Goal: Transaction & Acquisition: Purchase product/service

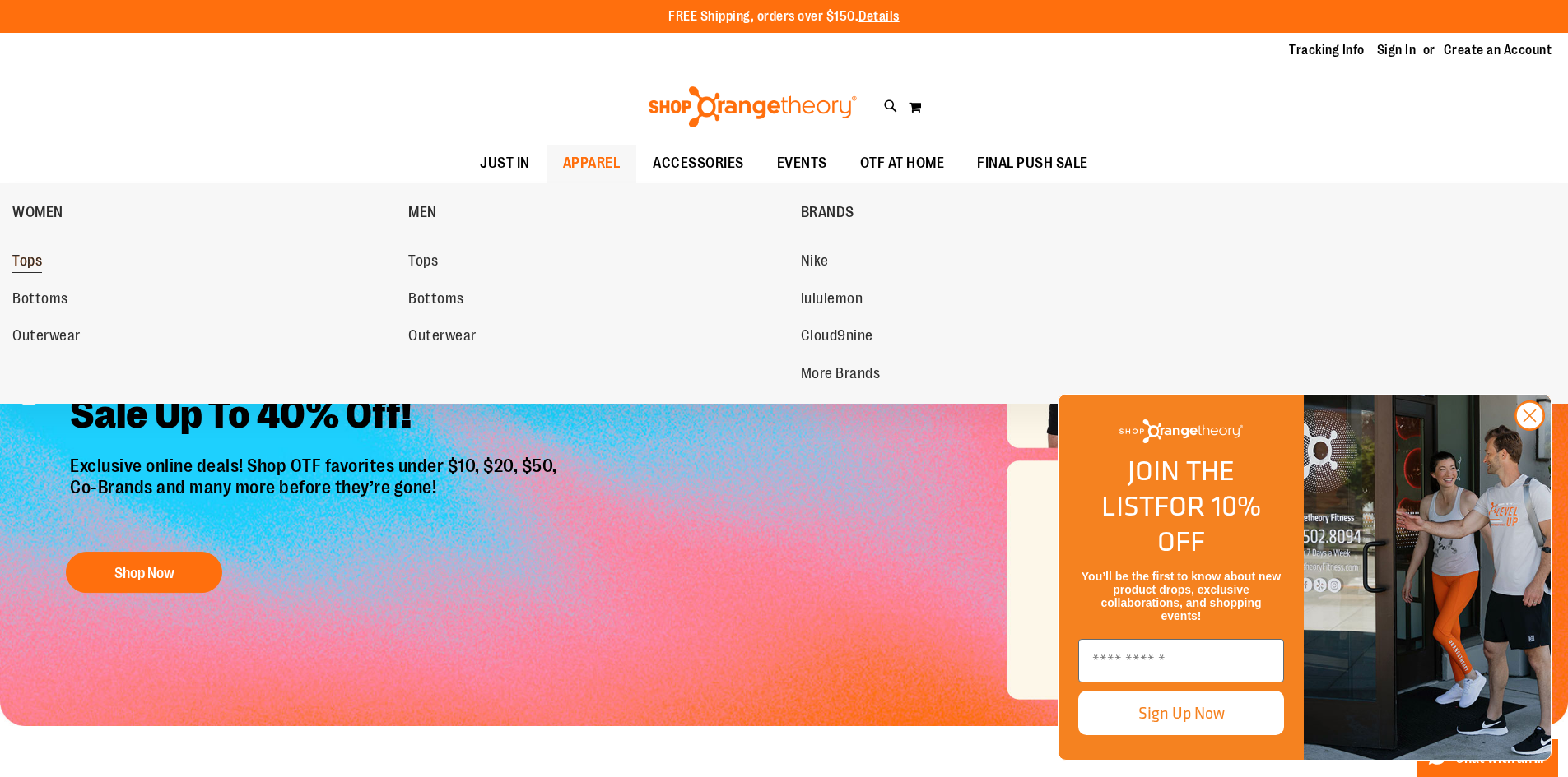
click at [26, 264] on span "Tops" at bounding box center [27, 262] width 29 height 21
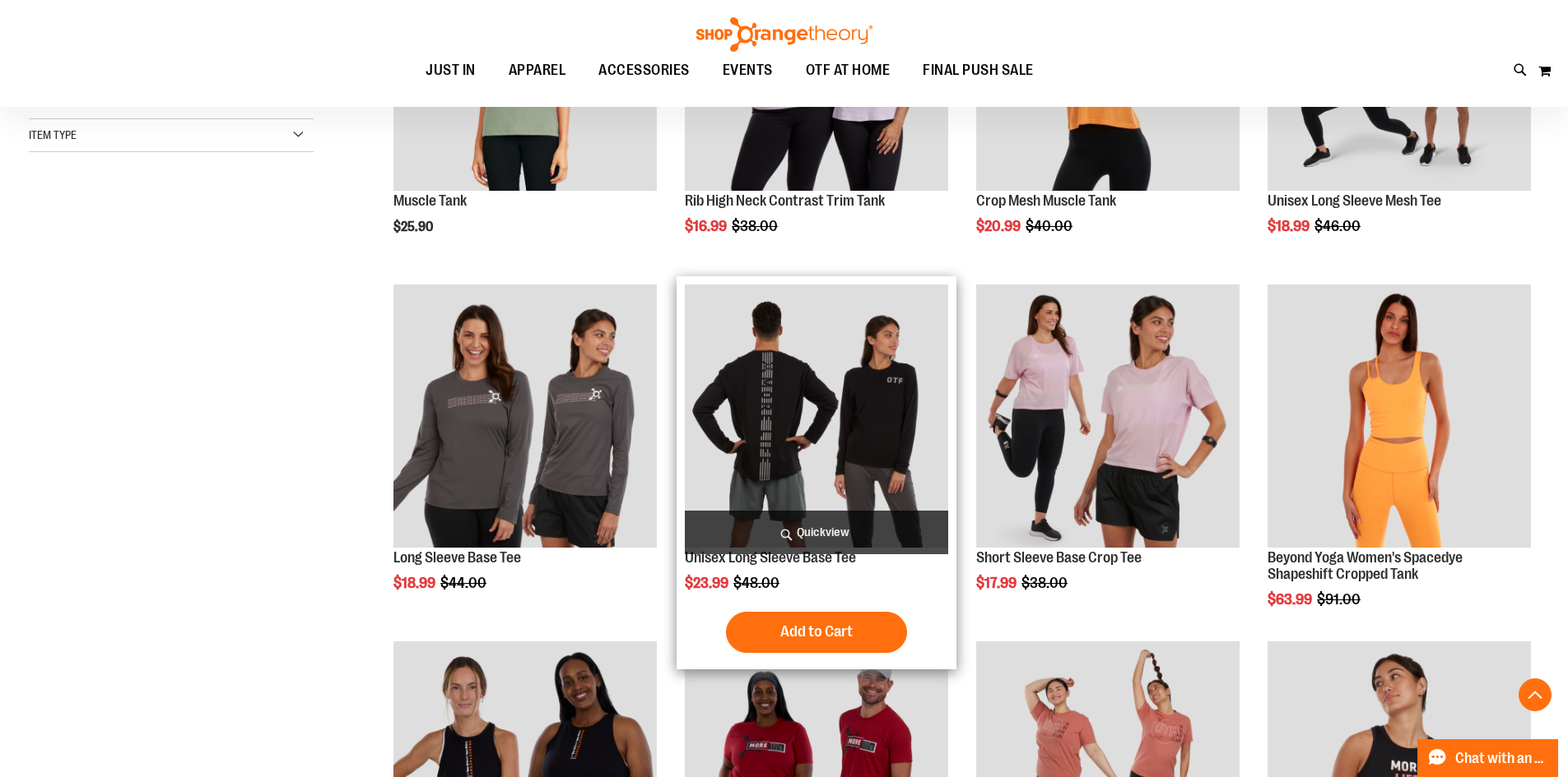
scroll to position [575, 0]
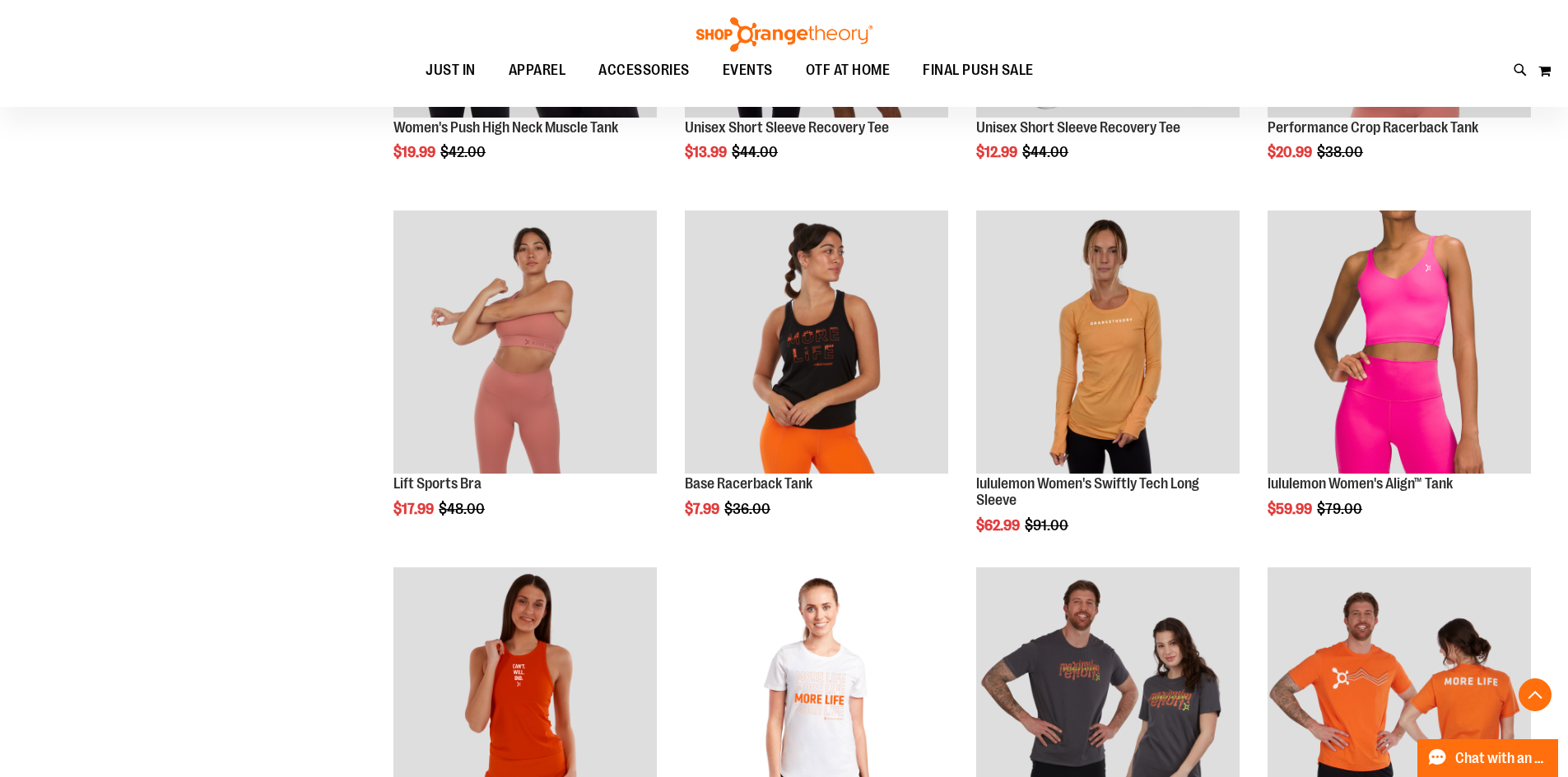
scroll to position [1233, 0]
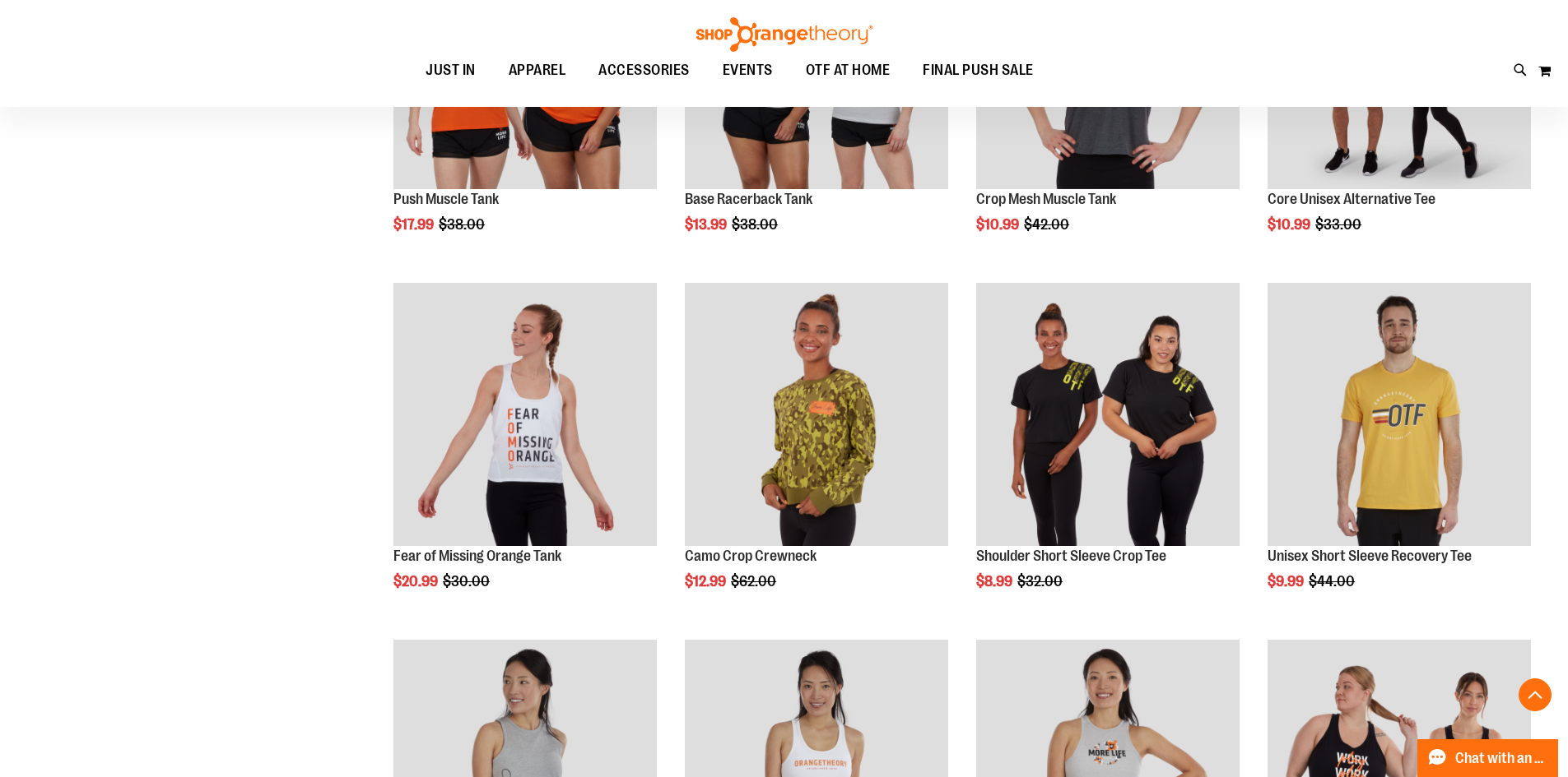
scroll to position [2960, 0]
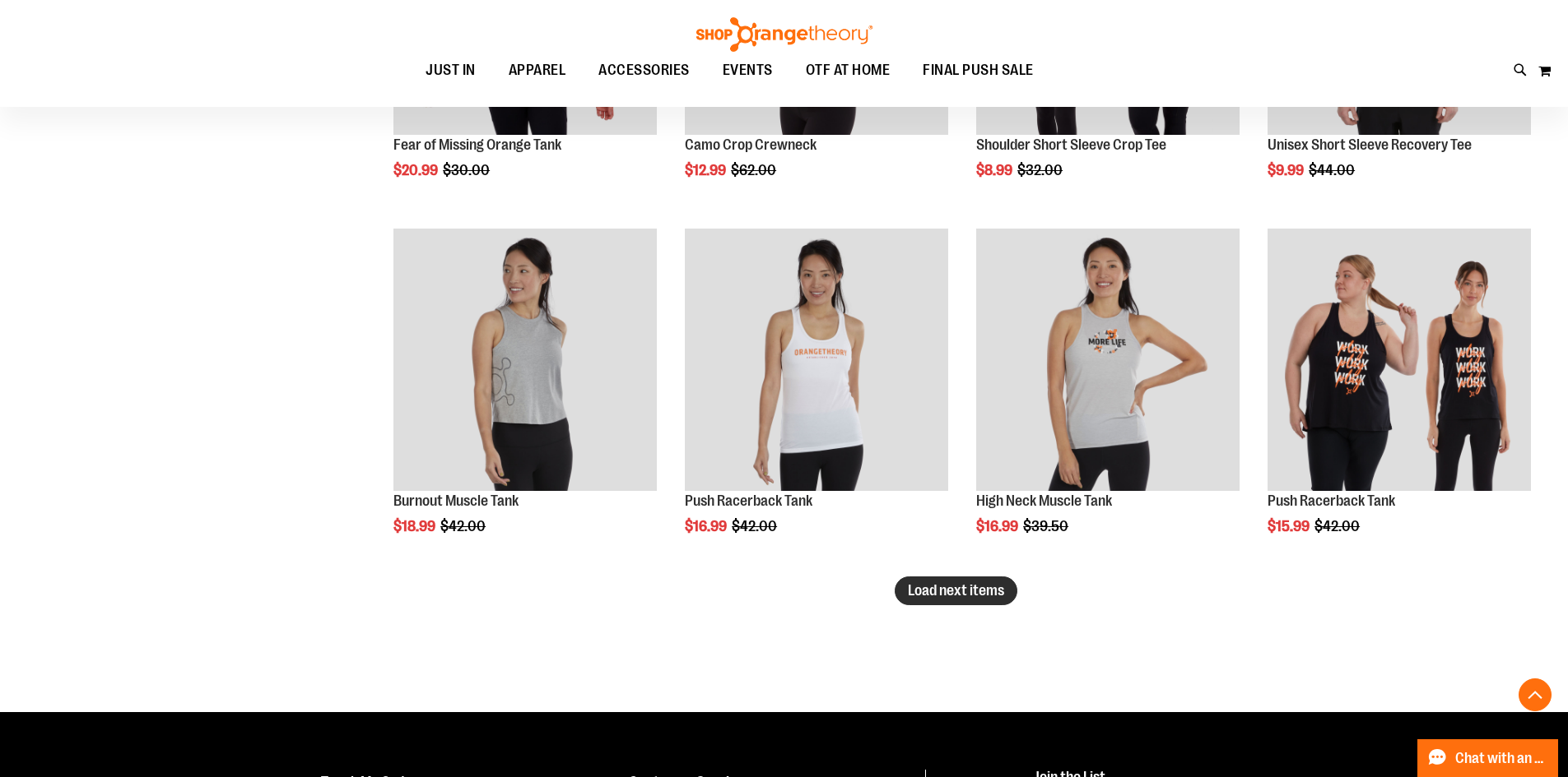
click at [954, 592] on span "Load next items" at bounding box center [955, 591] width 96 height 17
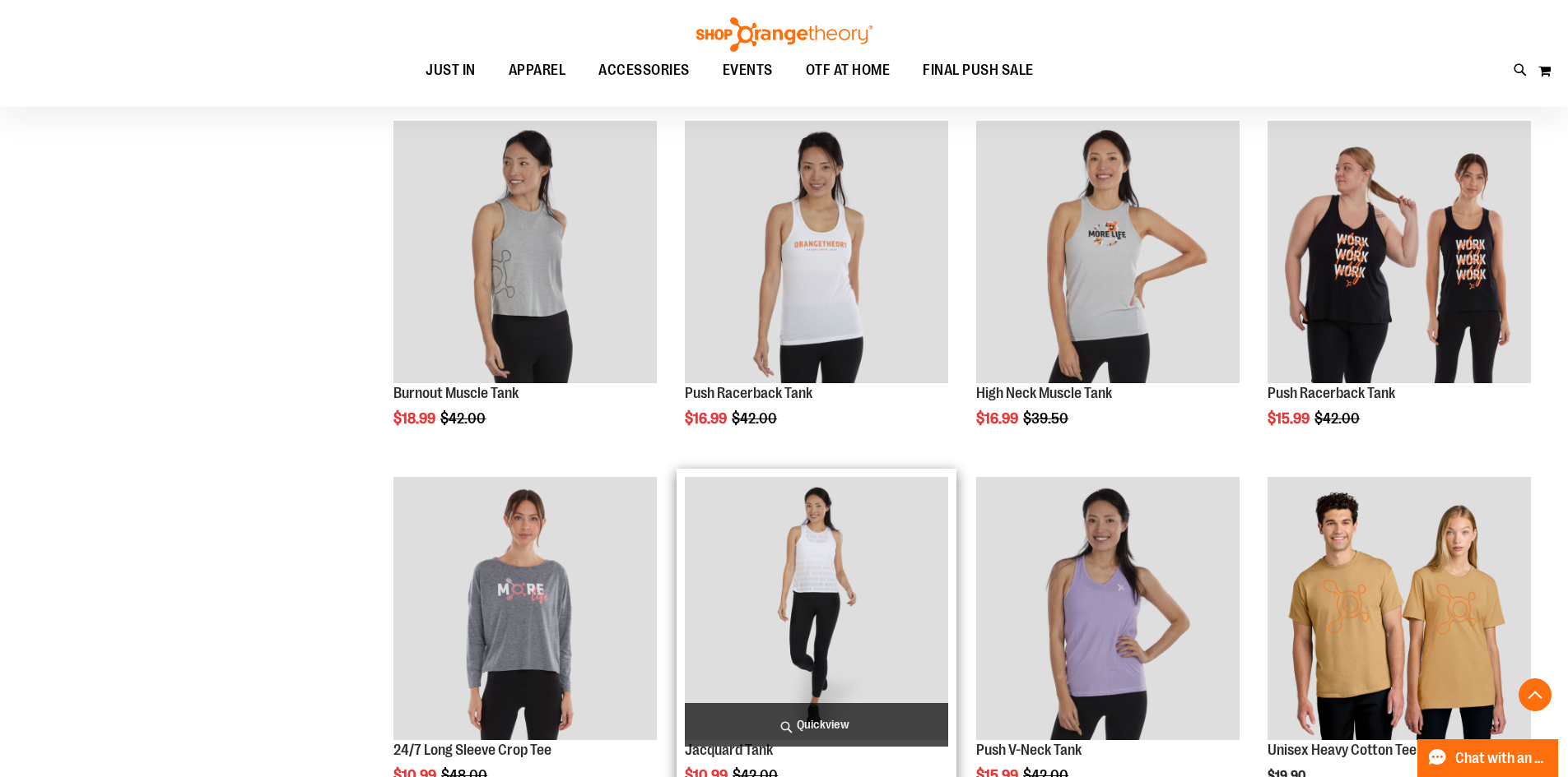
scroll to position [3289, 0]
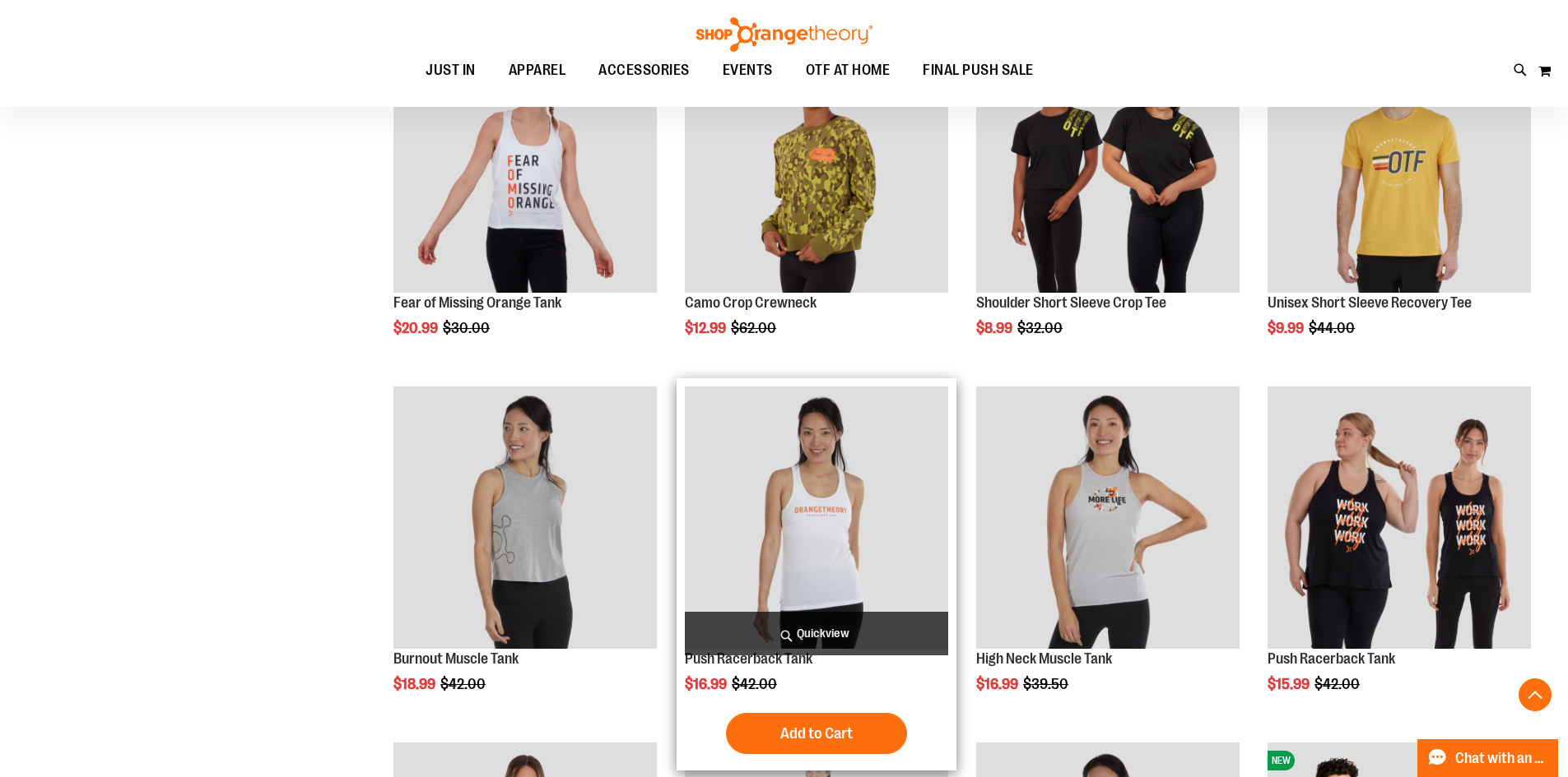
scroll to position [2796, 0]
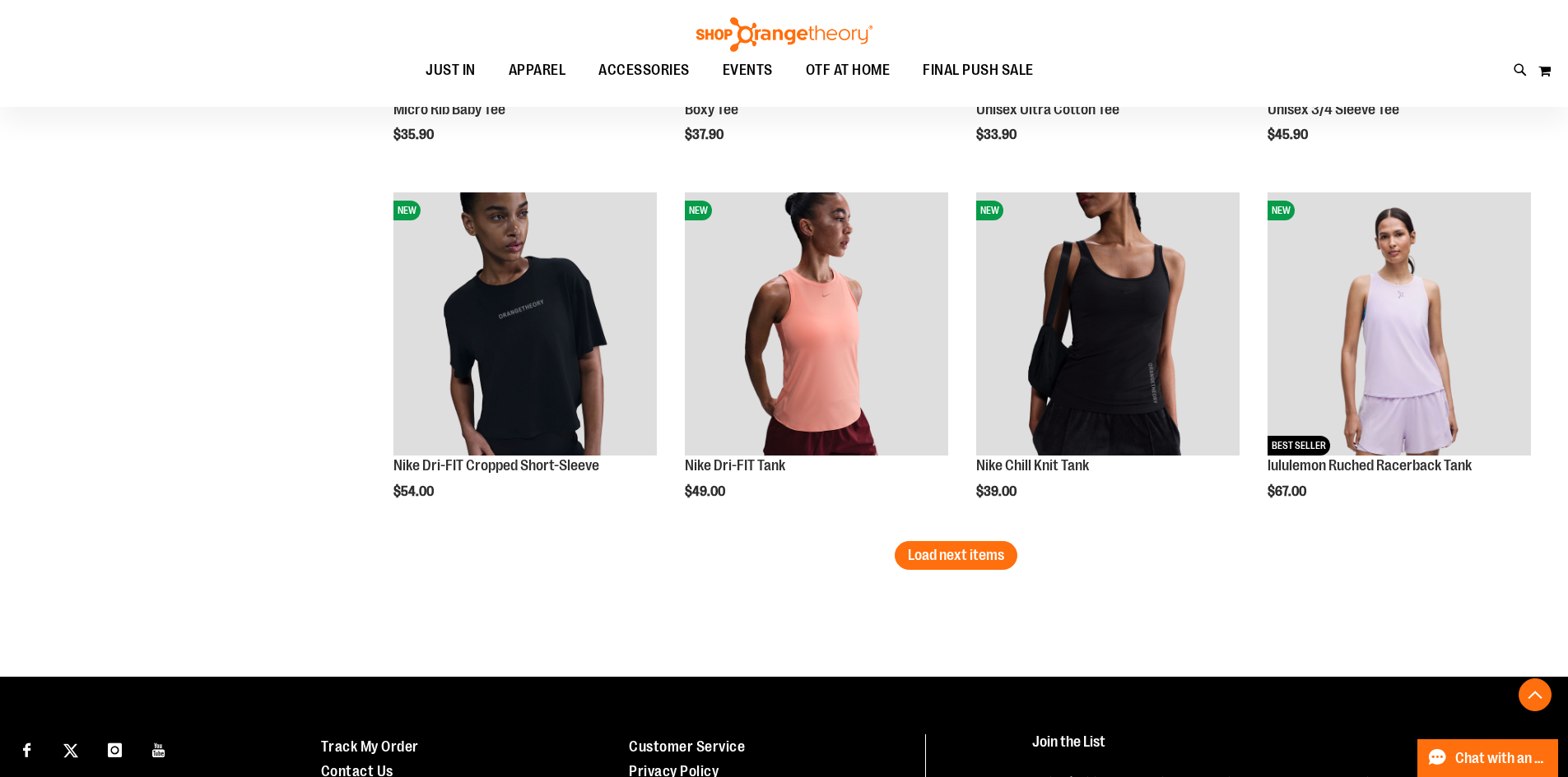
scroll to position [4194, 0]
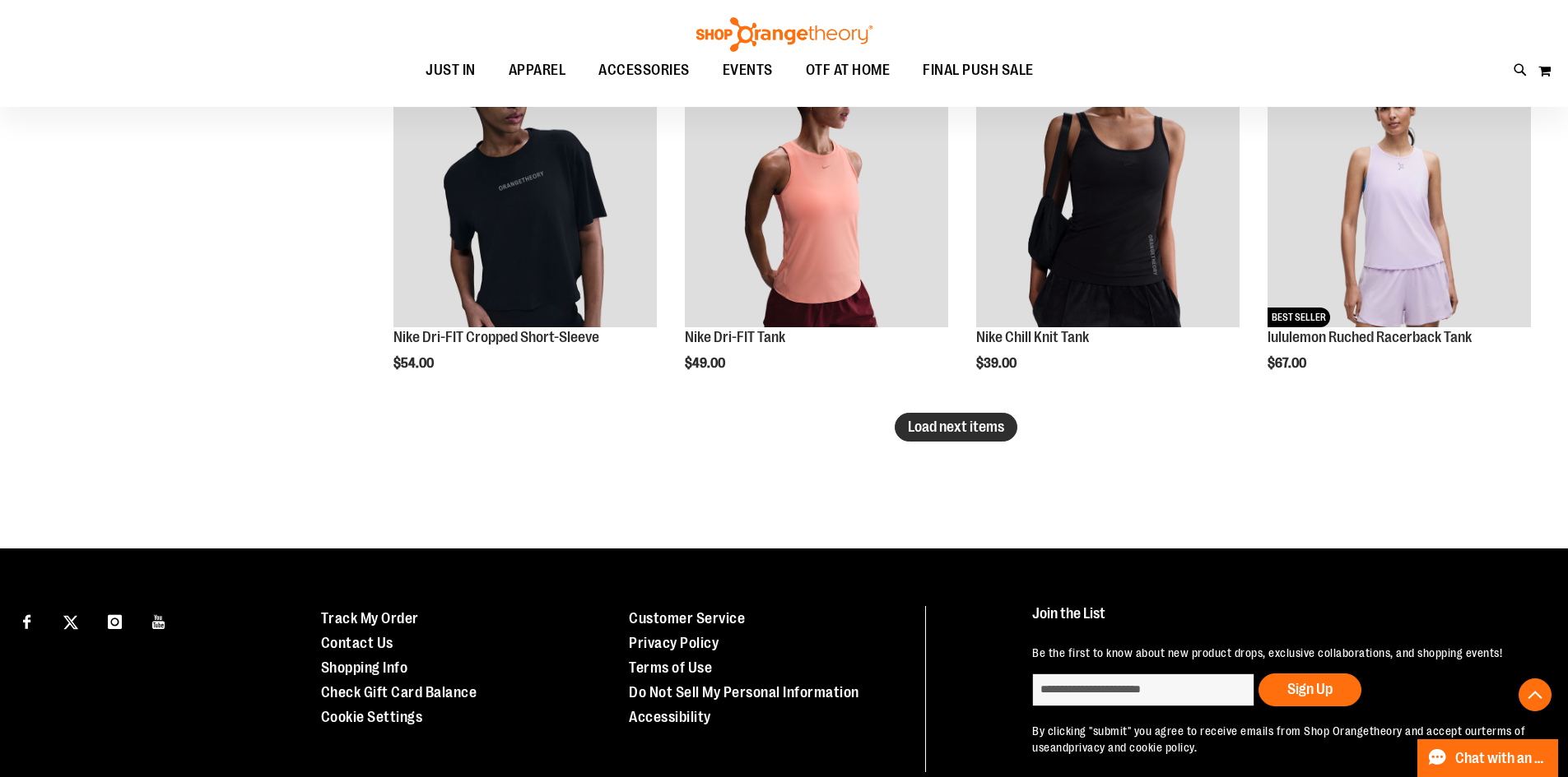
click at [987, 432] on span "Load next items" at bounding box center [955, 427] width 96 height 17
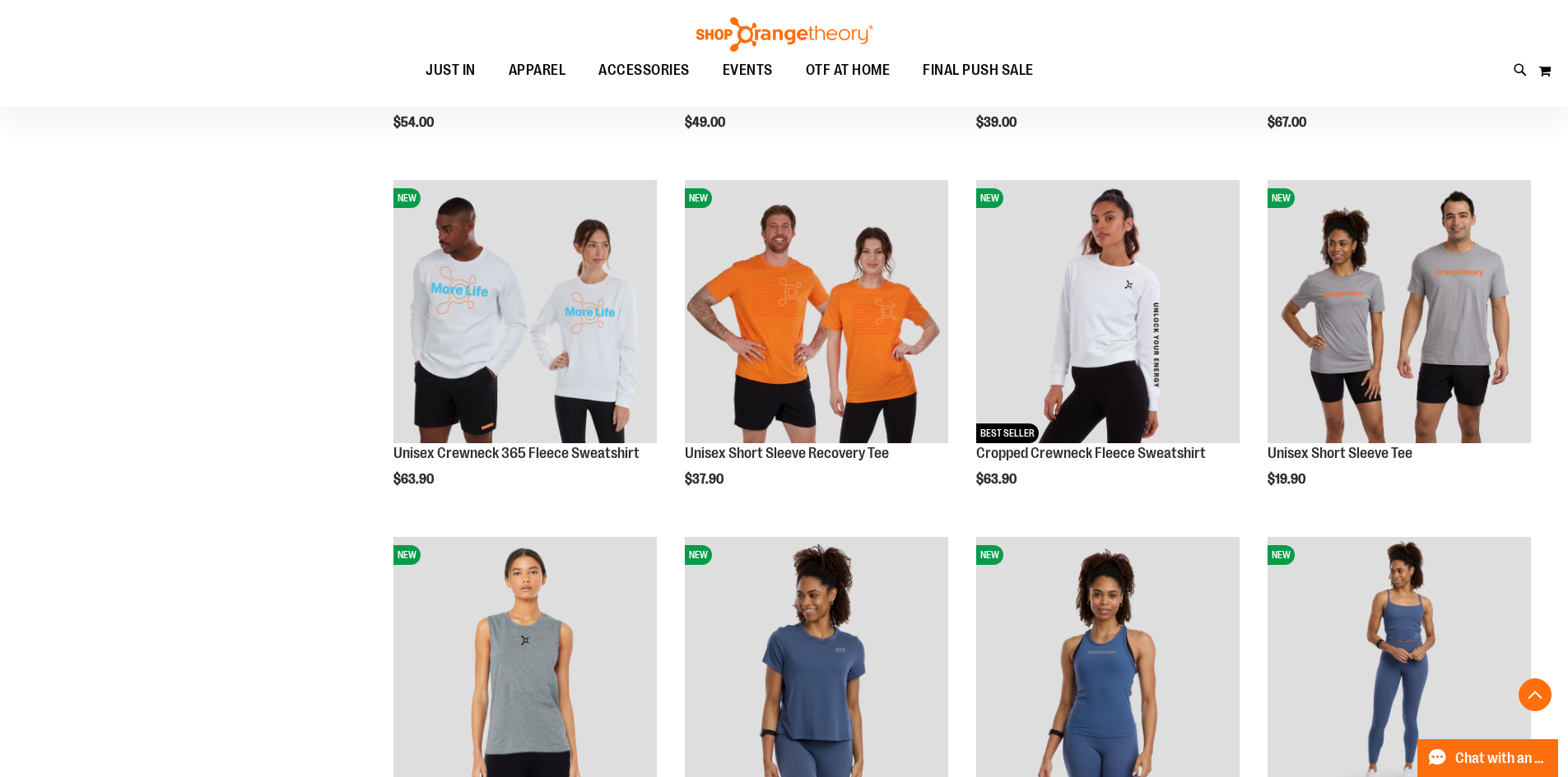
scroll to position [4523, 0]
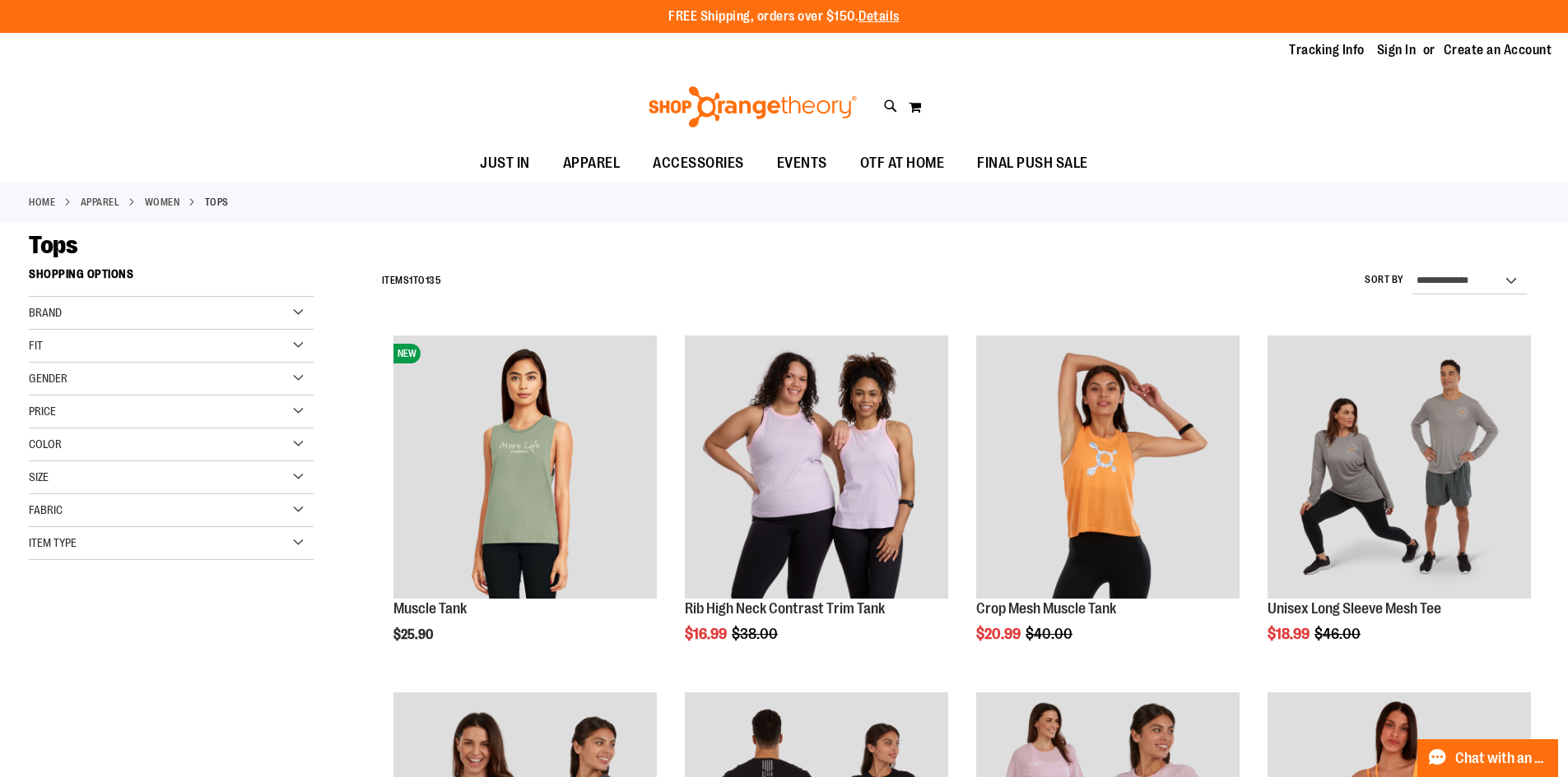
click at [123, 309] on div "Brand" at bounding box center [171, 312] width 285 height 33
click at [53, 210] on li "Home" at bounding box center [54, 202] width 52 height 15
click at [53, 208] on link "Home" at bounding box center [42, 202] width 27 height 15
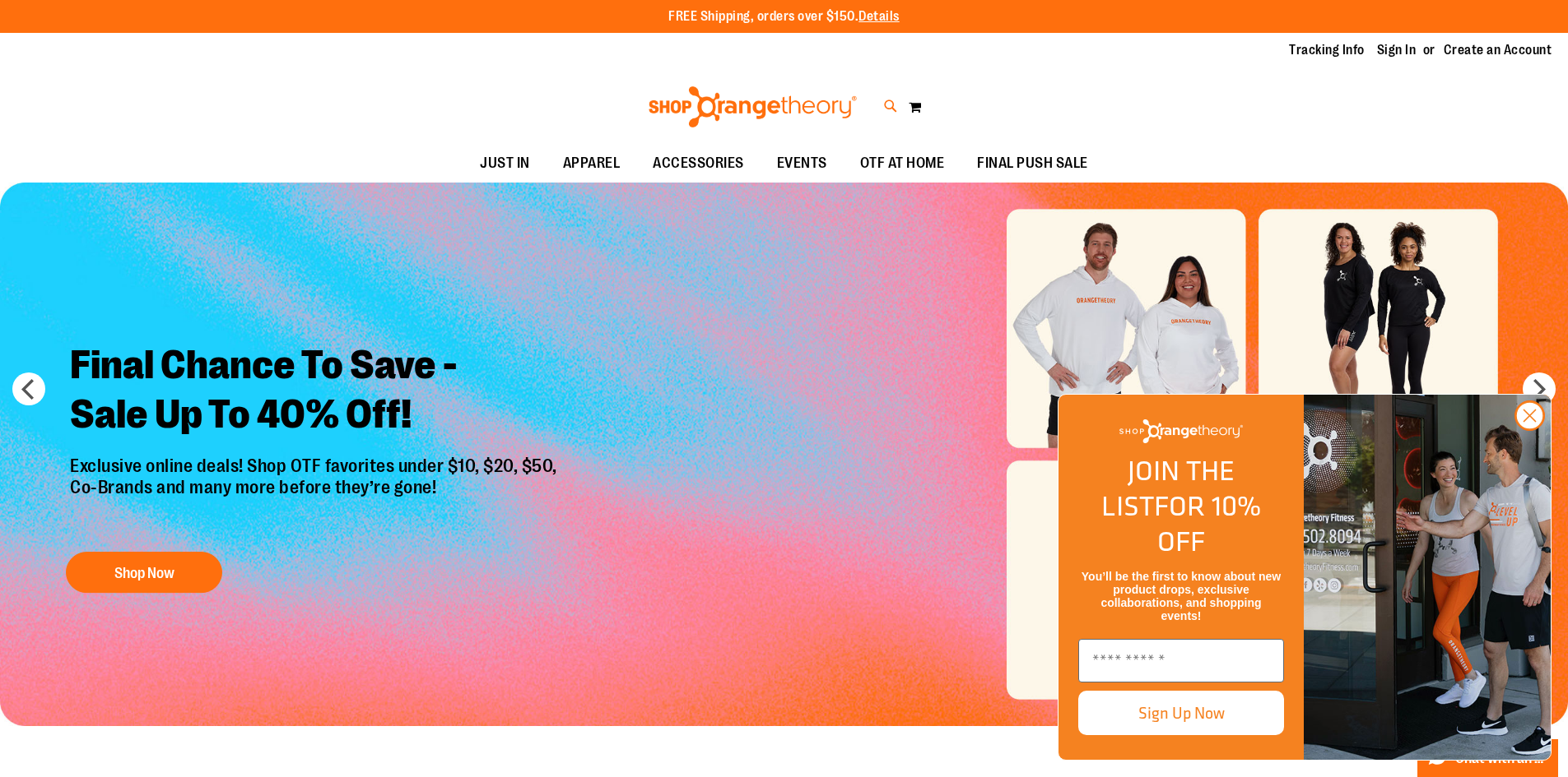
click at [888, 105] on icon at bounding box center [890, 106] width 14 height 19
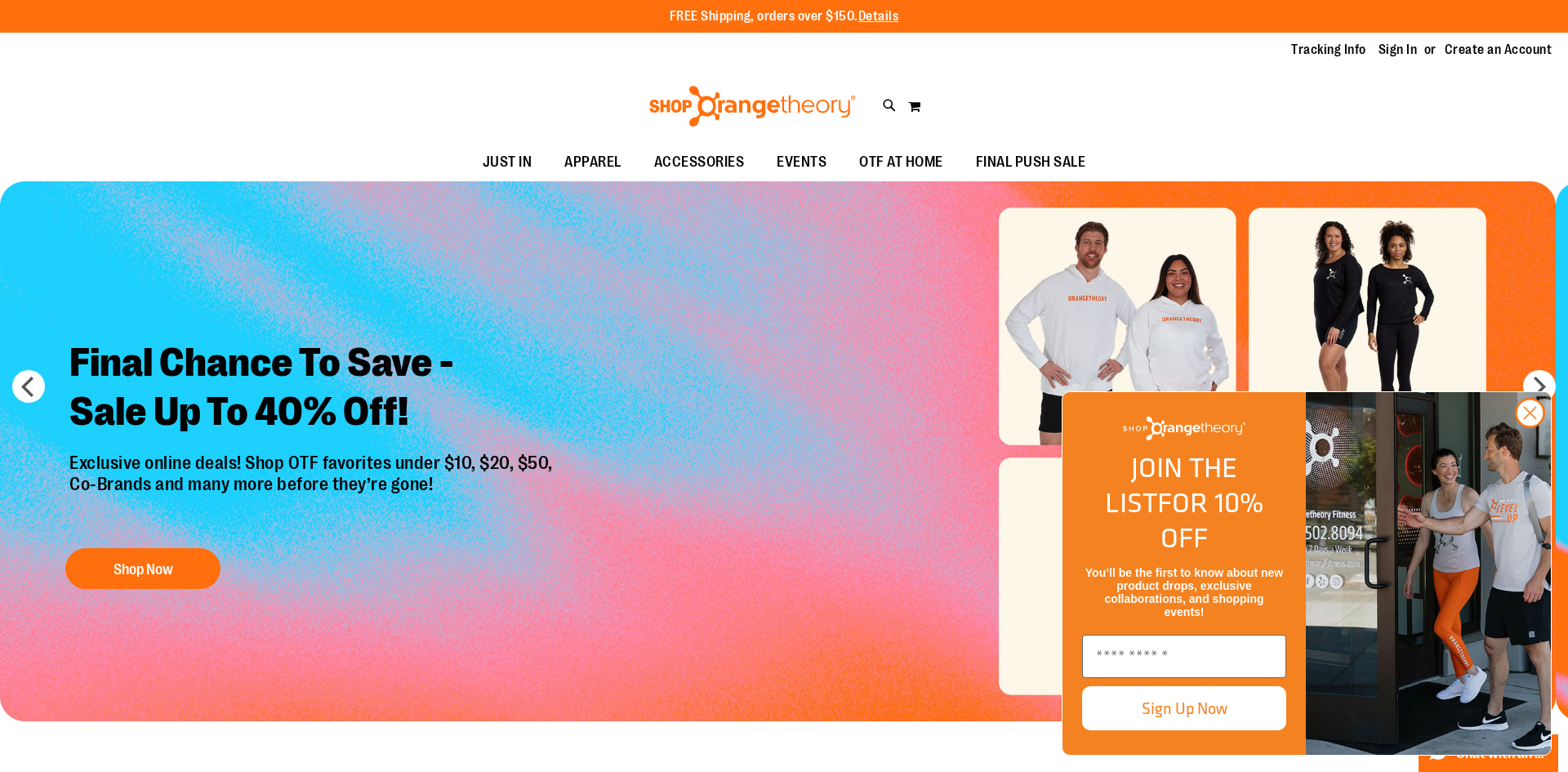
type input "********"
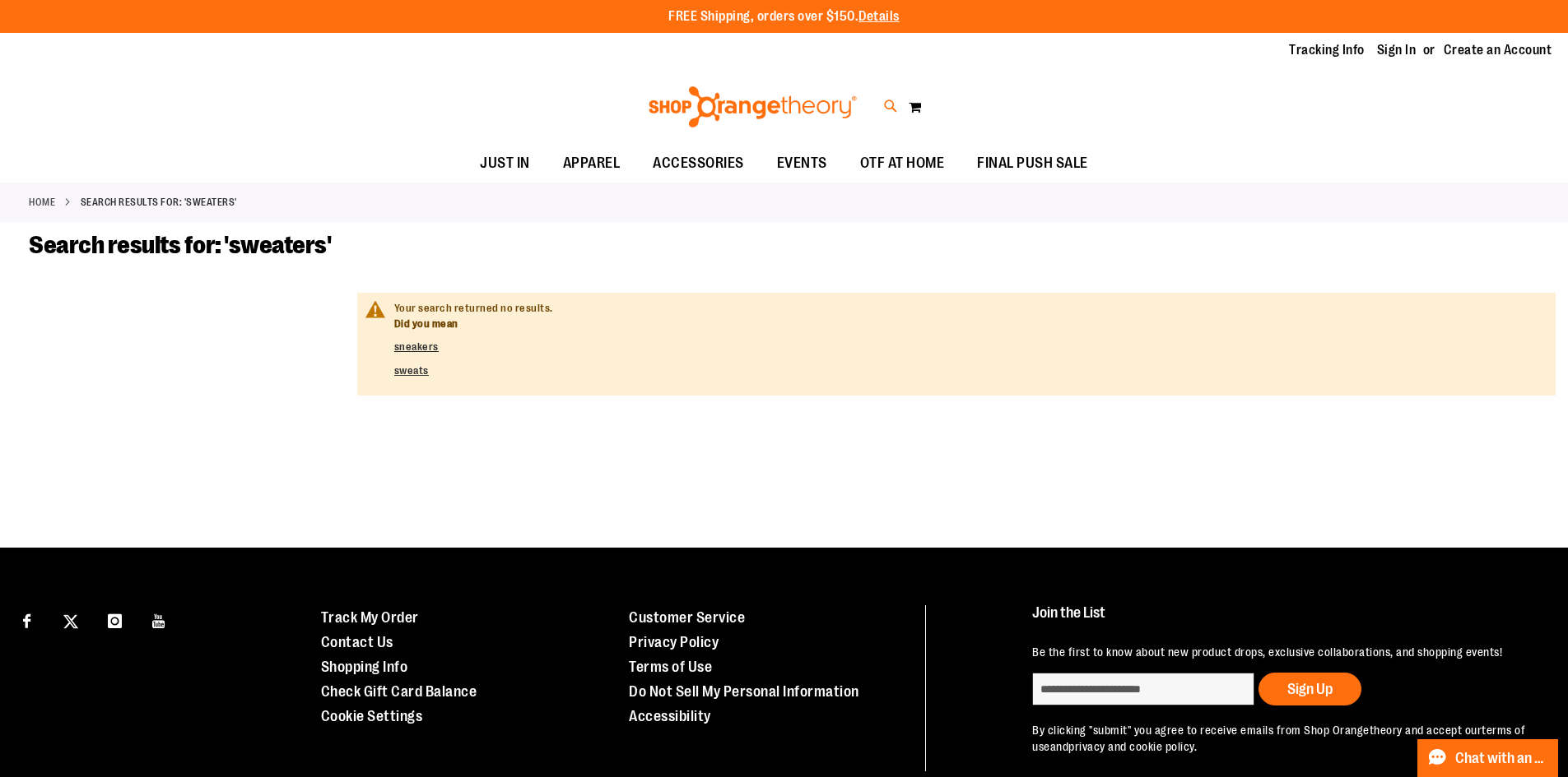
click at [888, 113] on icon at bounding box center [890, 106] width 14 height 19
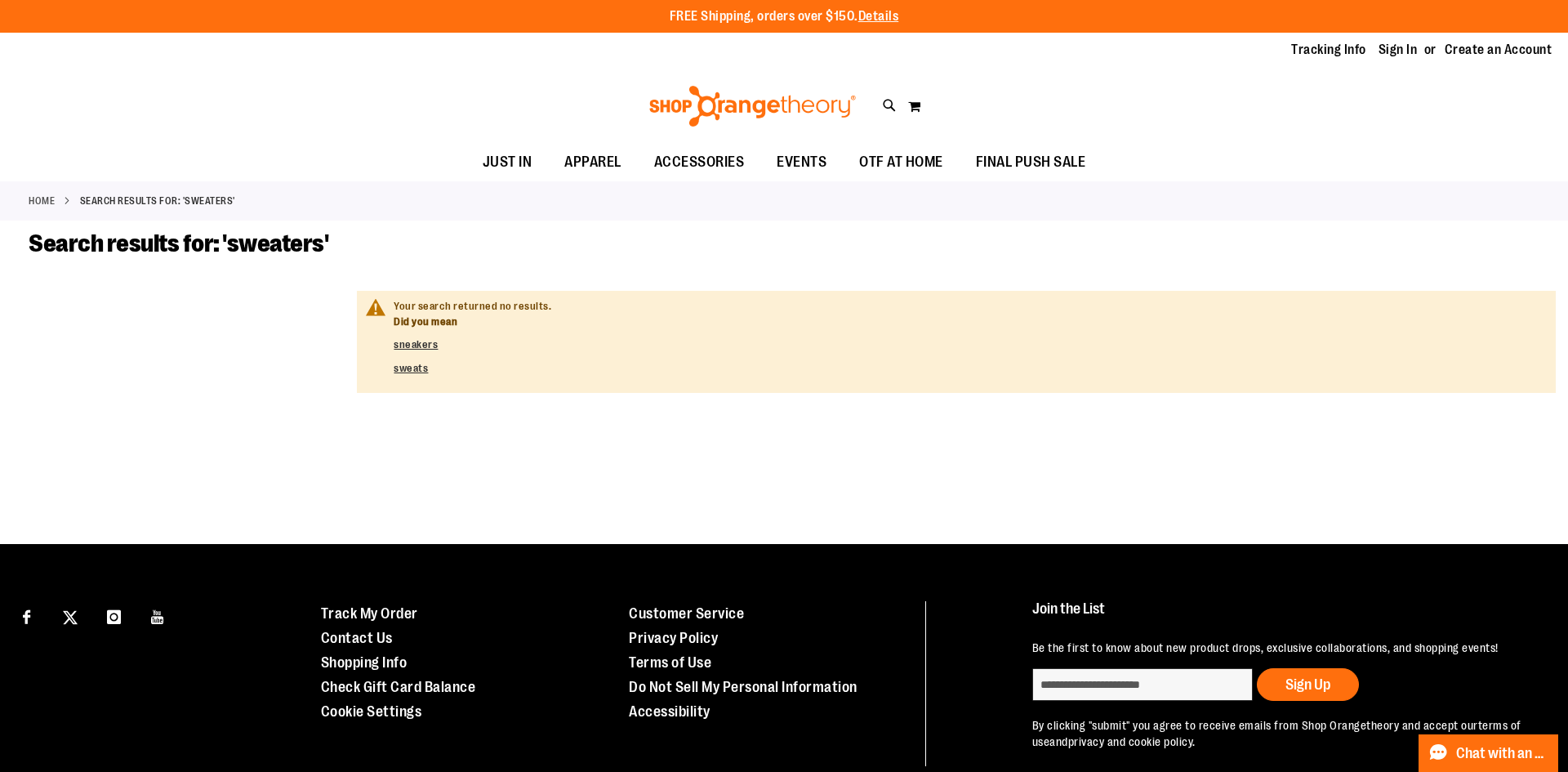
drag, startPoint x: 237, startPoint y: 93, endPoint x: 165, endPoint y: 90, distance: 72.1
click at [165, 90] on input "**********" at bounding box center [783, 92] width 1244 height 54
type input "*******"
click at [287, 86] on input "*******" at bounding box center [783, 92] width 1244 height 54
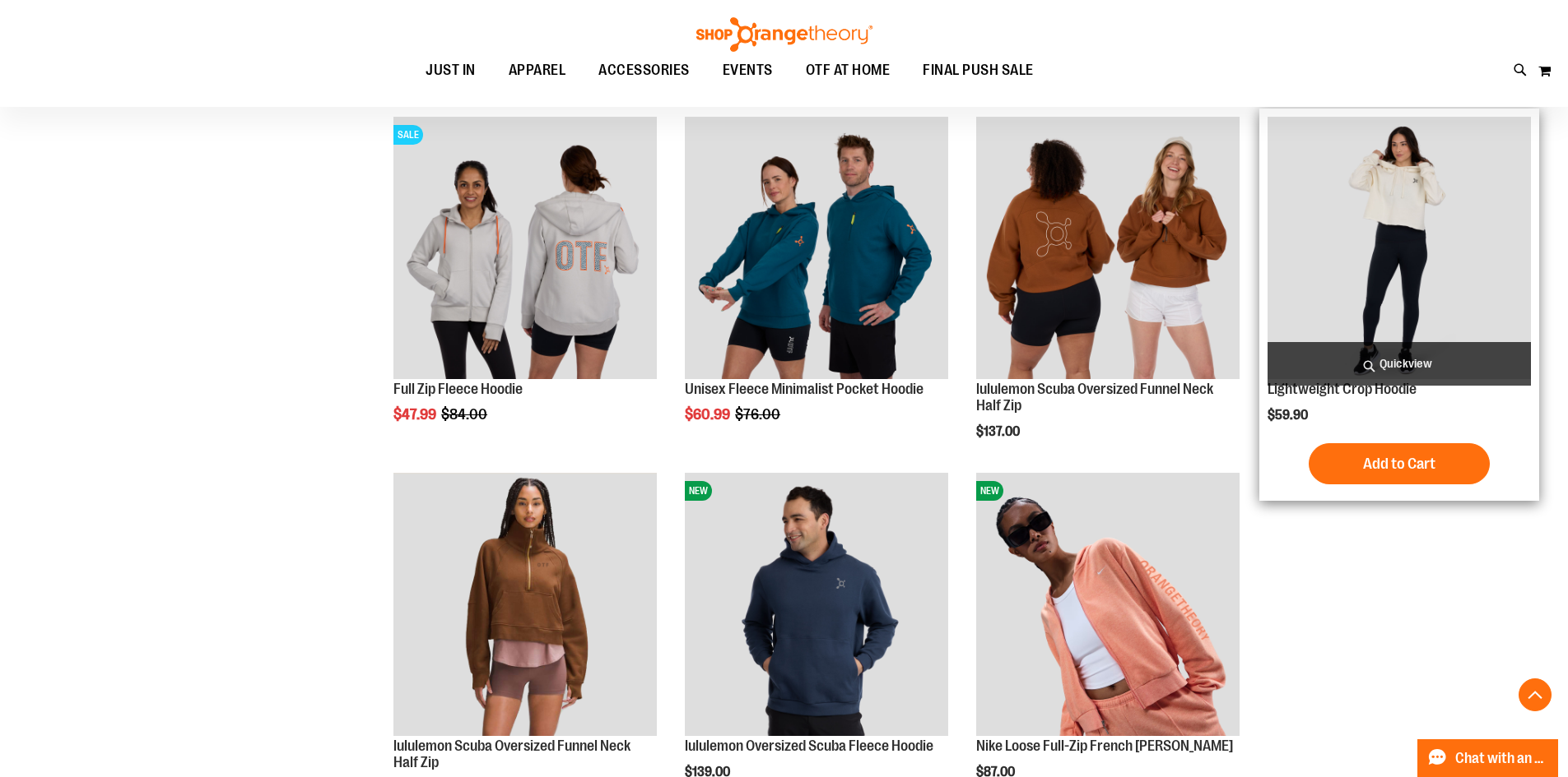
scroll to position [2220, 0]
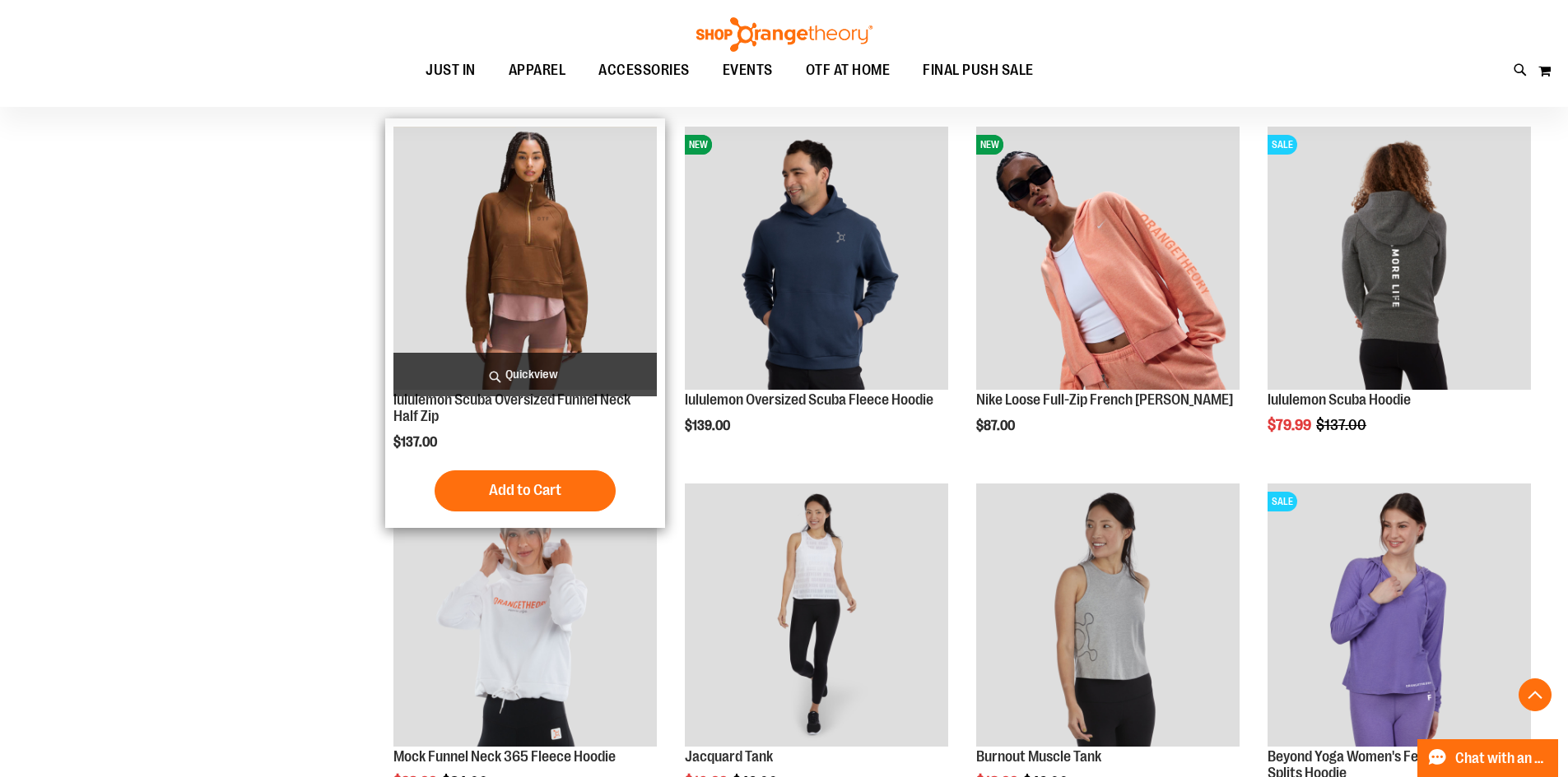
scroll to position [2549, 0]
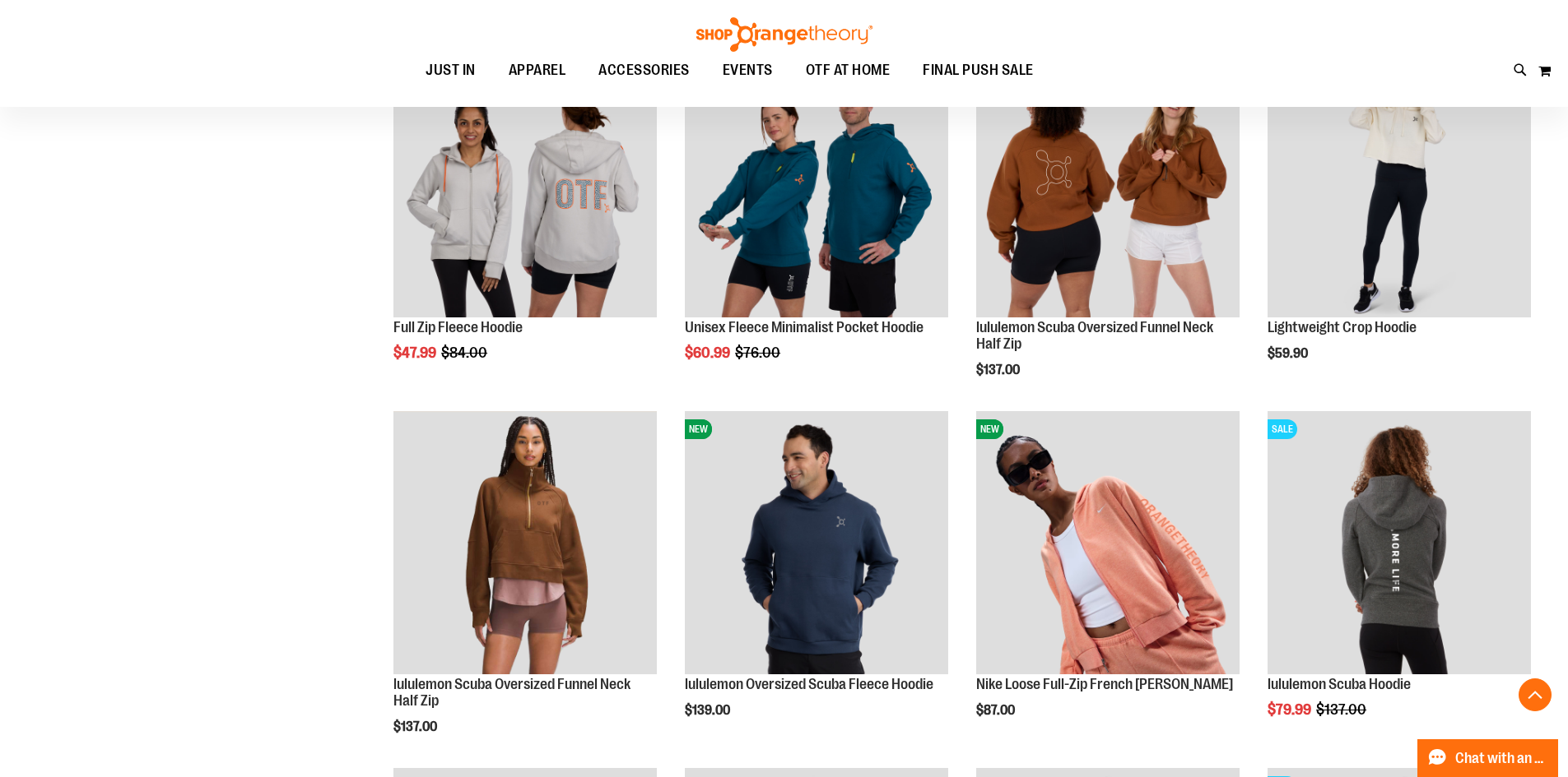
scroll to position [2055, 0]
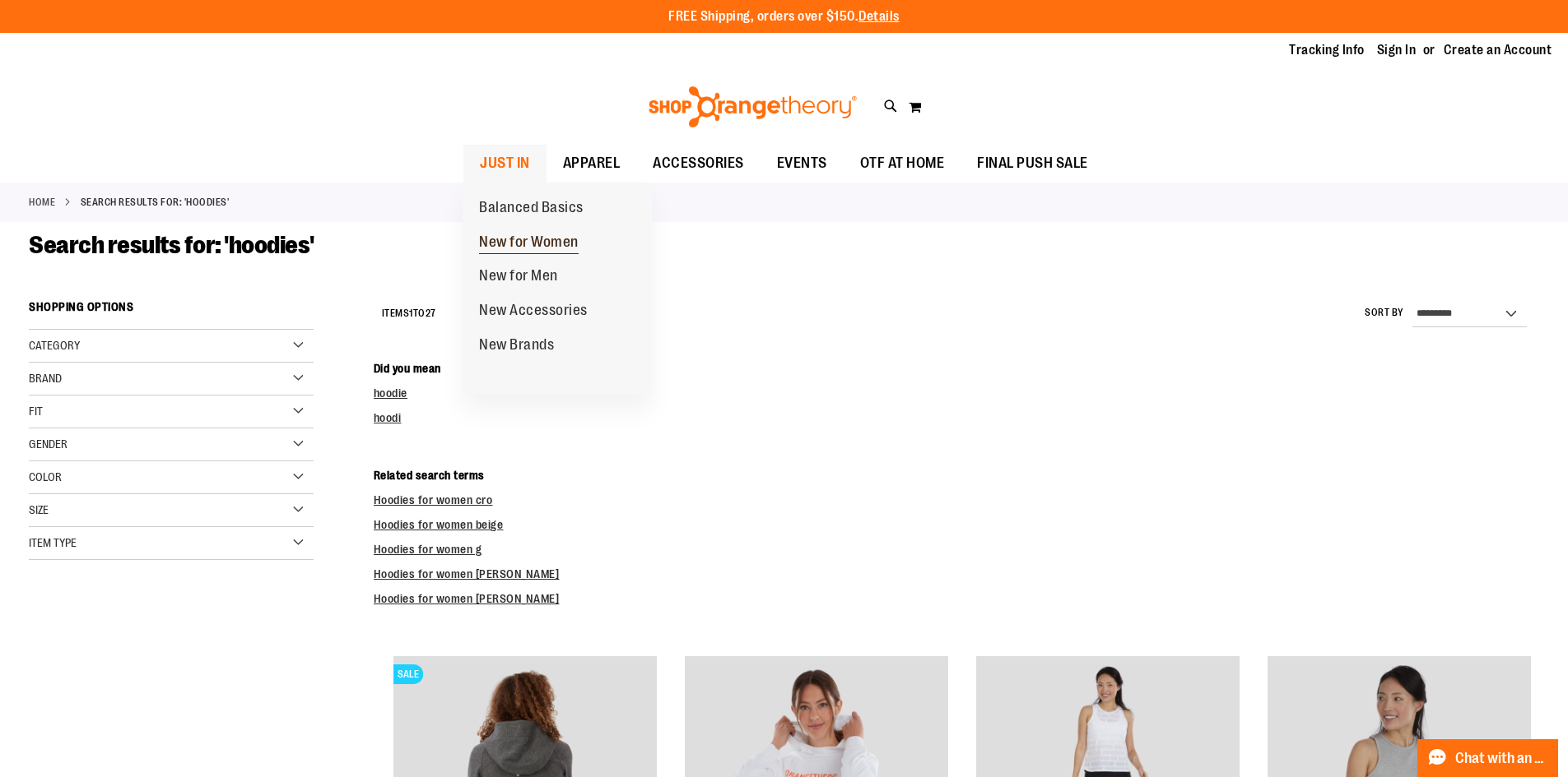
click at [540, 242] on span "New for Women" at bounding box center [528, 244] width 99 height 21
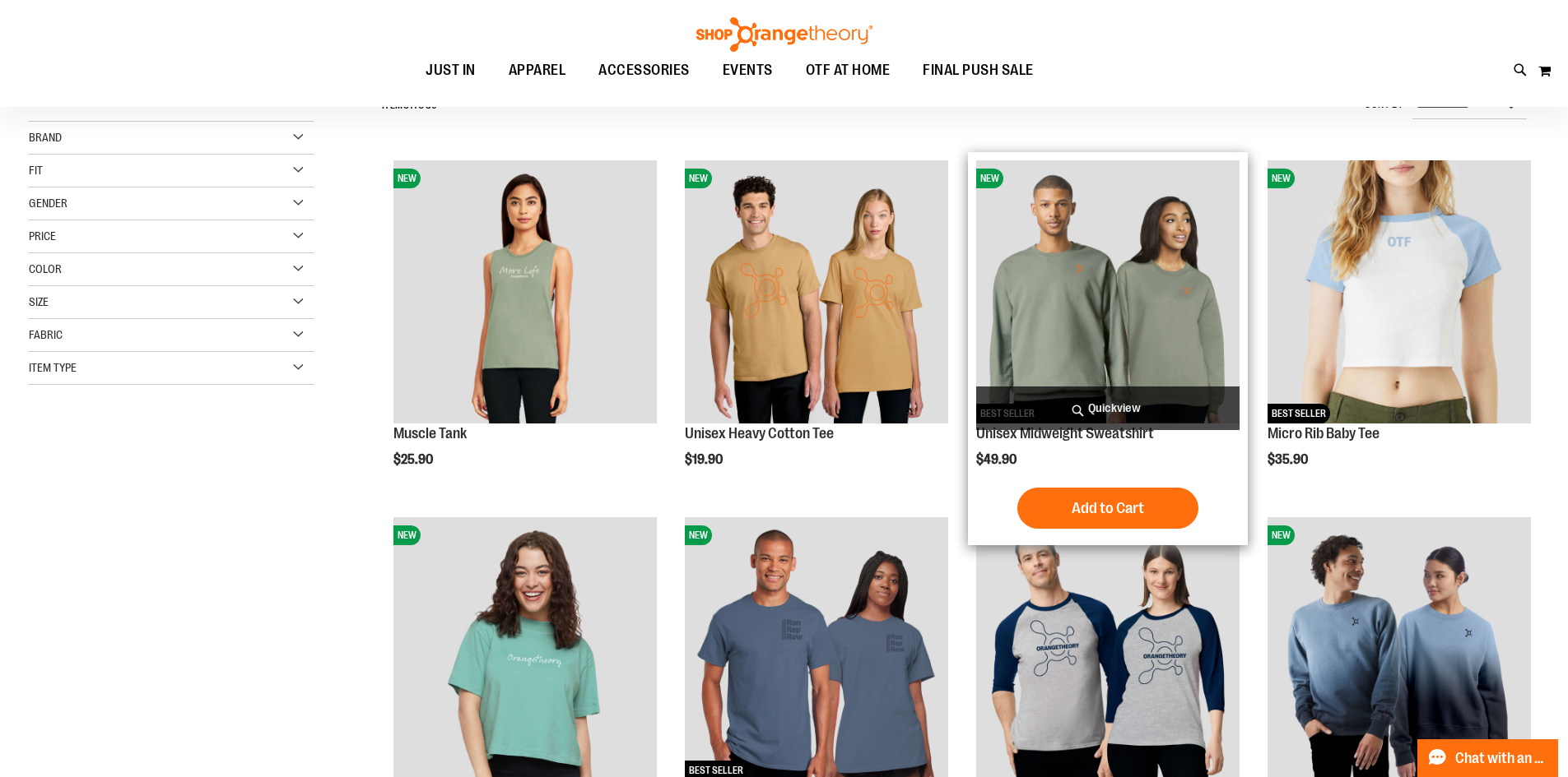
scroll to position [246, 0]
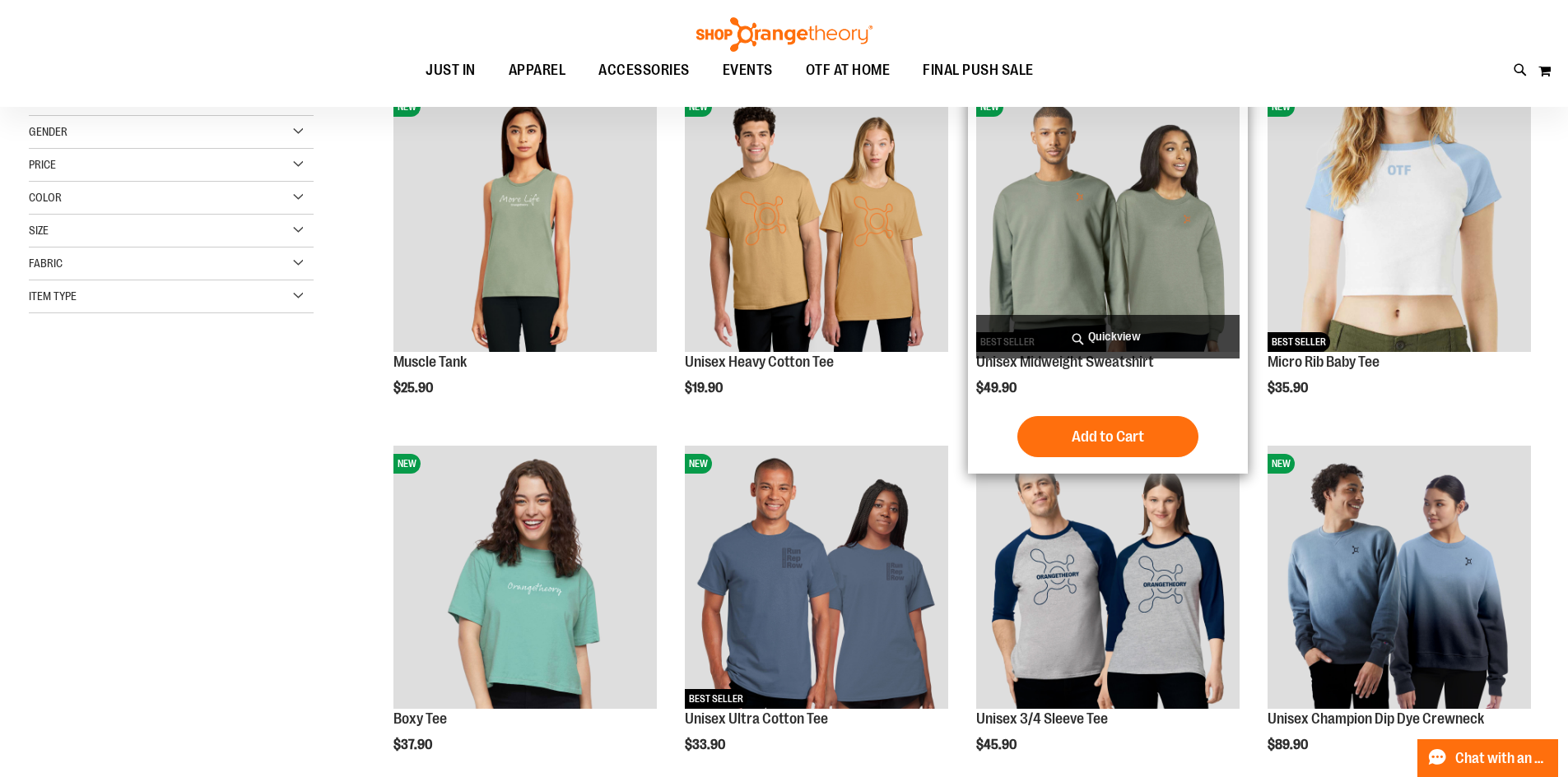
click at [1162, 248] on img "product" at bounding box center [1107, 220] width 263 height 263
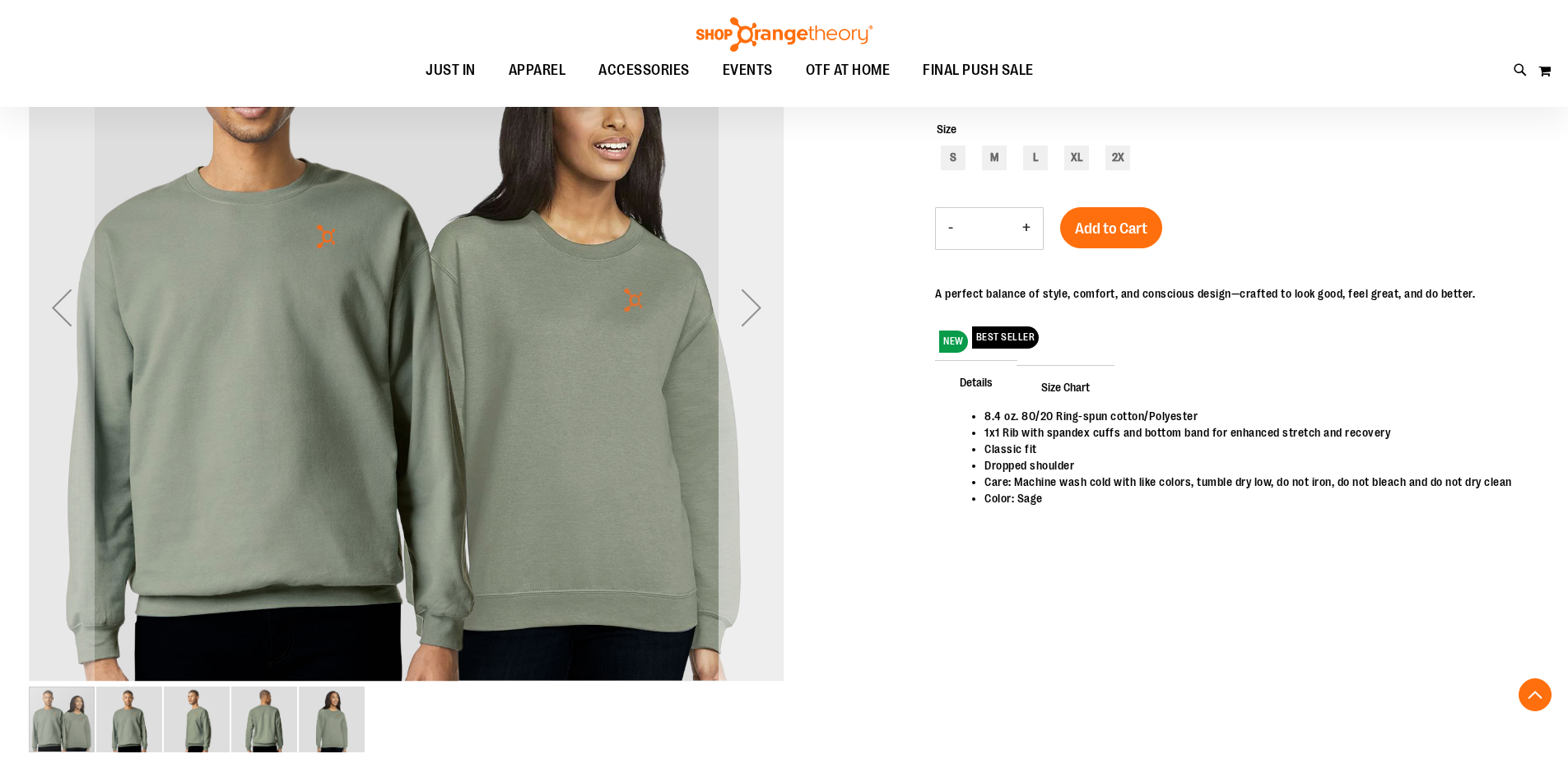
scroll to position [328, 0]
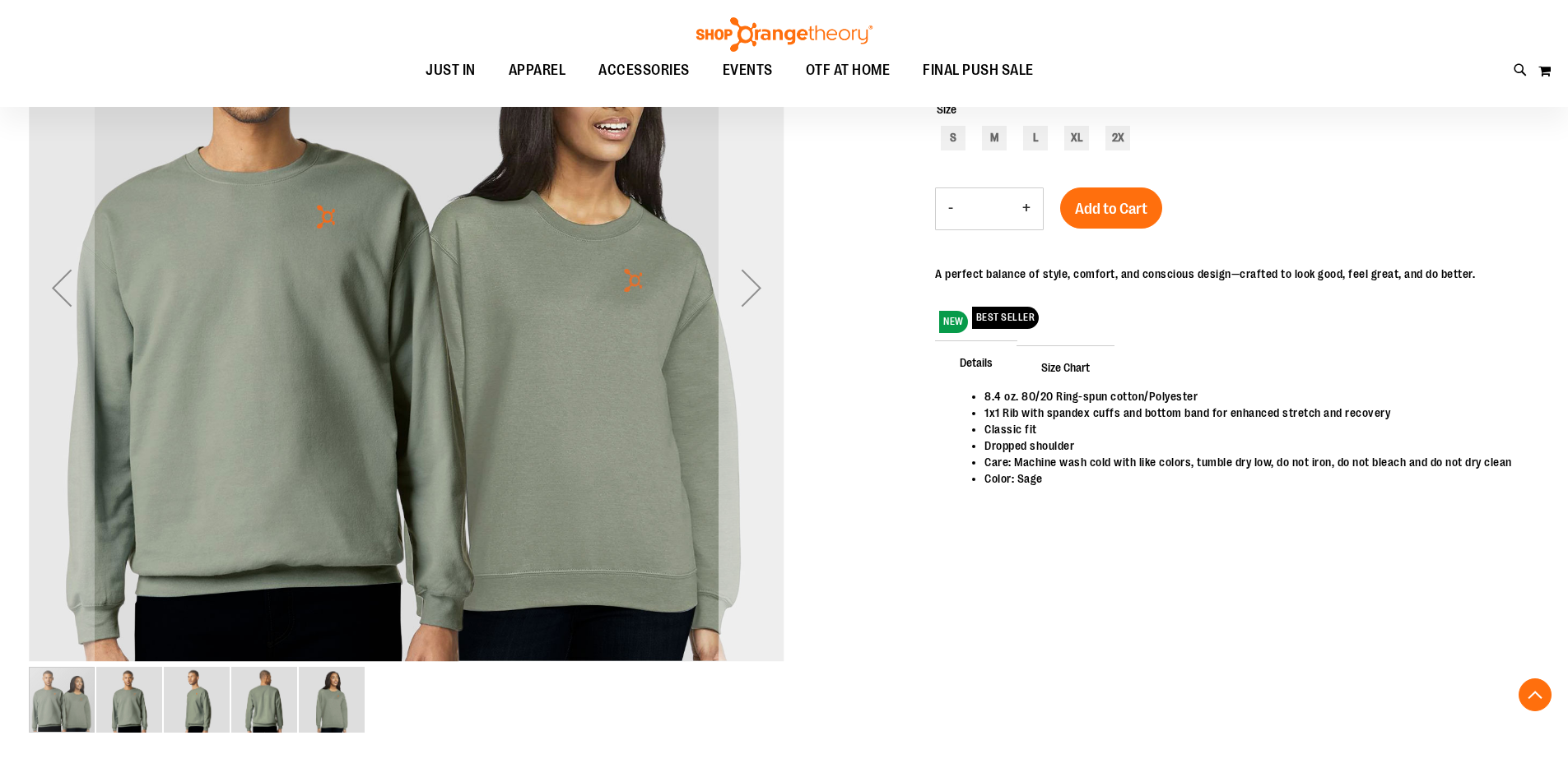
click at [752, 358] on div "Next" at bounding box center [751, 288] width 66 height 755
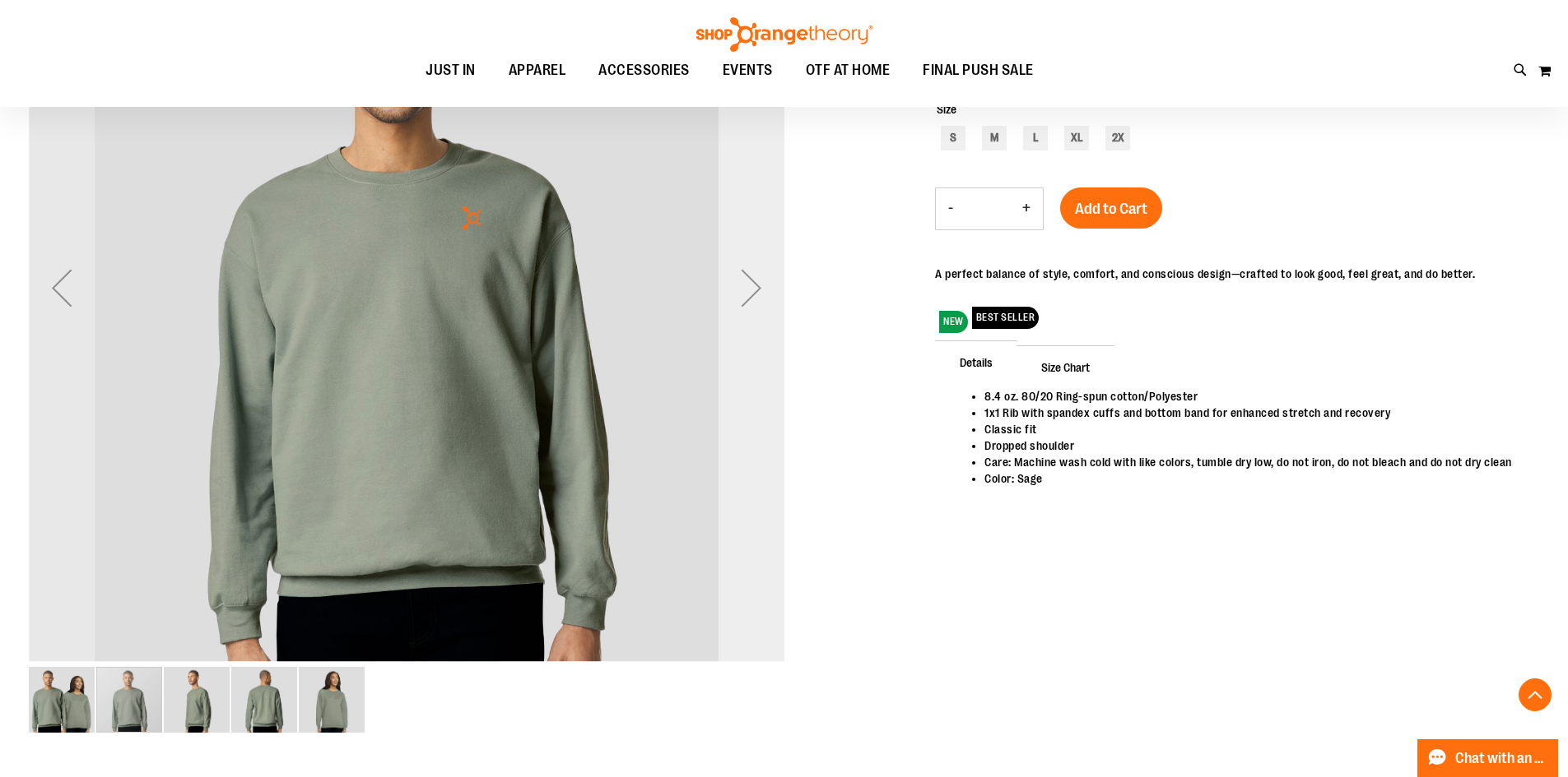
click at [752, 358] on div "Next" at bounding box center [751, 288] width 66 height 755
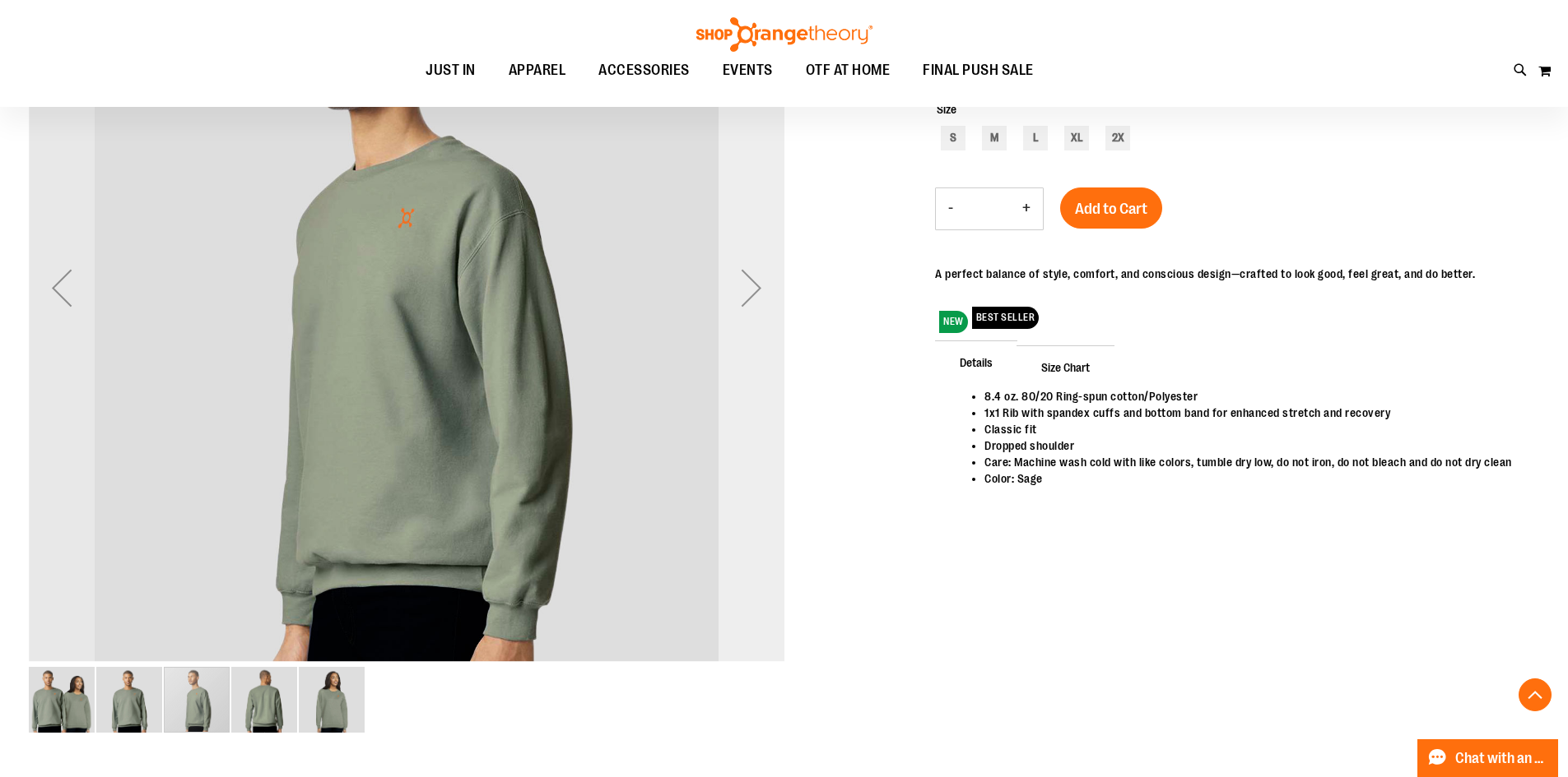
click at [752, 358] on div "Next" at bounding box center [751, 288] width 66 height 755
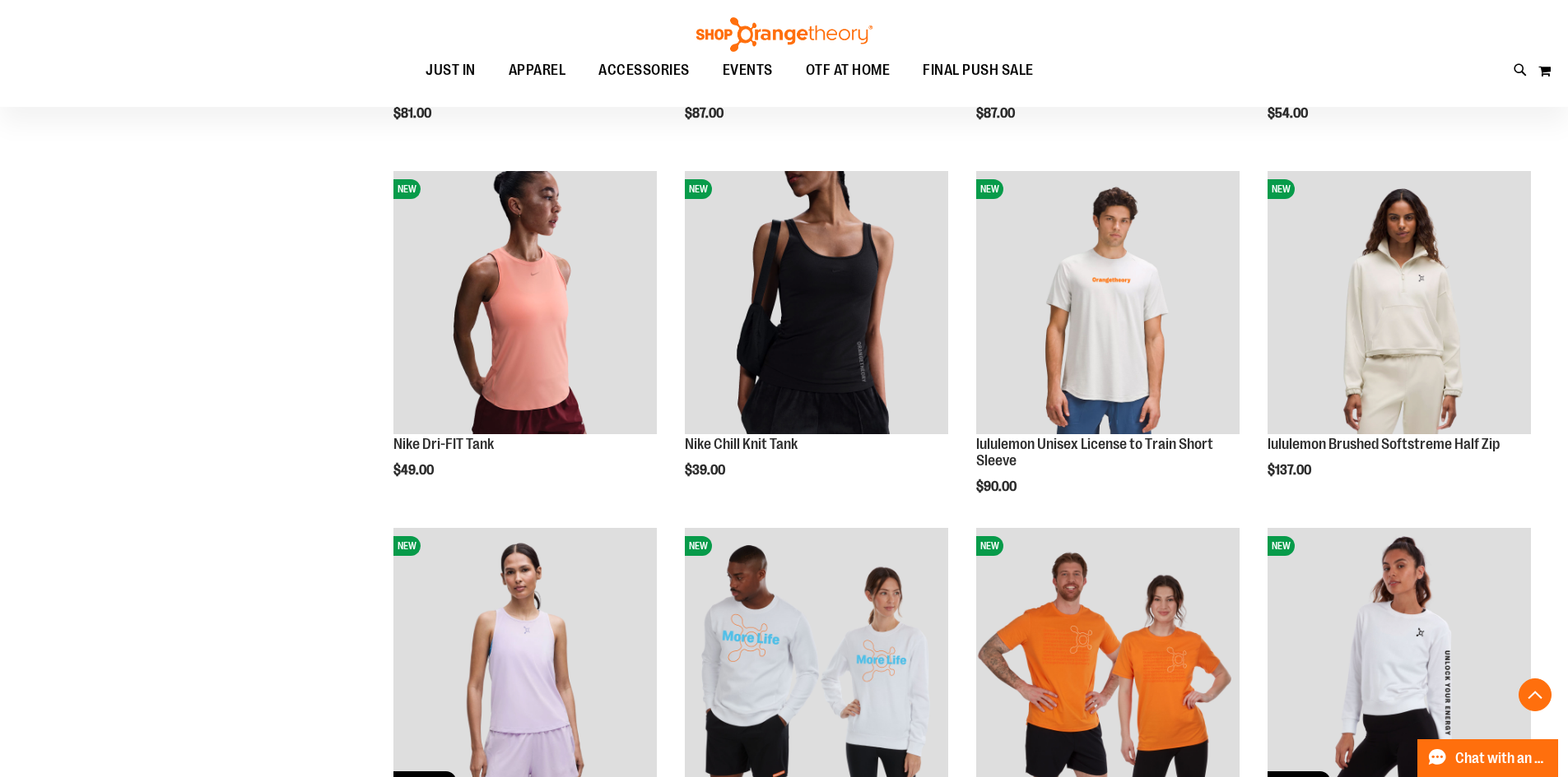
scroll to position [1150, 0]
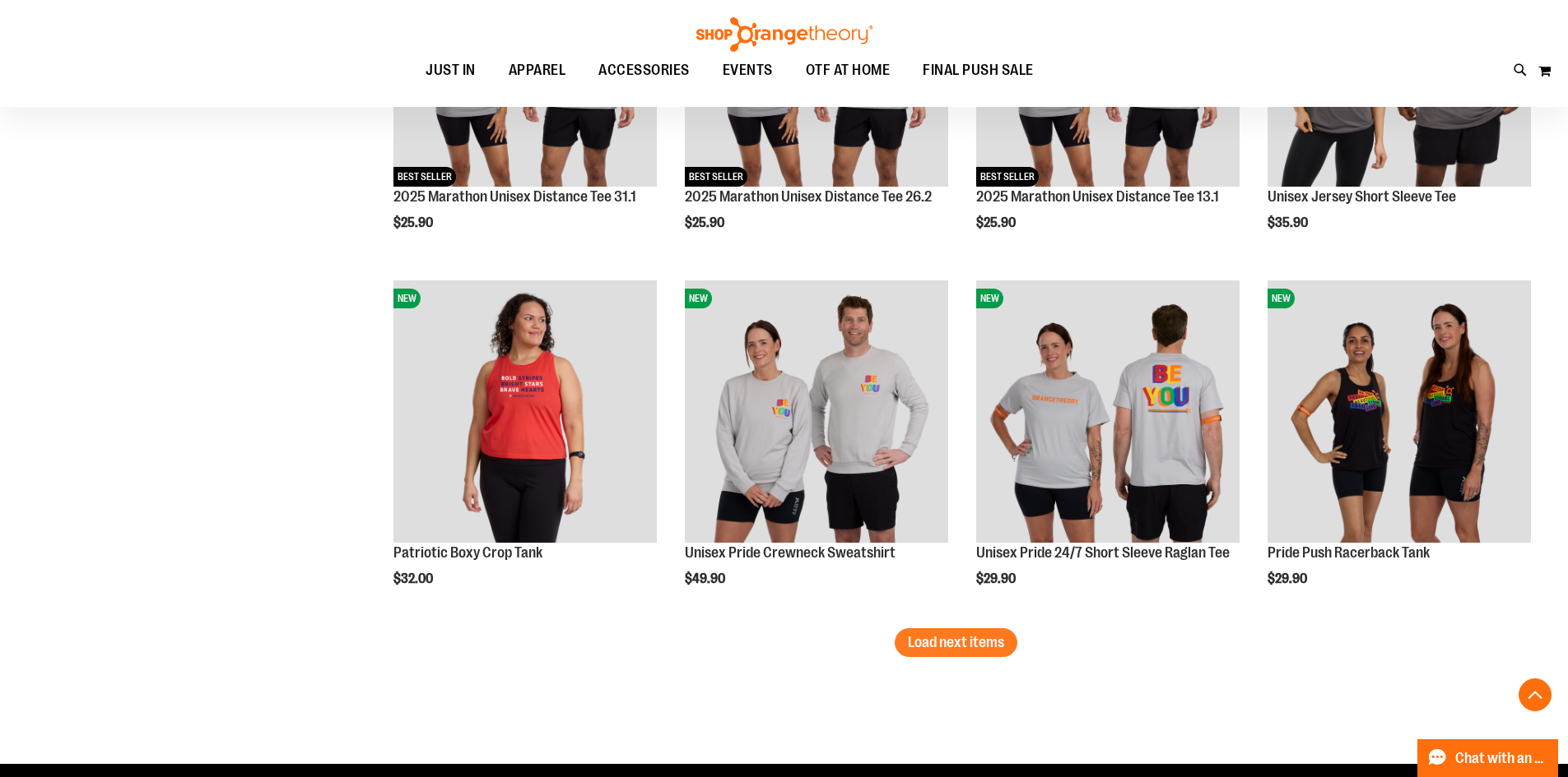
scroll to position [2943, 0]
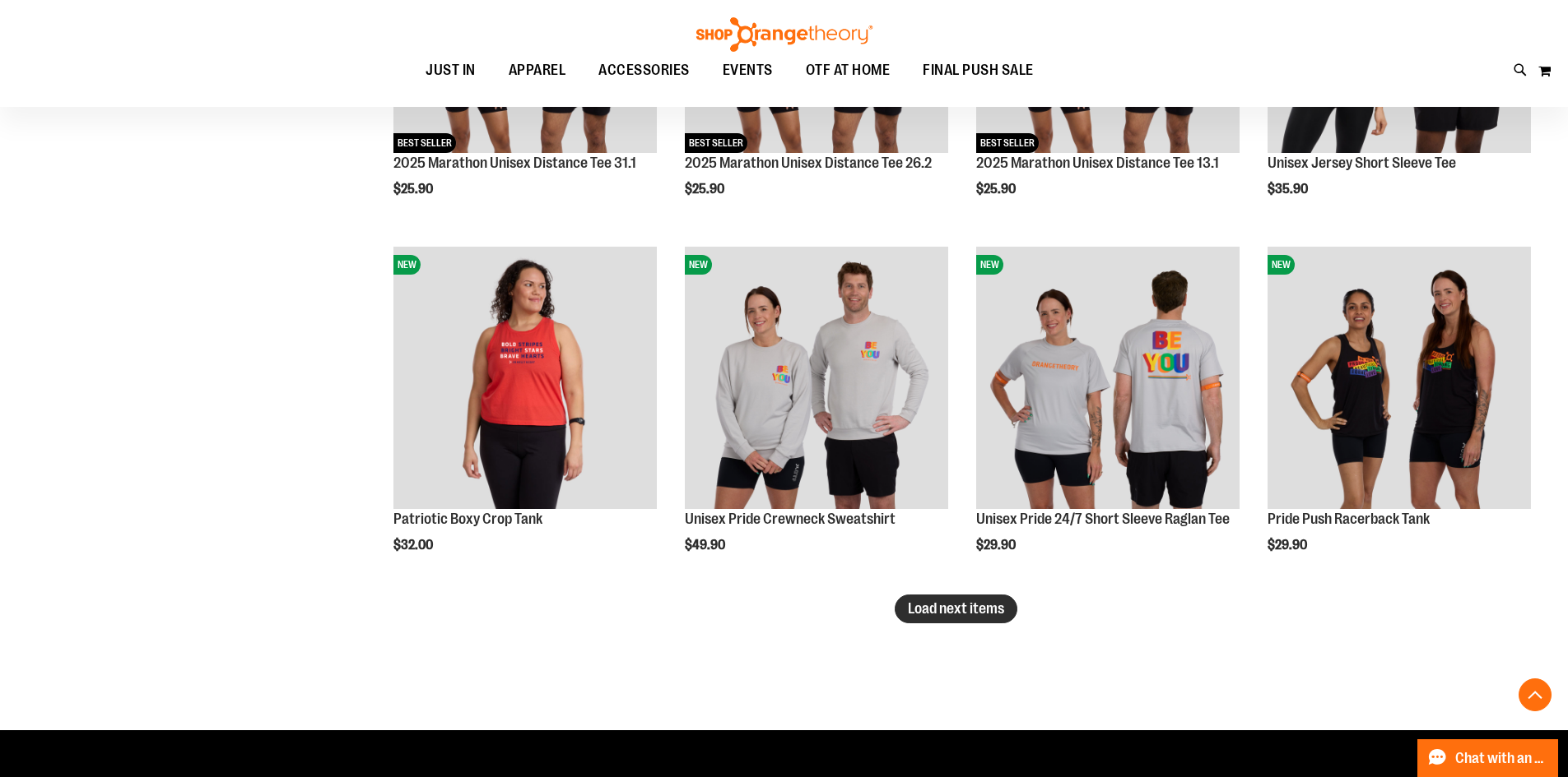
click at [960, 598] on button "Load next items" at bounding box center [955, 609] width 123 height 28
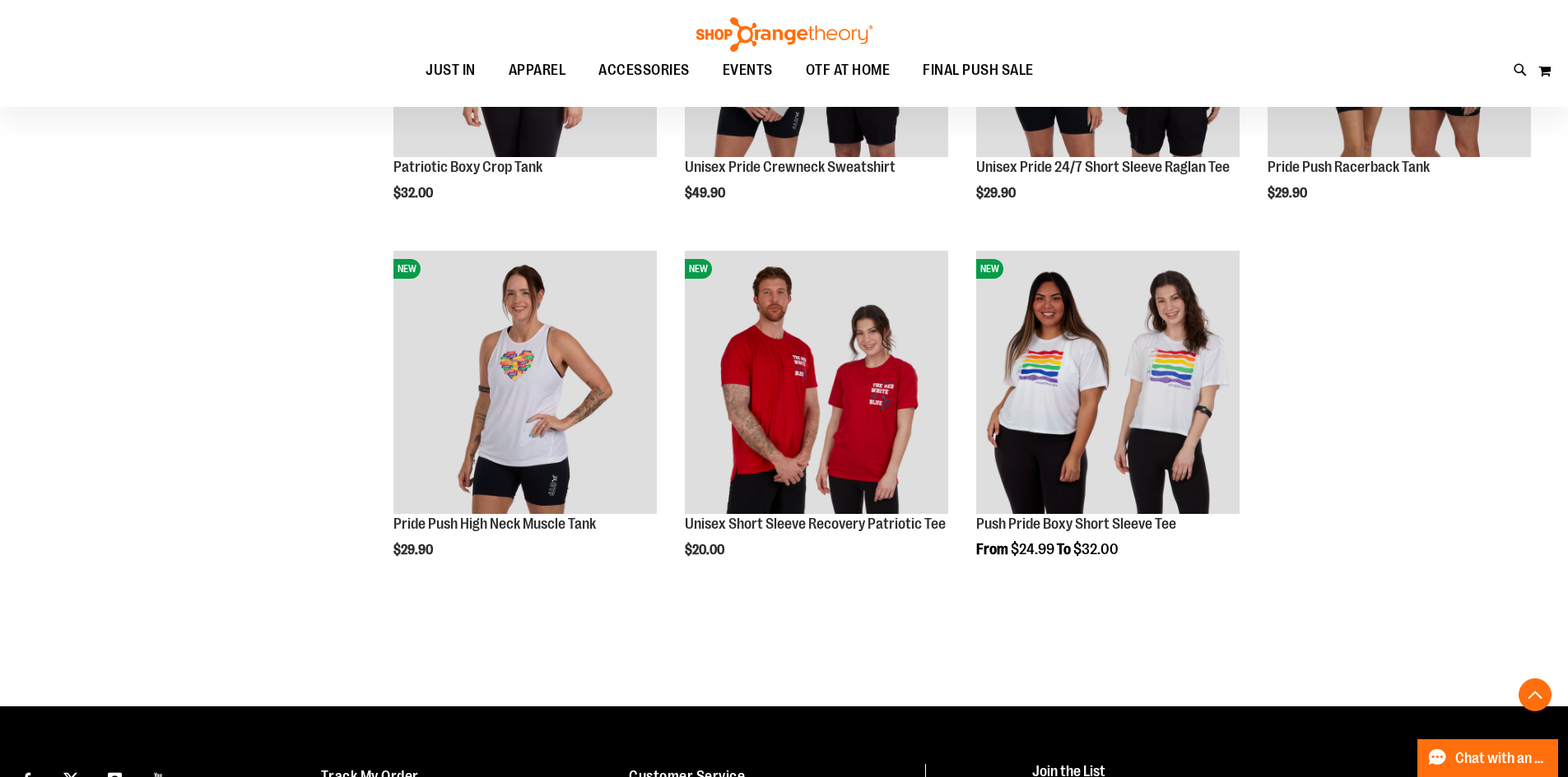
scroll to position [3436, 0]
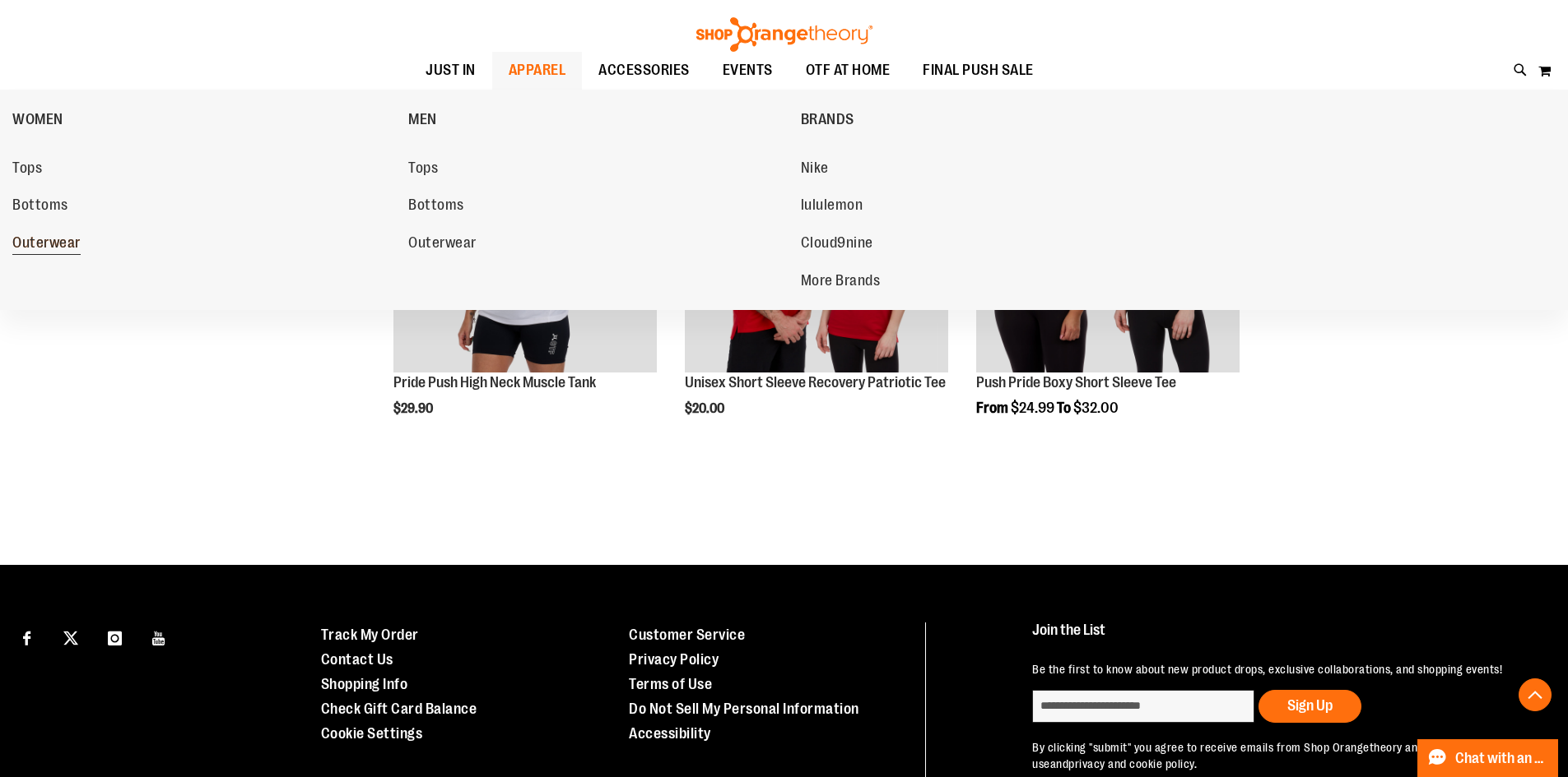
click at [41, 246] on span "Outerwear" at bounding box center [47, 245] width 69 height 21
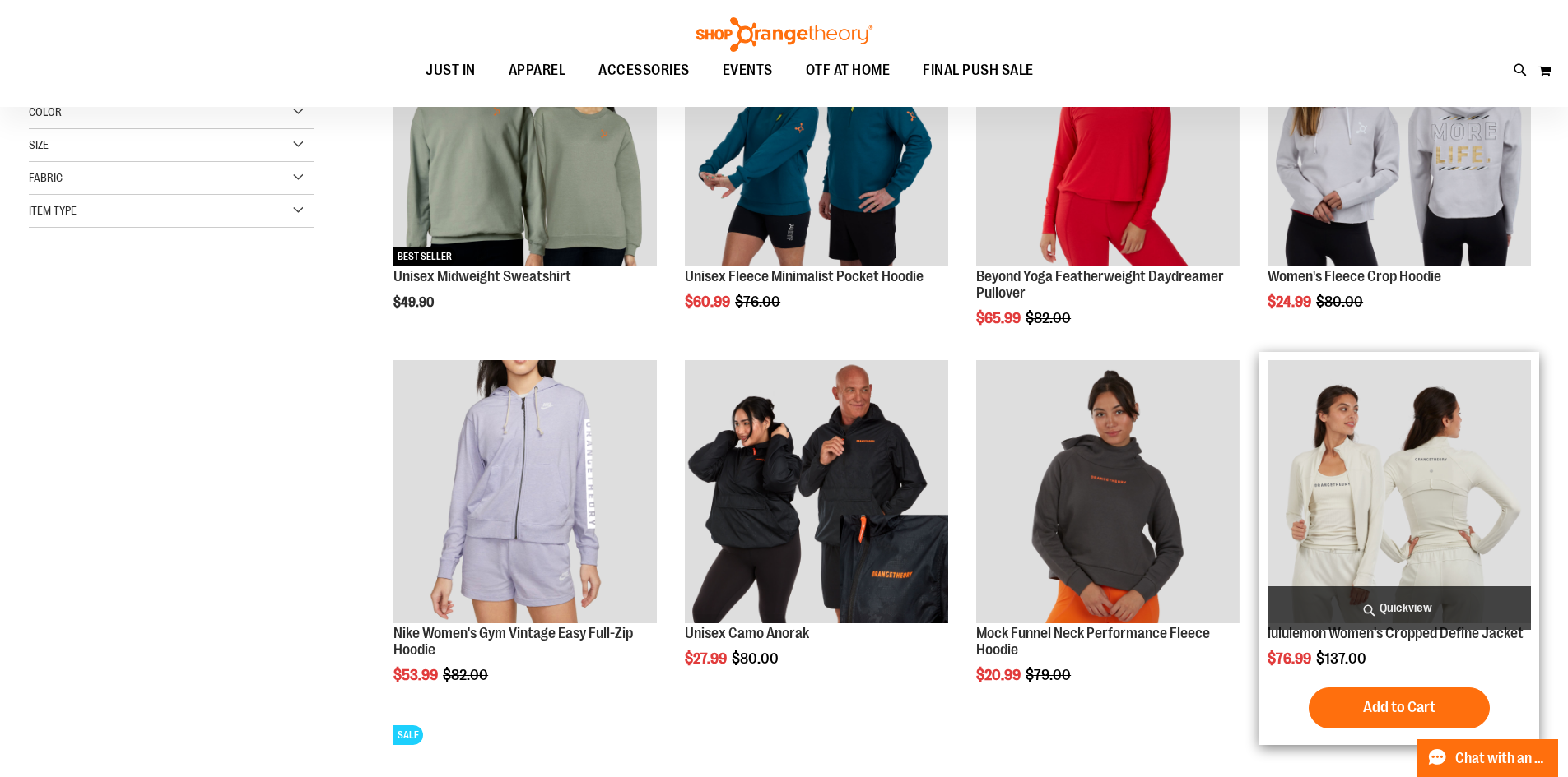
scroll to position [410, 0]
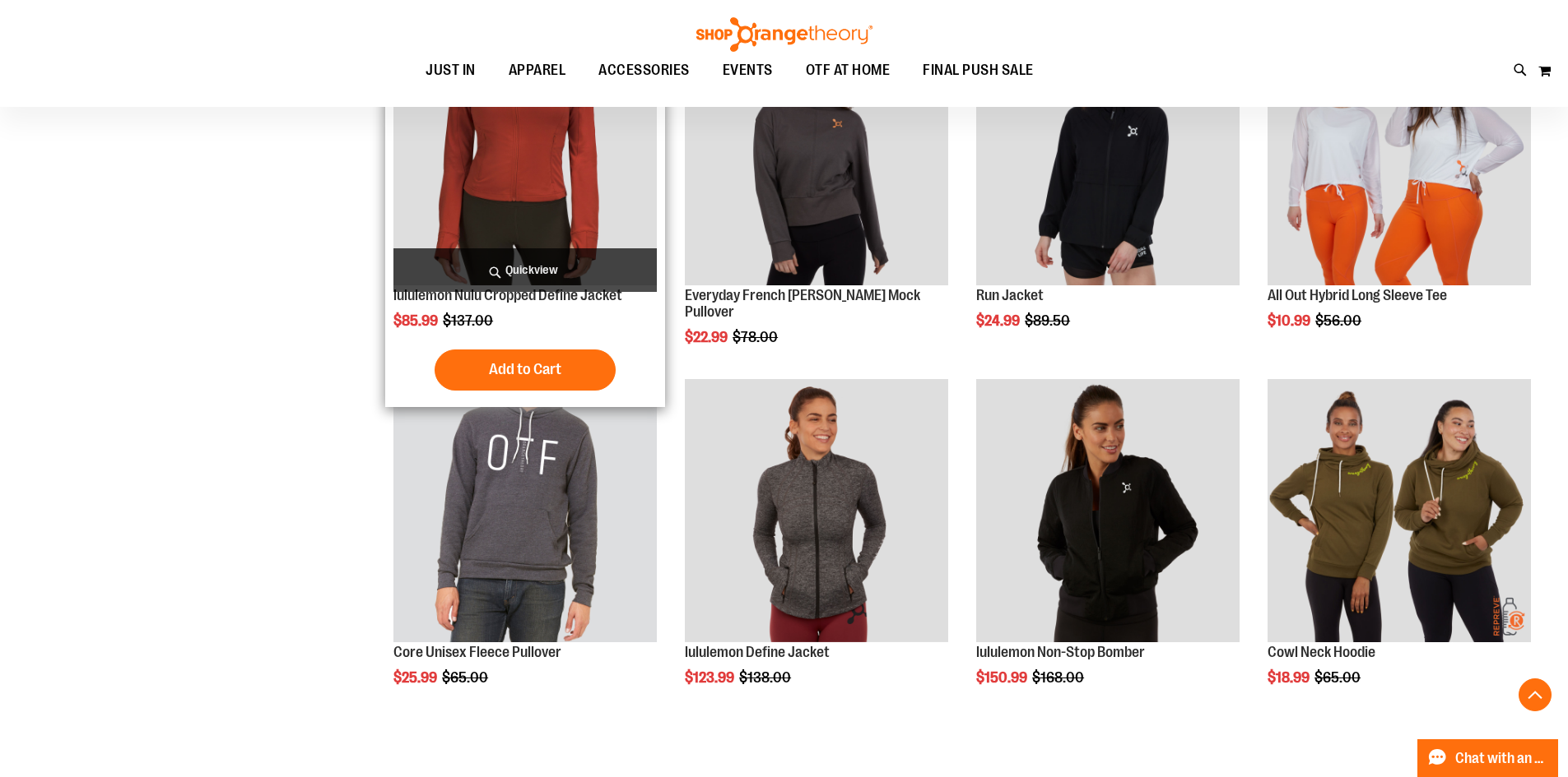
scroll to position [1233, 0]
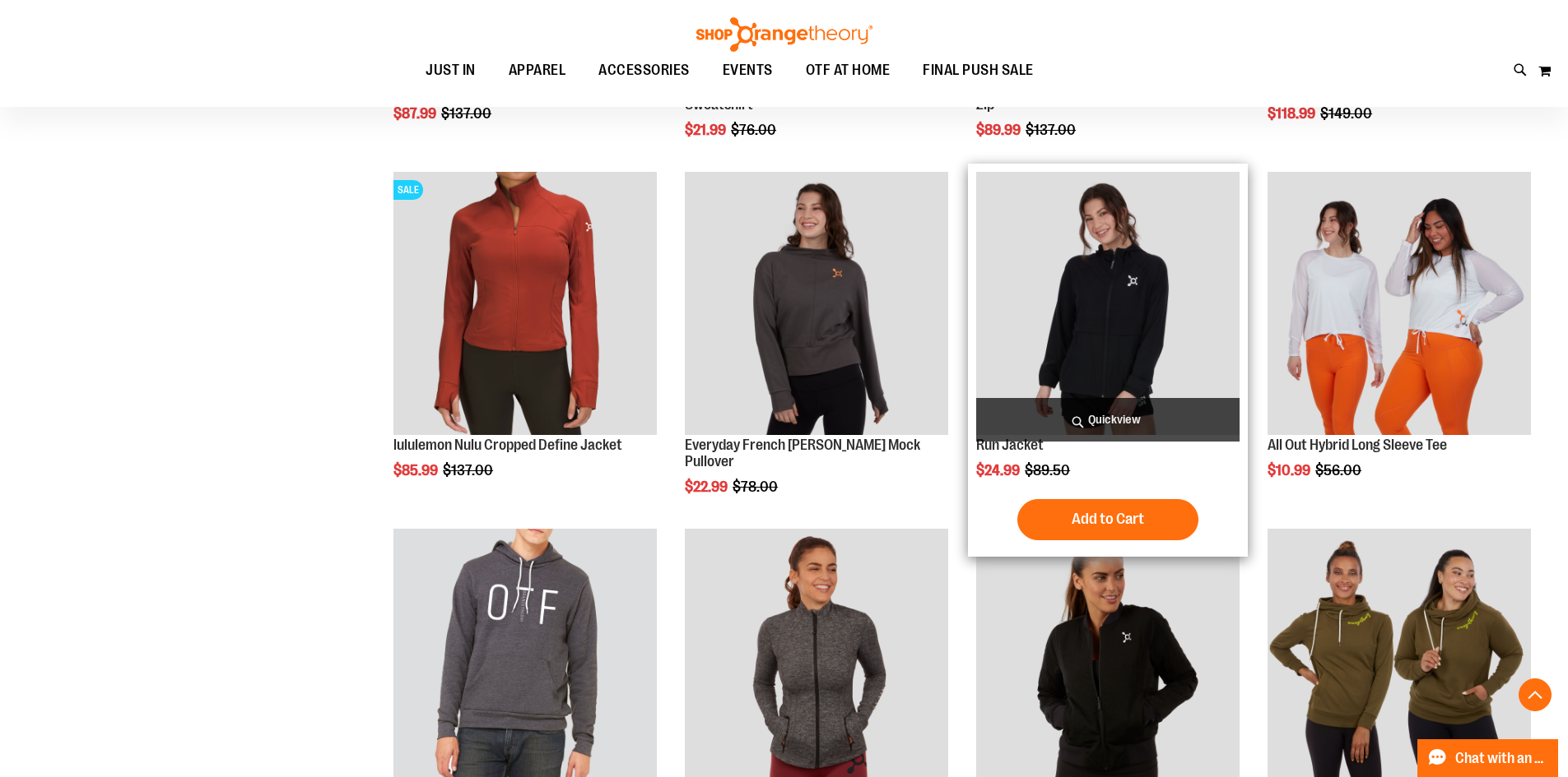
click at [1130, 293] on img "product" at bounding box center [1107, 303] width 263 height 263
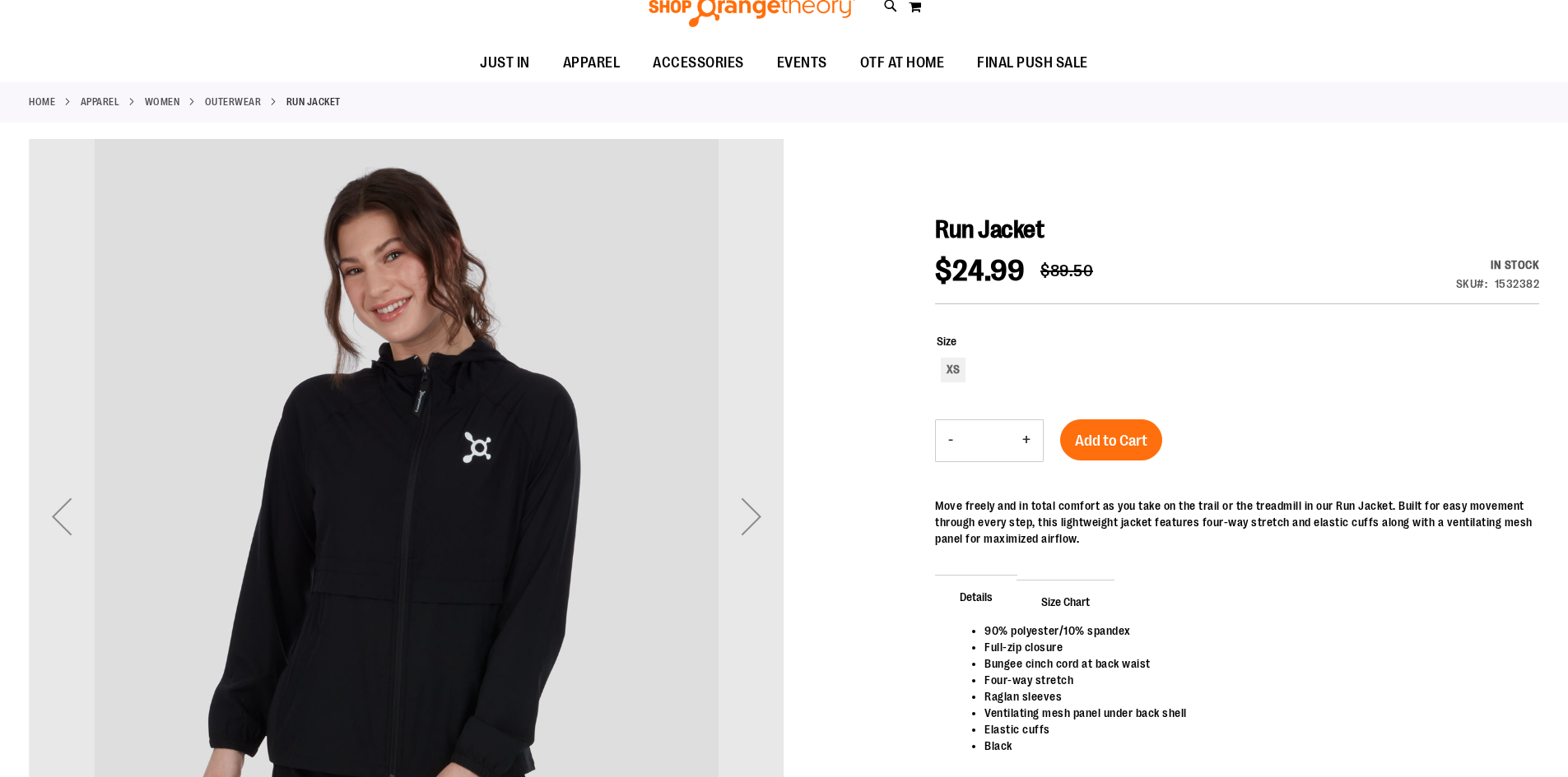
scroll to position [164, 0]
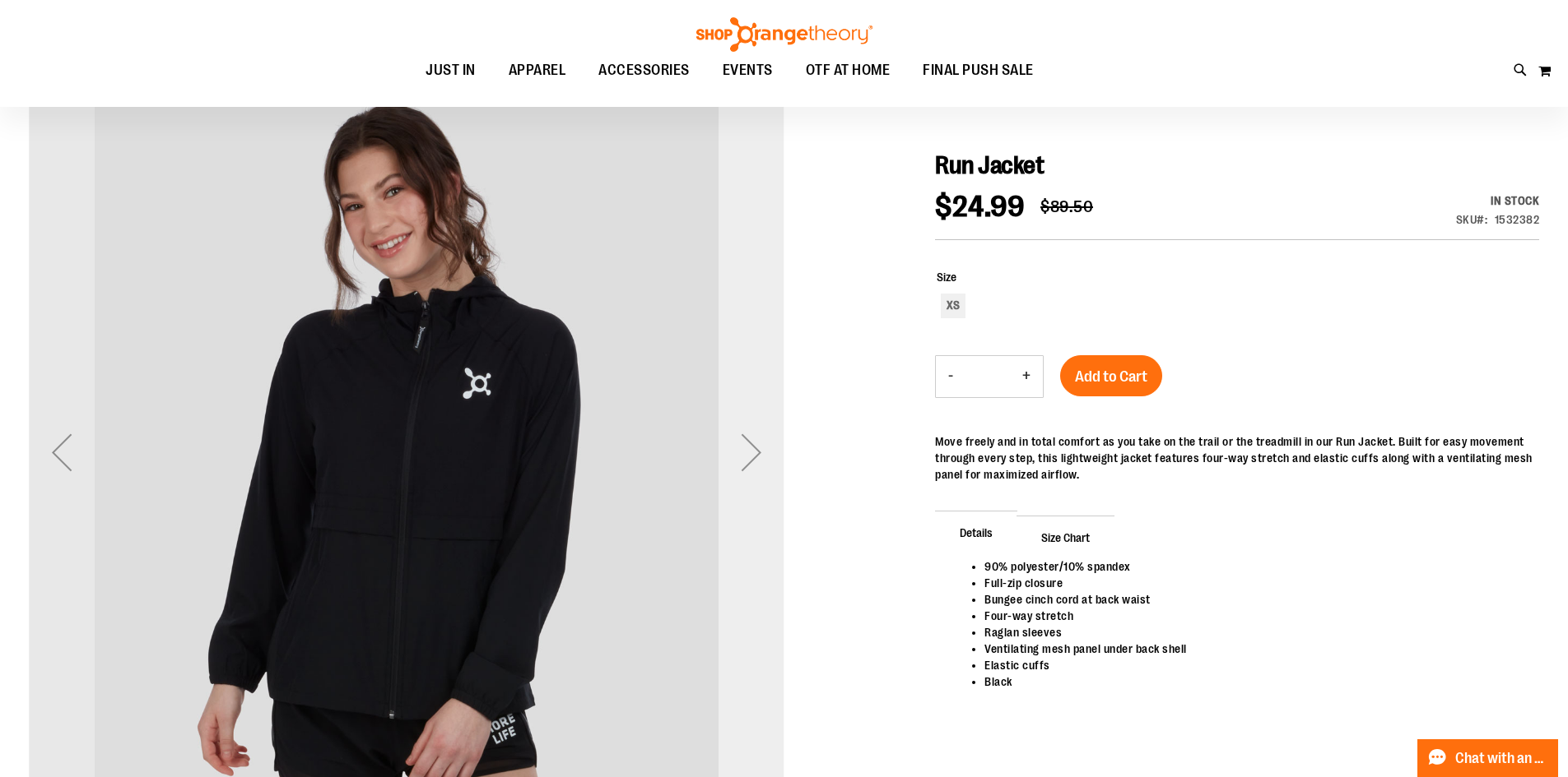
click at [765, 460] on div "Next" at bounding box center [751, 452] width 66 height 66
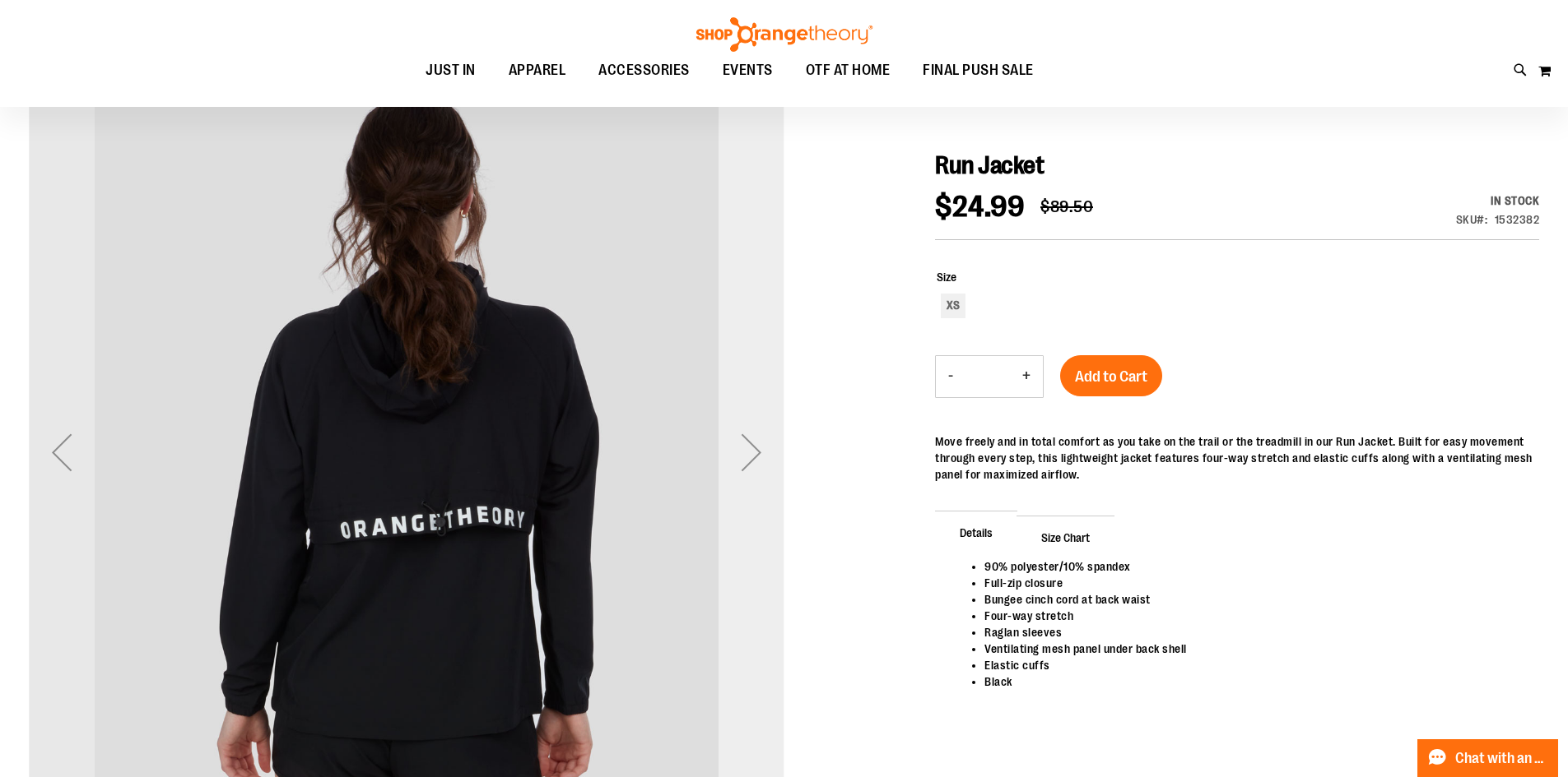
click at [765, 460] on div "Next" at bounding box center [751, 452] width 66 height 66
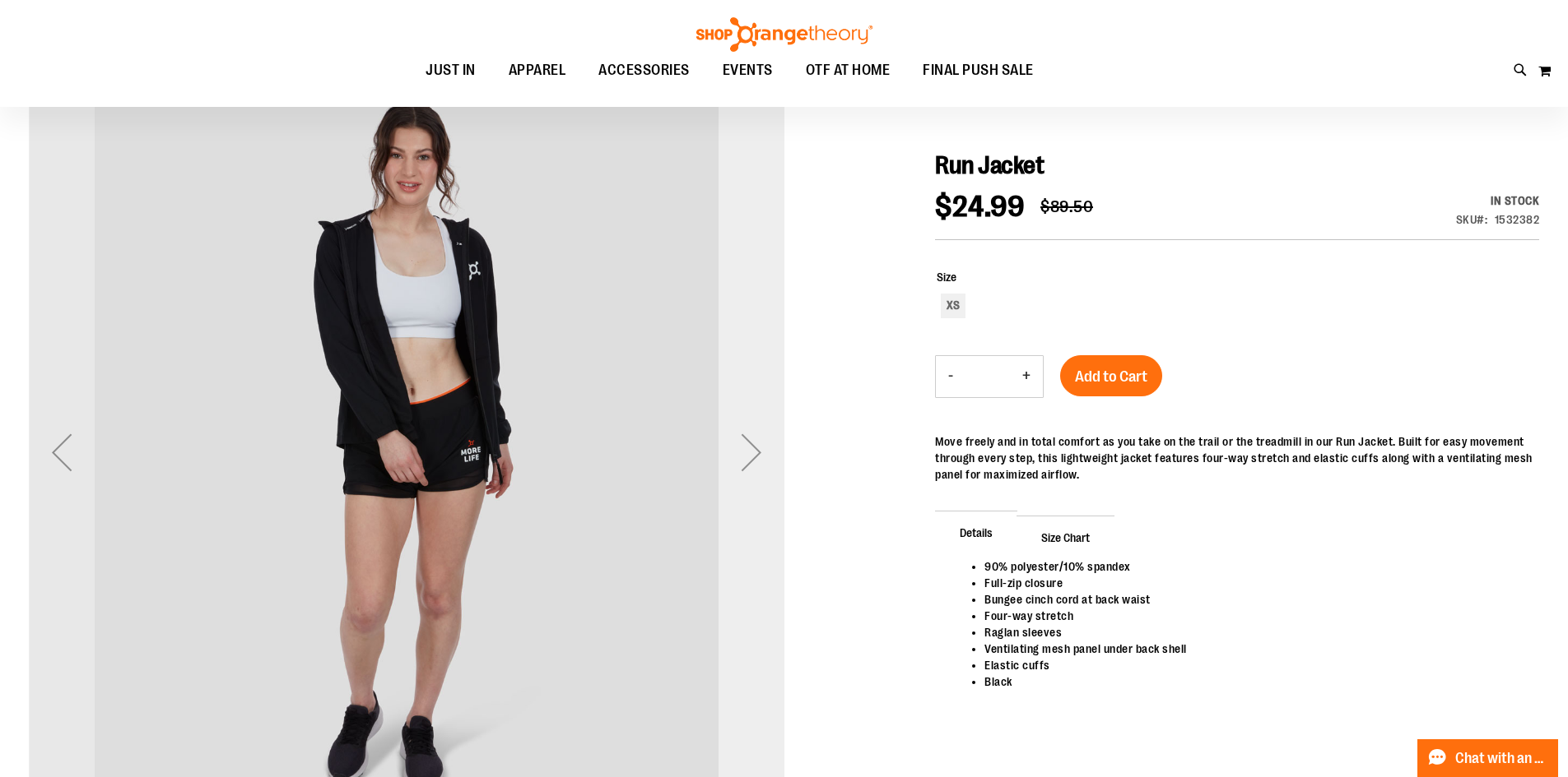
click at [765, 460] on div "Next" at bounding box center [751, 452] width 66 height 66
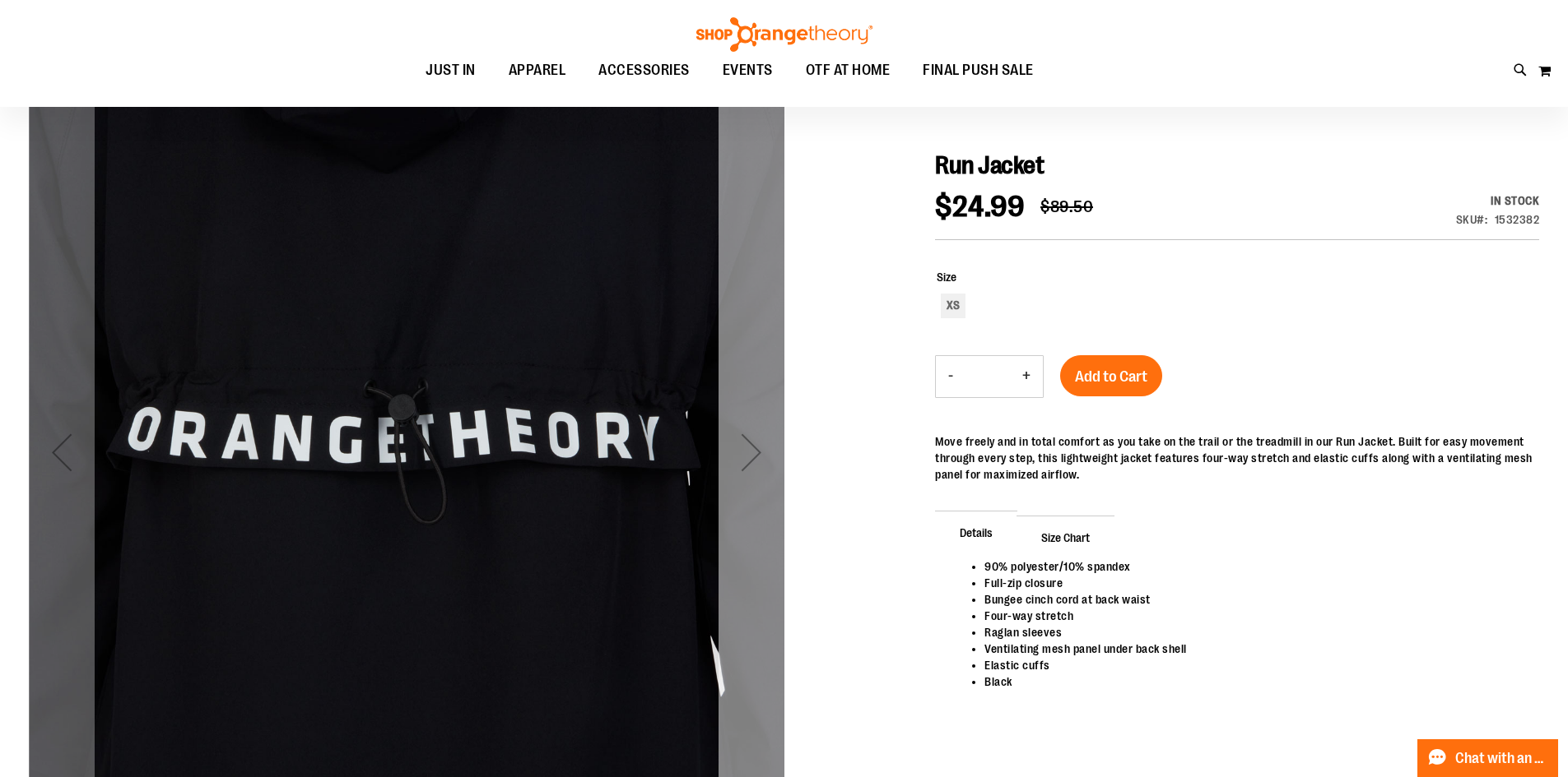
click at [765, 460] on div "Next" at bounding box center [751, 452] width 66 height 66
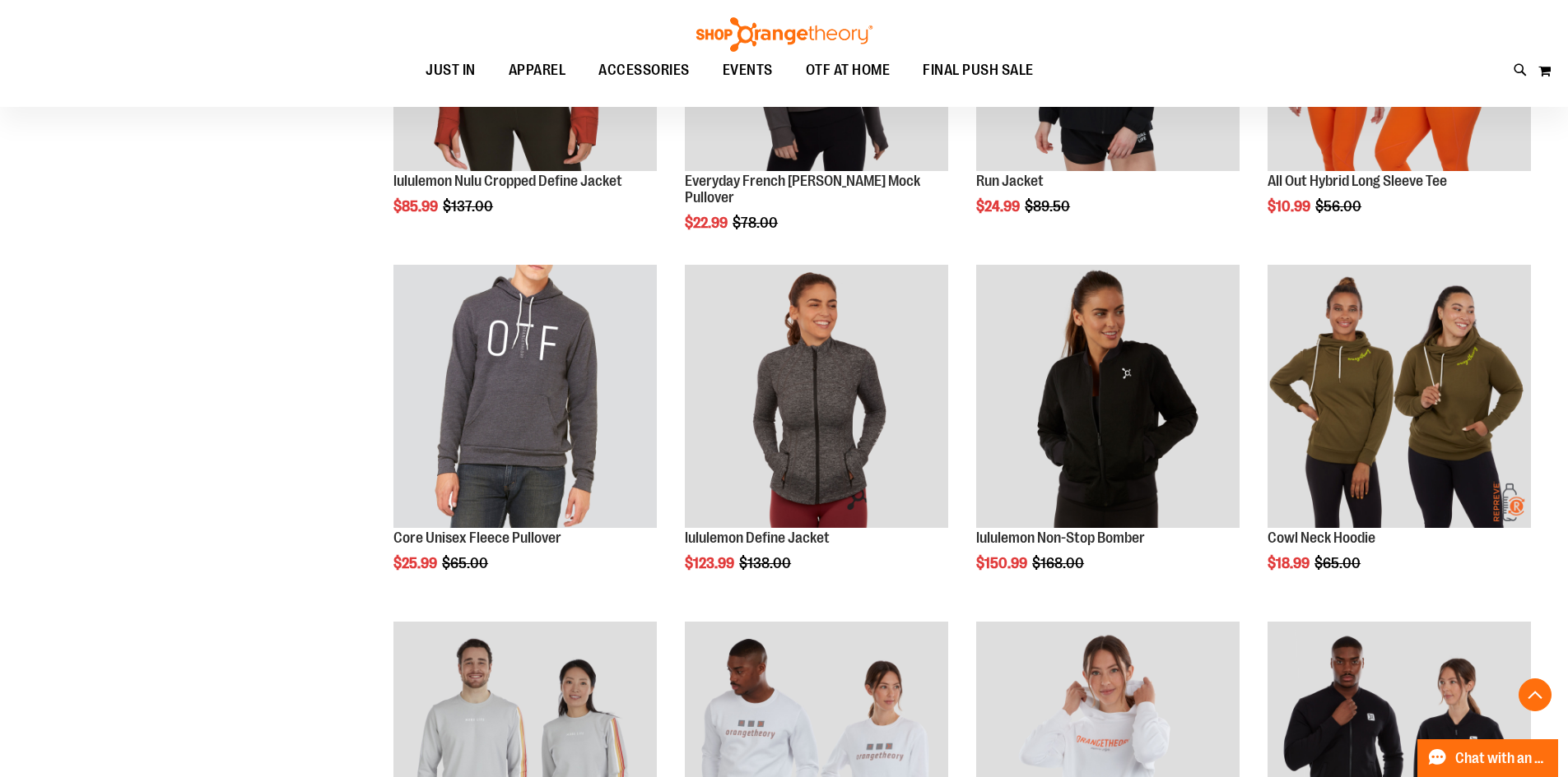
scroll to position [493, 0]
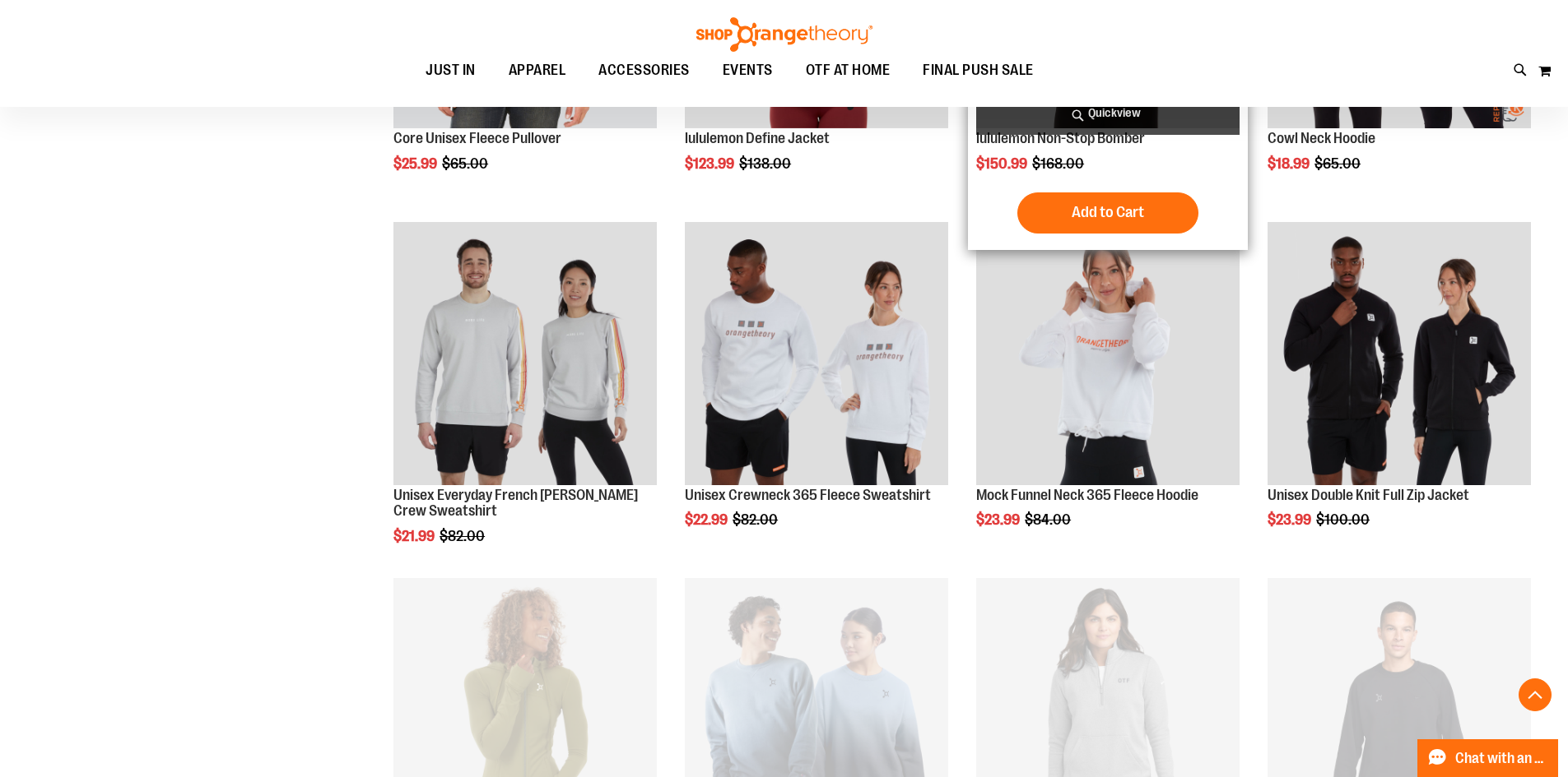
scroll to position [904, 0]
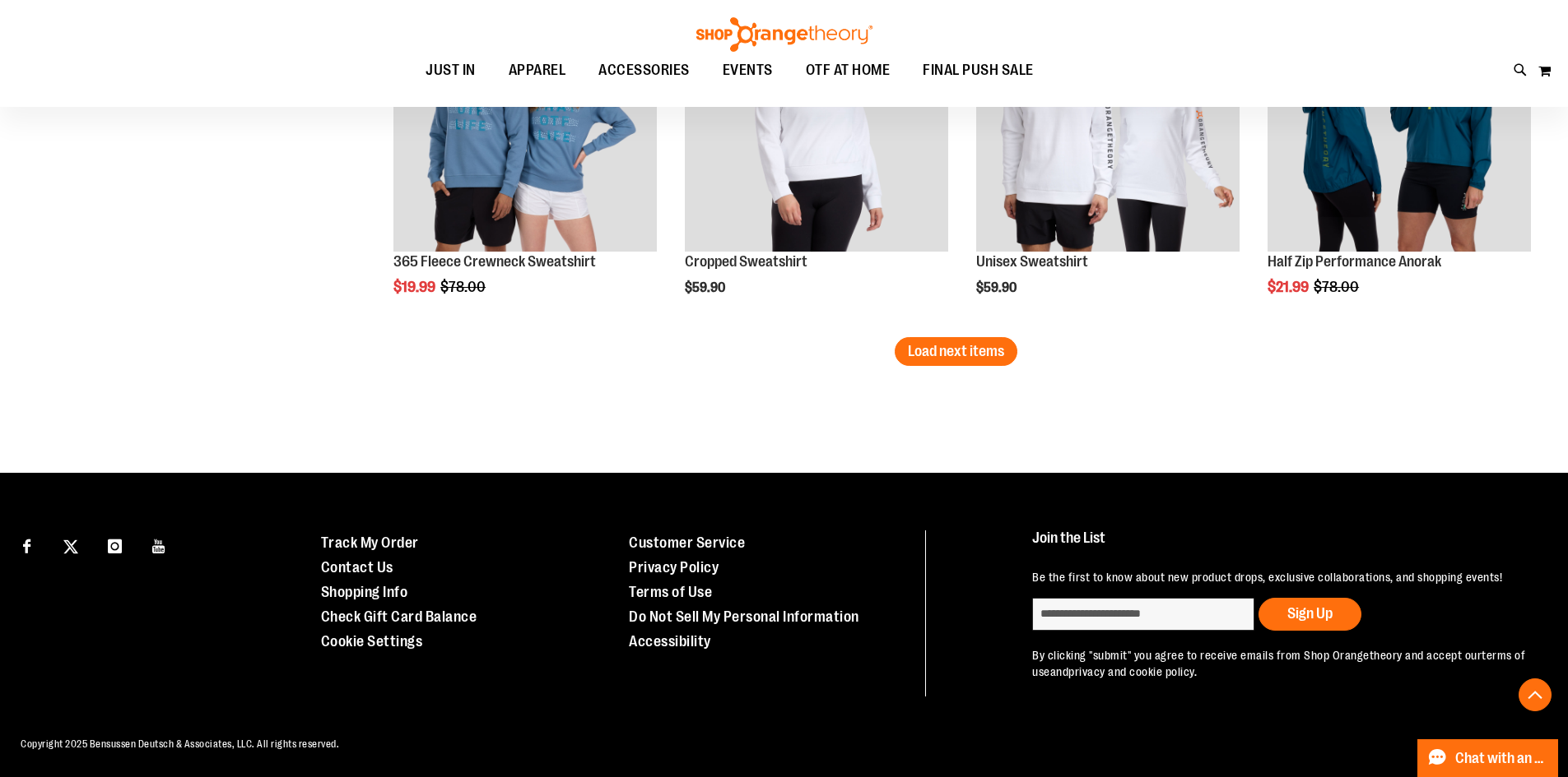
scroll to position [3243, 0]
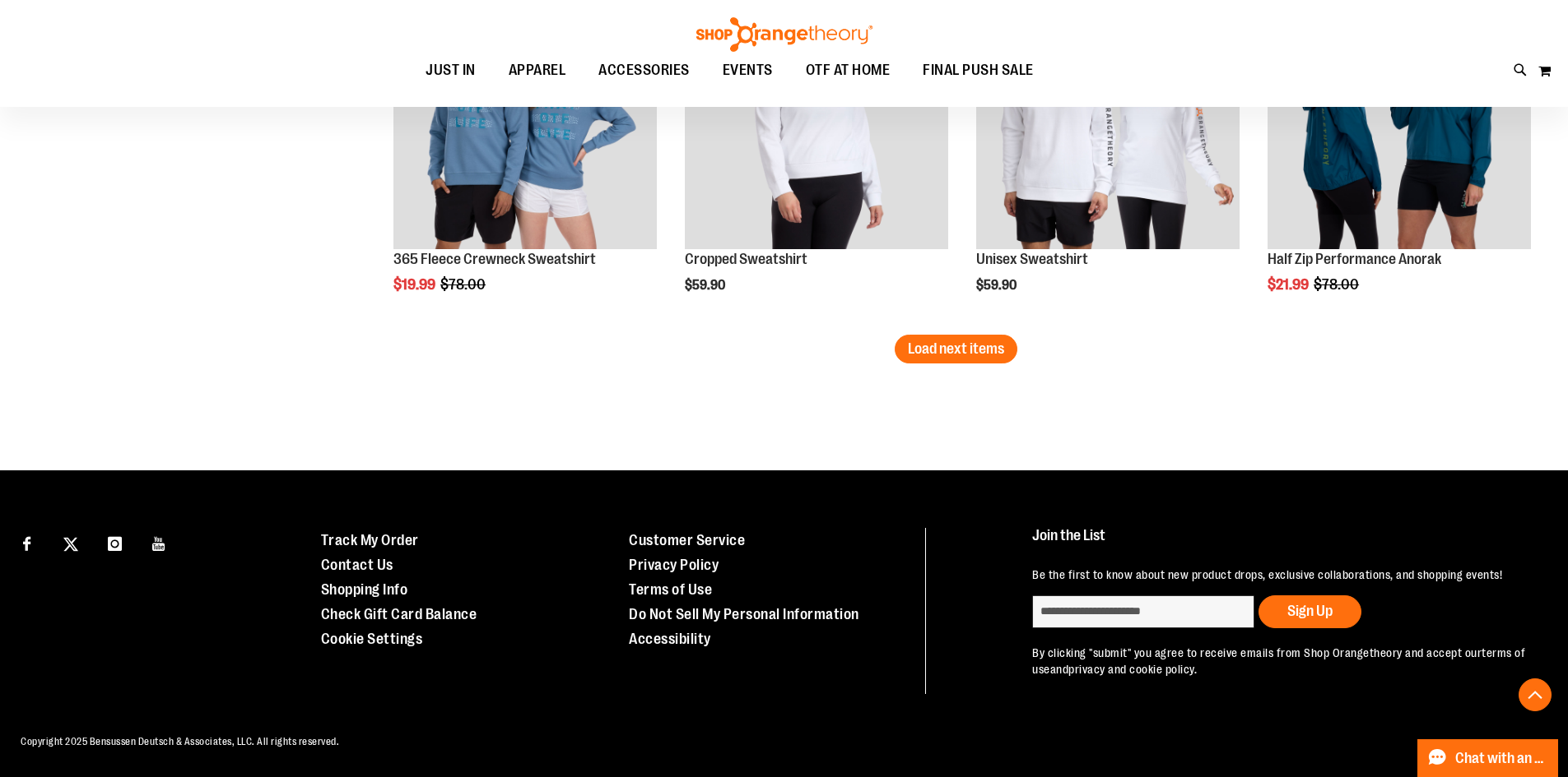
click at [909, 358] on button "Load next items" at bounding box center [955, 349] width 123 height 28
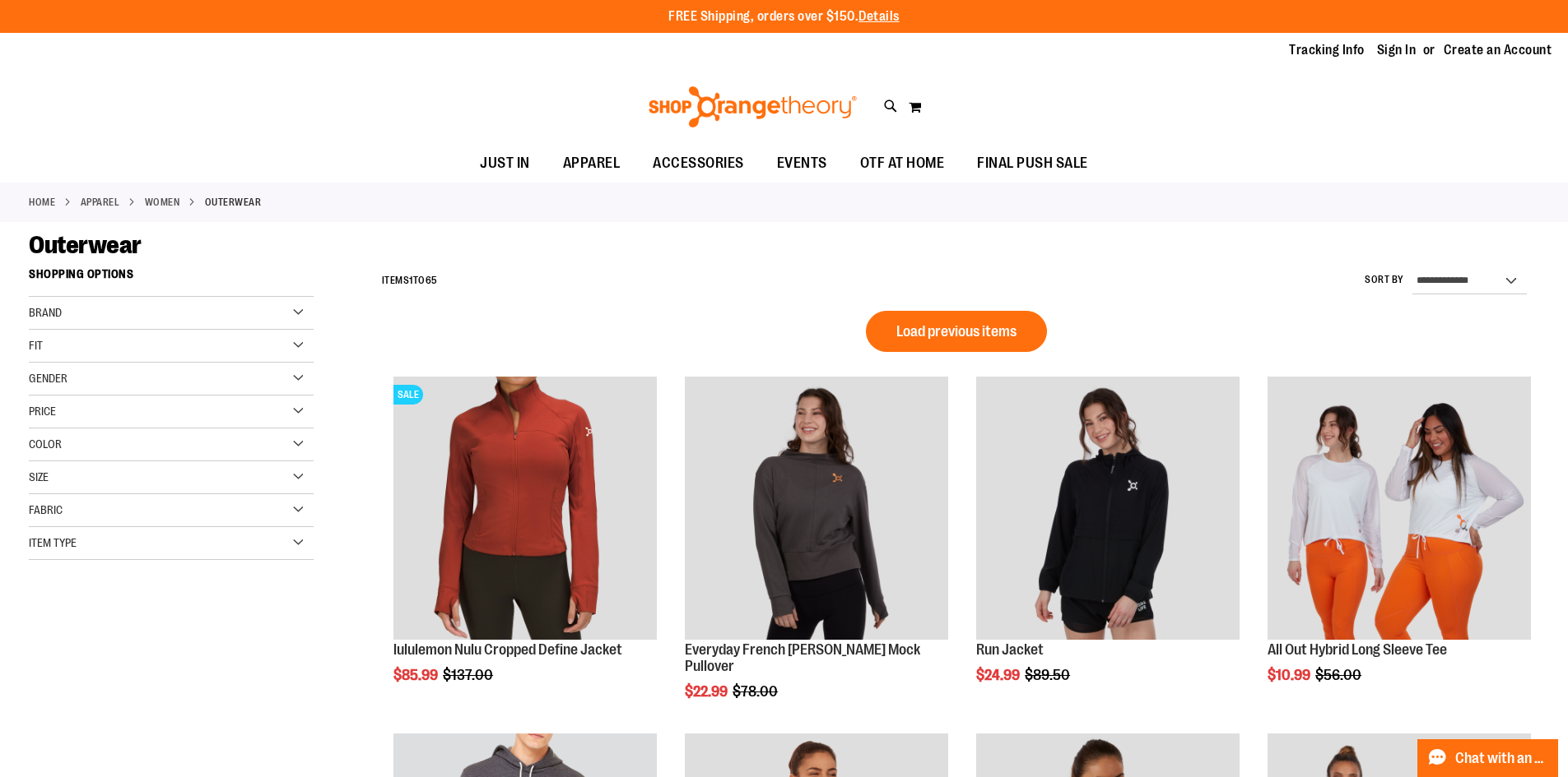
click at [119, 312] on div "Brand" at bounding box center [171, 312] width 285 height 33
click at [76, 364] on link "lululemon" at bounding box center [161, 363] width 273 height 18
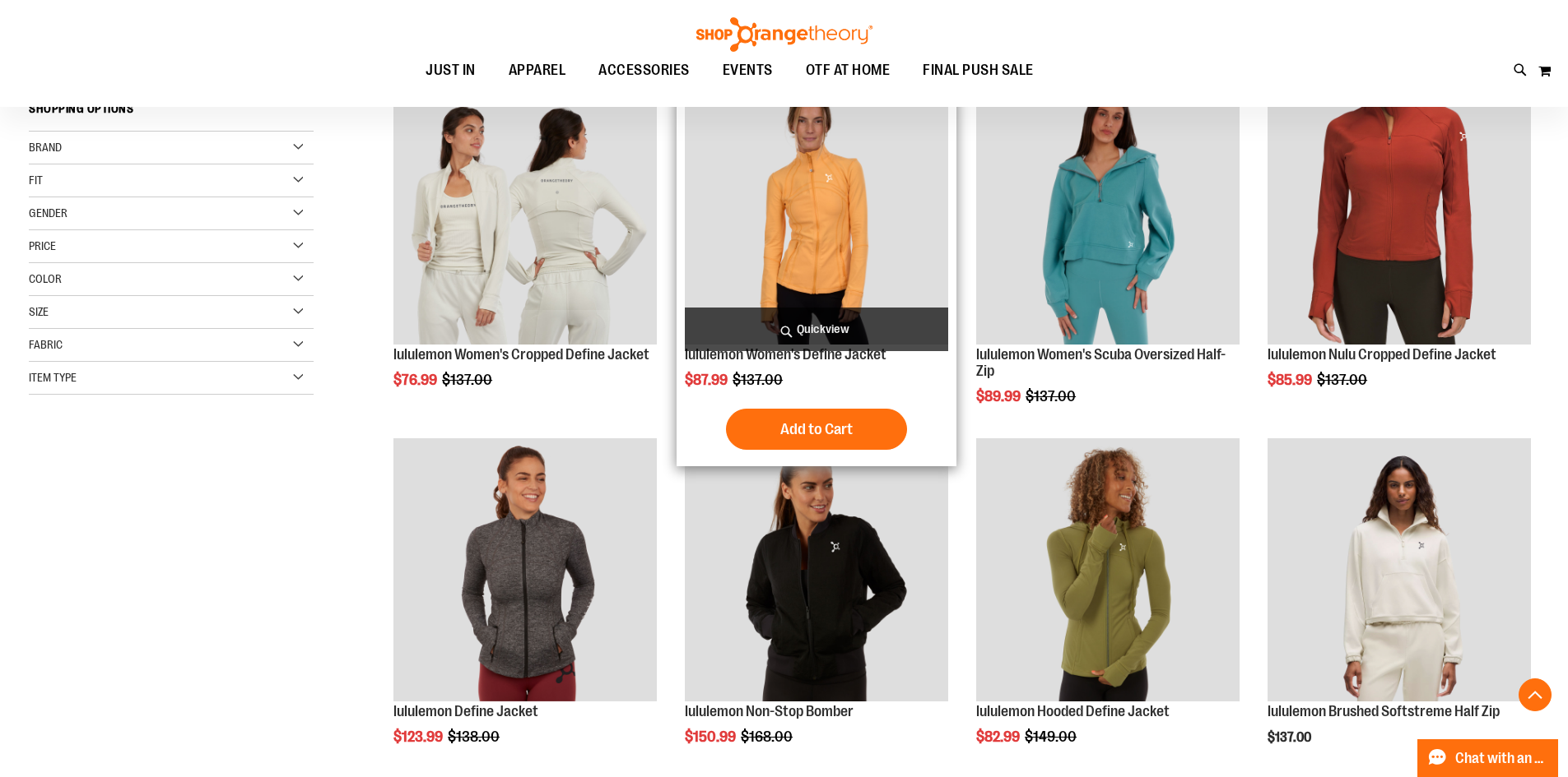
scroll to position [260, 0]
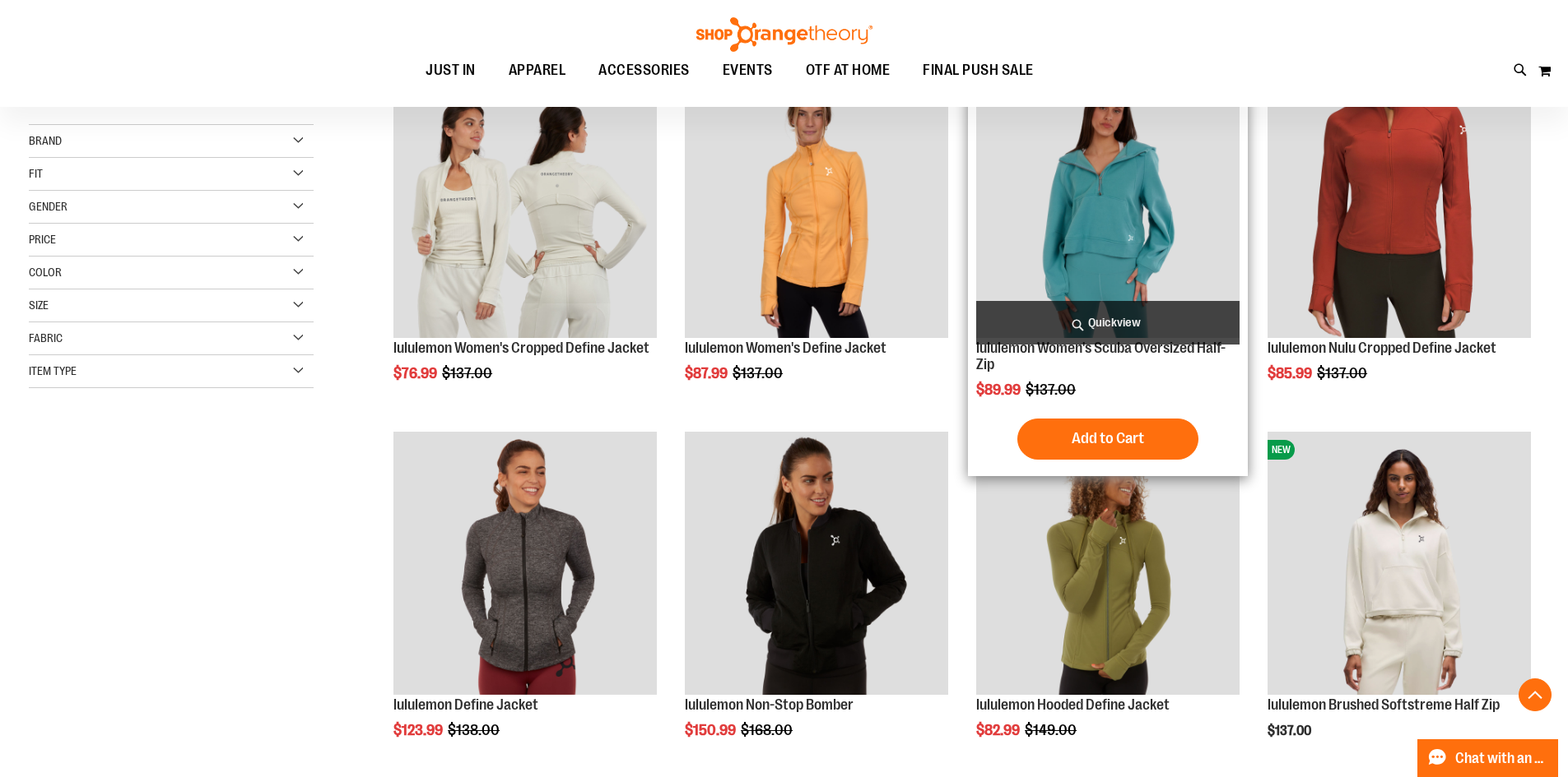
click at [1107, 232] on img "product" at bounding box center [1107, 206] width 263 height 263
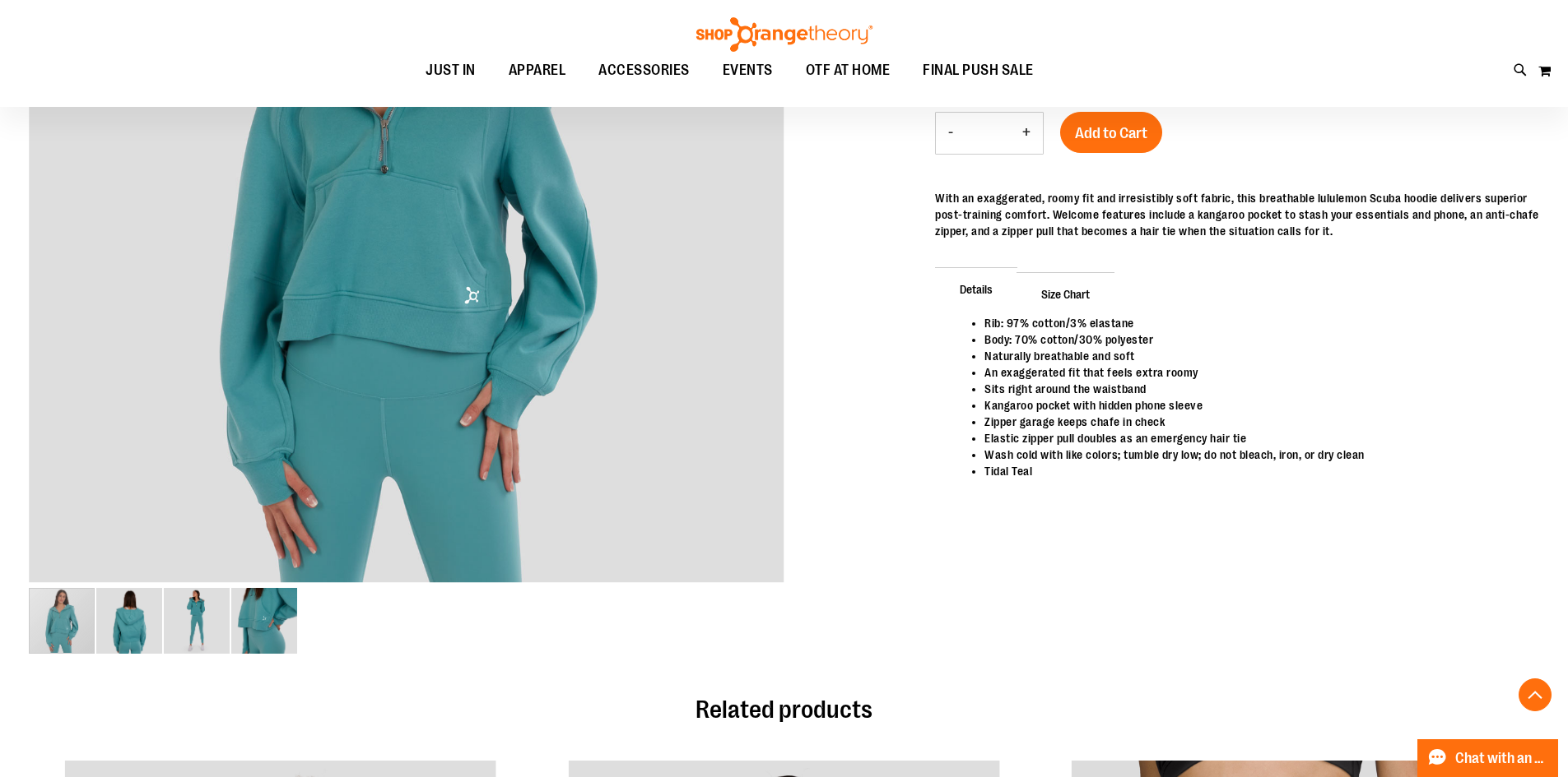
scroll to position [410, 0]
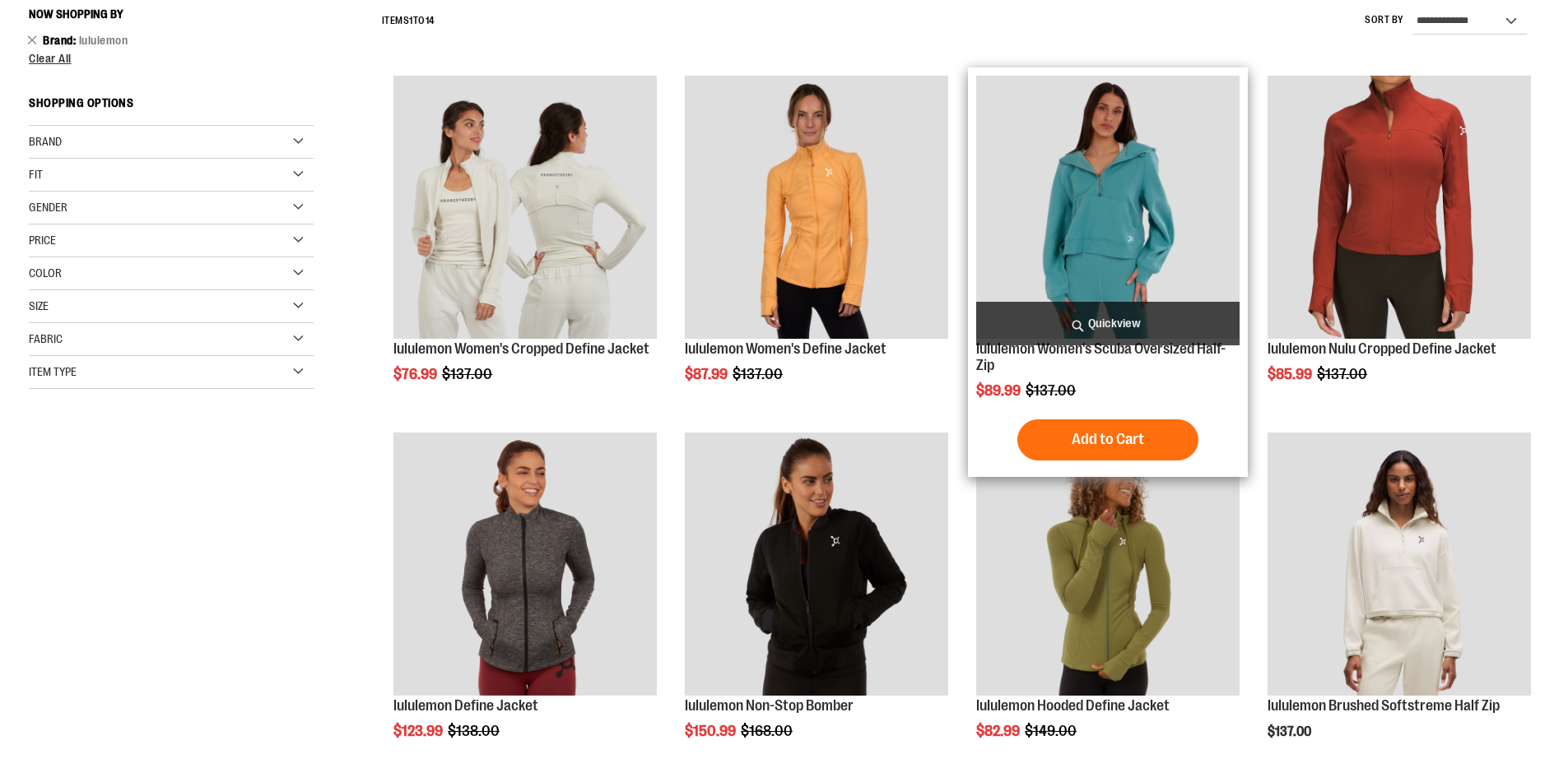
scroll to position [260, 0]
click at [1152, 188] on img "product" at bounding box center [1107, 207] width 263 height 263
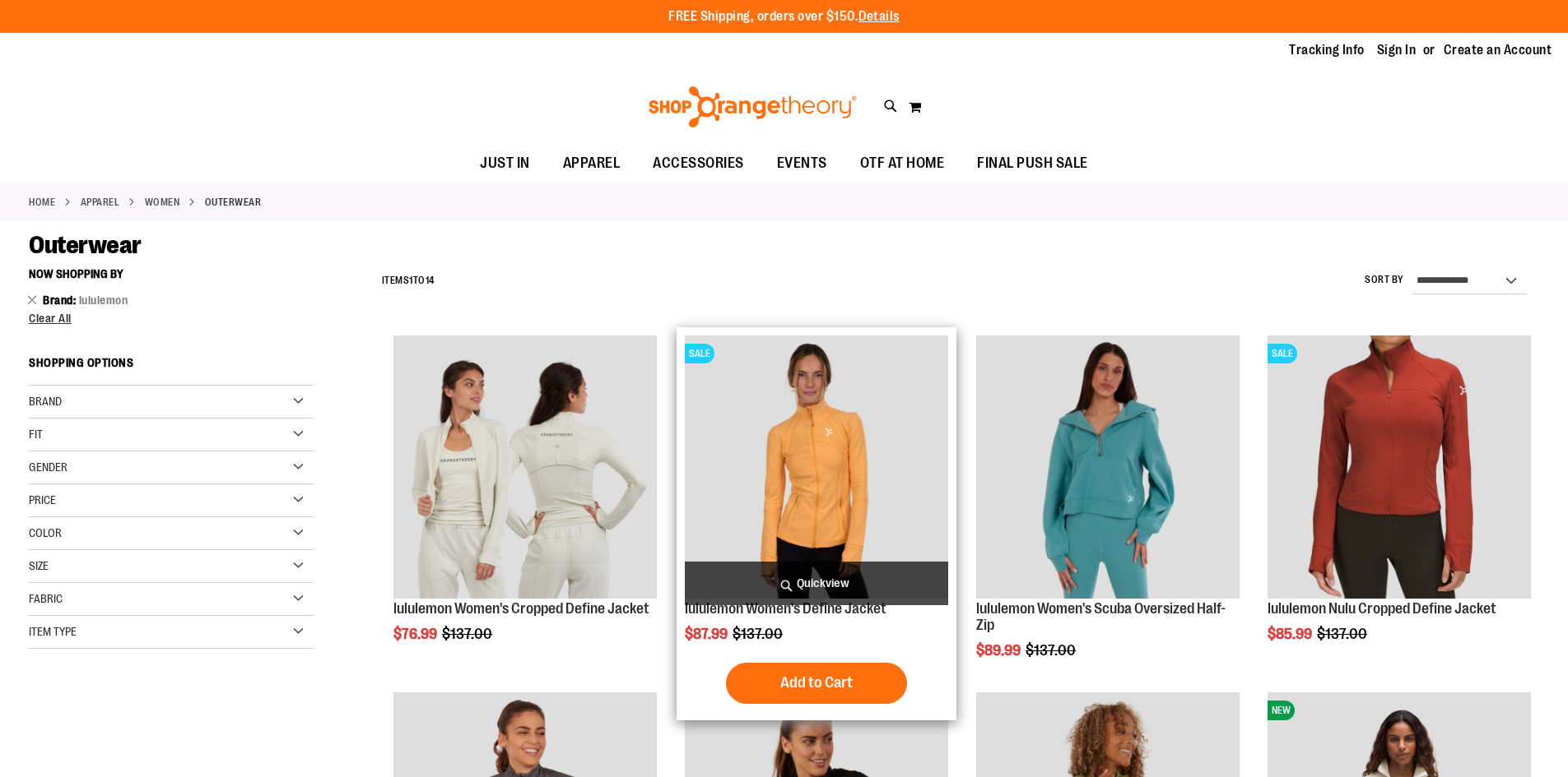
scroll to position [260, 0]
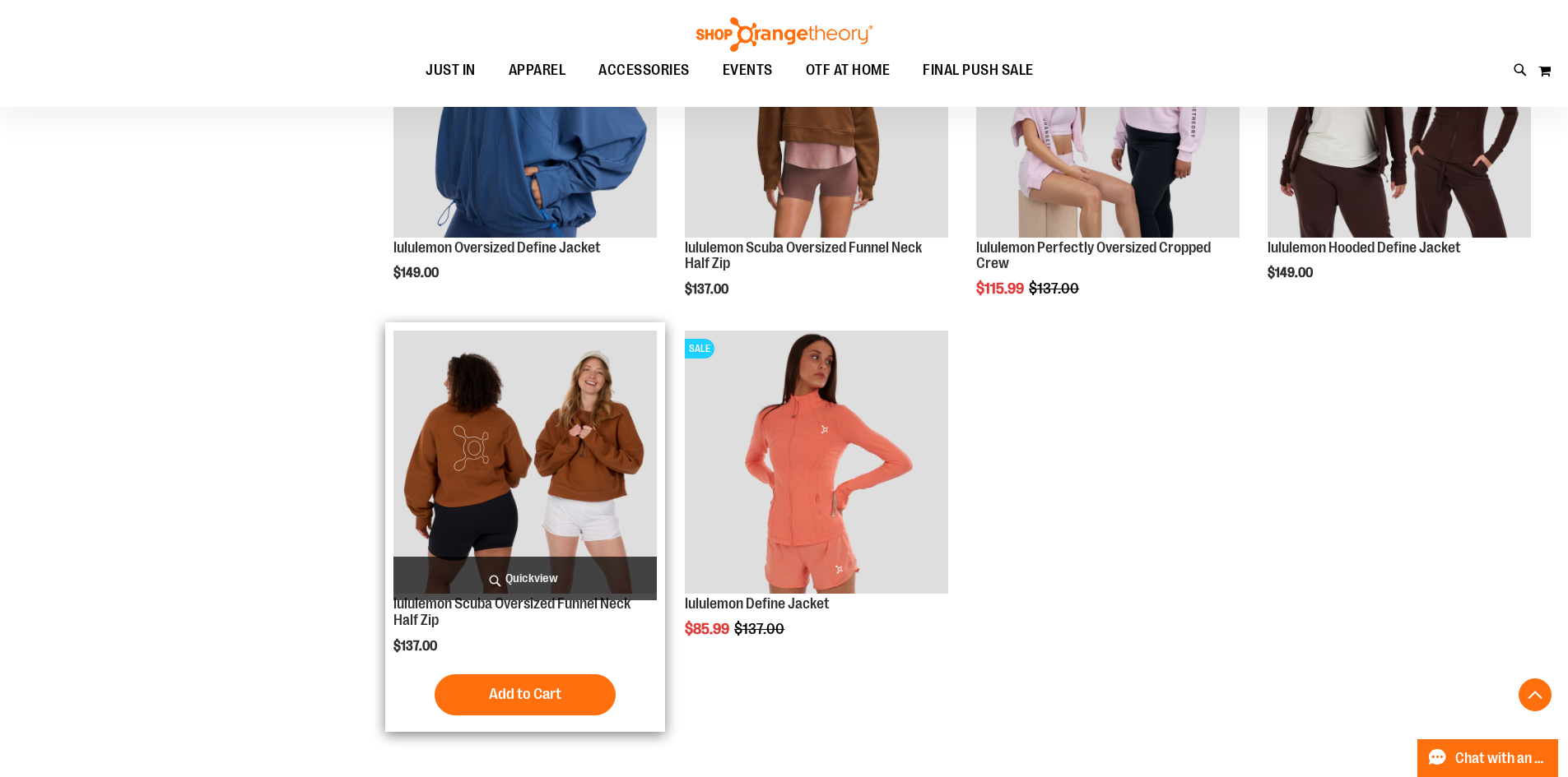
scroll to position [1247, 0]
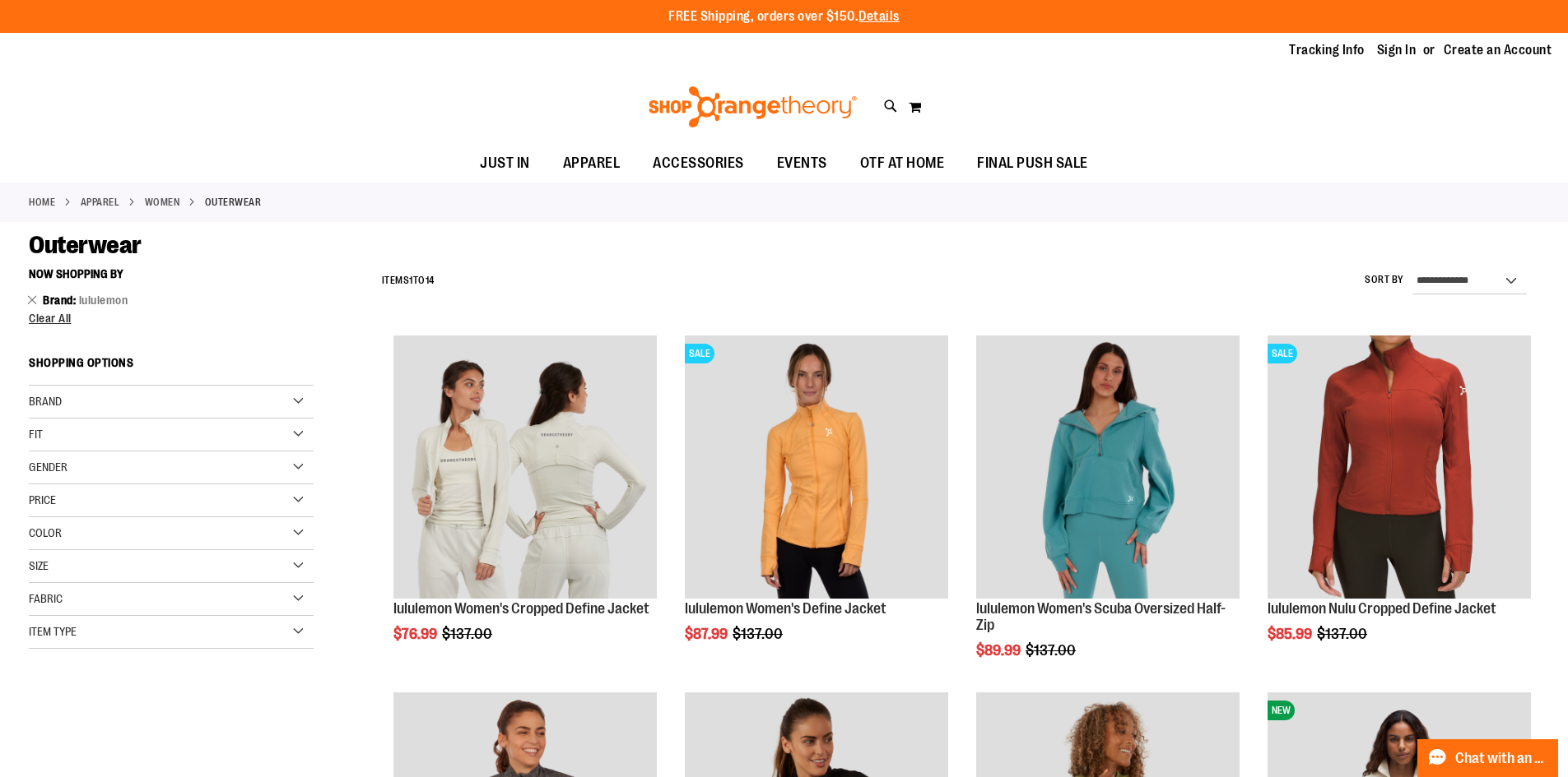
click at [132, 399] on div "Brand" at bounding box center [171, 402] width 285 height 33
click at [93, 471] on link "Orangetheory" at bounding box center [161, 470] width 273 height 18
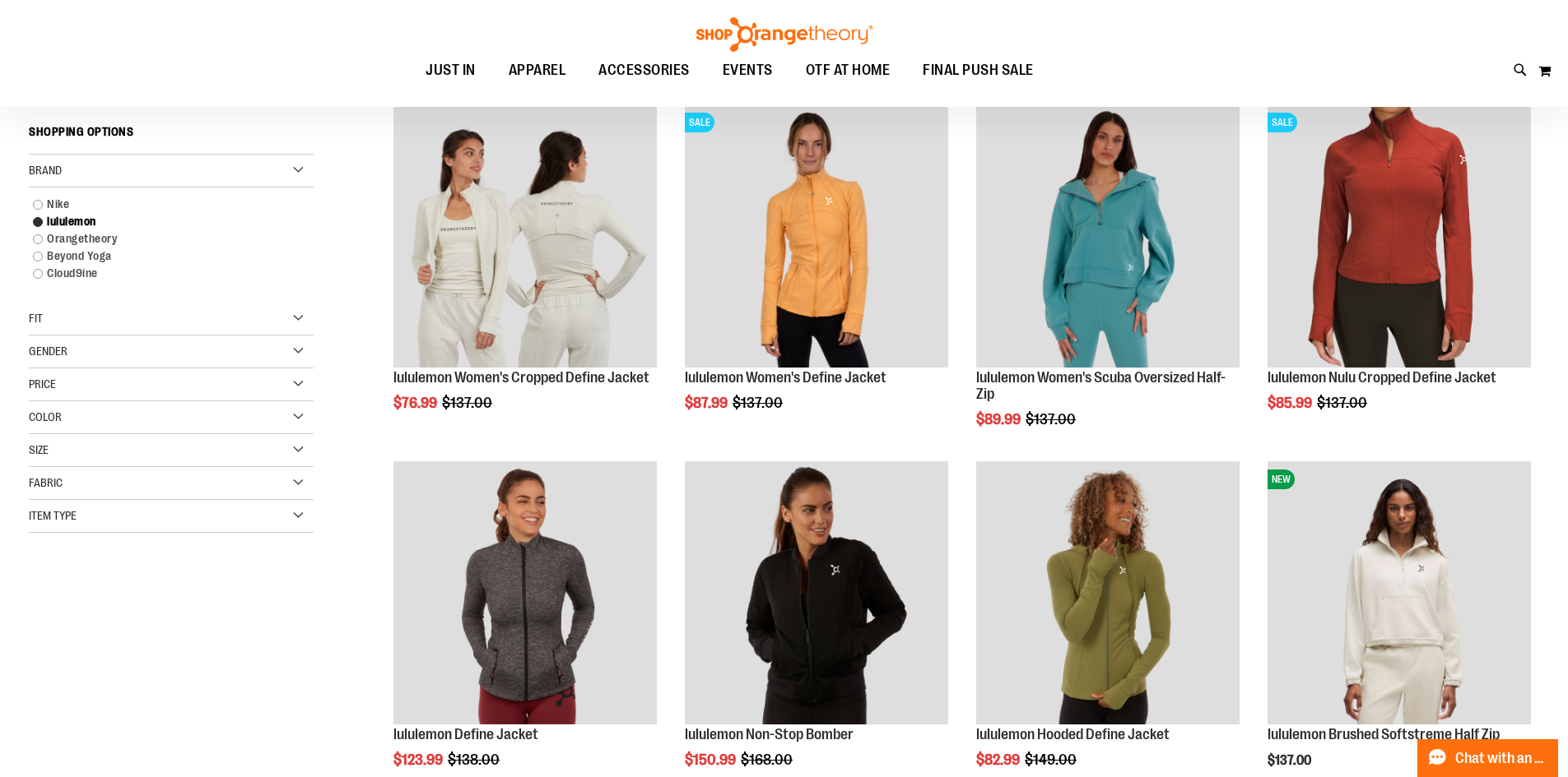
scroll to position [260, 0]
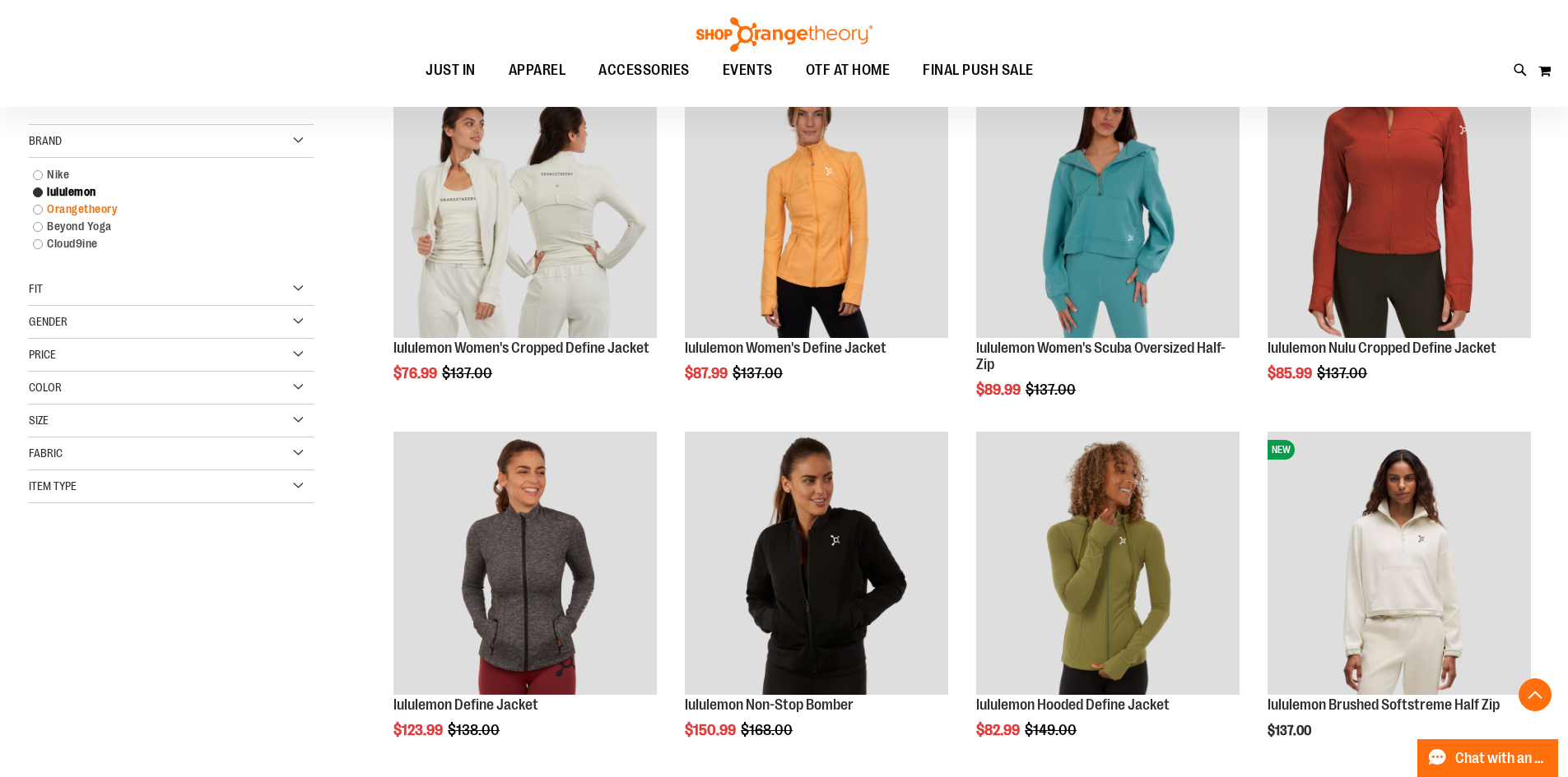
click at [83, 210] on link "Orangetheory" at bounding box center [161, 209] width 273 height 18
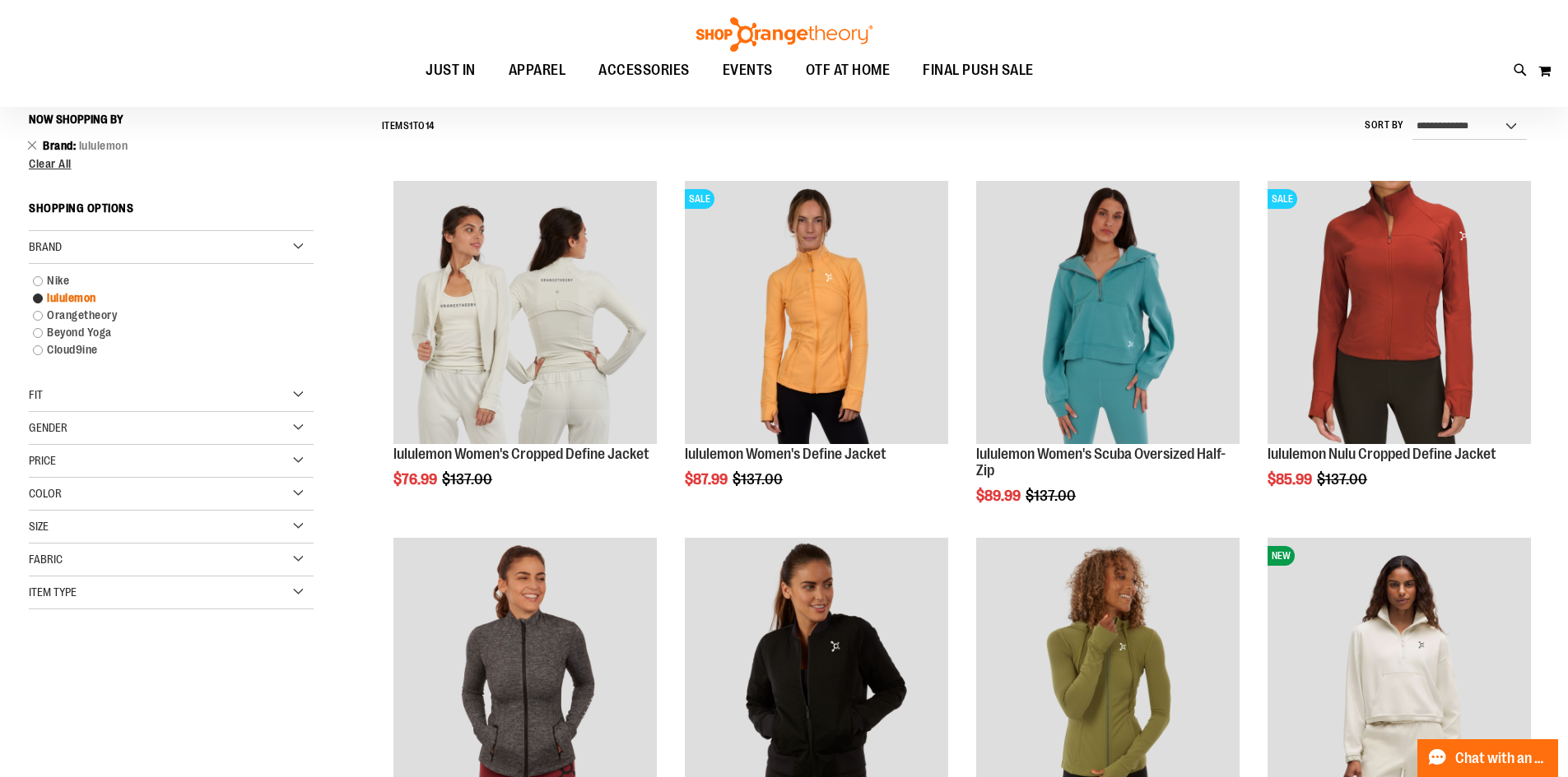
scroll to position [153, 0]
click at [82, 292] on link "lululemon" at bounding box center [161, 299] width 273 height 18
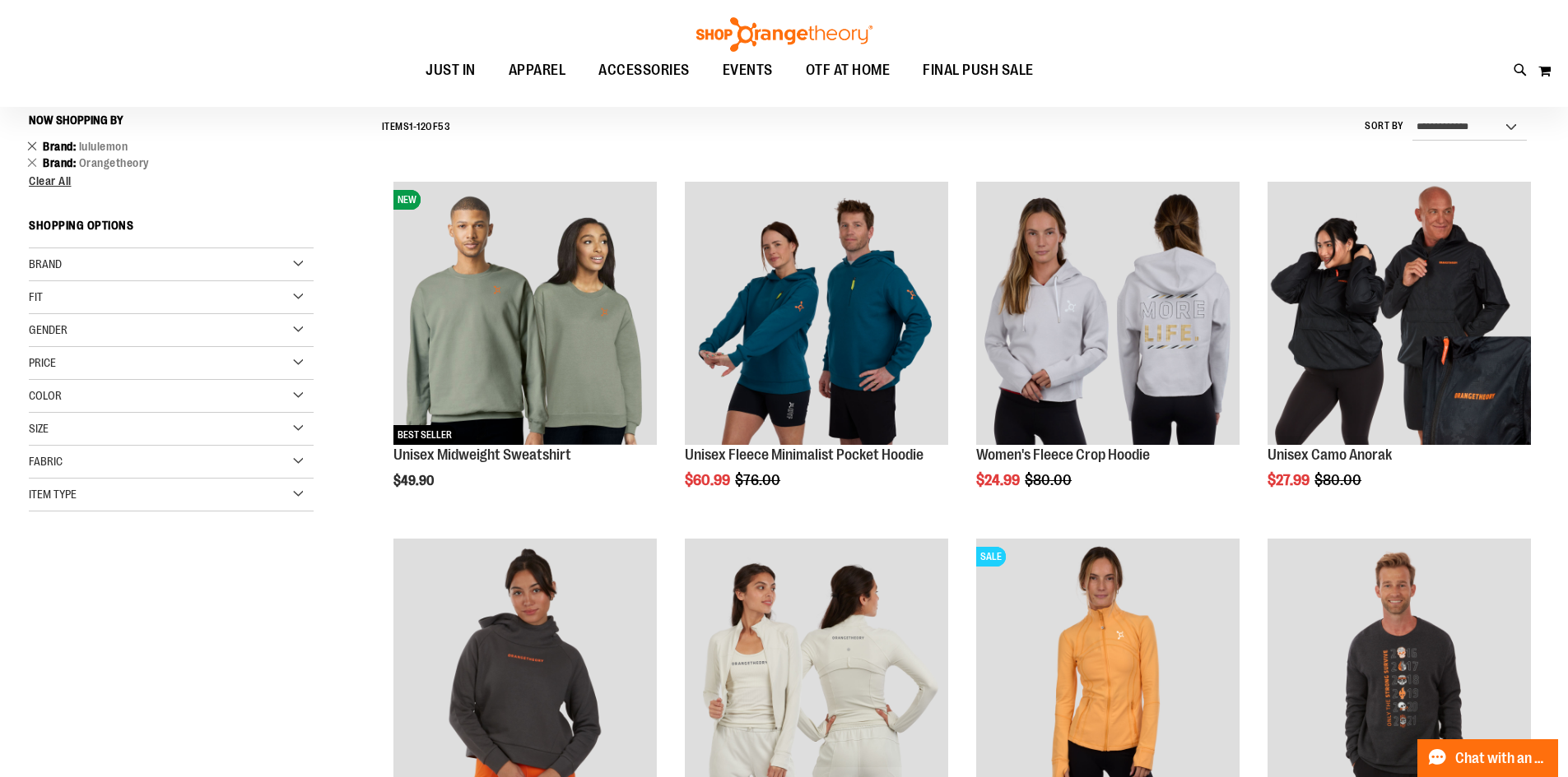
click at [30, 146] on link "Remove This Item" at bounding box center [32, 145] width 11 height 17
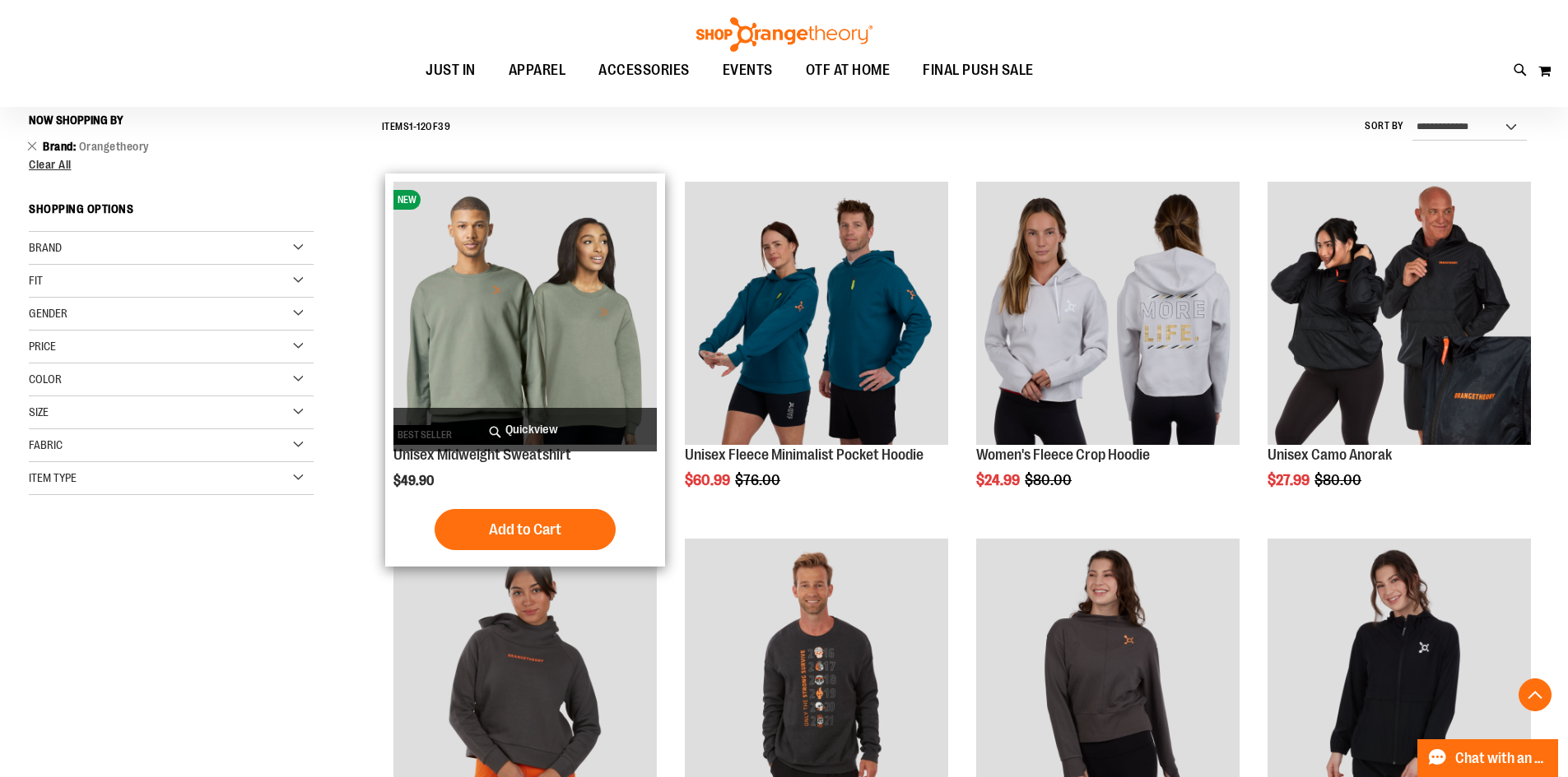
scroll to position [399, 0]
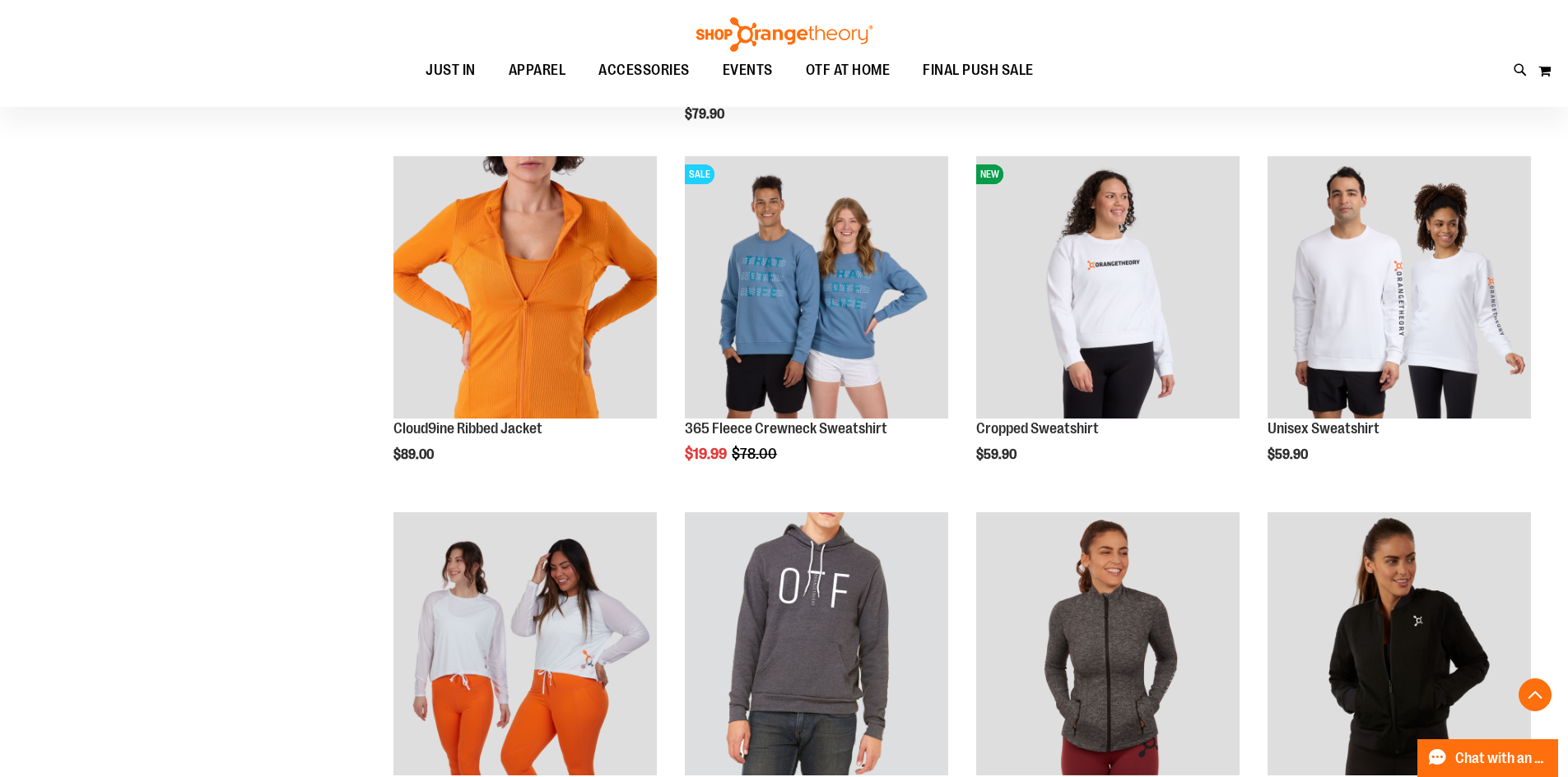
scroll to position [2209, 0]
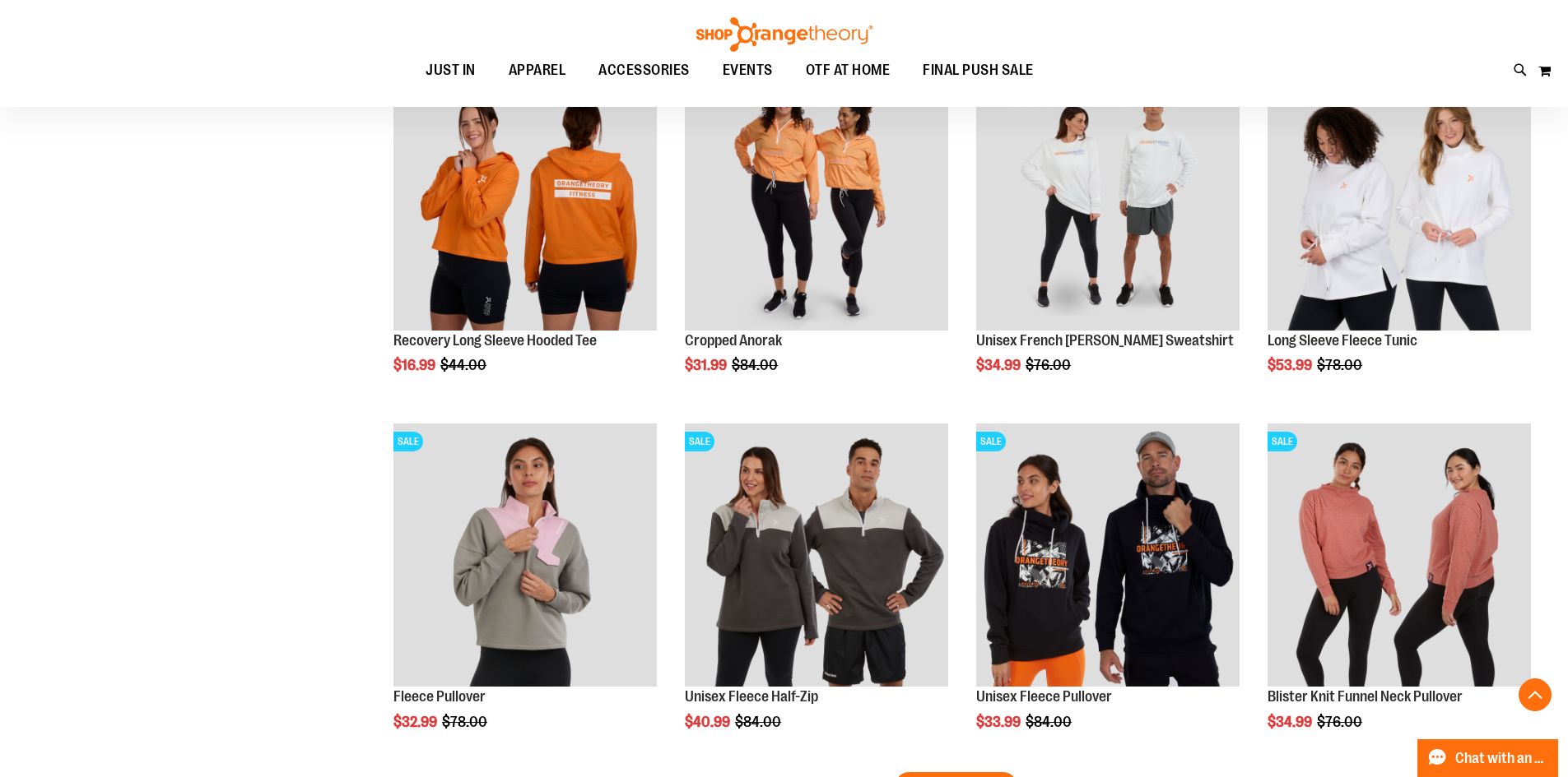
scroll to position [5006, 0]
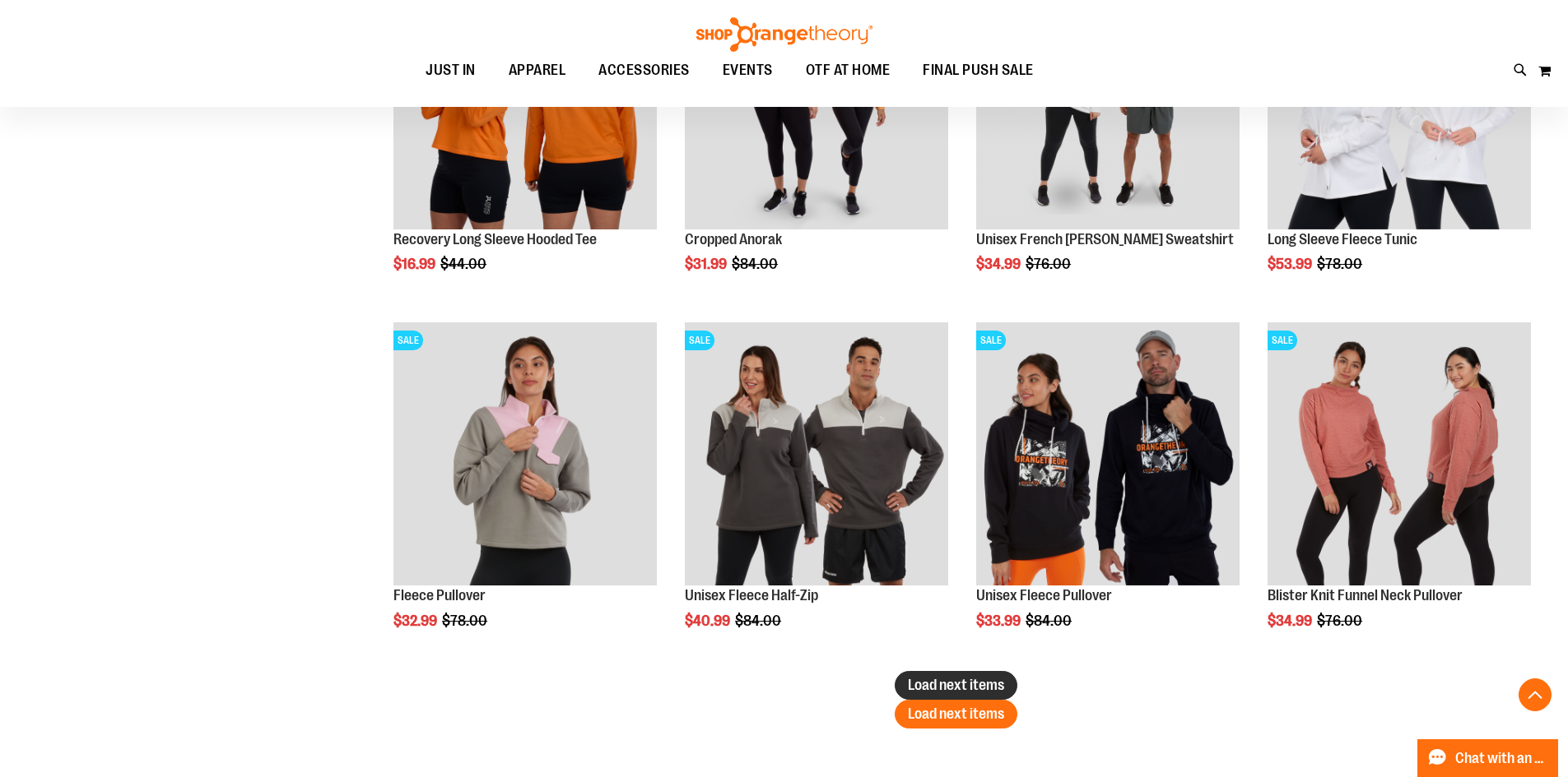
click at [936, 688] on span "Load next items" at bounding box center [955, 685] width 96 height 17
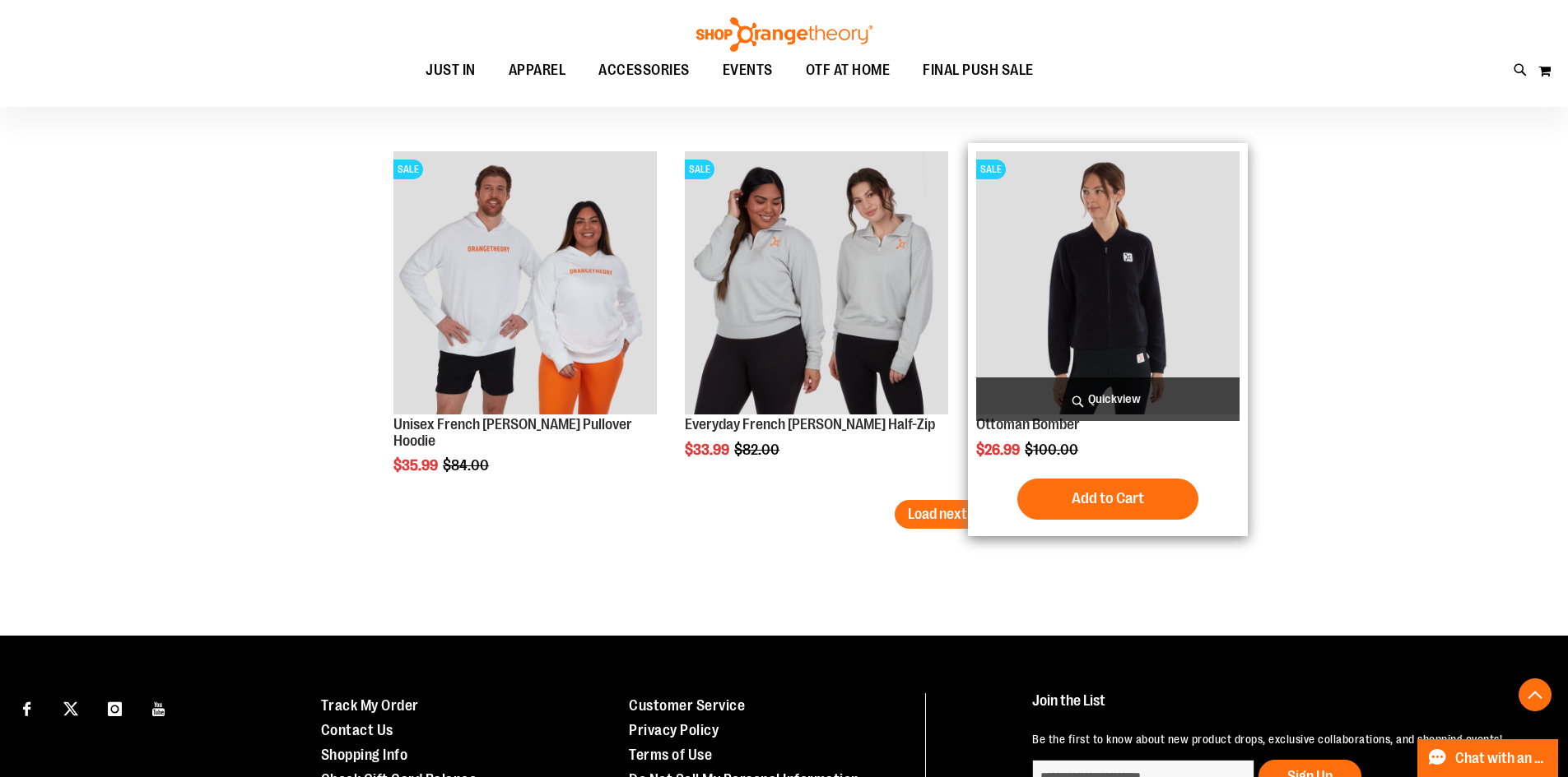
scroll to position [5417, 0]
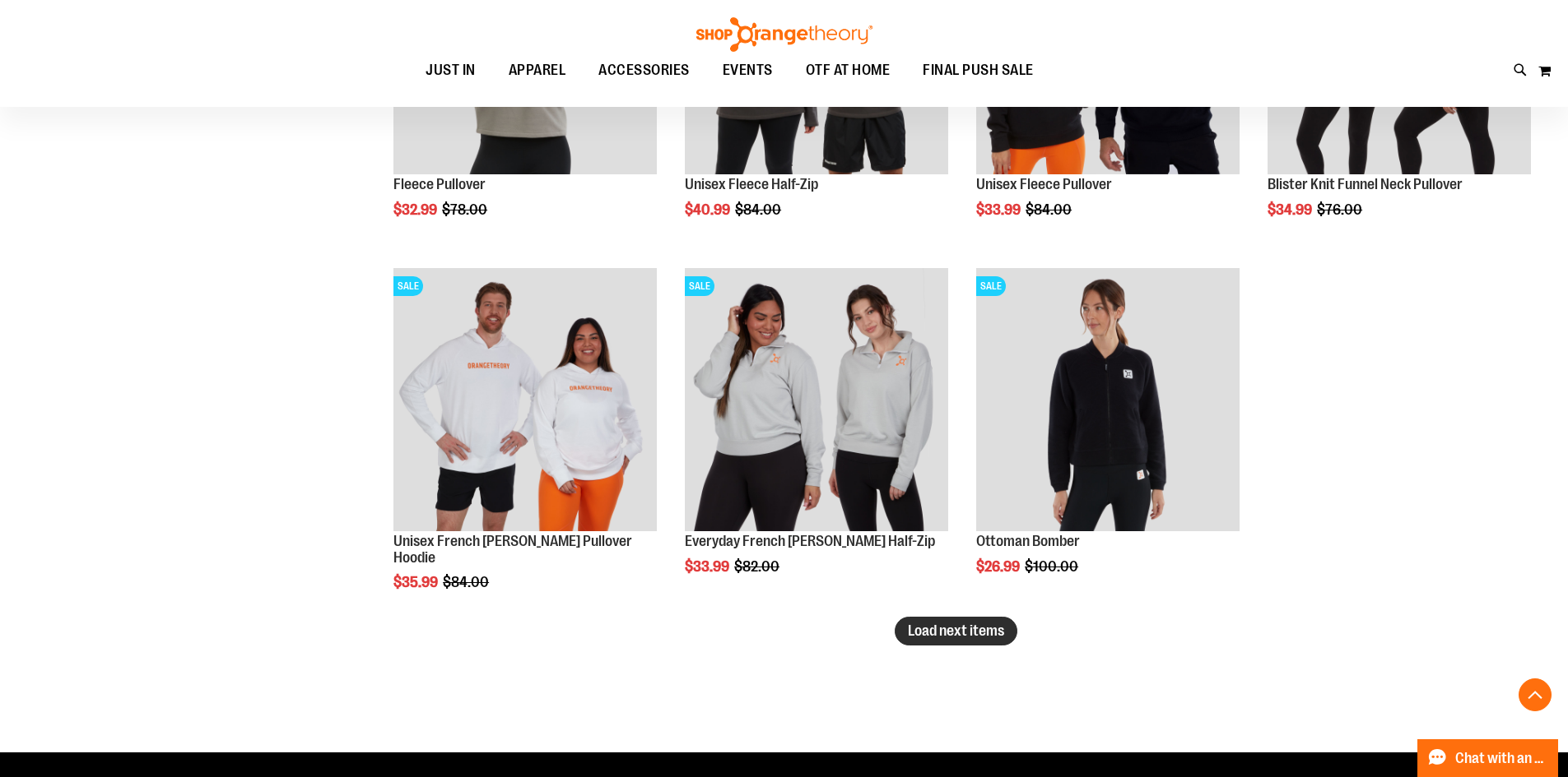
click at [986, 643] on button "Load next items" at bounding box center [955, 631] width 123 height 28
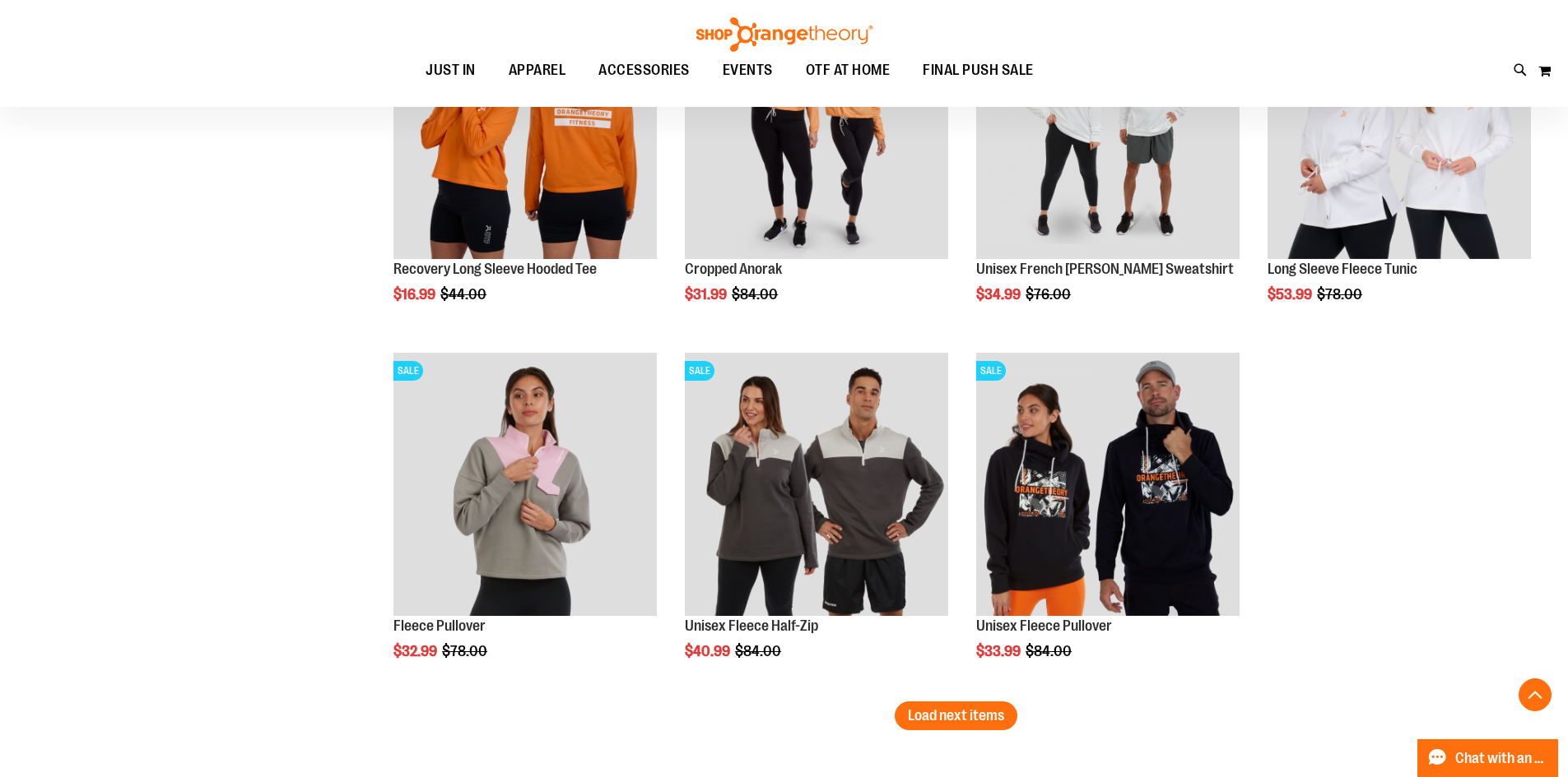
scroll to position [6487, 0]
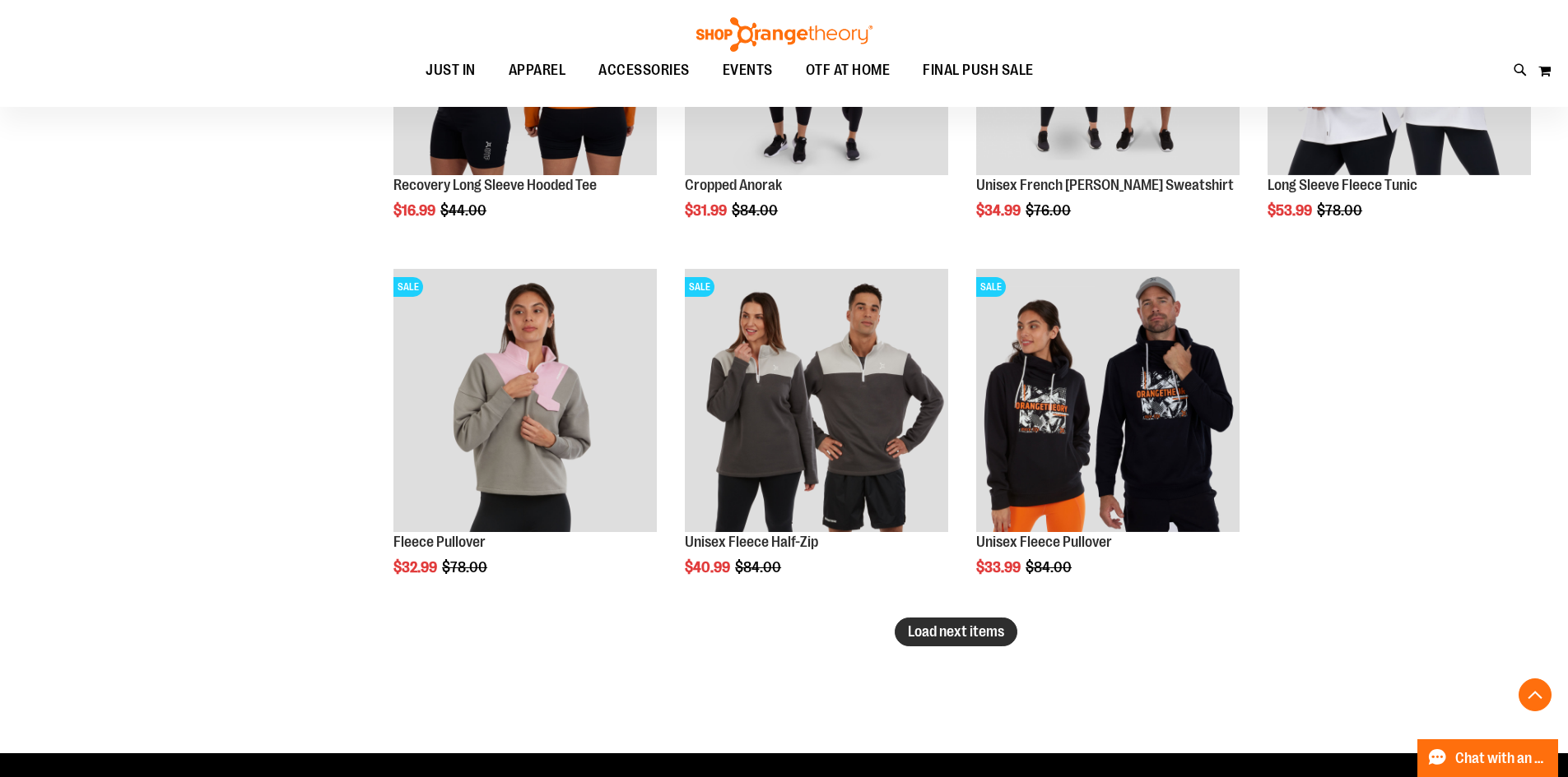
click at [998, 629] on span "Load next items" at bounding box center [955, 632] width 96 height 17
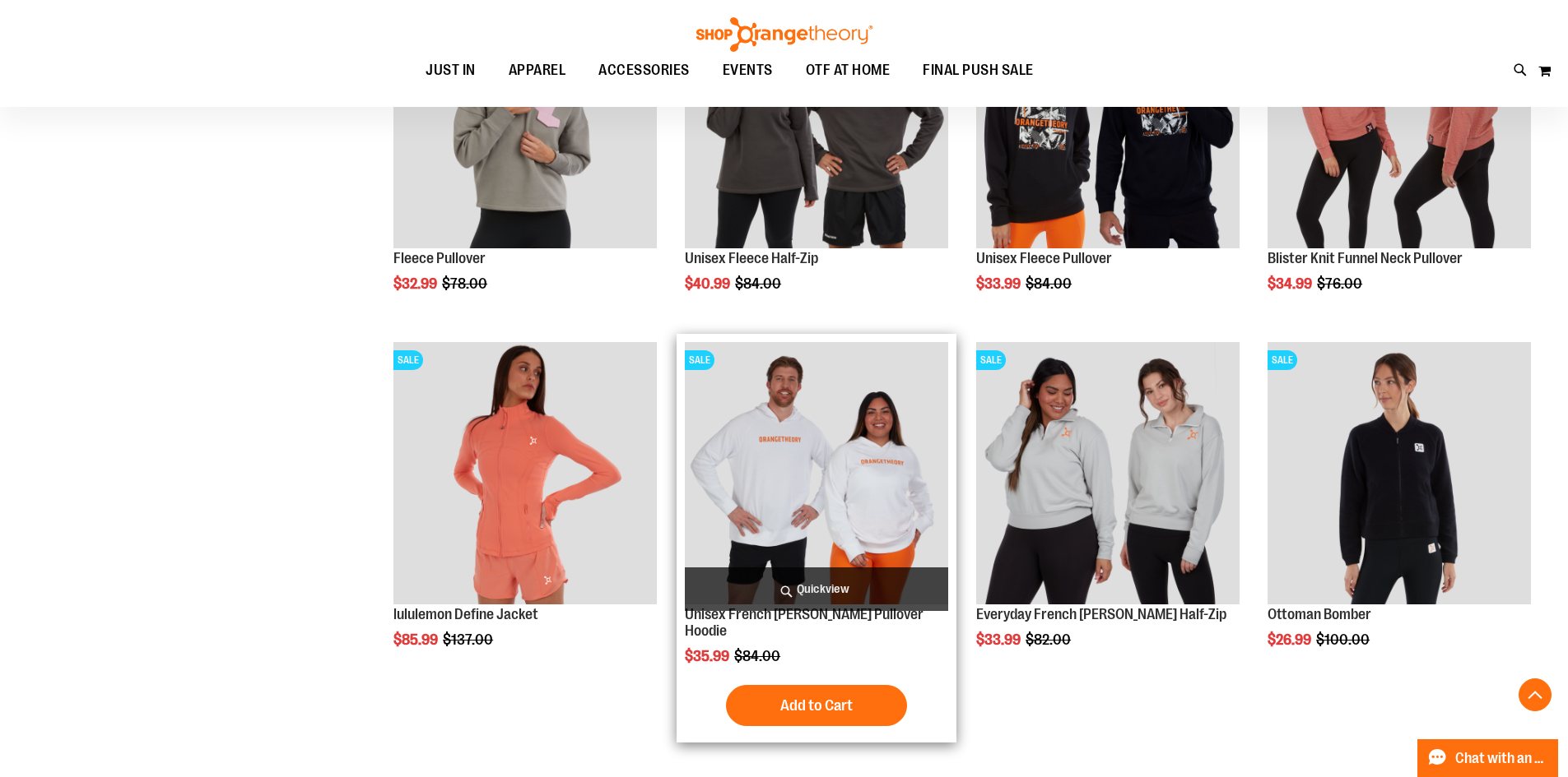
scroll to position [6768, 0]
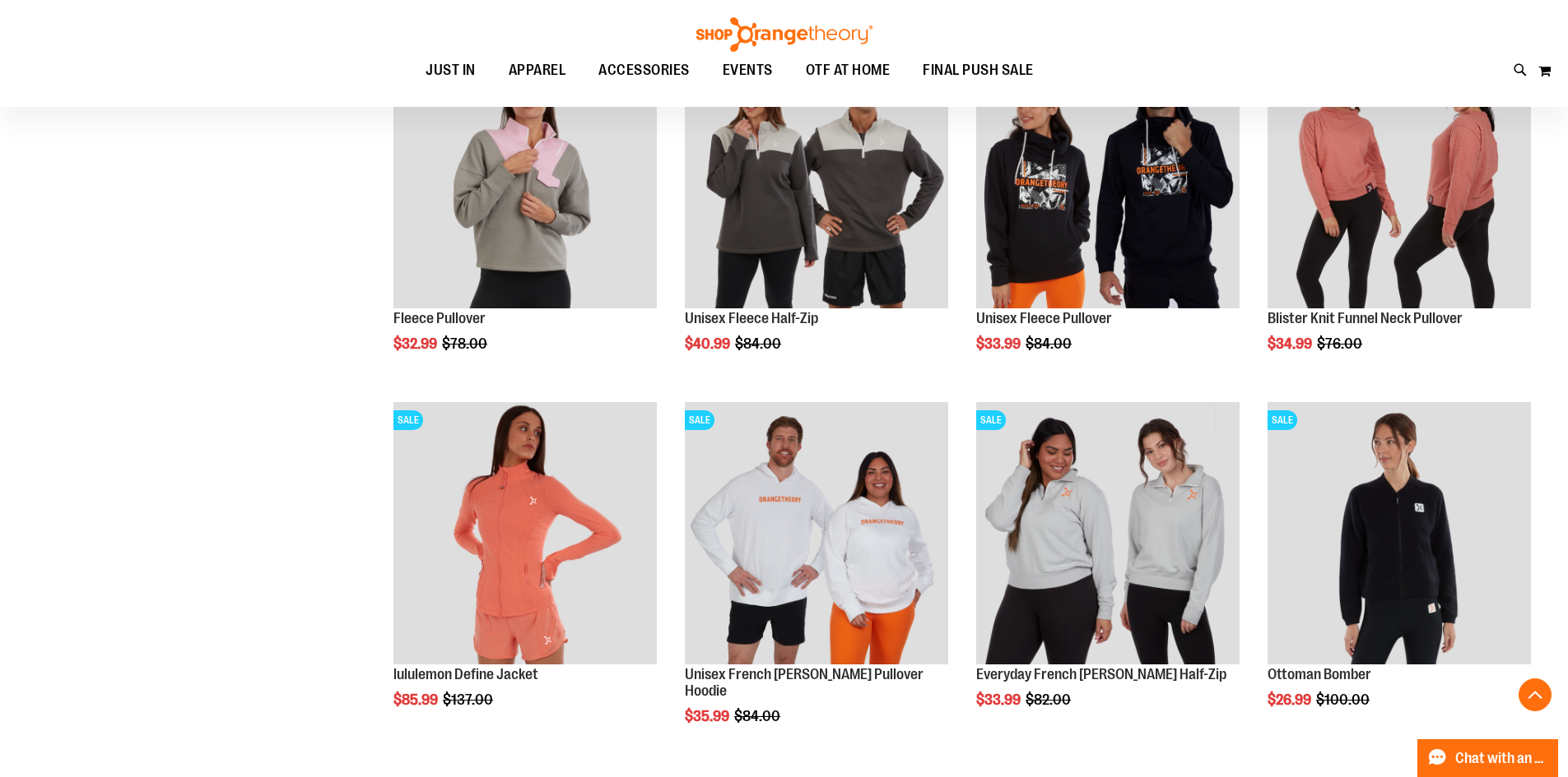
scroll to position [6768, 0]
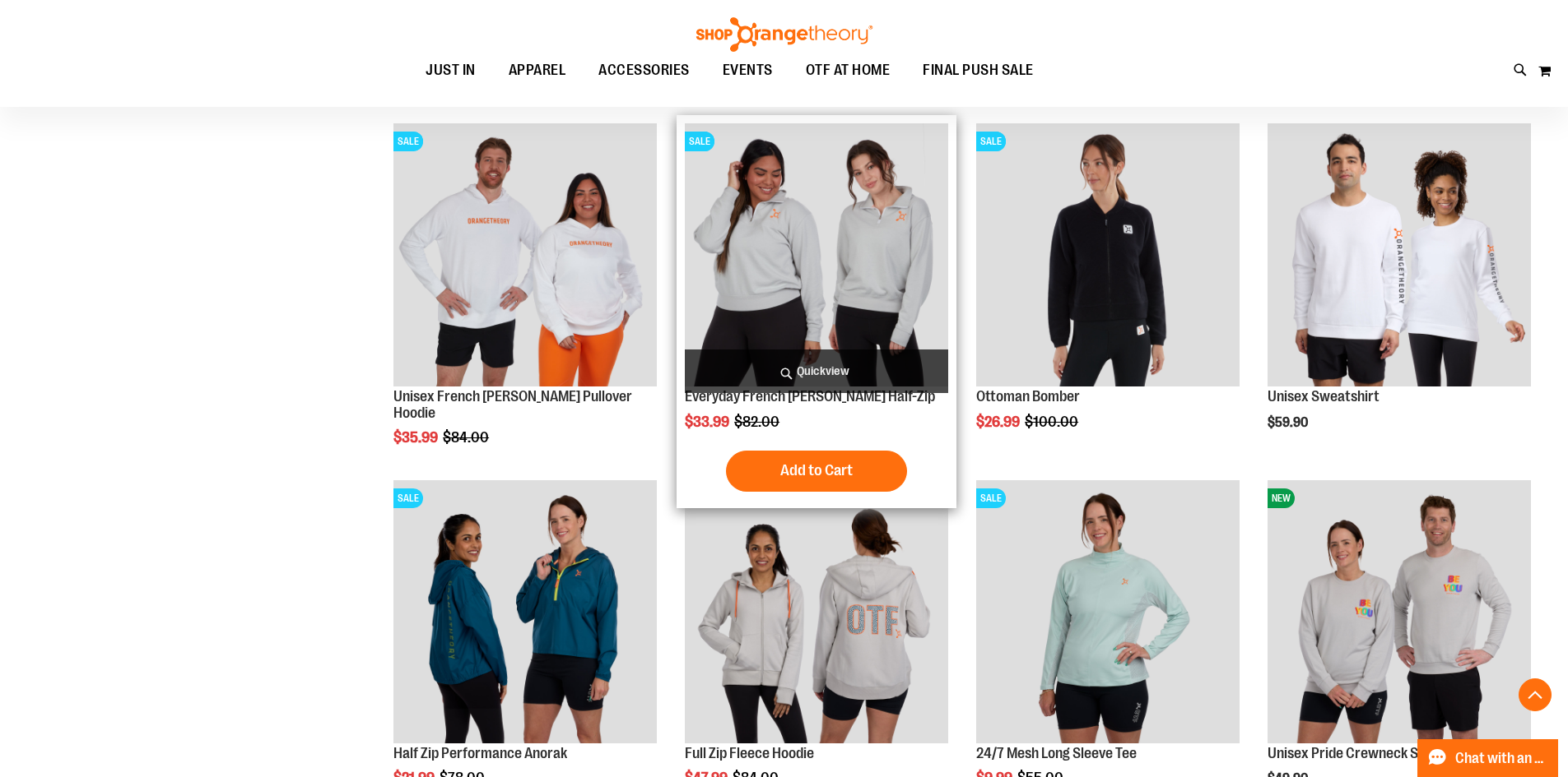
scroll to position [5534, 0]
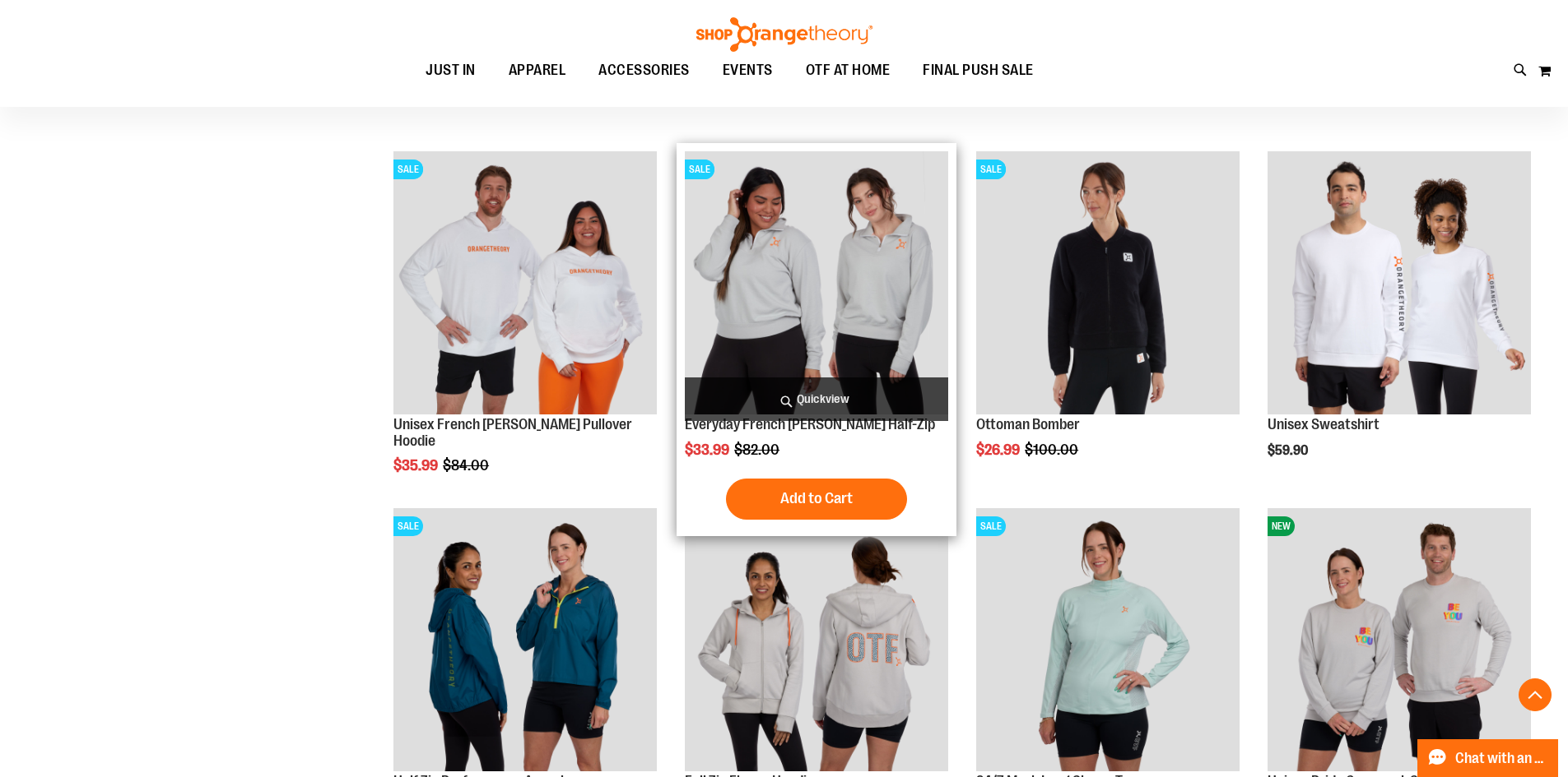
click at [855, 282] on img "product" at bounding box center [816, 282] width 263 height 263
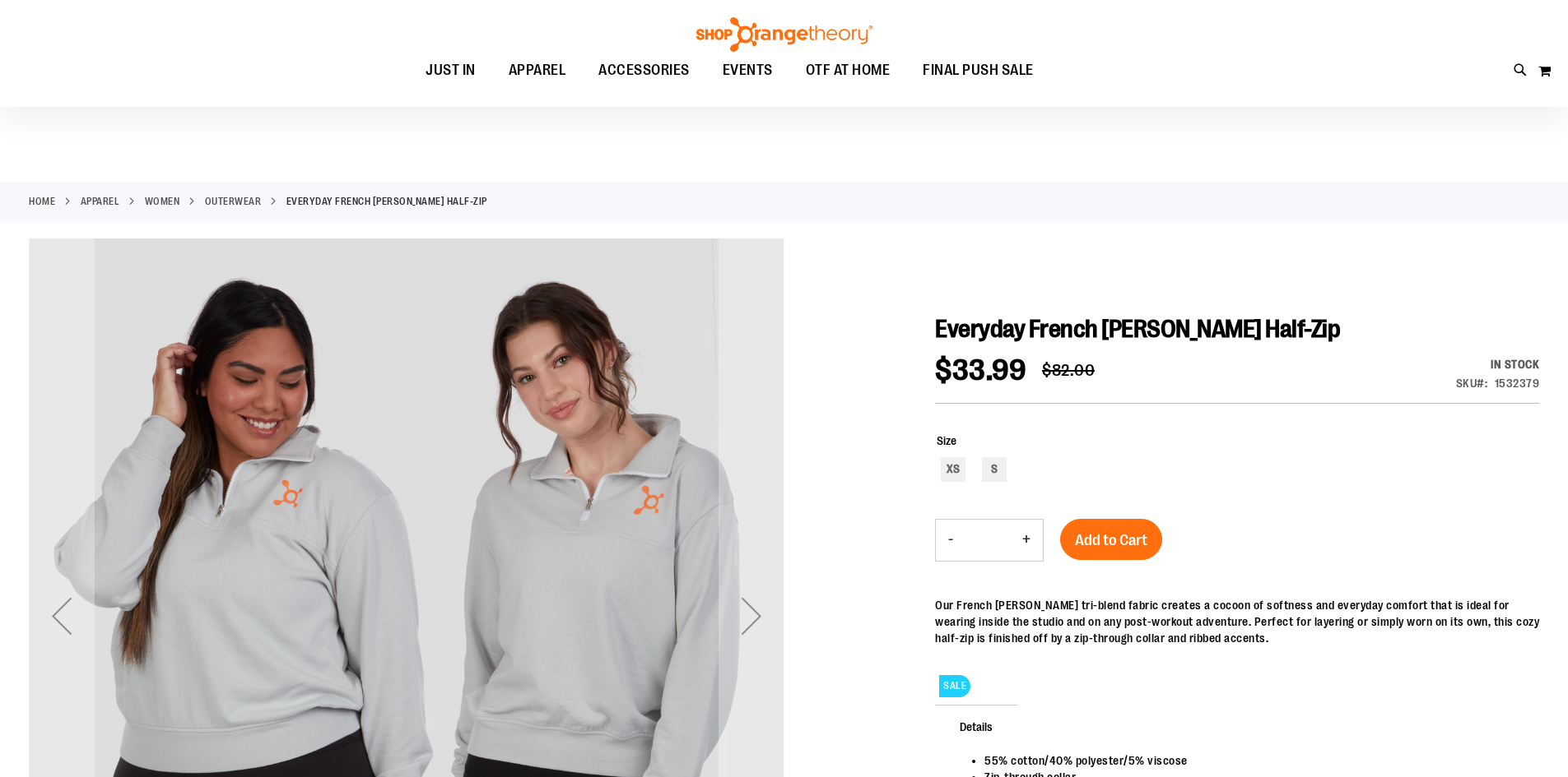
scroll to position [164, 0]
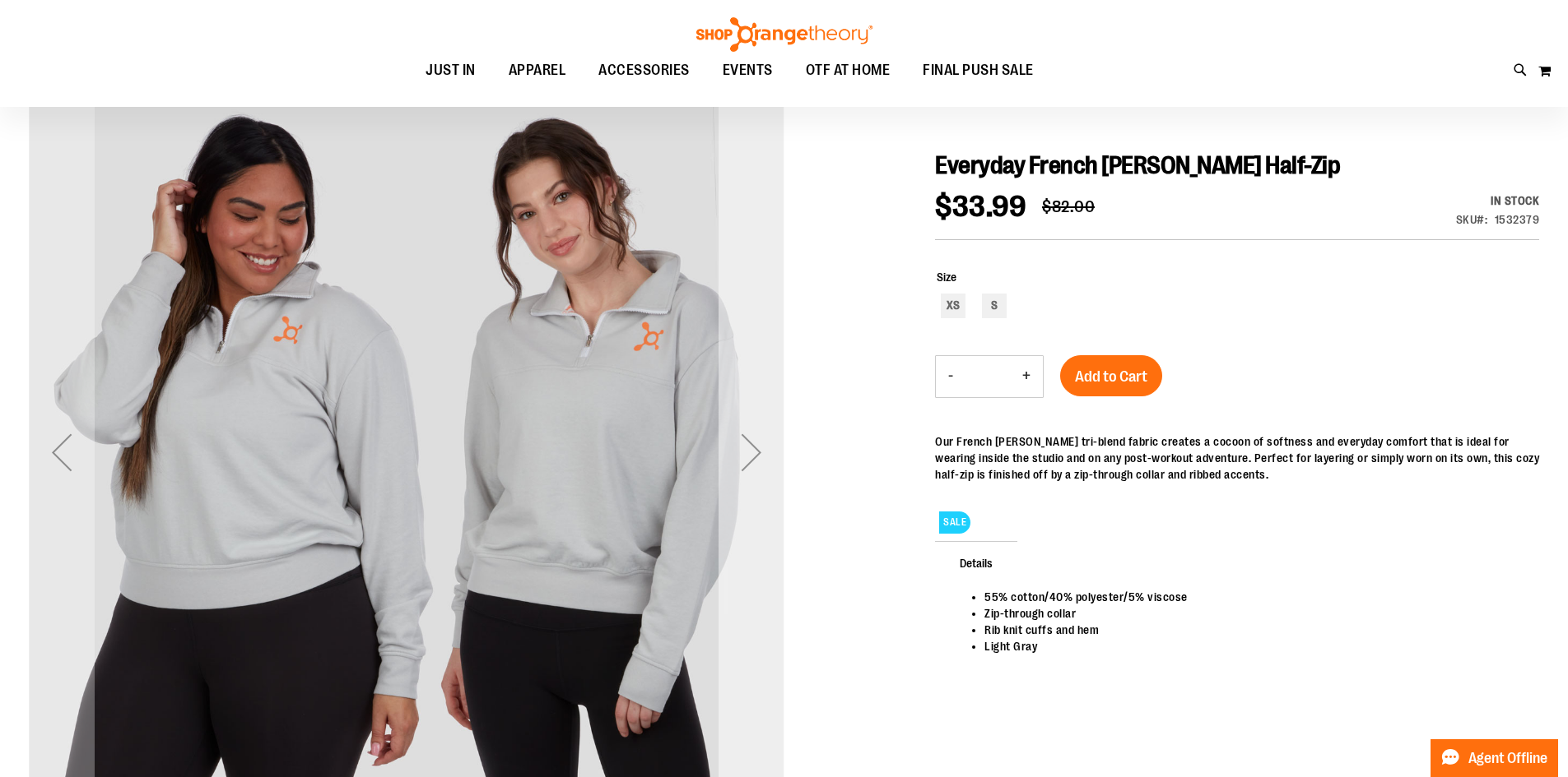
click at [741, 445] on div "Next" at bounding box center [751, 452] width 66 height 66
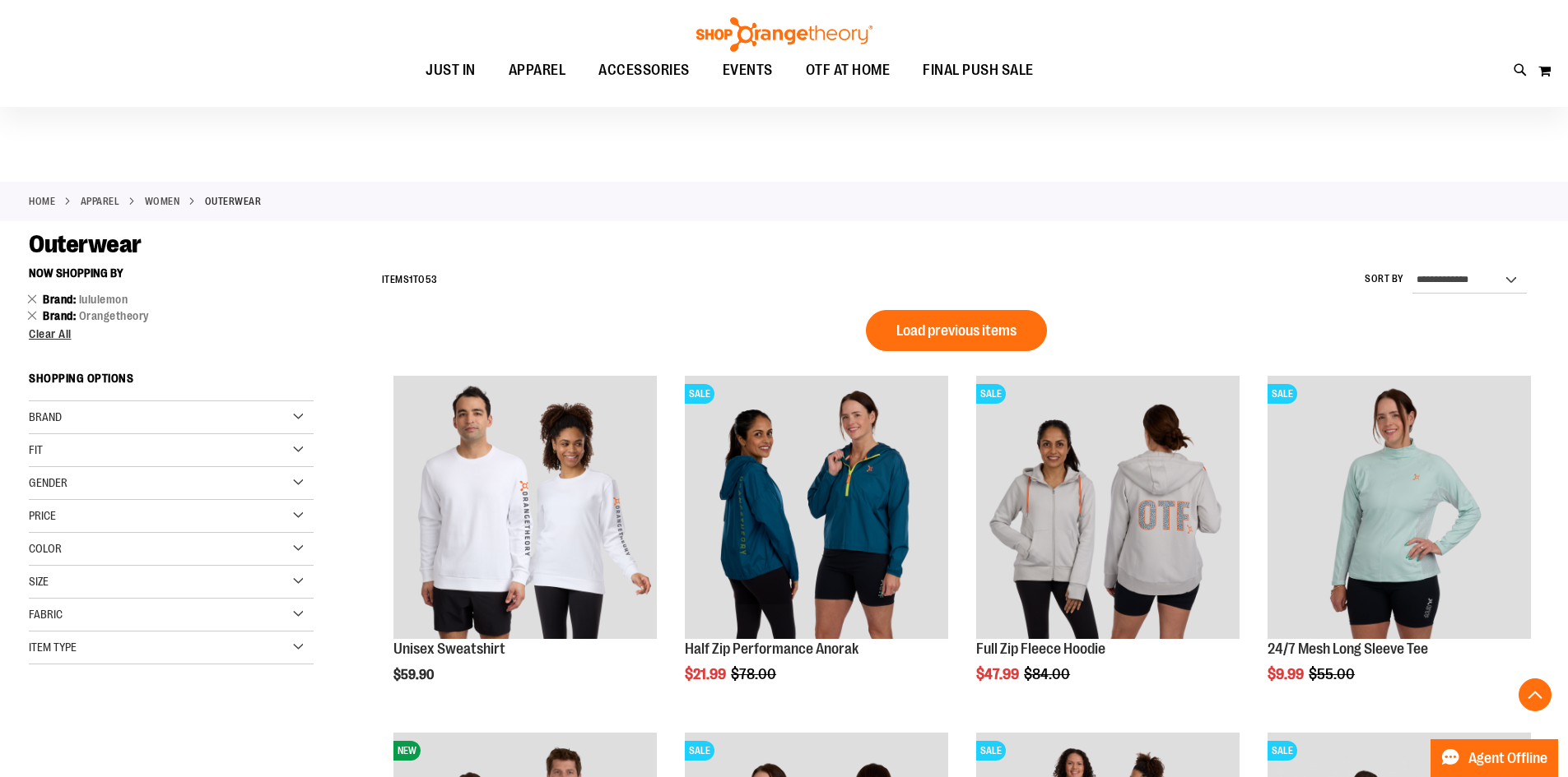
scroll to position [1074, 0]
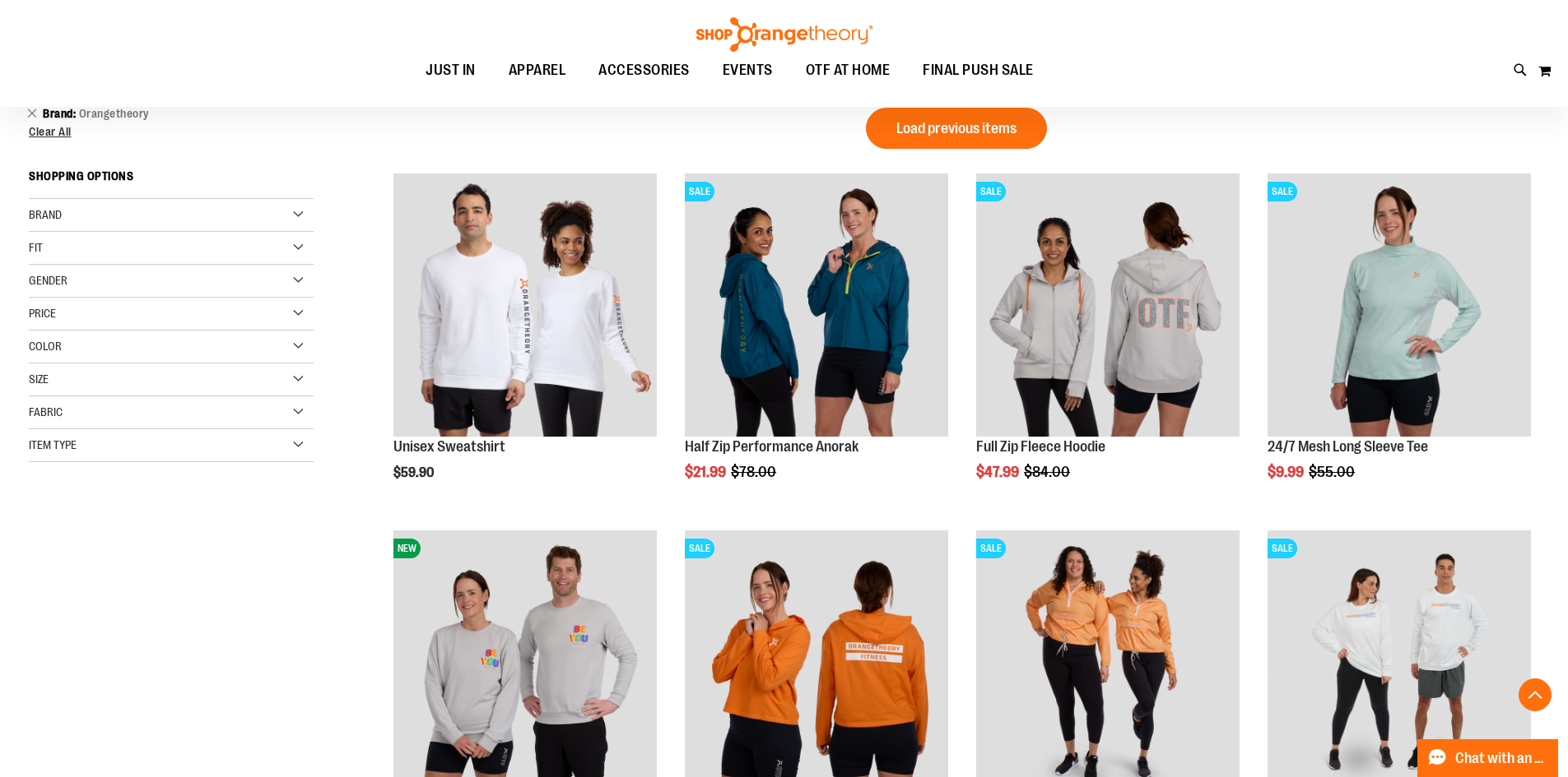
scroll to position [5, 0]
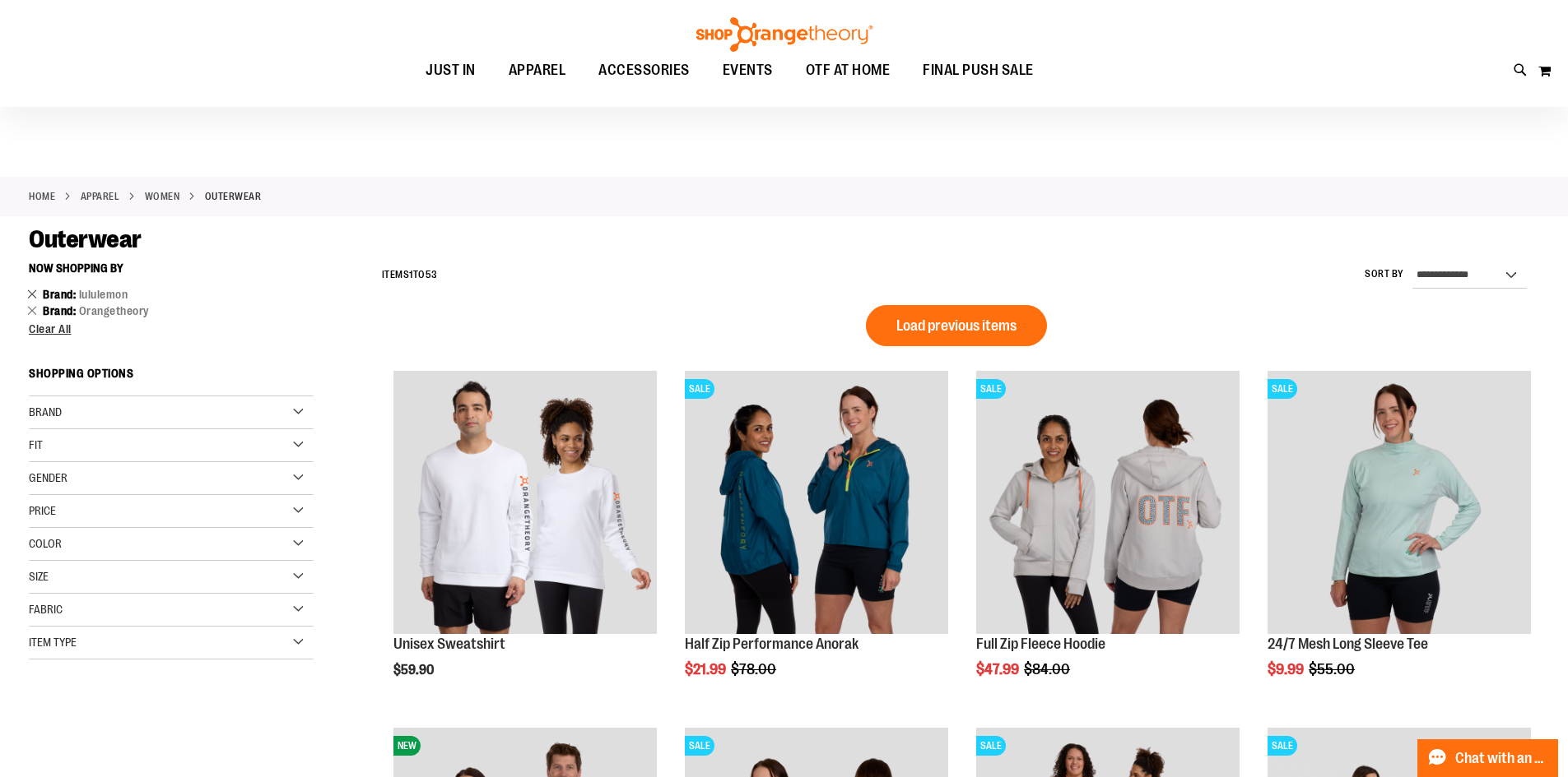
click at [33, 296] on link "Remove This Item" at bounding box center [32, 294] width 11 height 17
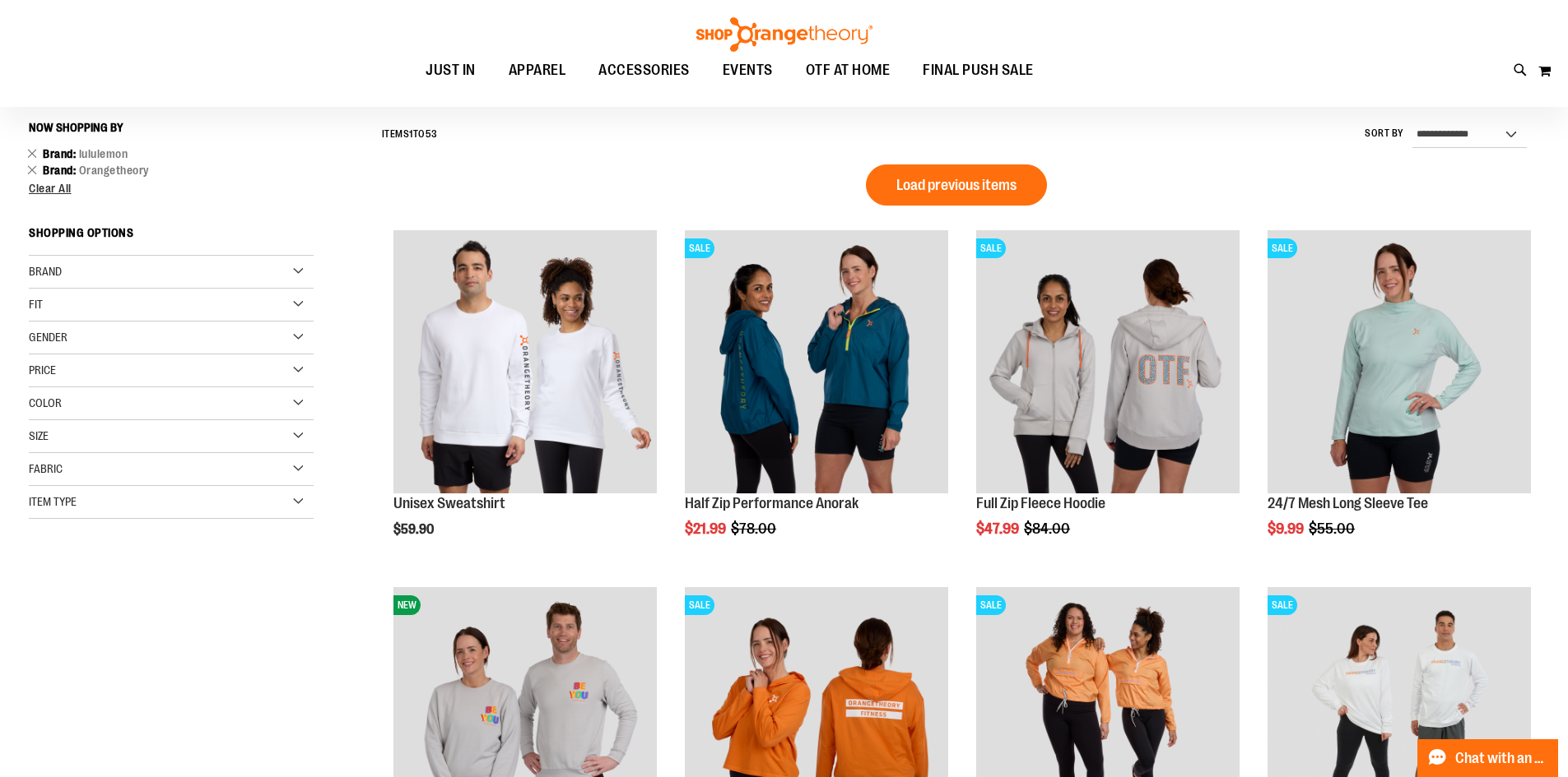
scroll to position [153, 0]
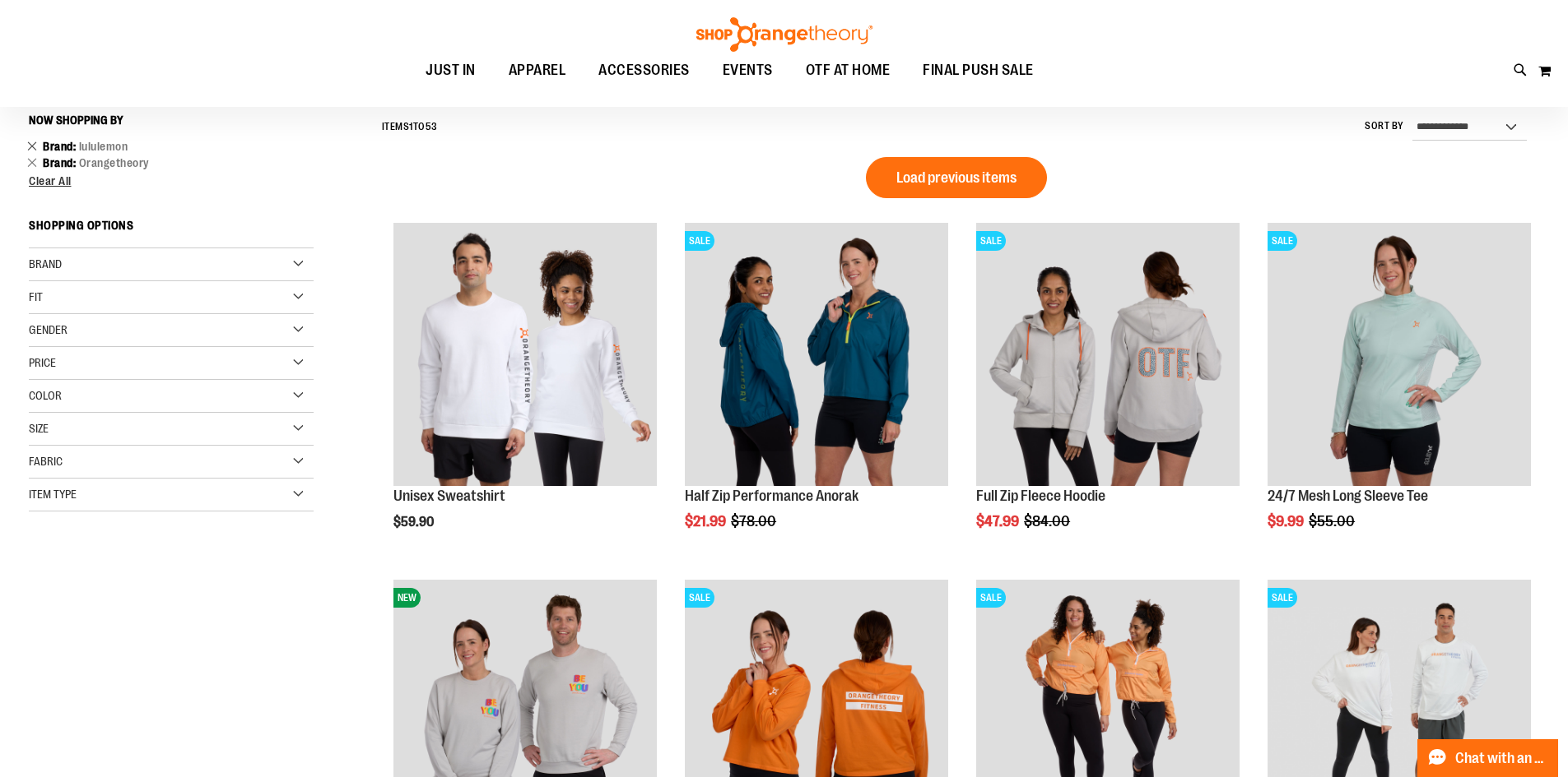
click at [29, 150] on link "Remove This Item" at bounding box center [32, 145] width 11 height 17
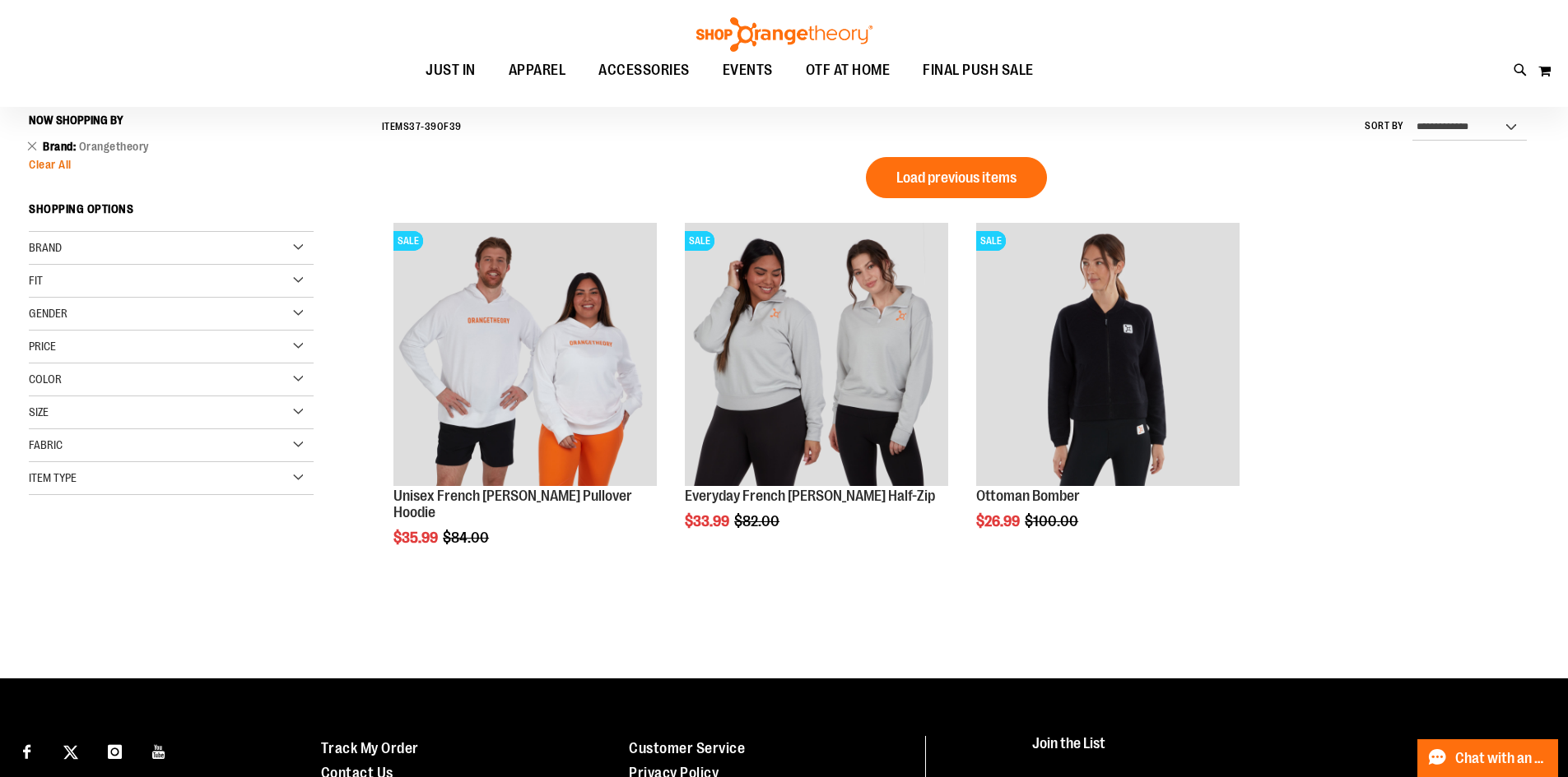
click at [45, 165] on span "Clear All" at bounding box center [49, 165] width 43 height 13
click at [53, 168] on span "Clear All" at bounding box center [49, 165] width 43 height 13
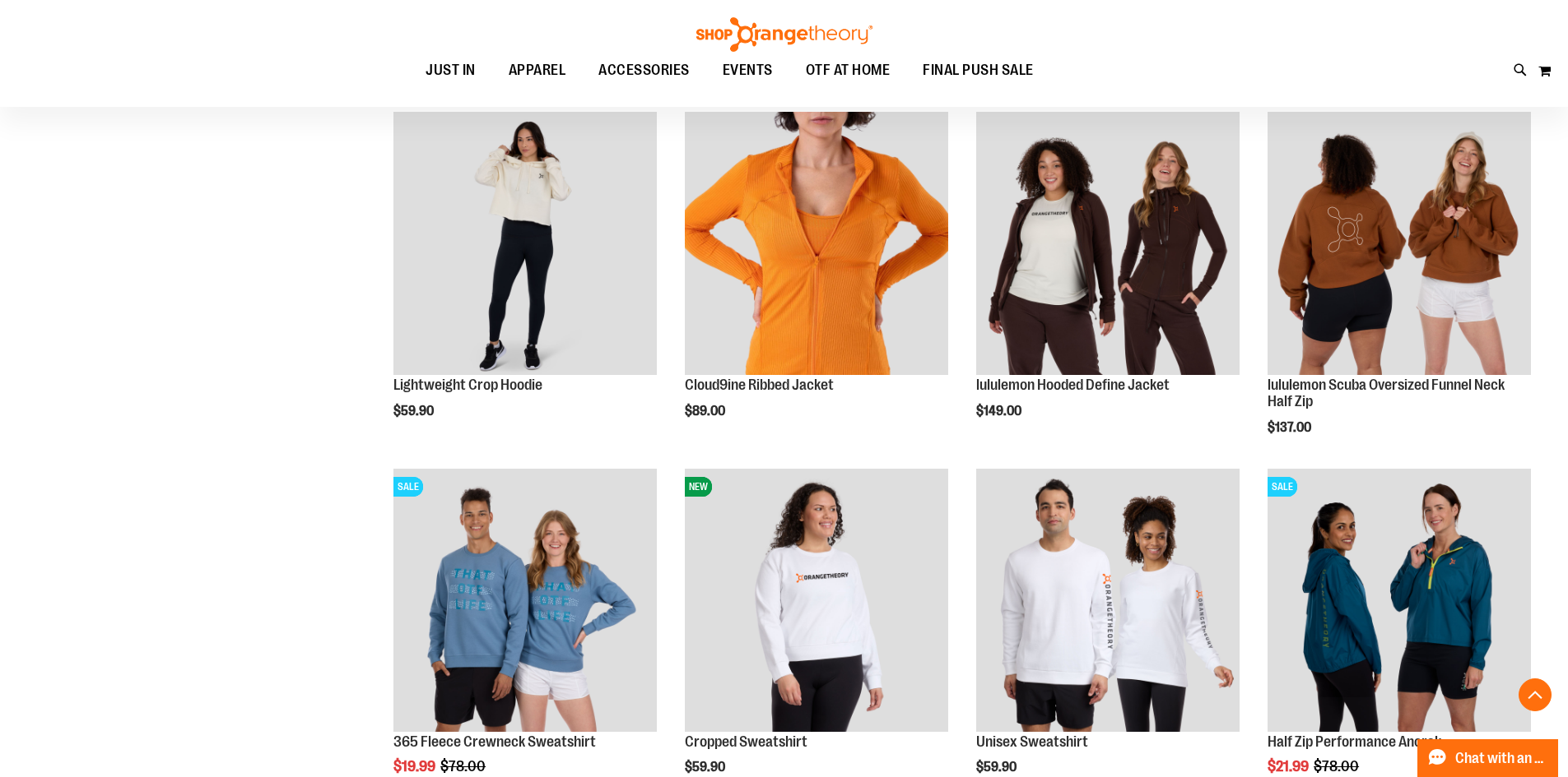
scroll to position [399, 0]
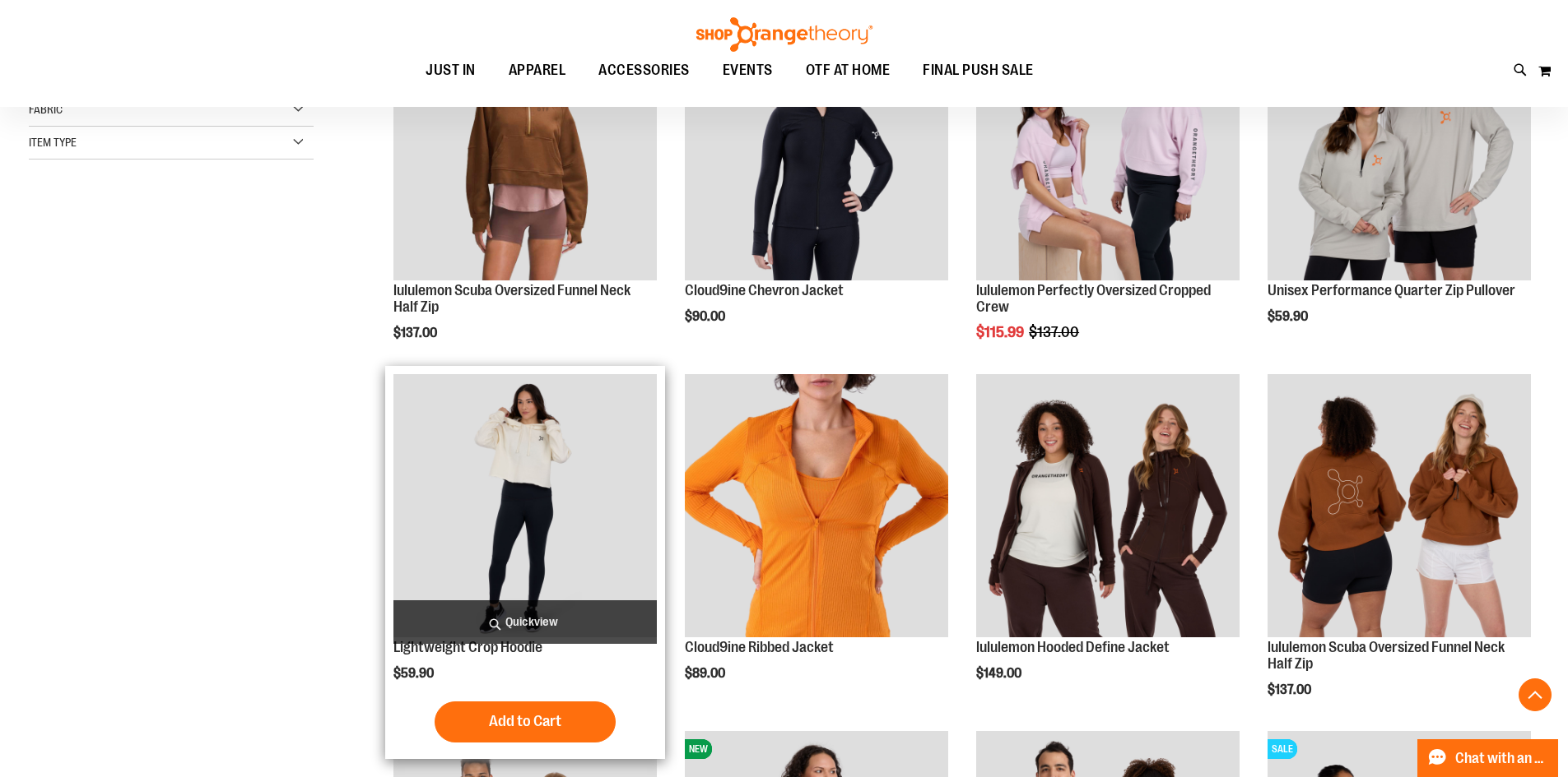
click at [573, 462] on img "product" at bounding box center [525, 505] width 263 height 263
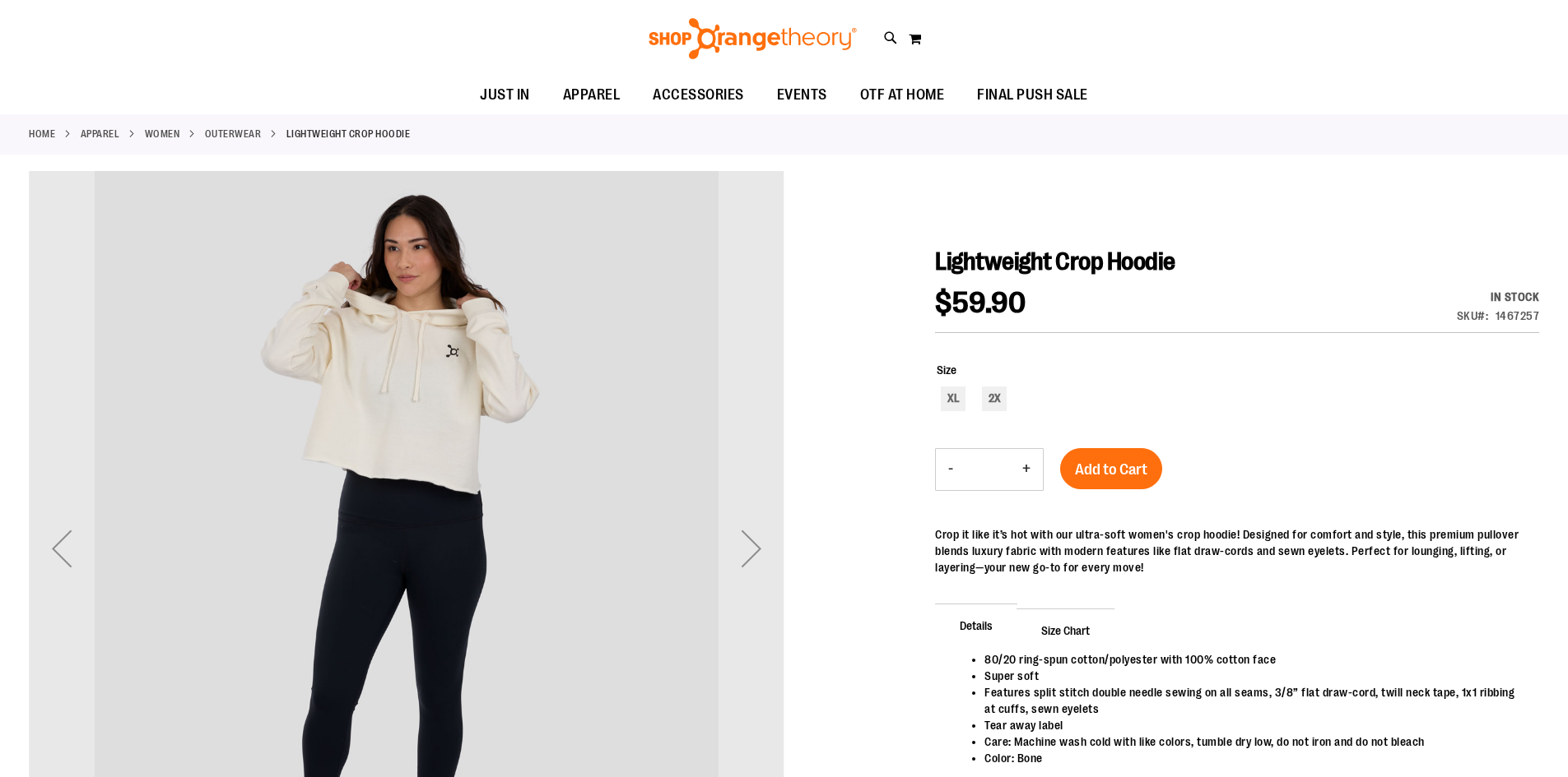
scroll to position [164, 0]
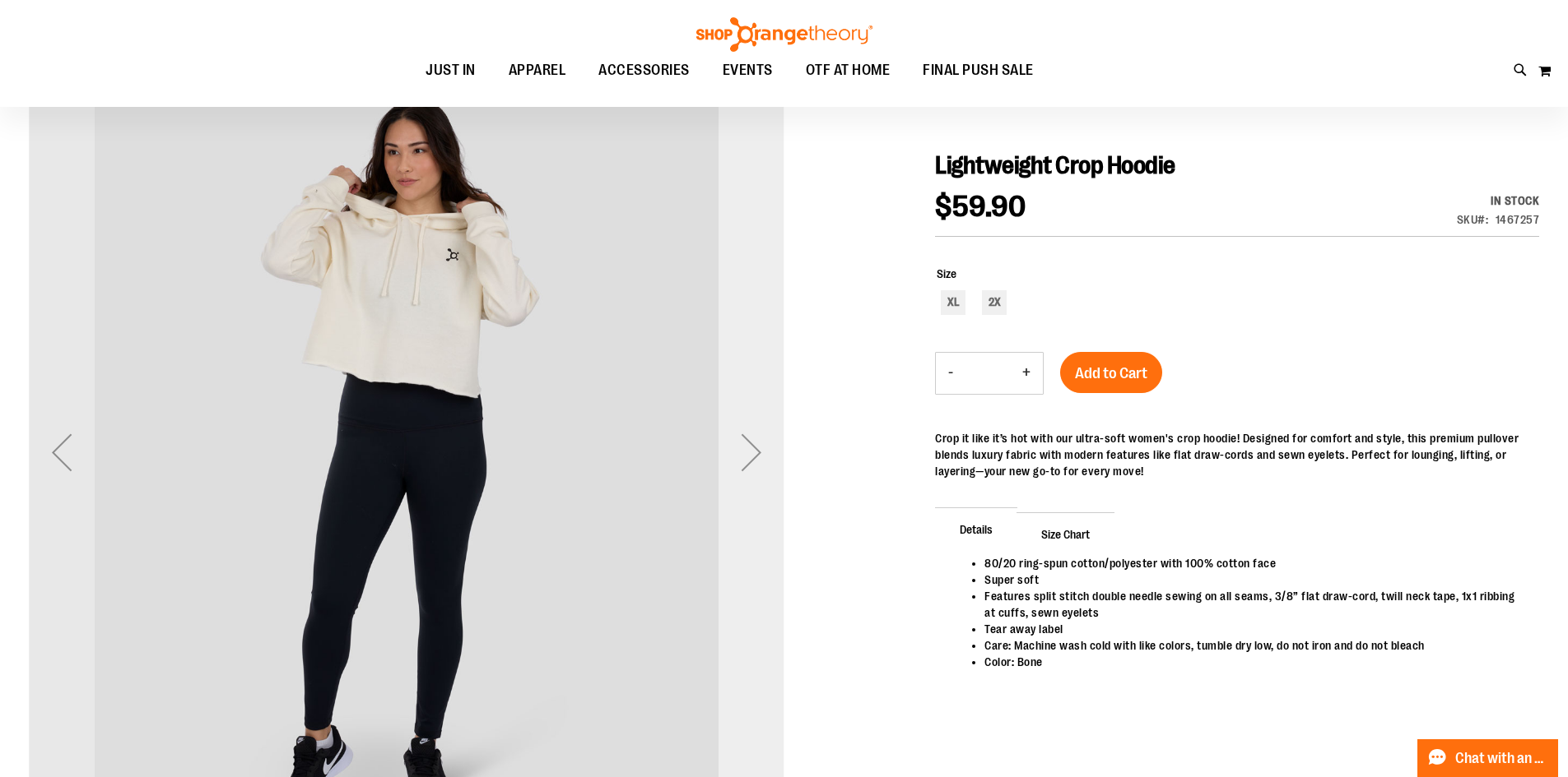
click at [771, 454] on div "Next" at bounding box center [751, 452] width 66 height 66
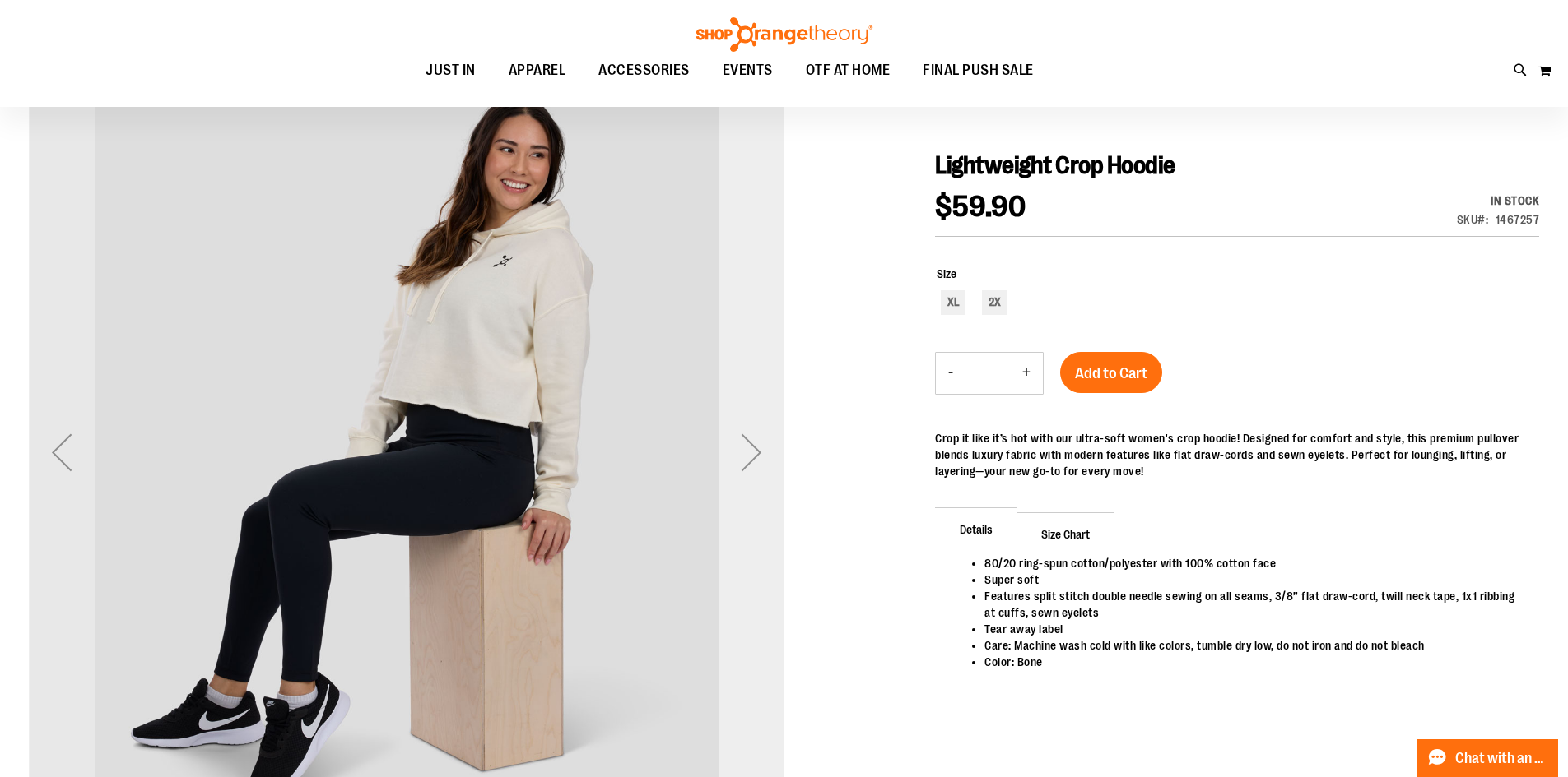
click at [771, 454] on div "Next" at bounding box center [751, 452] width 66 height 66
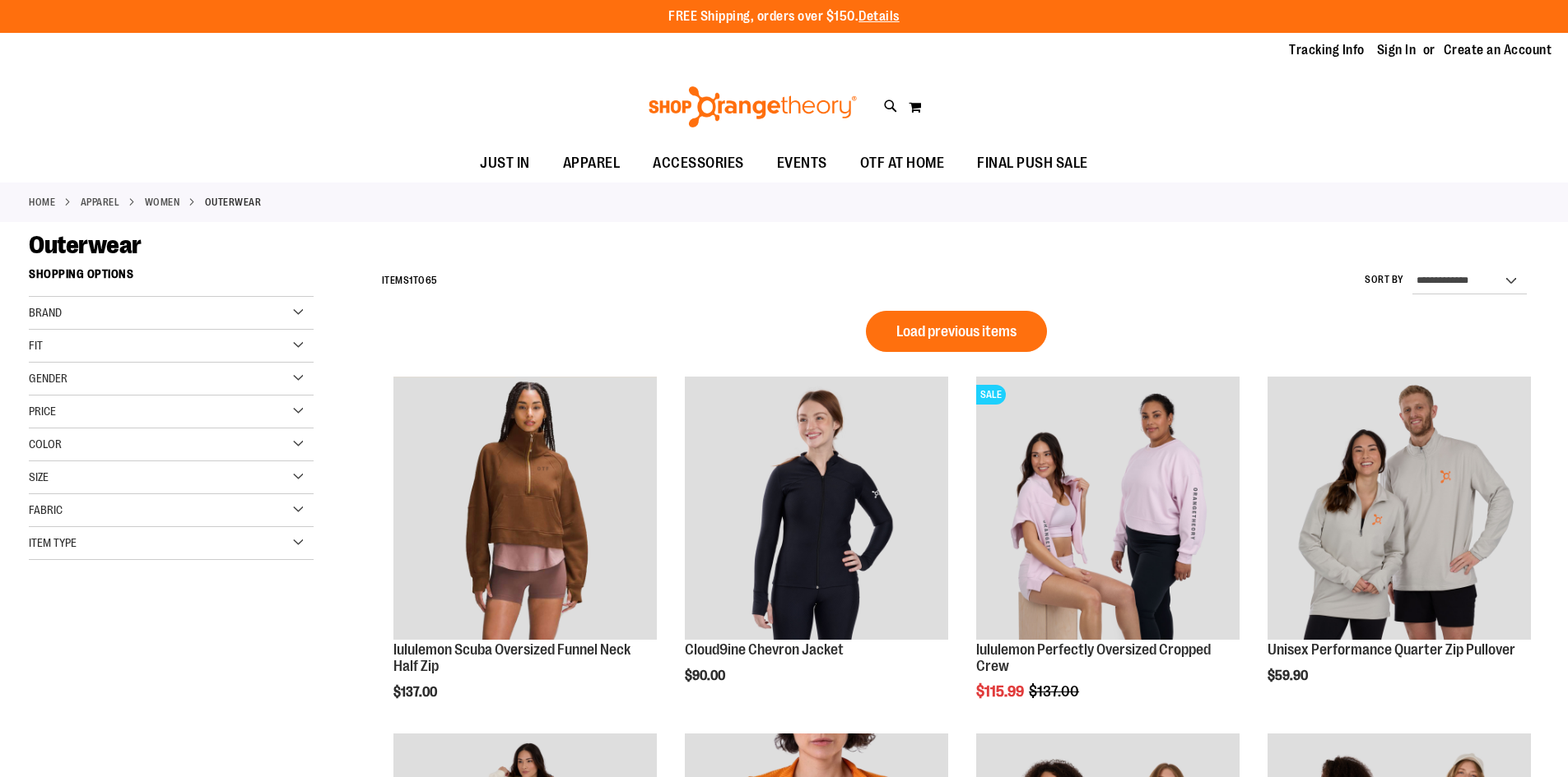
scroll to position [153, 0]
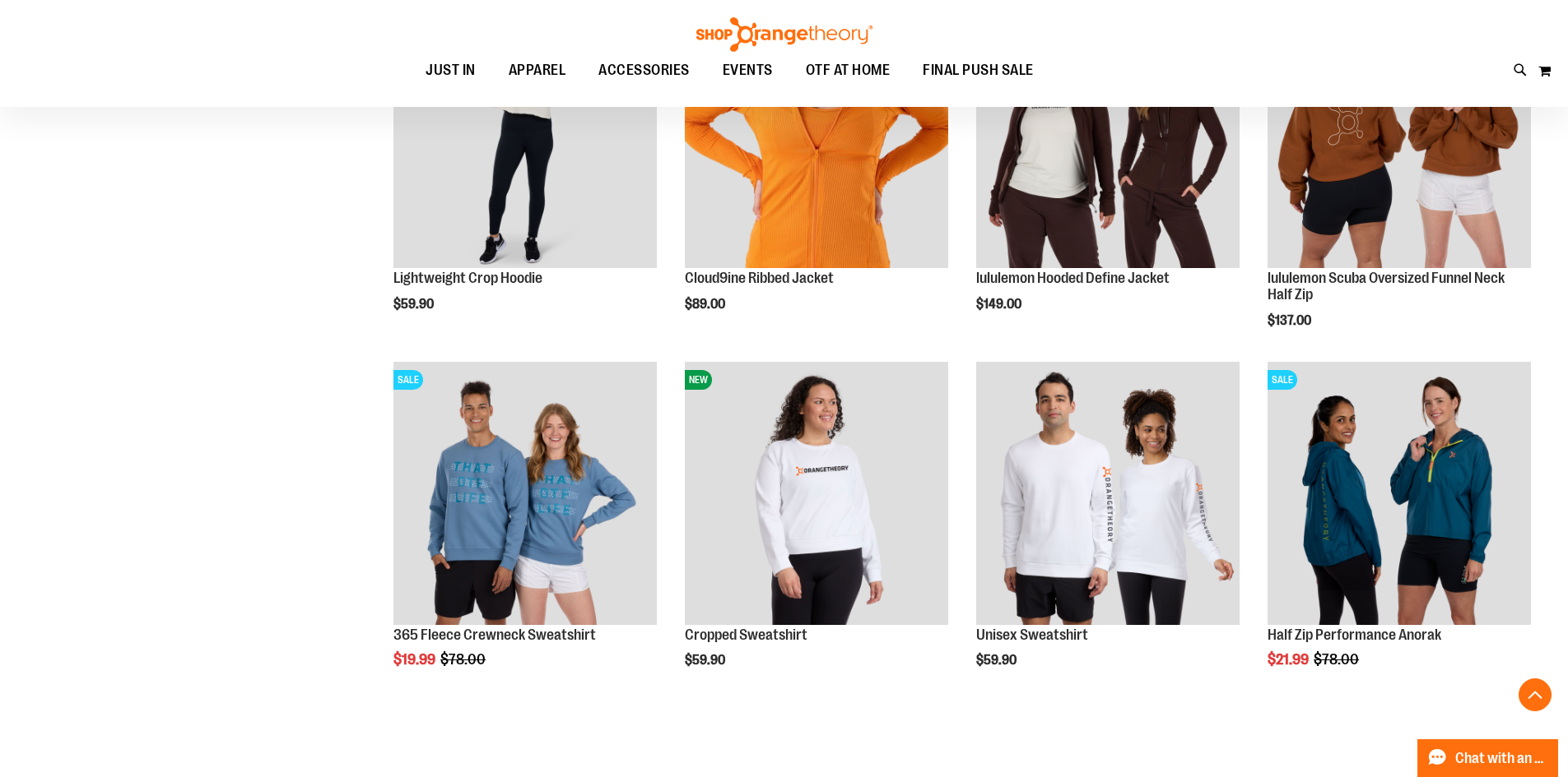
scroll to position [1057, 0]
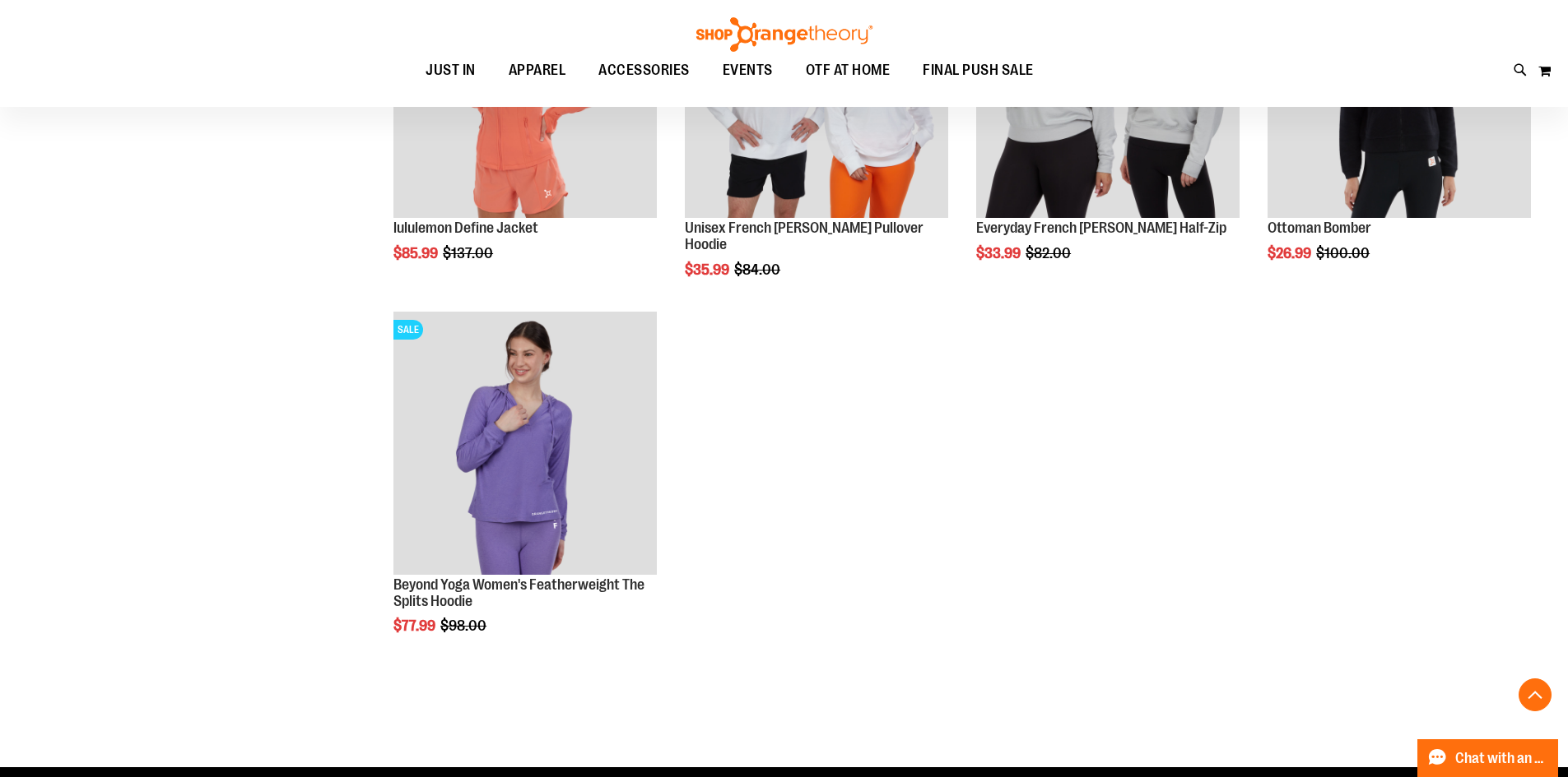
scroll to position [2702, 0]
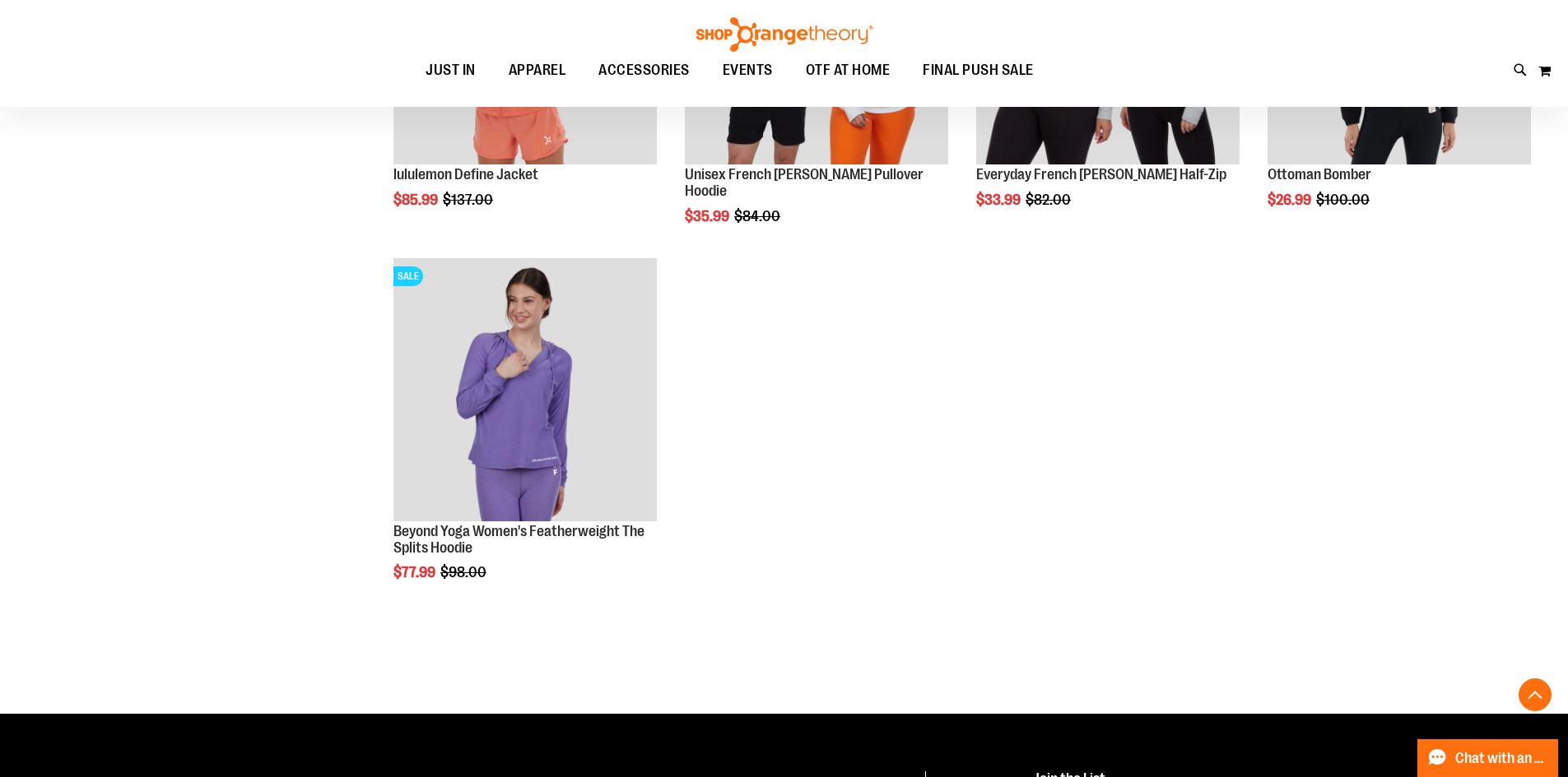
scroll to position [2446, 0]
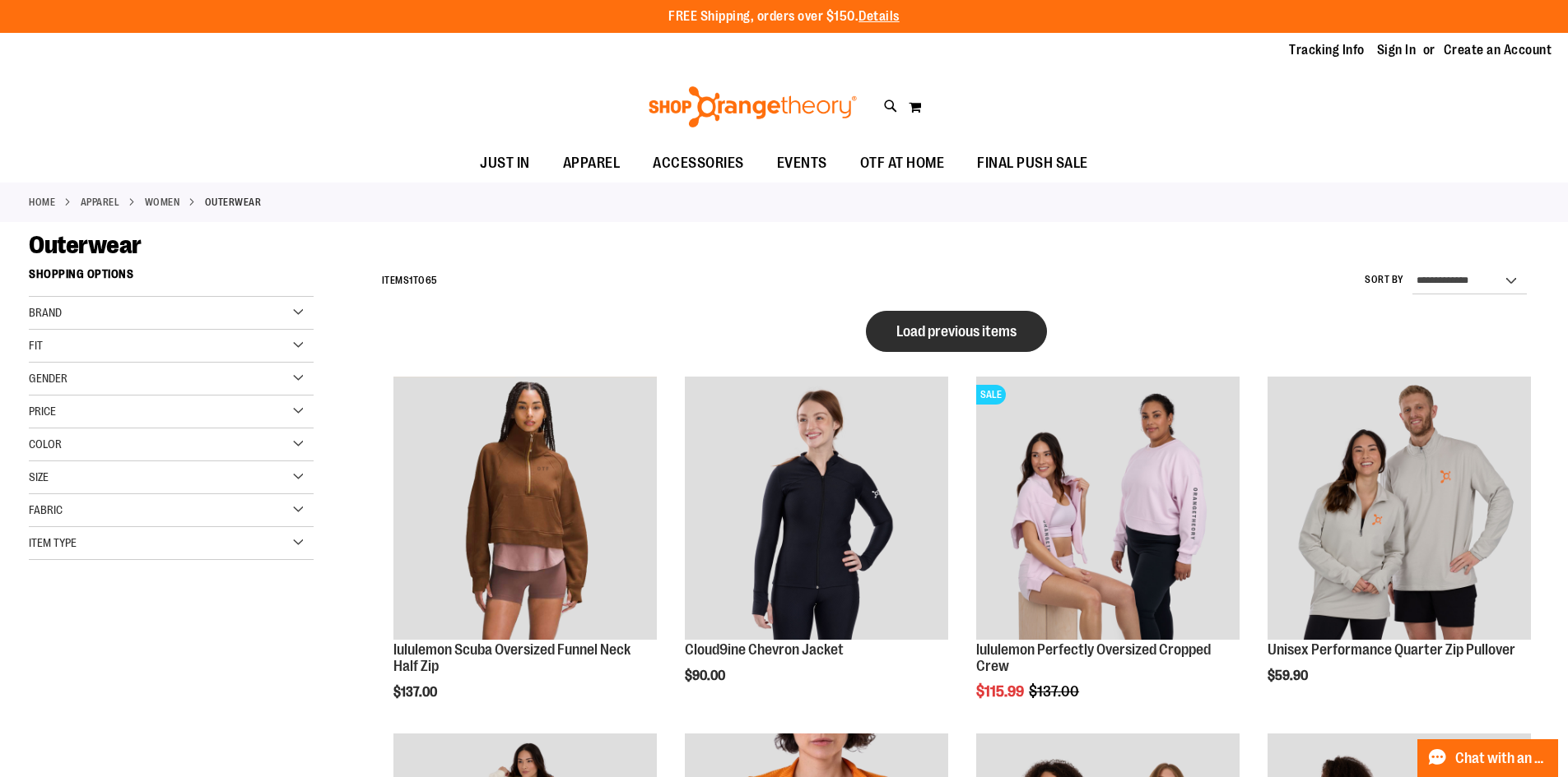
click at [952, 342] on button "Load previous items" at bounding box center [956, 331] width 181 height 41
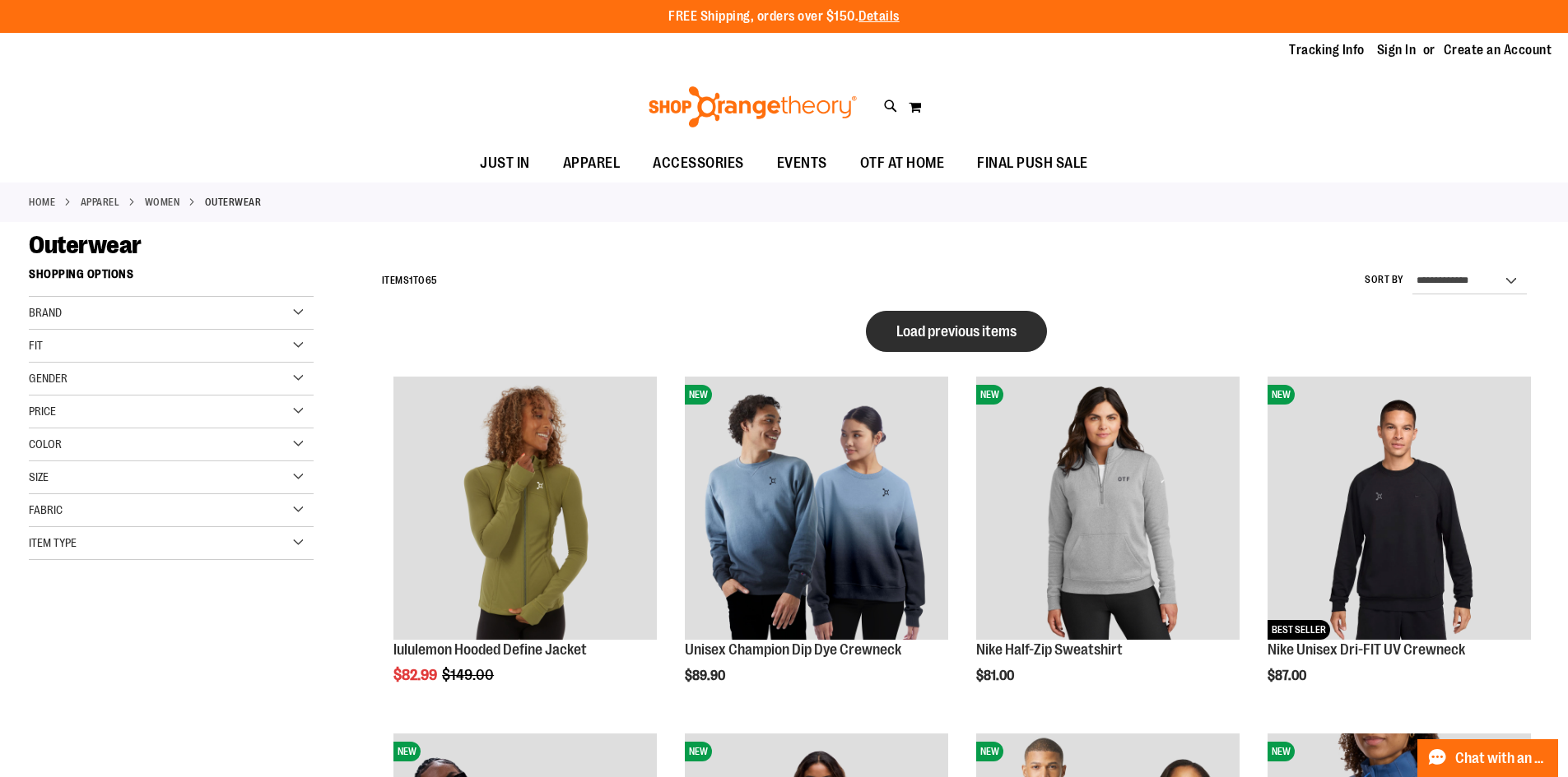
click at [975, 336] on span "Load previous items" at bounding box center [956, 332] width 120 height 17
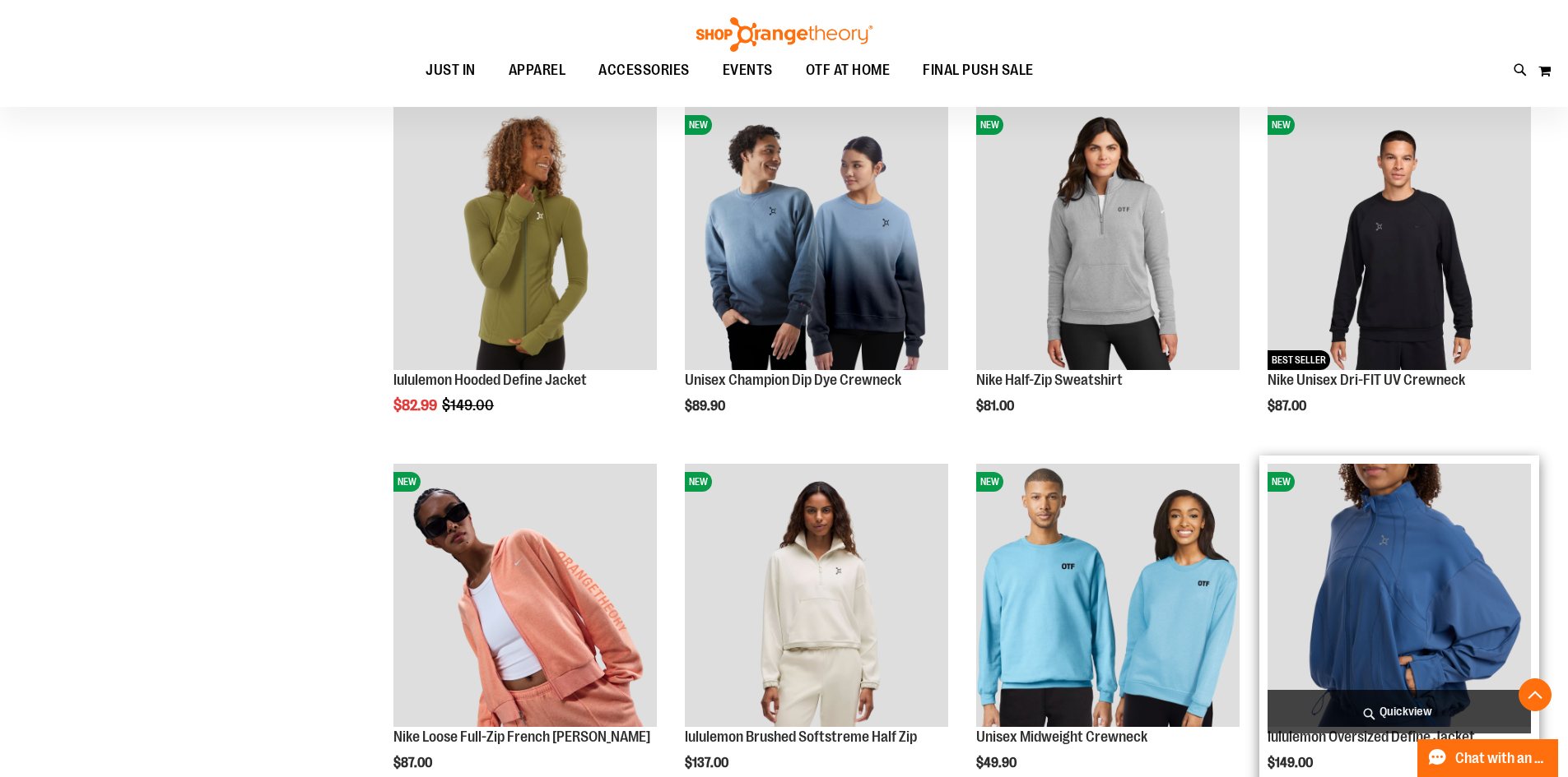
scroll to position [1562, 0]
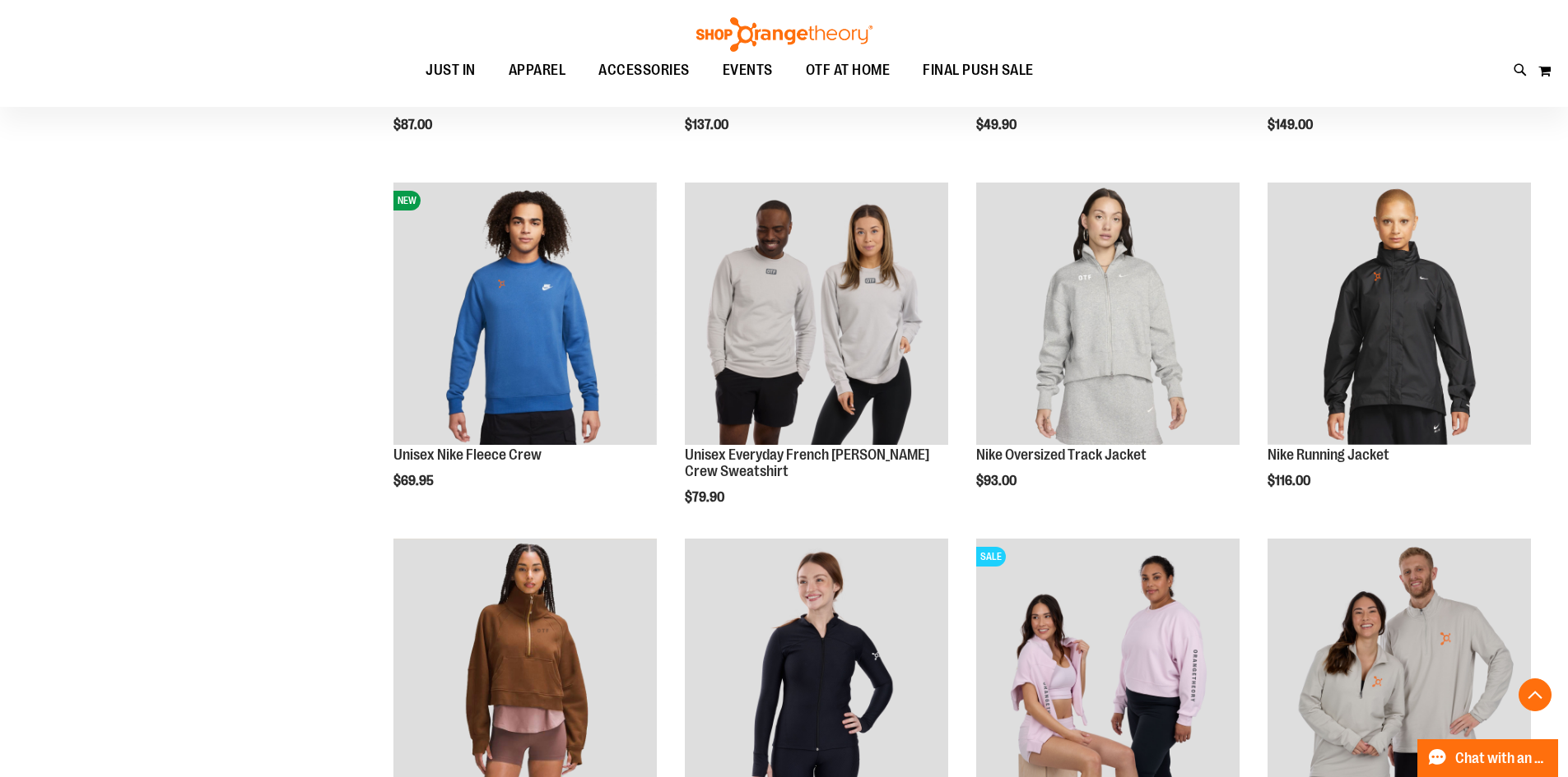
scroll to position [1973, 0]
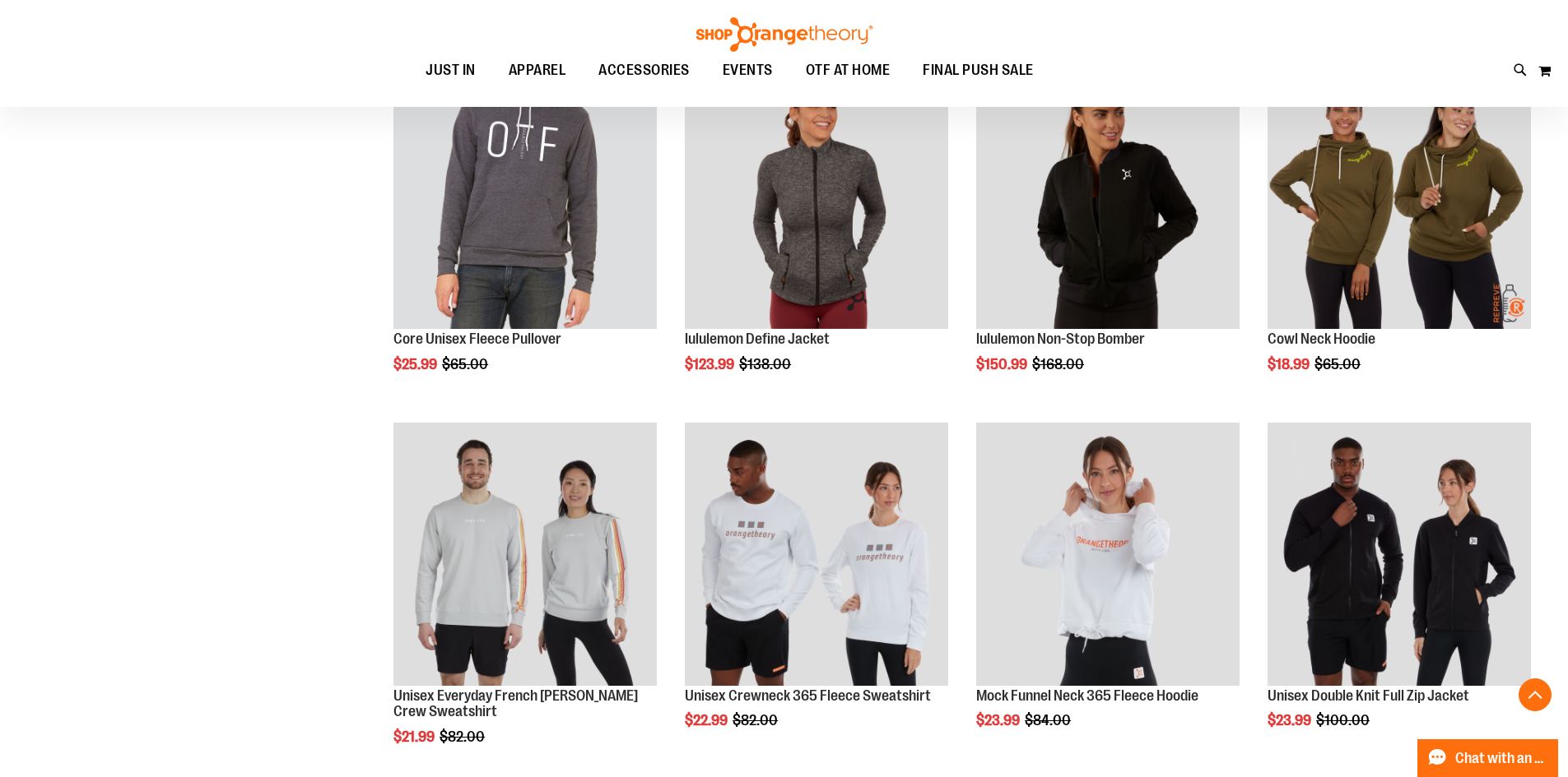
scroll to position [658, 0]
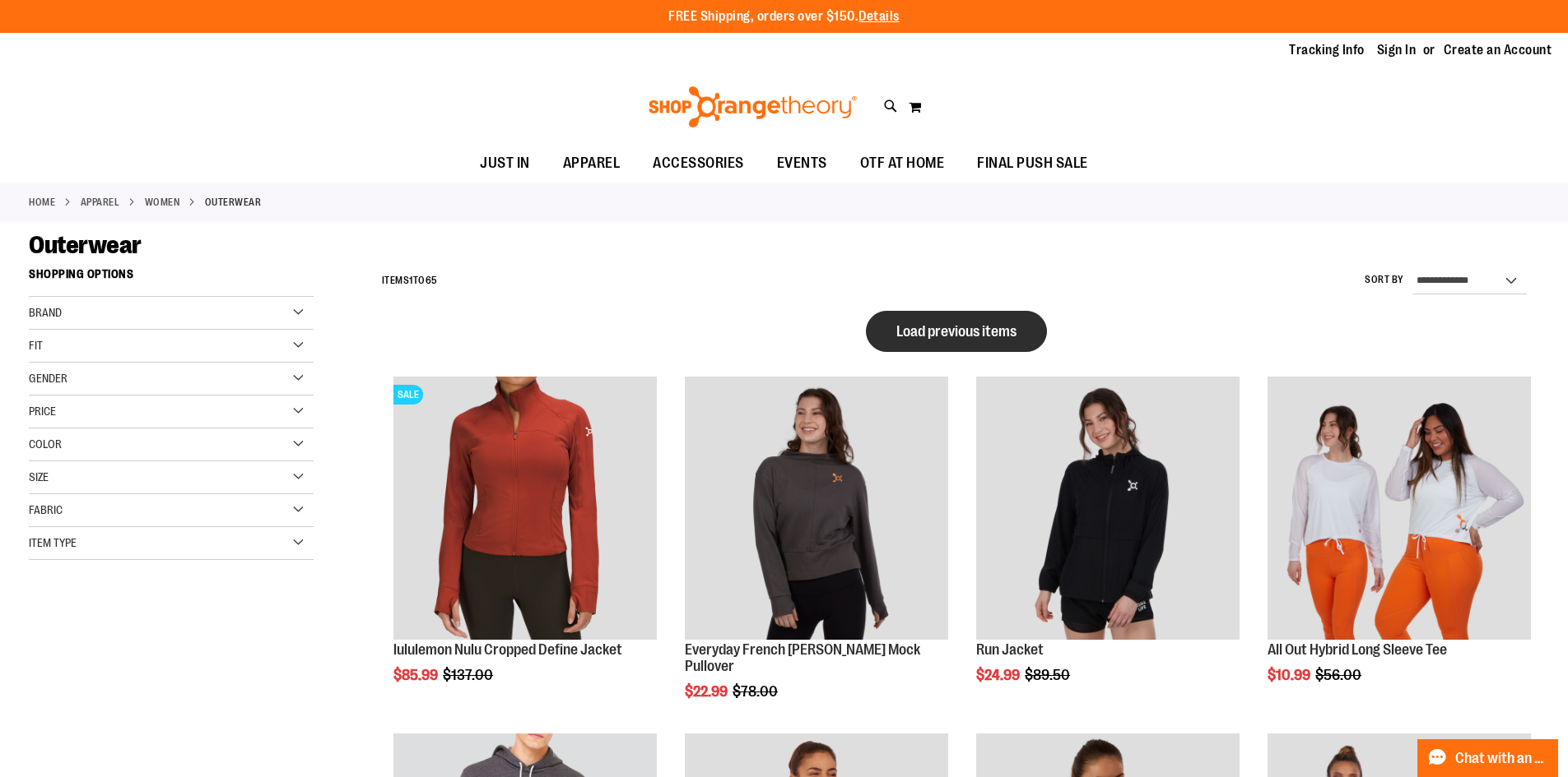
click at [925, 339] on span "Load previous items" at bounding box center [956, 332] width 120 height 17
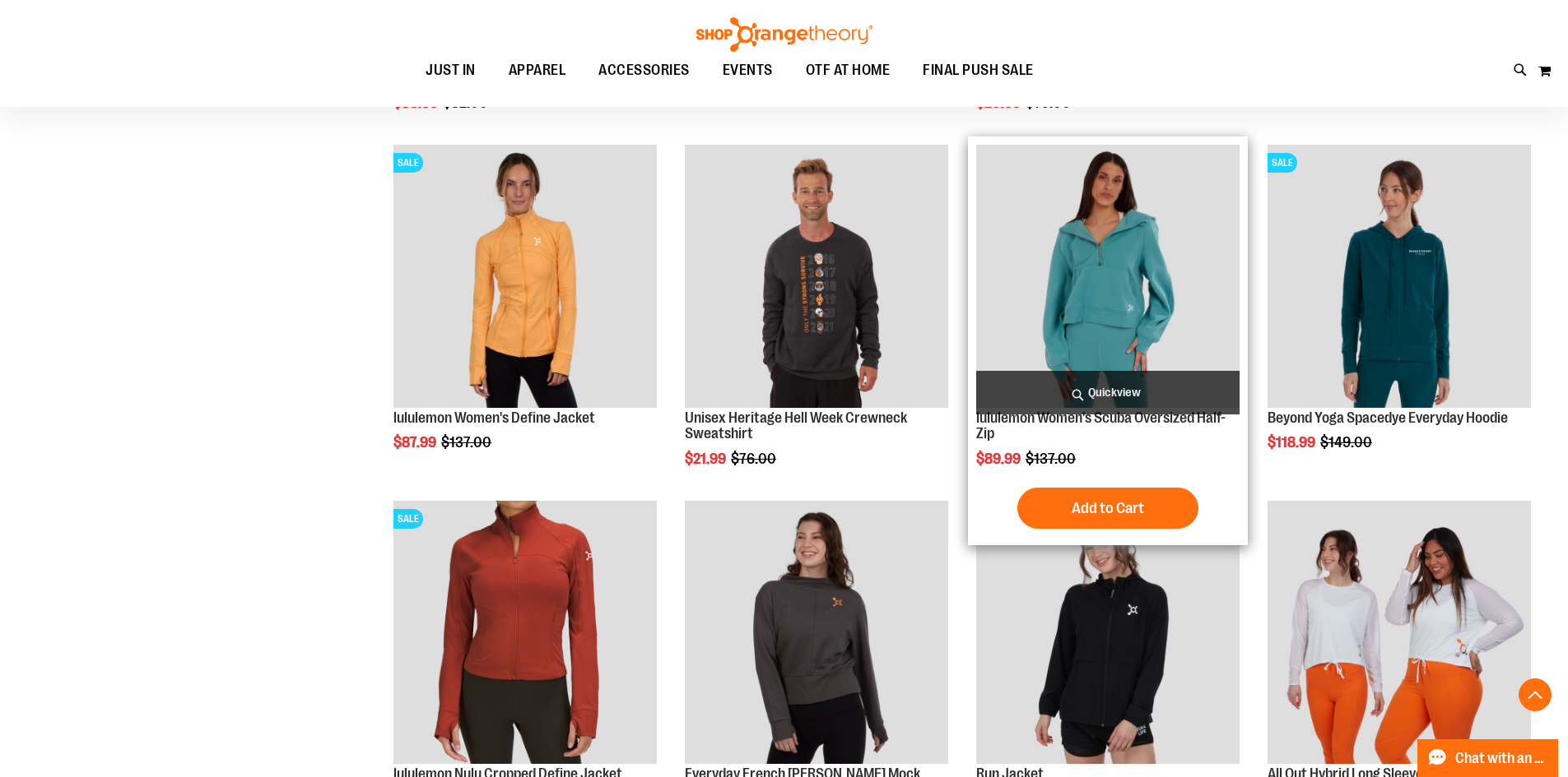
scroll to position [575, 0]
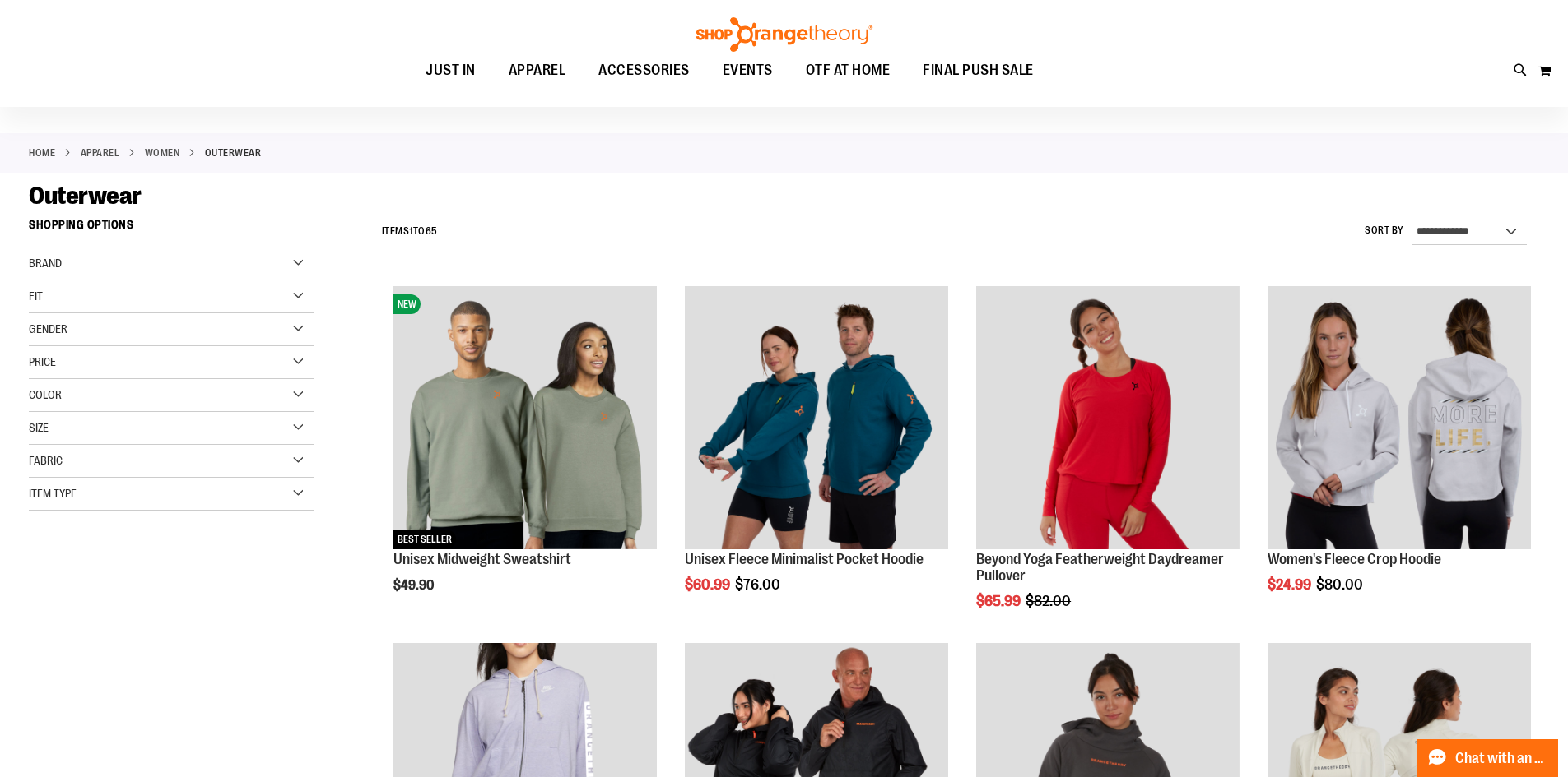
scroll to position [164, 0]
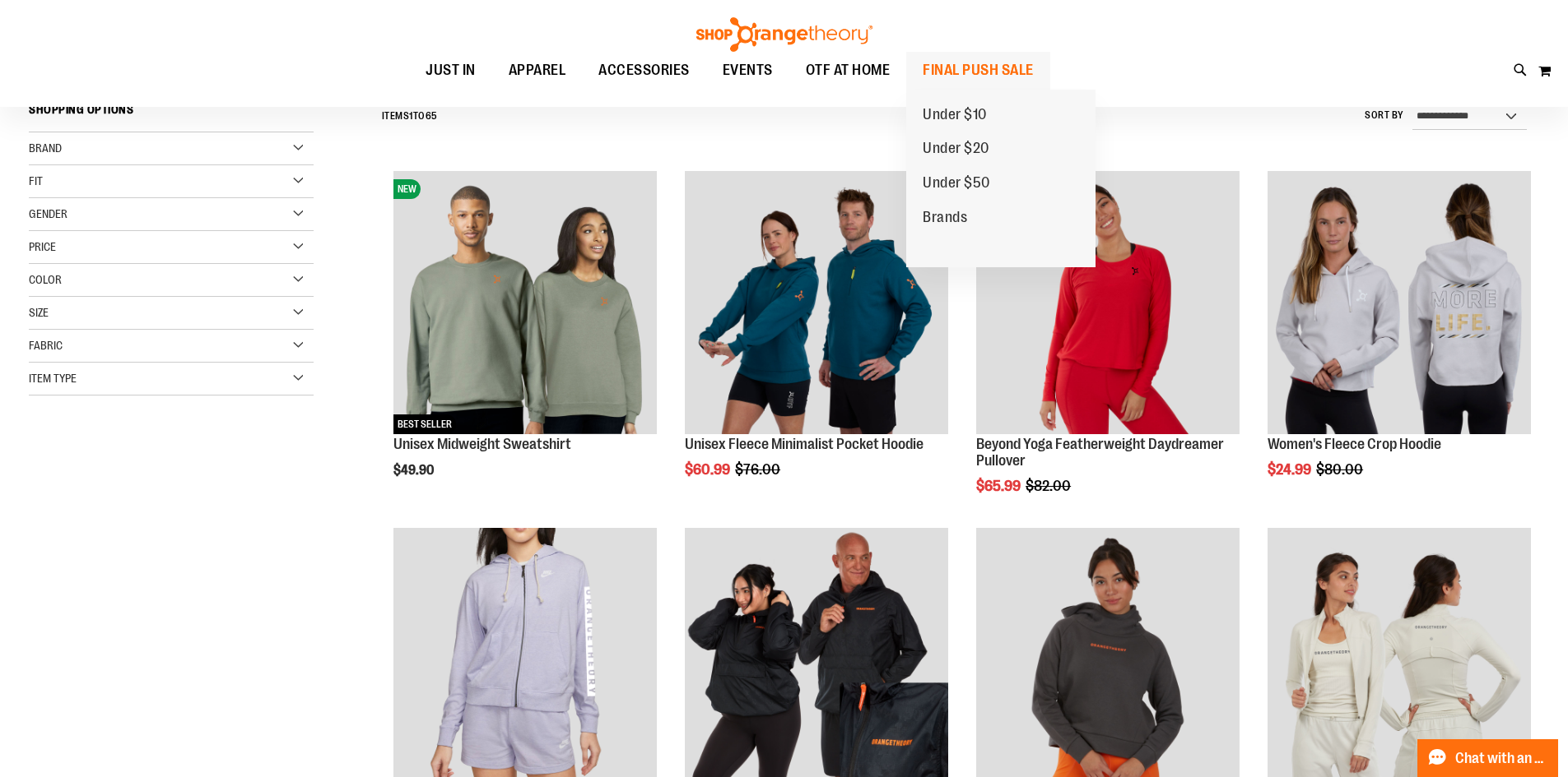
click at [1031, 61] on span "FINAL PUSH SALE" at bounding box center [978, 70] width 111 height 37
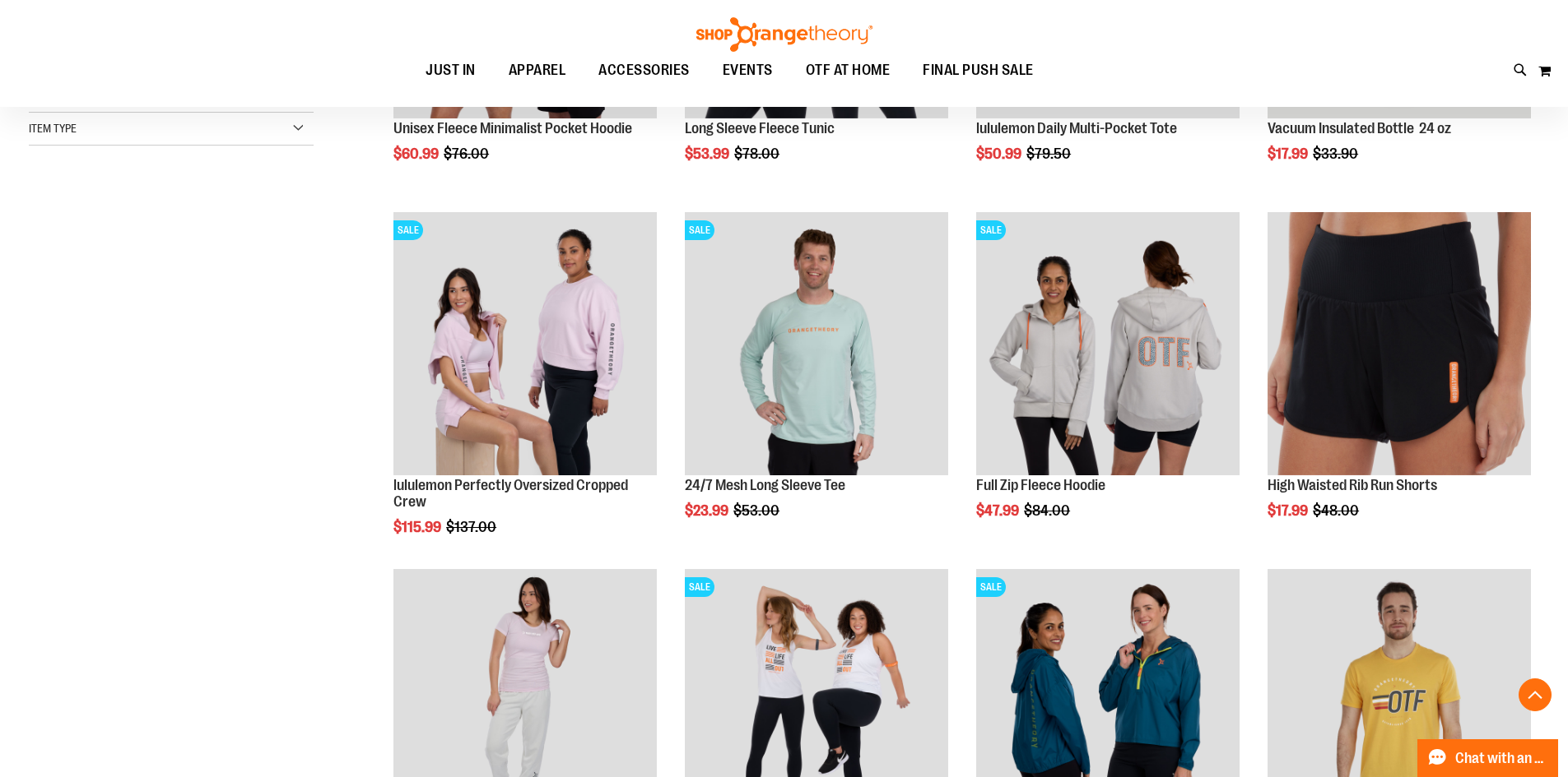
scroll to position [493, 0]
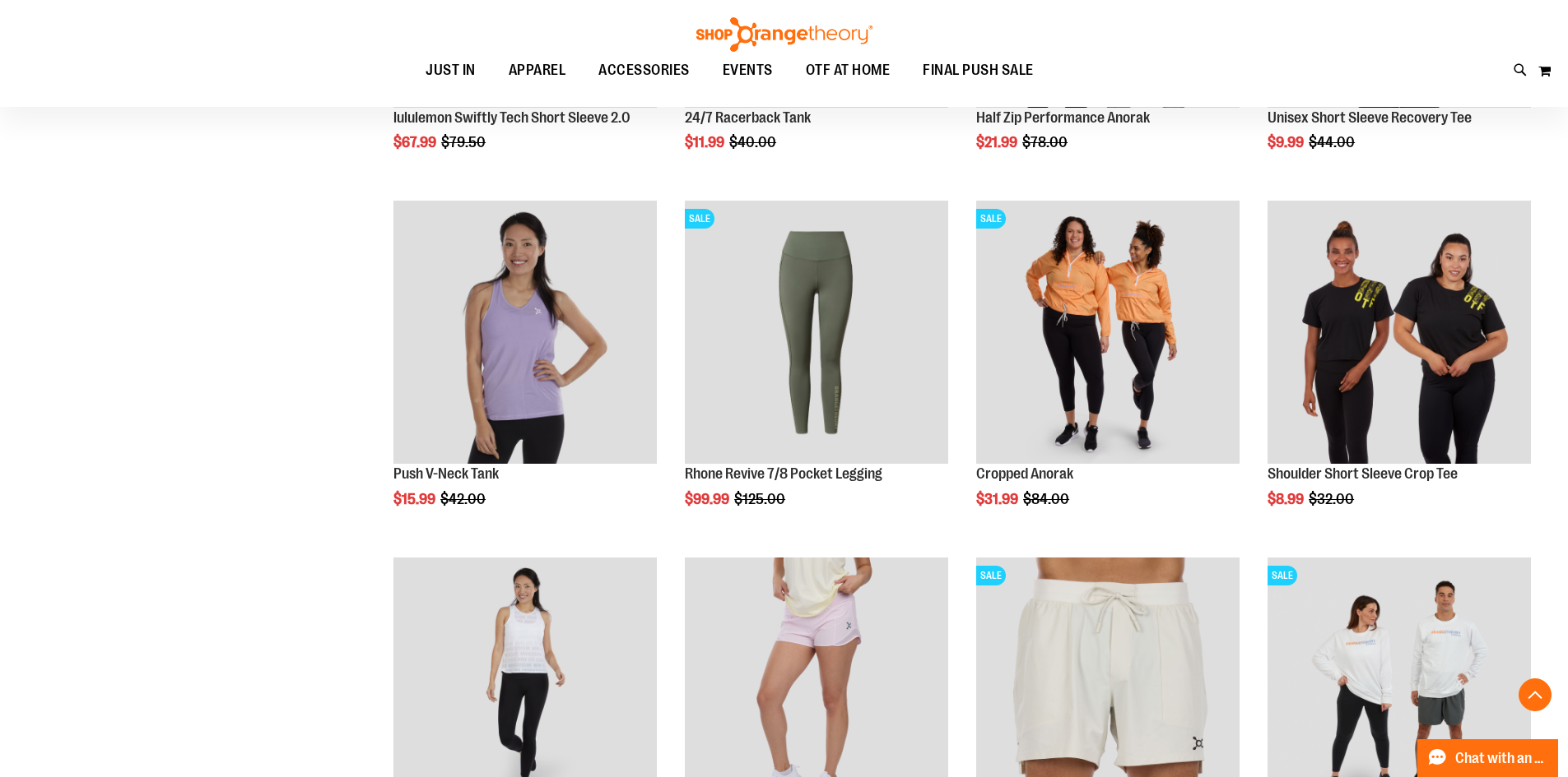
scroll to position [1398, 0]
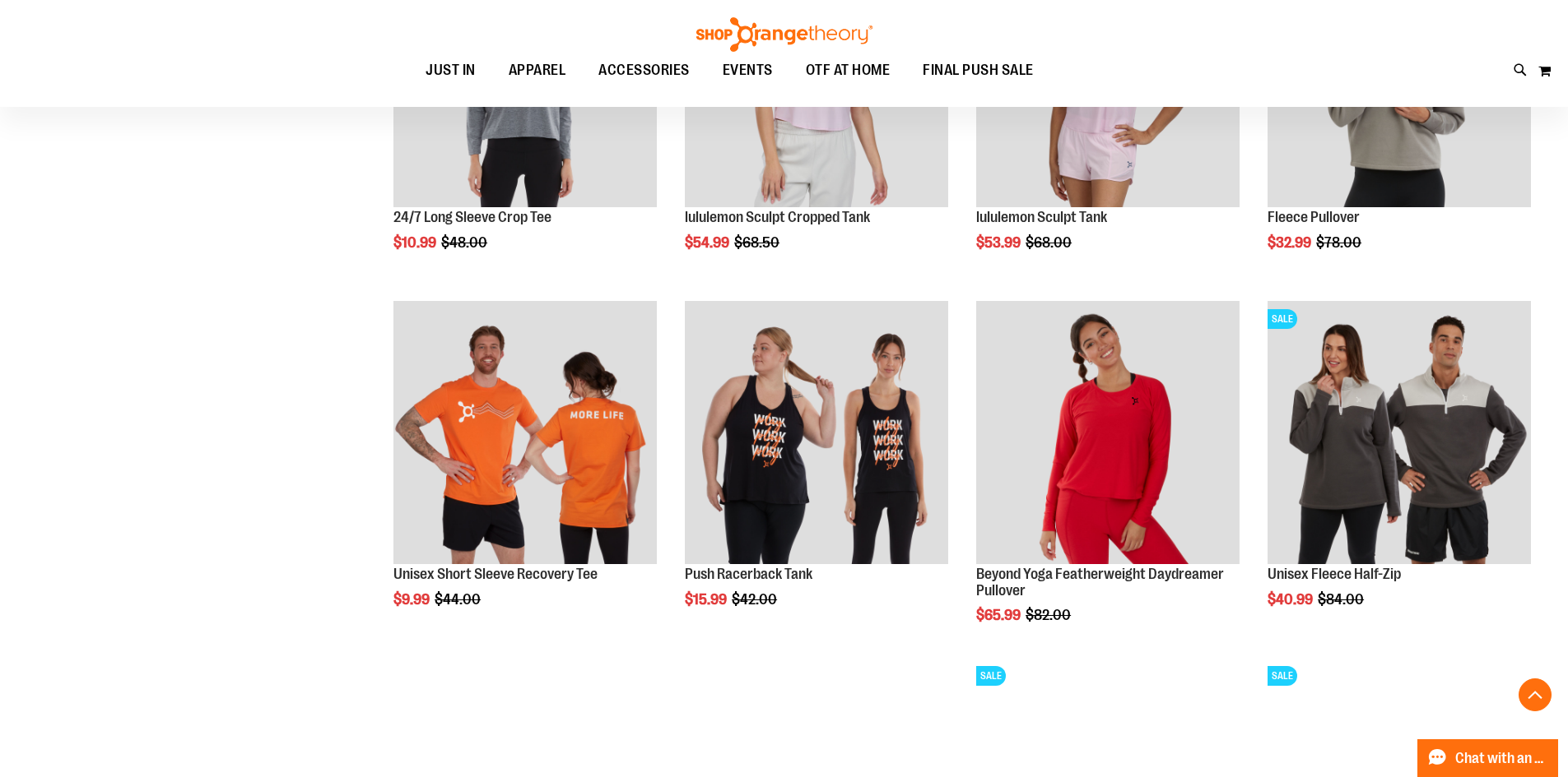
scroll to position [2778, 0]
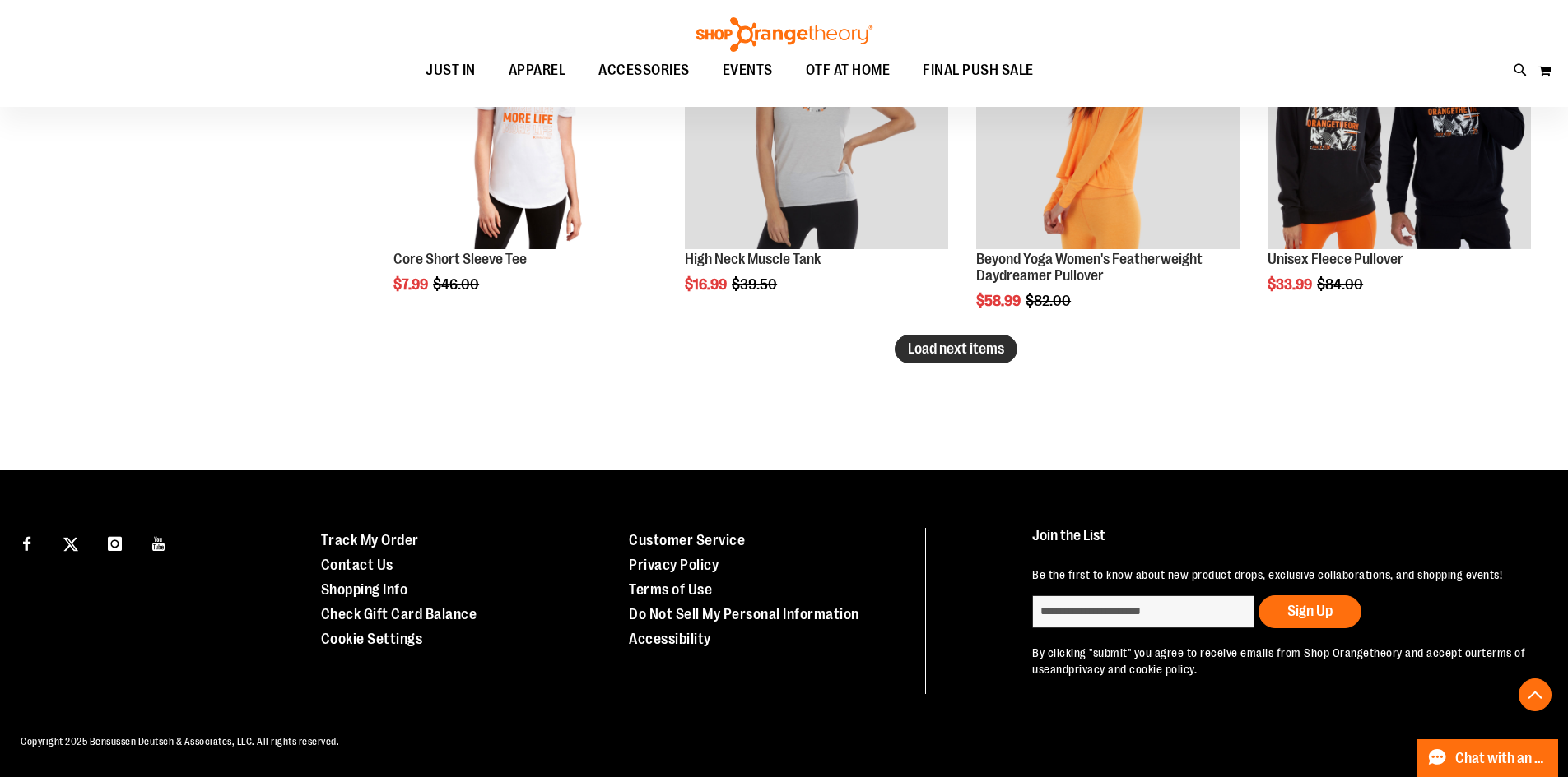
click at [922, 363] on button "Load next items" at bounding box center [955, 349] width 123 height 28
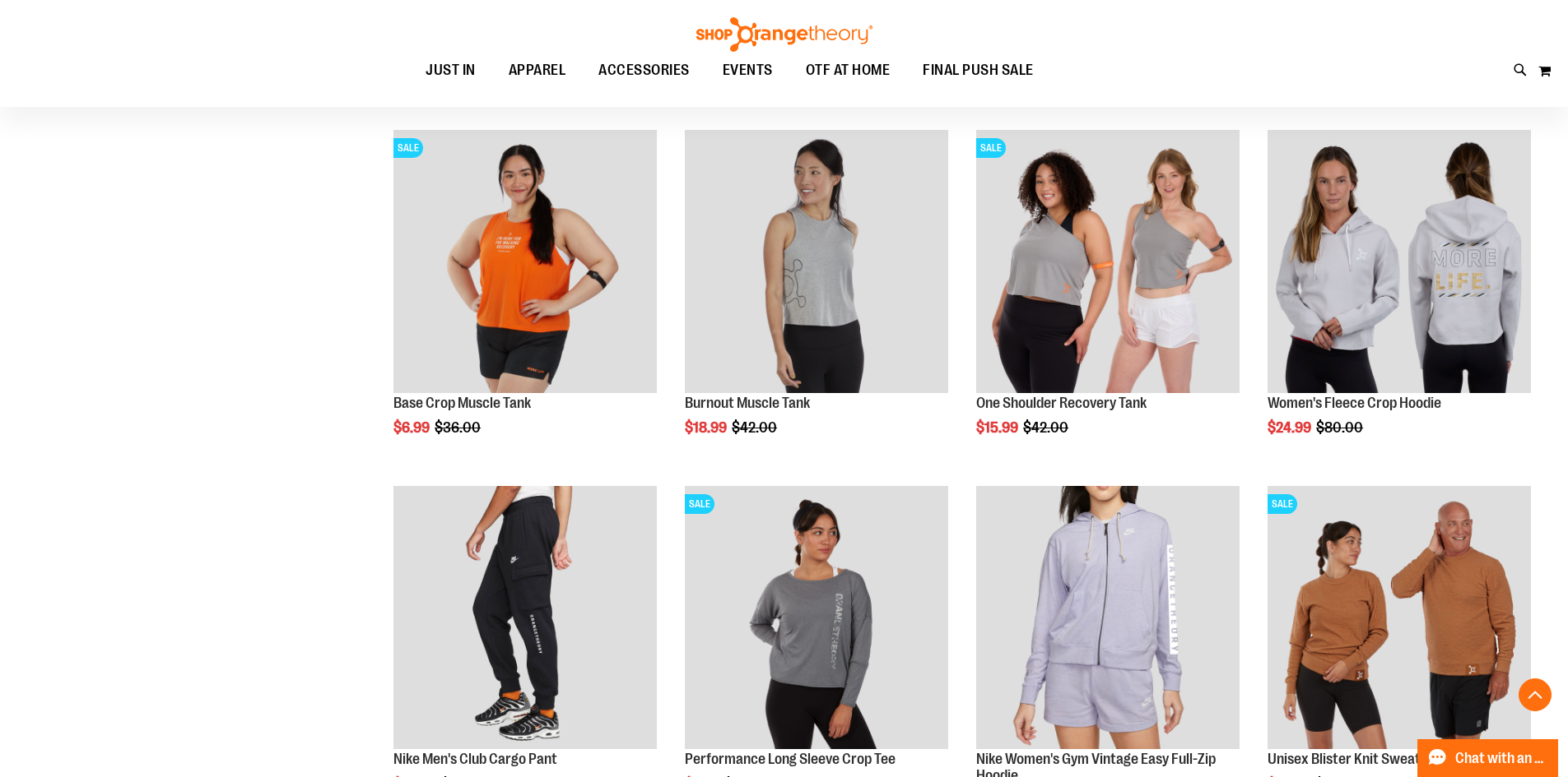
scroll to position [3778, 0]
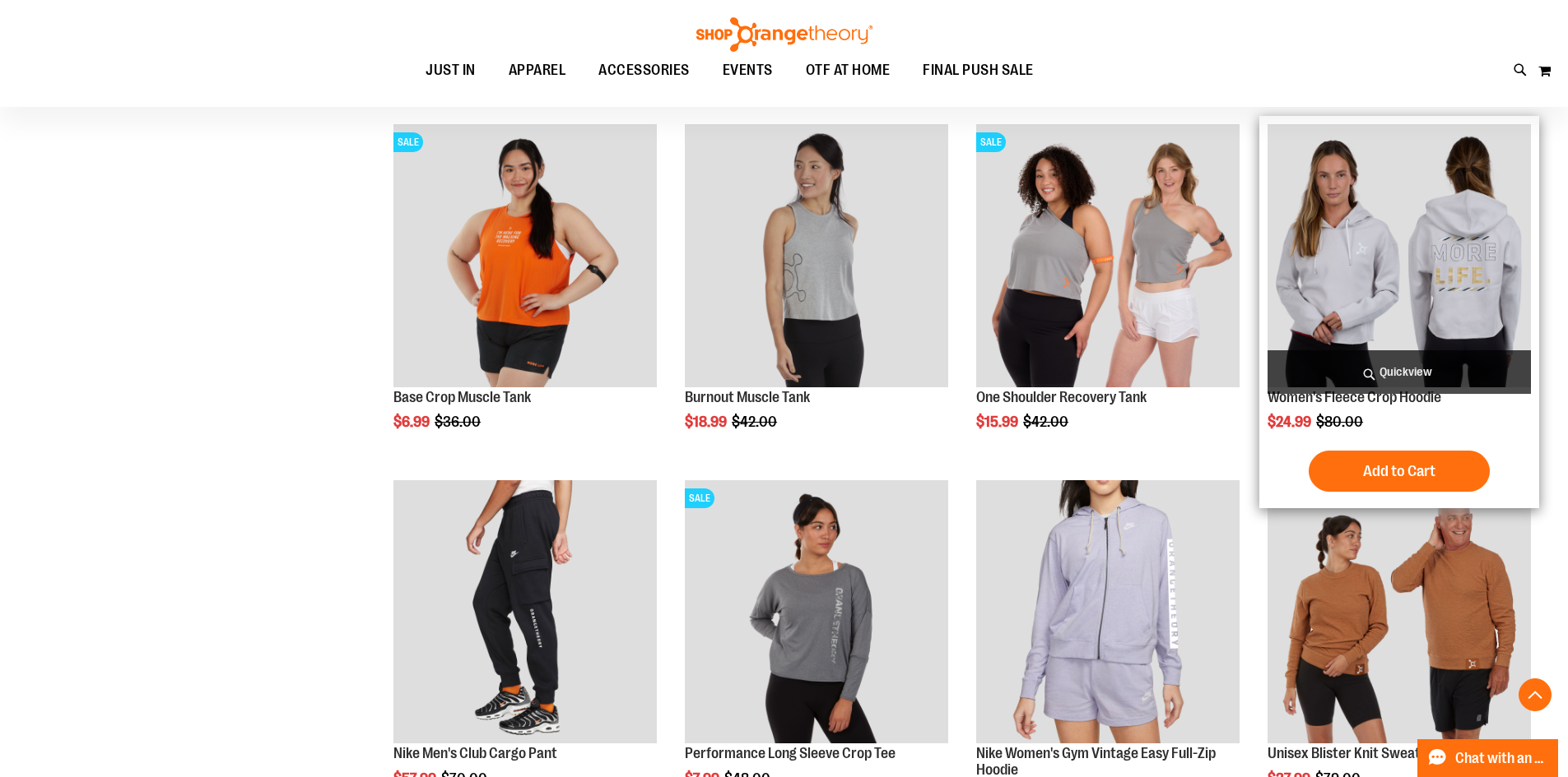
click at [1410, 308] on img "product" at bounding box center [1398, 256] width 263 height 263
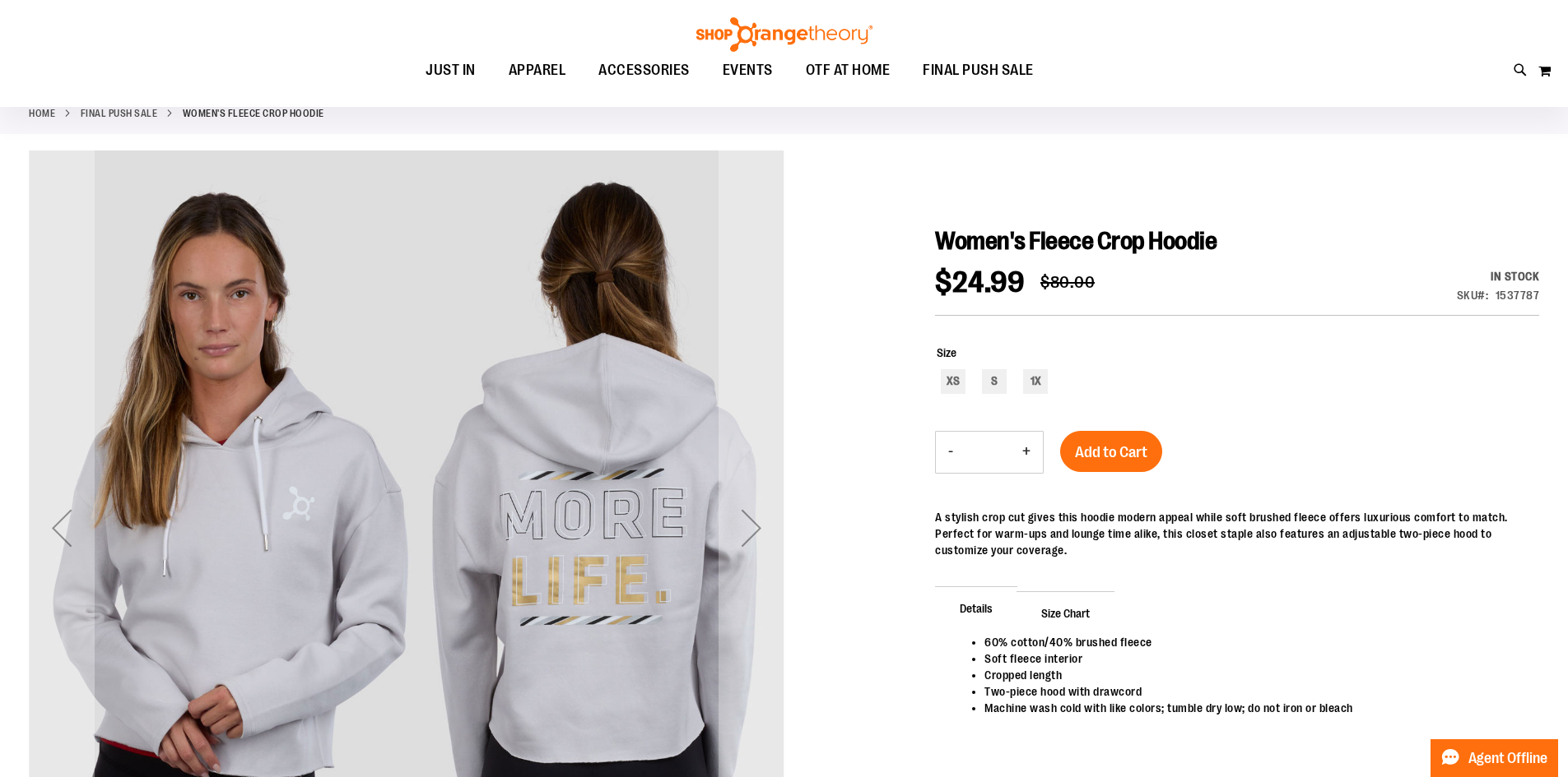
scroll to position [164, 0]
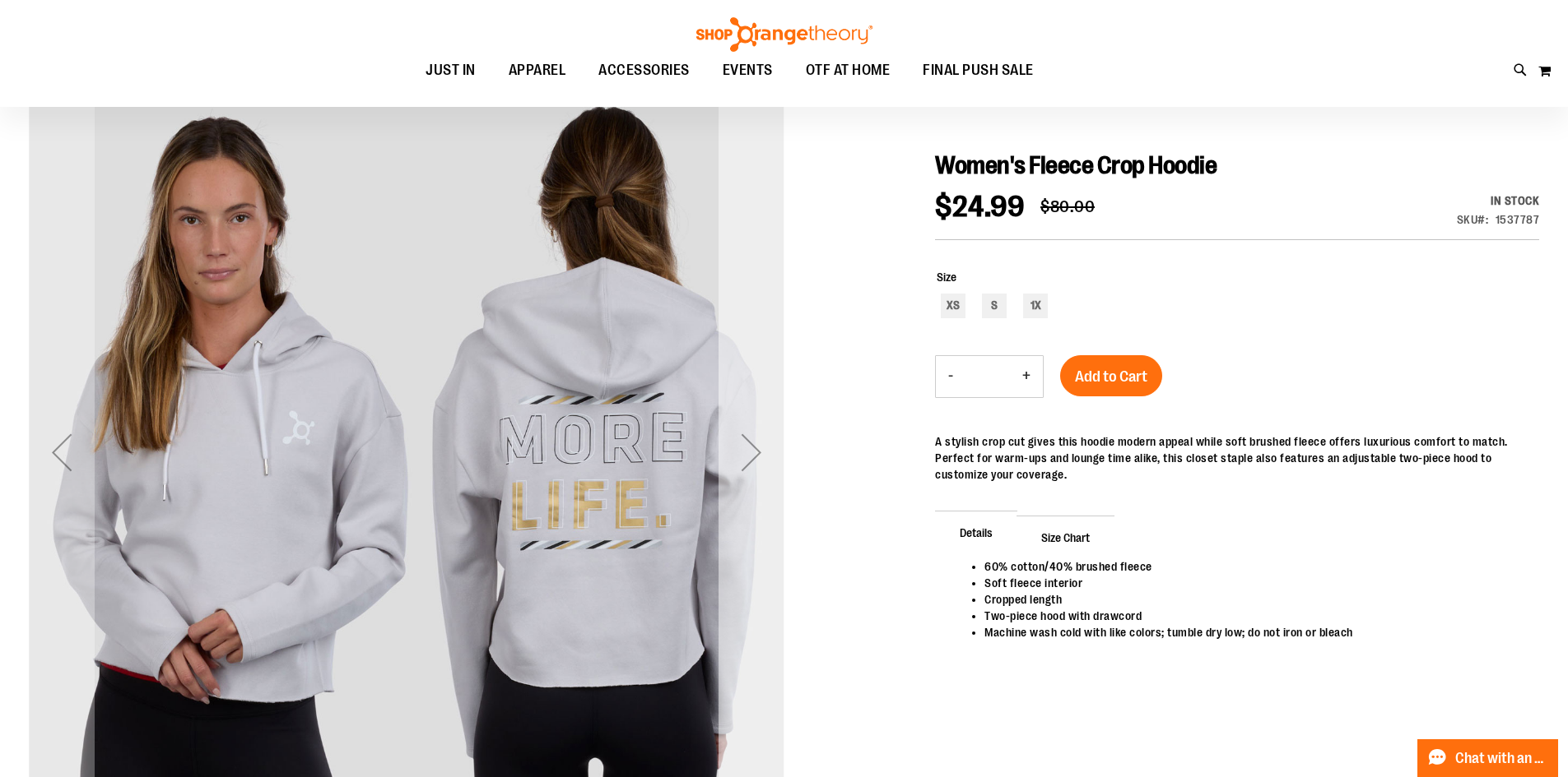
click at [761, 448] on div "Next" at bounding box center [751, 452] width 66 height 66
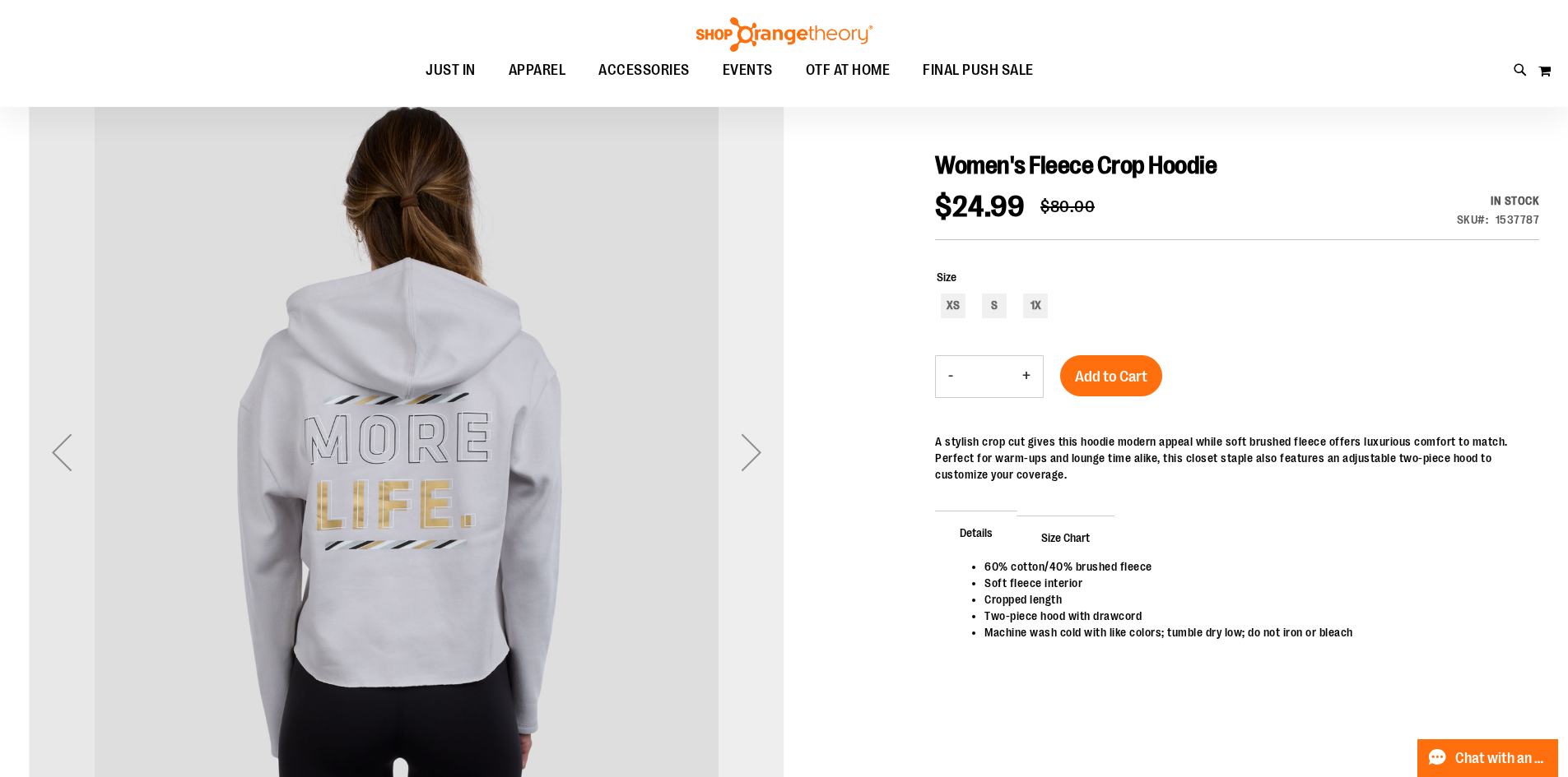
click at [761, 448] on div "Next" at bounding box center [751, 452] width 66 height 66
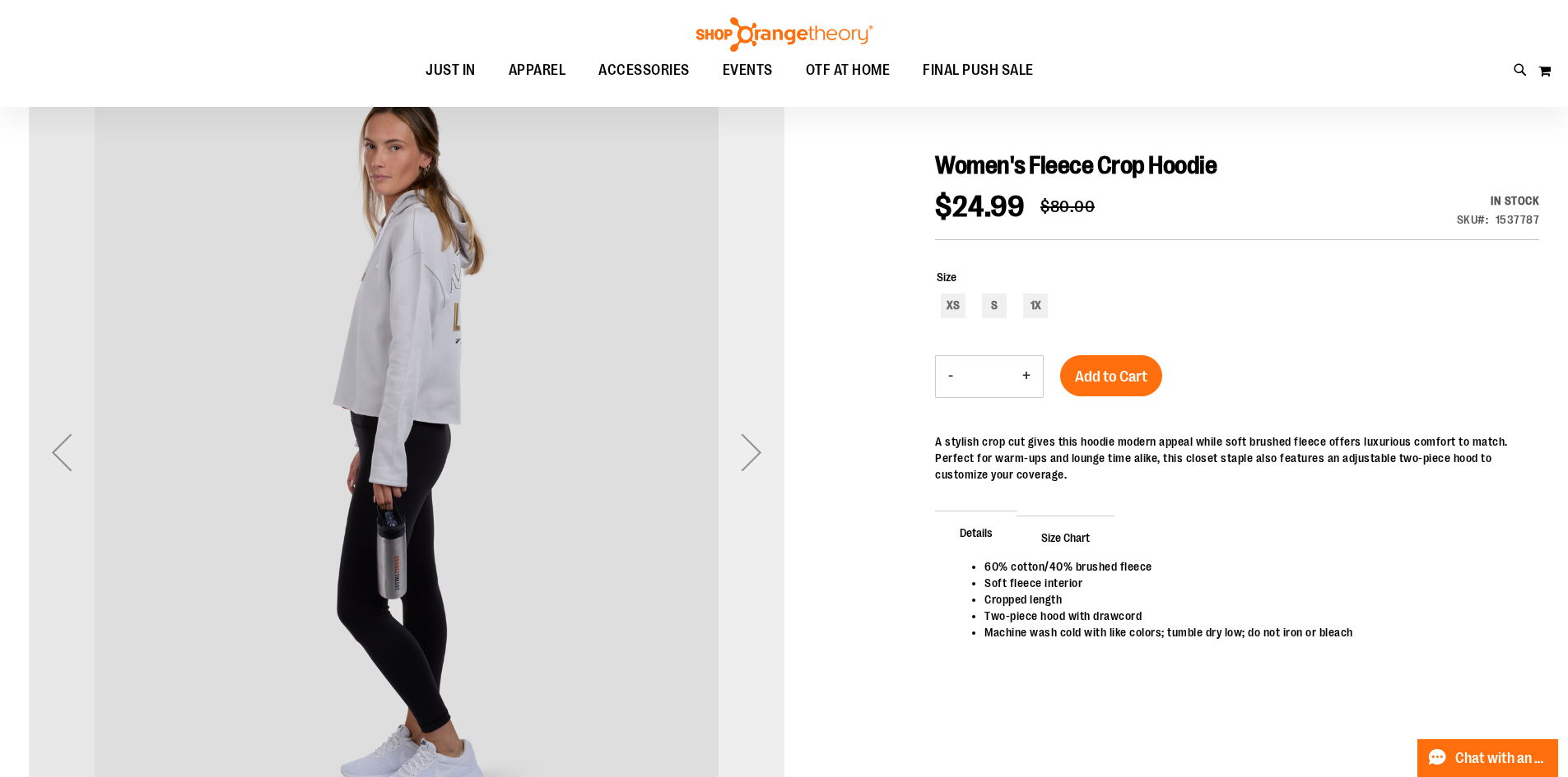
click at [761, 448] on div "Next" at bounding box center [751, 452] width 66 height 66
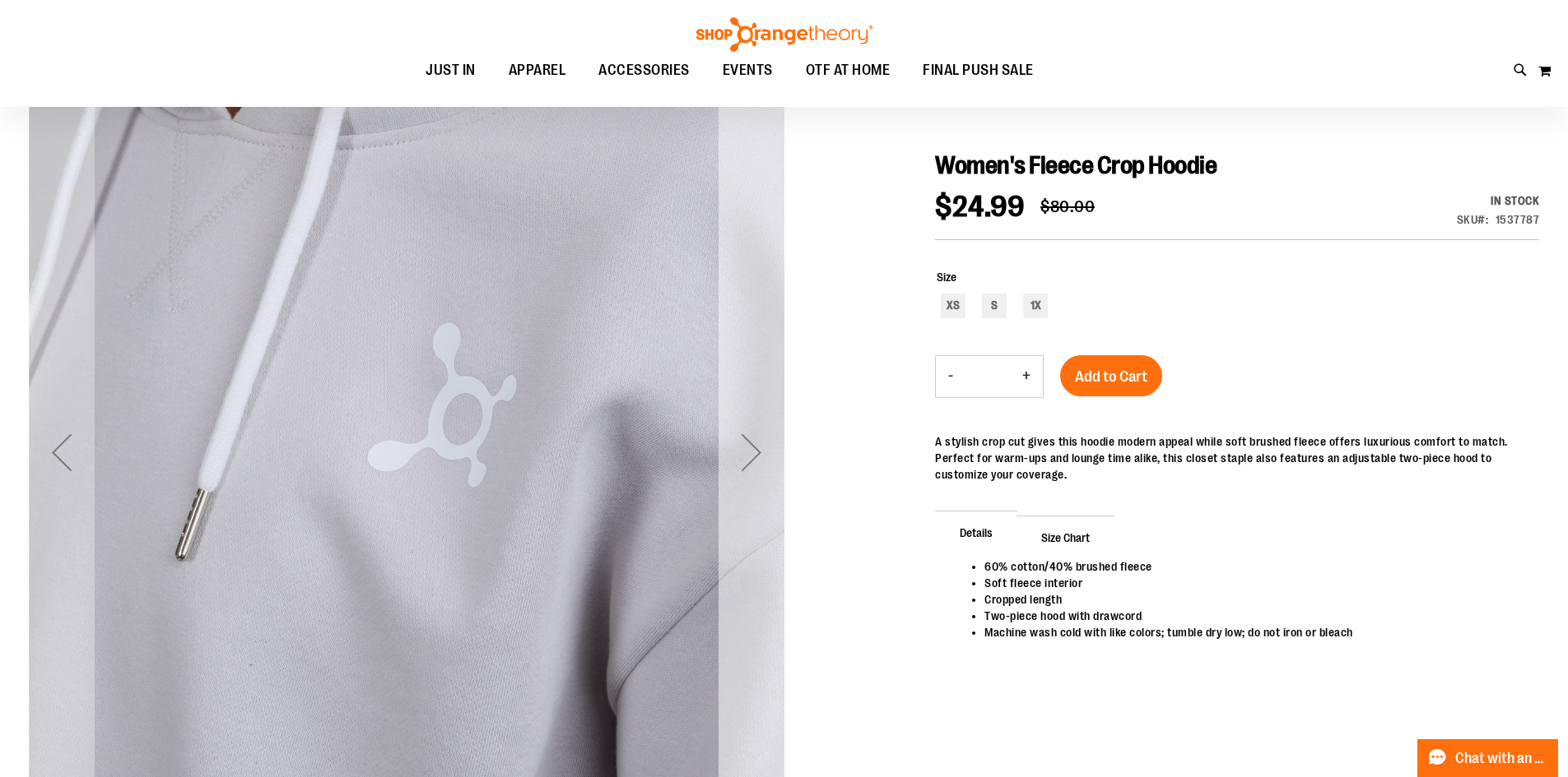
click at [761, 448] on div "Next" at bounding box center [751, 452] width 66 height 66
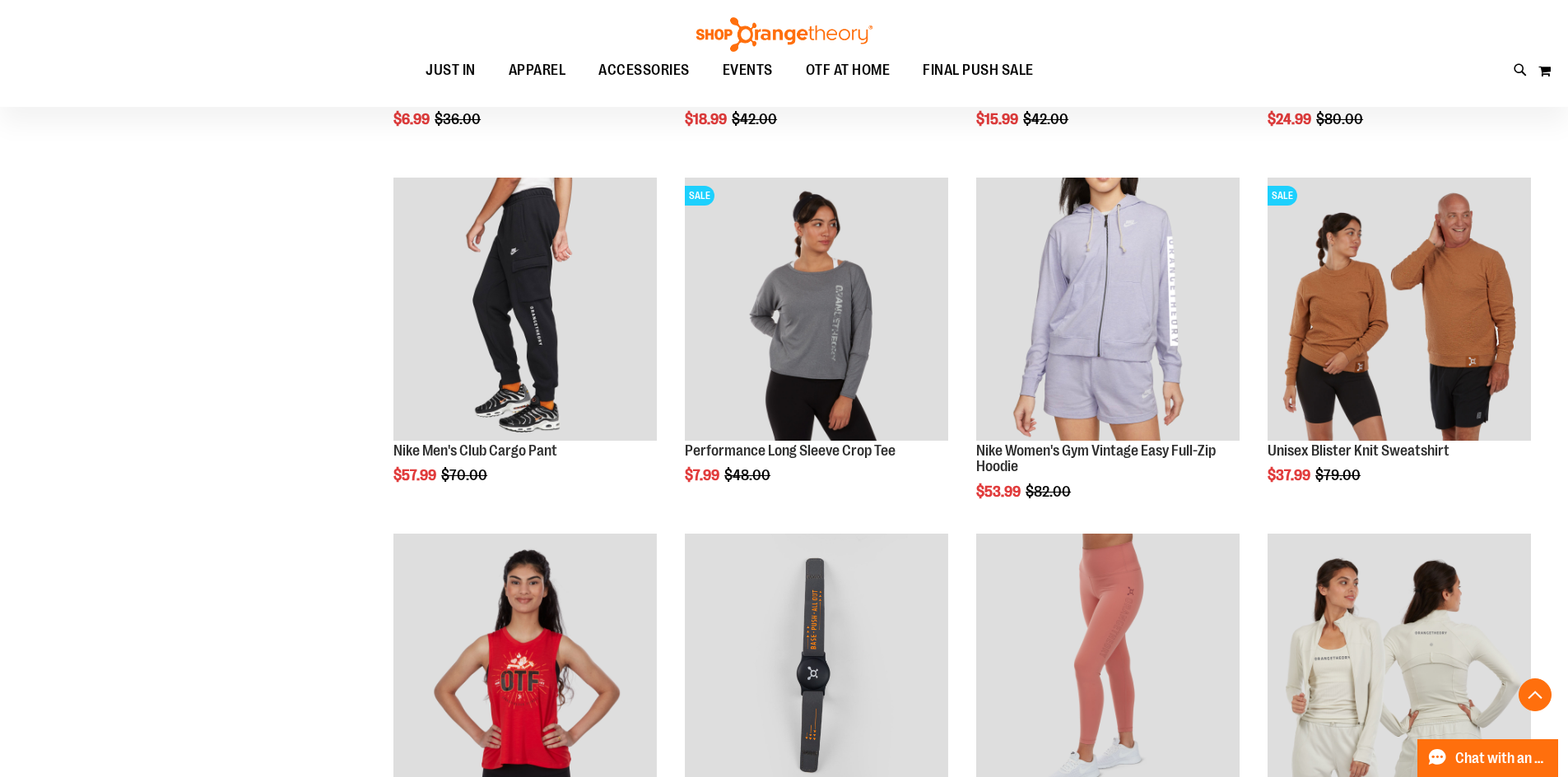
scroll to position [1069, 0]
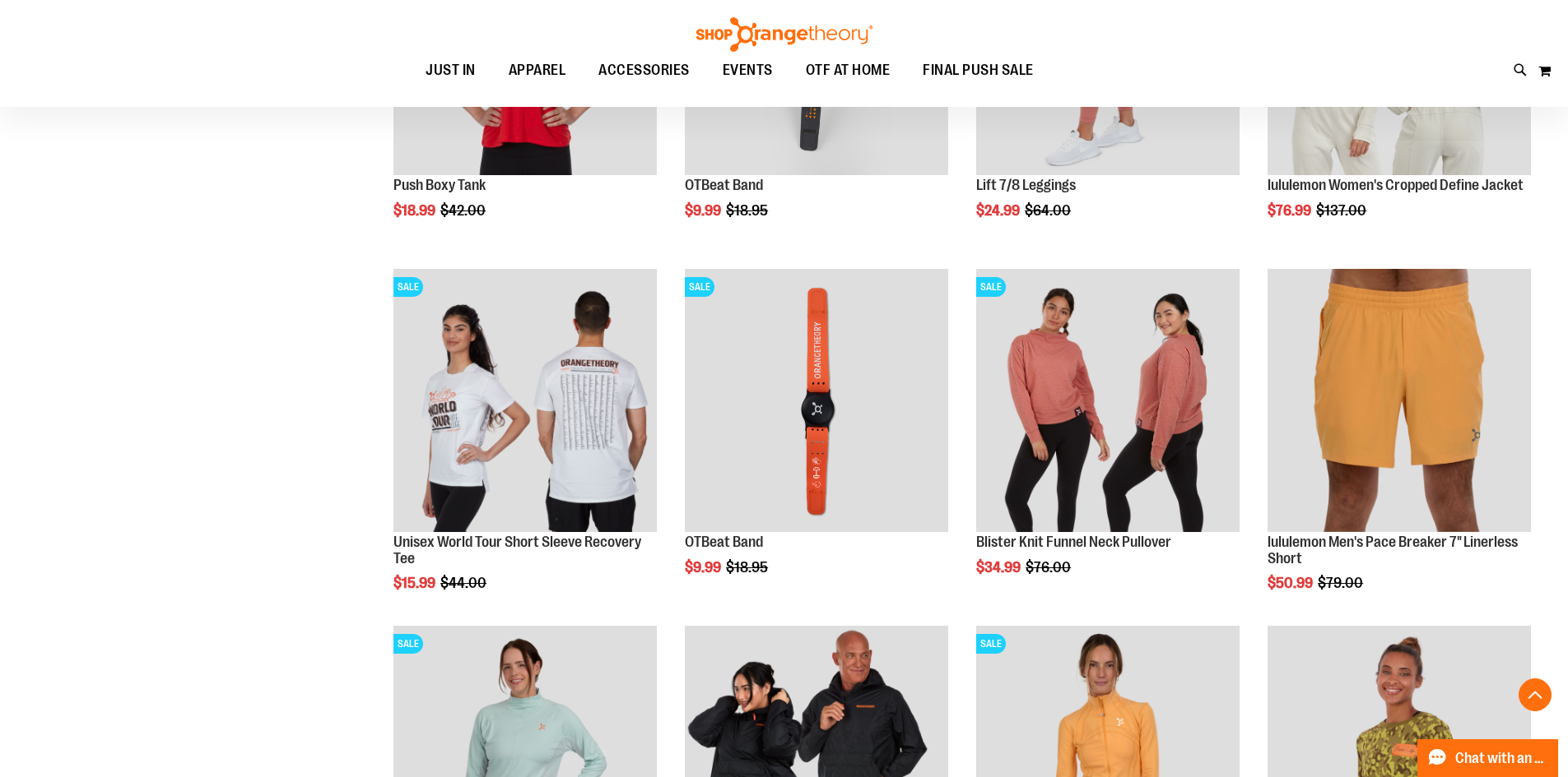
scroll to position [1562, 0]
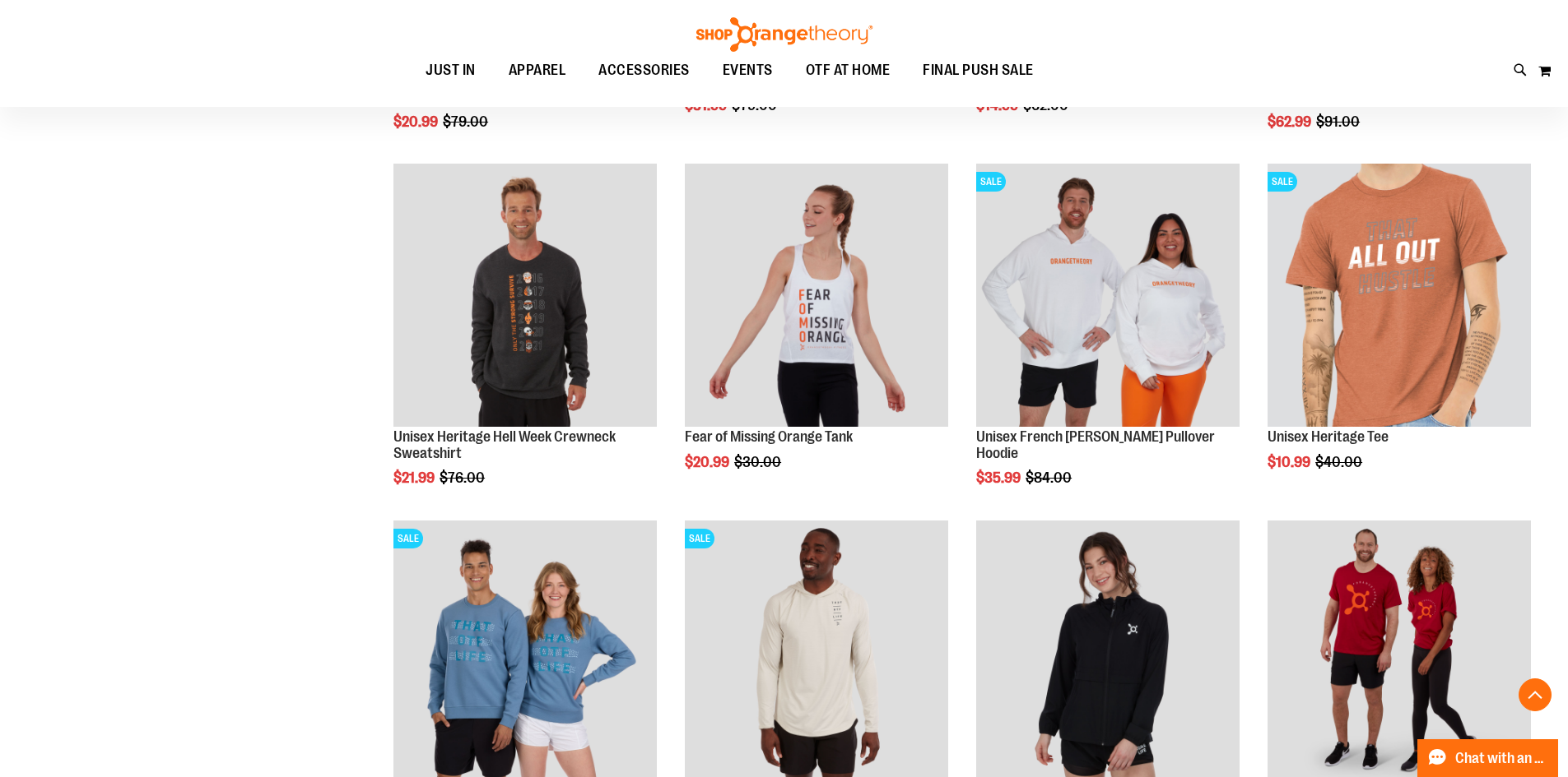
scroll to position [2878, 0]
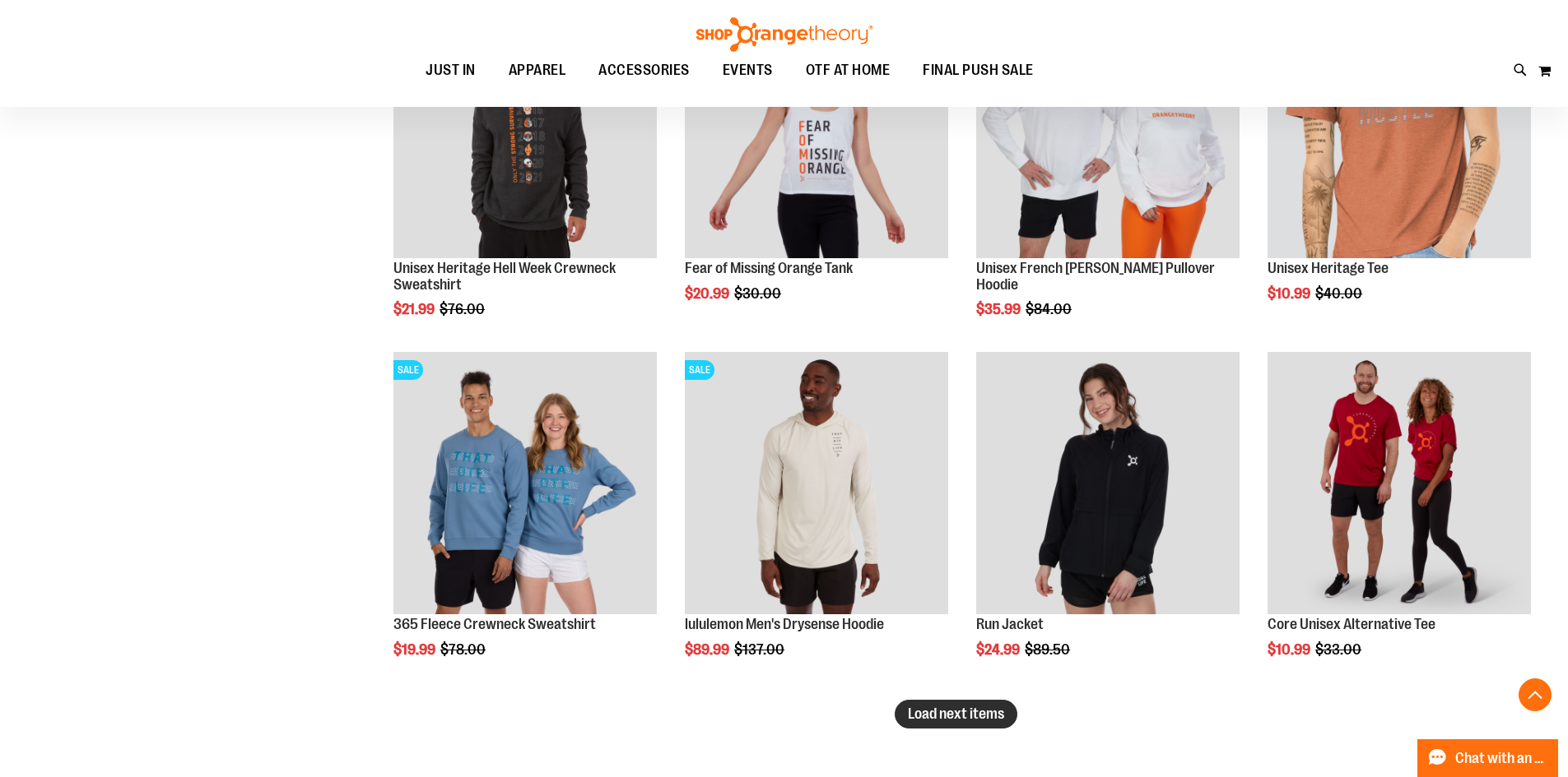
click at [958, 727] on button "Load next items" at bounding box center [955, 714] width 123 height 28
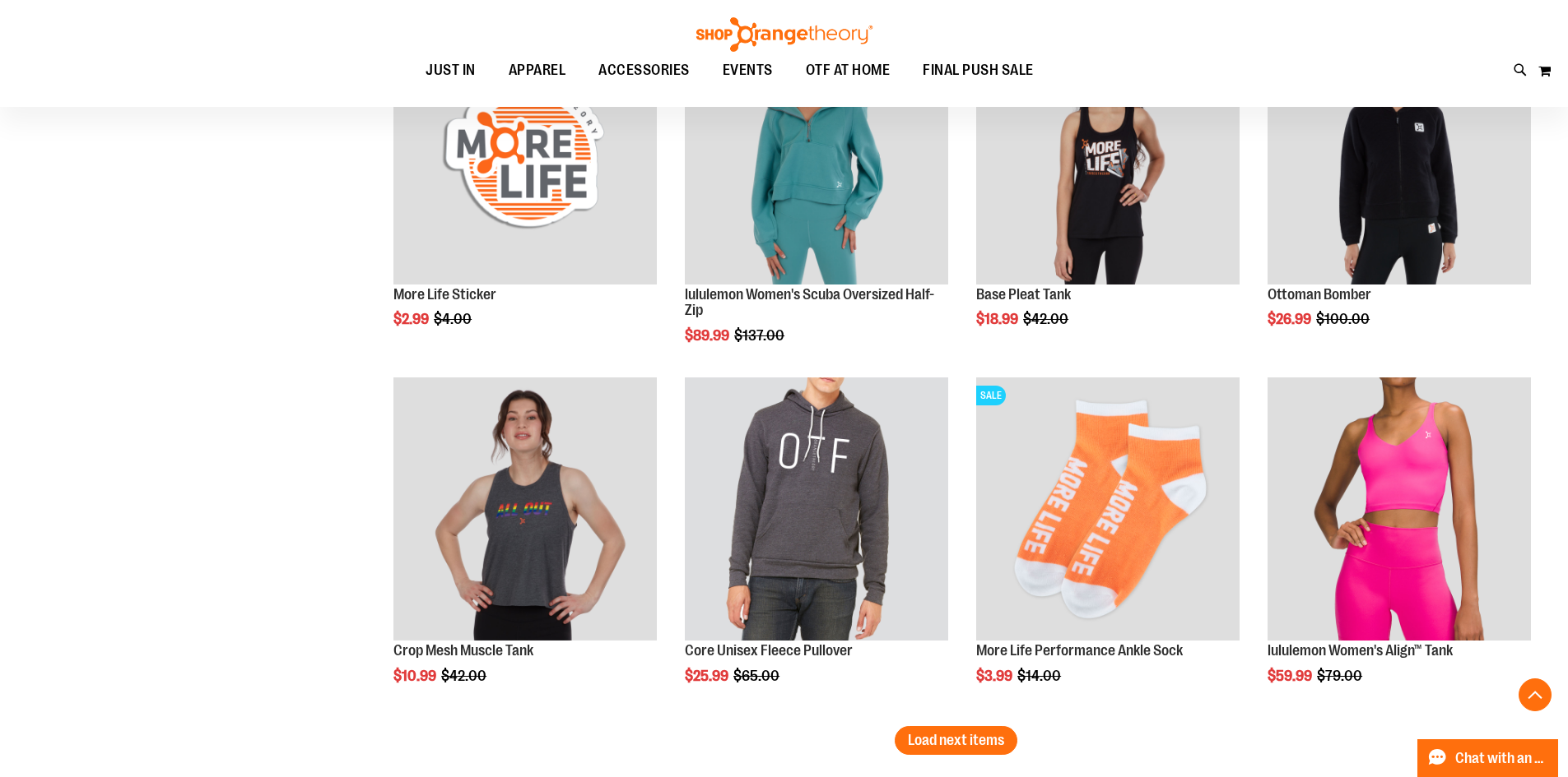
scroll to position [3948, 0]
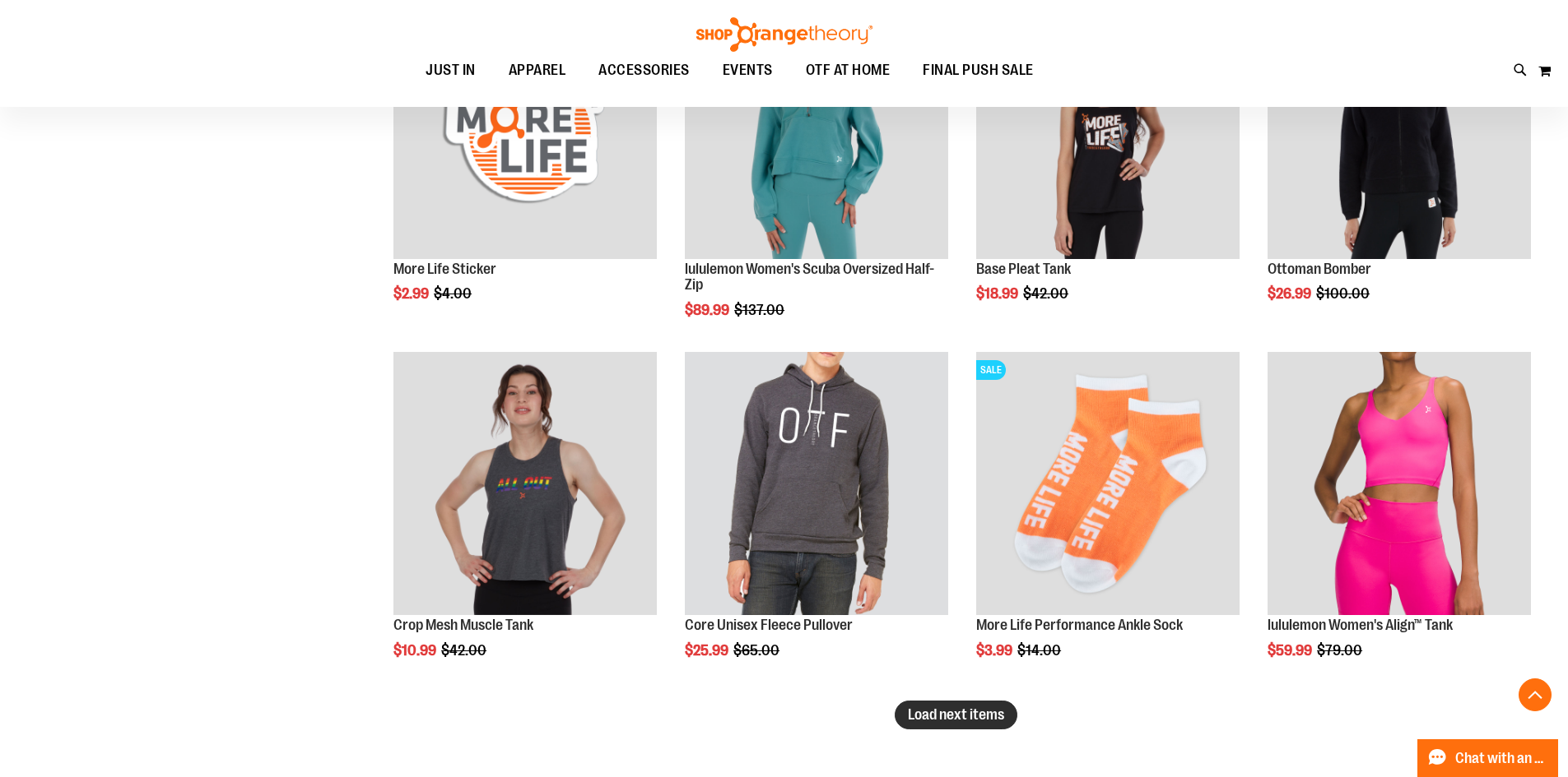
click at [1016, 712] on button "Load next items" at bounding box center [955, 715] width 123 height 28
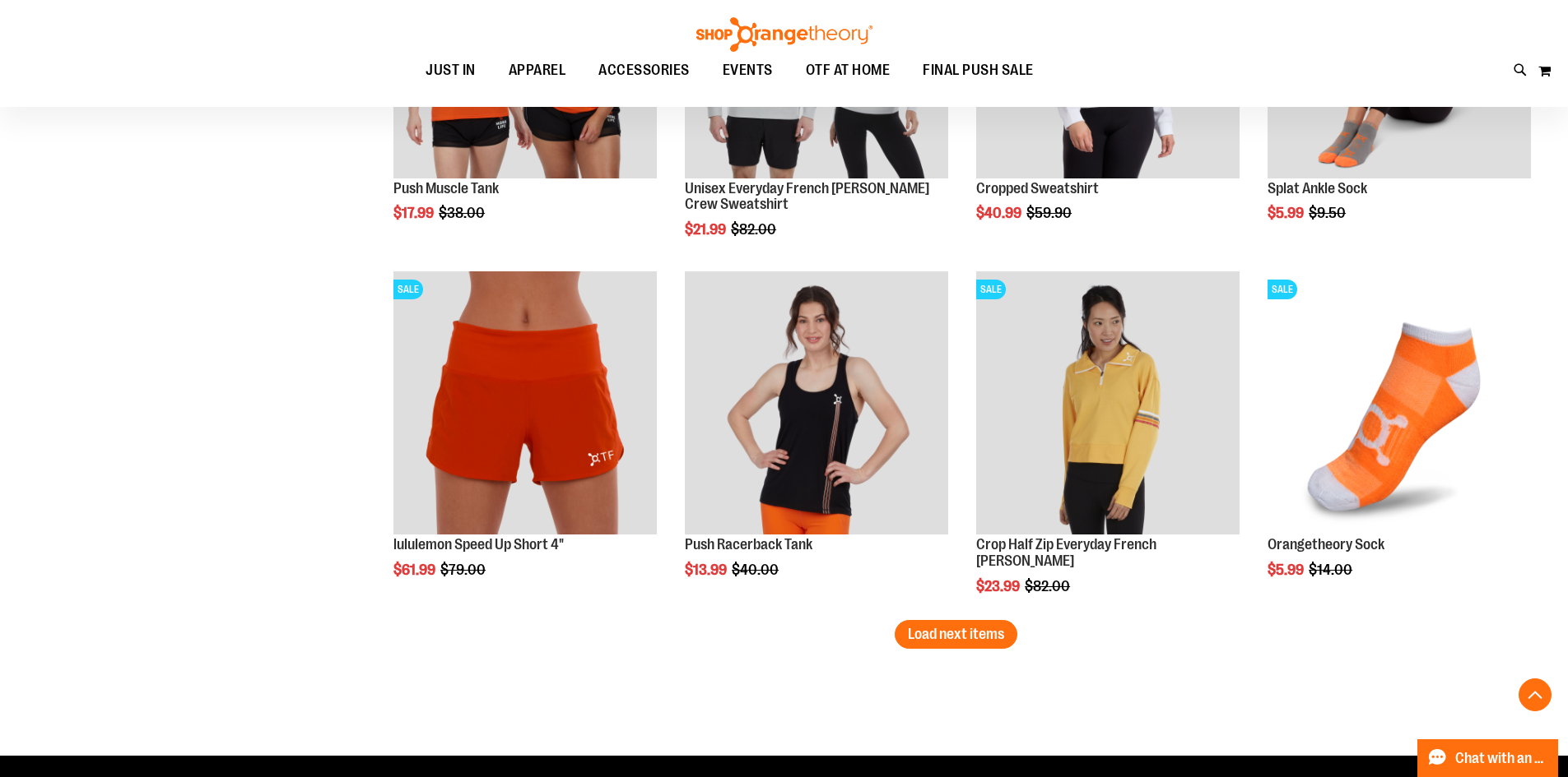
scroll to position [5099, 0]
click at [916, 637] on span "Load next items" at bounding box center [955, 633] width 96 height 17
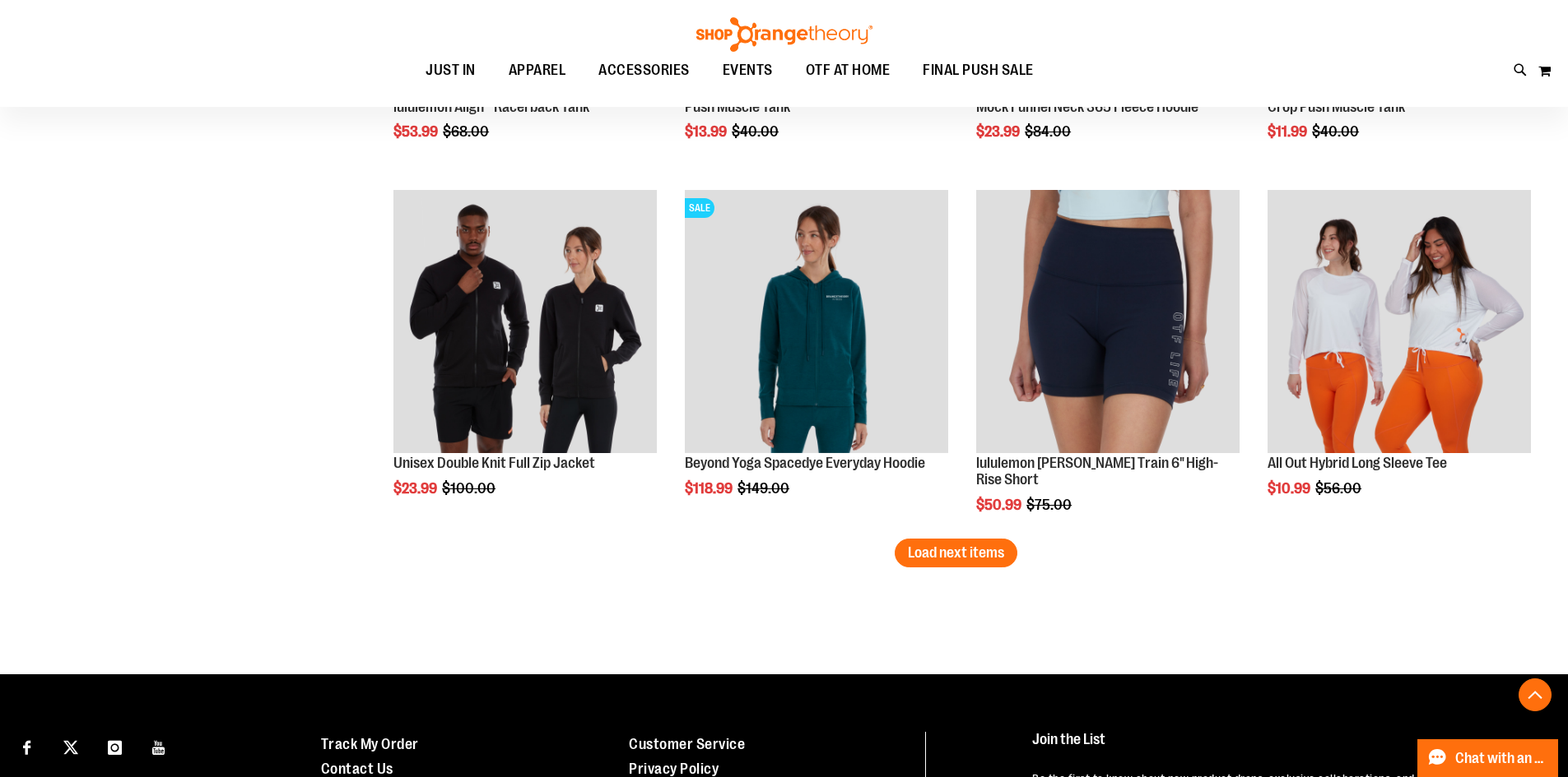
scroll to position [6250, 0]
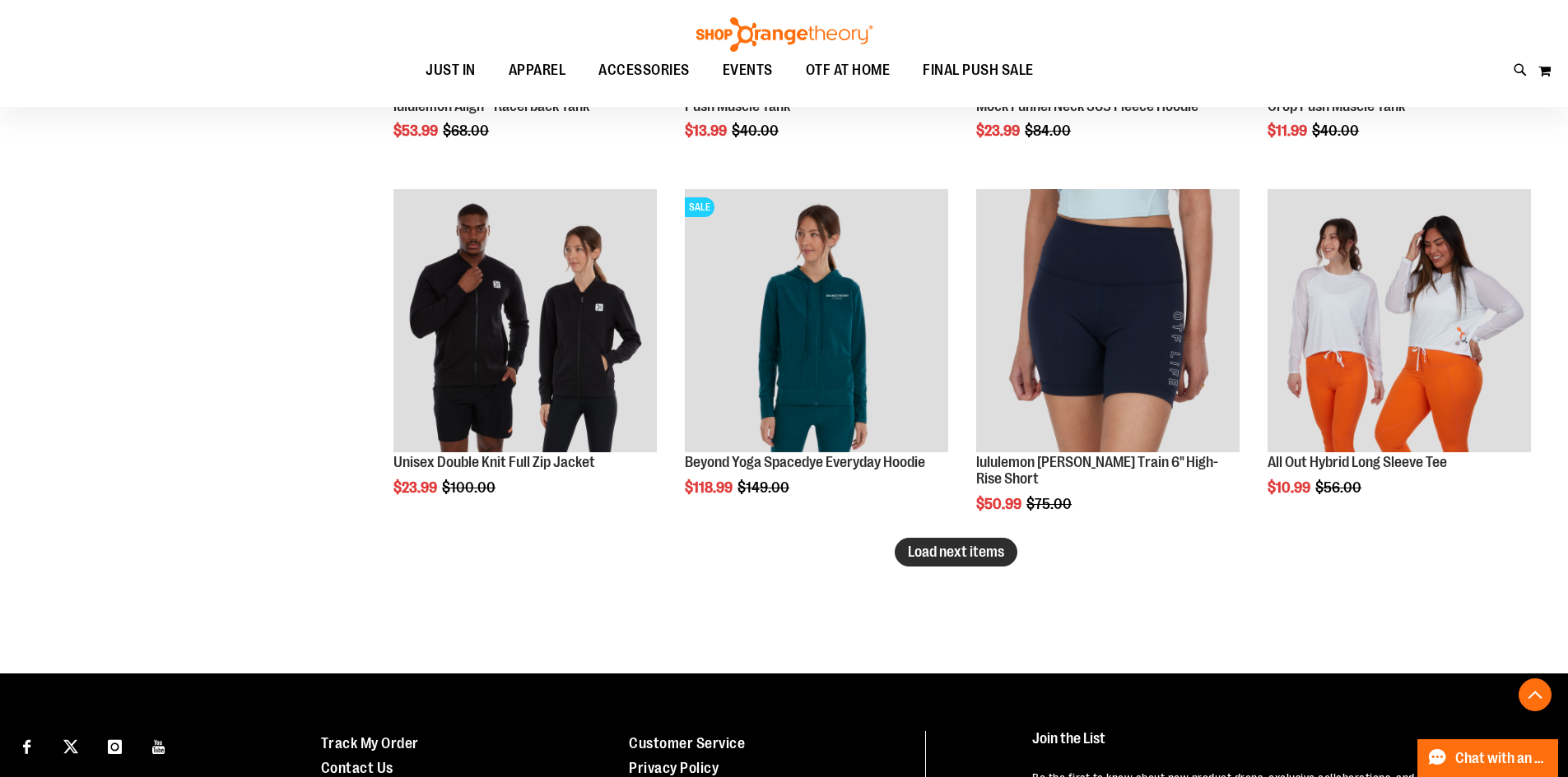
click at [915, 552] on span "Load next items" at bounding box center [955, 552] width 96 height 17
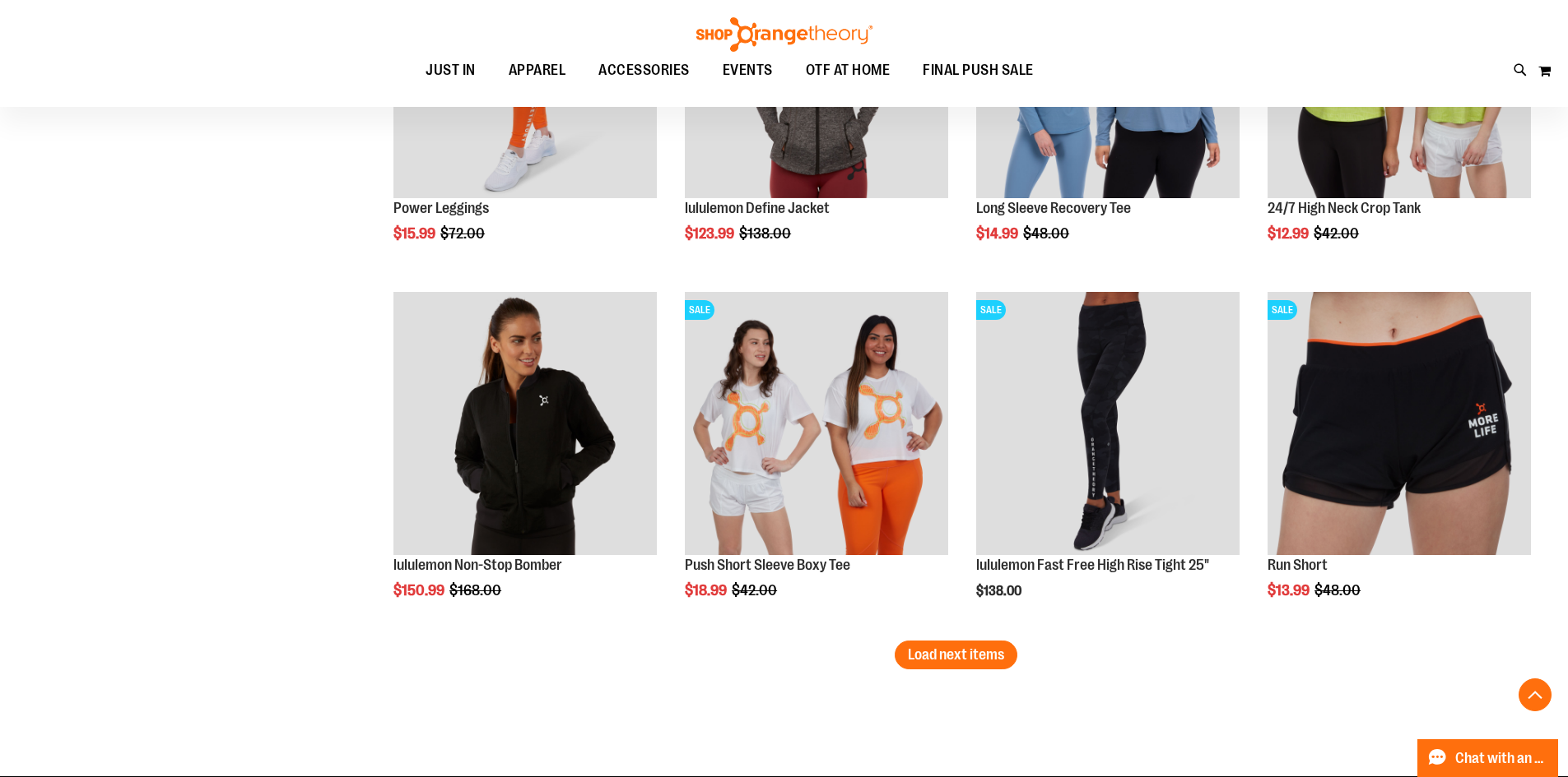
scroll to position [7238, 0]
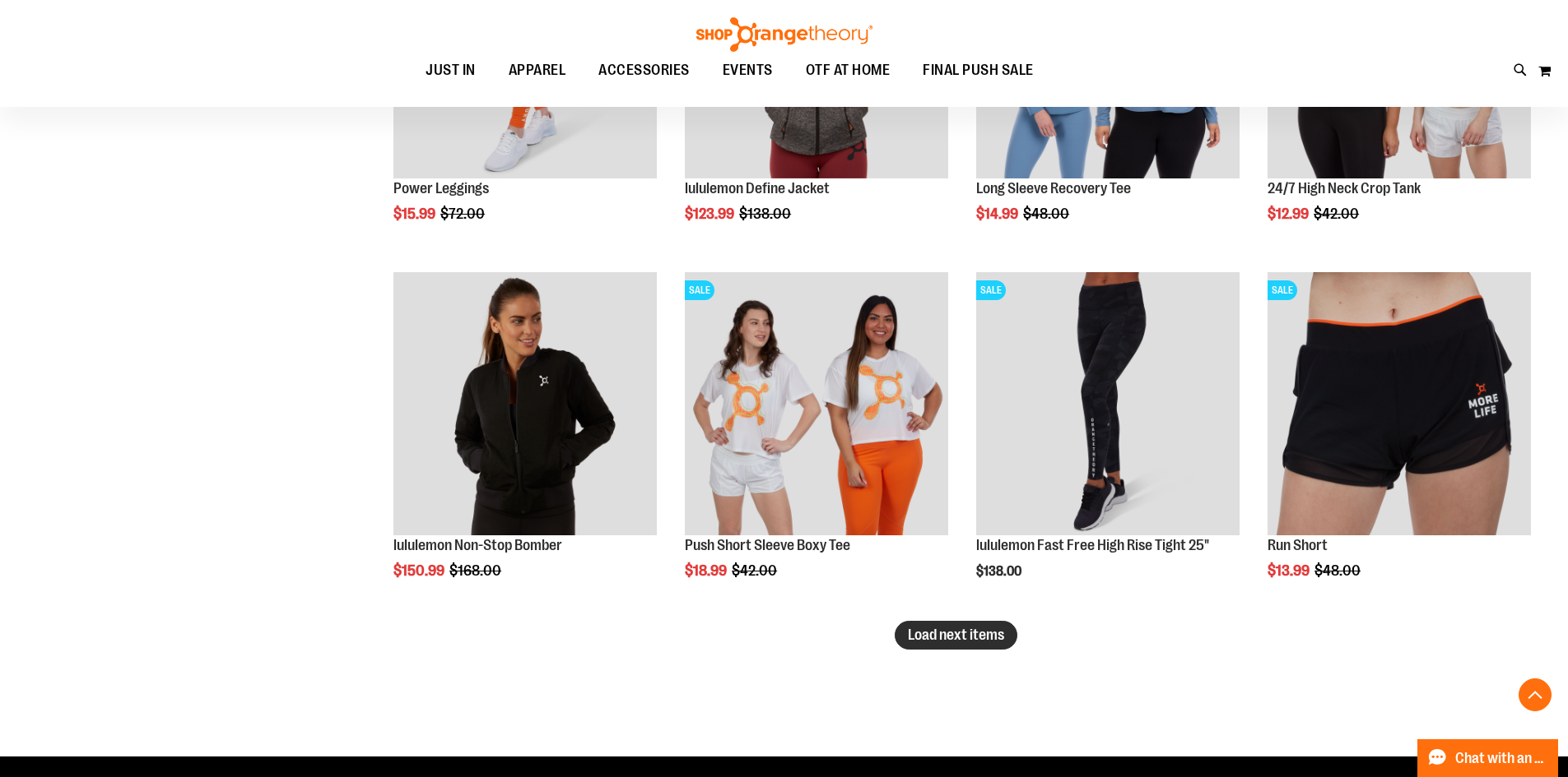
click at [976, 645] on button "Load next items" at bounding box center [955, 635] width 123 height 28
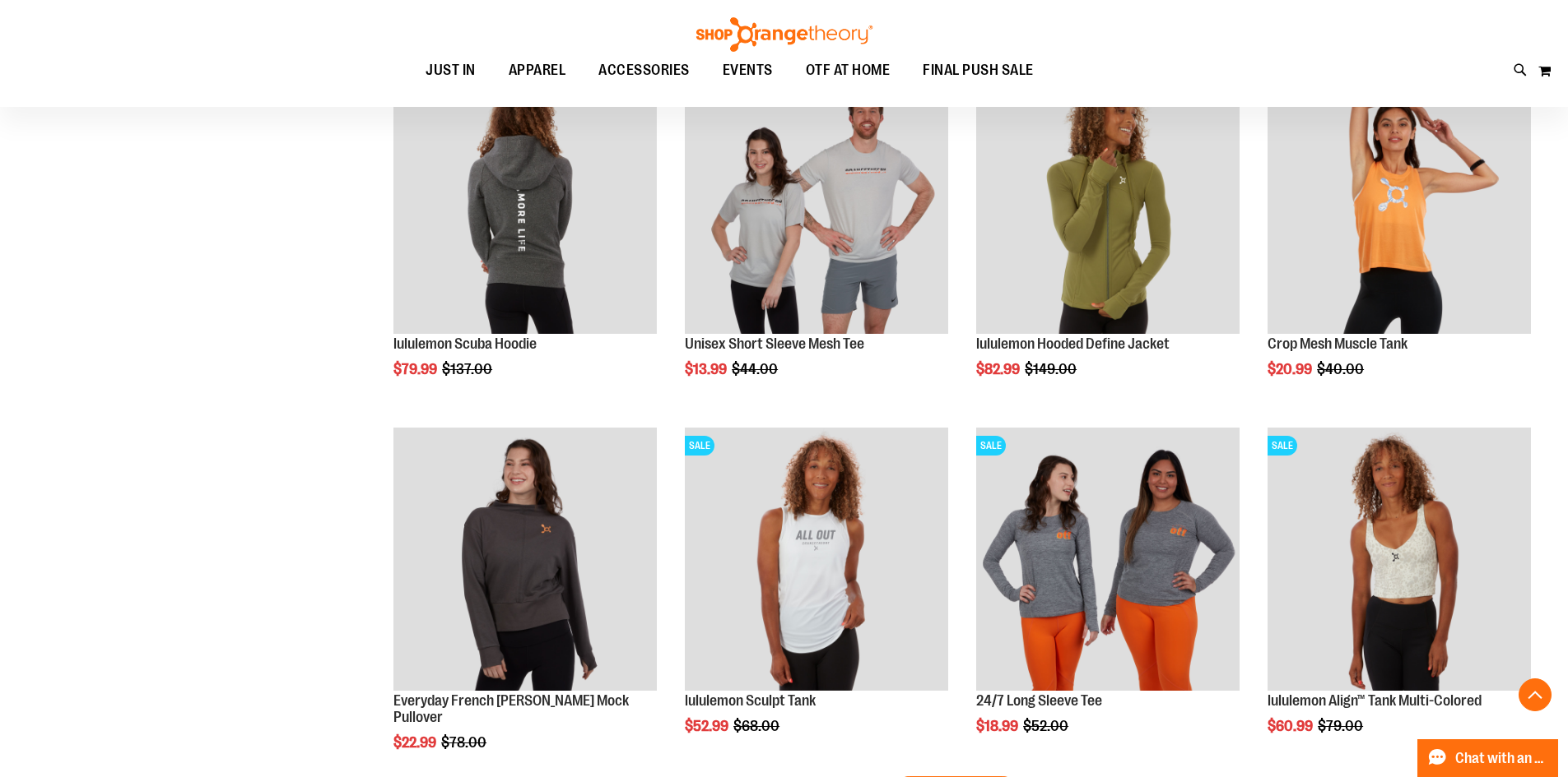
scroll to position [8307, 0]
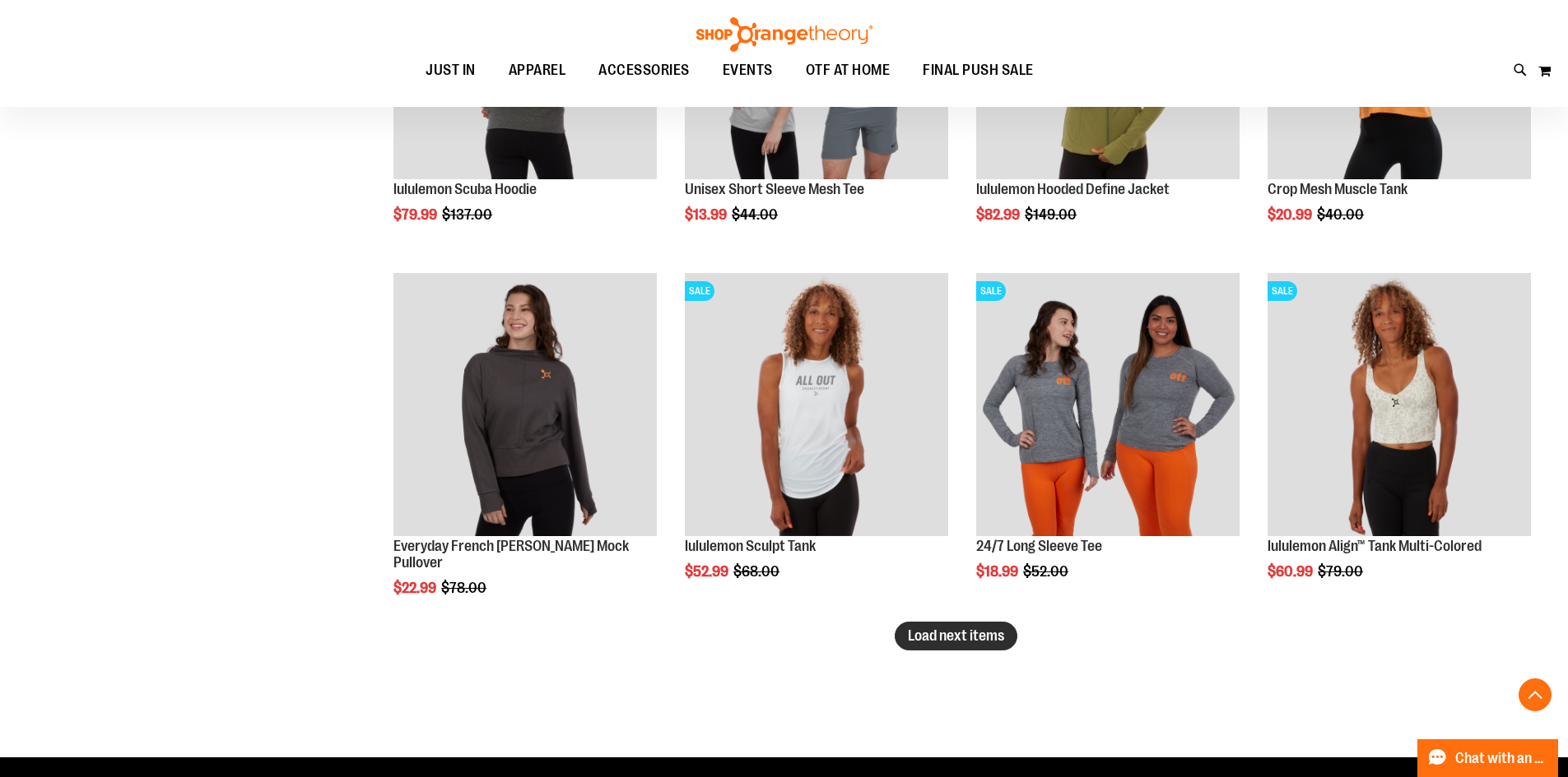
click at [964, 637] on span "Load next items" at bounding box center [955, 636] width 96 height 17
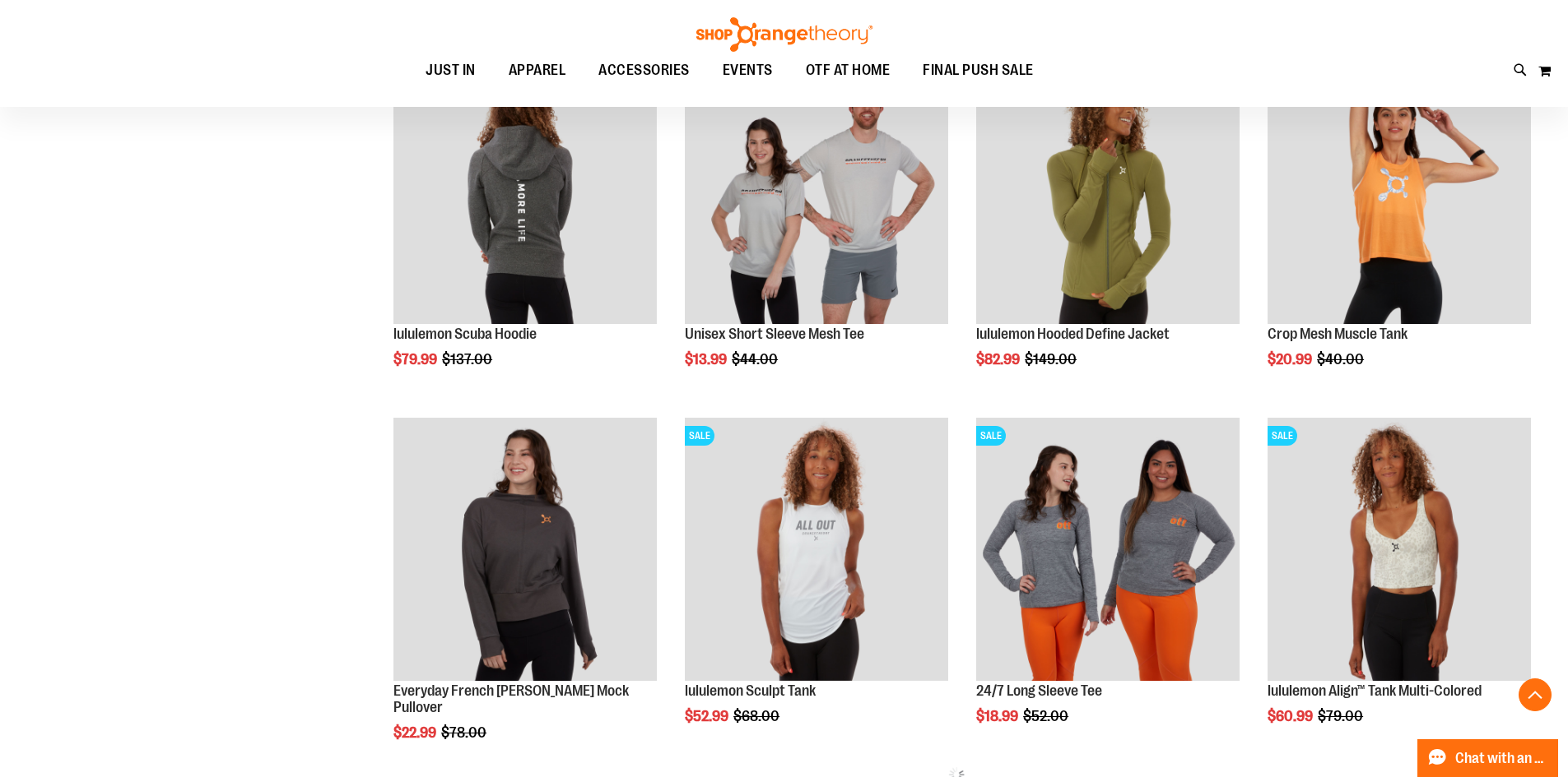
scroll to position [7978, 0]
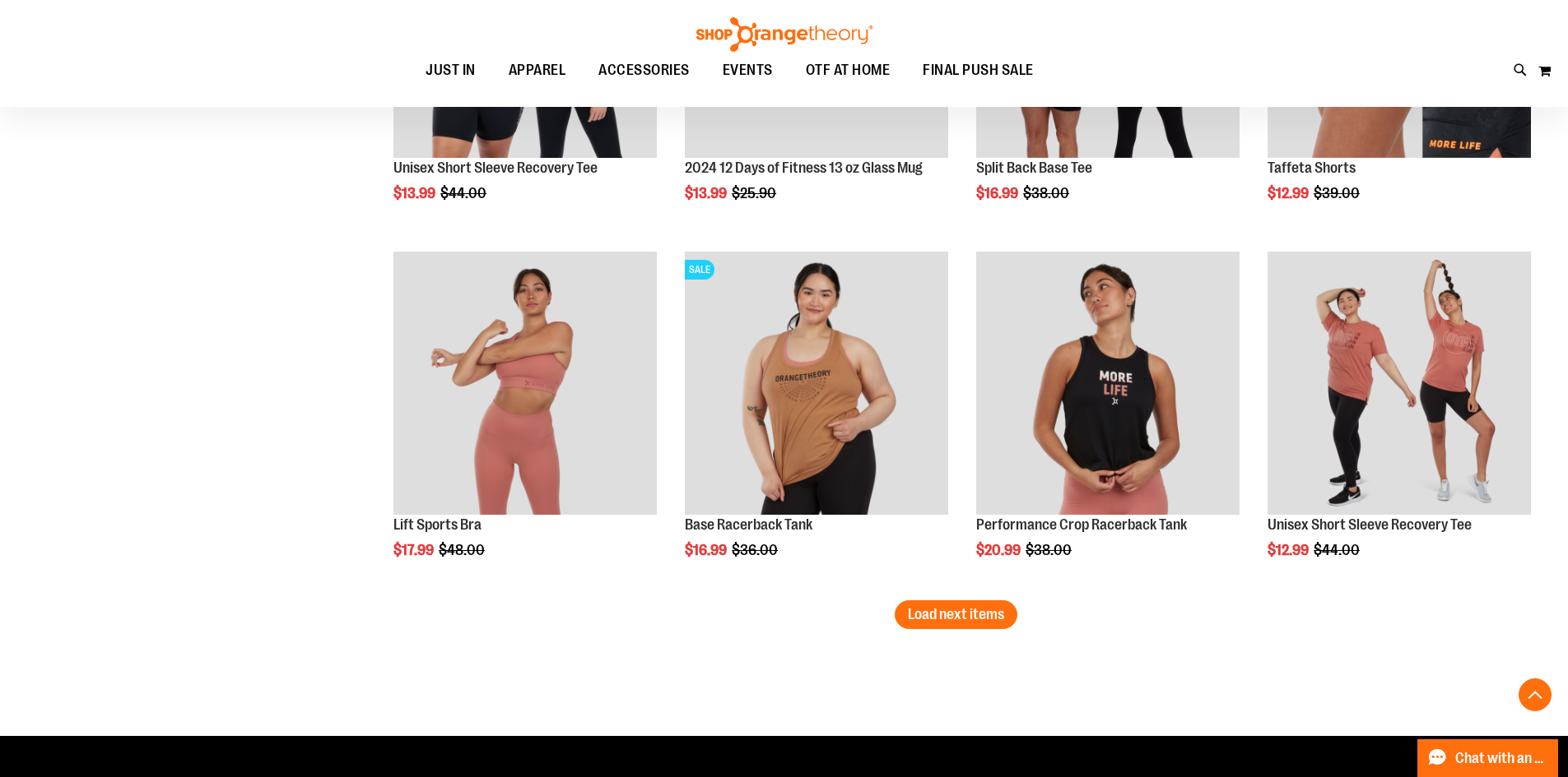
scroll to position [9540, 0]
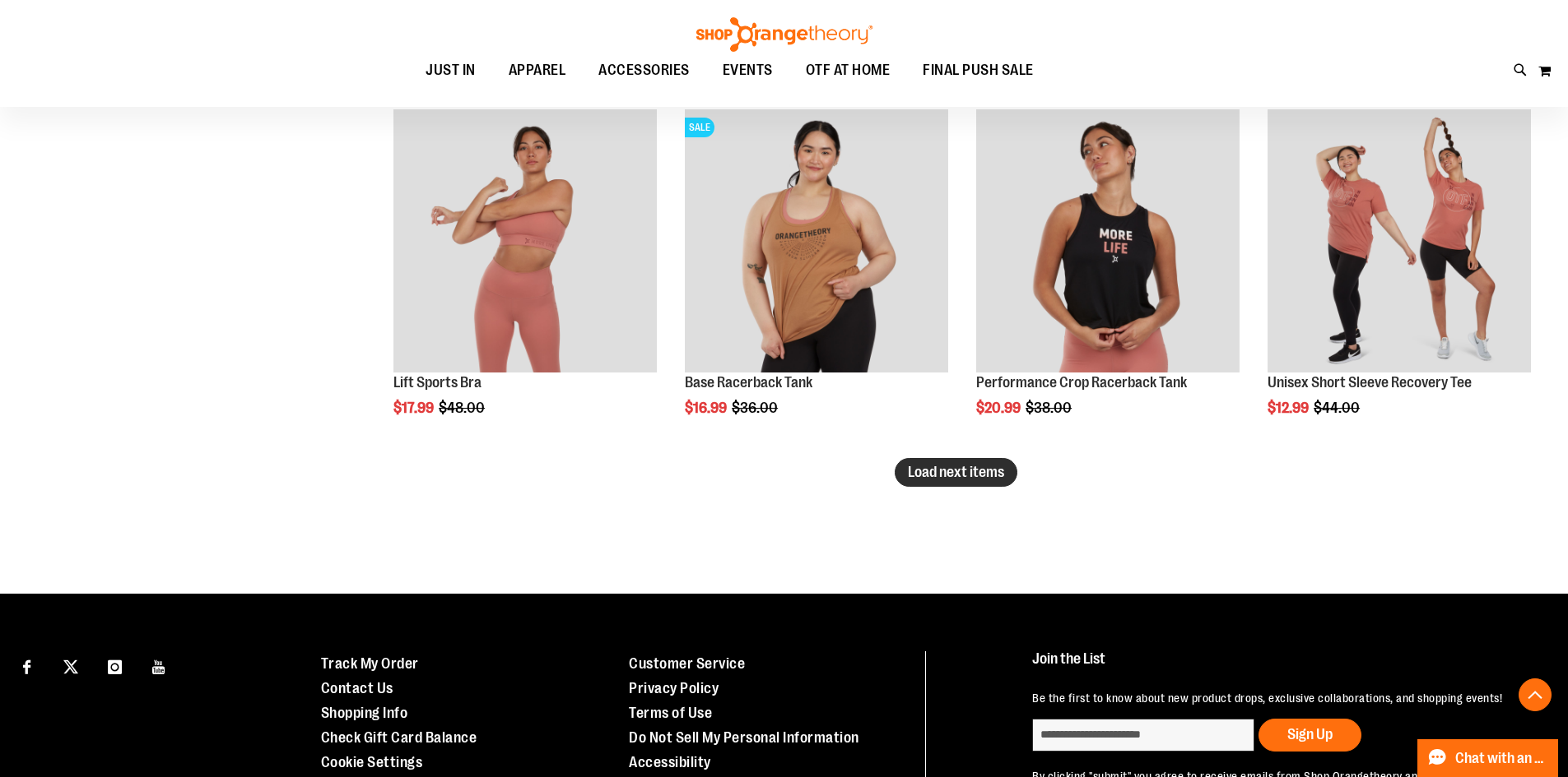
click at [959, 483] on button "Load next items" at bounding box center [955, 472] width 123 height 28
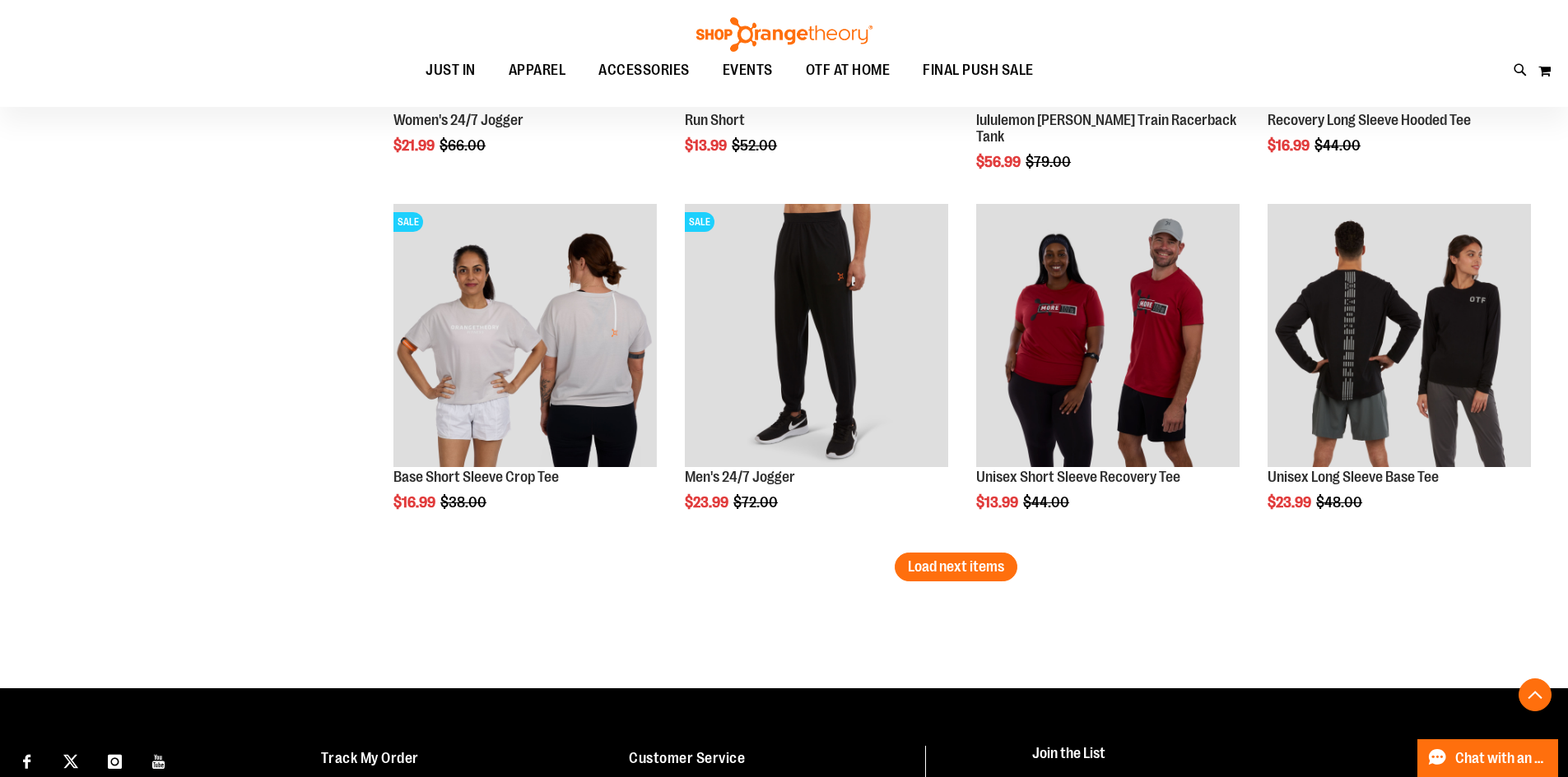
scroll to position [10610, 0]
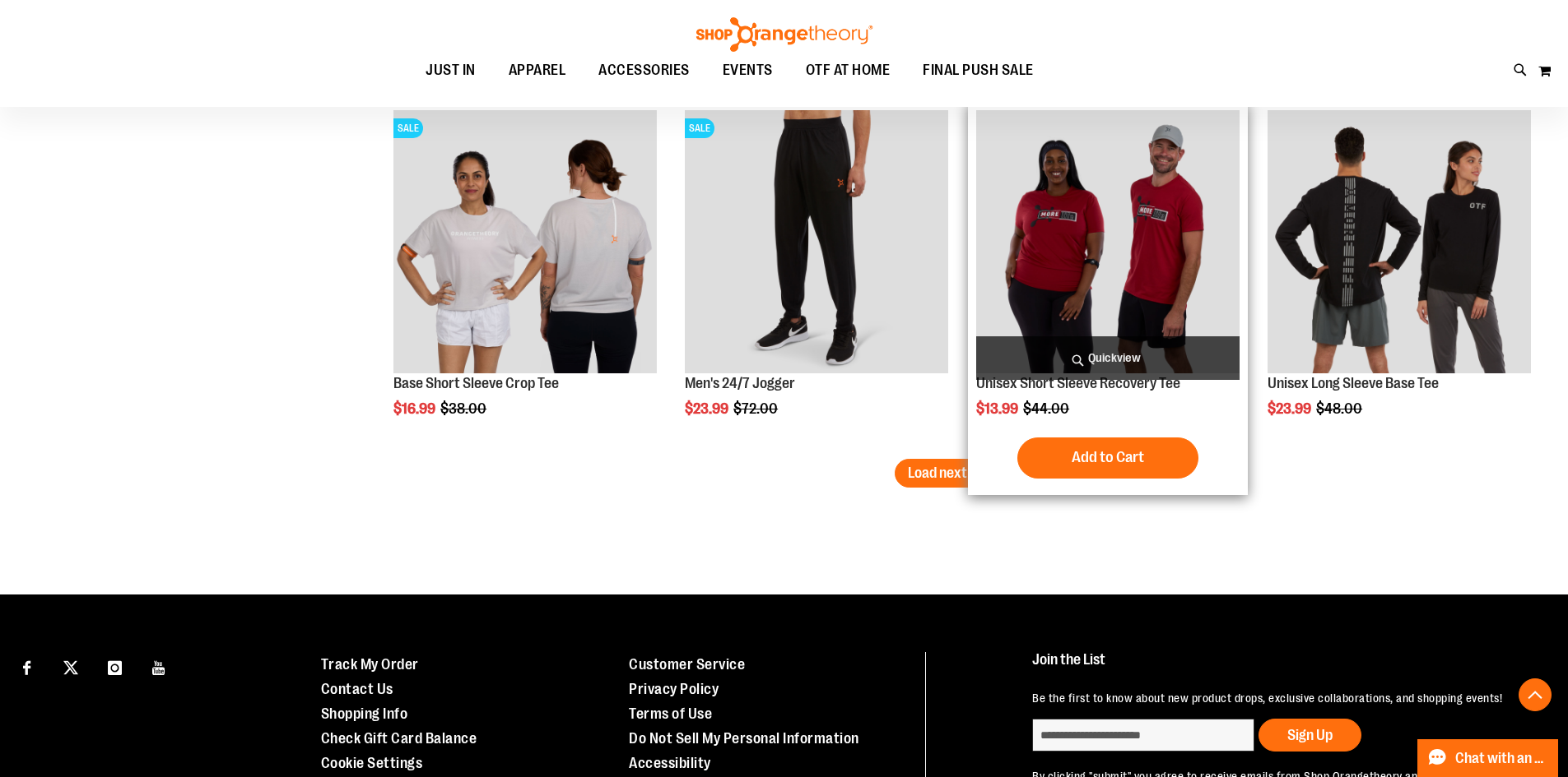
click at [987, 475] on div "Add to Cart In stock" at bounding box center [1107, 458] width 263 height 41
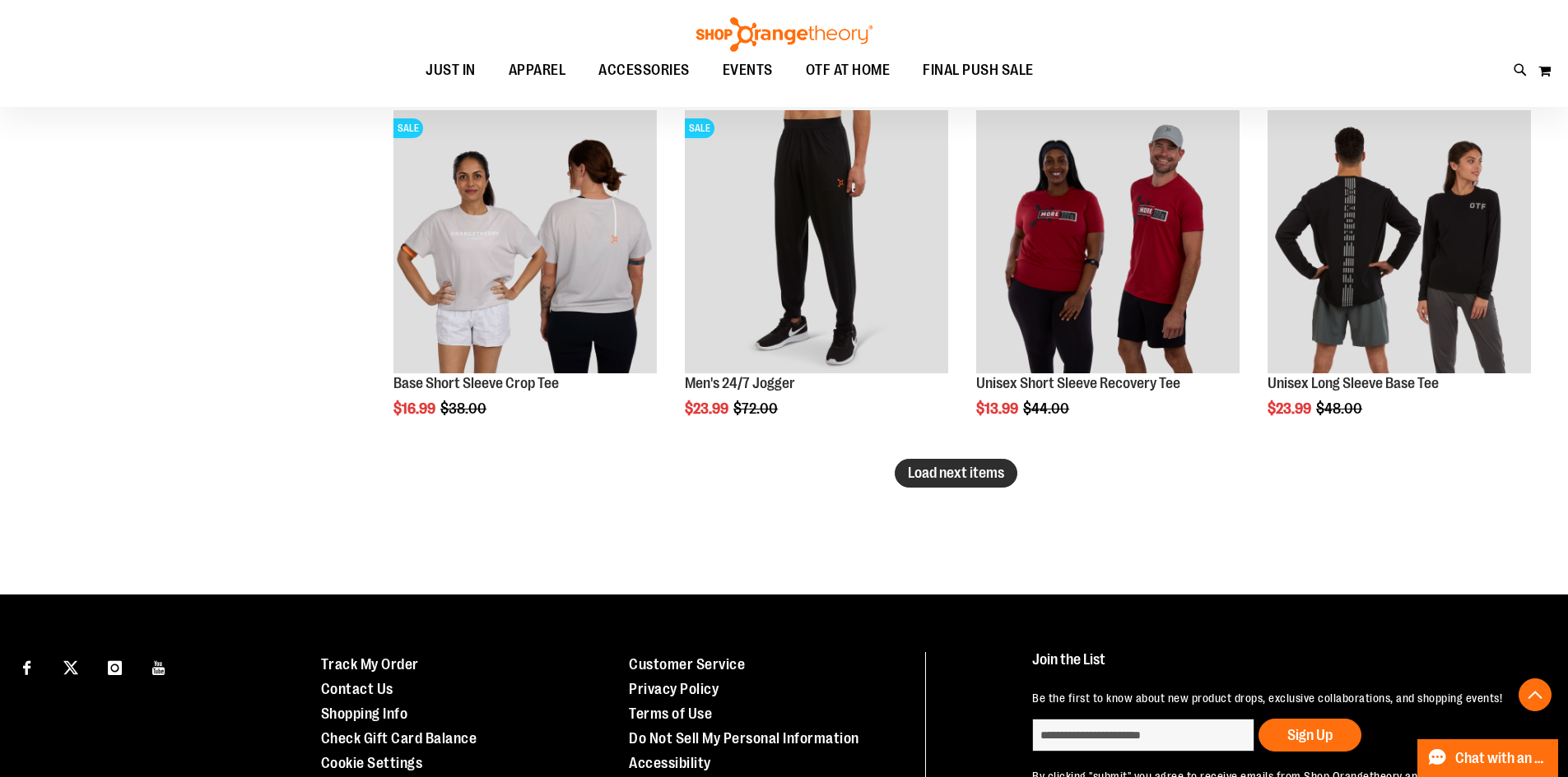
click at [942, 475] on span "Load next items" at bounding box center [955, 473] width 96 height 17
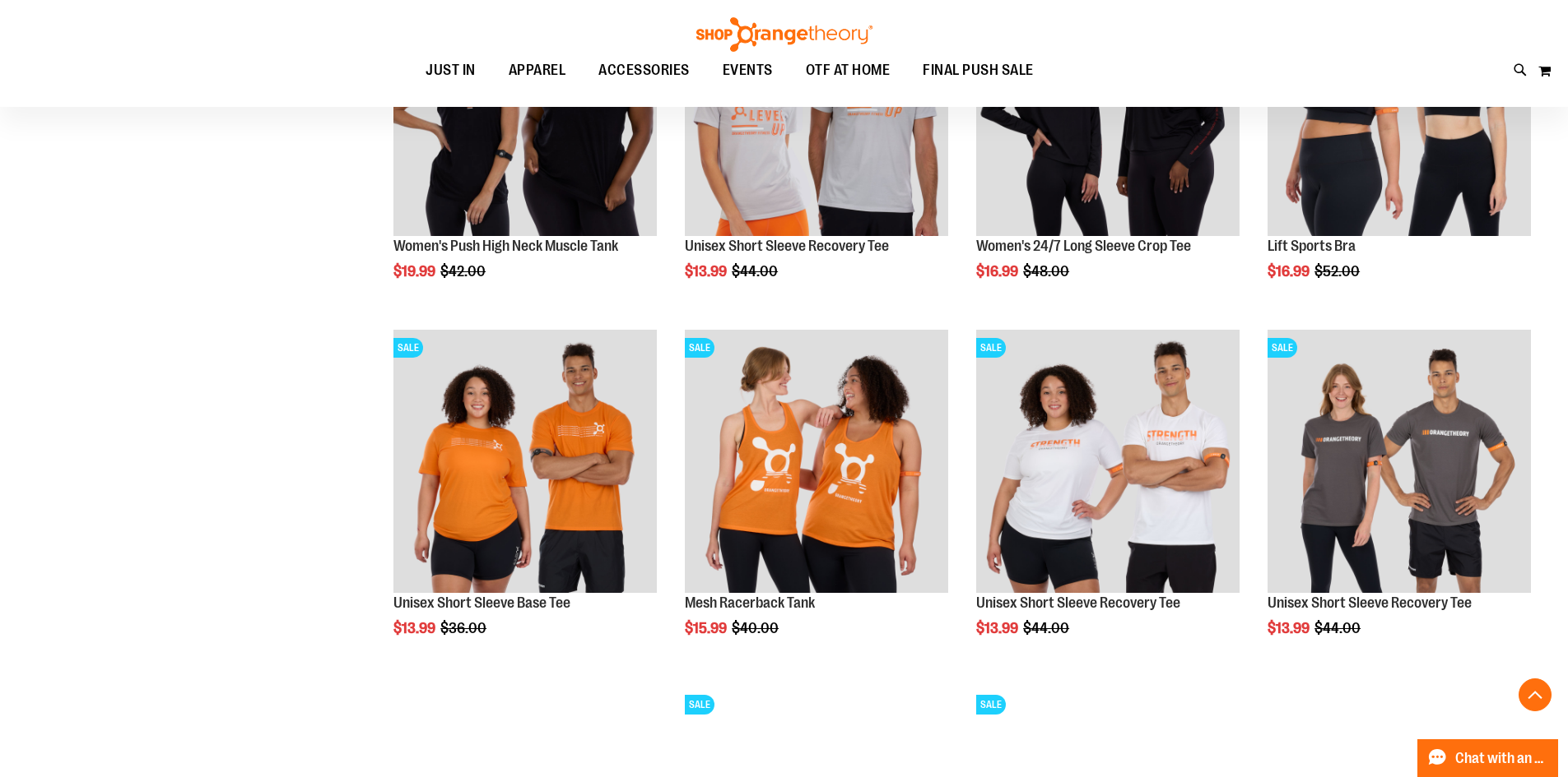
scroll to position [11022, 0]
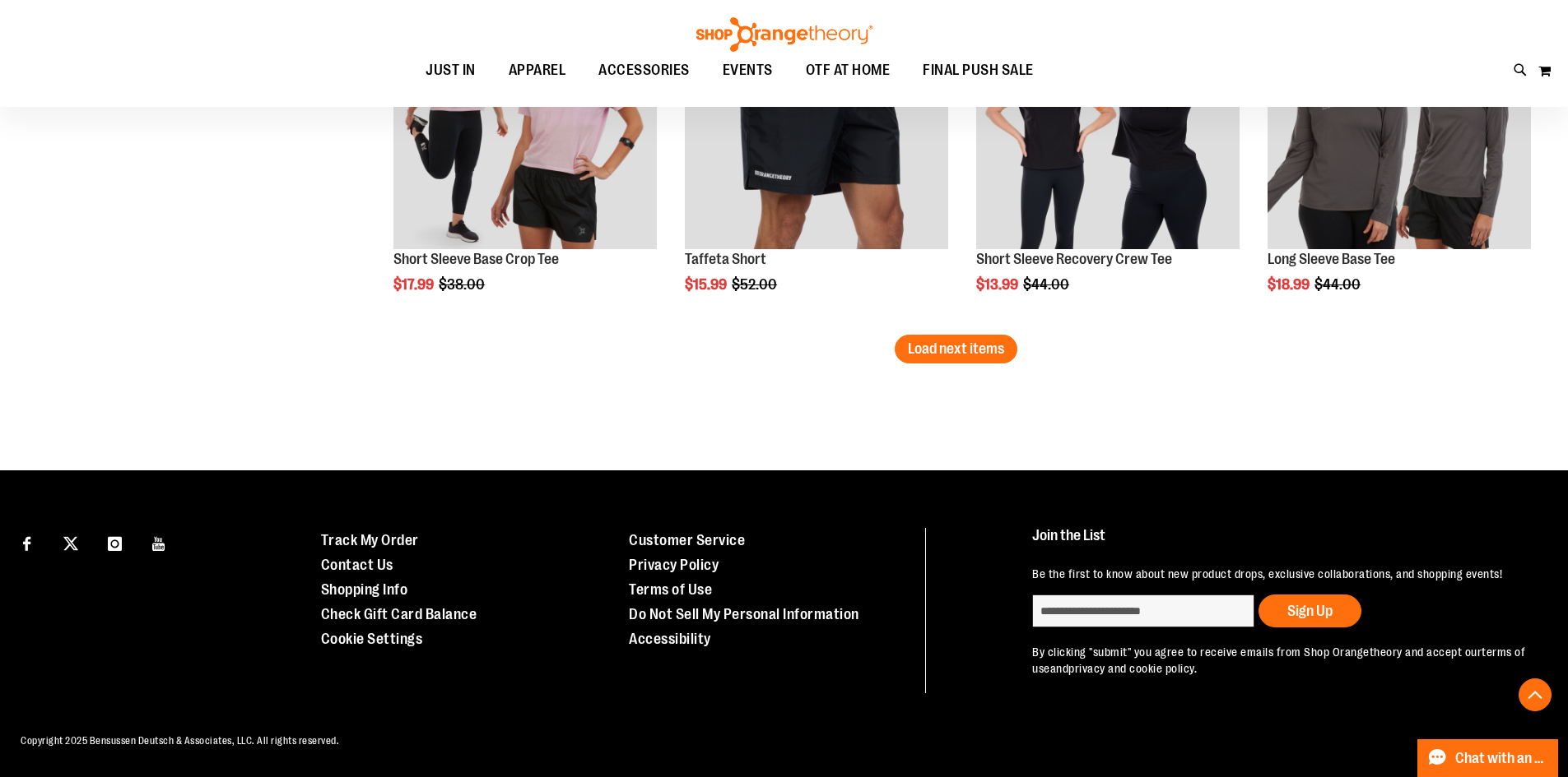
click at [967, 361] on button "Load next items" at bounding box center [955, 349] width 123 height 28
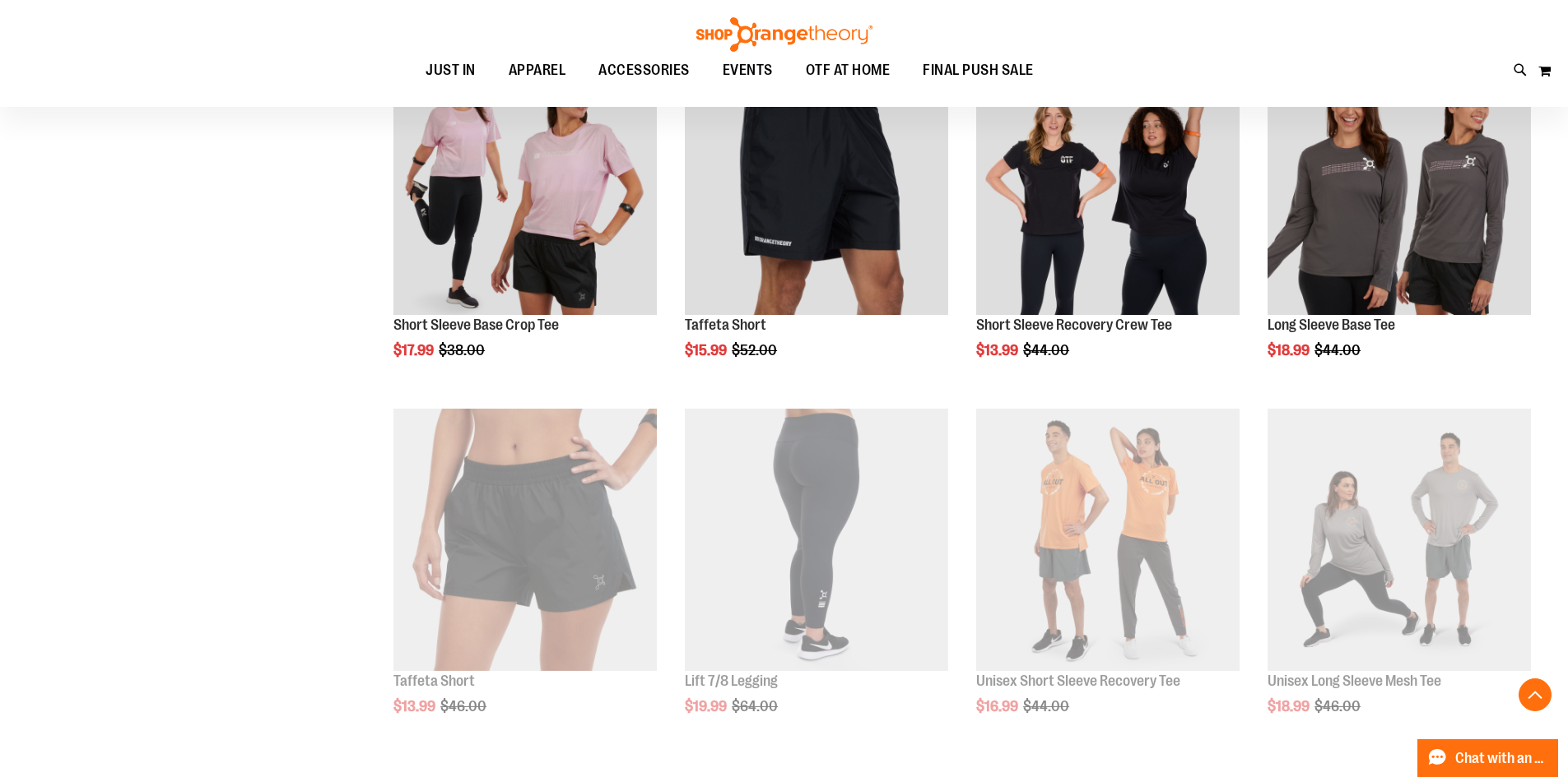
scroll to position [11710, 0]
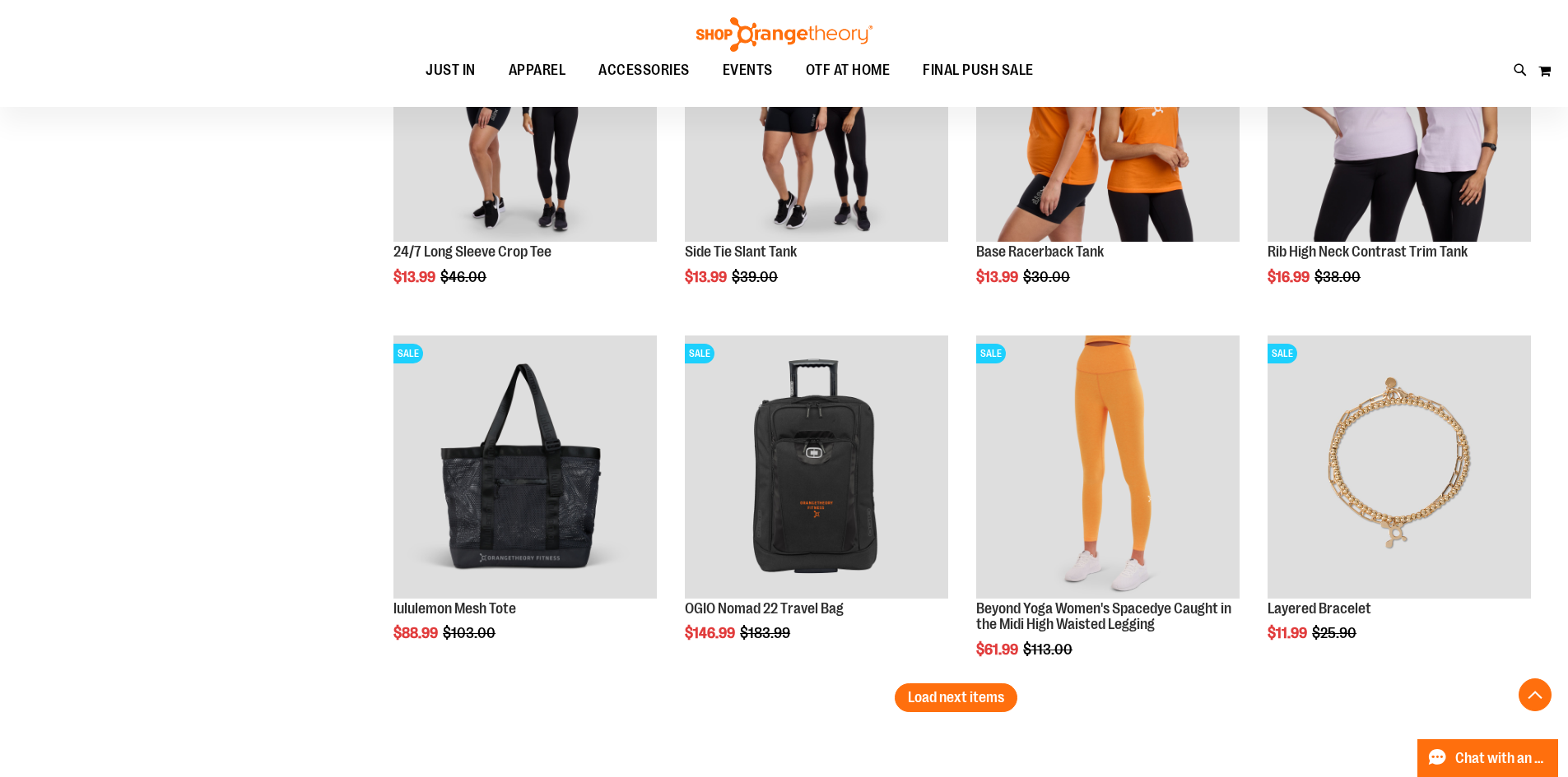
scroll to position [12697, 0]
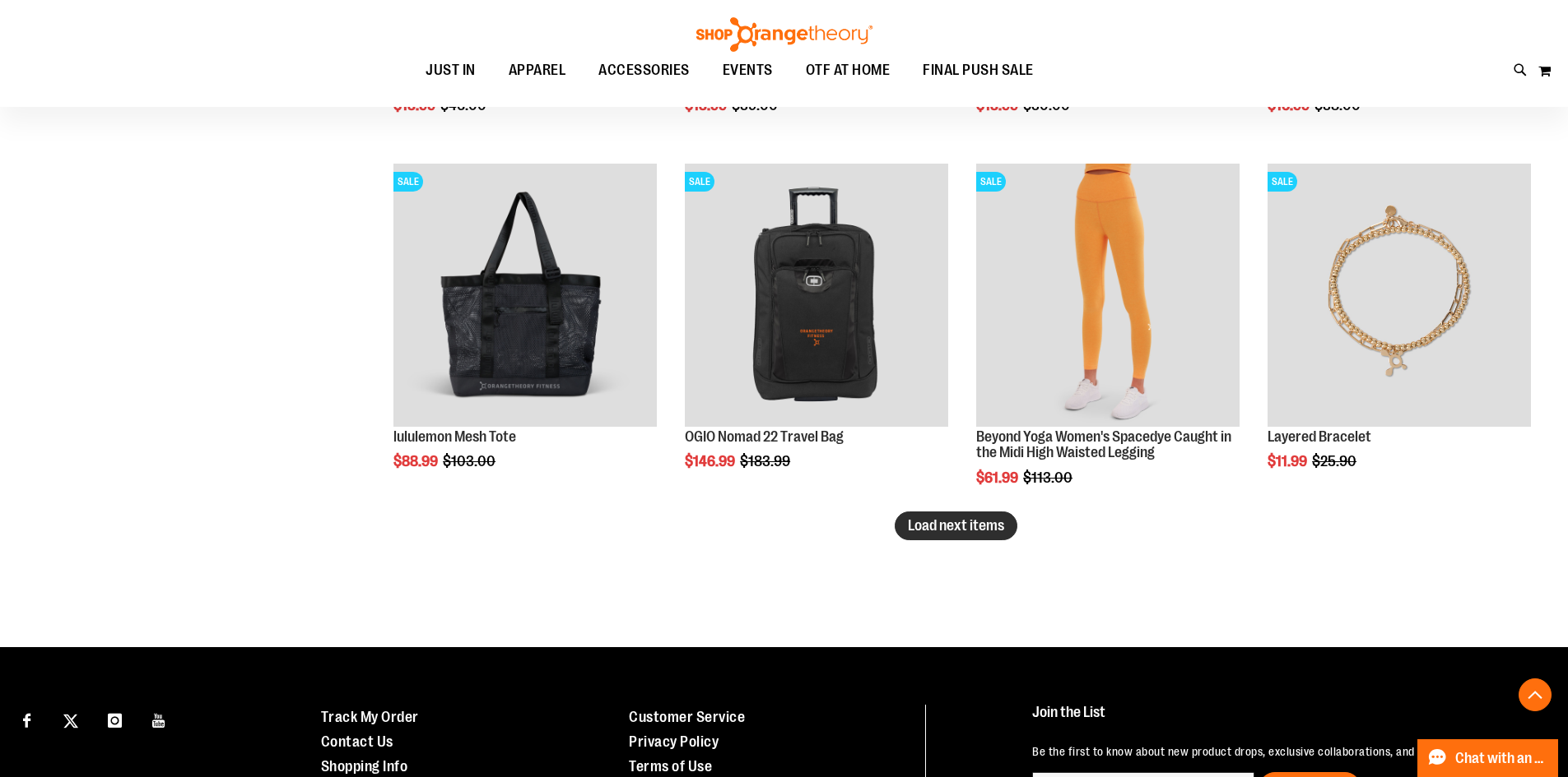
click at [931, 530] on span "Load next items" at bounding box center [955, 526] width 96 height 17
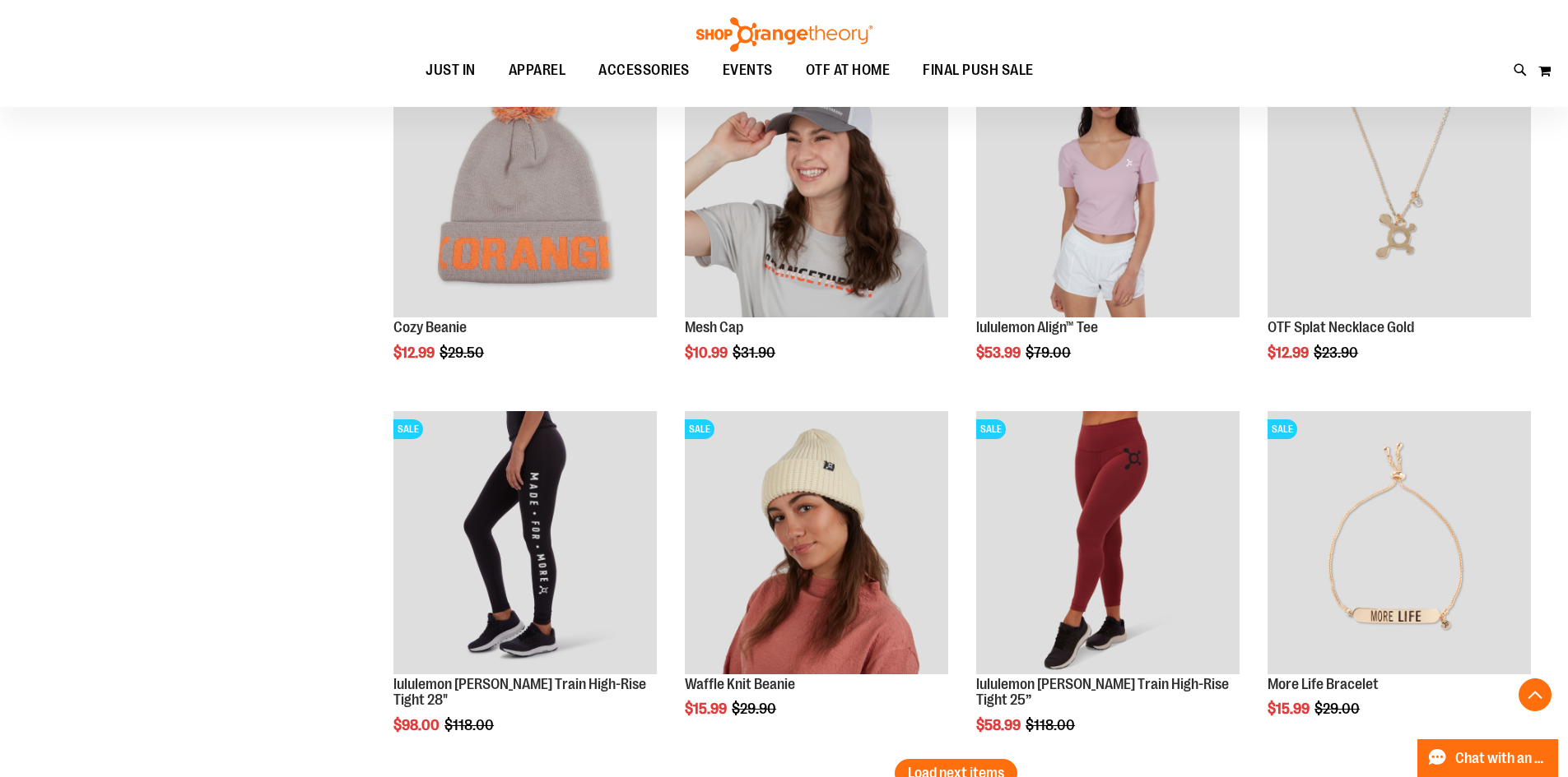
scroll to position [13684, 0]
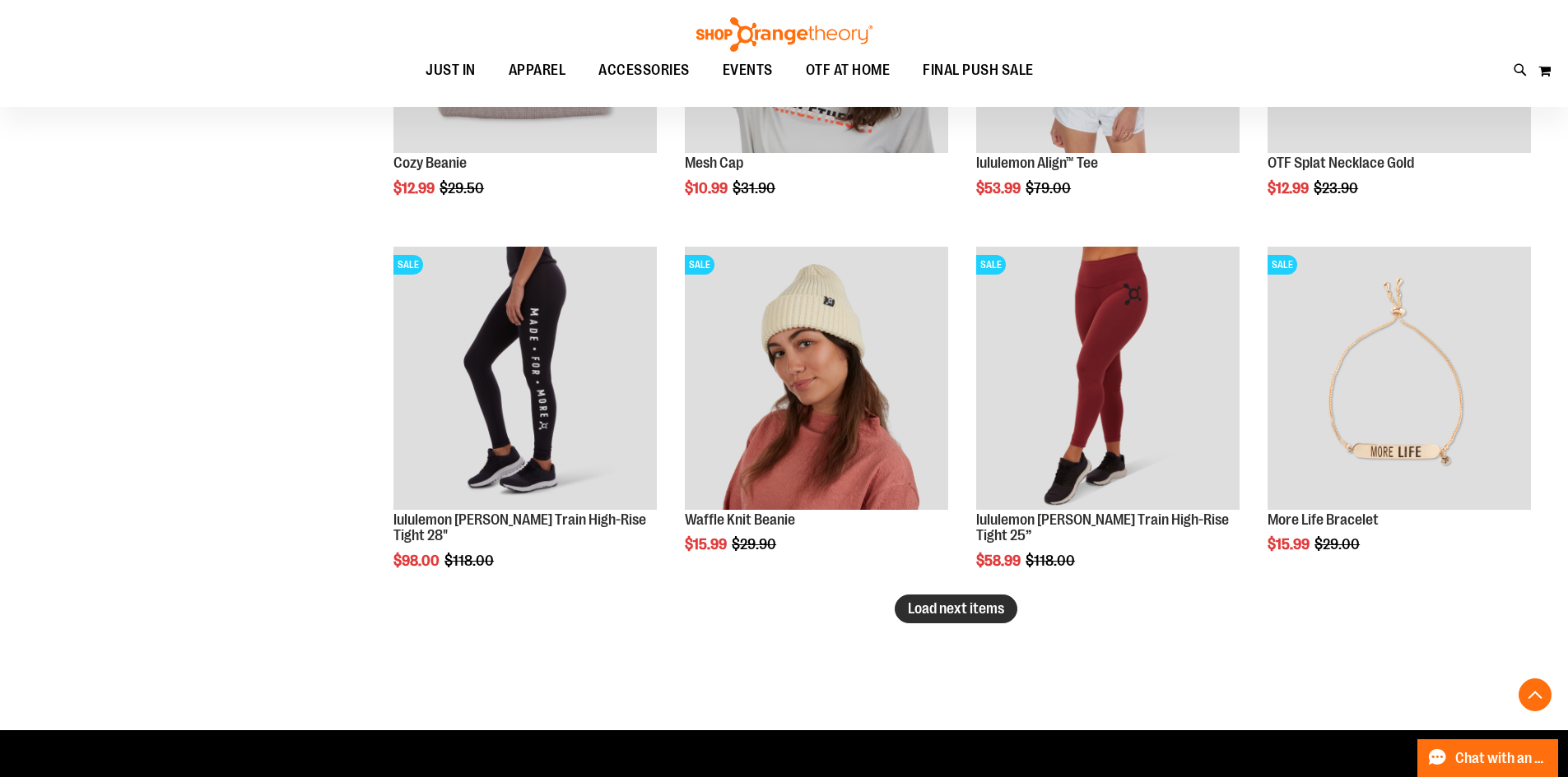
click at [923, 619] on button "Load next items" at bounding box center [955, 609] width 123 height 28
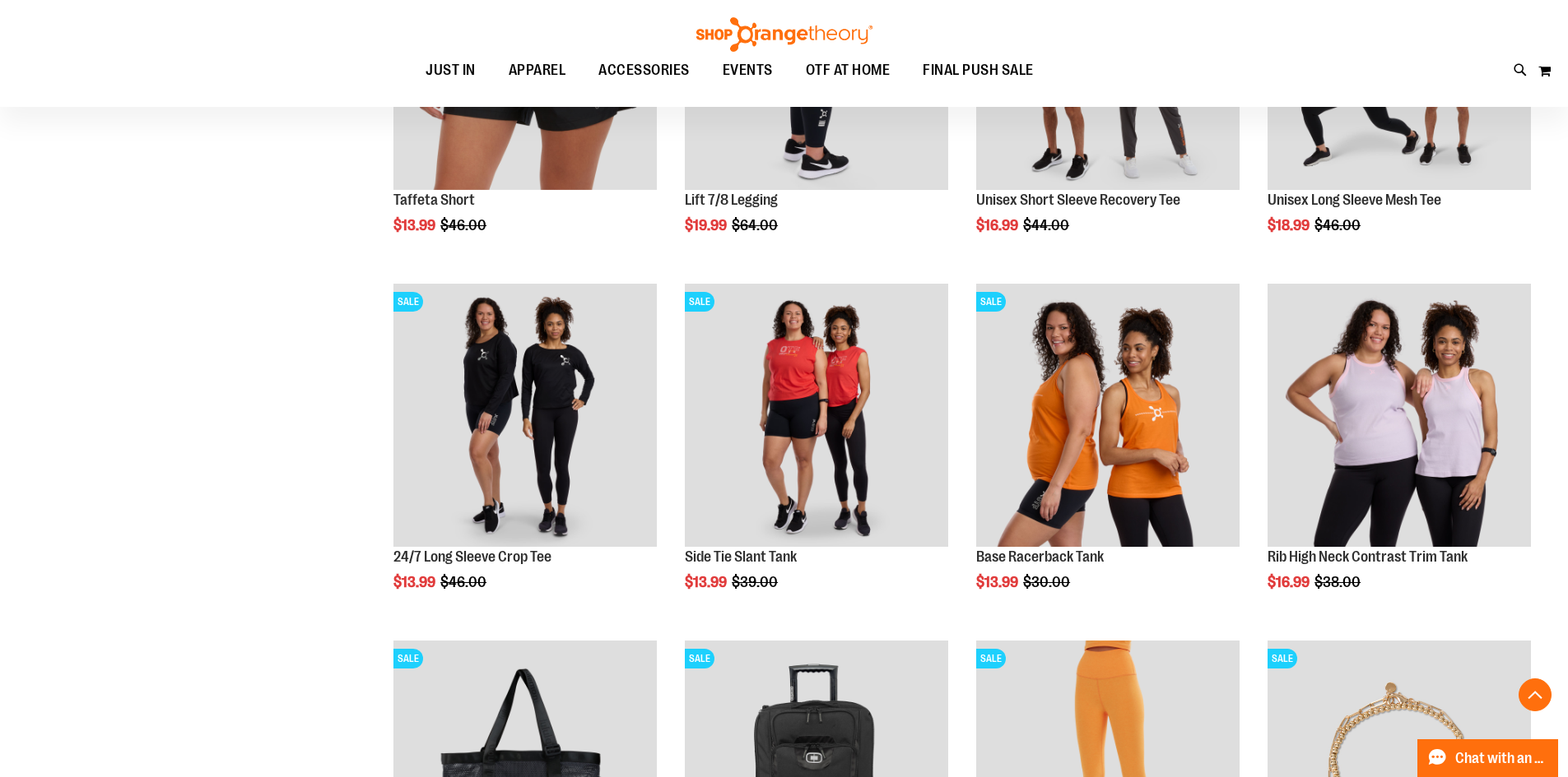
scroll to position [11875, 0]
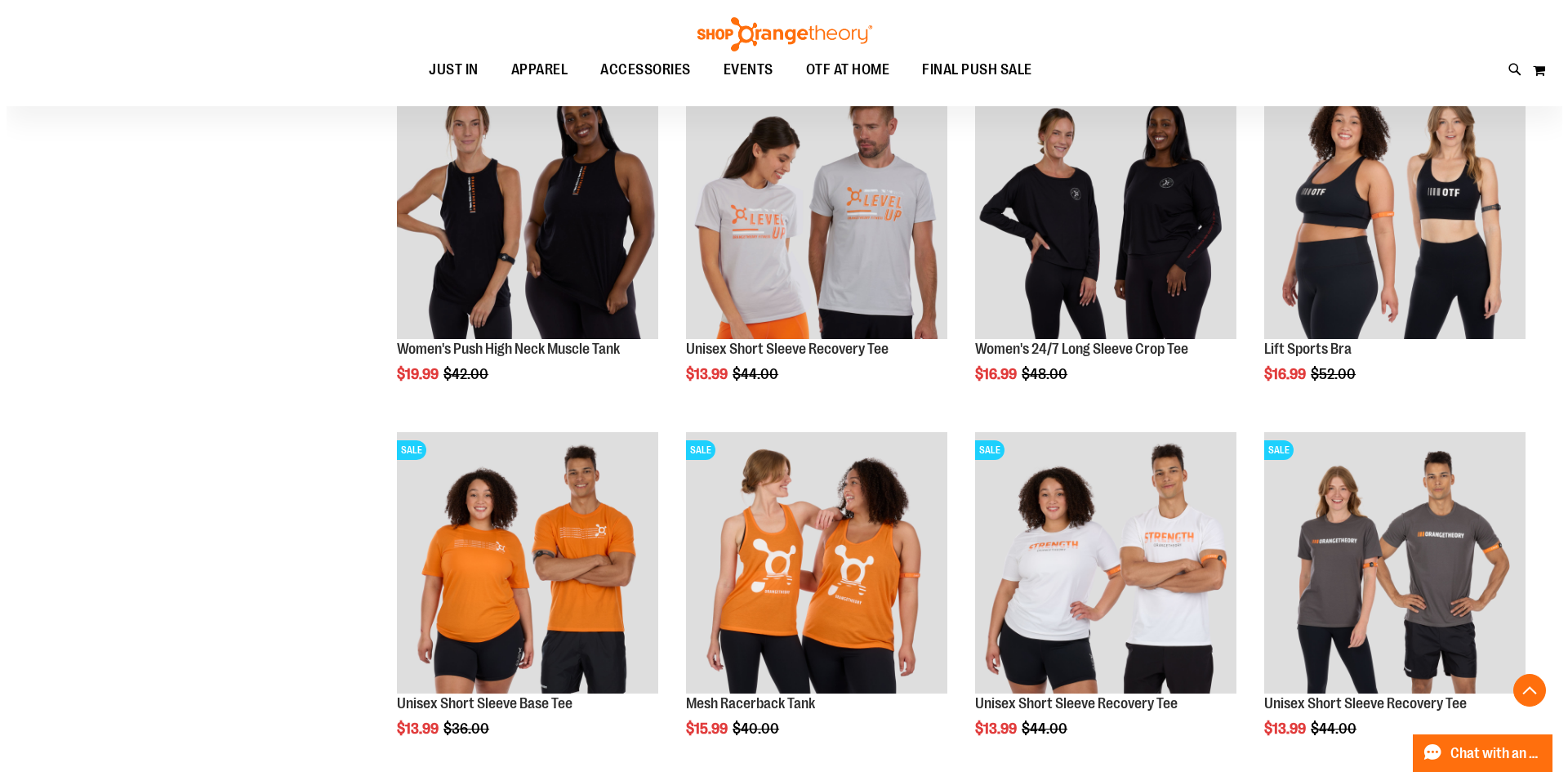
scroll to position [10899, 0]
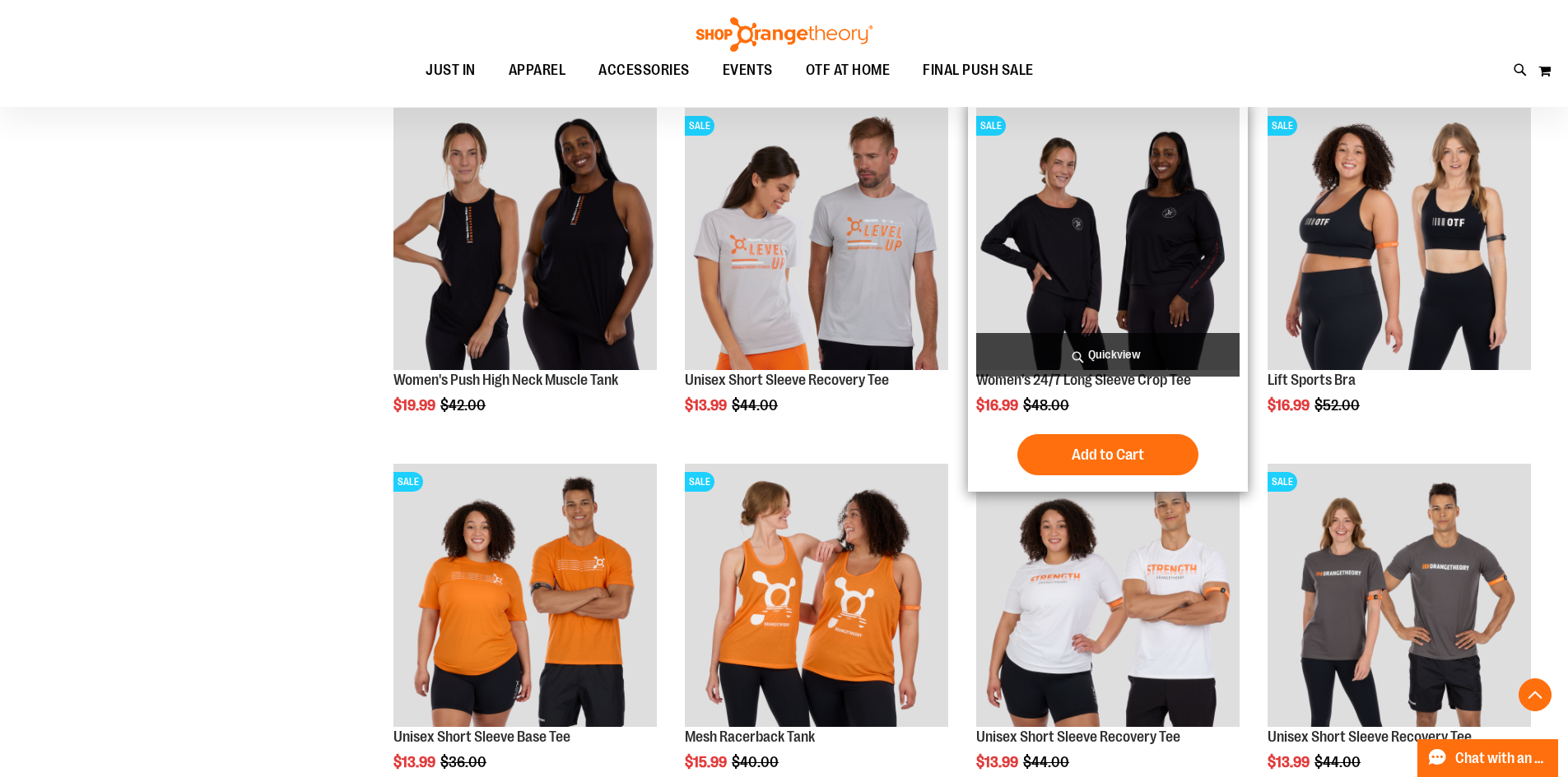
click at [1141, 351] on span "Quickview" at bounding box center [1107, 355] width 263 height 43
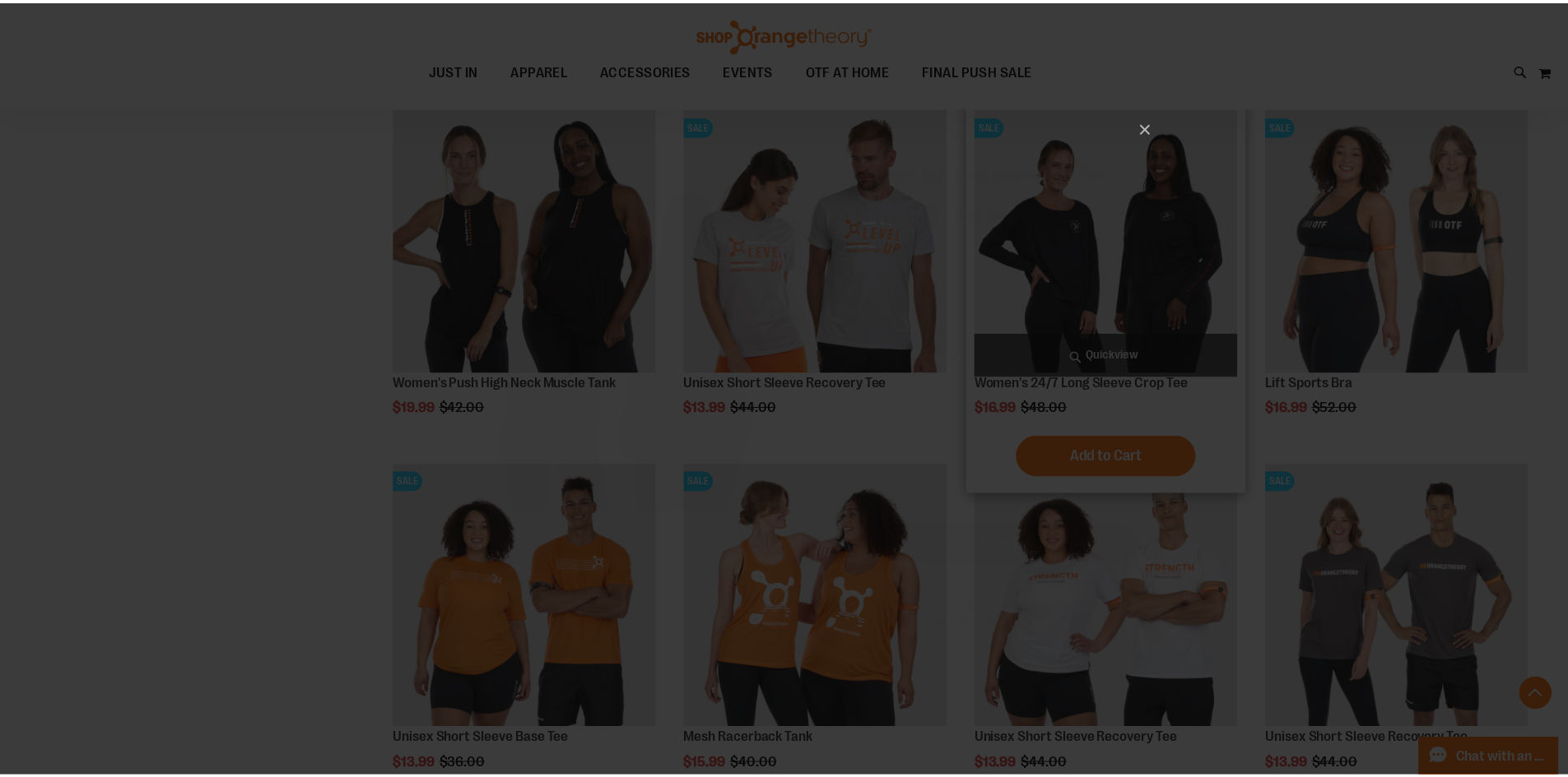
scroll to position [0, 0]
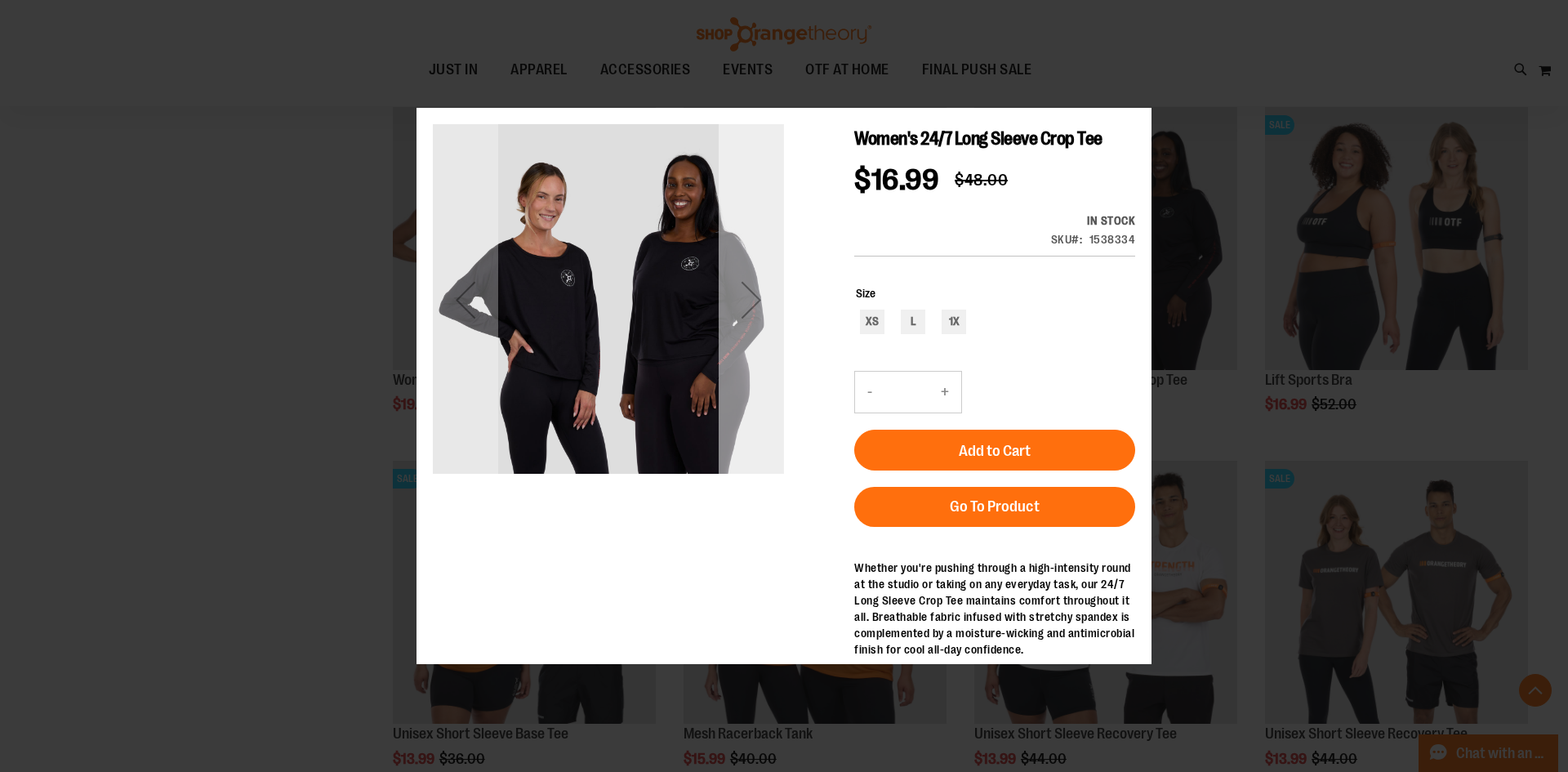
click at [750, 359] on div "Next" at bounding box center [751, 300] width 66 height 351
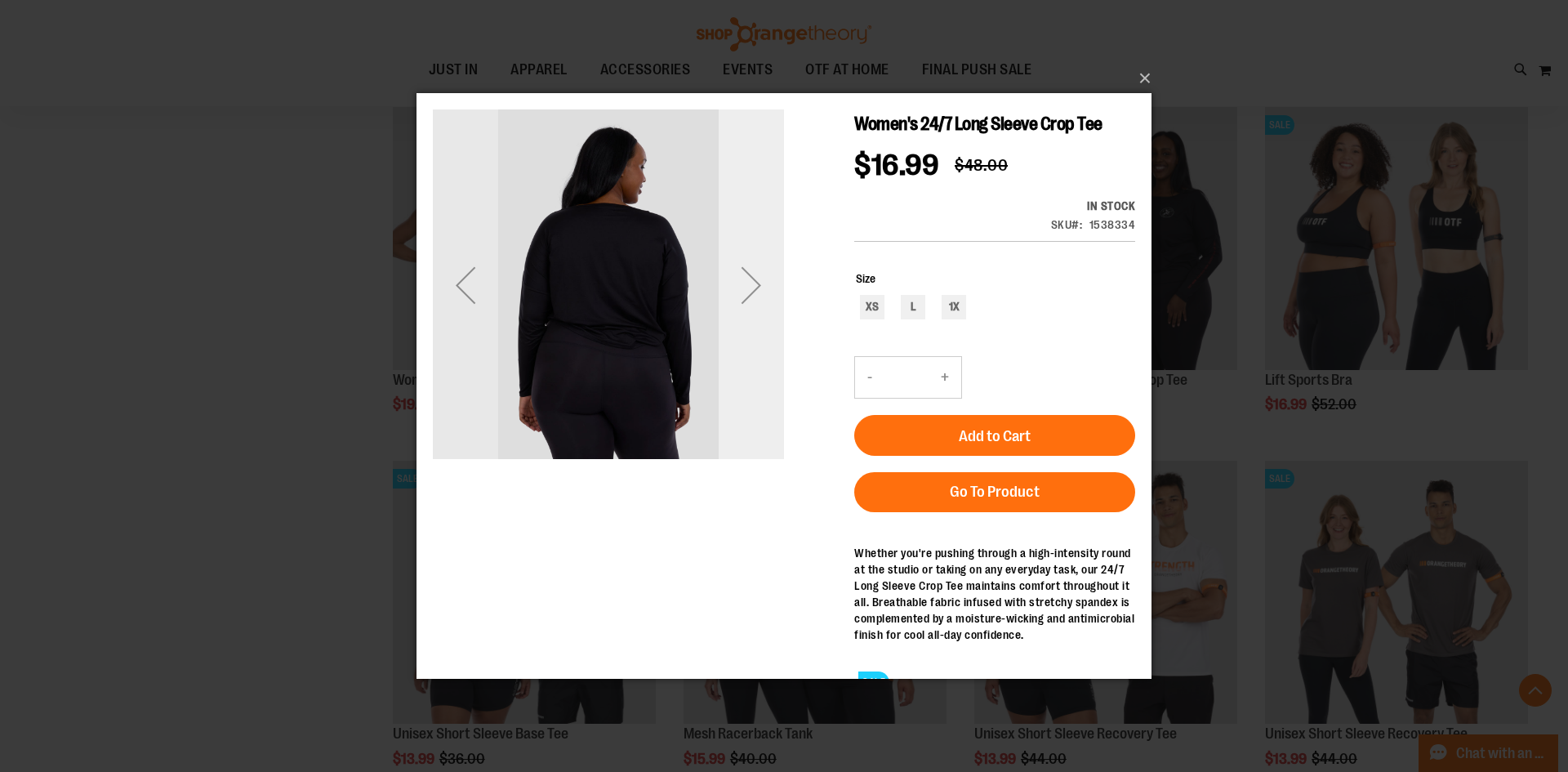
click at [750, 356] on div "Next" at bounding box center [751, 284] width 66 height 351
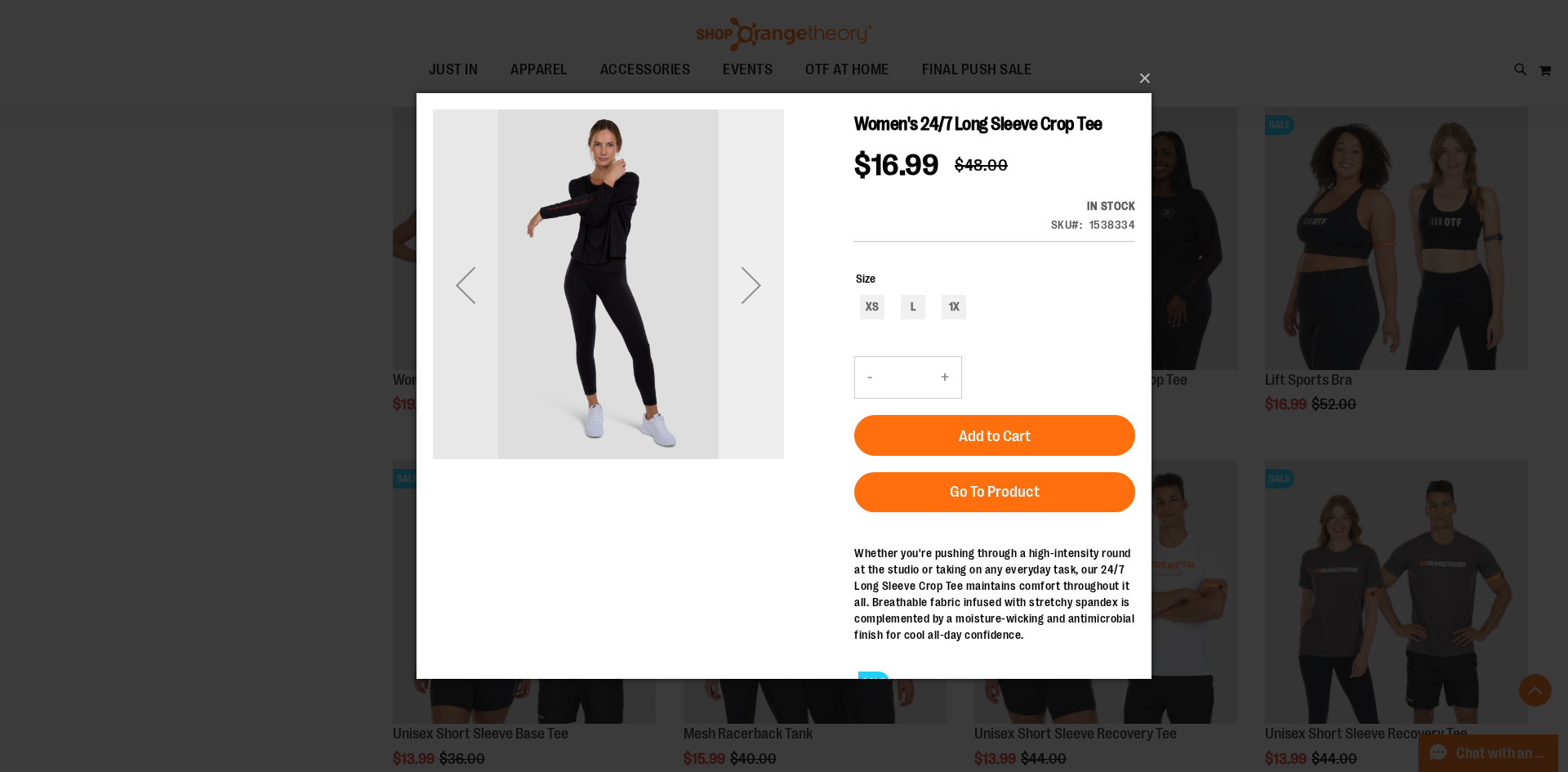
click at [758, 285] on div "Next" at bounding box center [751, 284] width 66 height 66
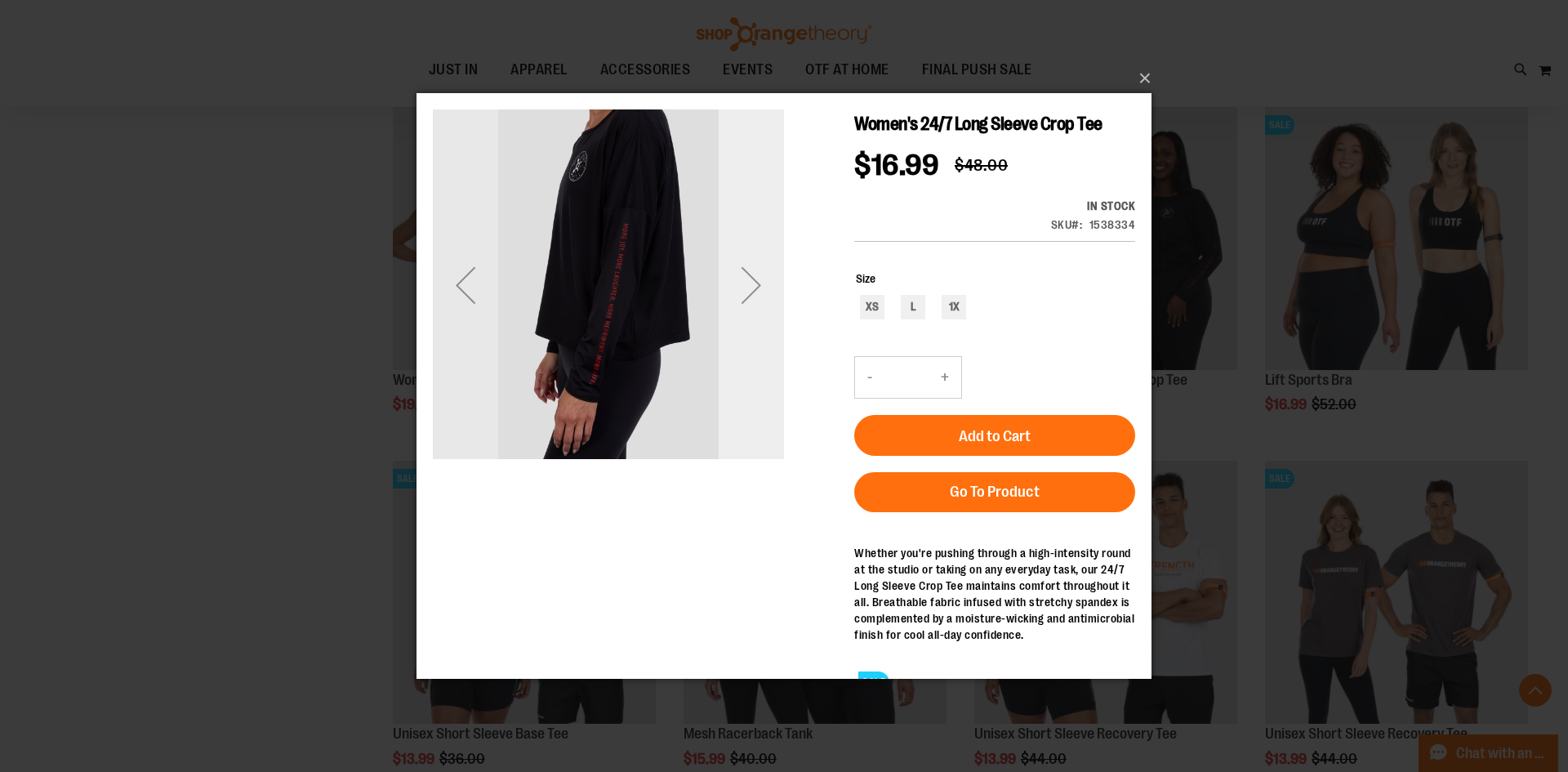
click at [758, 285] on div "Next" at bounding box center [751, 284] width 66 height 66
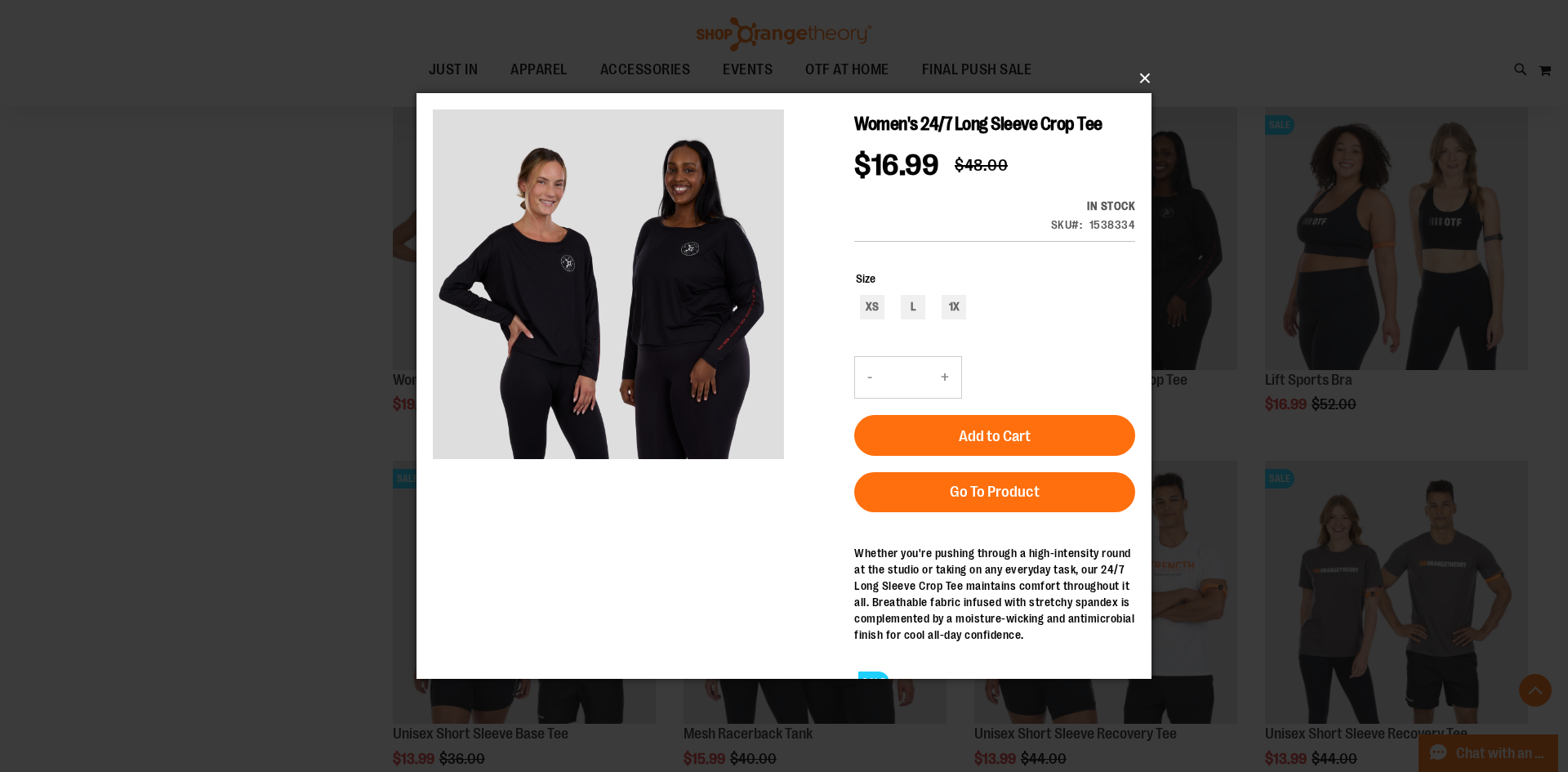
click at [1137, 78] on button "×" at bounding box center [789, 78] width 735 height 36
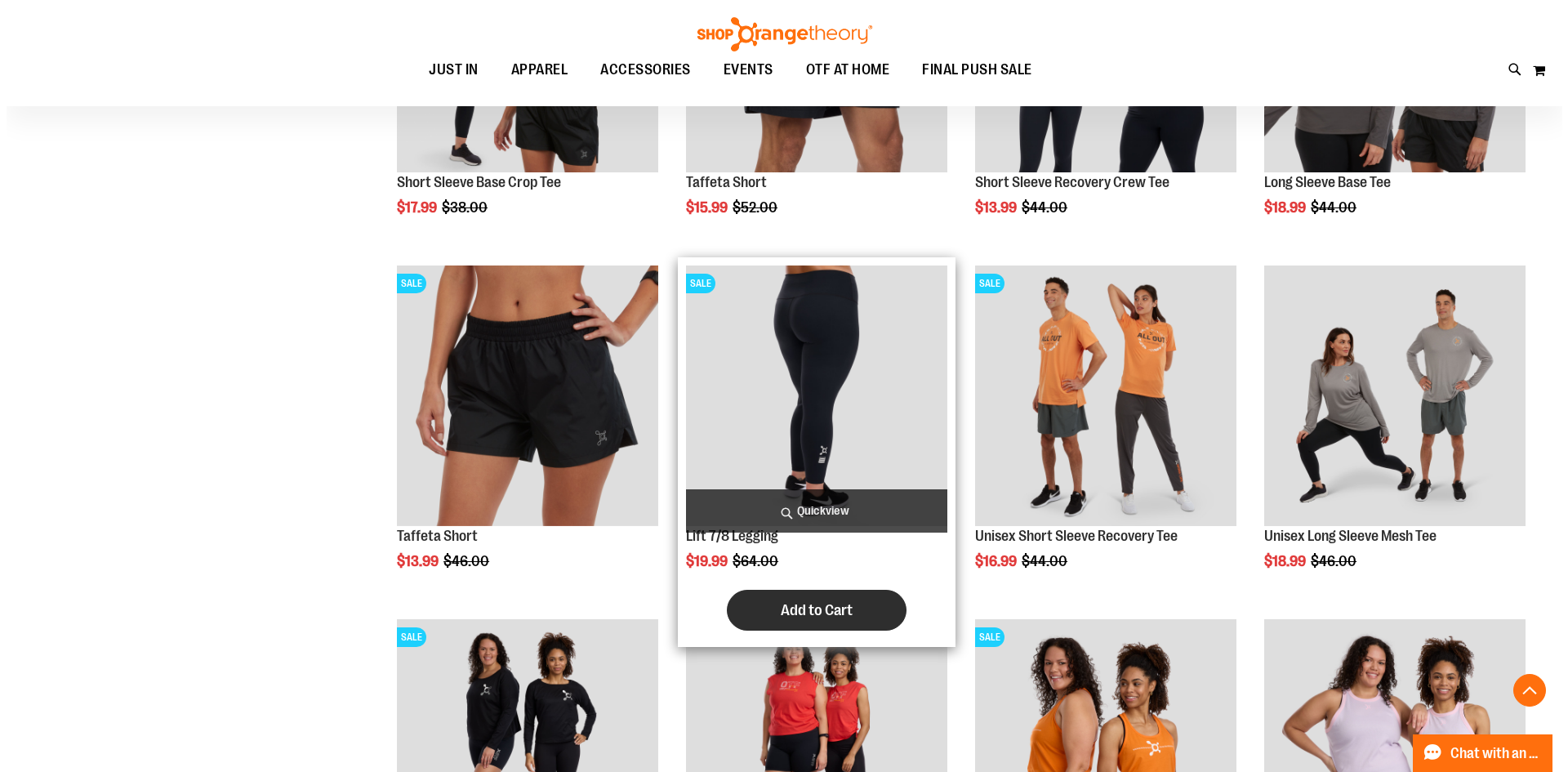
scroll to position [11961, 0]
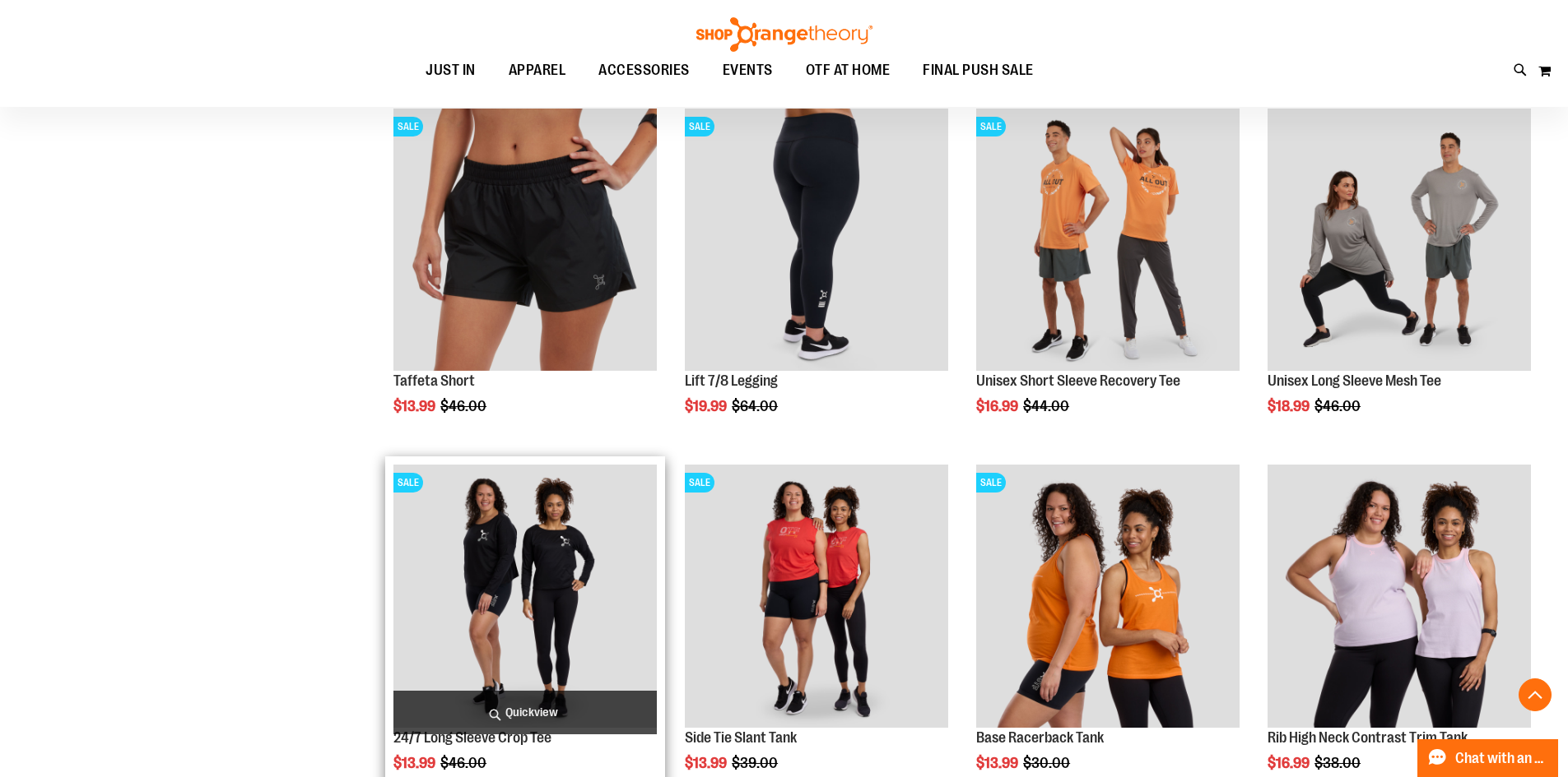
click at [556, 697] on span "Quickview" at bounding box center [525, 713] width 263 height 43
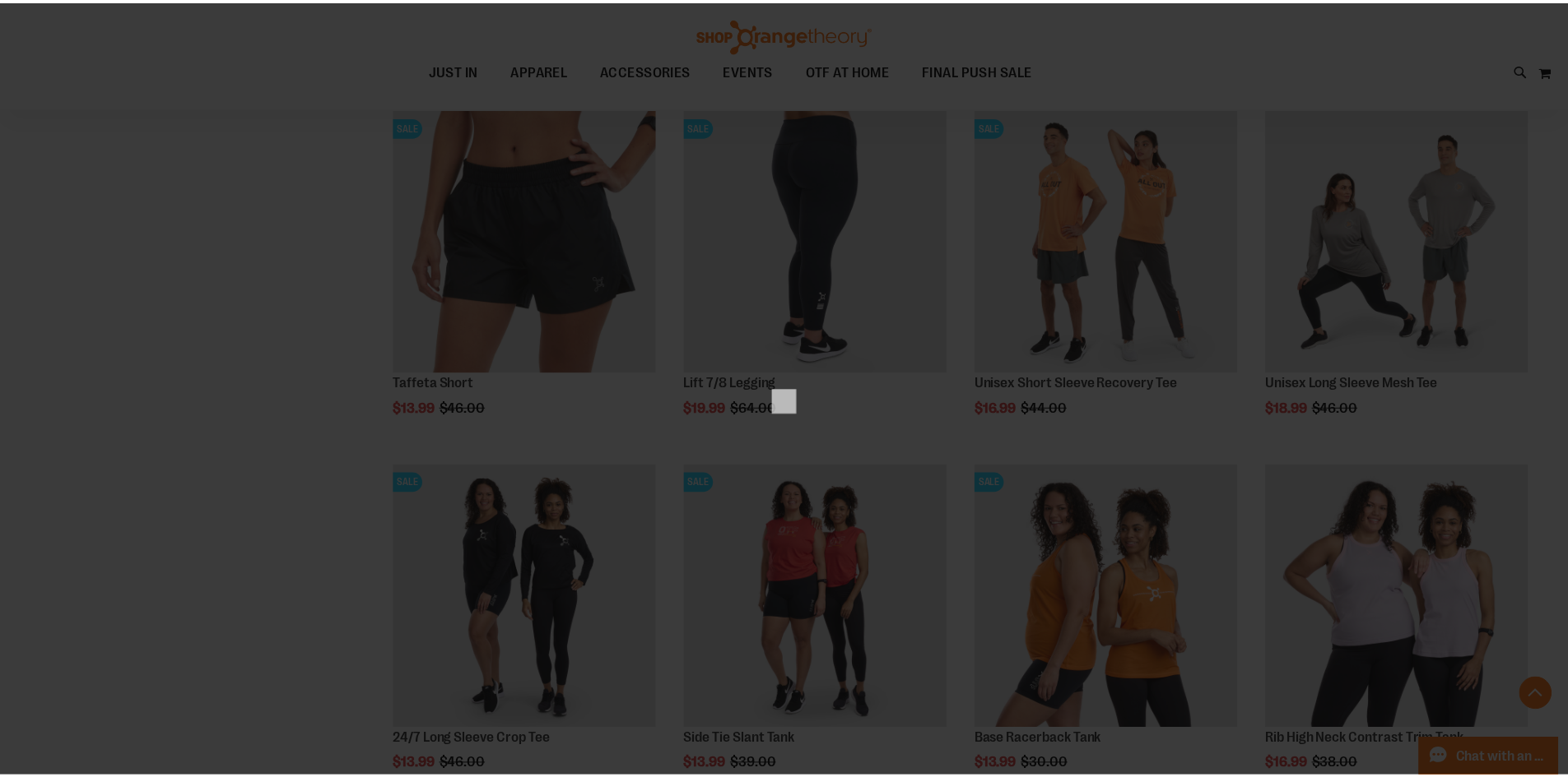
scroll to position [0, 0]
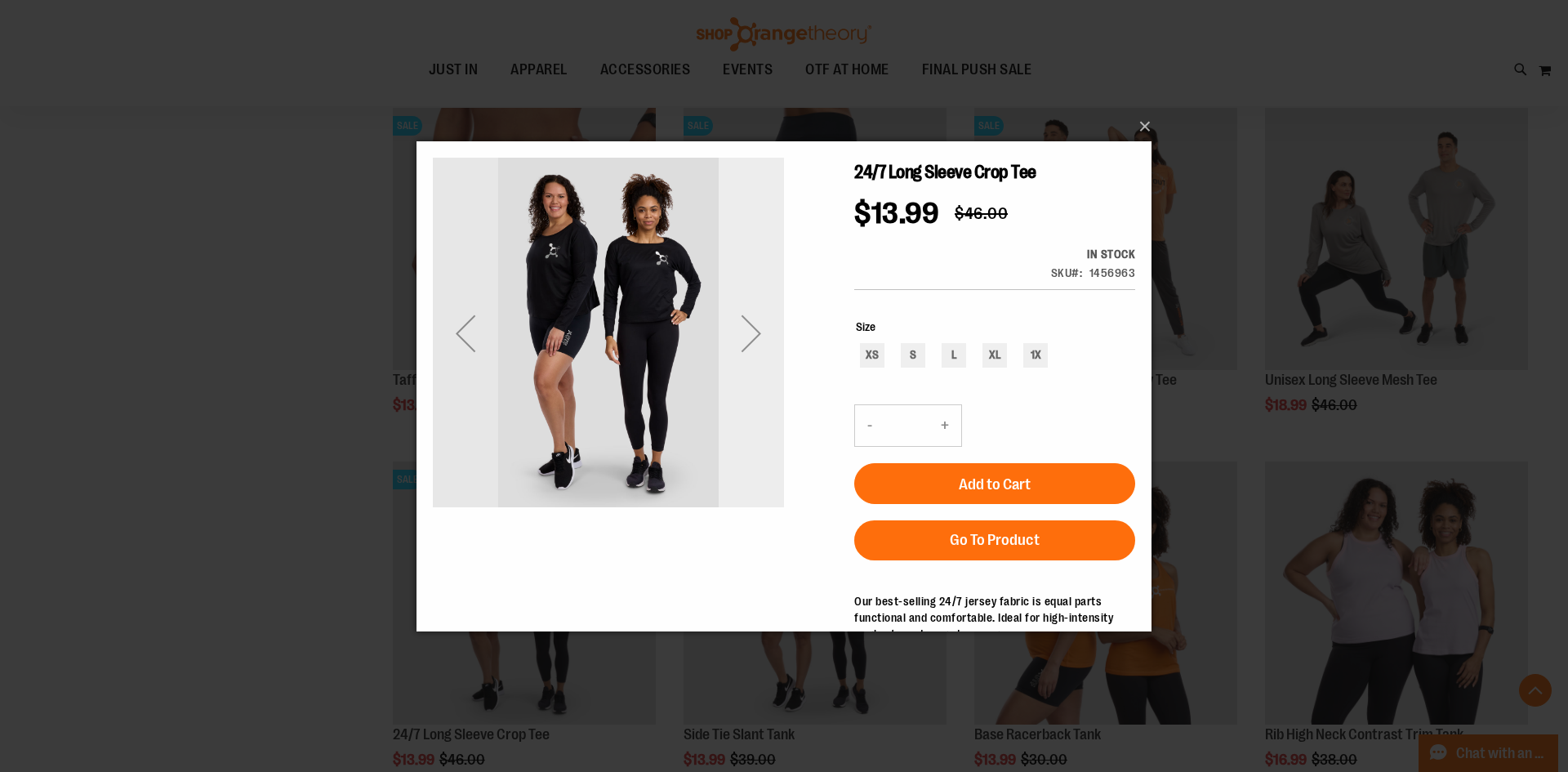
click at [756, 337] on div "Next" at bounding box center [751, 332] width 66 height 66
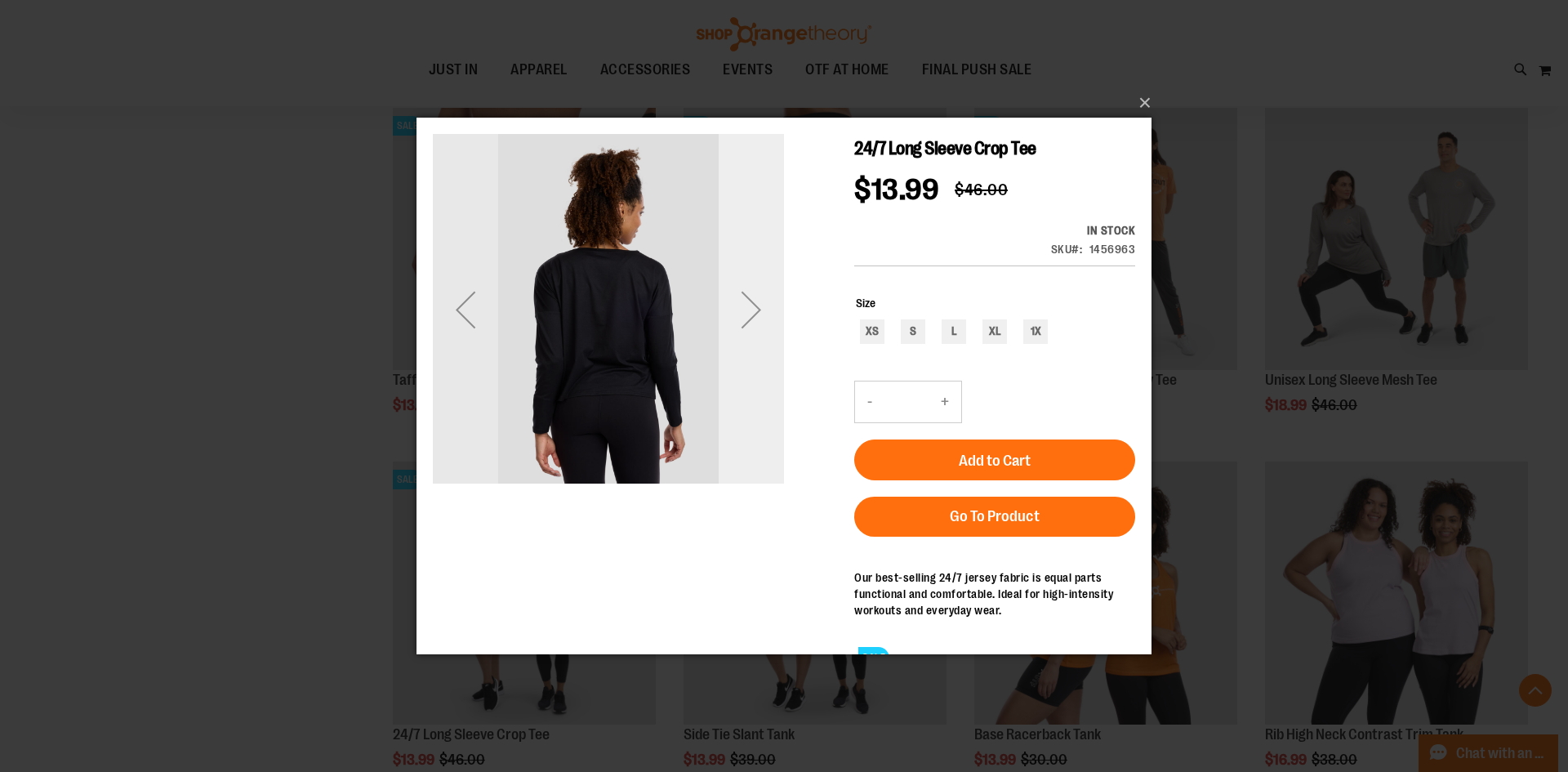
click at [756, 330] on div "Next" at bounding box center [751, 309] width 66 height 66
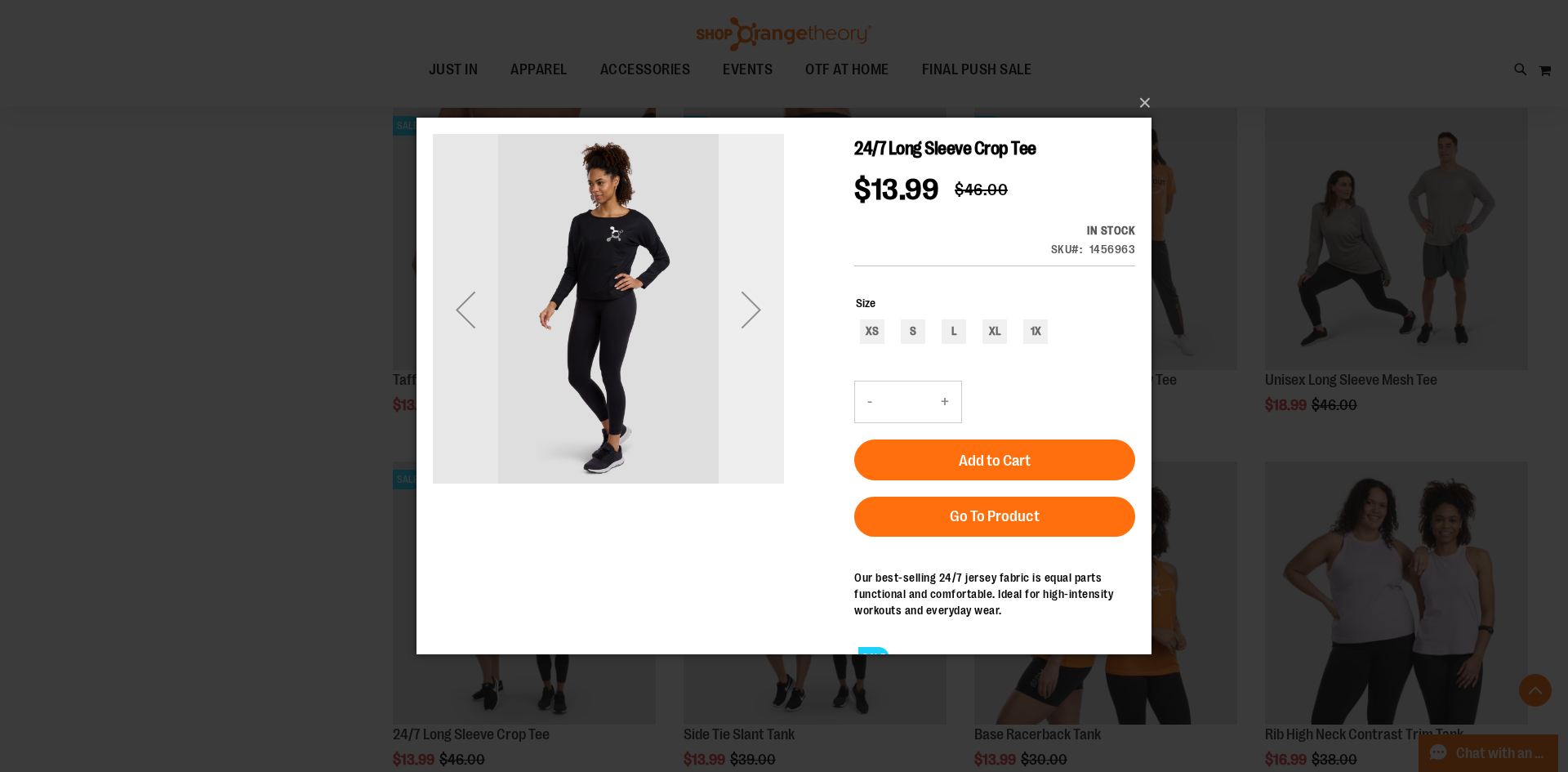
click at [756, 330] on div "Next" at bounding box center [751, 309] width 66 height 66
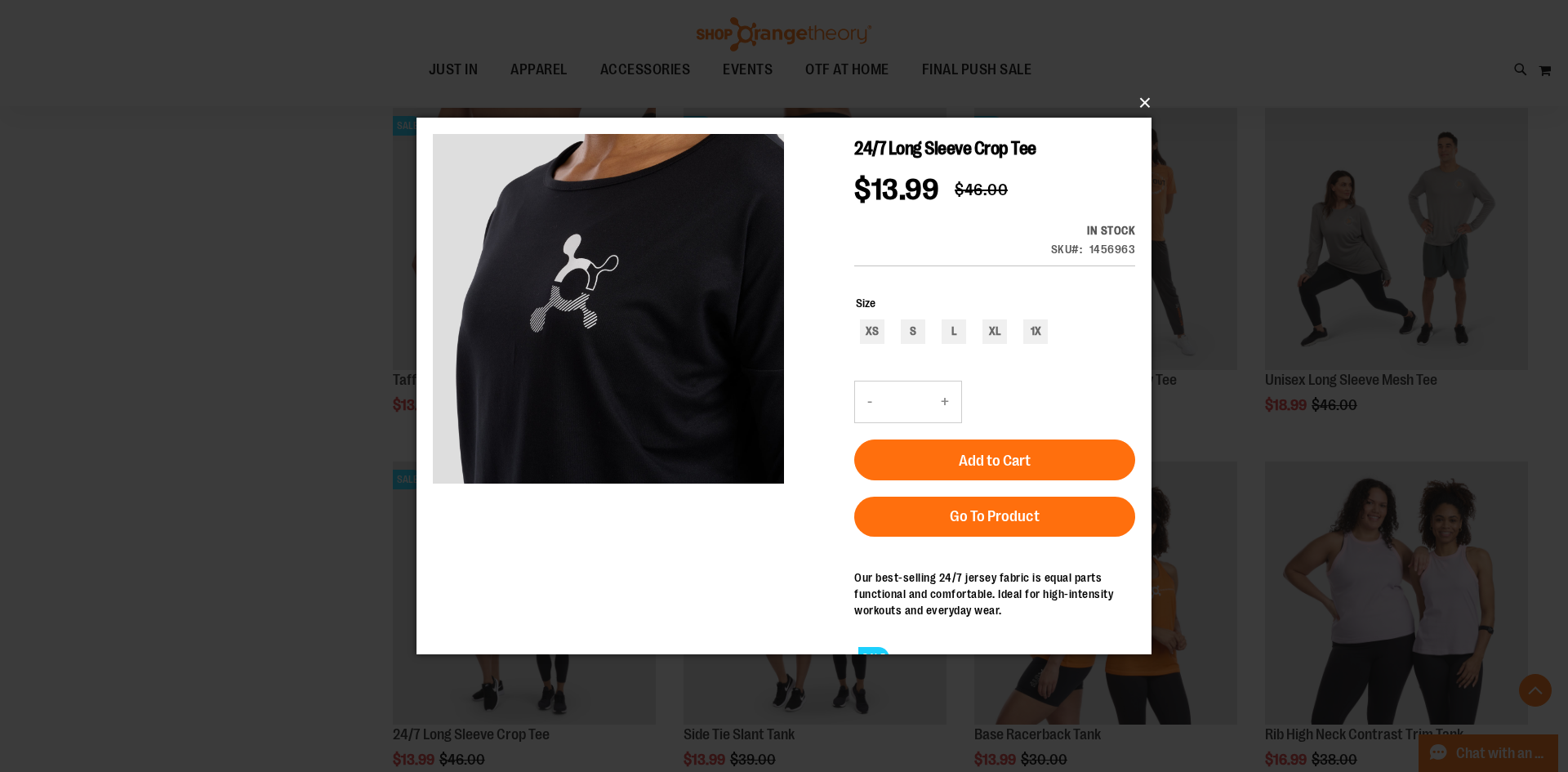
click at [1136, 104] on button "×" at bounding box center [789, 102] width 735 height 36
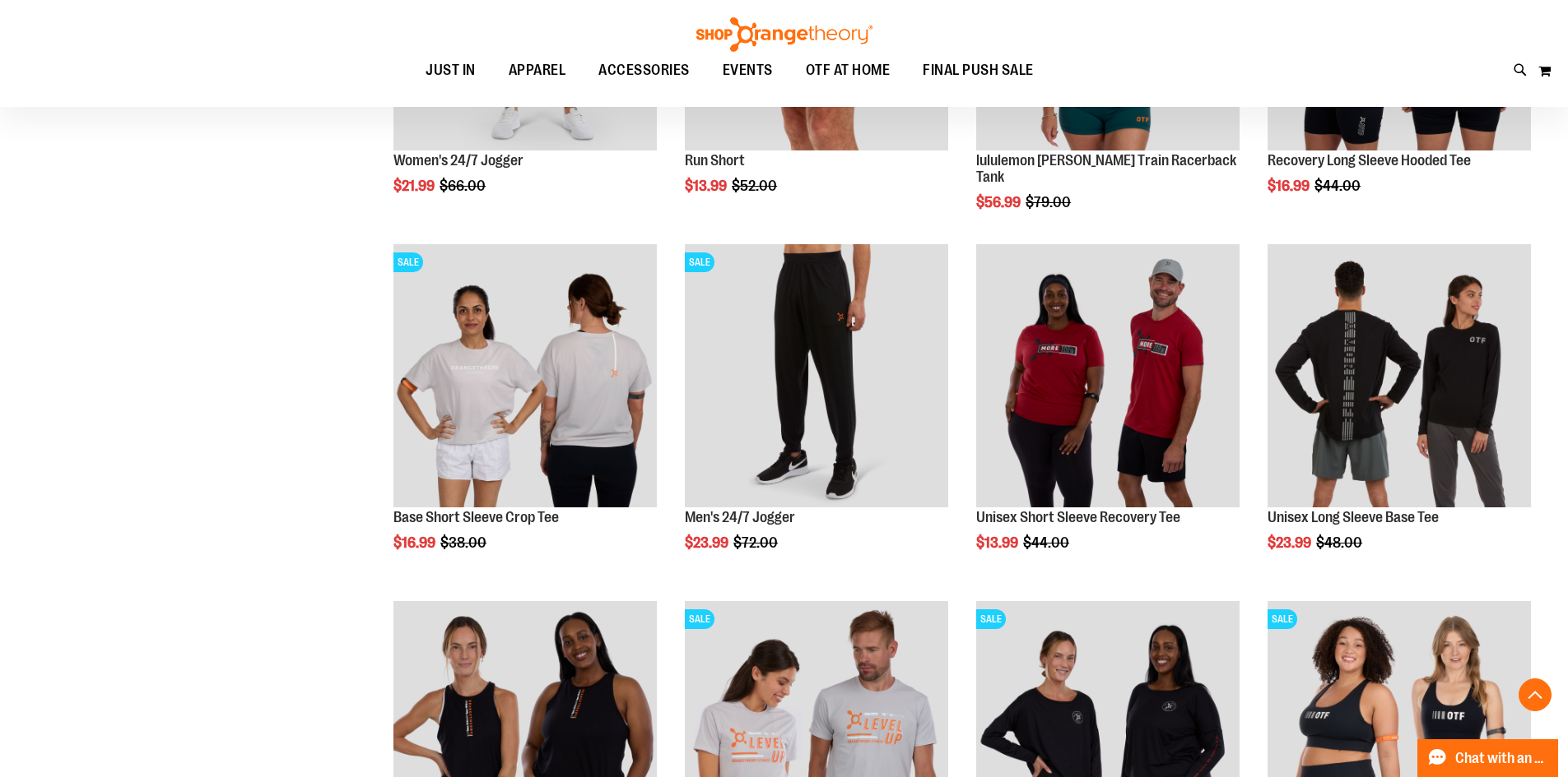
scroll to position [10641, 0]
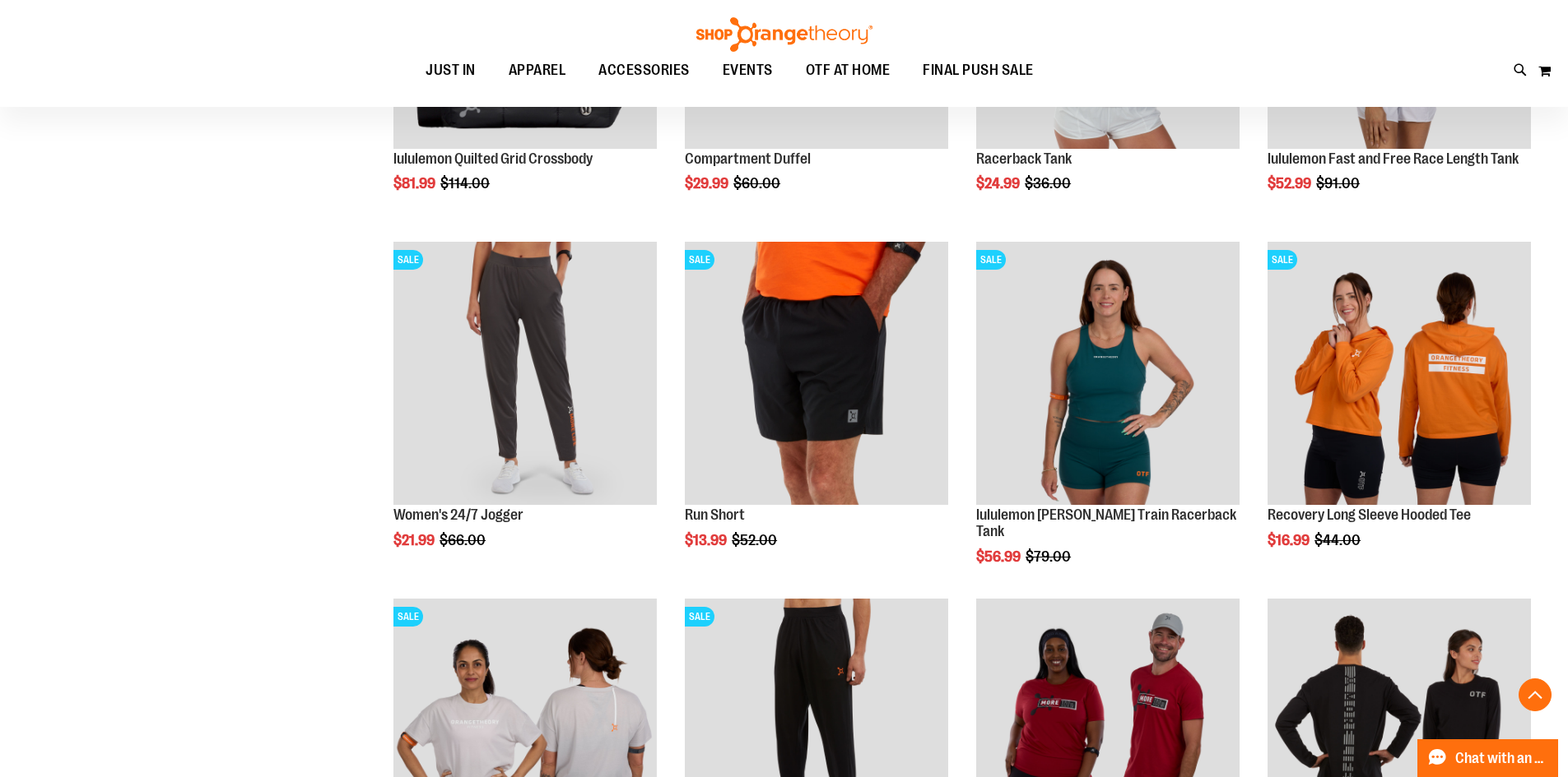
scroll to position [9900, 0]
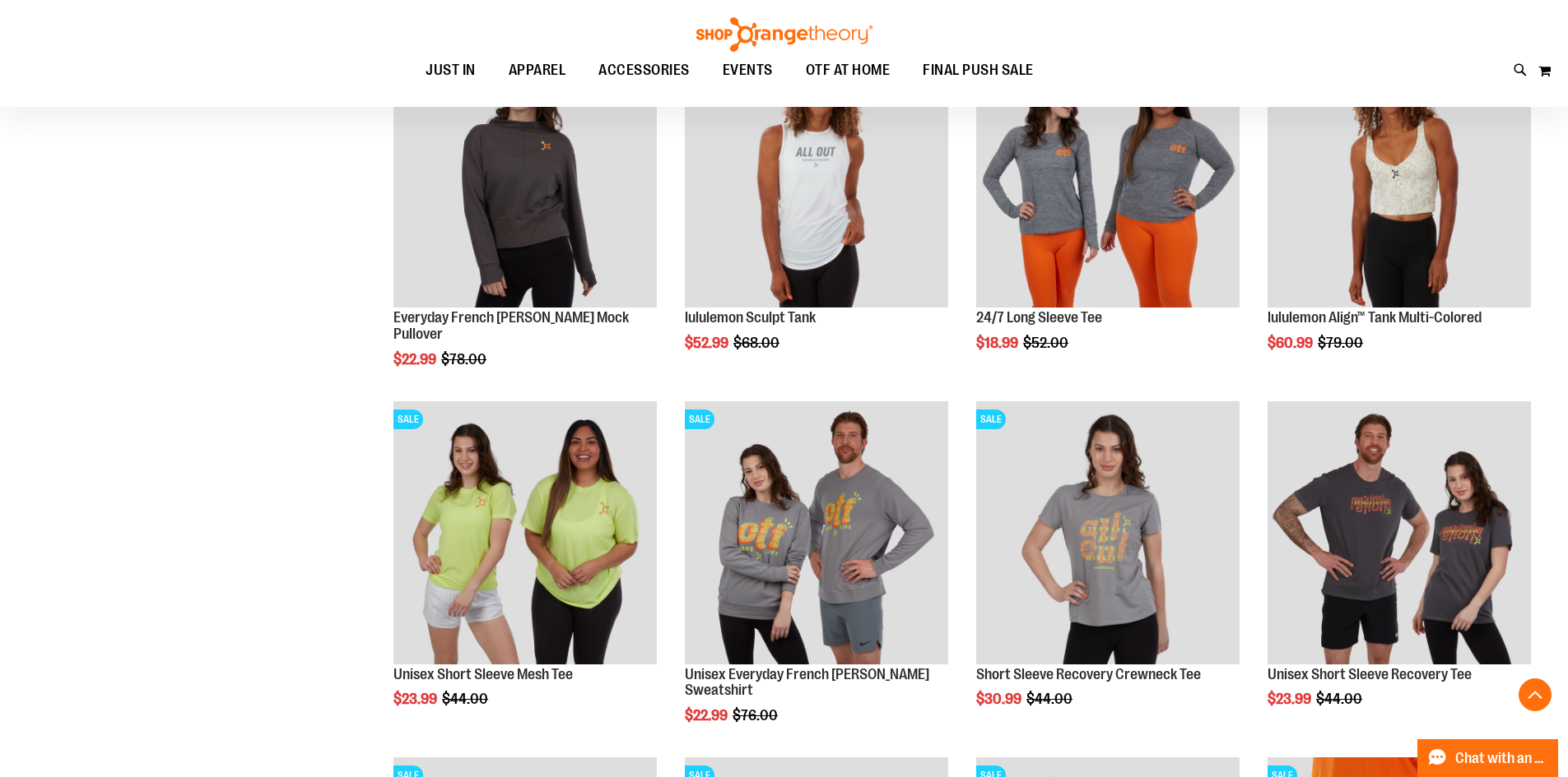
scroll to position [8337, 0]
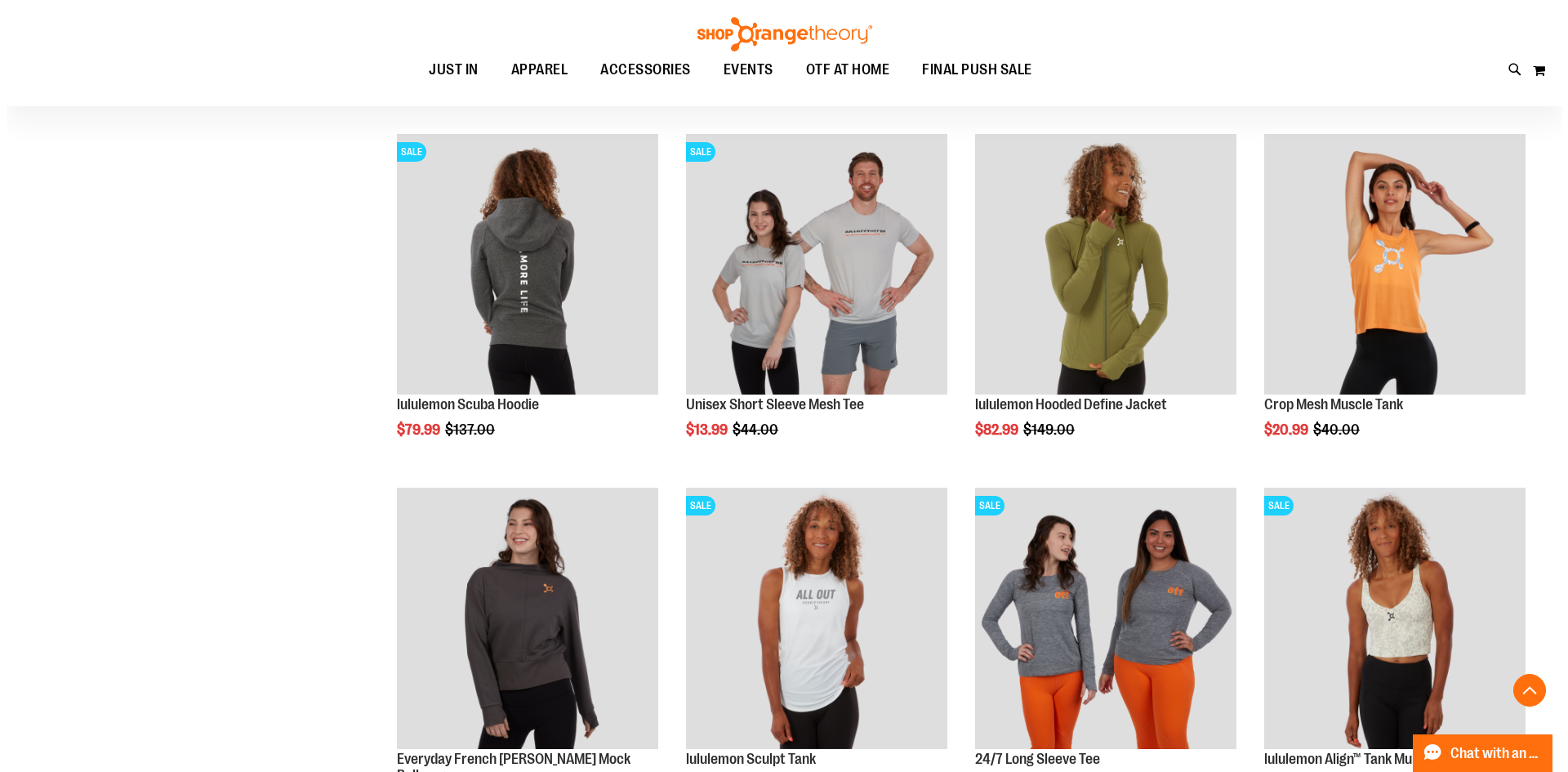
scroll to position [8039, 0]
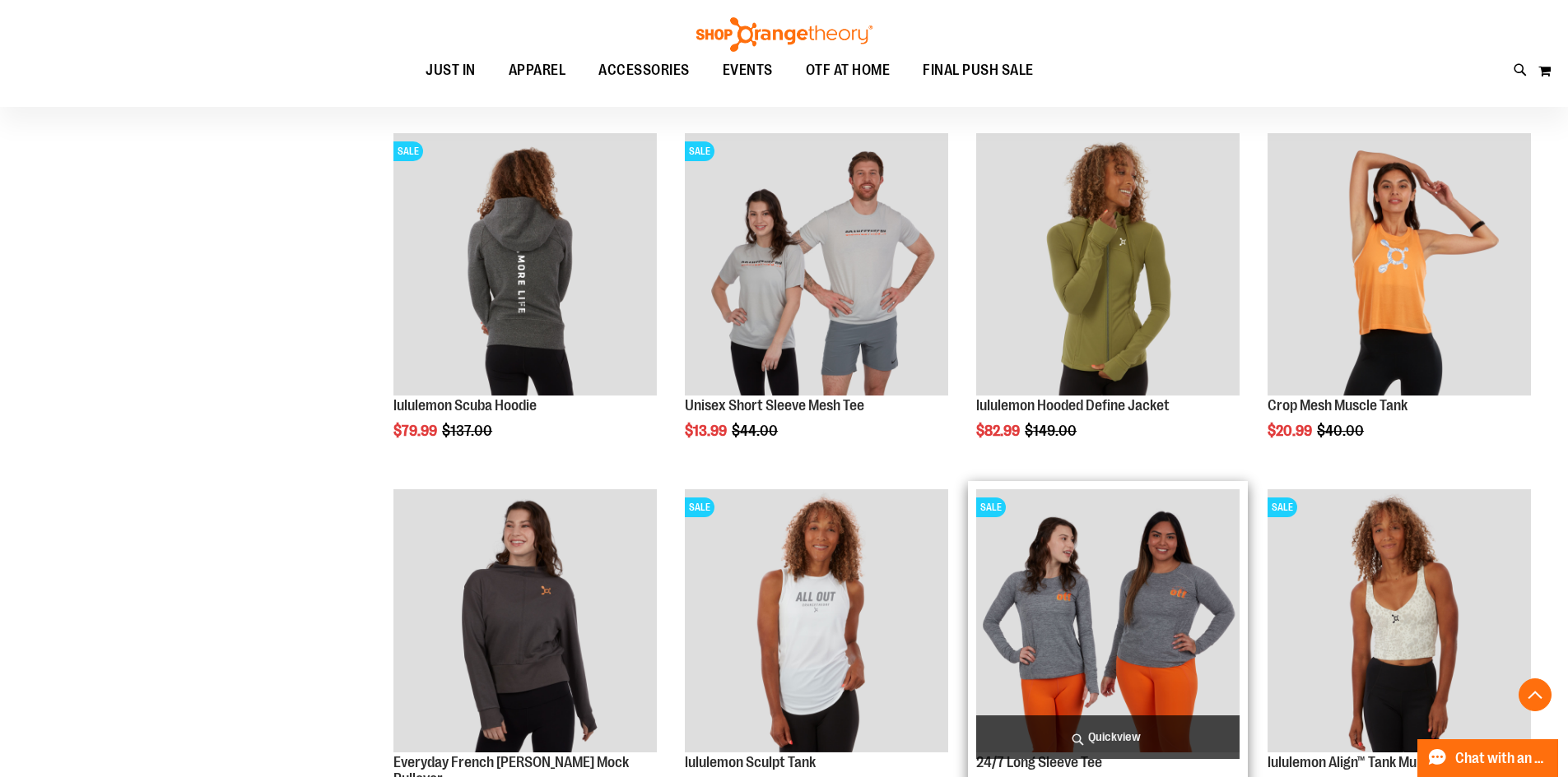
click at [1136, 724] on span "Quickview" at bounding box center [1107, 738] width 263 height 43
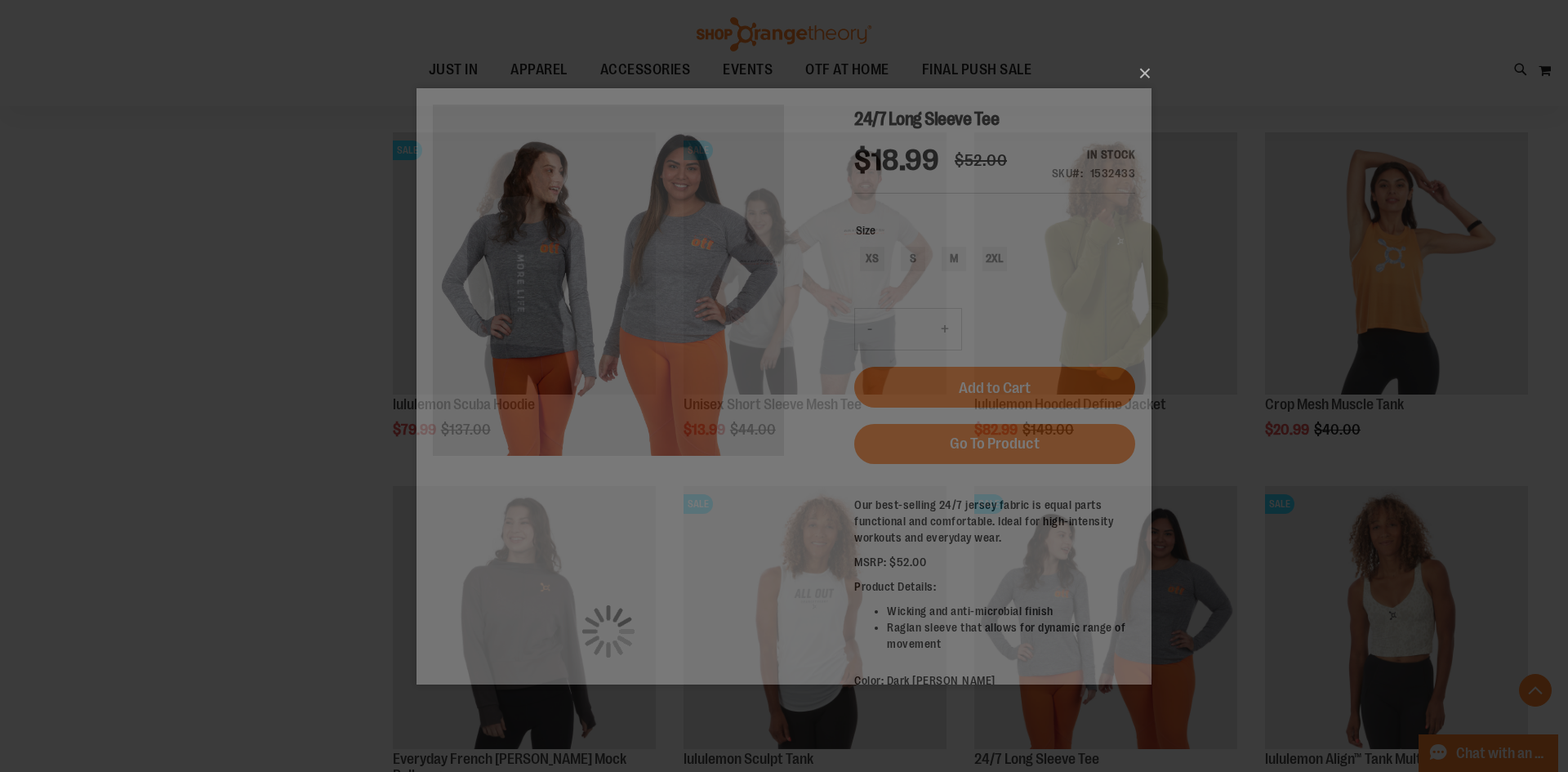
scroll to position [0, 0]
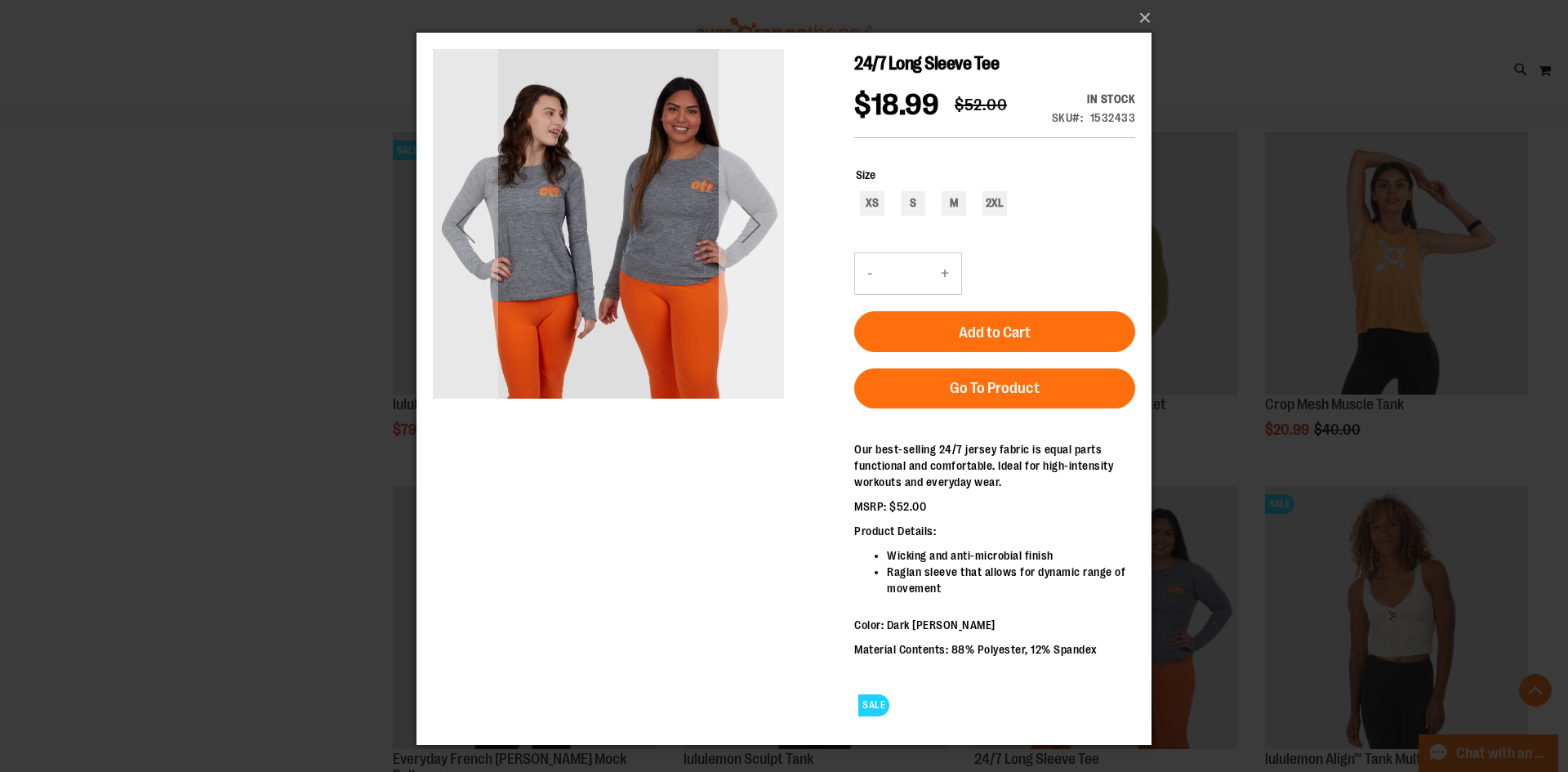
click at [748, 244] on div "Next" at bounding box center [751, 224] width 66 height 66
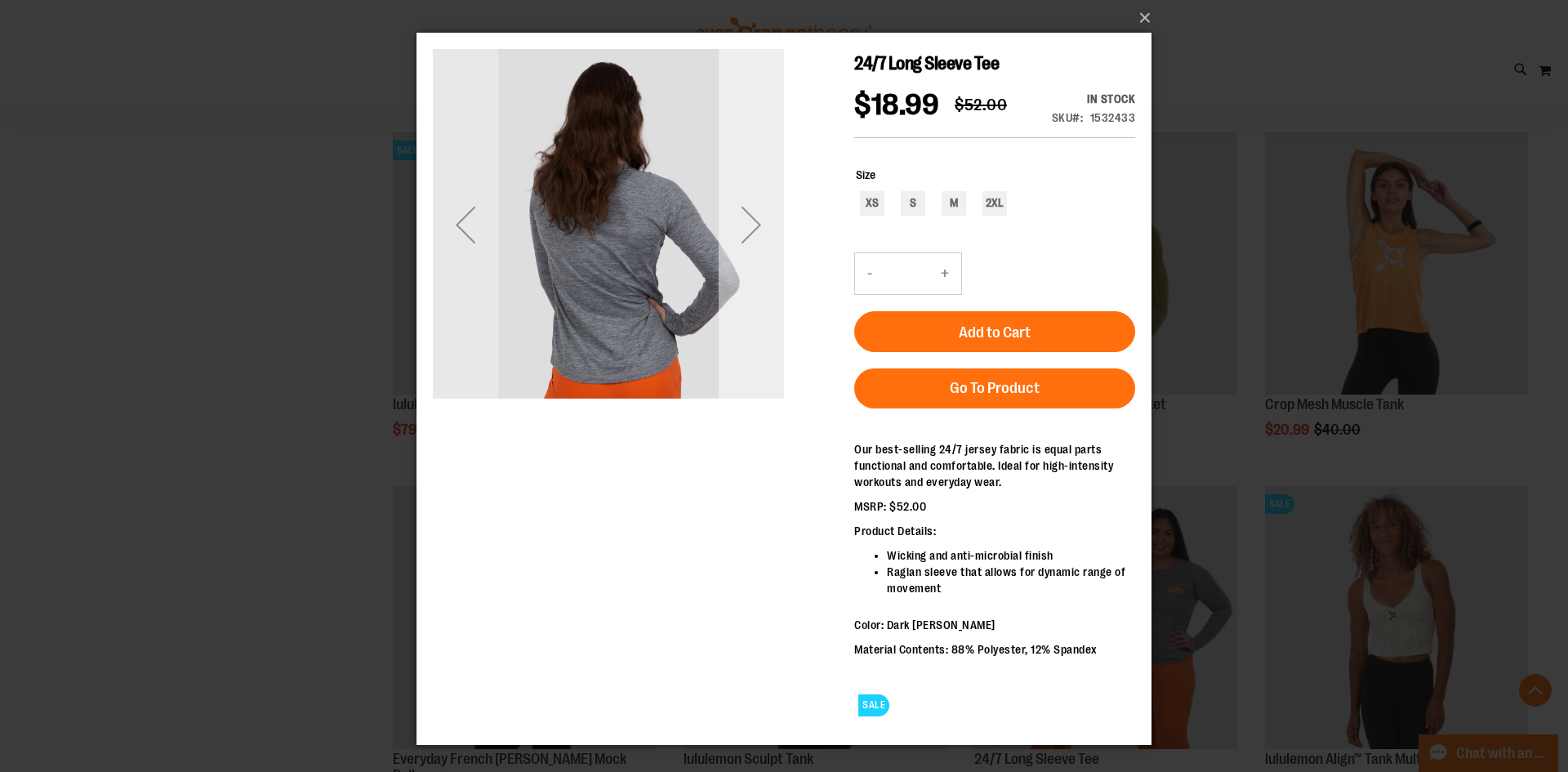
click at [748, 244] on div "Next" at bounding box center [751, 224] width 66 height 66
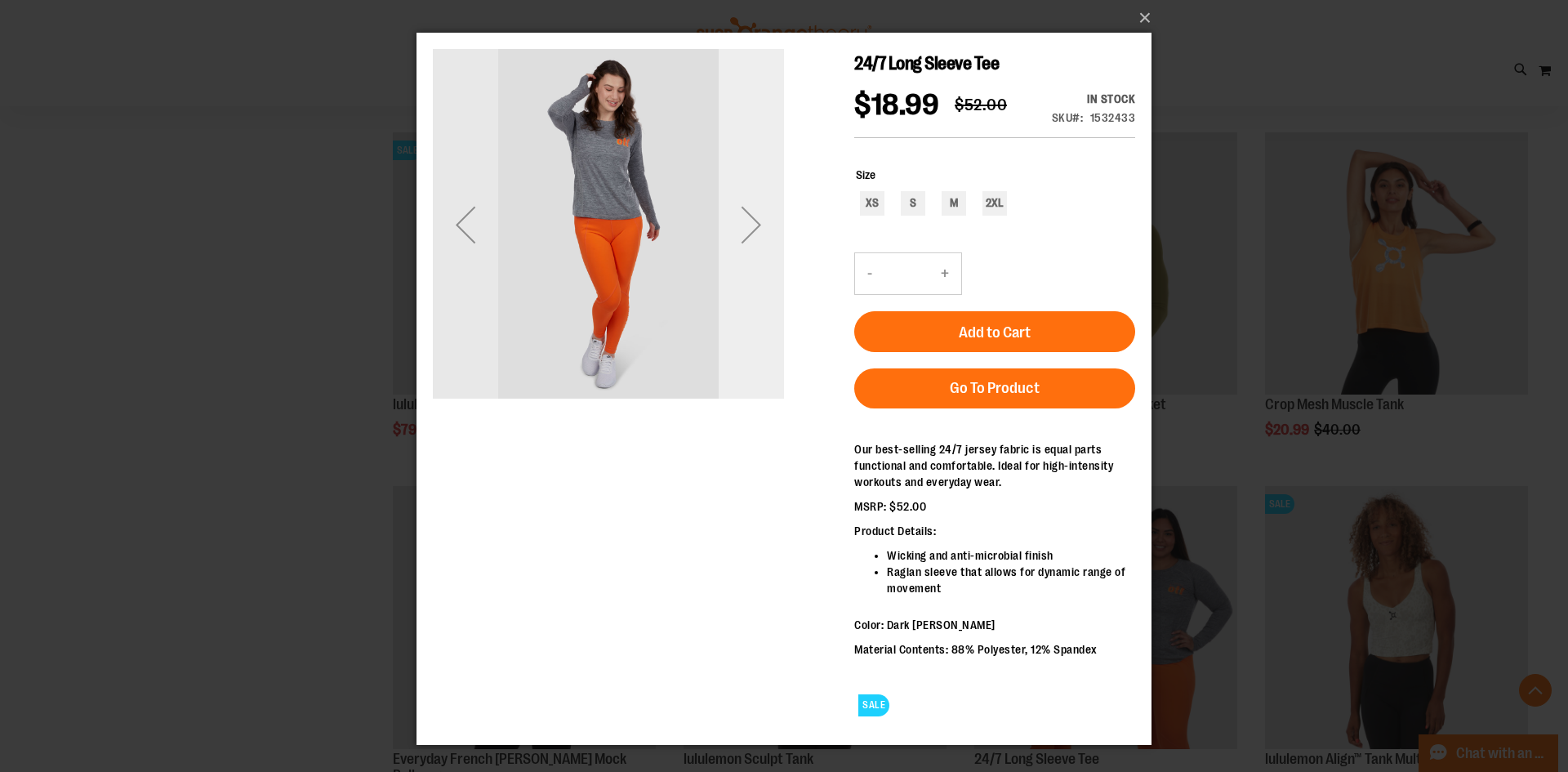
click at [748, 244] on div "Next" at bounding box center [751, 224] width 66 height 66
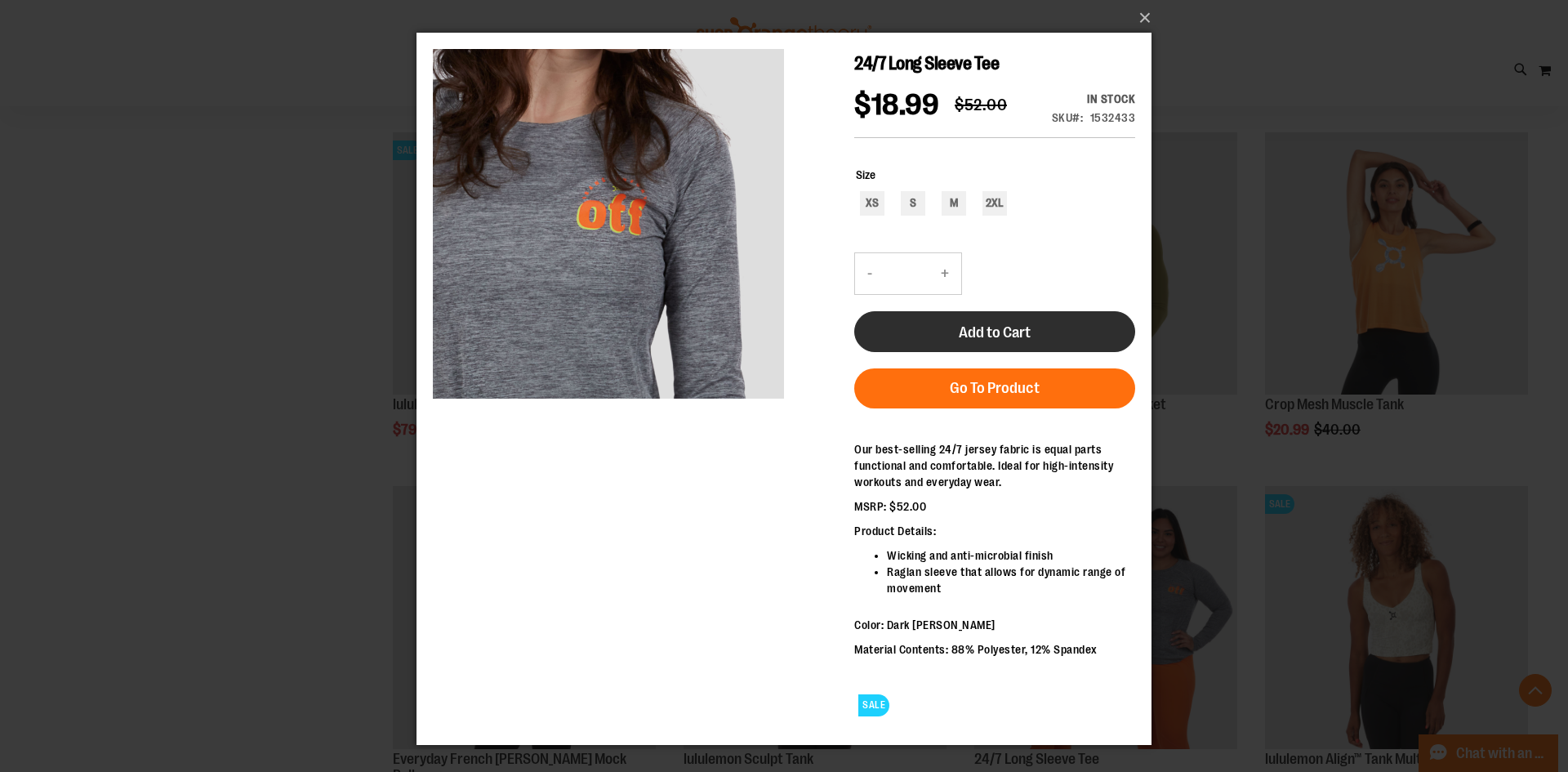
click at [1028, 336] on span "Add to Cart" at bounding box center [995, 333] width 72 height 18
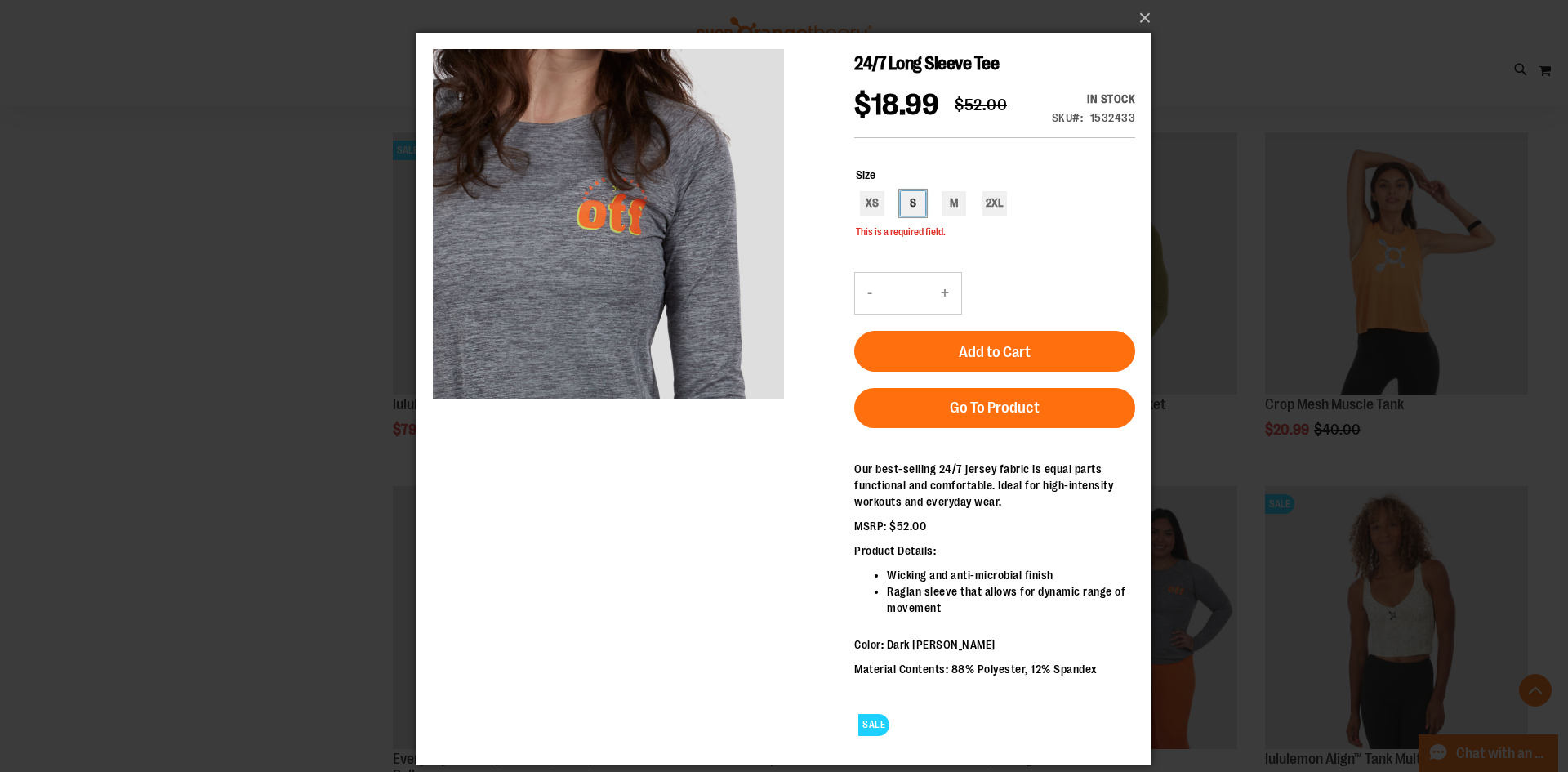
click at [919, 206] on div "S" at bounding box center [913, 203] width 25 height 25
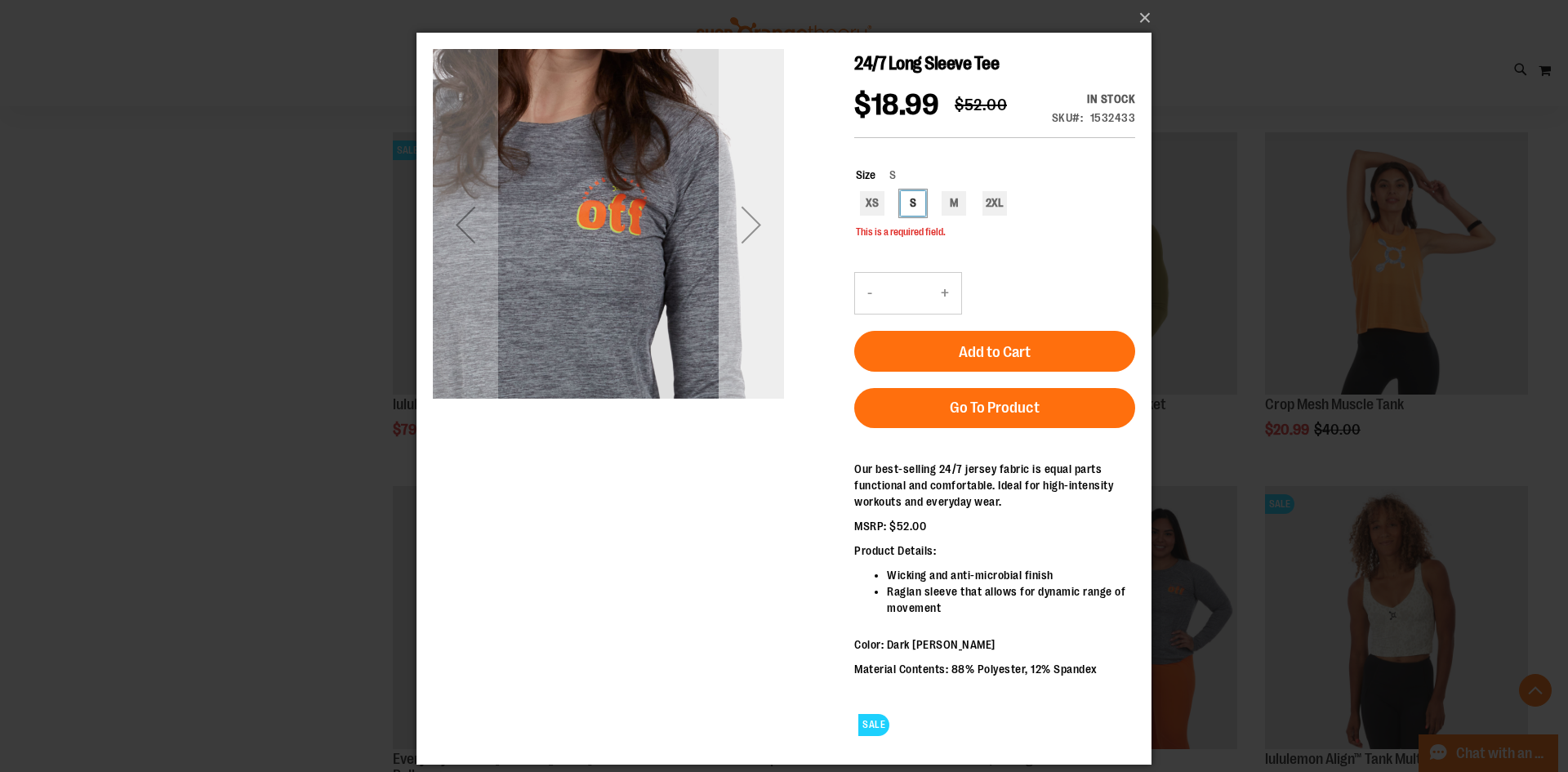
click at [746, 225] on div "Next" at bounding box center [751, 224] width 66 height 66
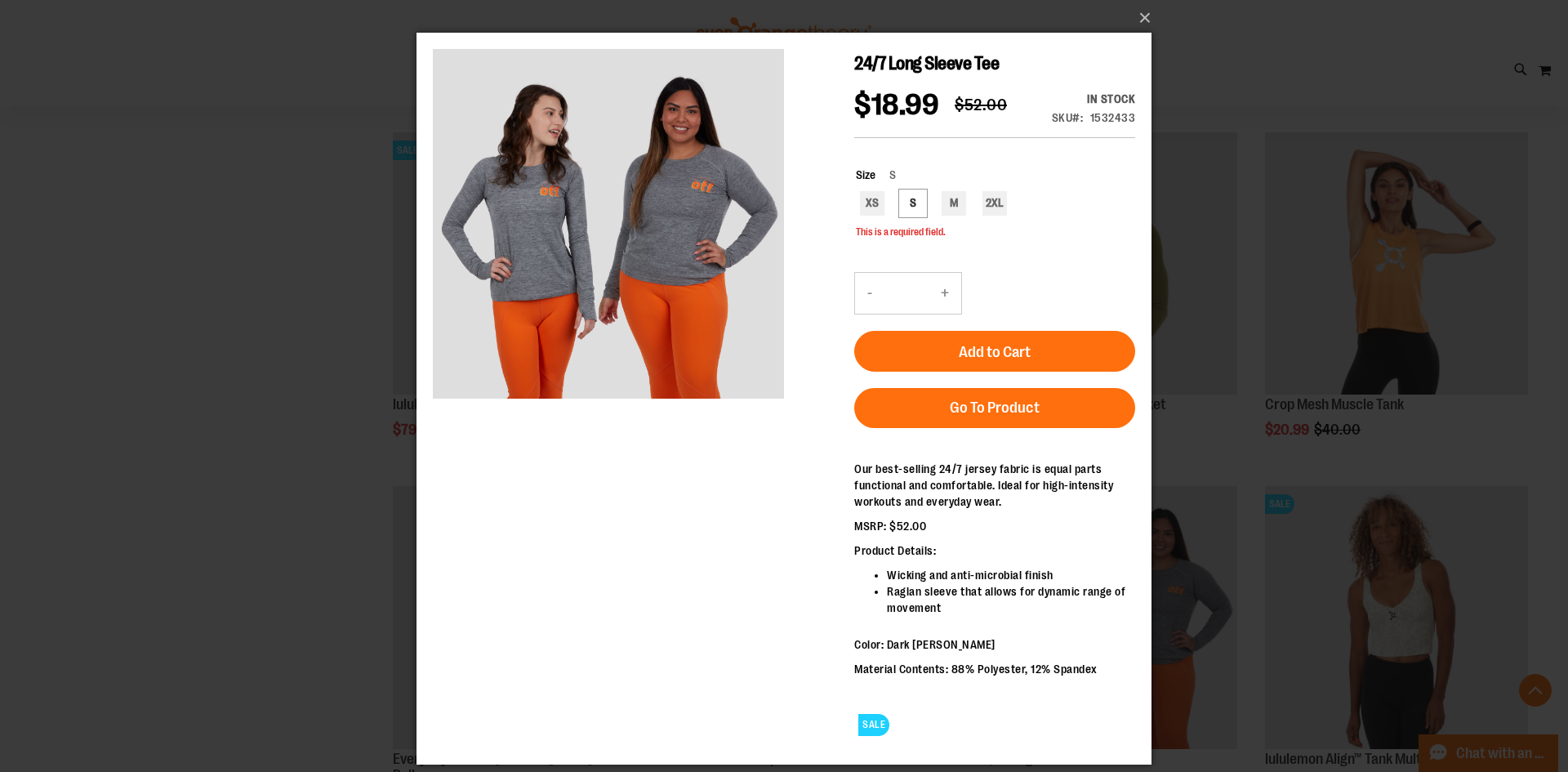
click at [941, 201] on div "XS S M 2XL" at bounding box center [996, 205] width 280 height 28
click at [948, 203] on div "M" at bounding box center [954, 203] width 25 height 25
type input "***"
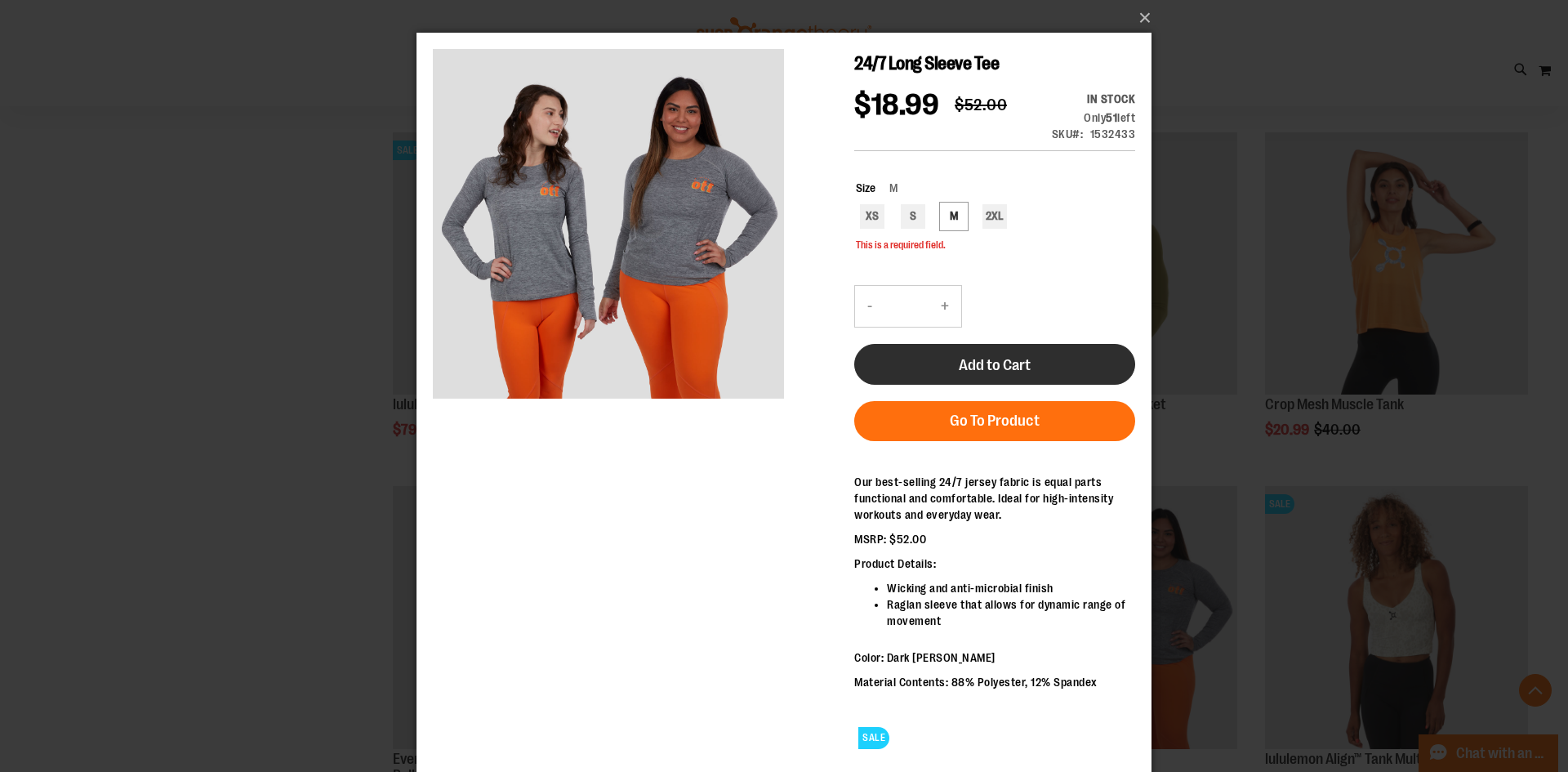
click at [1030, 362] on span "Add to Cart" at bounding box center [995, 365] width 72 height 18
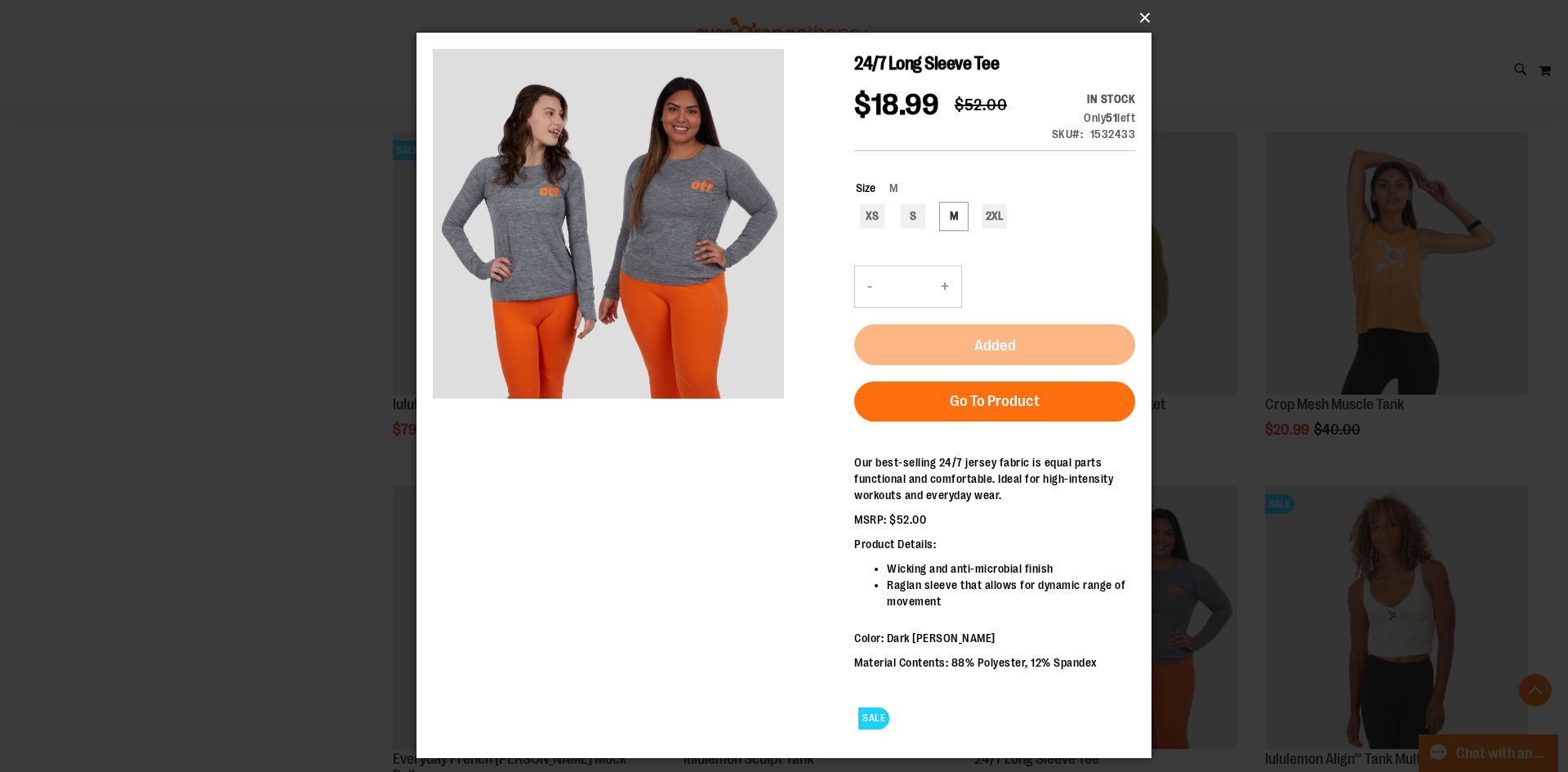
click at [1137, 17] on button "×" at bounding box center [789, 17] width 735 height 36
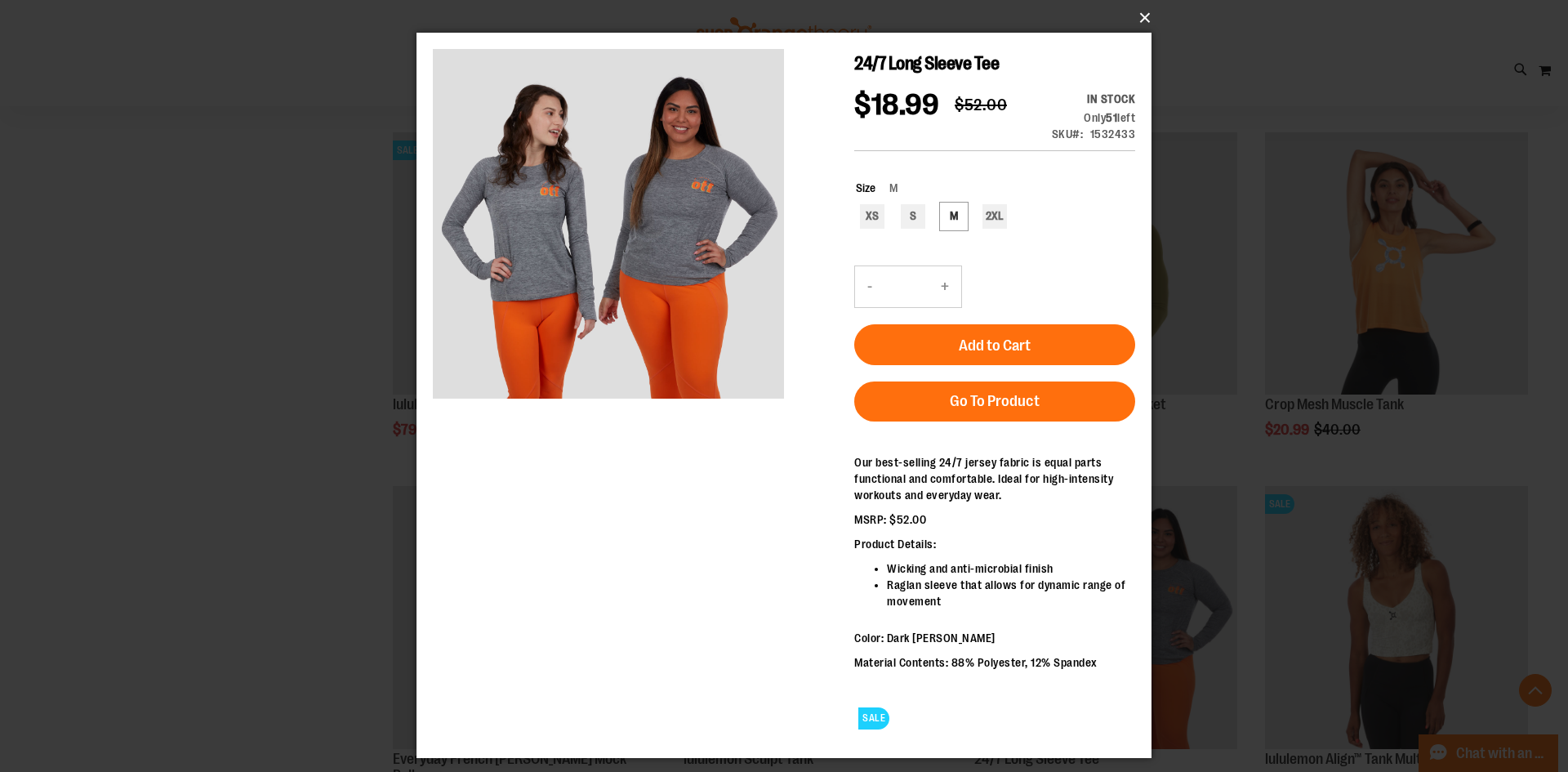
click at [1139, 24] on button "×" at bounding box center [789, 17] width 735 height 36
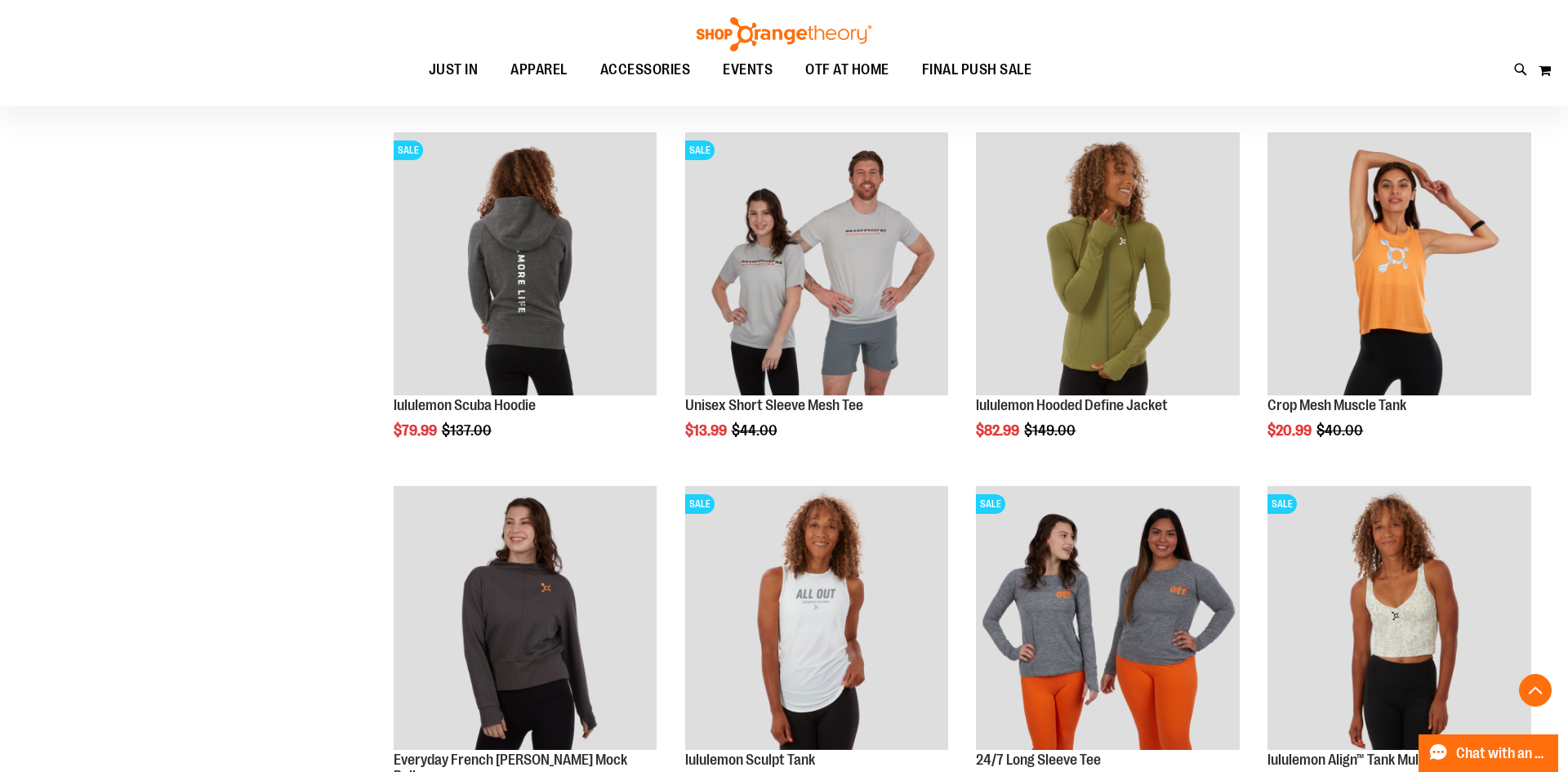
click at [1142, 17] on div "Toggle Nav Search Popular Suggestions Advanced Search" at bounding box center [784, 53] width 1568 height 106
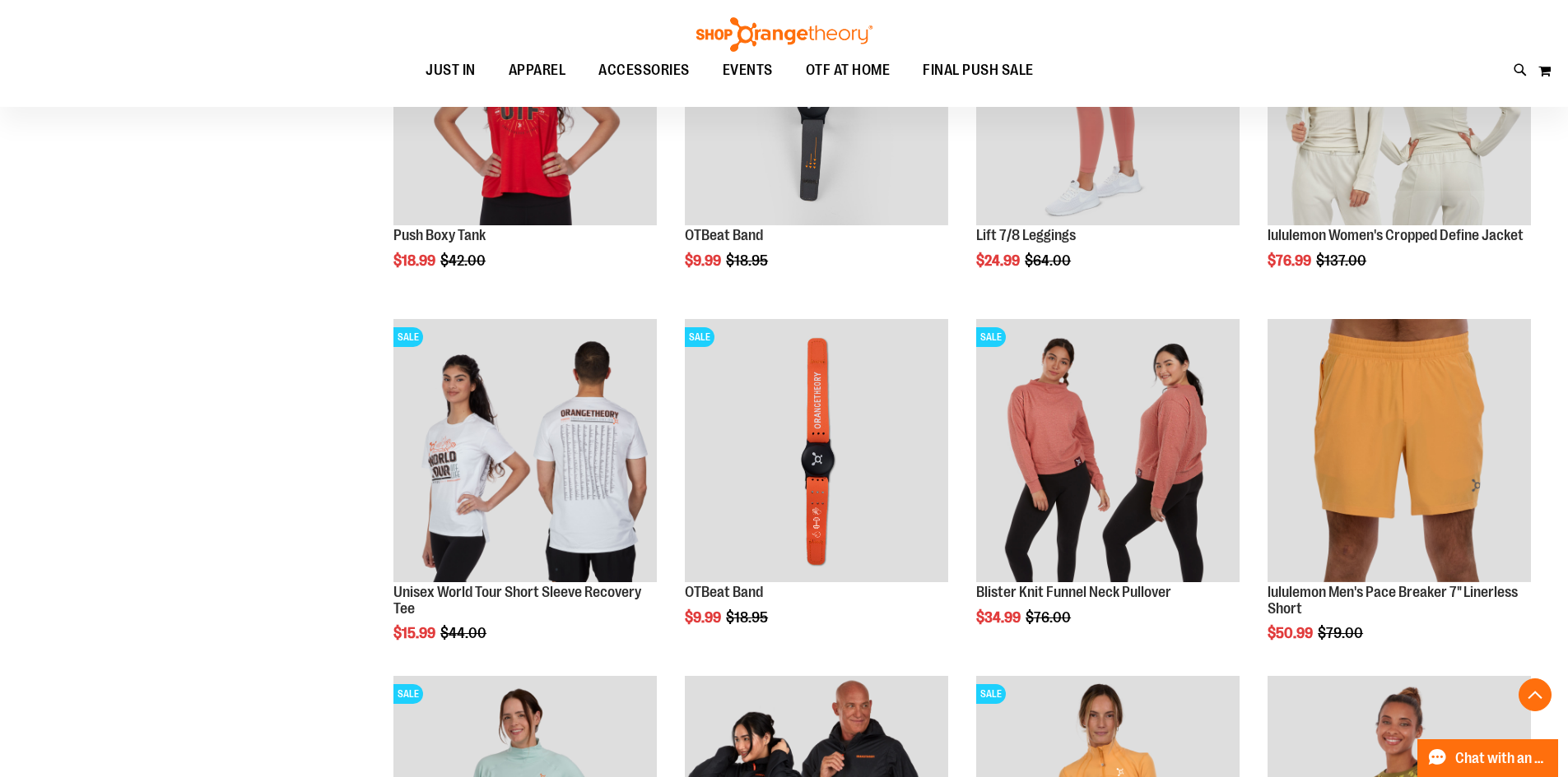
scroll to position [56, 0]
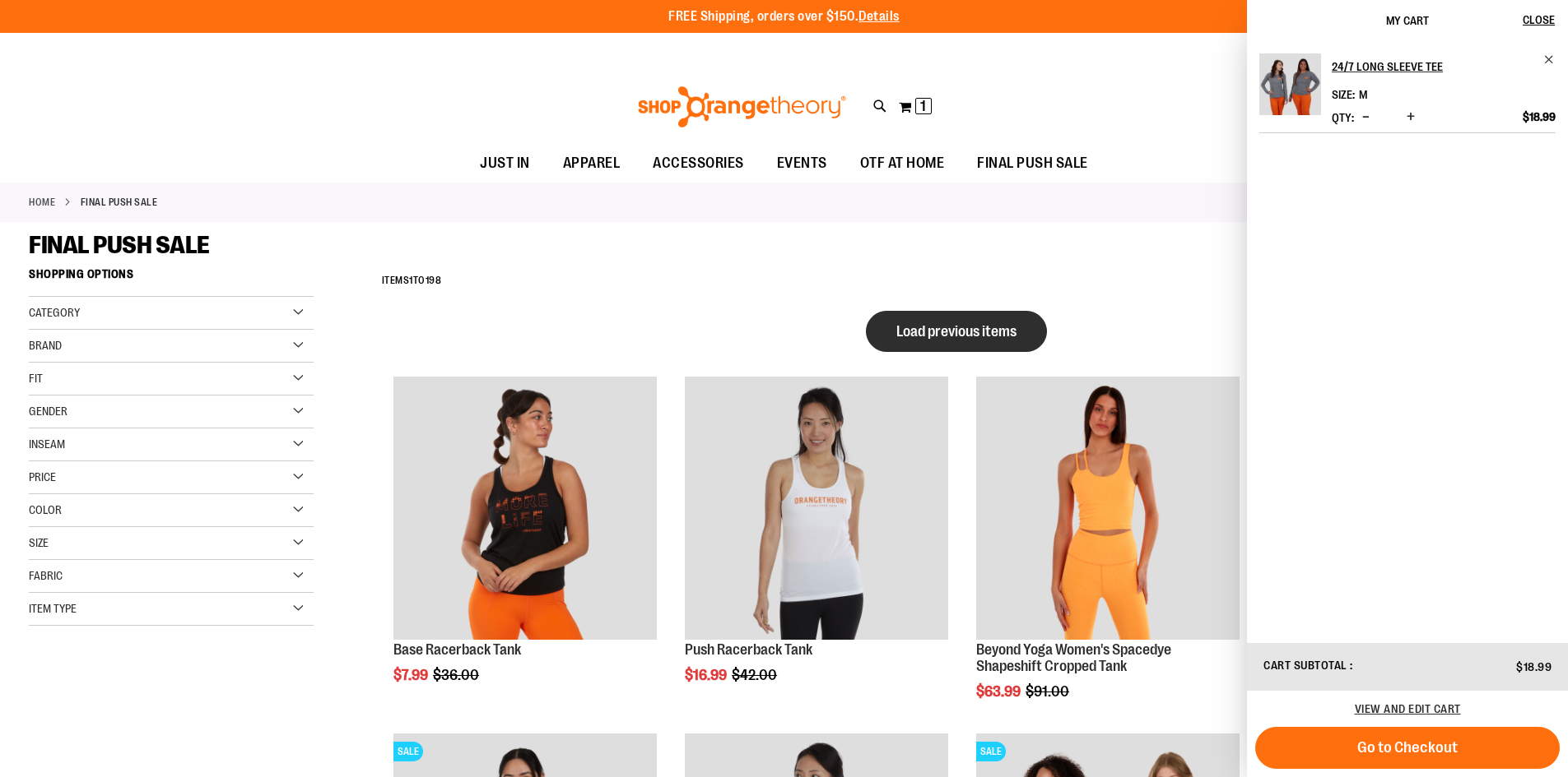
click at [961, 340] on button "Load previous items" at bounding box center [956, 331] width 181 height 41
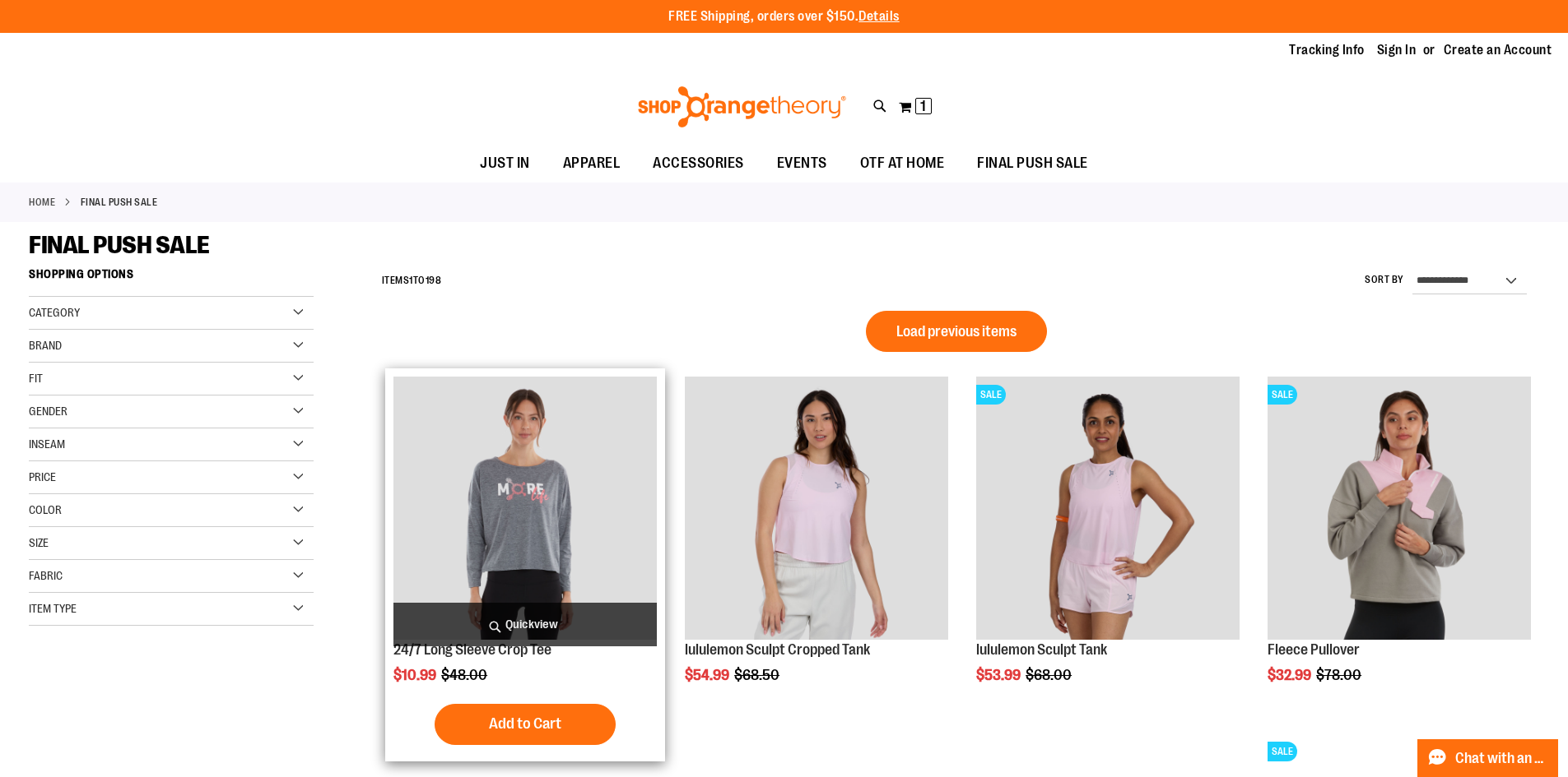
click at [558, 620] on span "Quickview" at bounding box center [525, 625] width 263 height 43
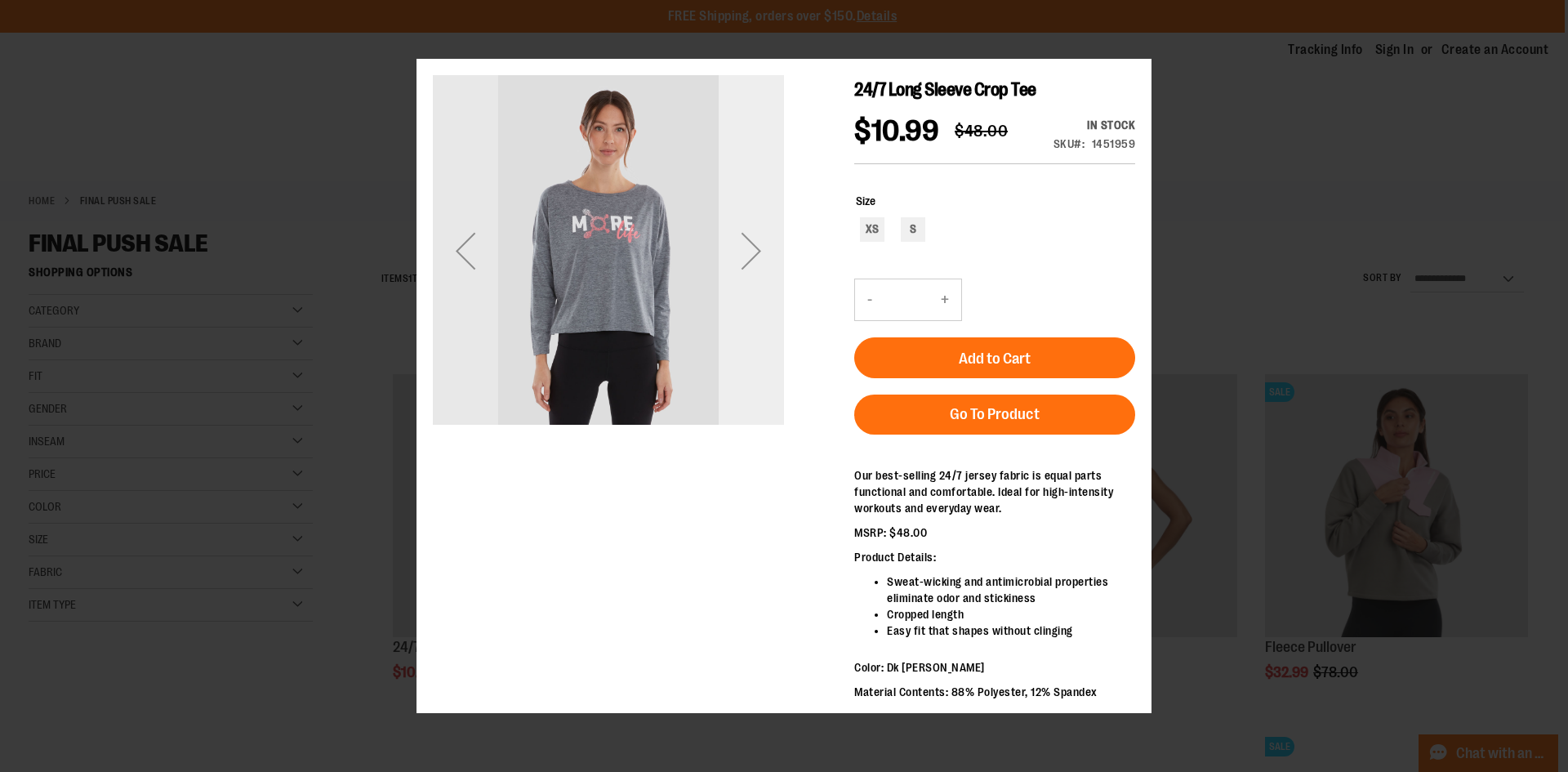
click at [738, 284] on div "Next" at bounding box center [751, 250] width 66 height 351
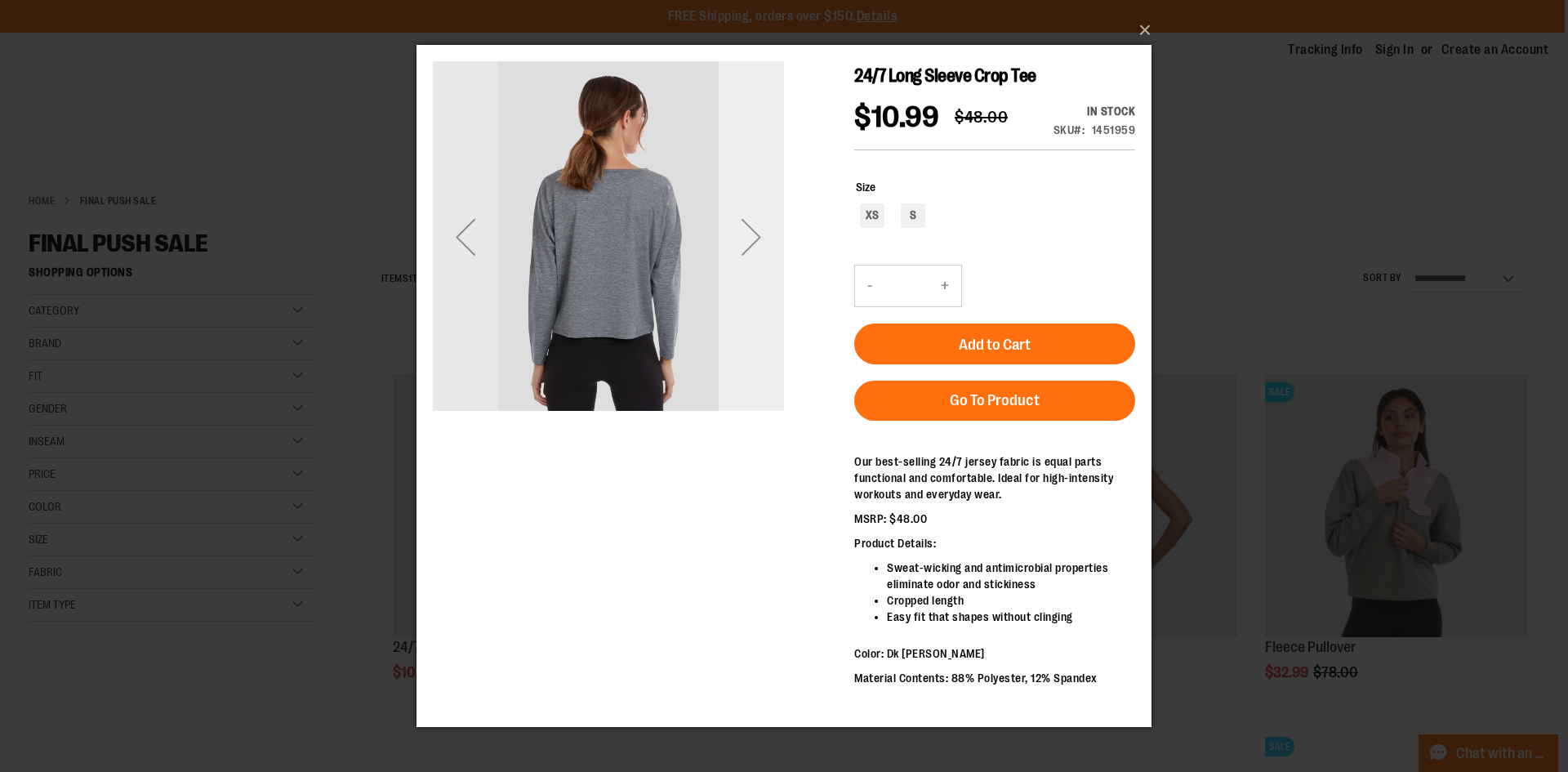
click at [738, 283] on div "Next" at bounding box center [751, 237] width 66 height 351
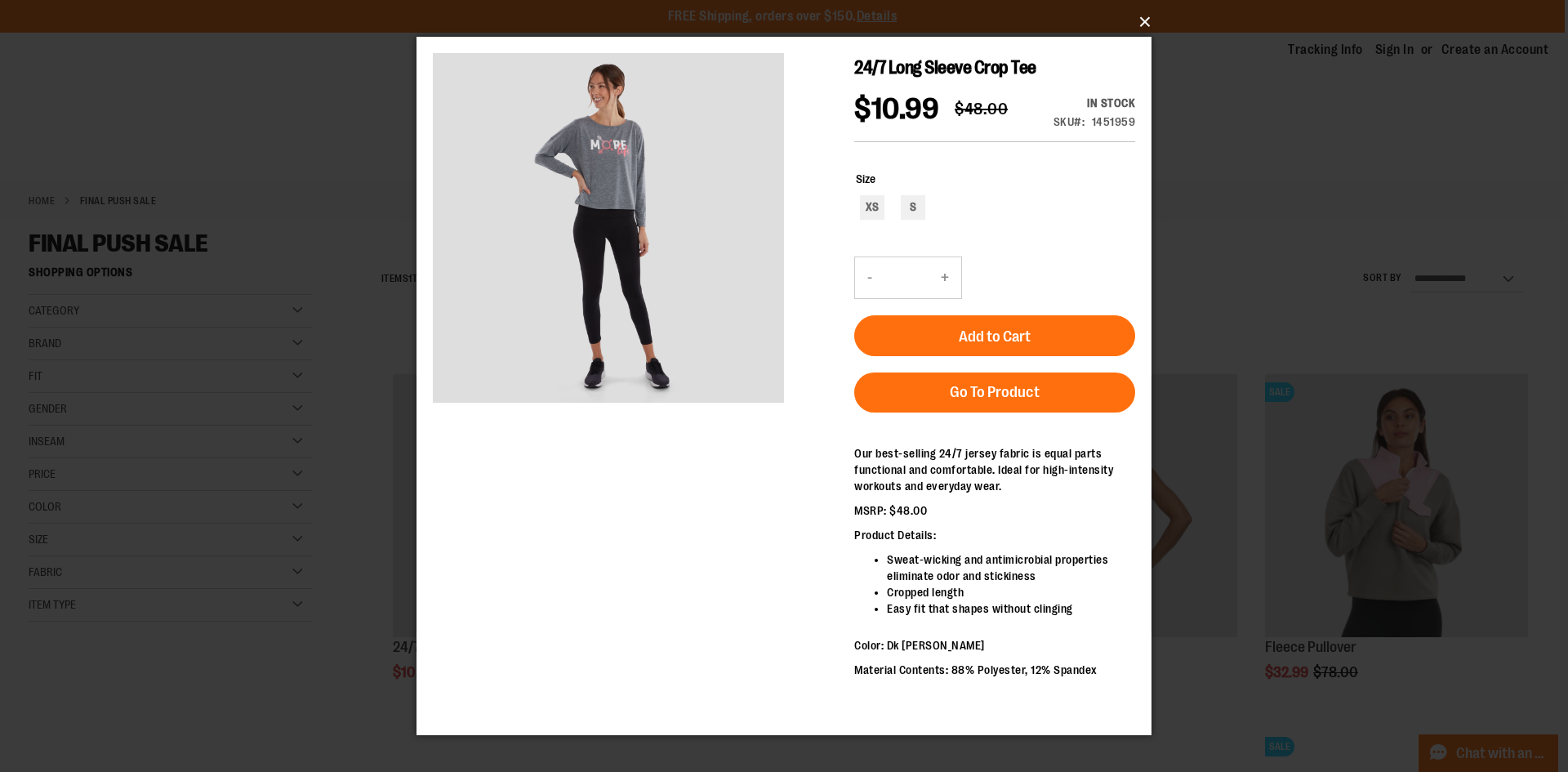
click at [1137, 13] on button "×" at bounding box center [789, 22] width 735 height 36
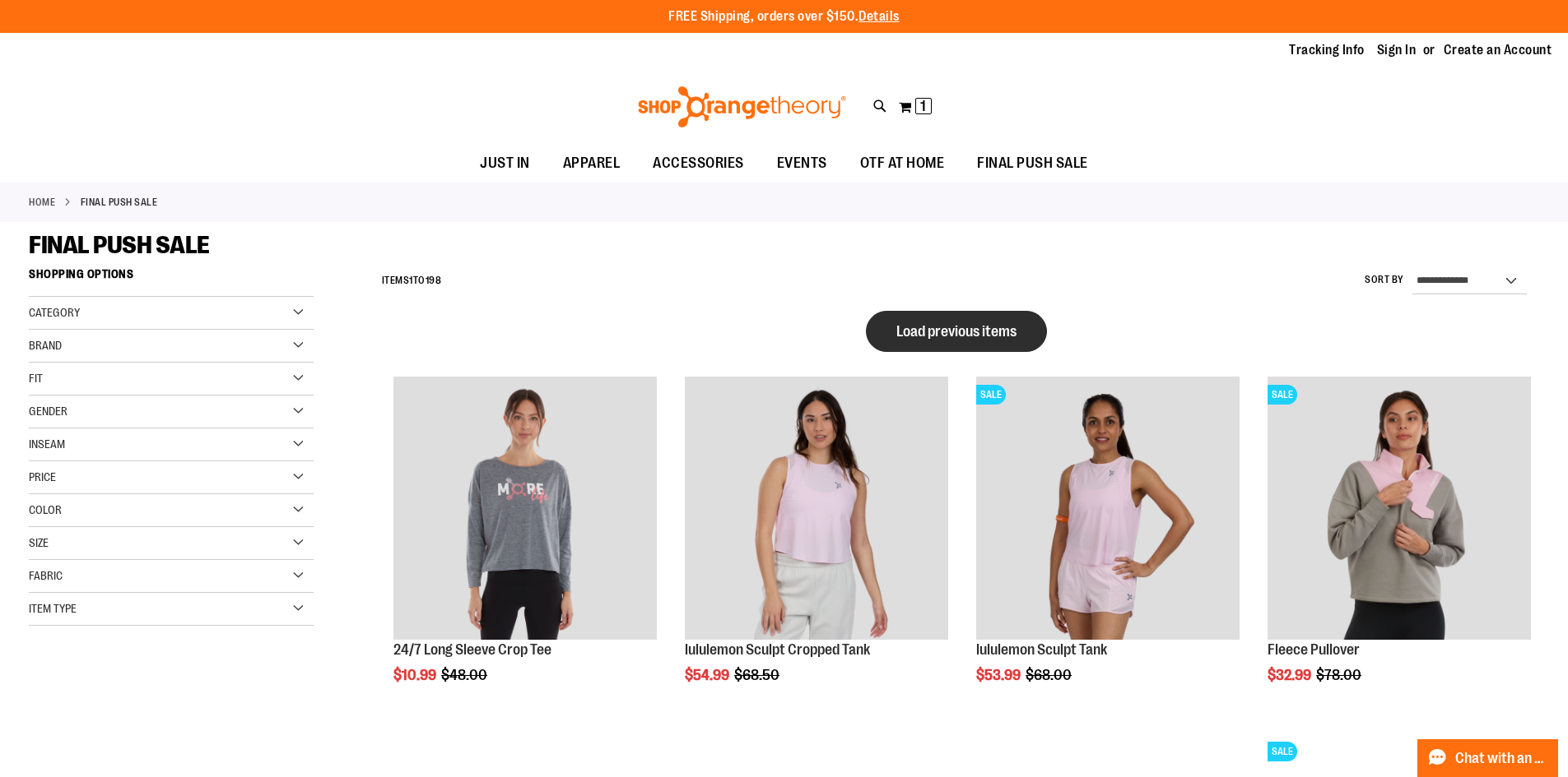
click at [915, 334] on span "Load previous items" at bounding box center [956, 332] width 120 height 17
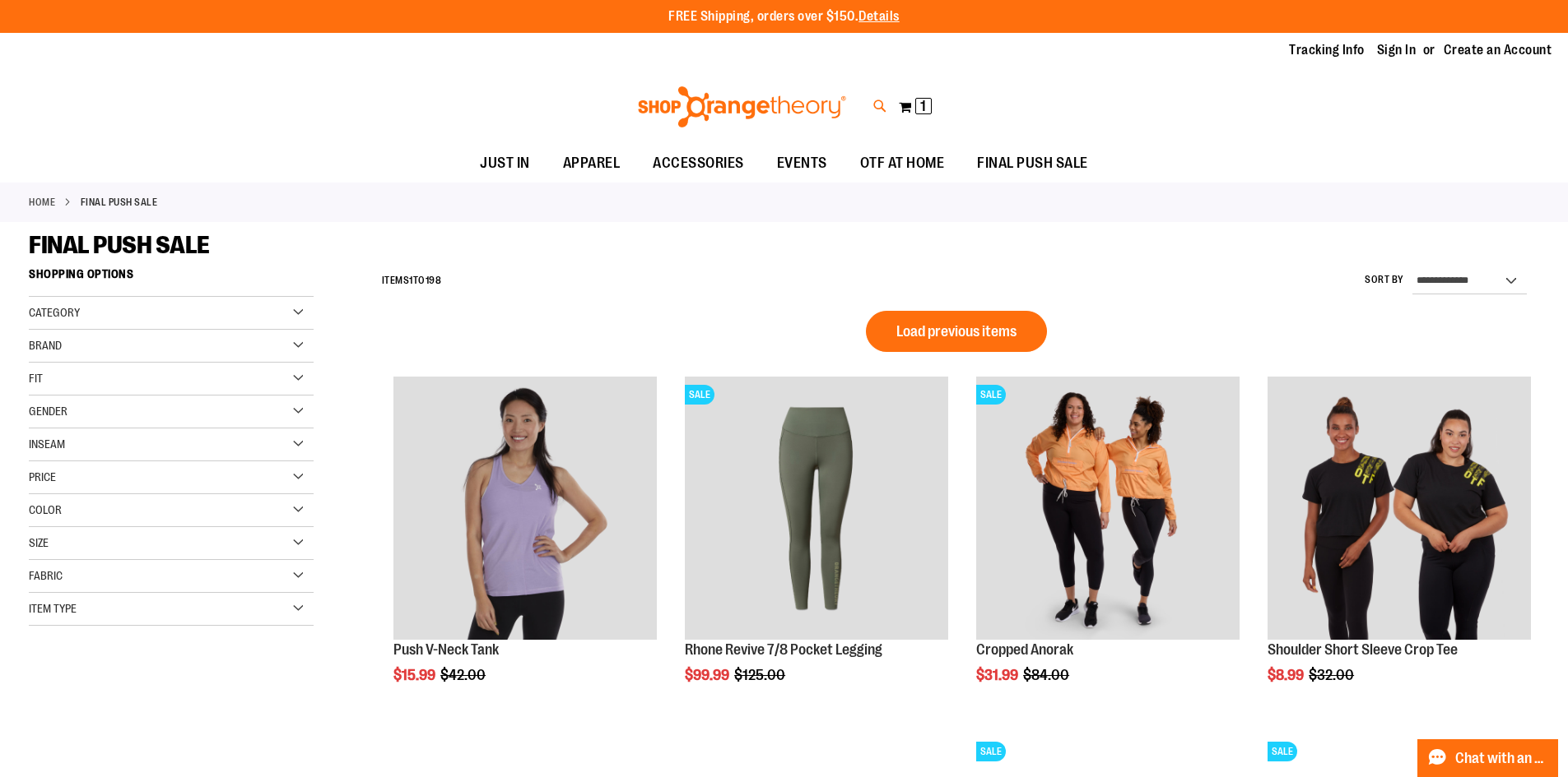
click at [880, 100] on icon at bounding box center [880, 106] width 14 height 19
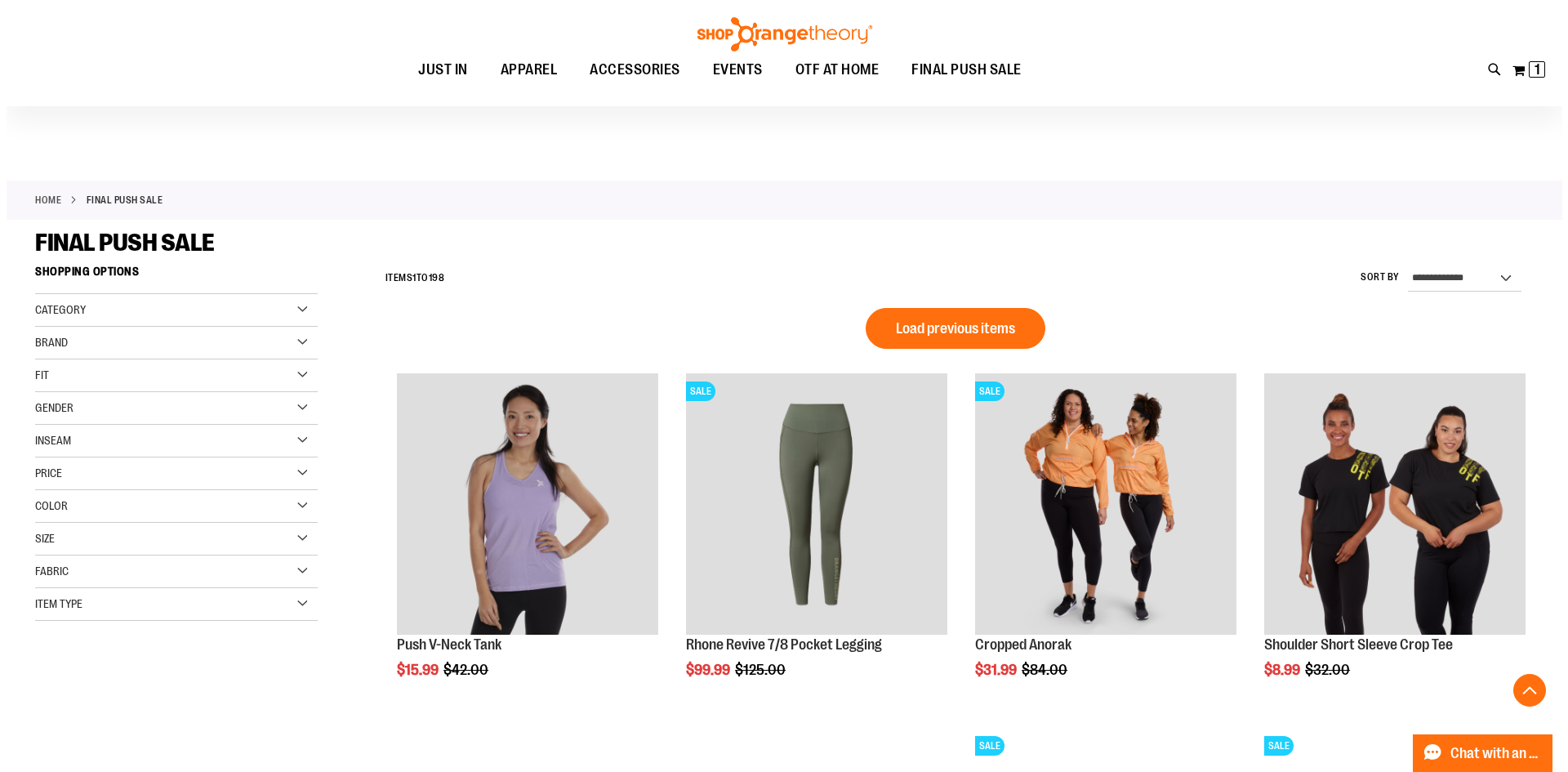
scroll to position [270, 0]
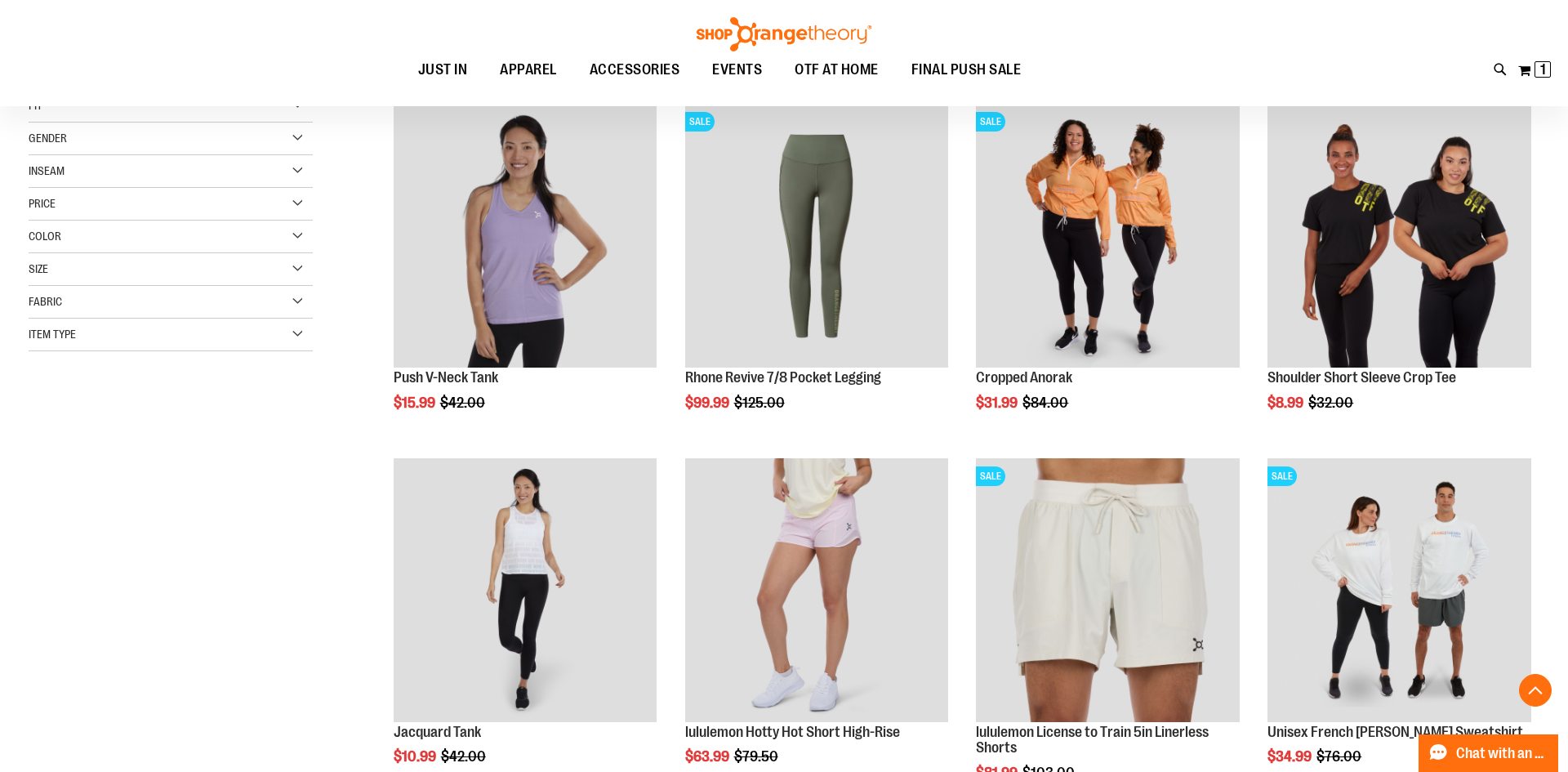
click at [499, 102] on input "Search" at bounding box center [783, 92] width 1244 height 54
drag, startPoint x: 299, startPoint y: 97, endPoint x: 88, endPoint y: 88, distance: 211.2
click at [88, 88] on div "**********" at bounding box center [784, 386] width 1568 height 772
click at [138, 56] on div "**********" at bounding box center [784, 386] width 1568 height 772
click at [334, 95] on input "**********" at bounding box center [783, 92] width 1244 height 54
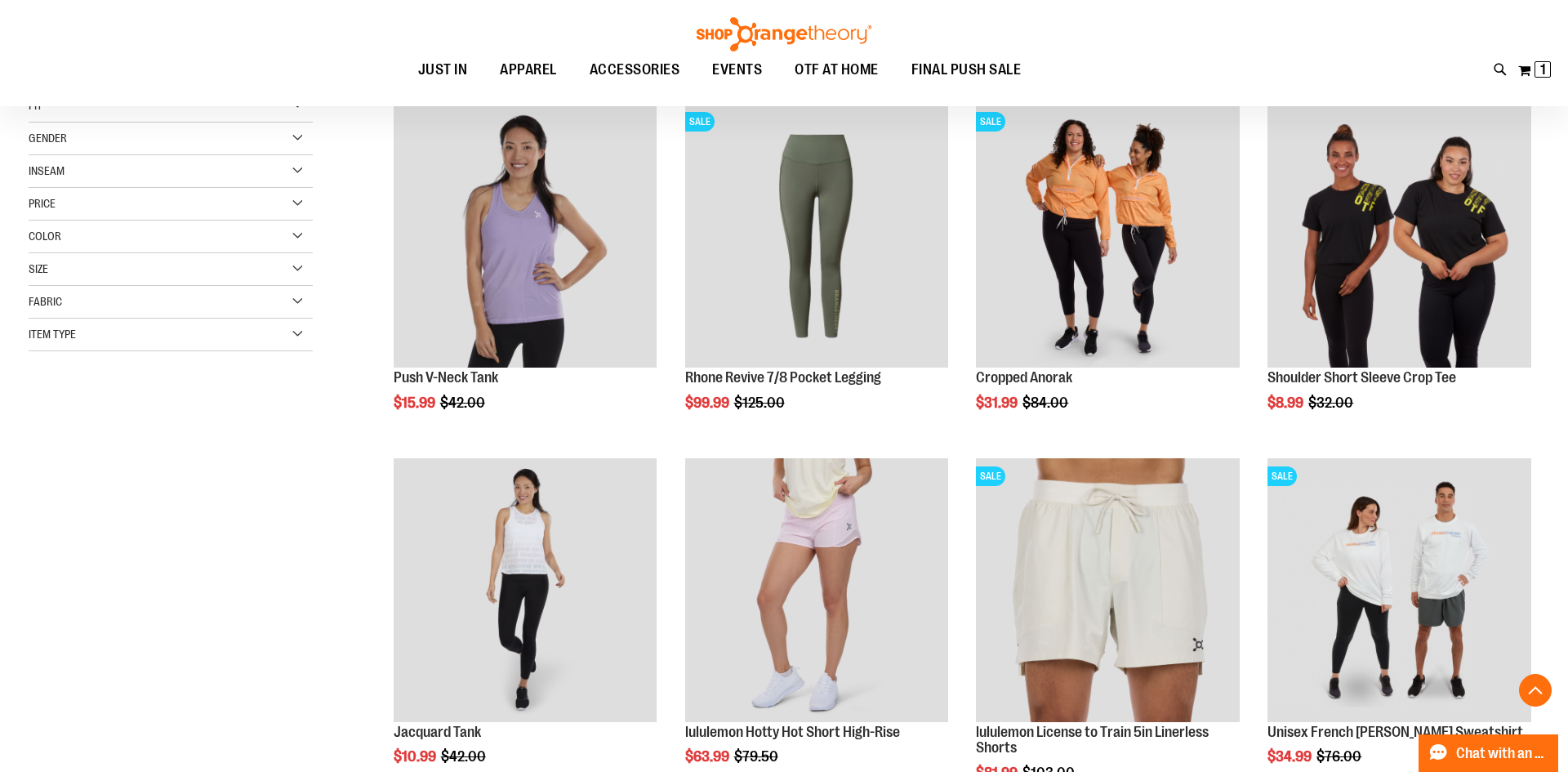
click at [1381, 95] on button "submit" at bounding box center [1378, 94] width 49 height 49
type input "**********"
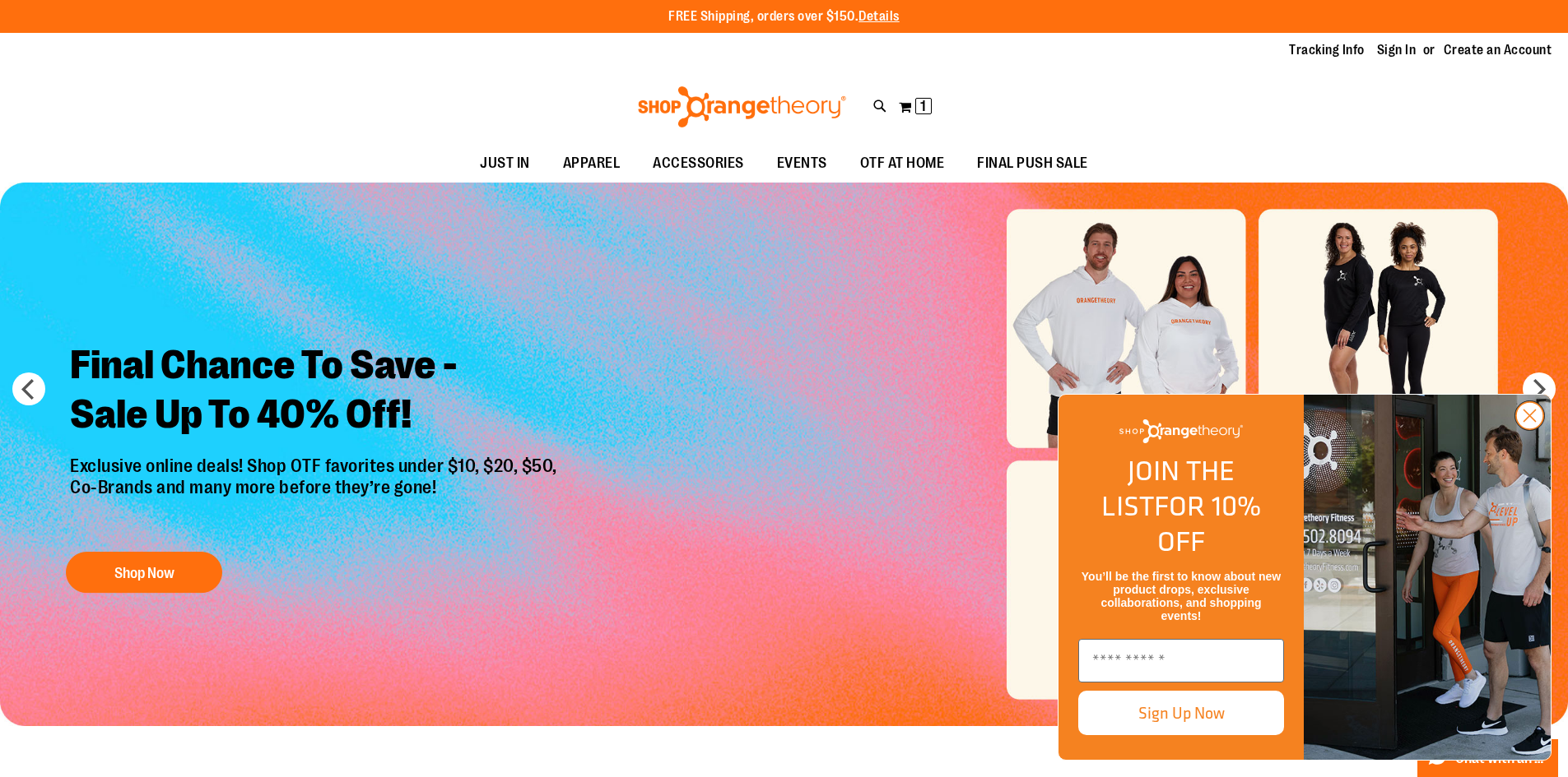
click at [1530, 422] on icon "Close dialog" at bounding box center [1530, 416] width 12 height 12
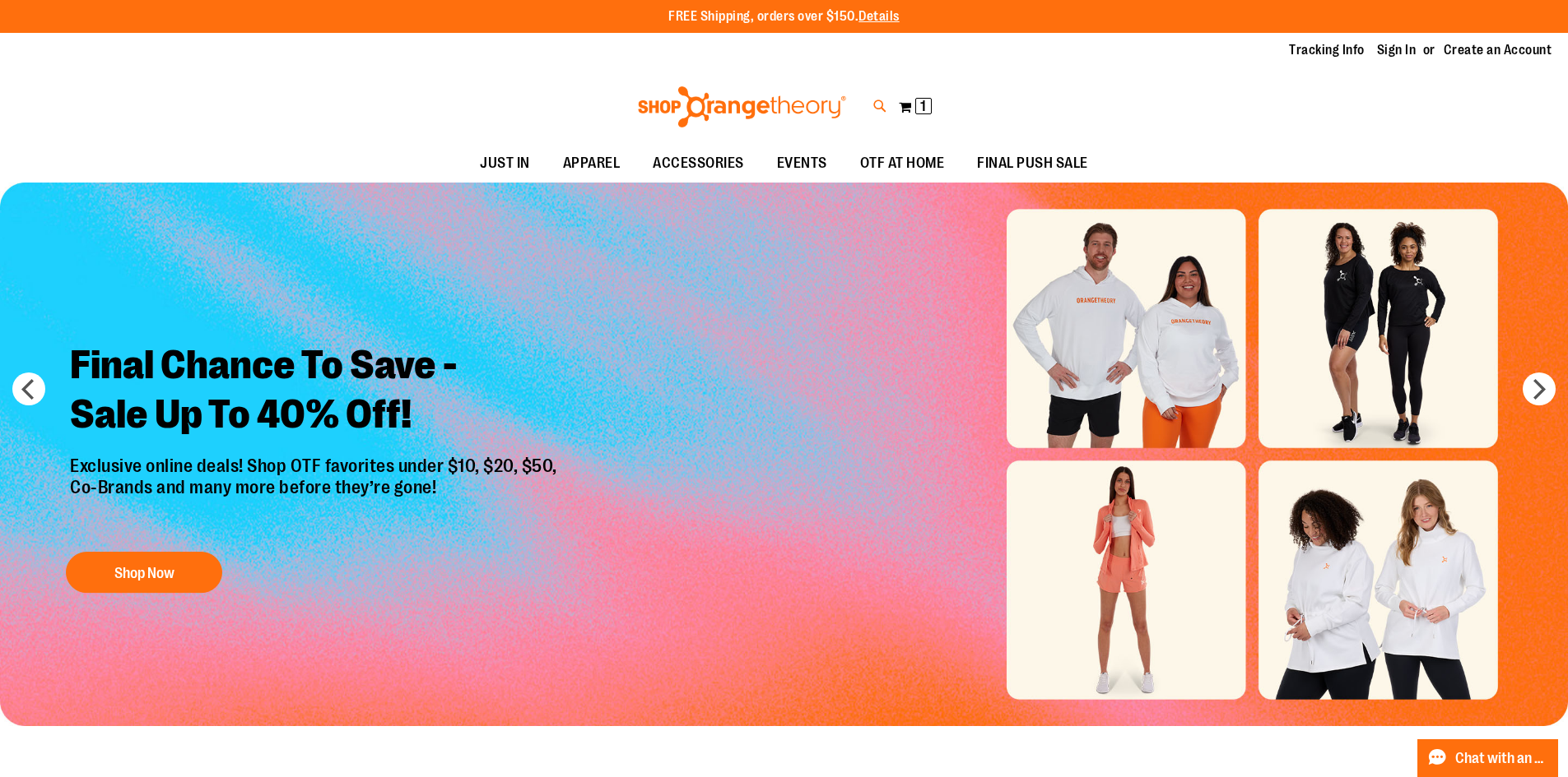
click at [877, 109] on icon at bounding box center [880, 106] width 14 height 19
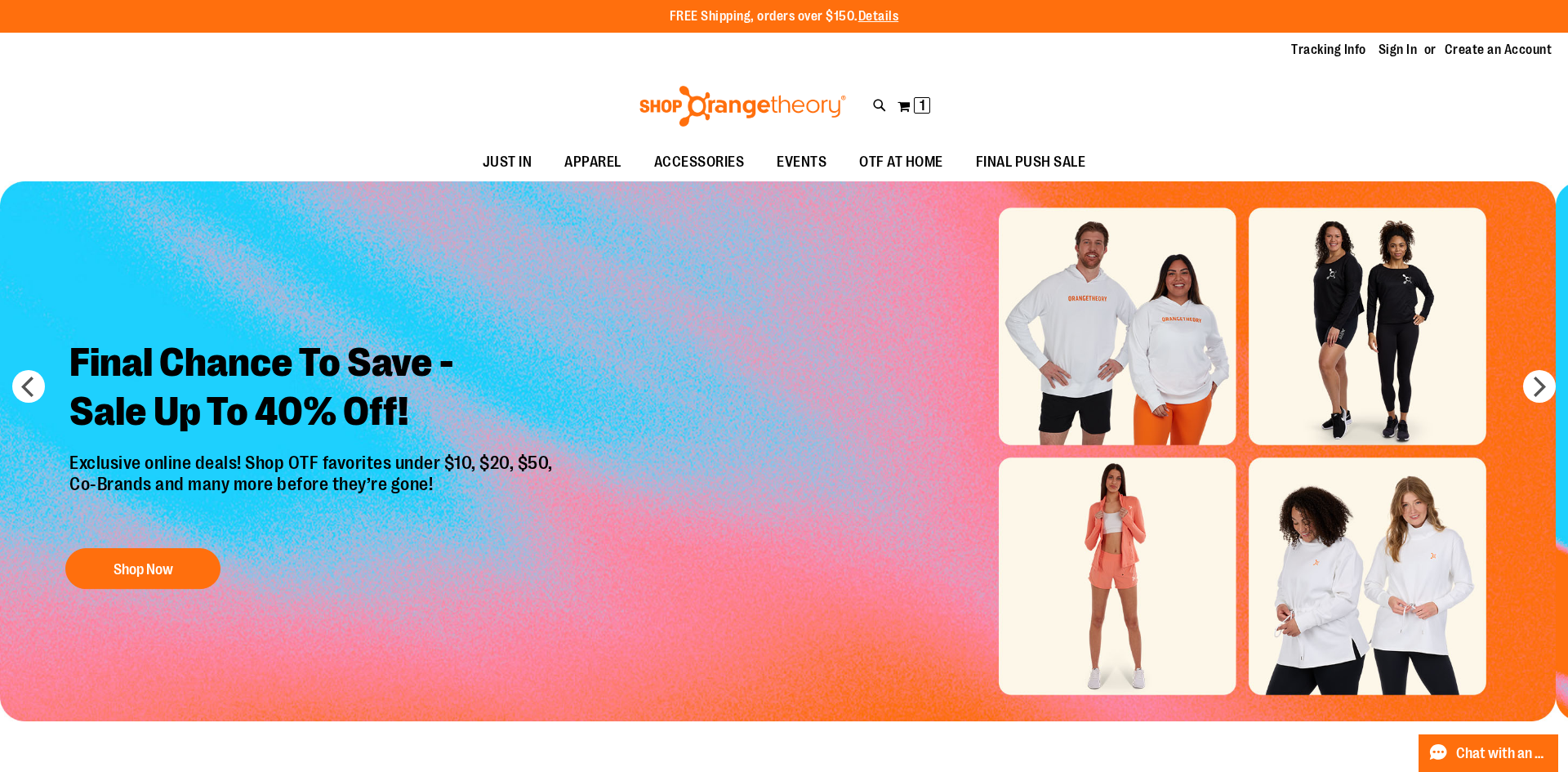
click at [349, 104] on input "Search" at bounding box center [783, 92] width 1244 height 54
type input "**********"
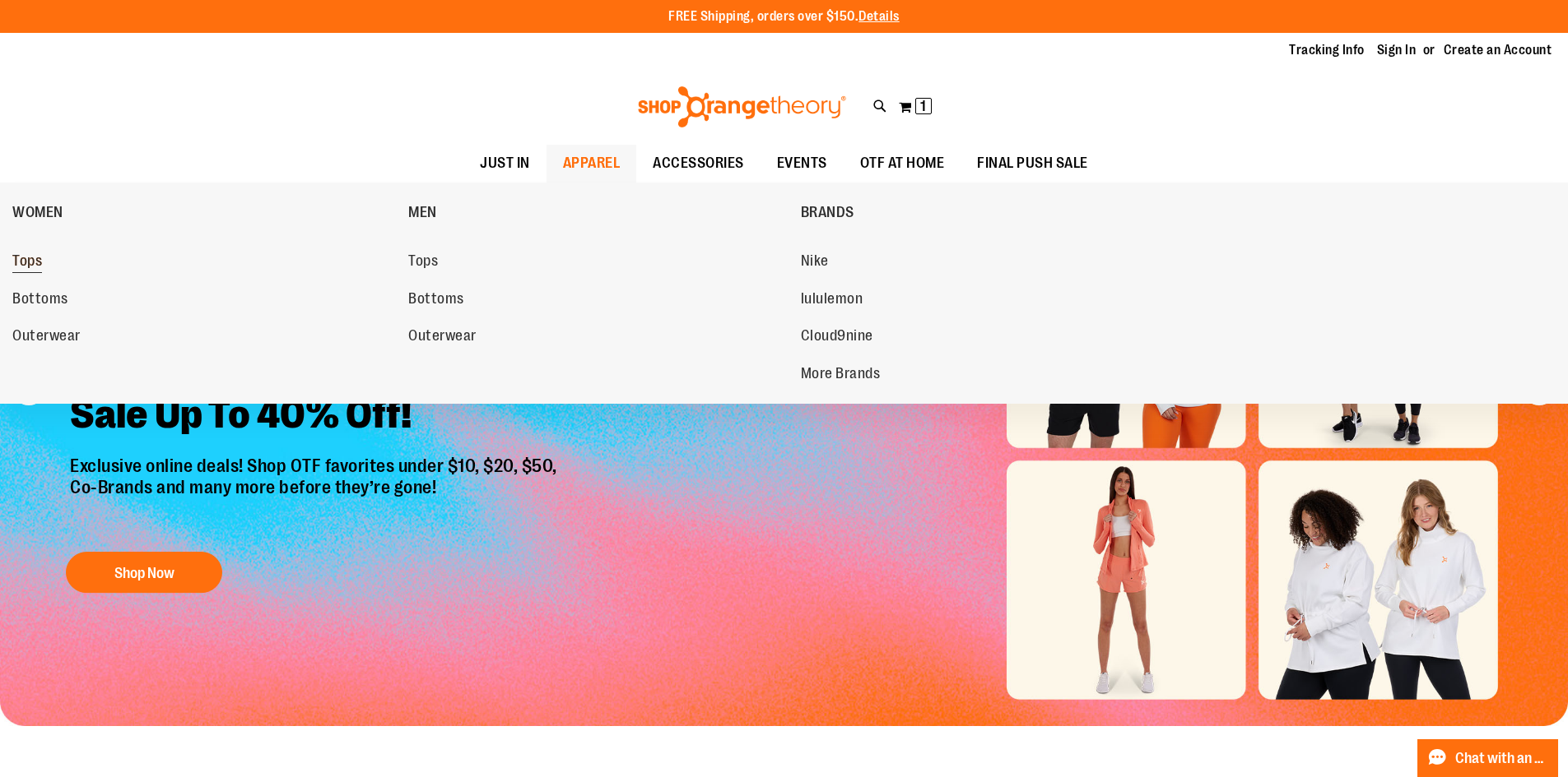
click at [21, 260] on span "Tops" at bounding box center [27, 262] width 29 height 21
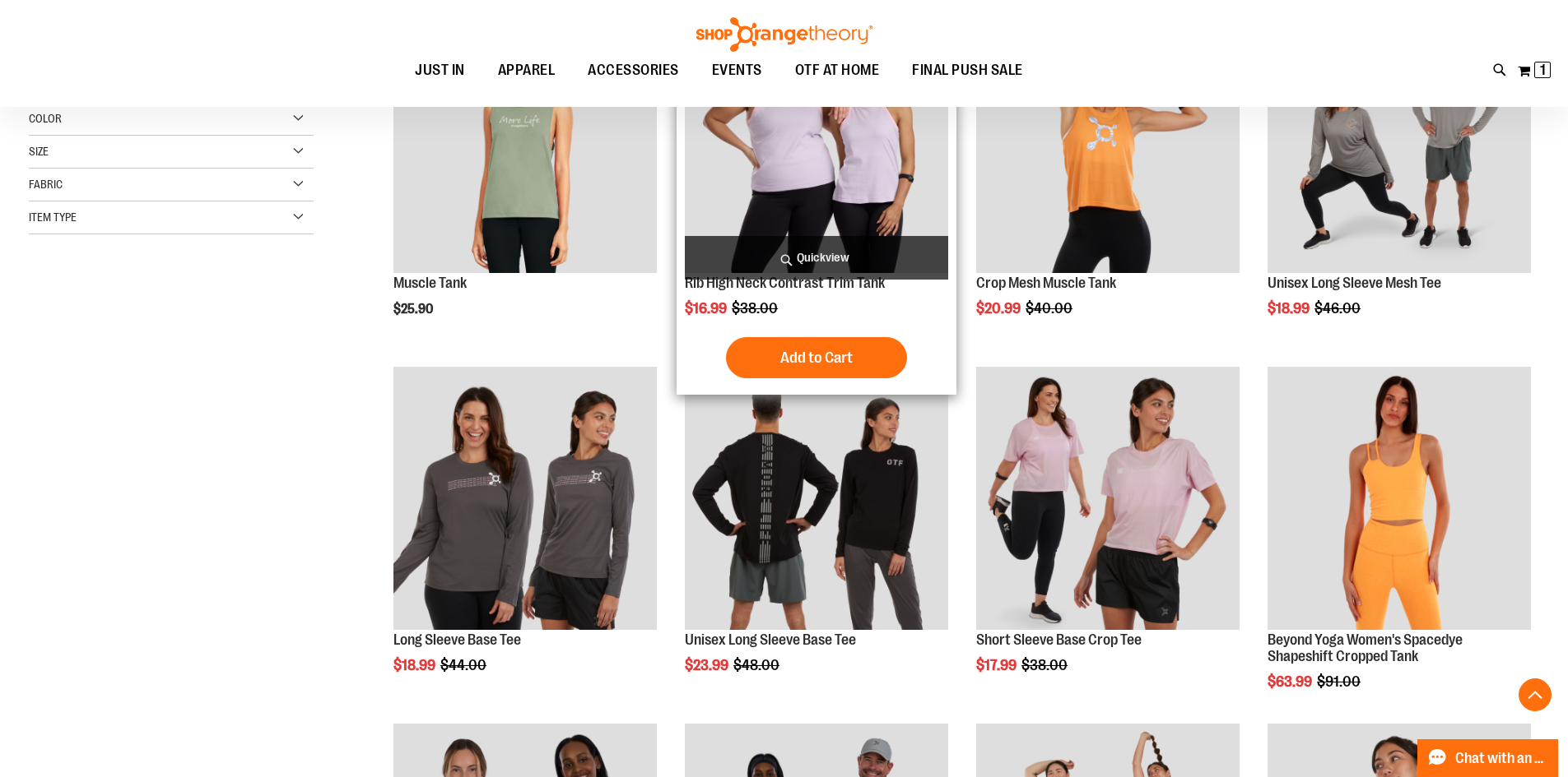
scroll to position [328, 0]
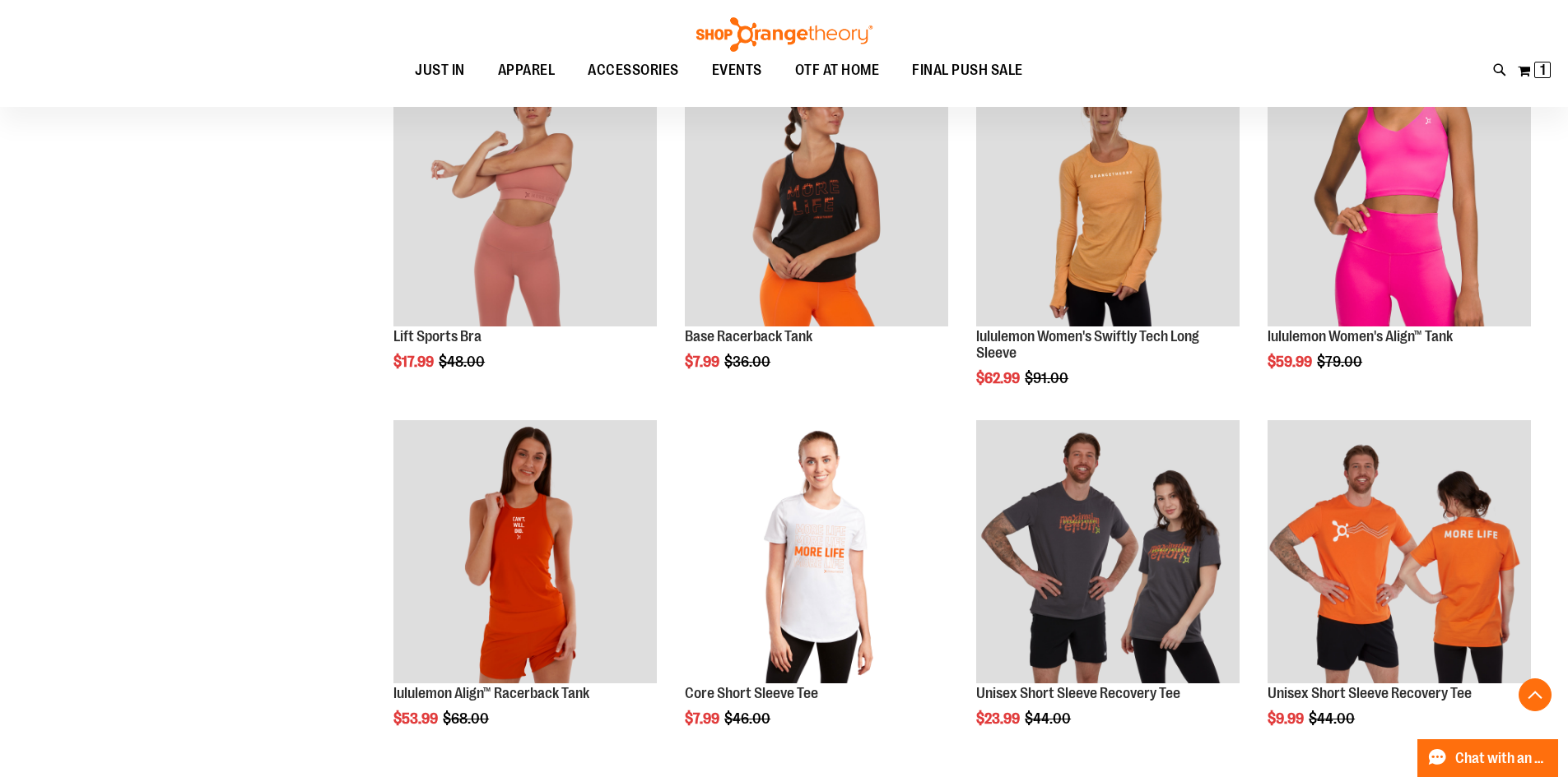
scroll to position [1480, 0]
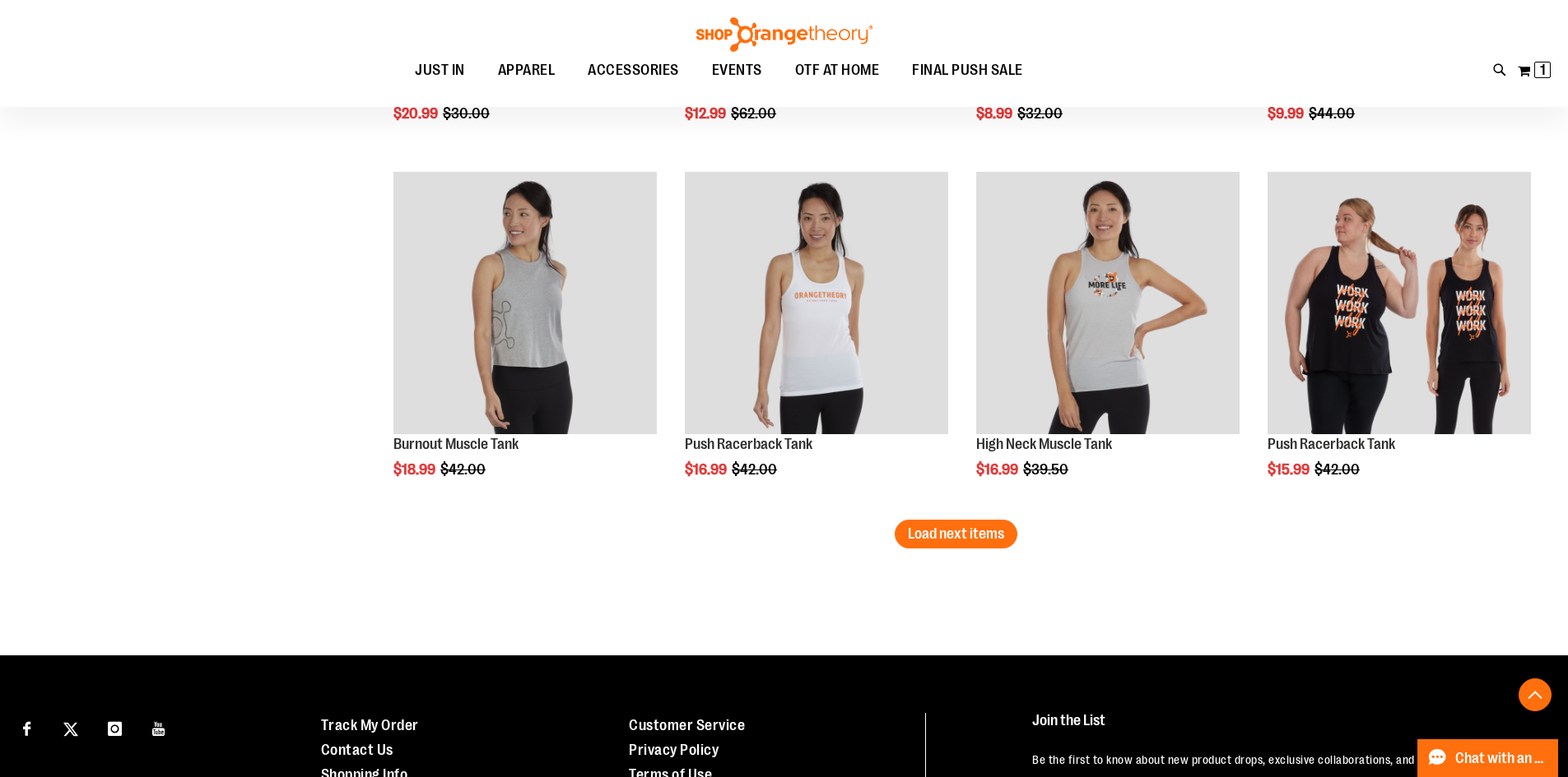
scroll to position [3024, 0]
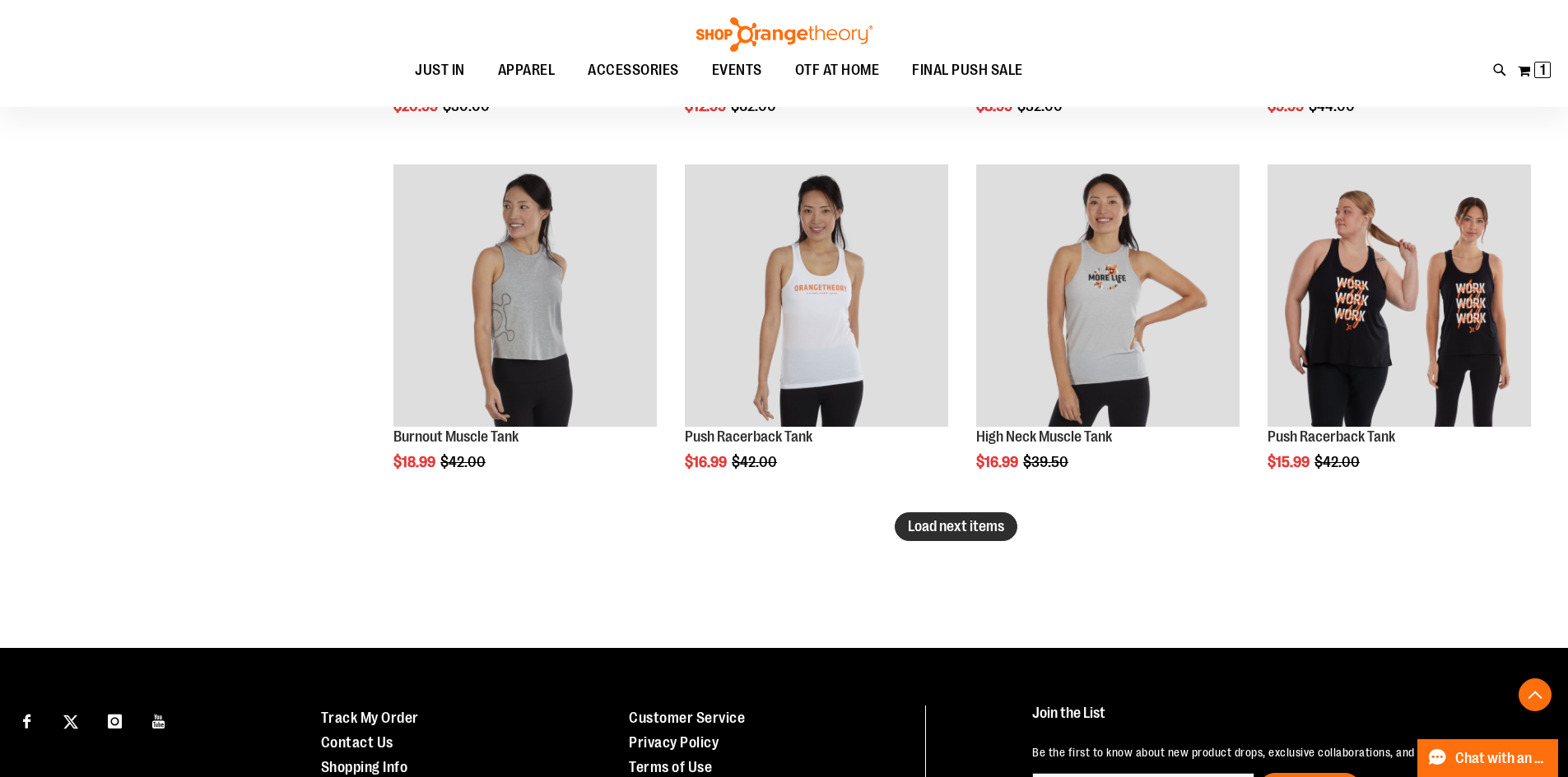
click at [980, 529] on span "Load next items" at bounding box center [955, 526] width 96 height 17
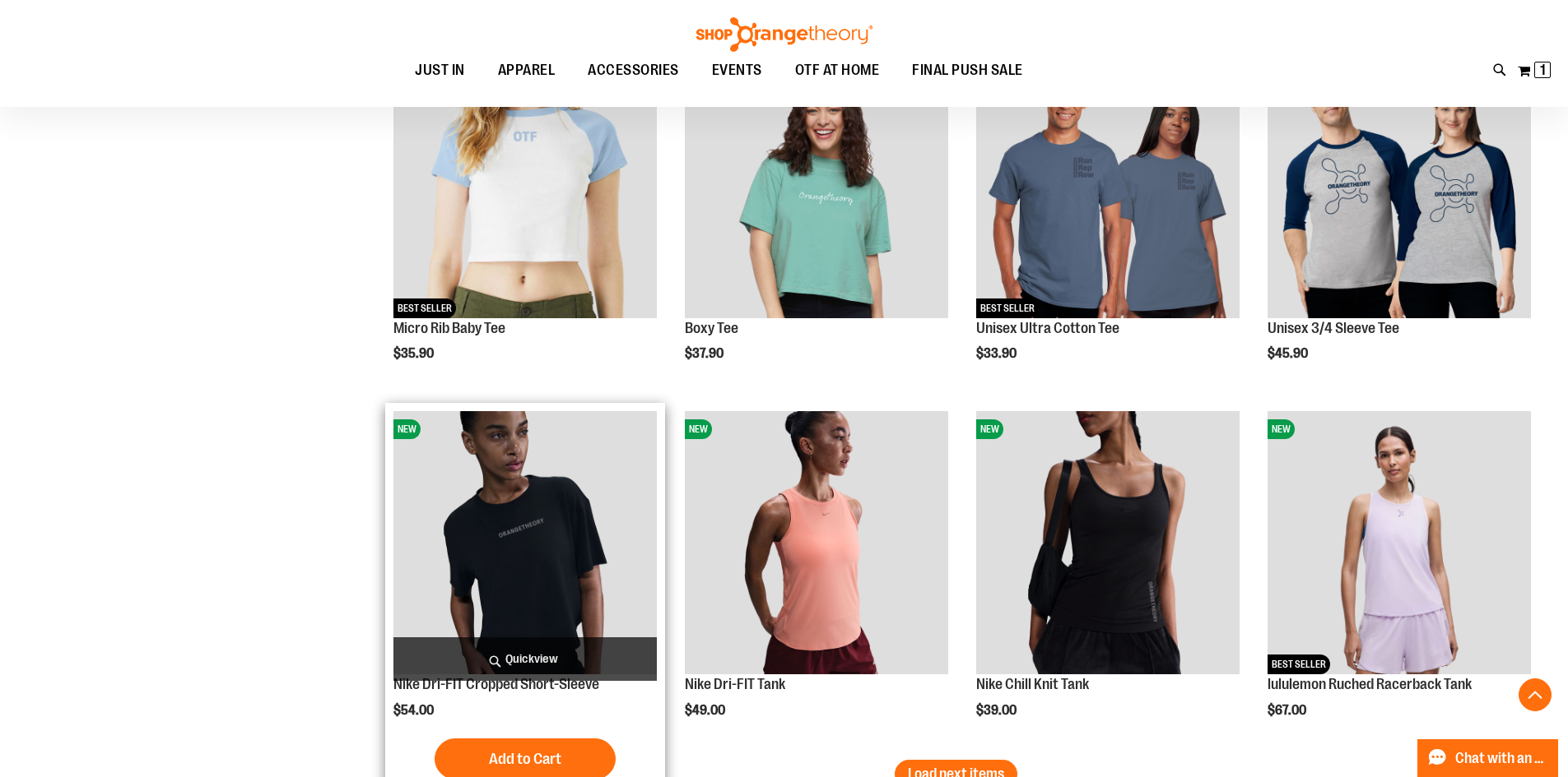
scroll to position [4011, 0]
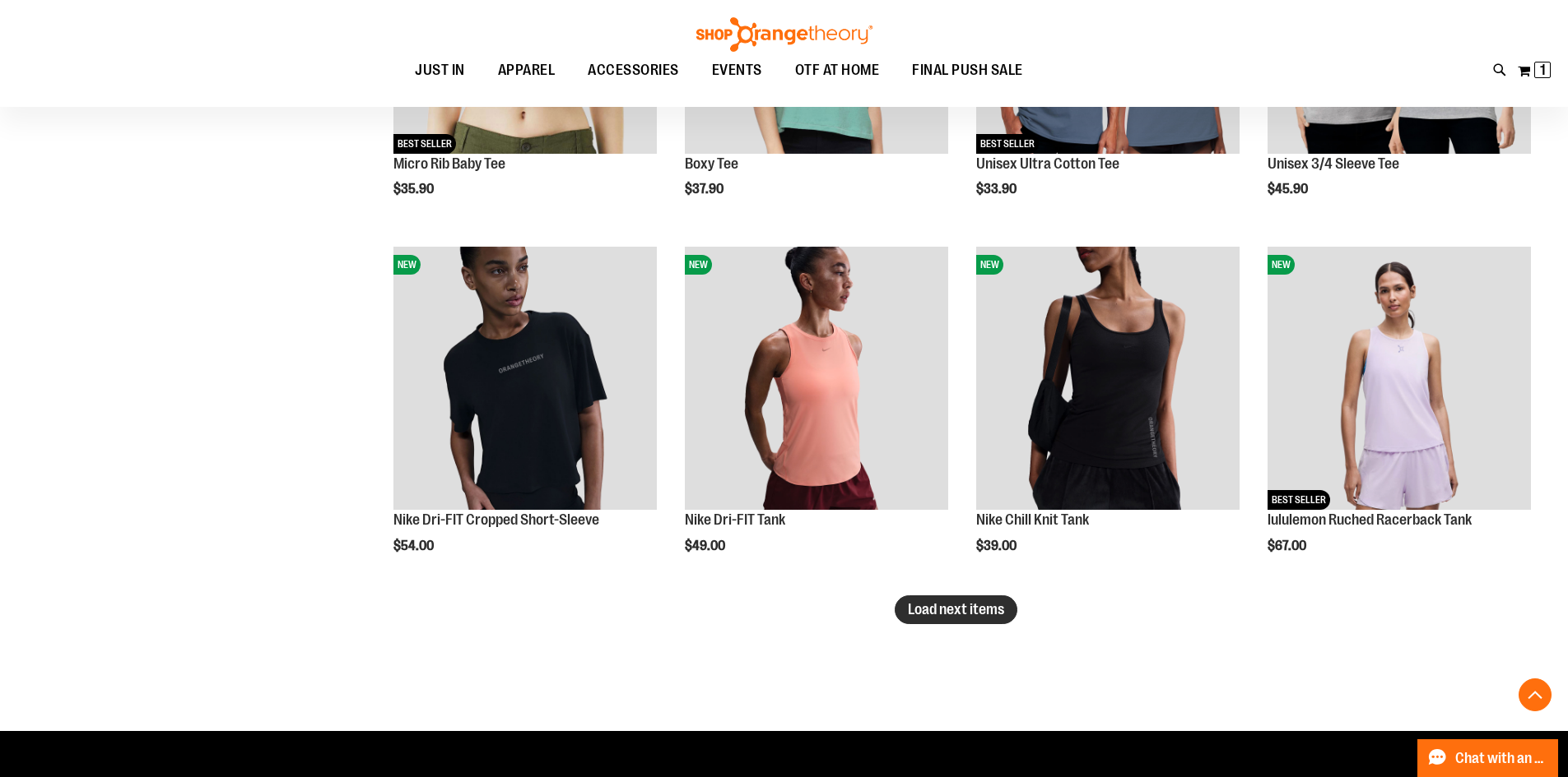
click at [965, 607] on span "Load next items" at bounding box center [955, 610] width 96 height 17
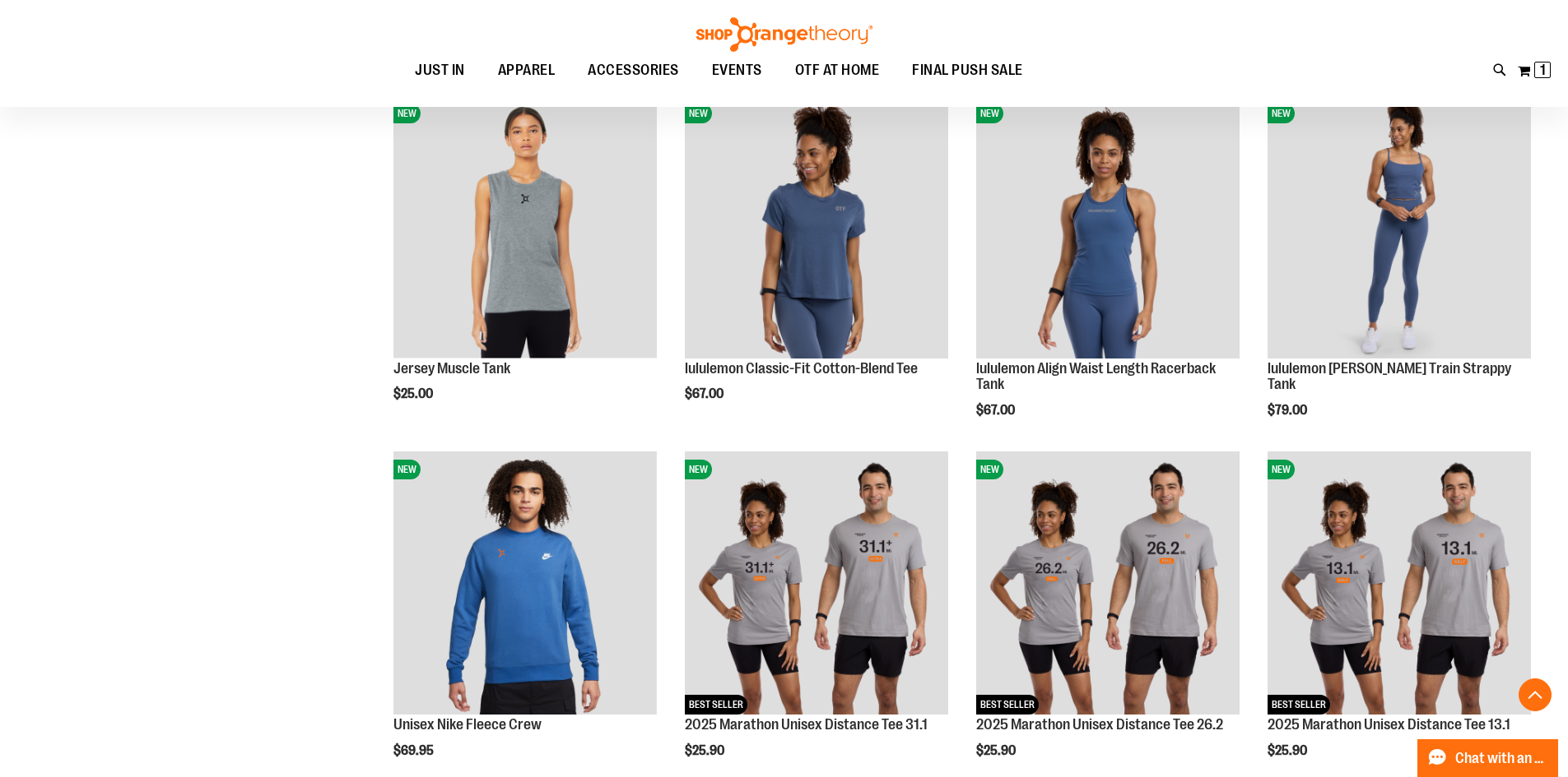
scroll to position [4999, 0]
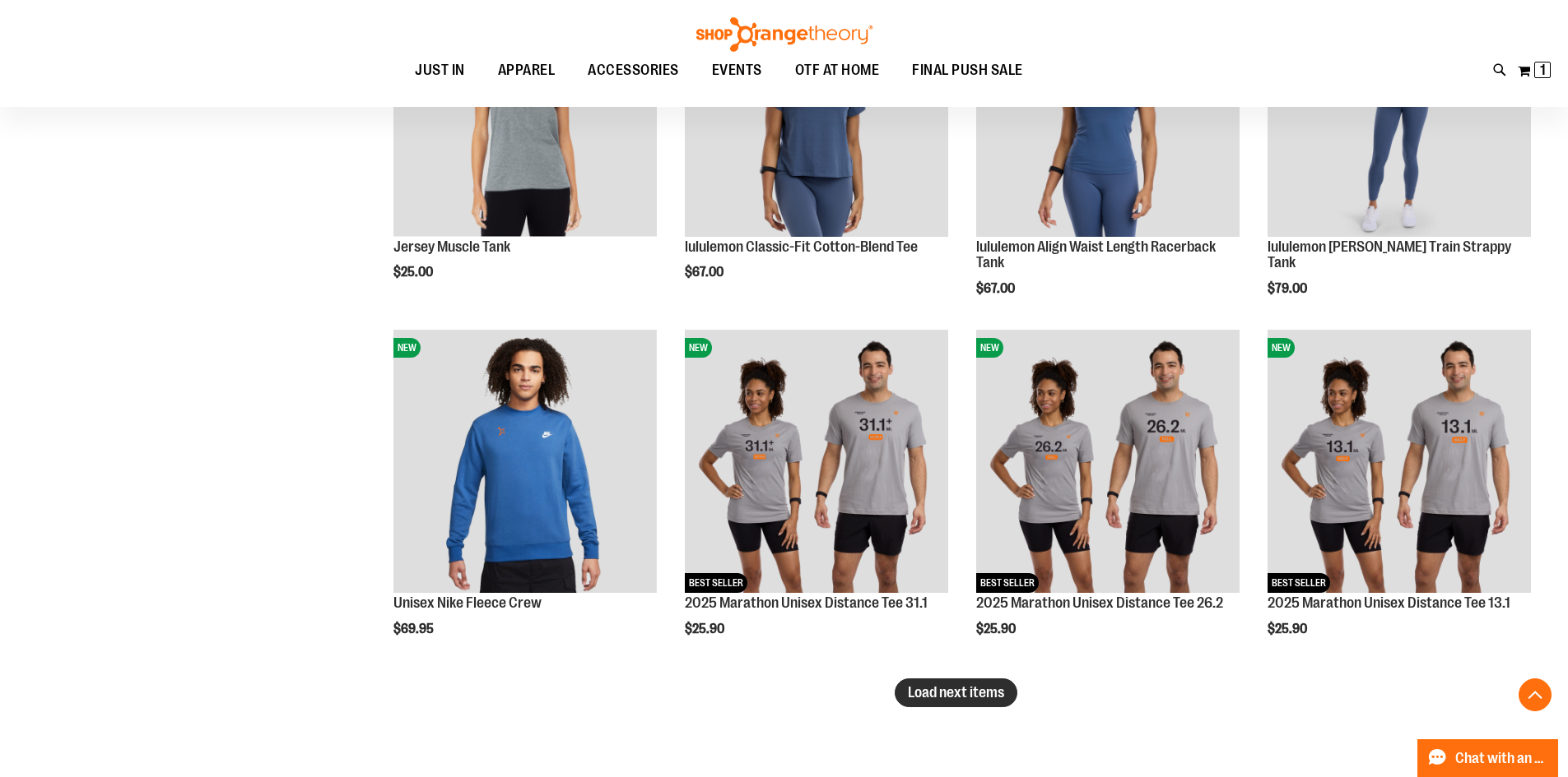
click at [944, 705] on button "Load next items" at bounding box center [955, 693] width 123 height 28
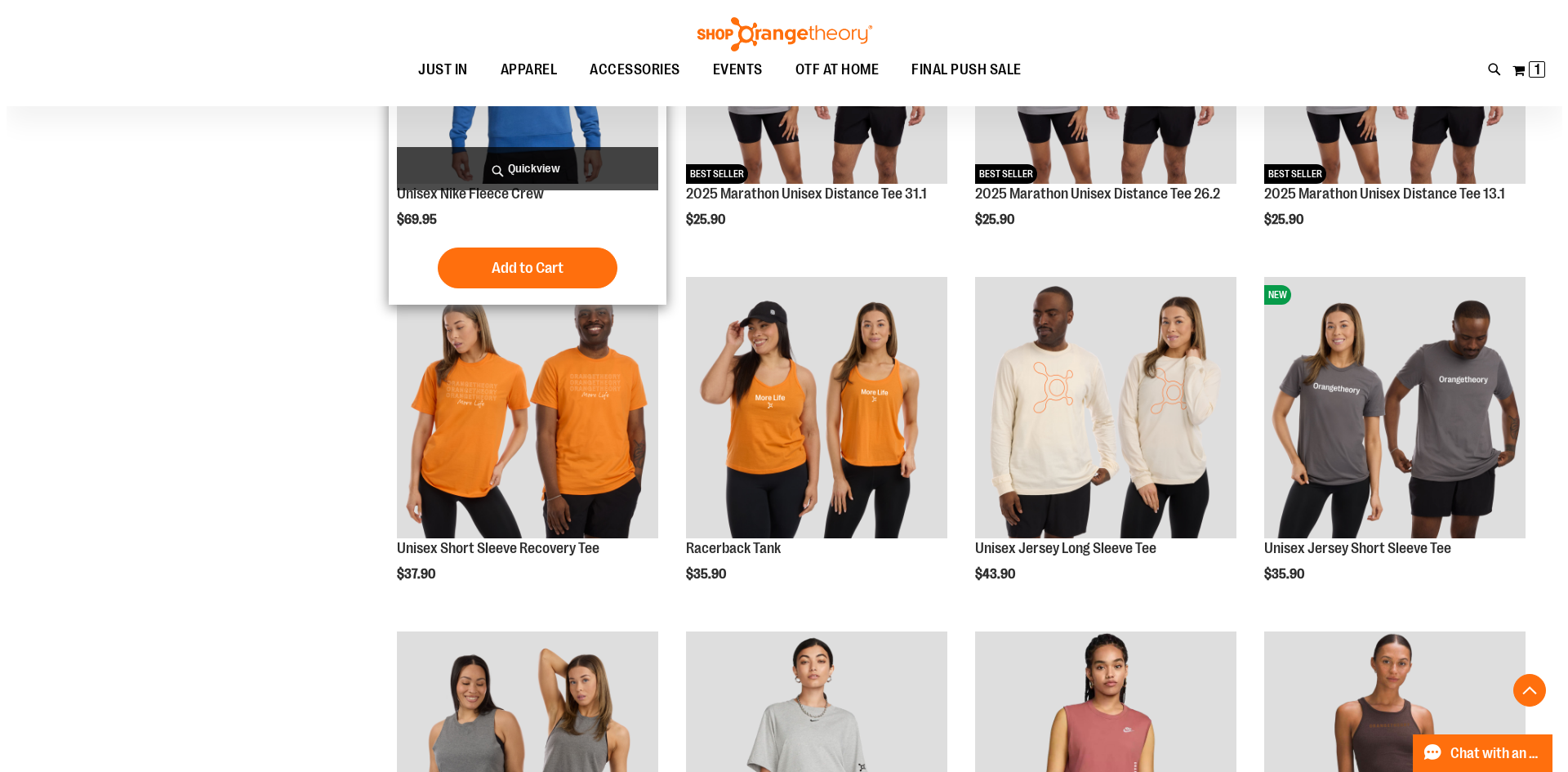
scroll to position [5375, 0]
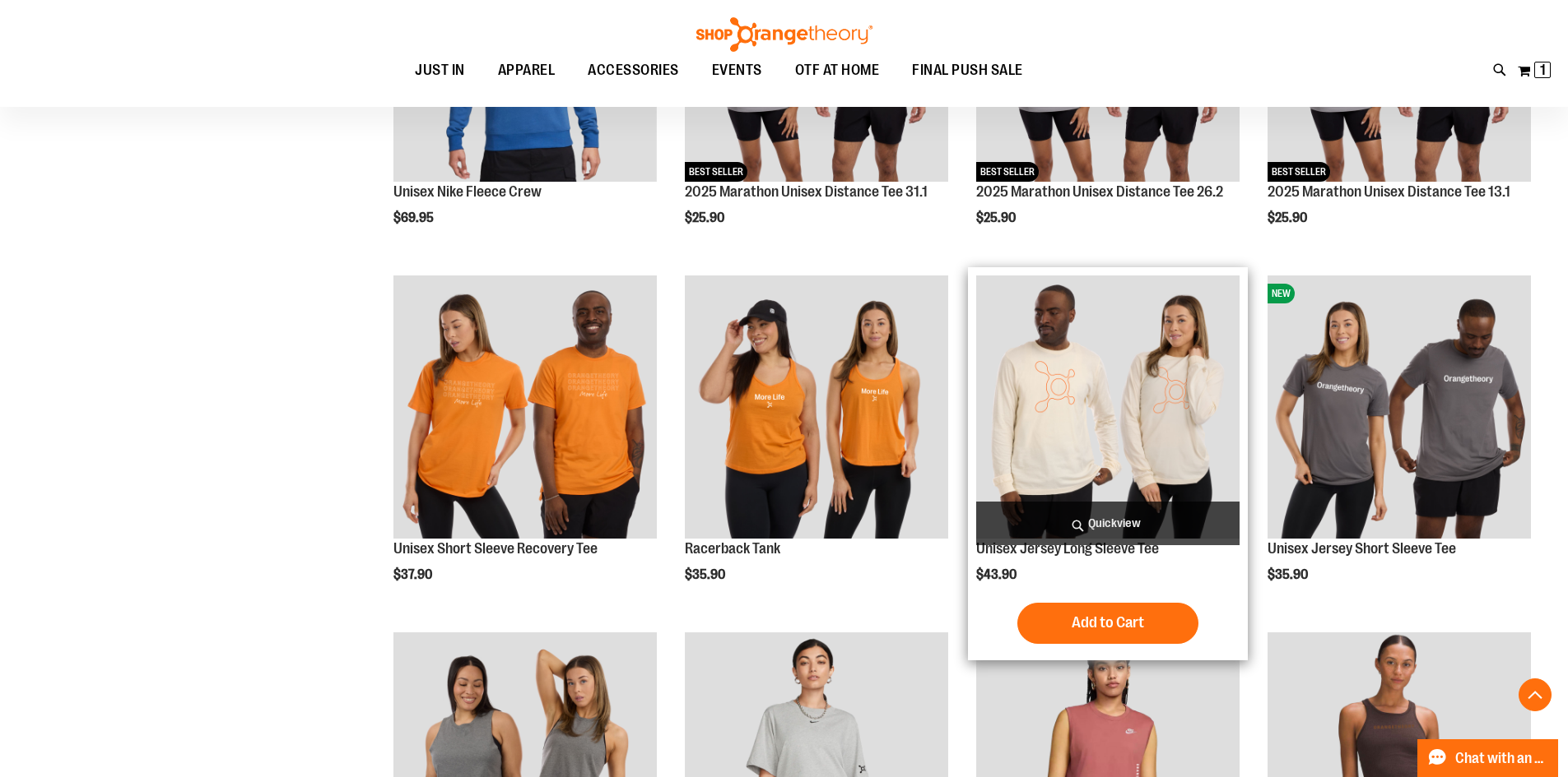
click at [1173, 507] on span "Quickview" at bounding box center [1107, 524] width 263 height 43
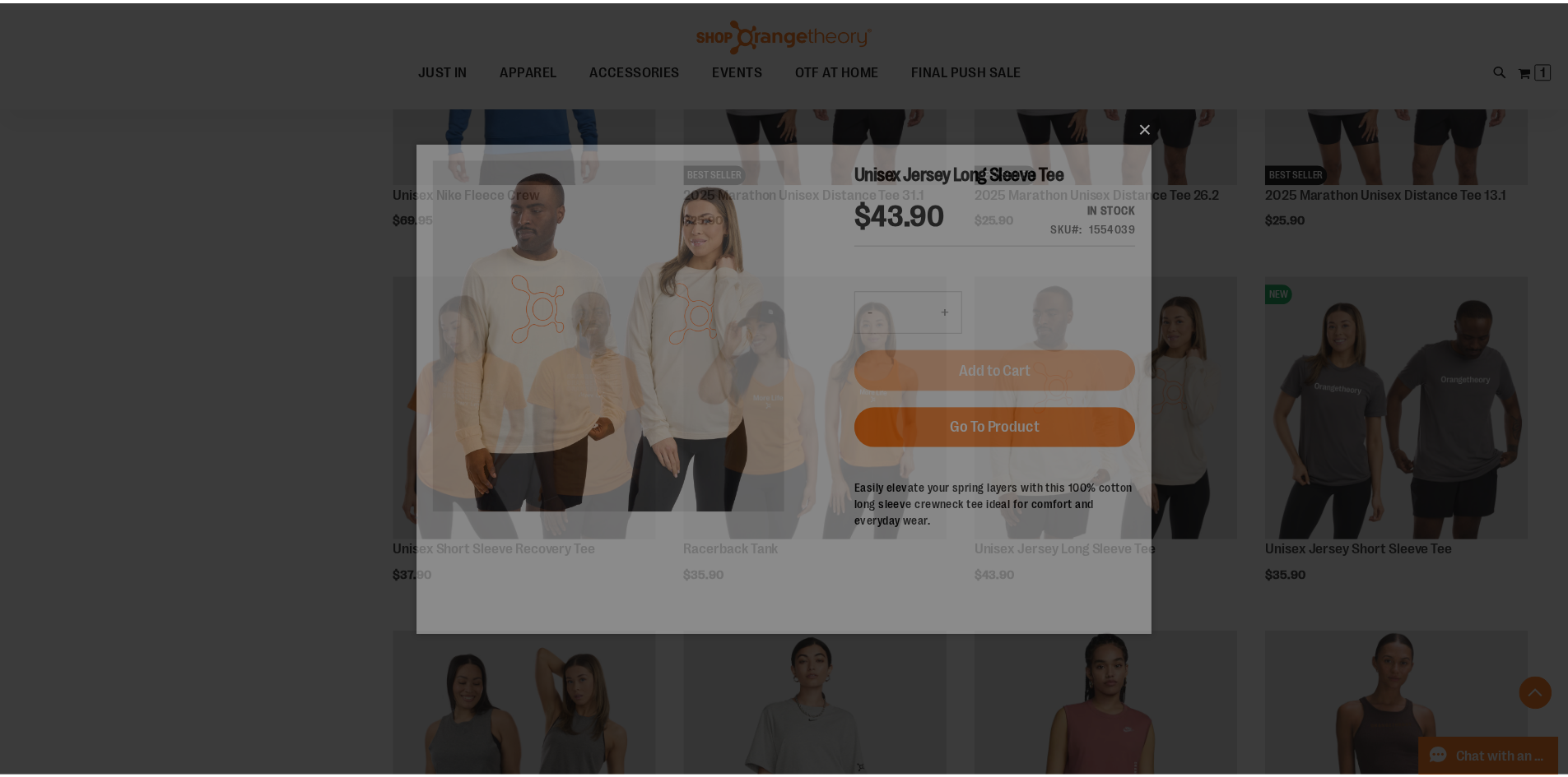
scroll to position [0, 0]
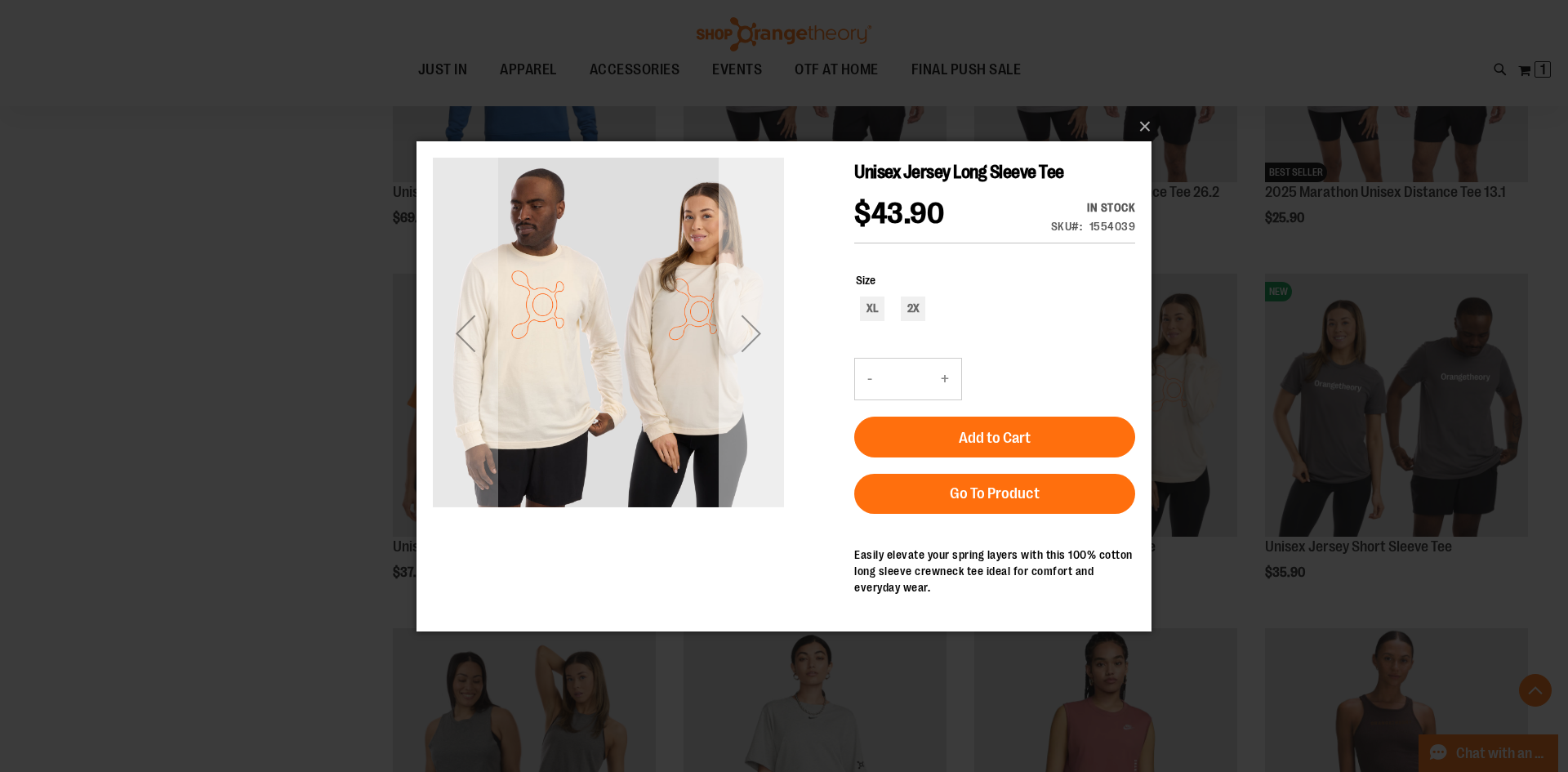
click at [754, 341] on div "Next" at bounding box center [751, 332] width 66 height 66
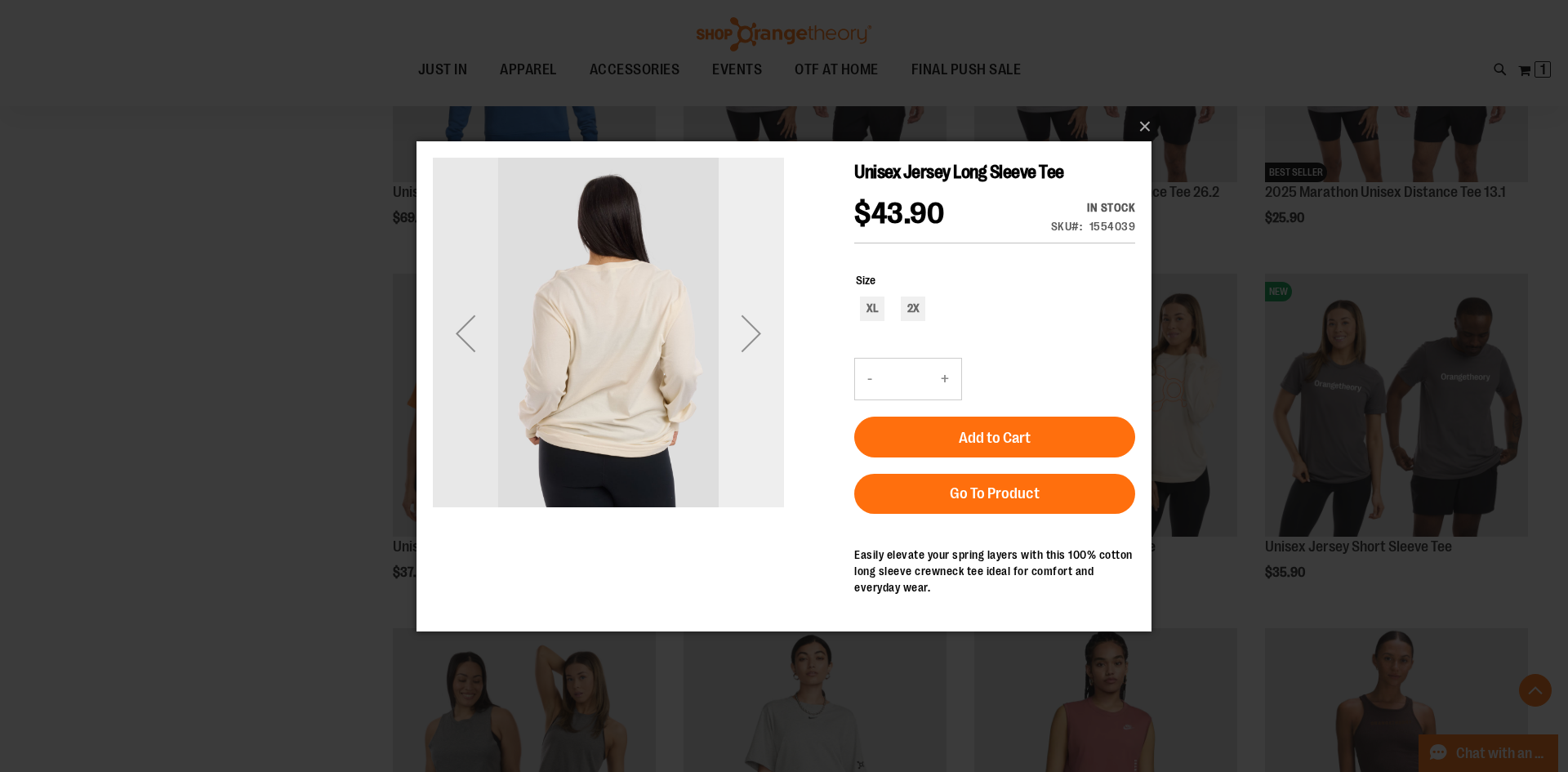
click at [754, 341] on div "Next" at bounding box center [751, 332] width 66 height 66
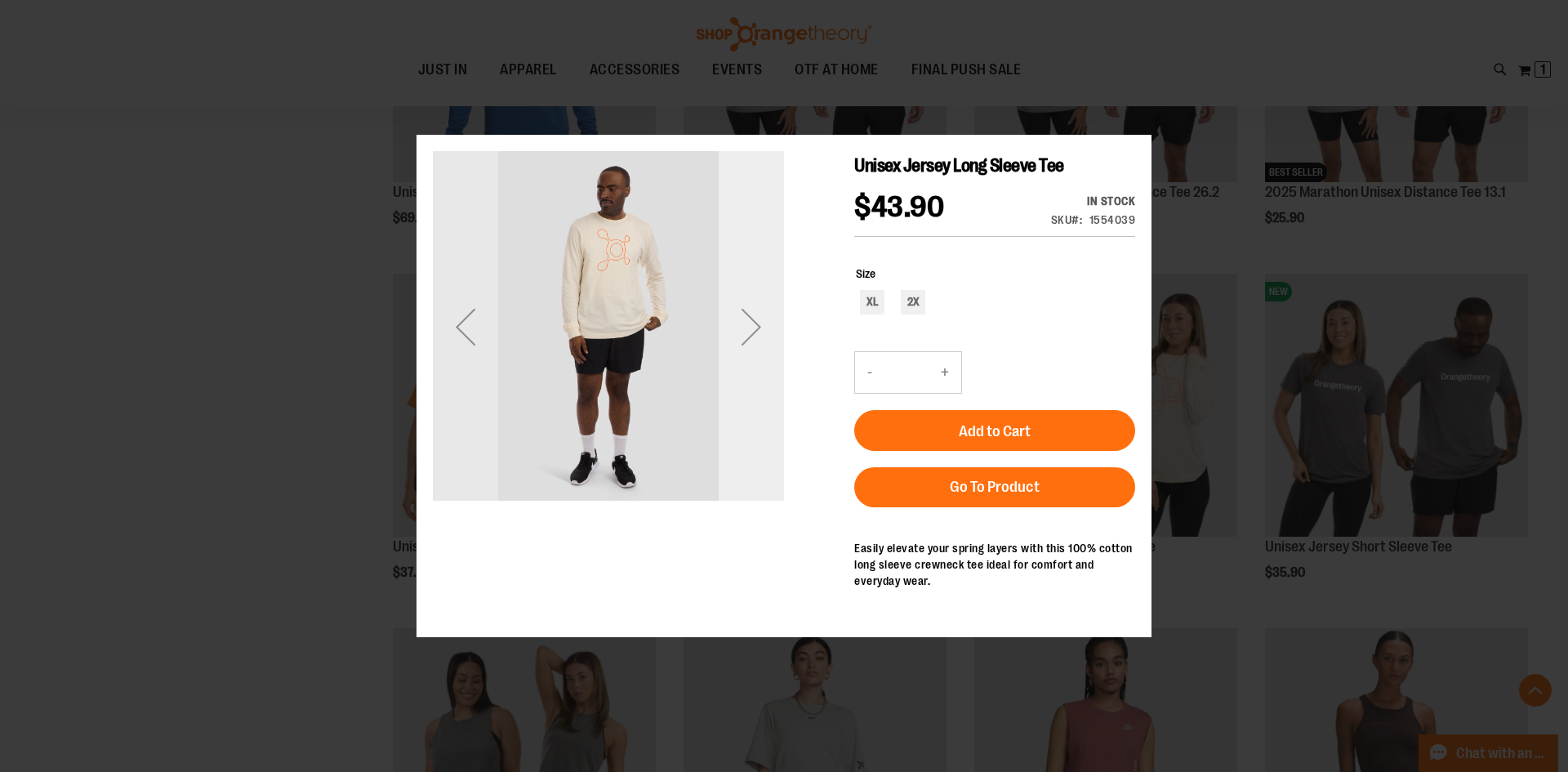
click at [754, 341] on div "Next" at bounding box center [751, 325] width 66 height 66
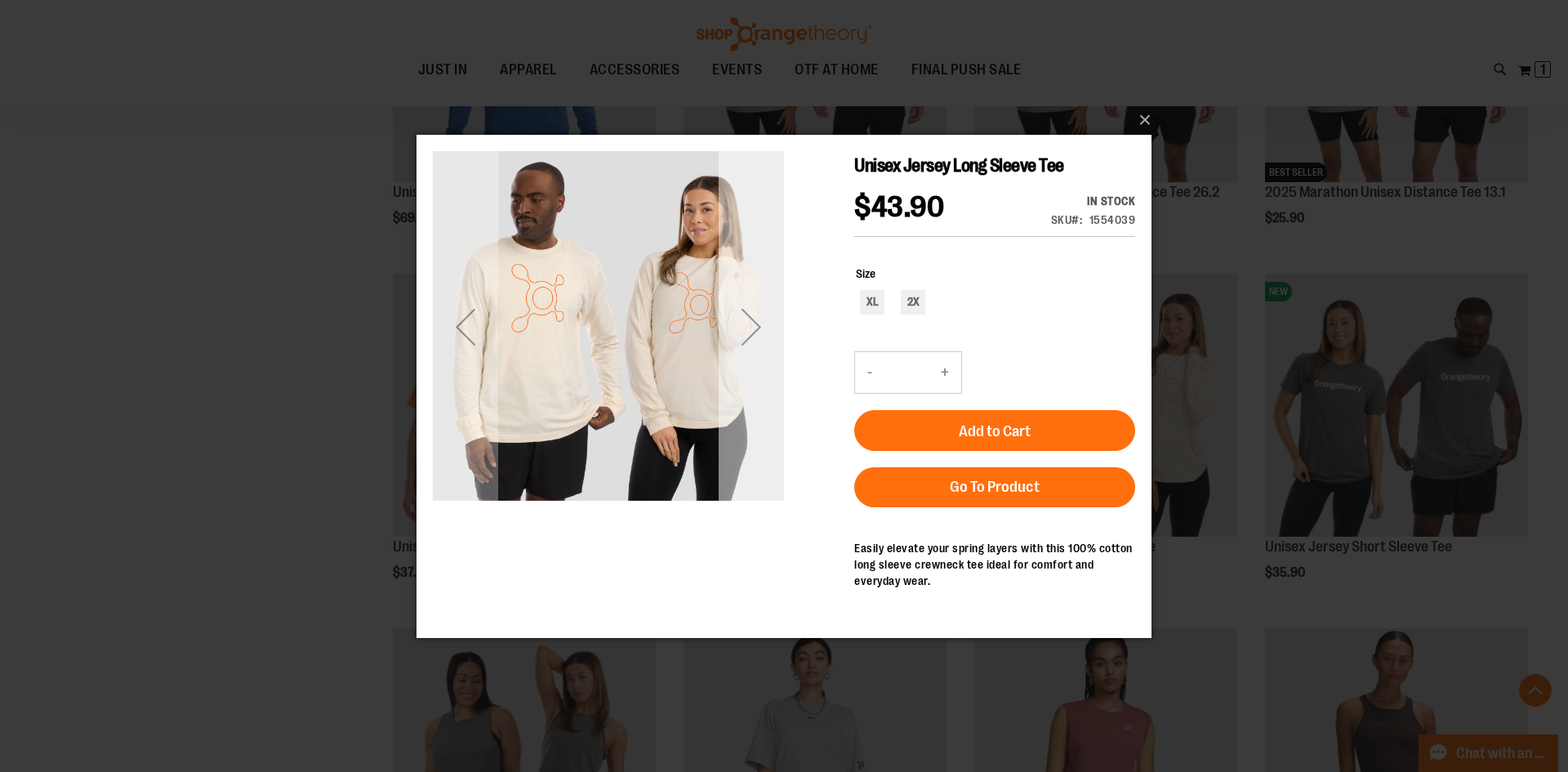
click at [754, 341] on div "Next" at bounding box center [751, 325] width 66 height 66
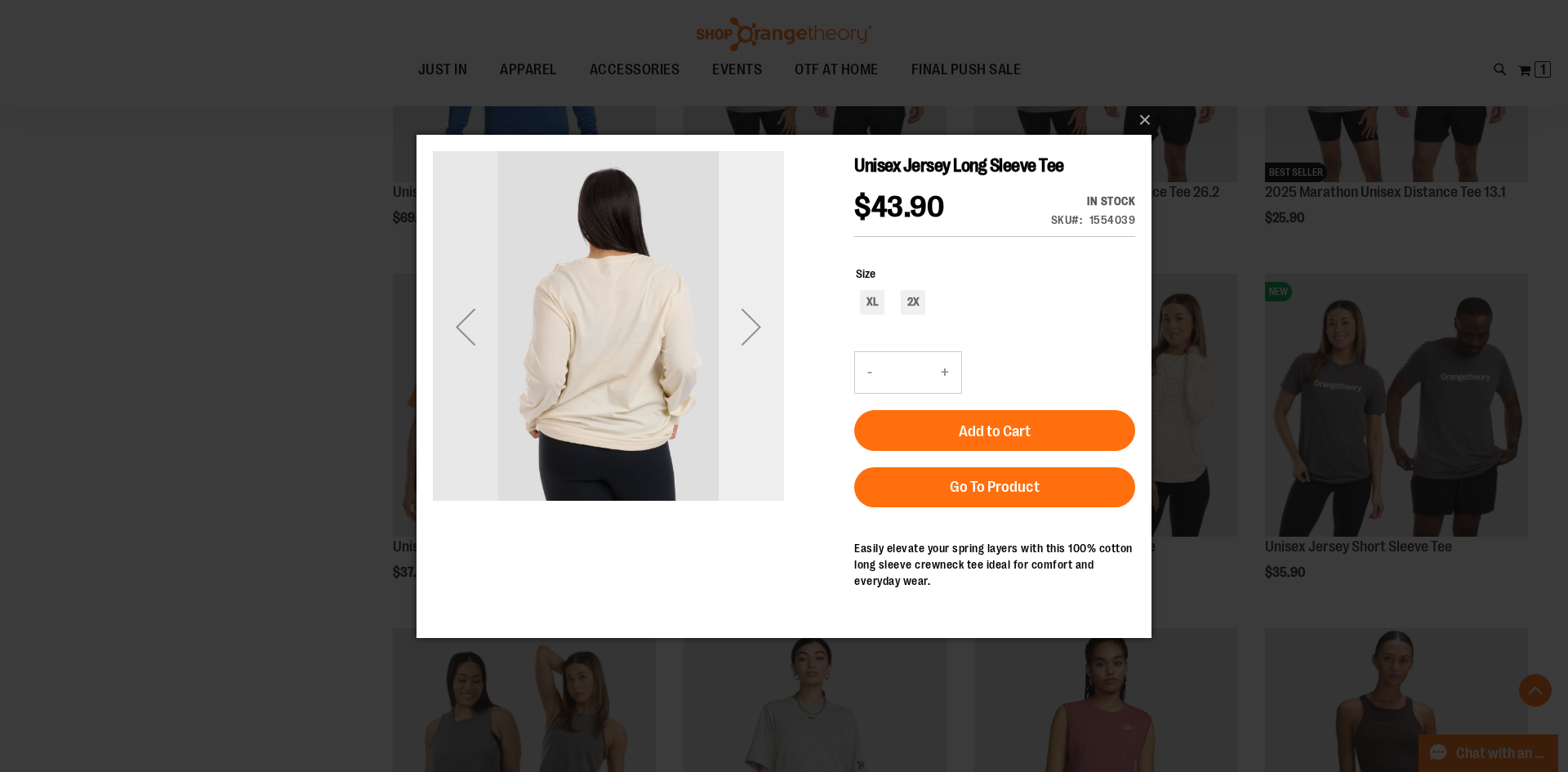
click at [754, 341] on div "Next" at bounding box center [751, 325] width 66 height 66
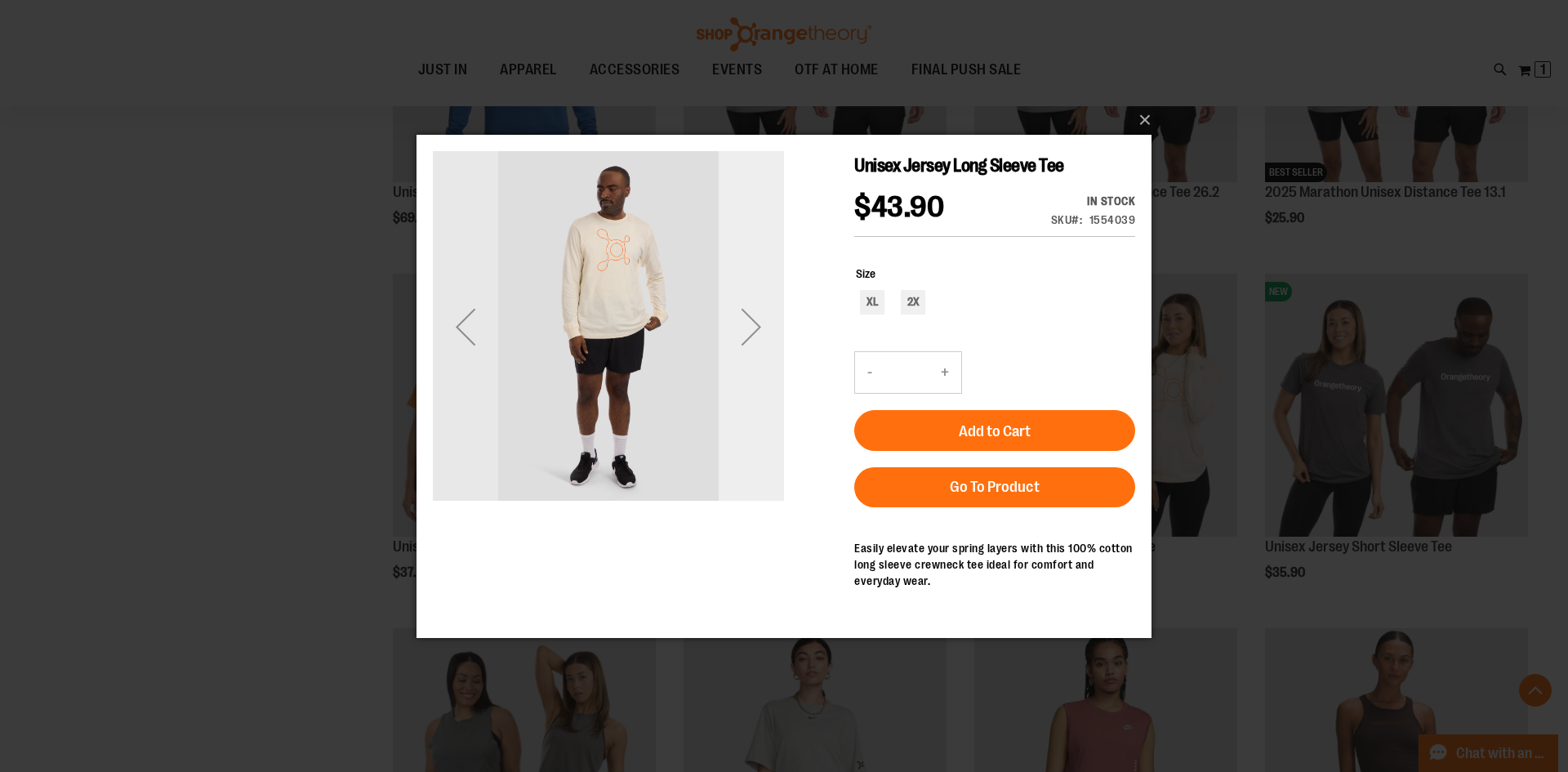
click at [754, 341] on div "Next" at bounding box center [751, 325] width 66 height 66
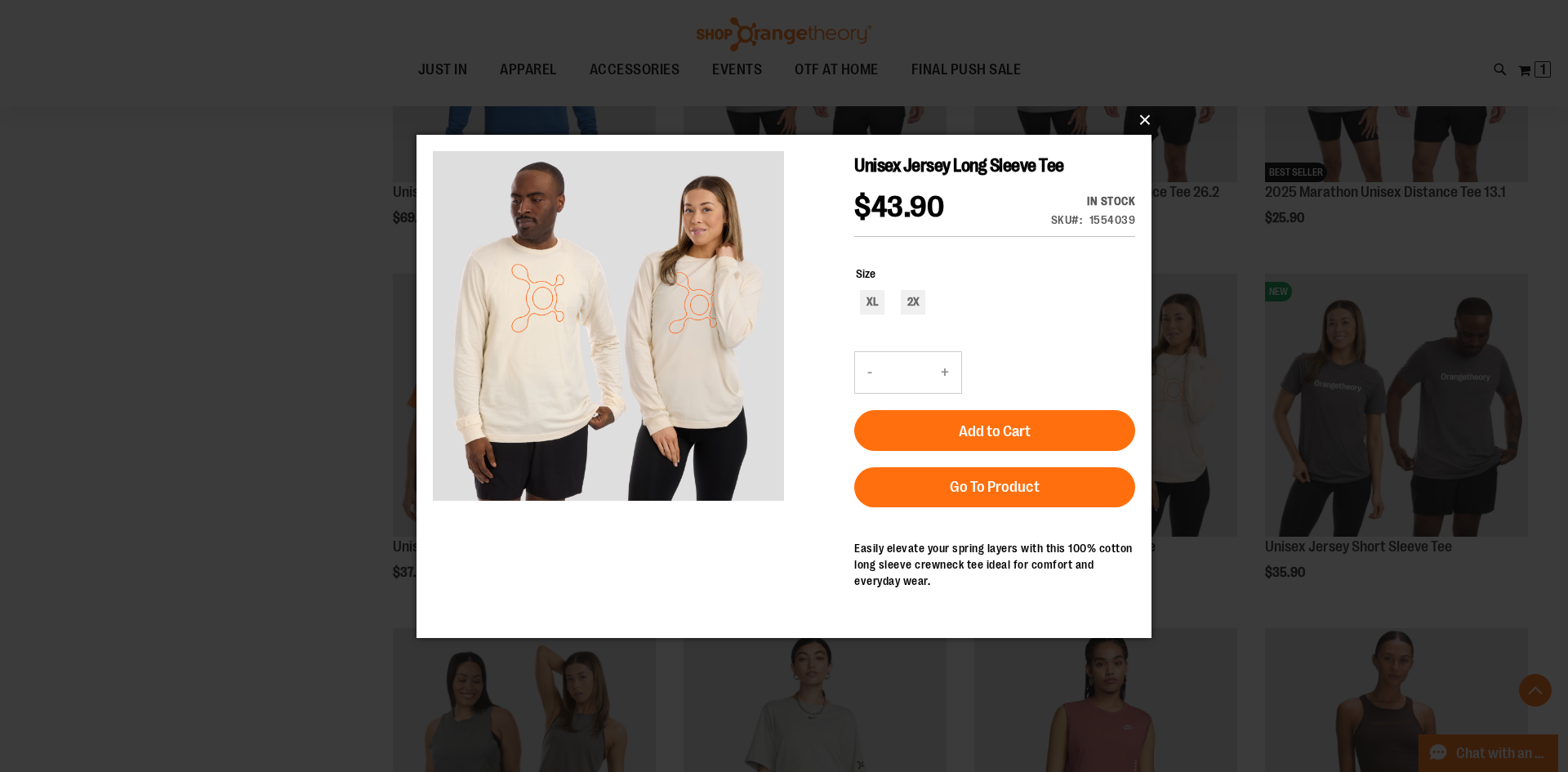
click at [1144, 120] on button "×" at bounding box center [789, 120] width 735 height 36
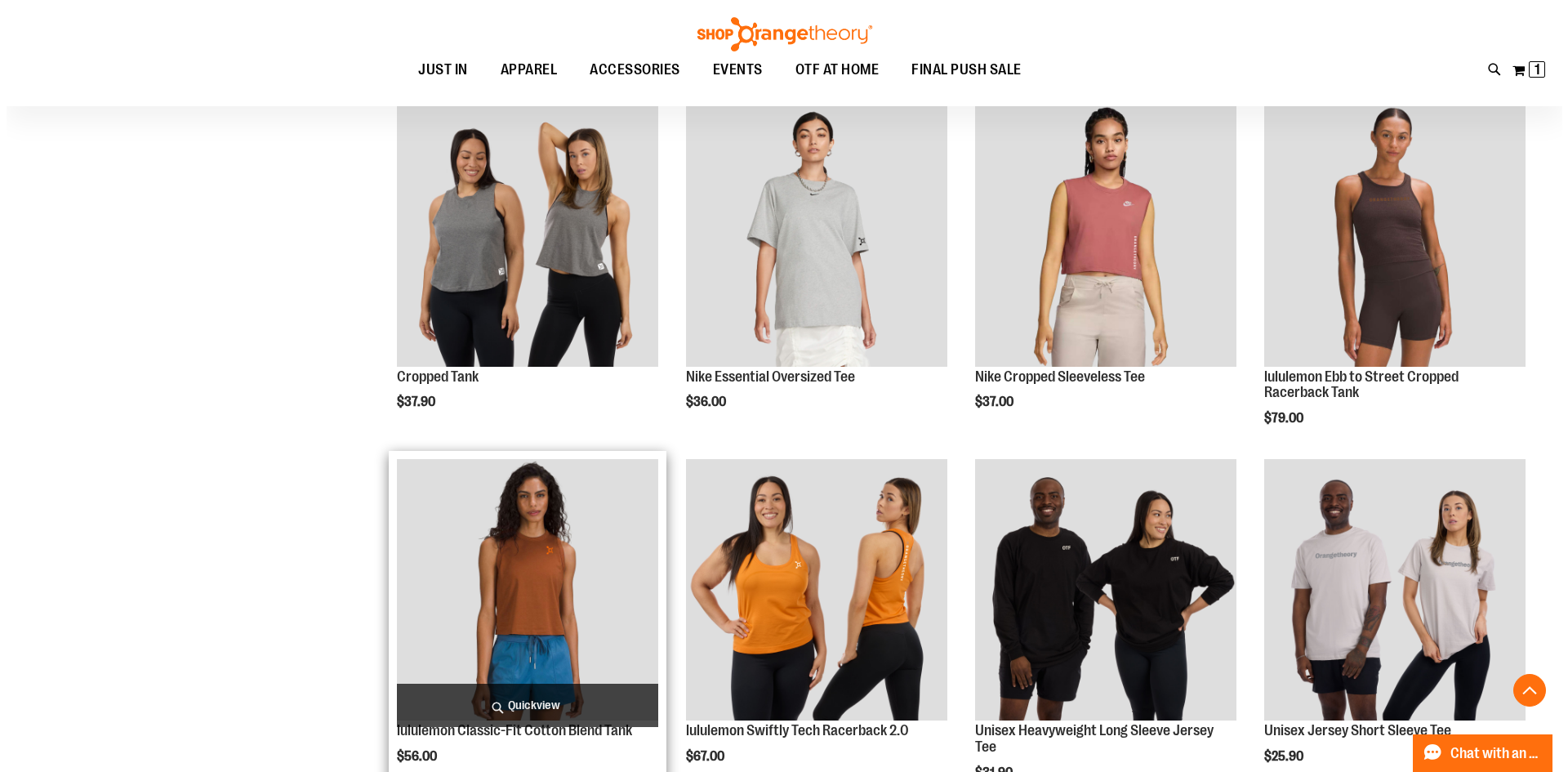
scroll to position [6110, 0]
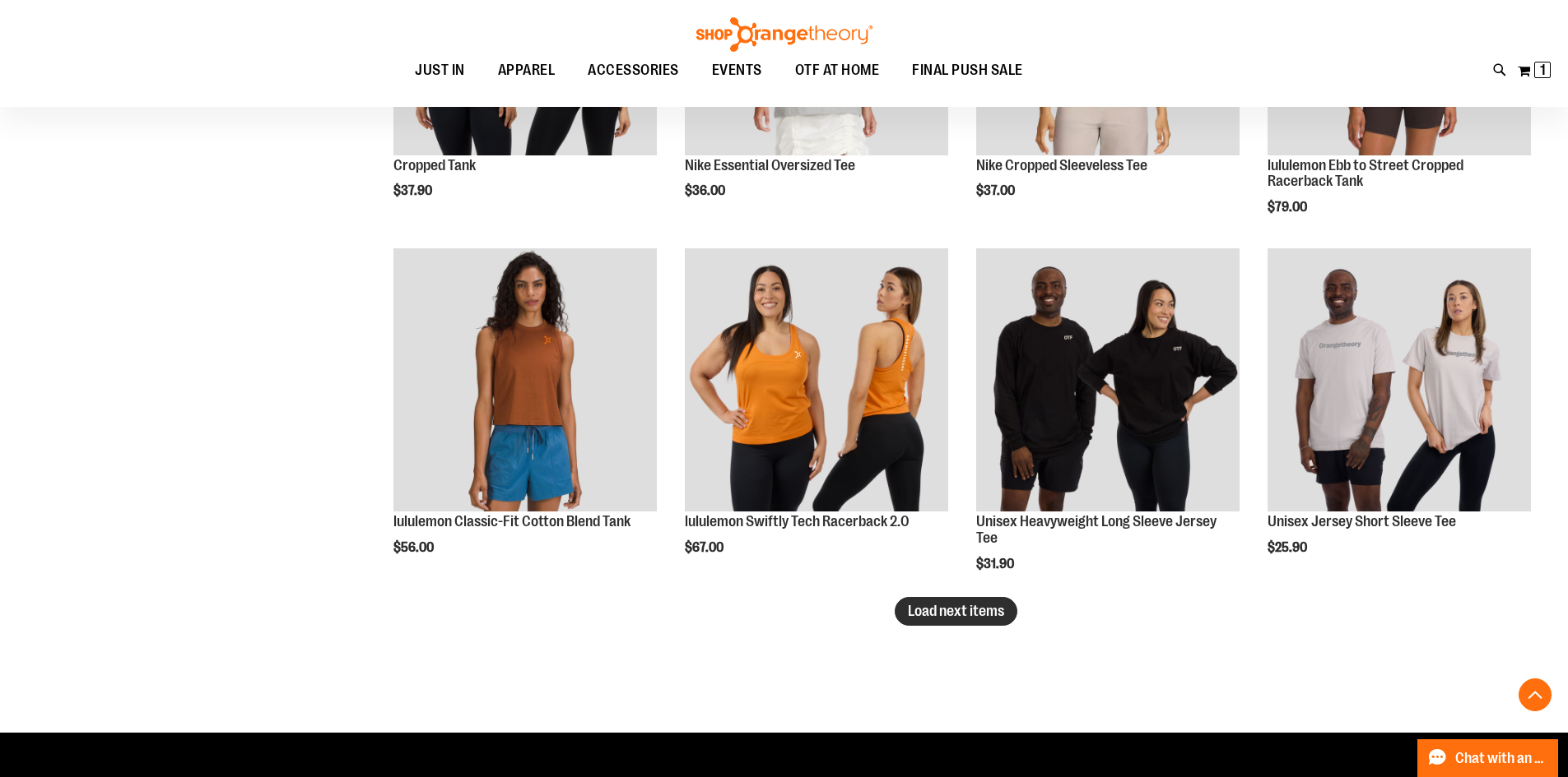
click at [944, 608] on span "Load next items" at bounding box center [955, 612] width 96 height 17
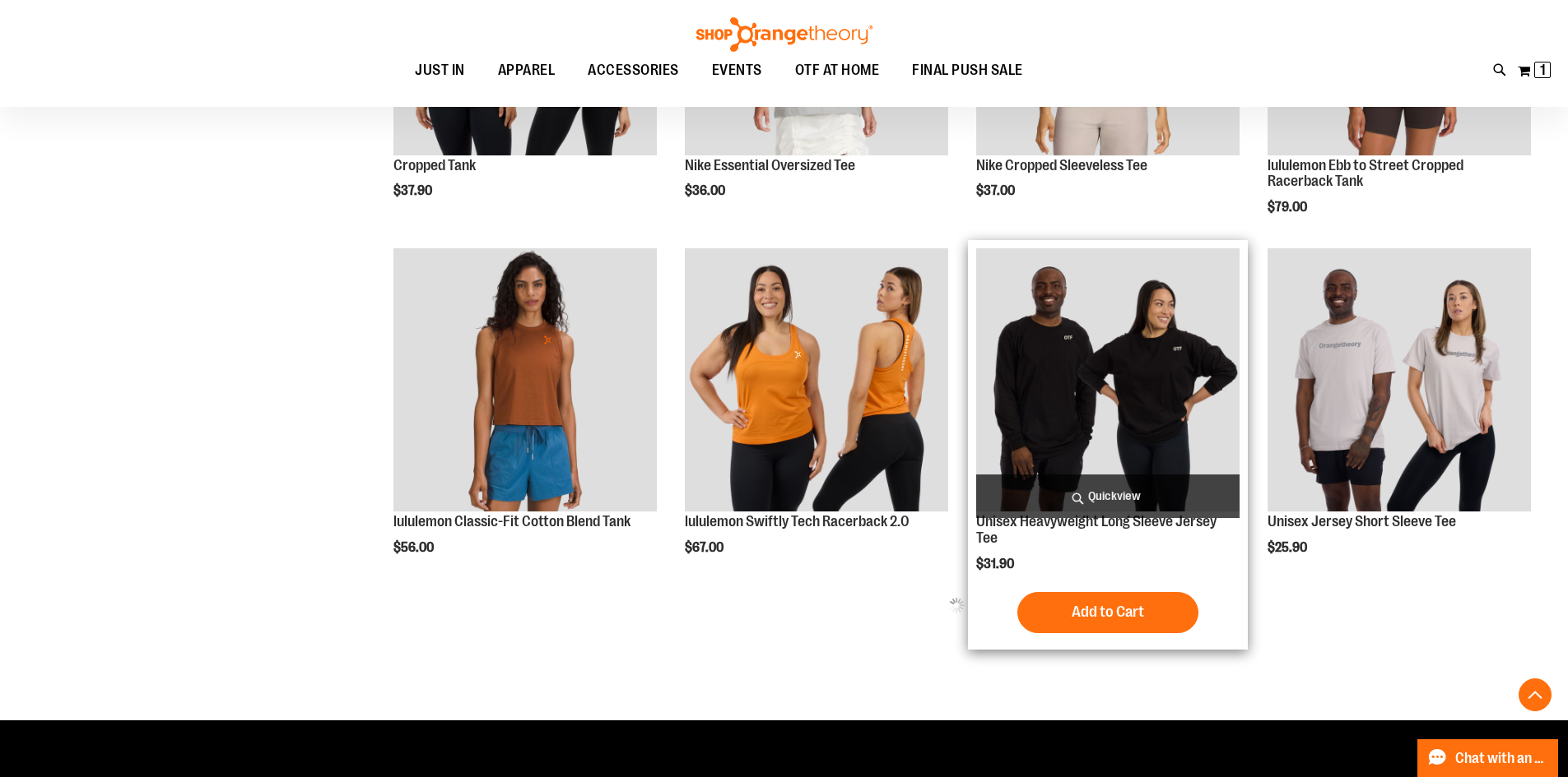
click at [1171, 498] on span "Quickview" at bounding box center [1107, 496] width 263 height 43
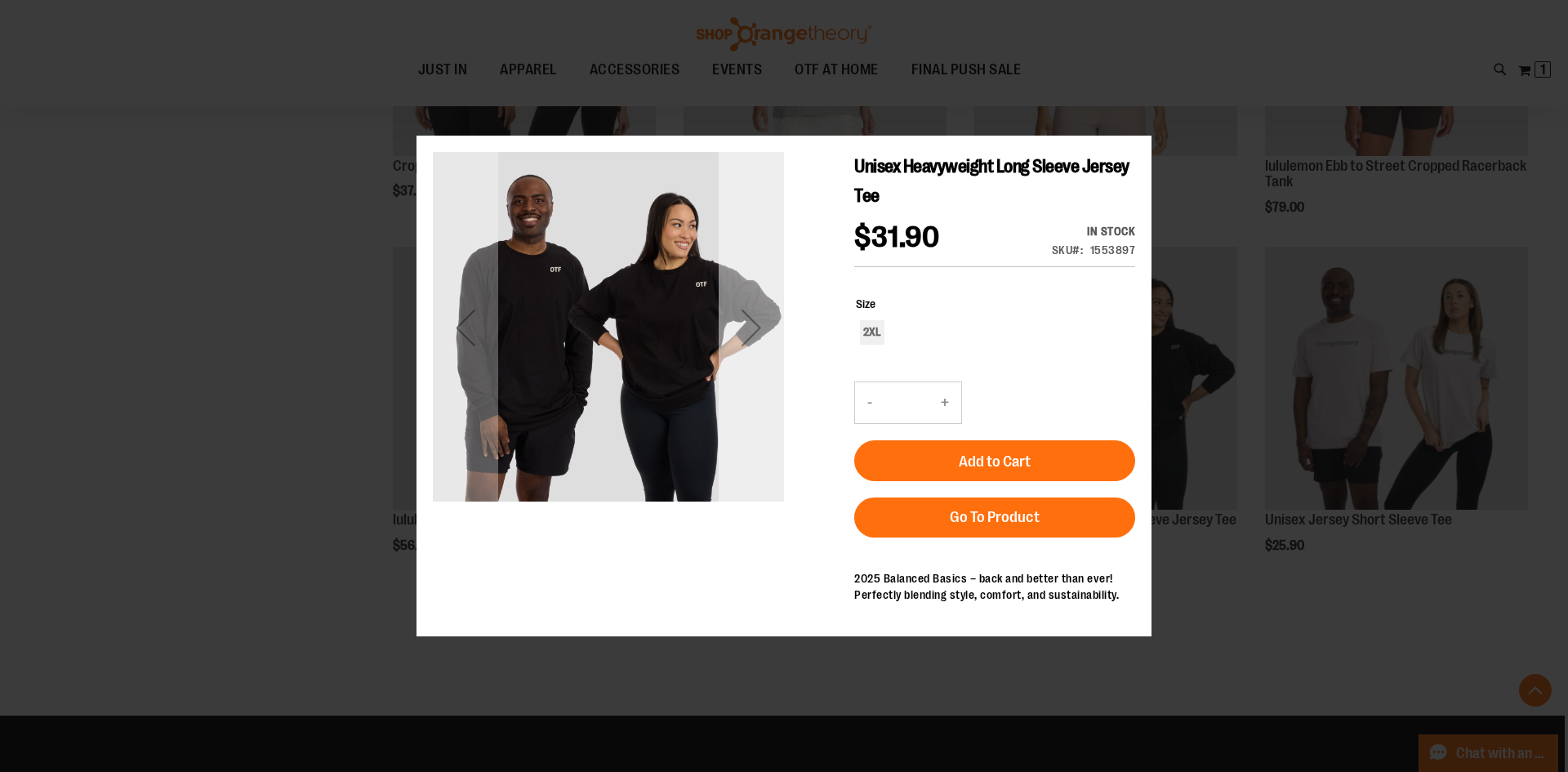
click at [739, 355] on div "Next" at bounding box center [751, 326] width 66 height 66
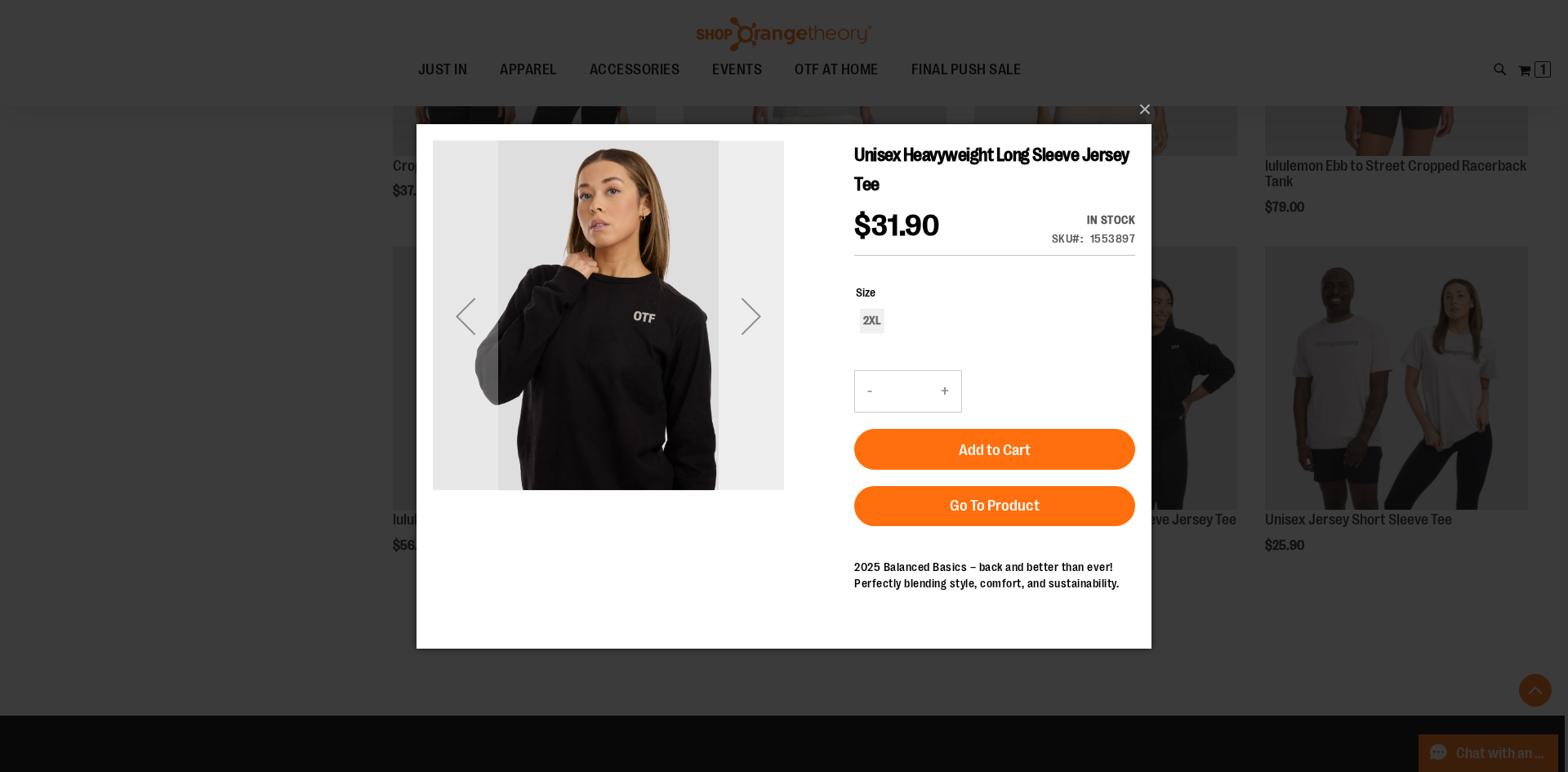
click at [739, 353] on div "Next" at bounding box center [751, 315] width 66 height 351
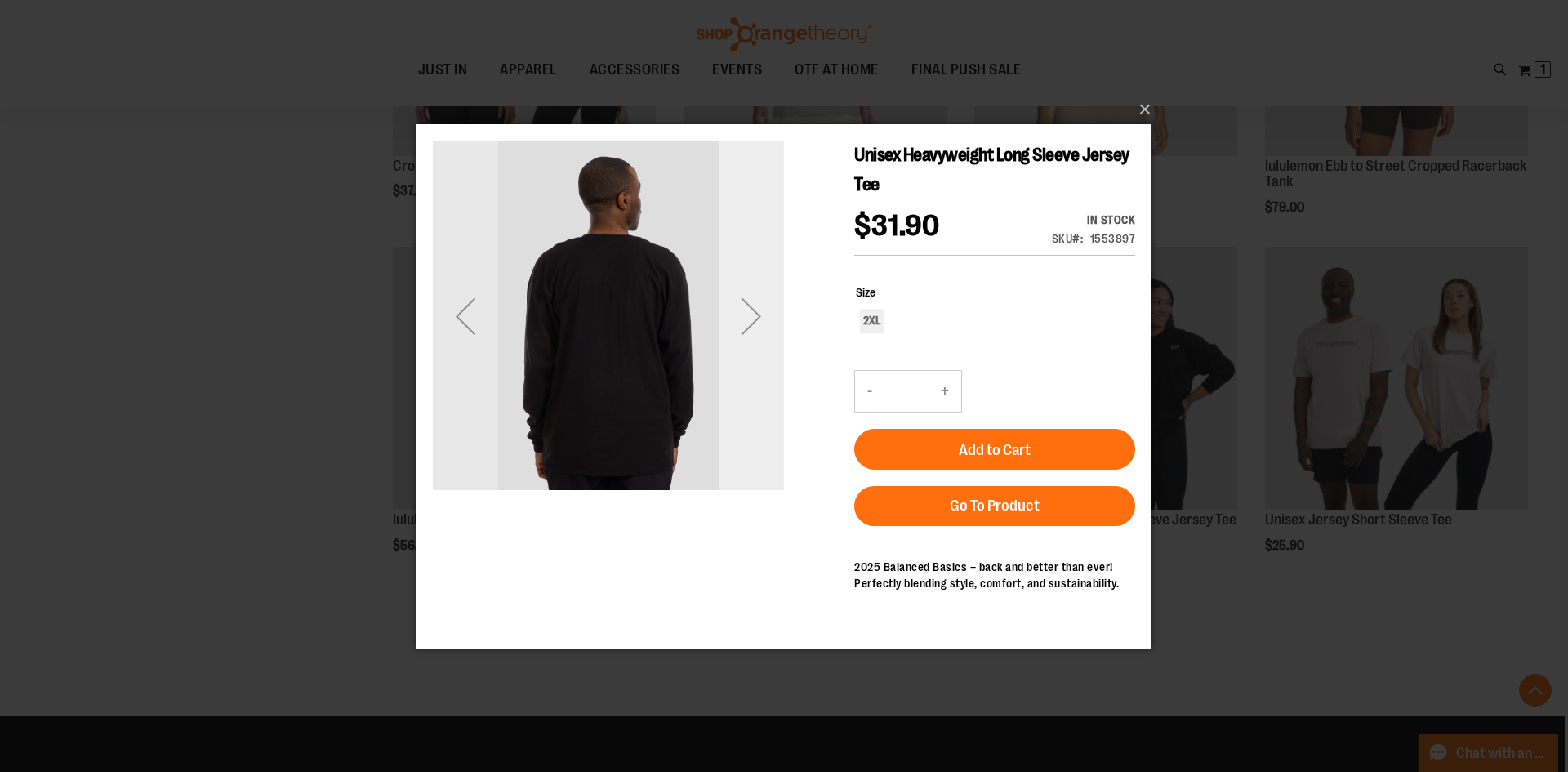
click at [739, 353] on div "Next" at bounding box center [751, 315] width 66 height 351
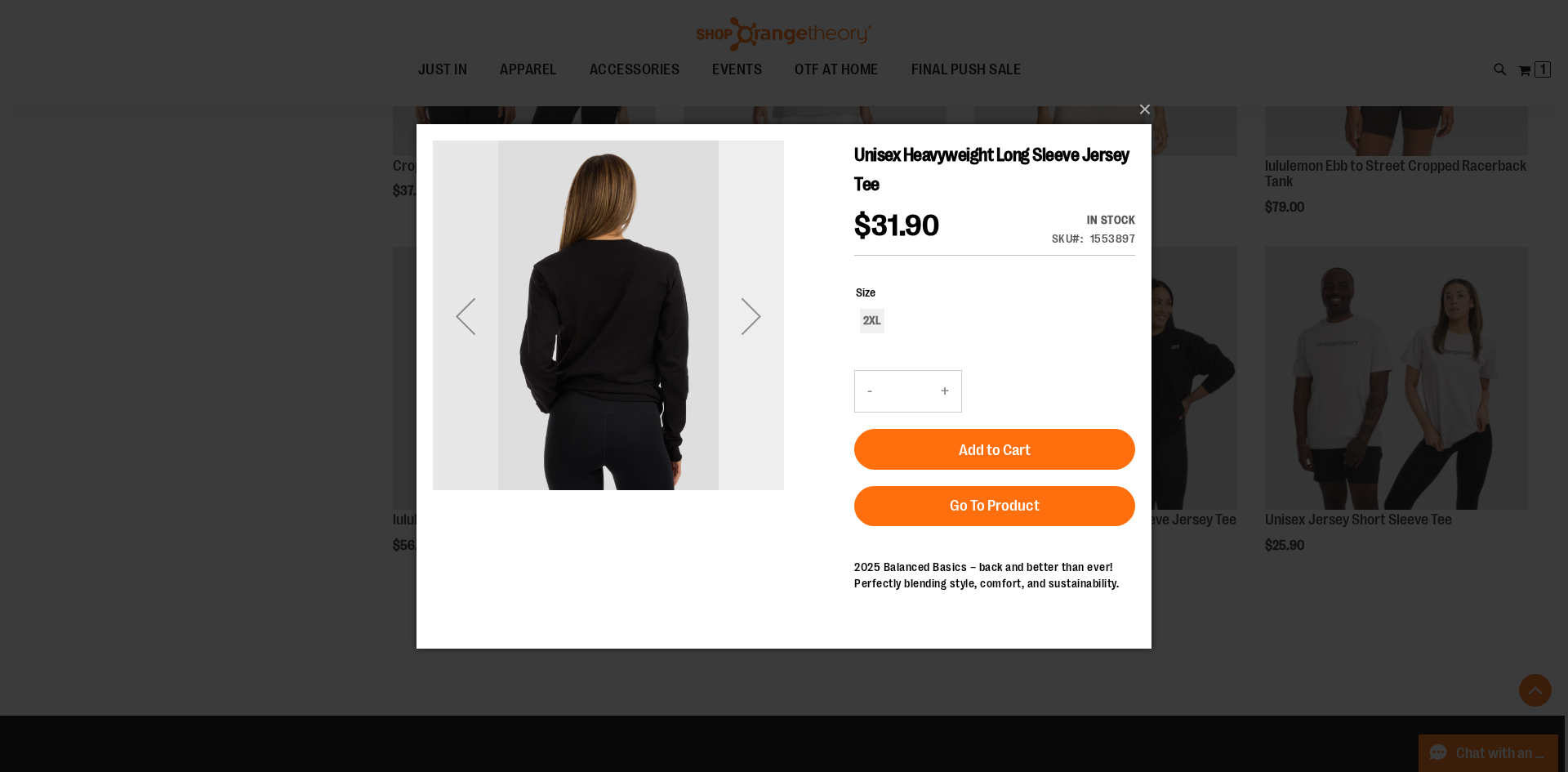
click at [739, 353] on div "Next" at bounding box center [751, 315] width 66 height 351
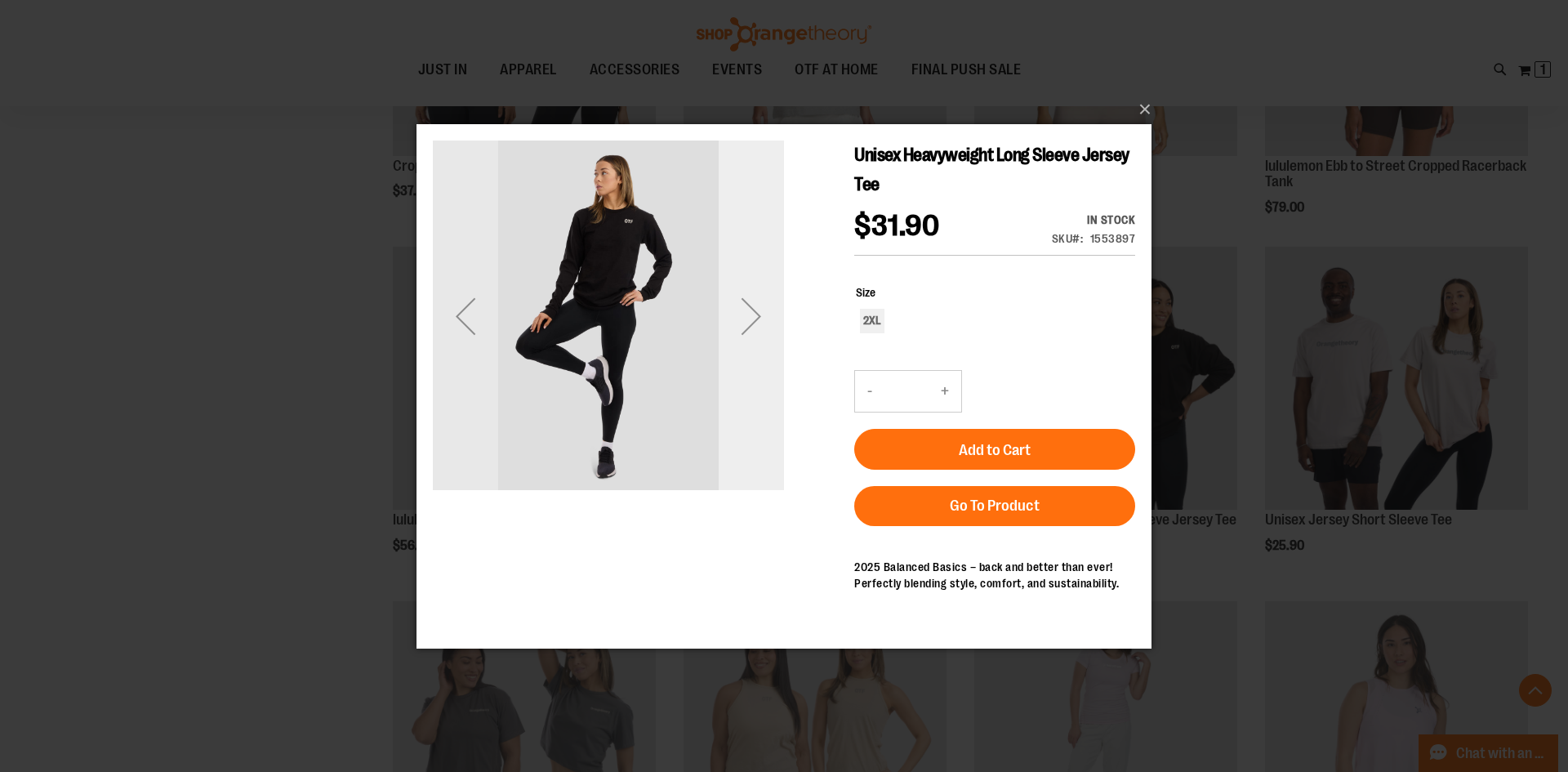
click at [739, 353] on div "Next" at bounding box center [751, 315] width 66 height 351
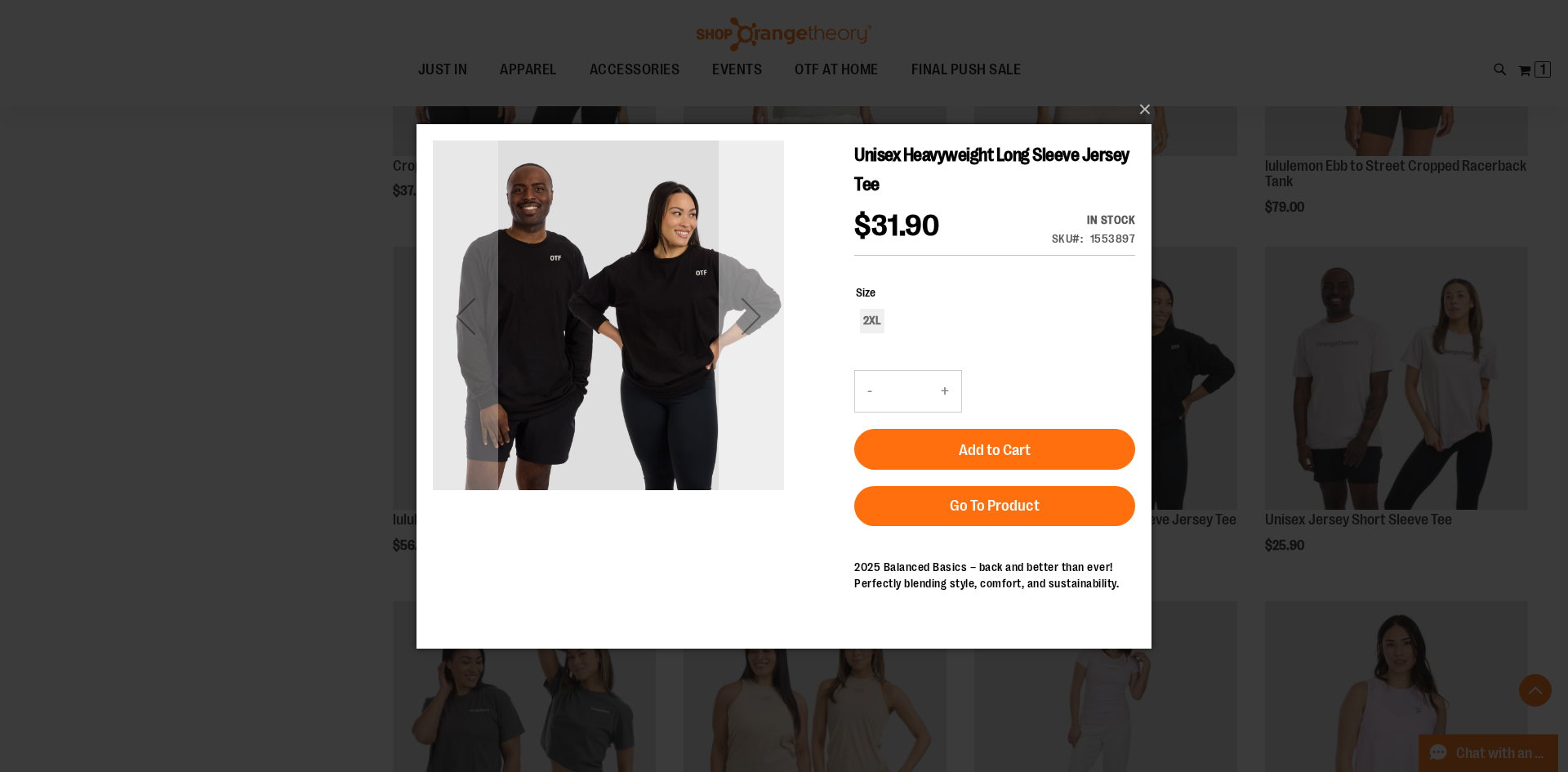
click at [762, 310] on div "Next" at bounding box center [751, 315] width 66 height 66
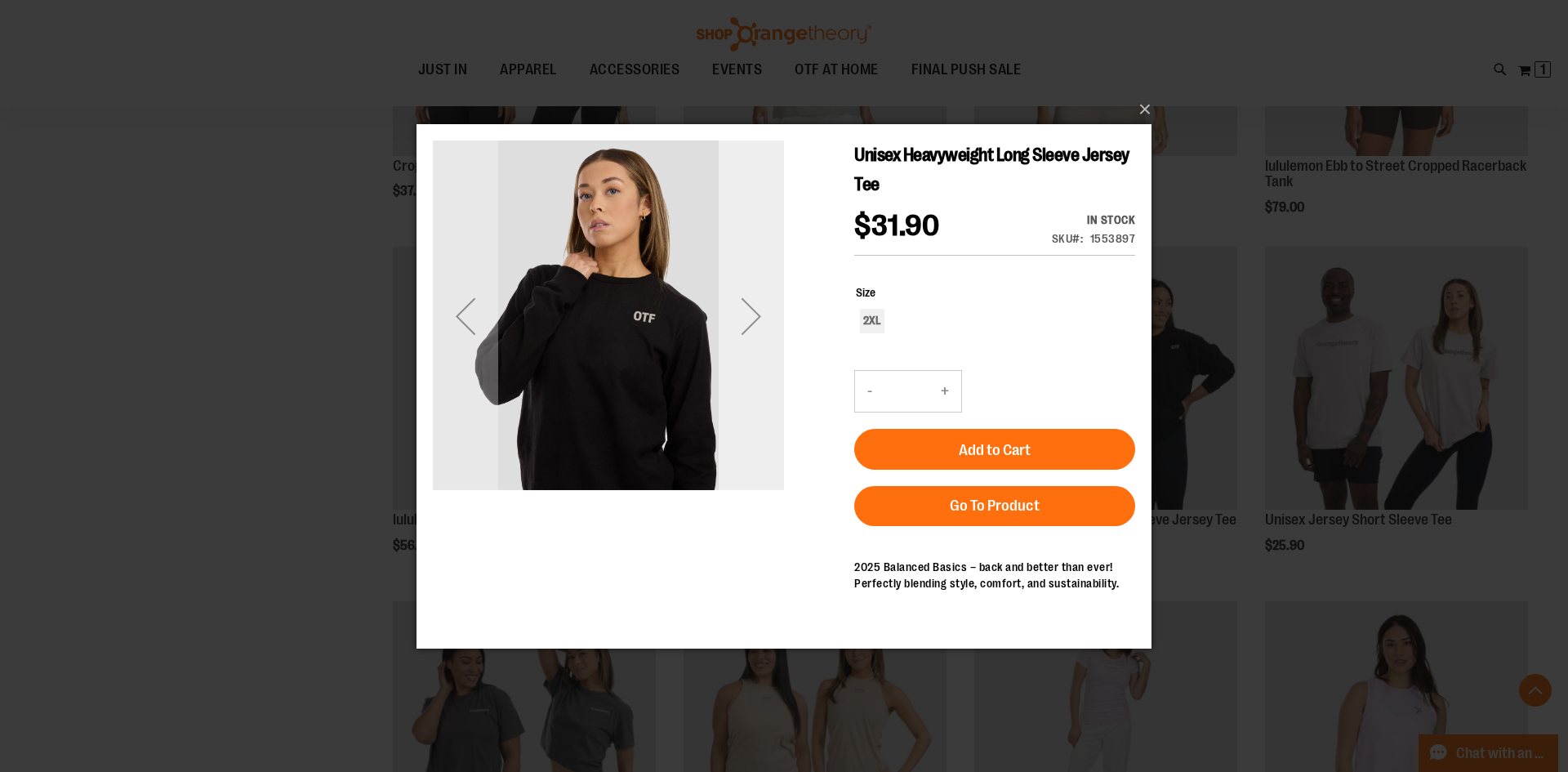
click at [762, 310] on div "Next" at bounding box center [751, 315] width 66 height 66
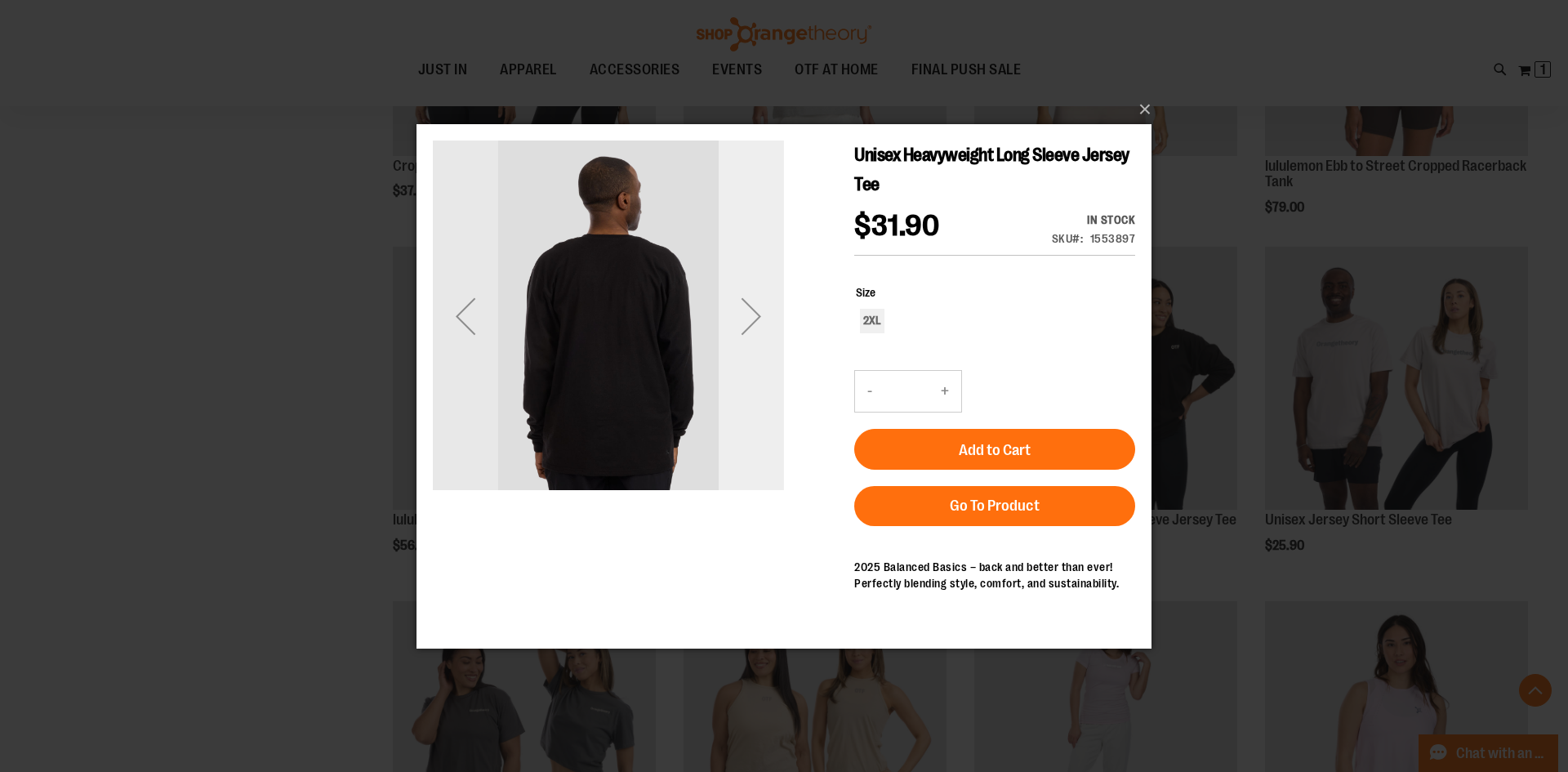
click at [762, 310] on div "Next" at bounding box center [751, 315] width 66 height 66
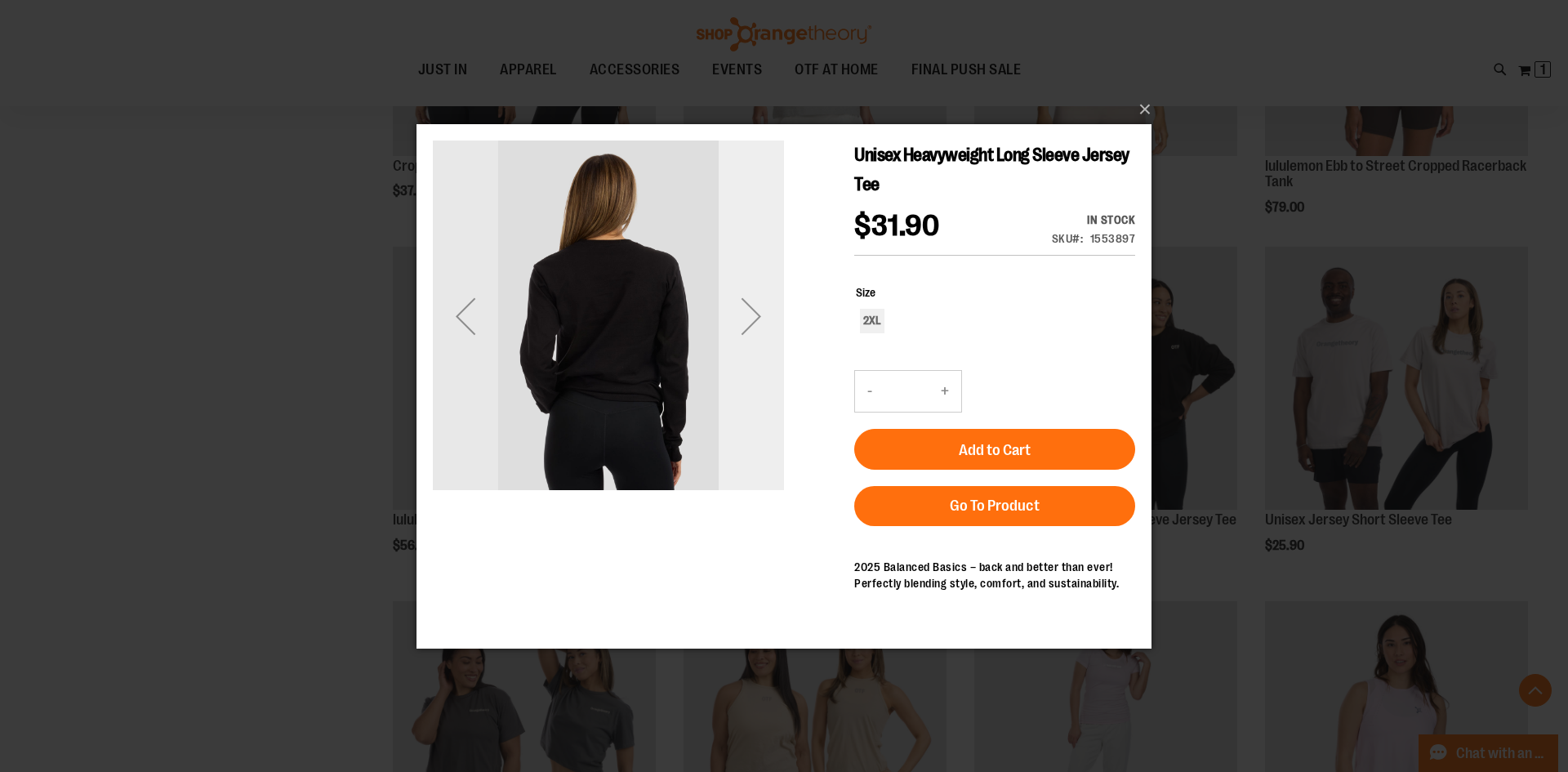
click at [762, 310] on div "Next" at bounding box center [751, 315] width 66 height 66
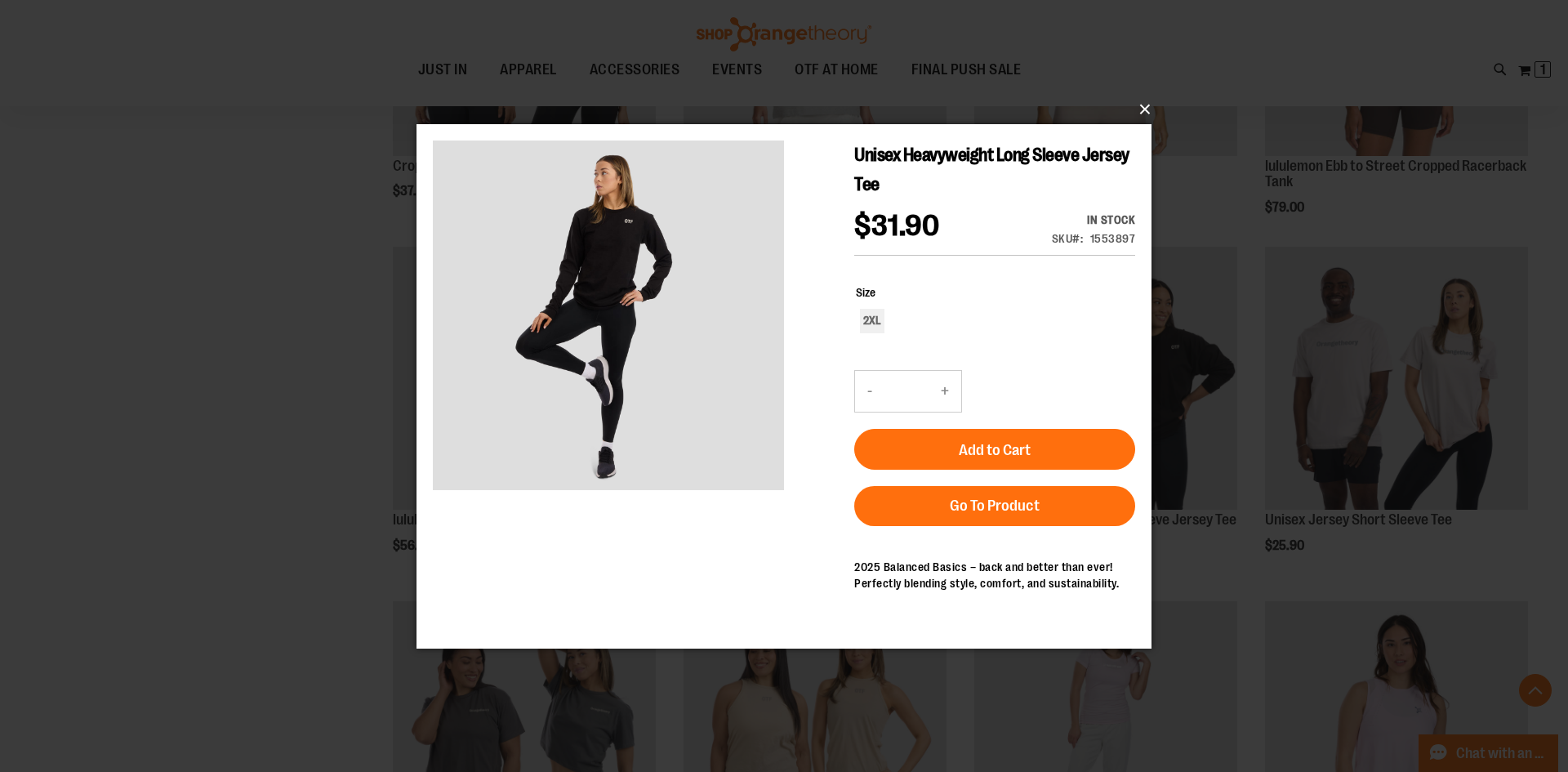
click at [1150, 111] on button "×" at bounding box center [789, 109] width 735 height 36
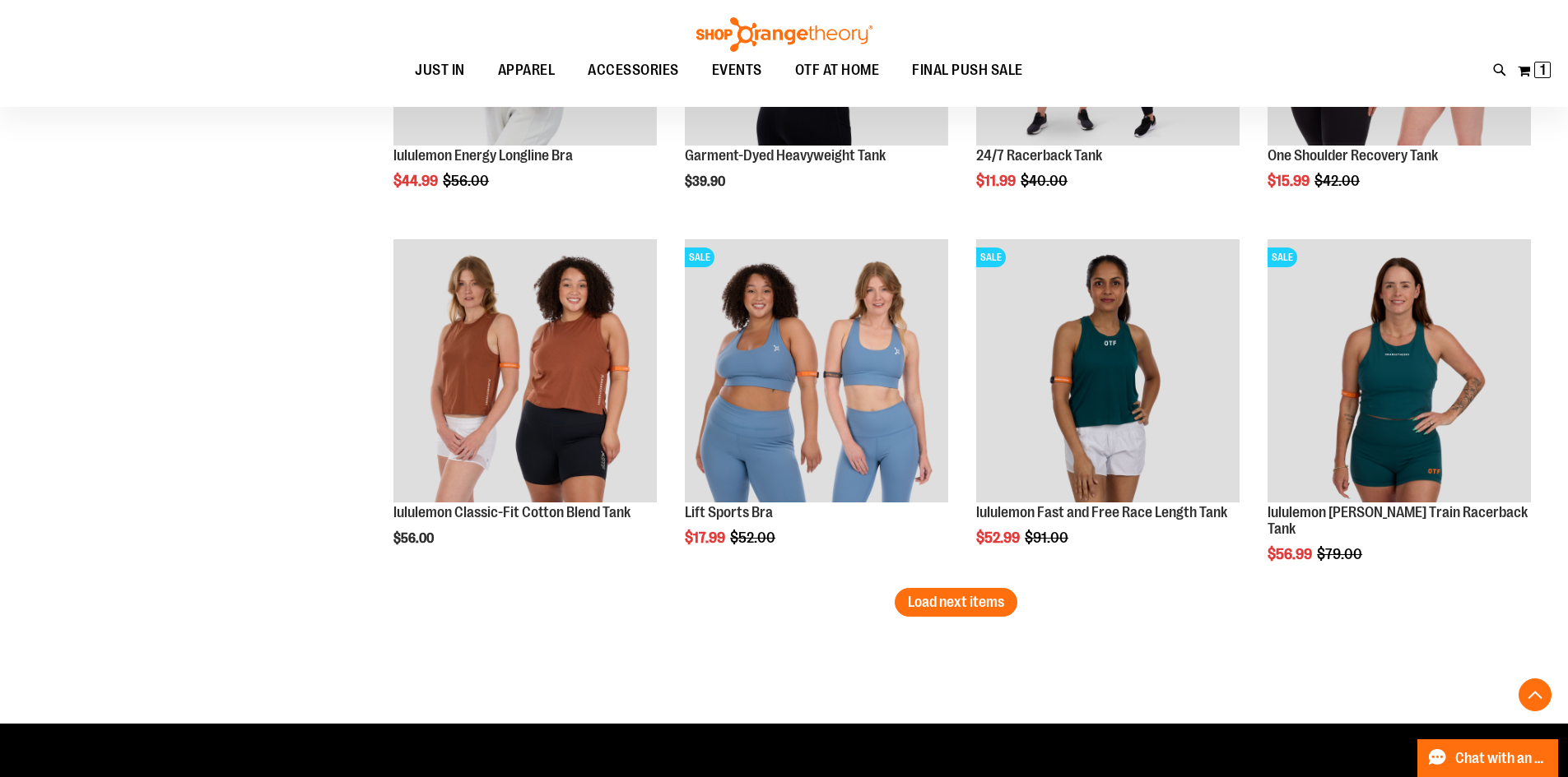
scroll to position [7384, 0]
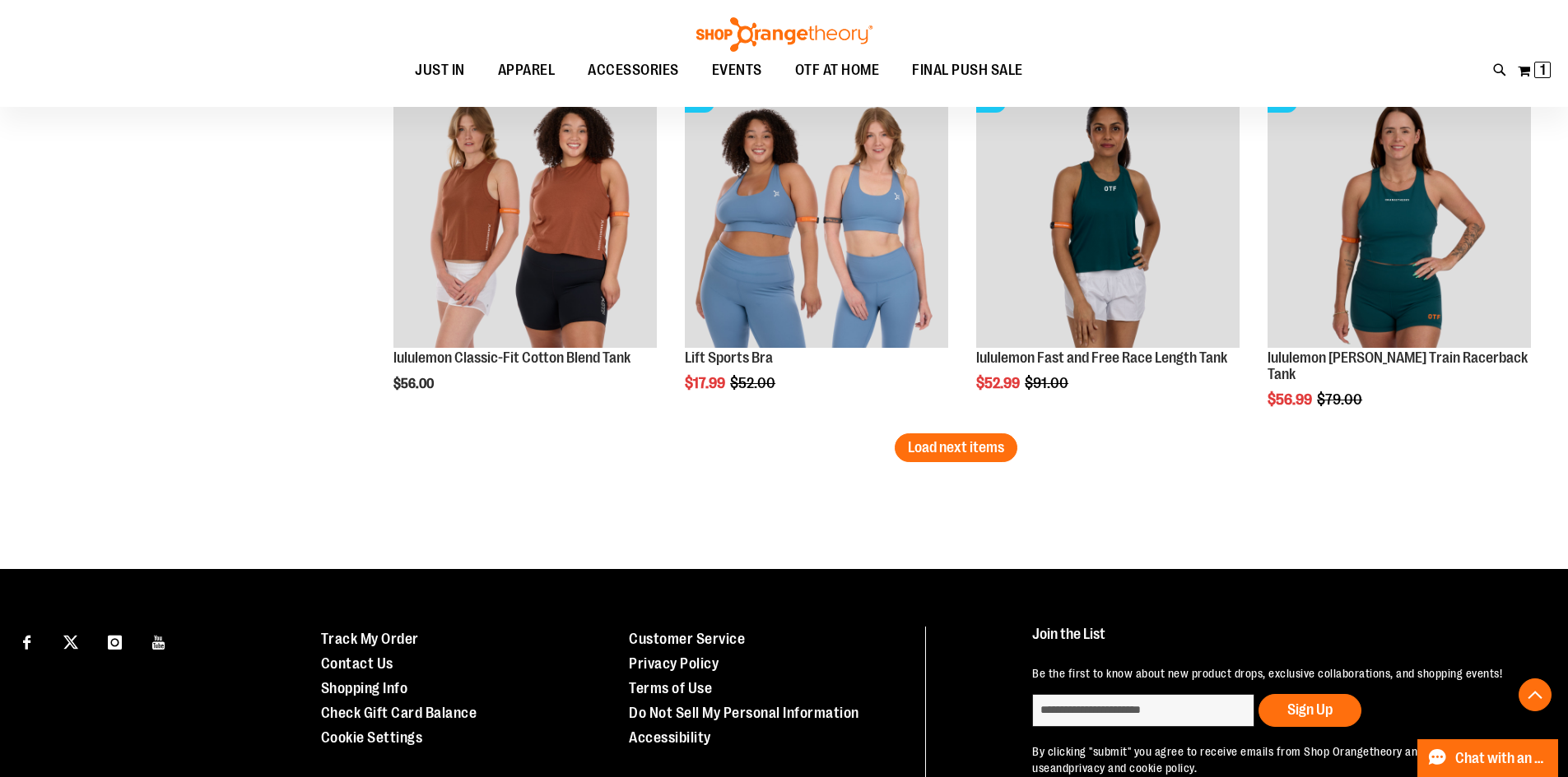
click at [965, 450] on span "Load next items" at bounding box center [955, 448] width 96 height 17
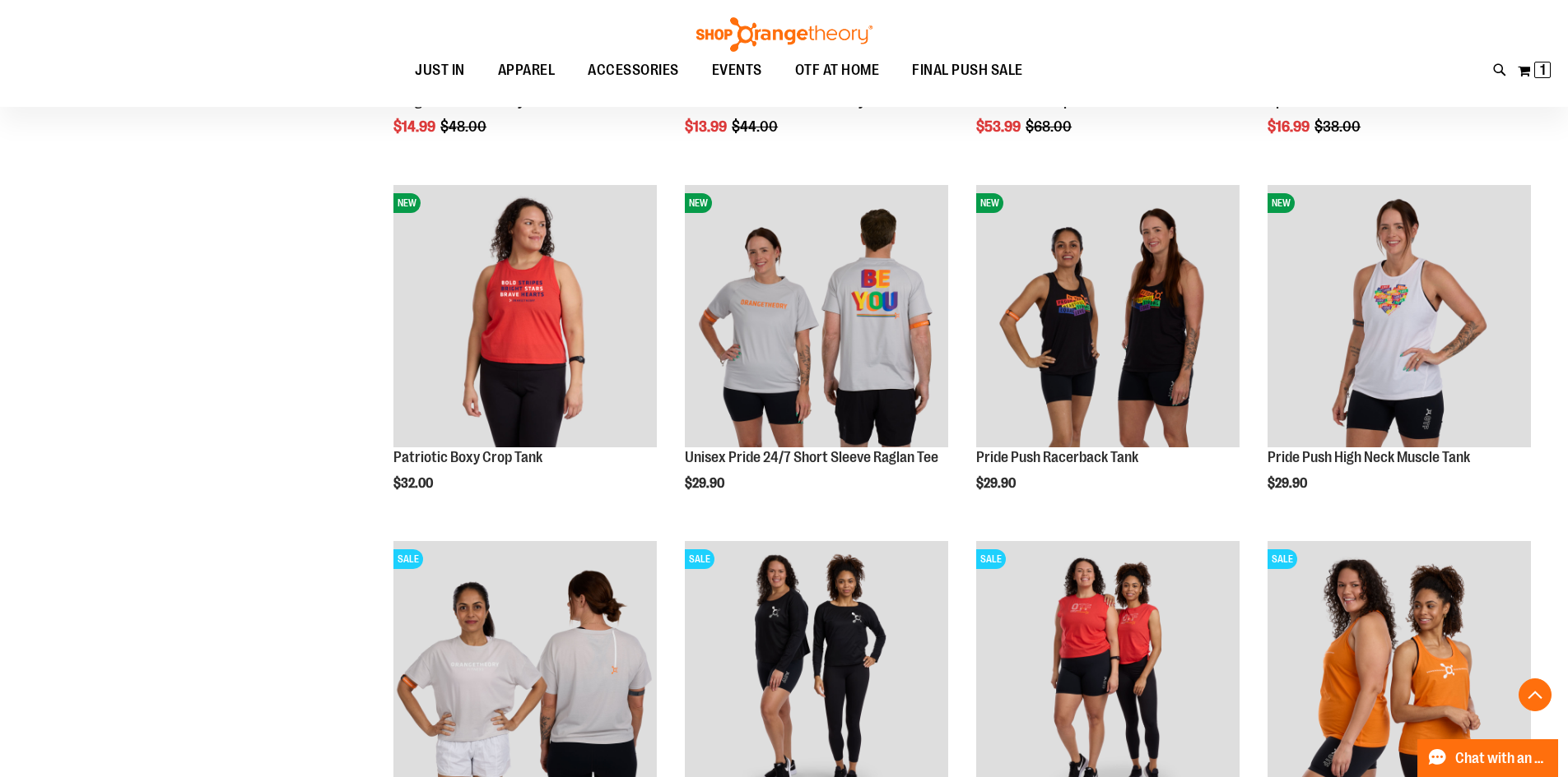
scroll to position [8207, 0]
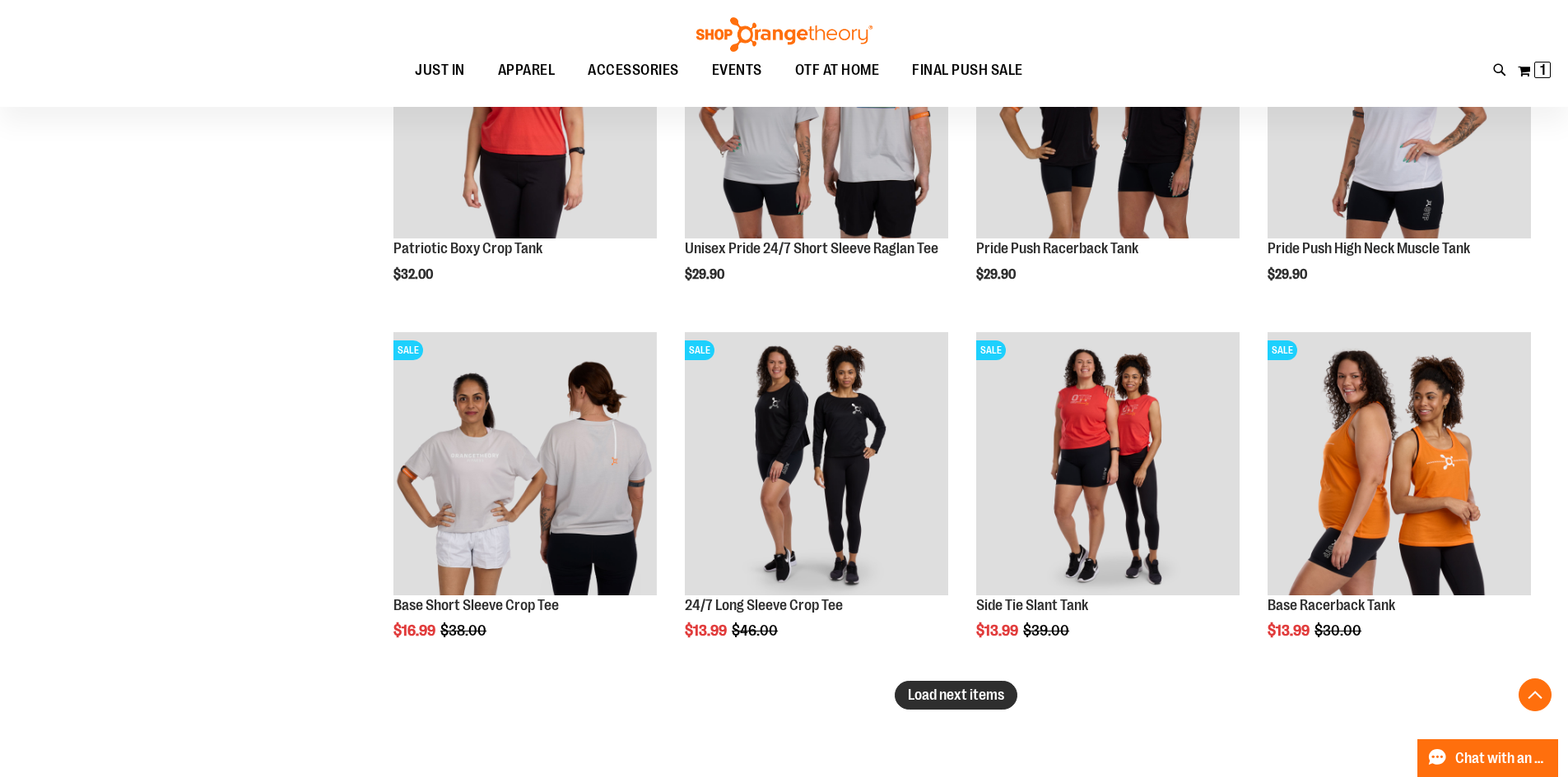
click at [921, 694] on span "Load next items" at bounding box center [955, 695] width 96 height 17
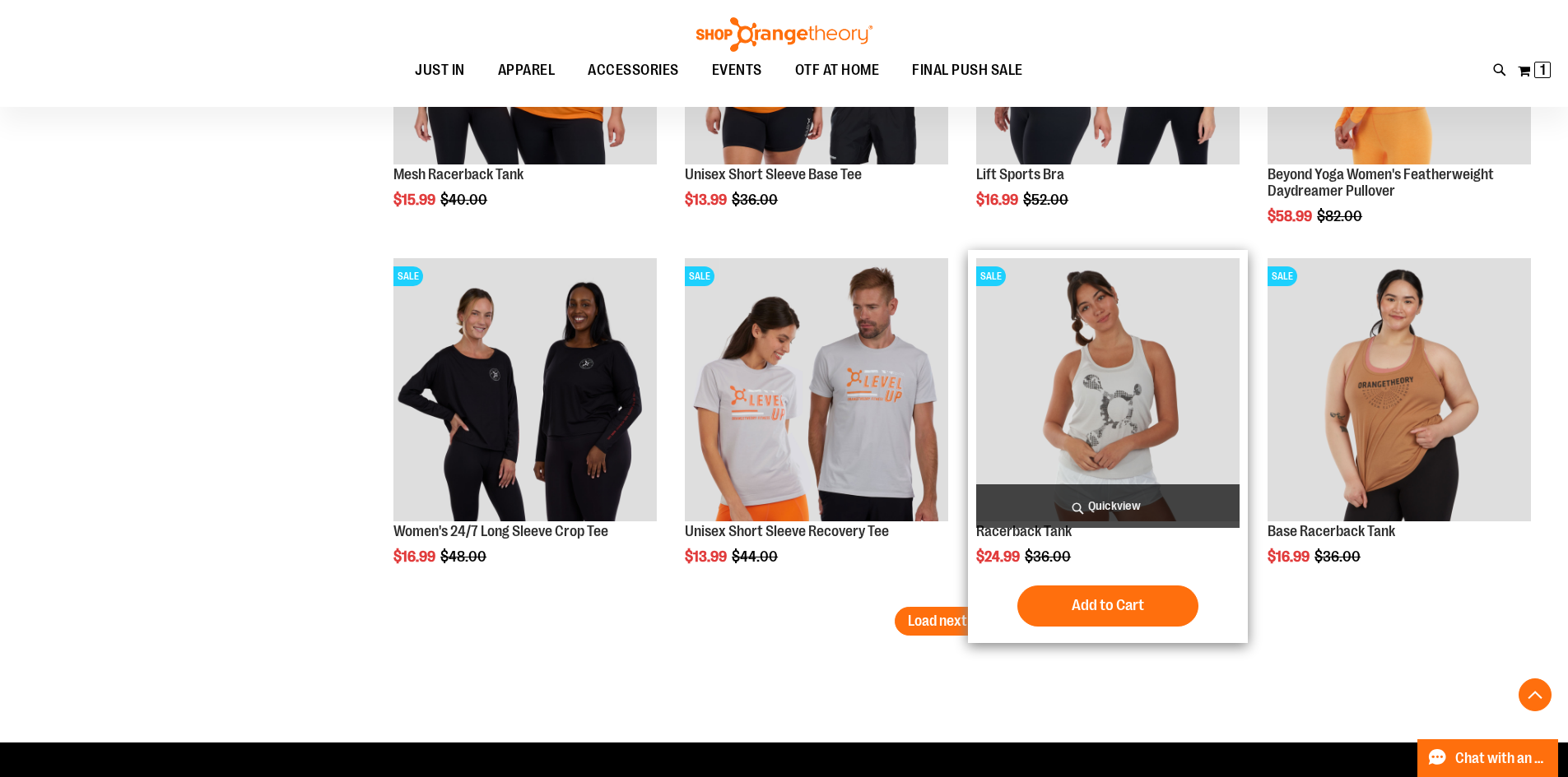
scroll to position [9358, 0]
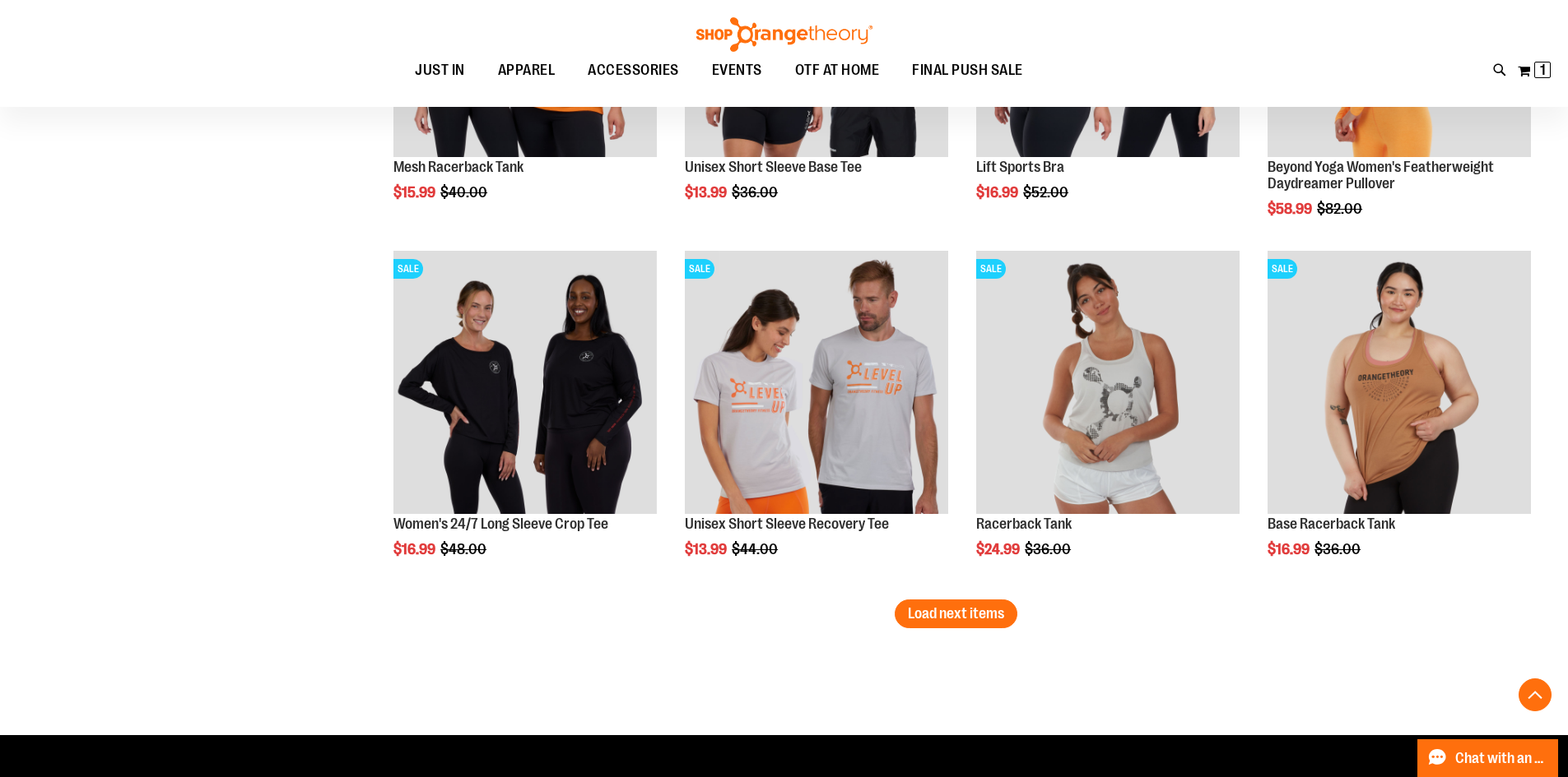
click at [926, 619] on span "Load next items" at bounding box center [955, 614] width 96 height 17
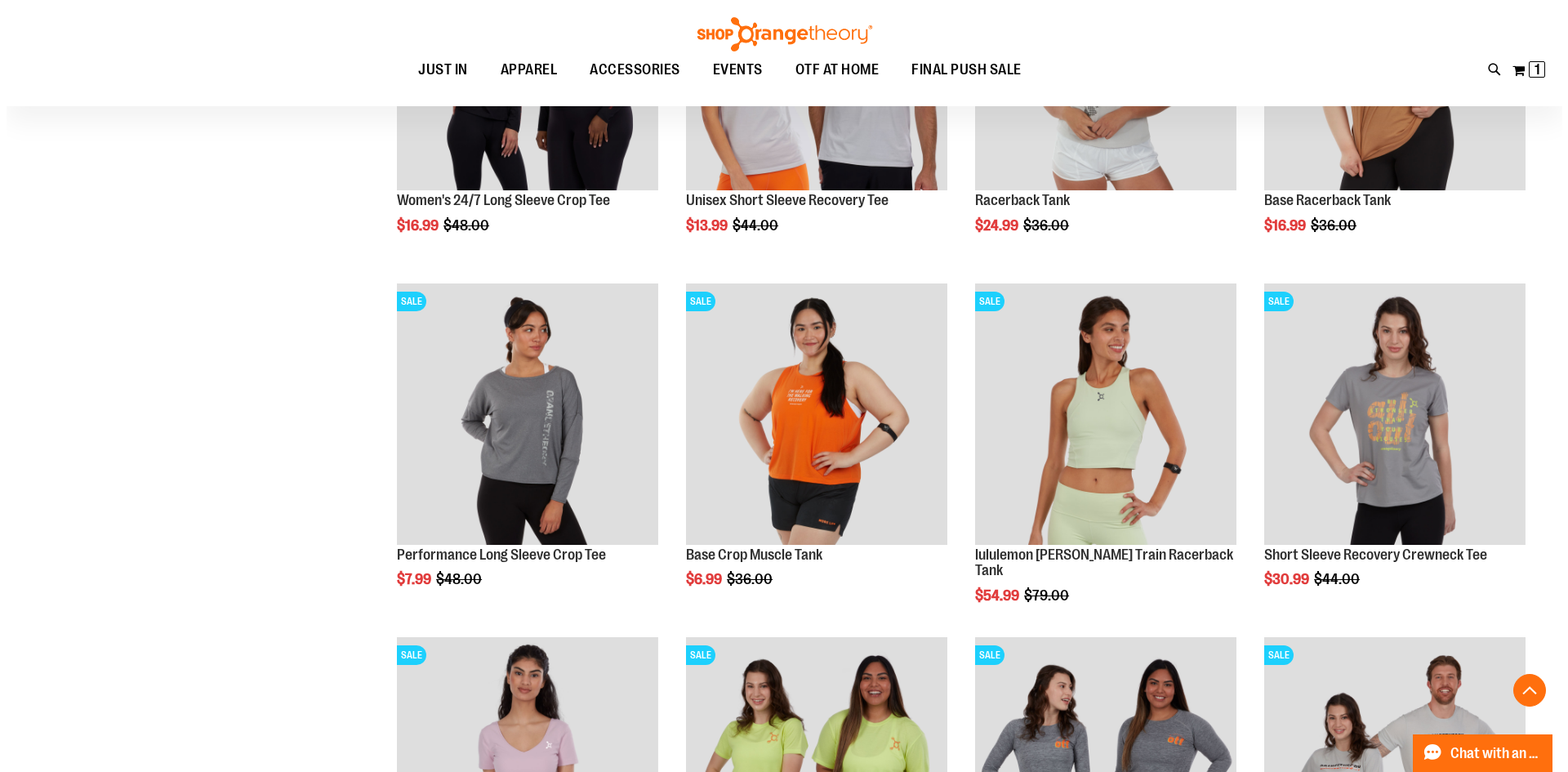
scroll to position [9706, 0]
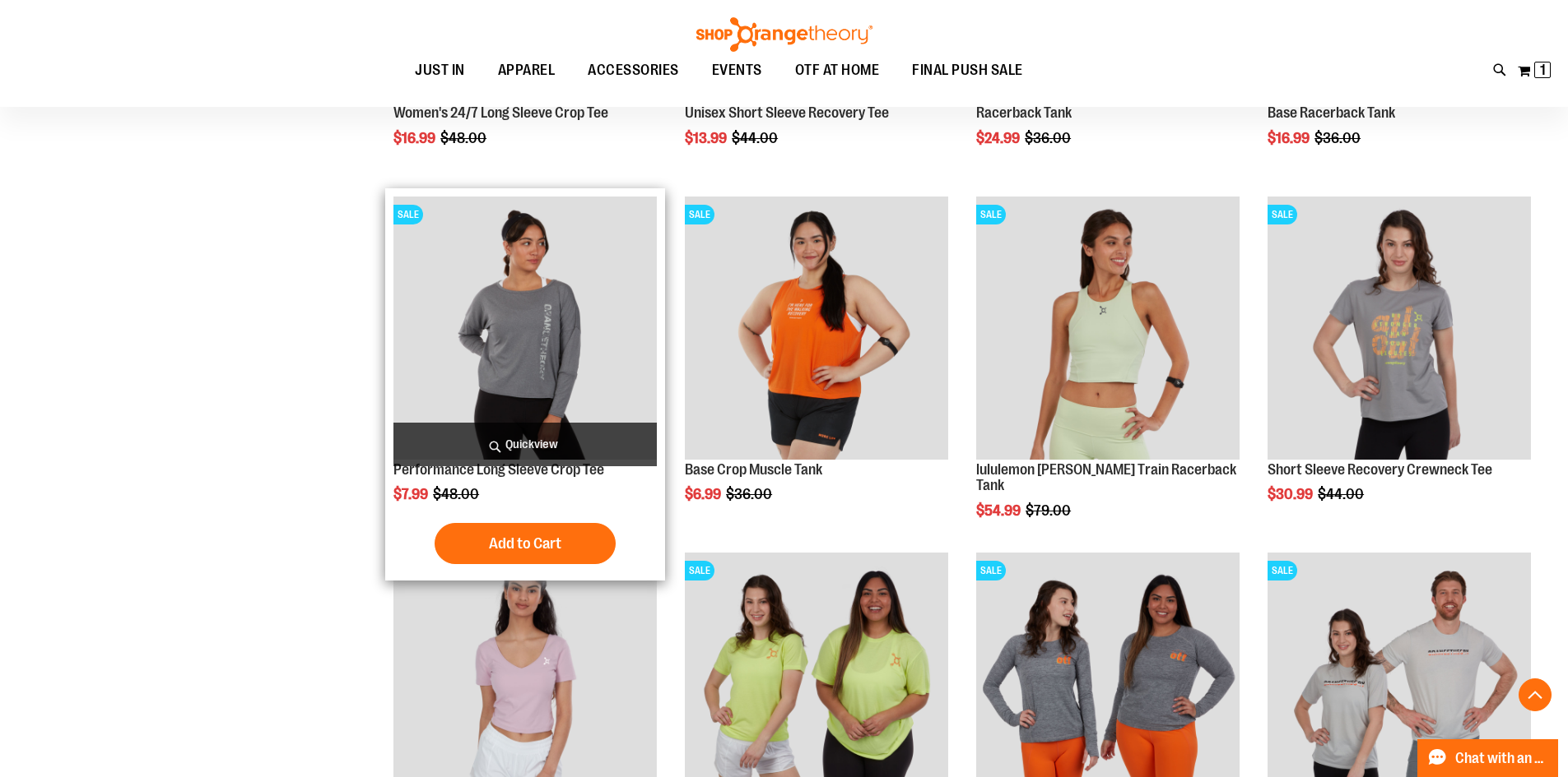
click at [570, 434] on span "Quickview" at bounding box center [525, 444] width 263 height 43
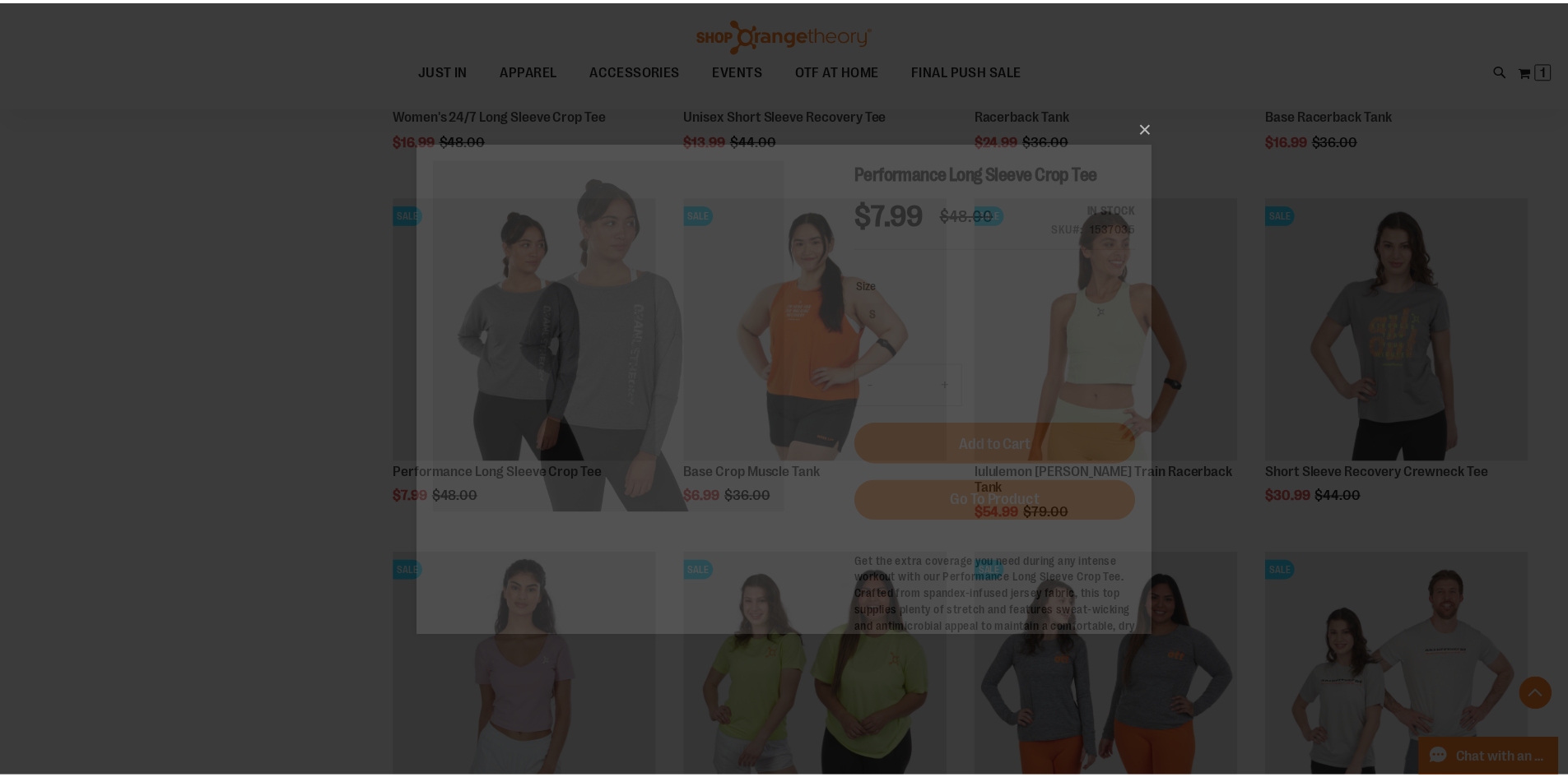
scroll to position [0, 0]
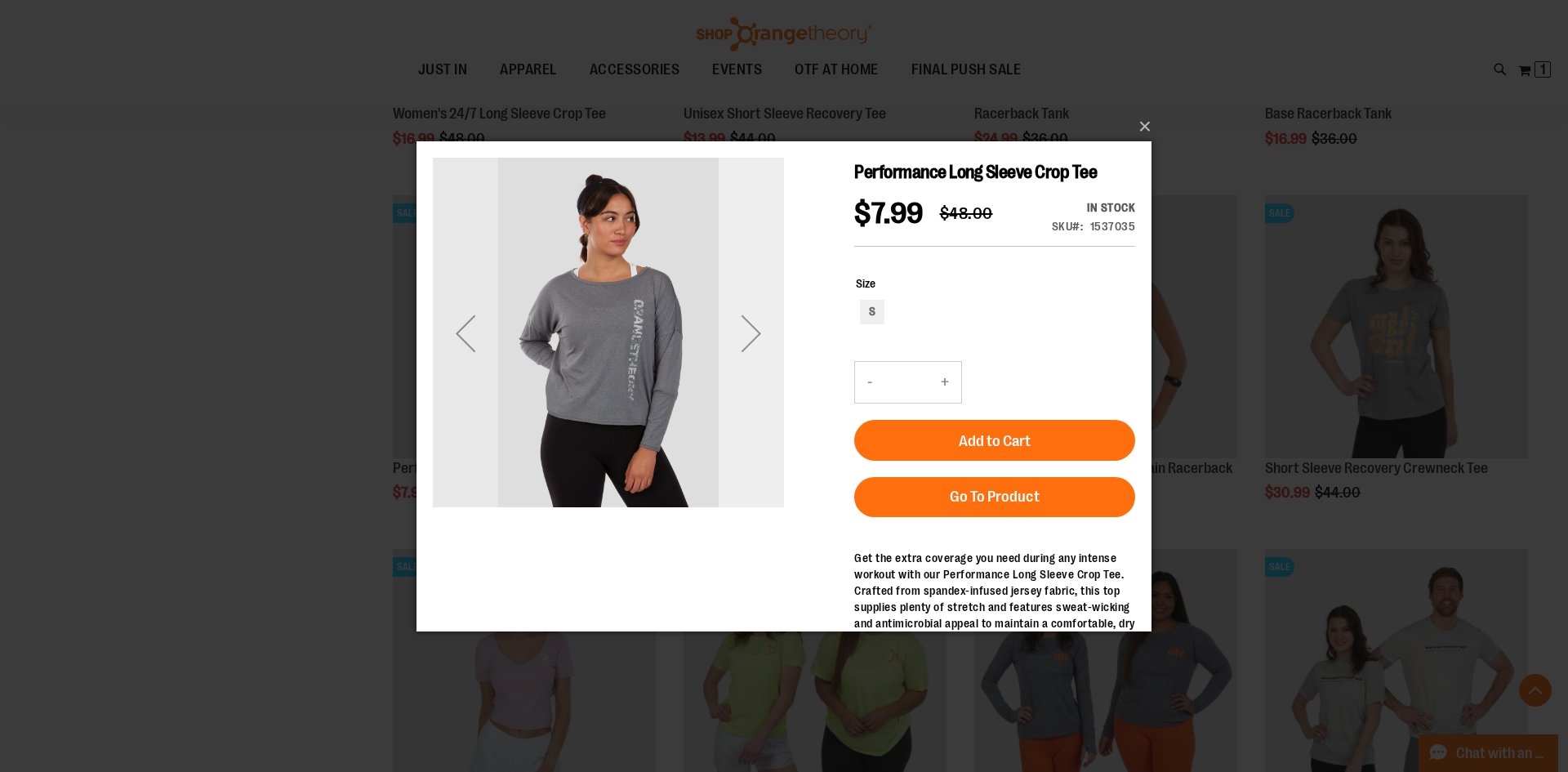
click at [734, 371] on div "Next" at bounding box center [751, 332] width 66 height 351
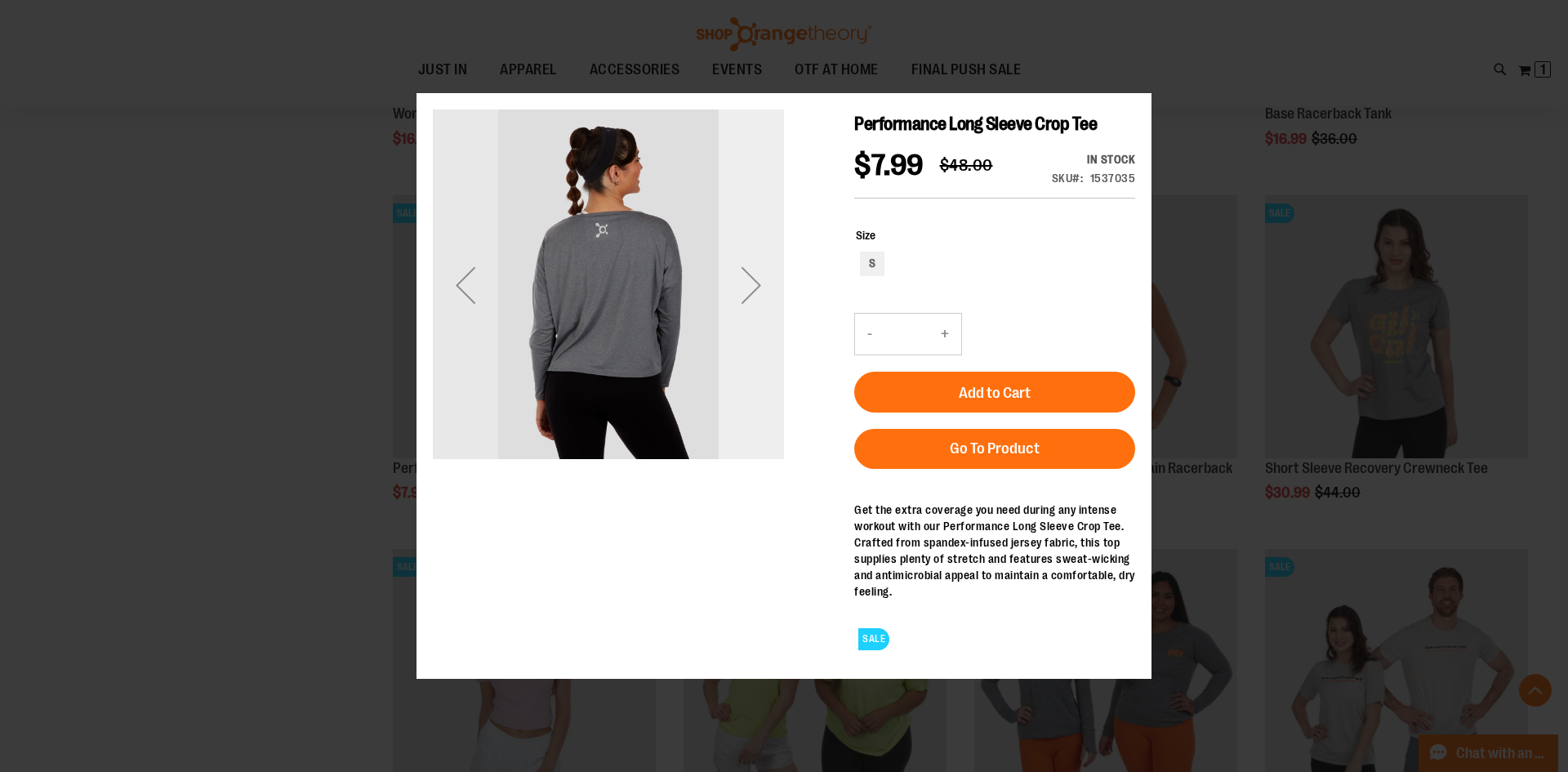
click at [744, 341] on div "Next" at bounding box center [751, 284] width 66 height 351
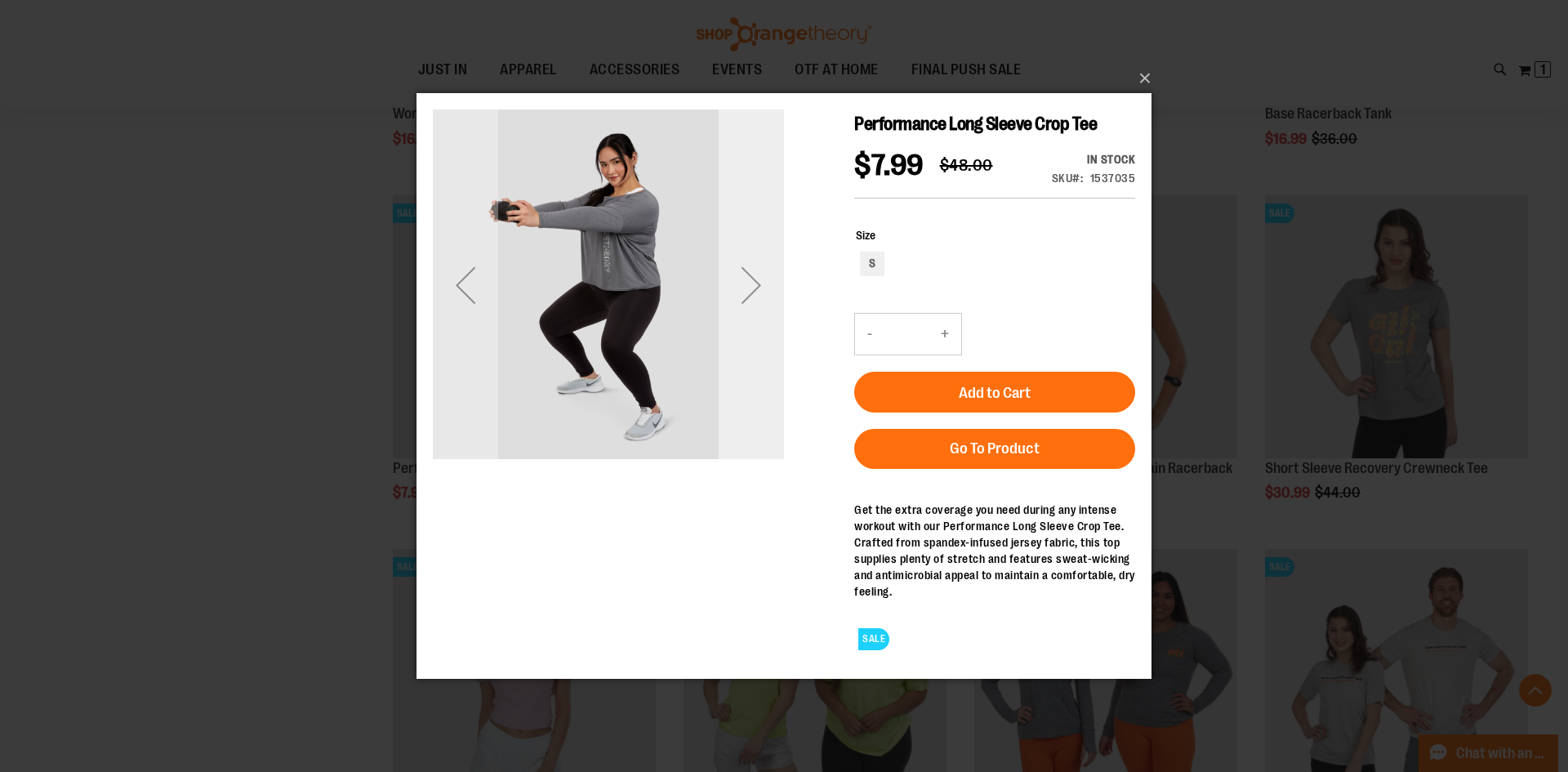
click at [744, 341] on div "Next" at bounding box center [751, 284] width 66 height 351
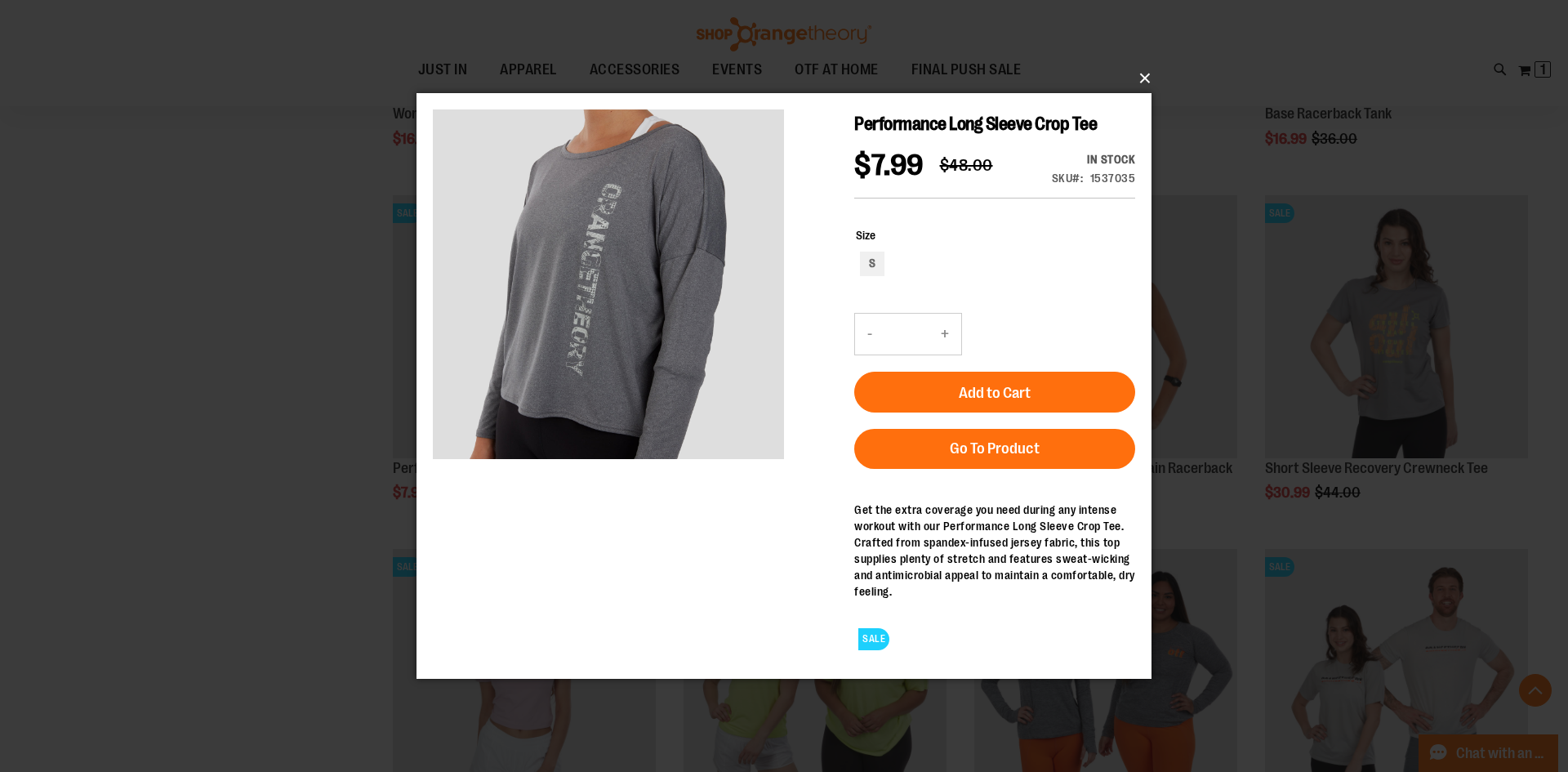
click at [1147, 79] on button "×" at bounding box center [789, 78] width 735 height 36
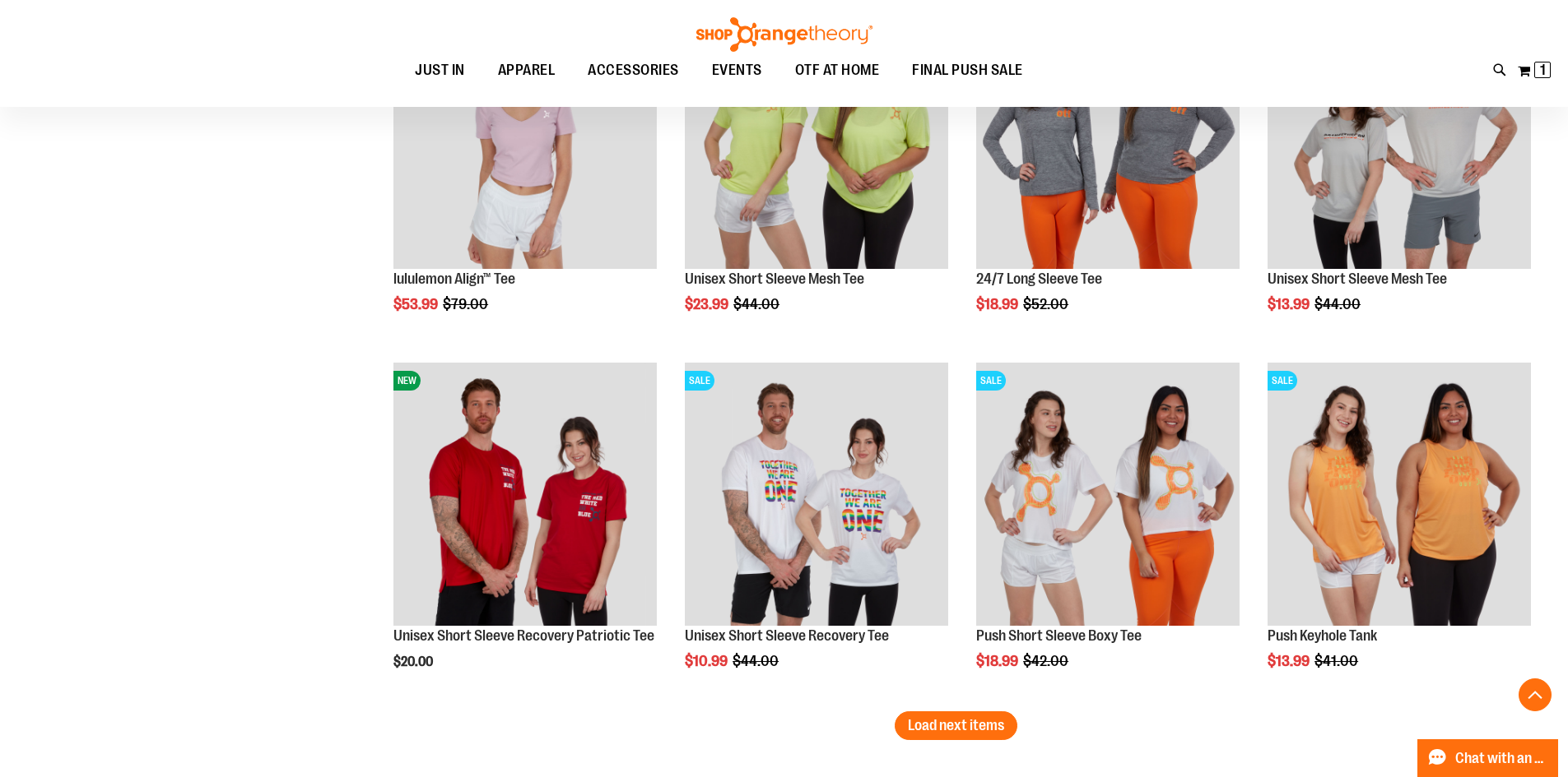
scroll to position [10345, 0]
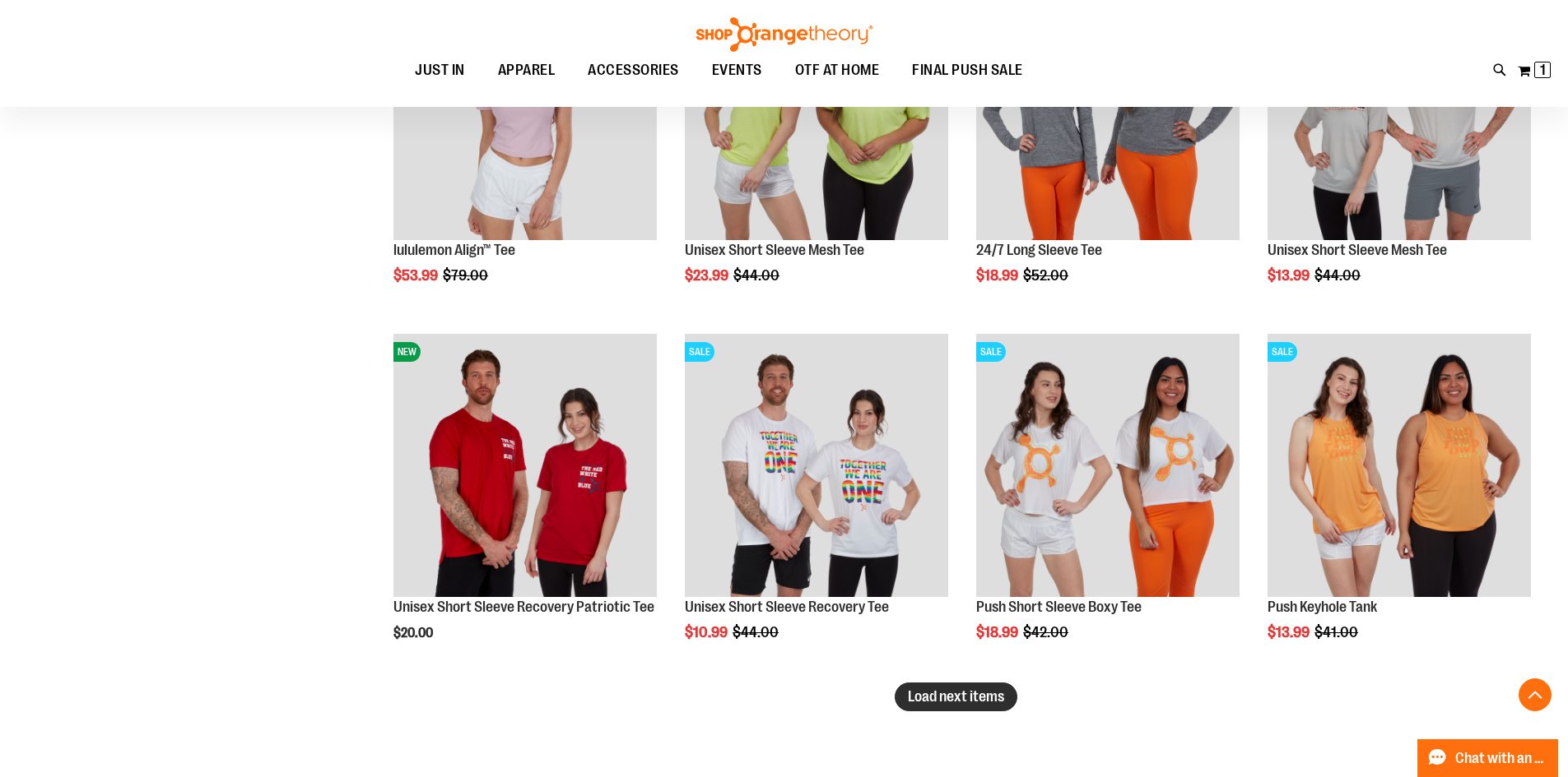
click at [973, 694] on span "Load next items" at bounding box center [955, 697] width 96 height 17
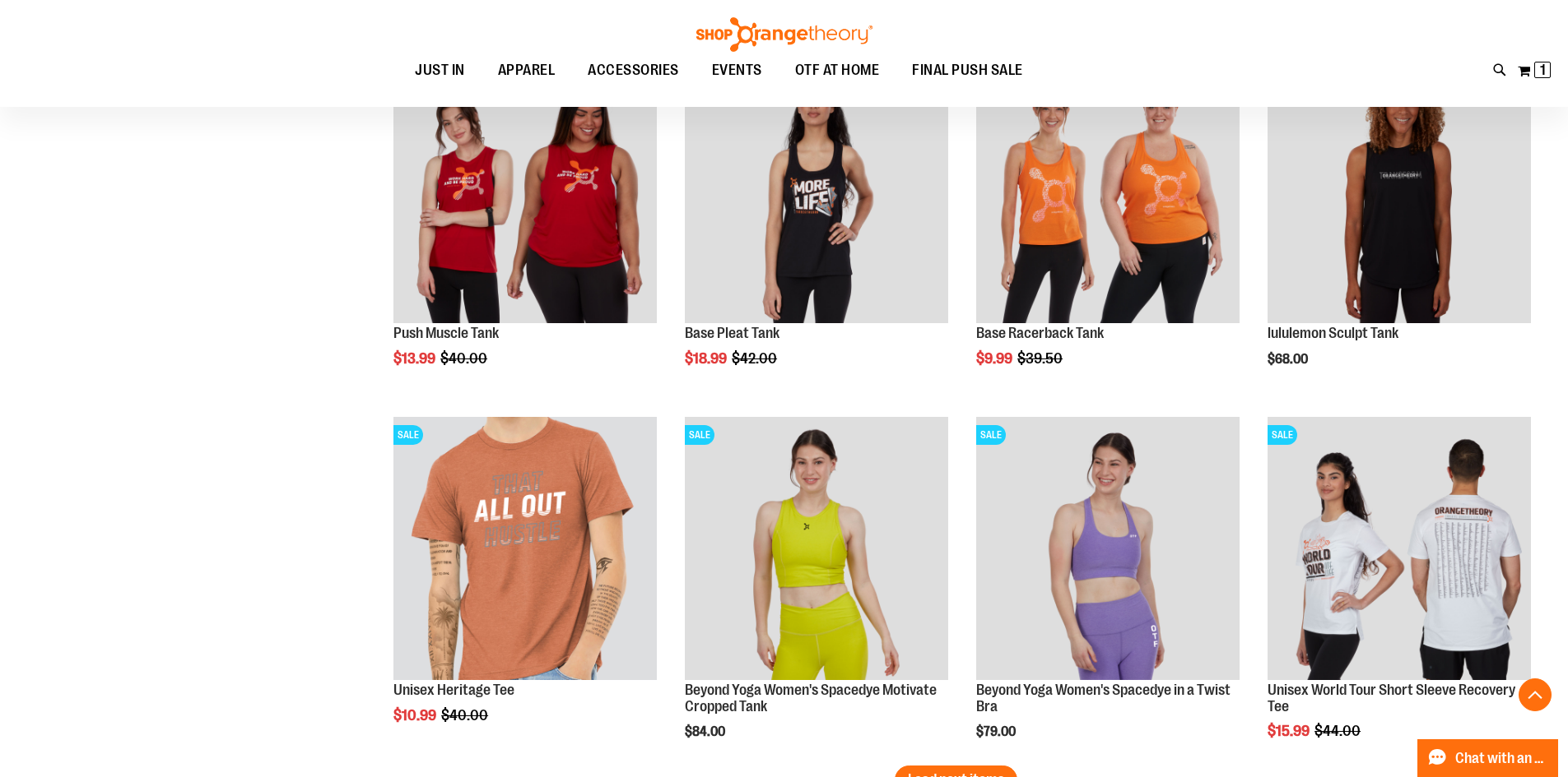
scroll to position [11579, 0]
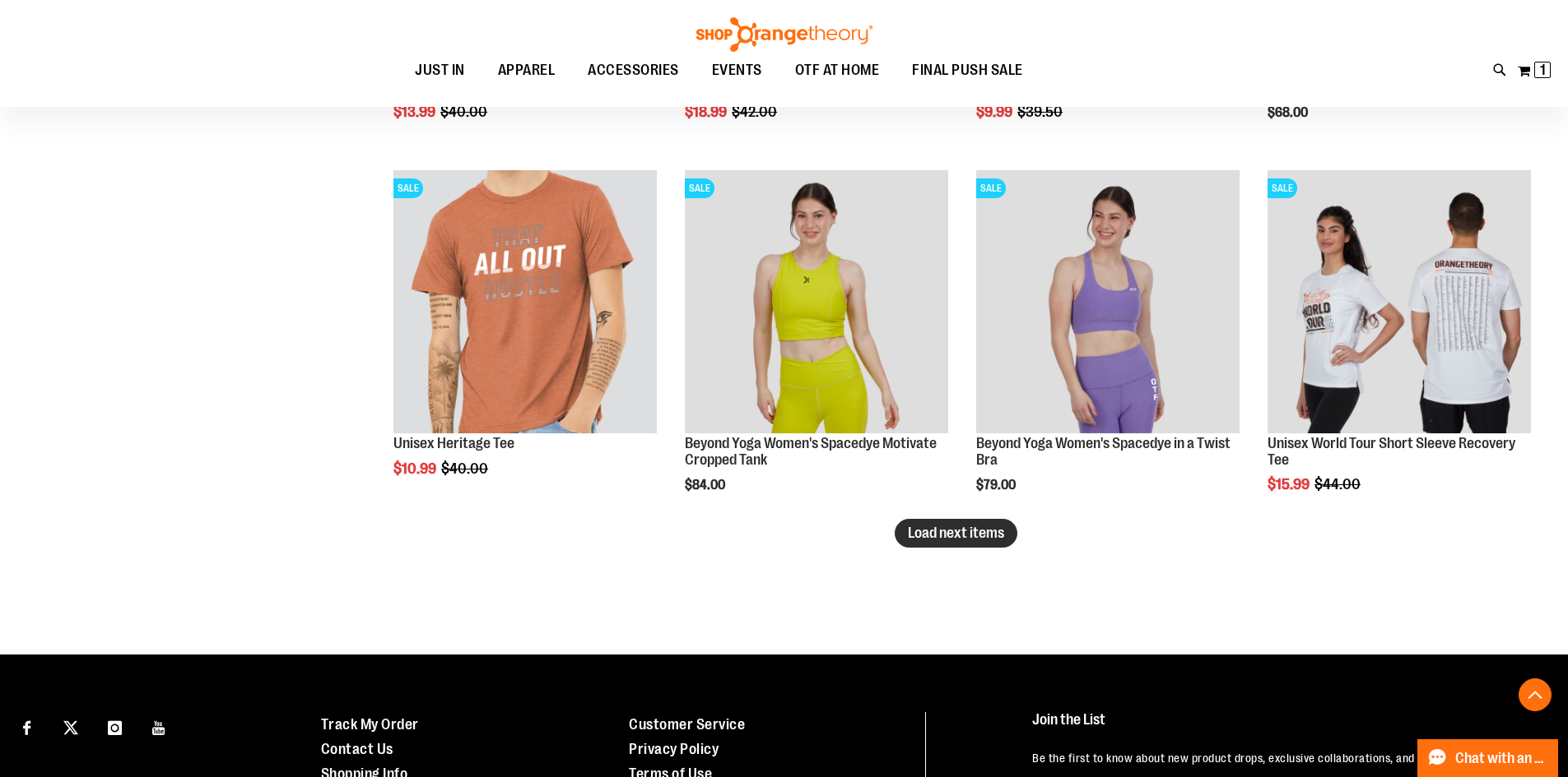
click at [954, 539] on span "Load next items" at bounding box center [955, 533] width 96 height 17
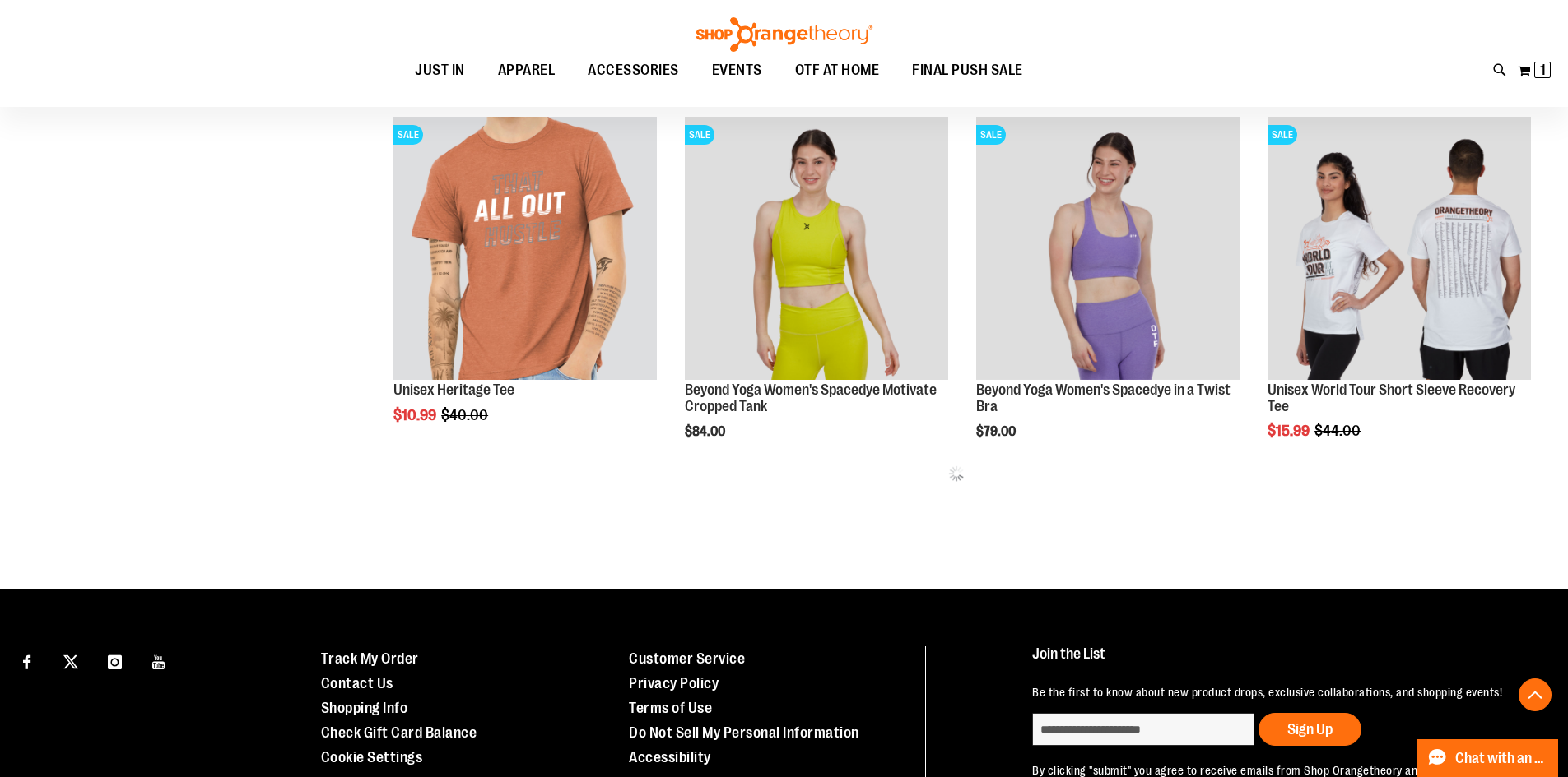
scroll to position [11662, 0]
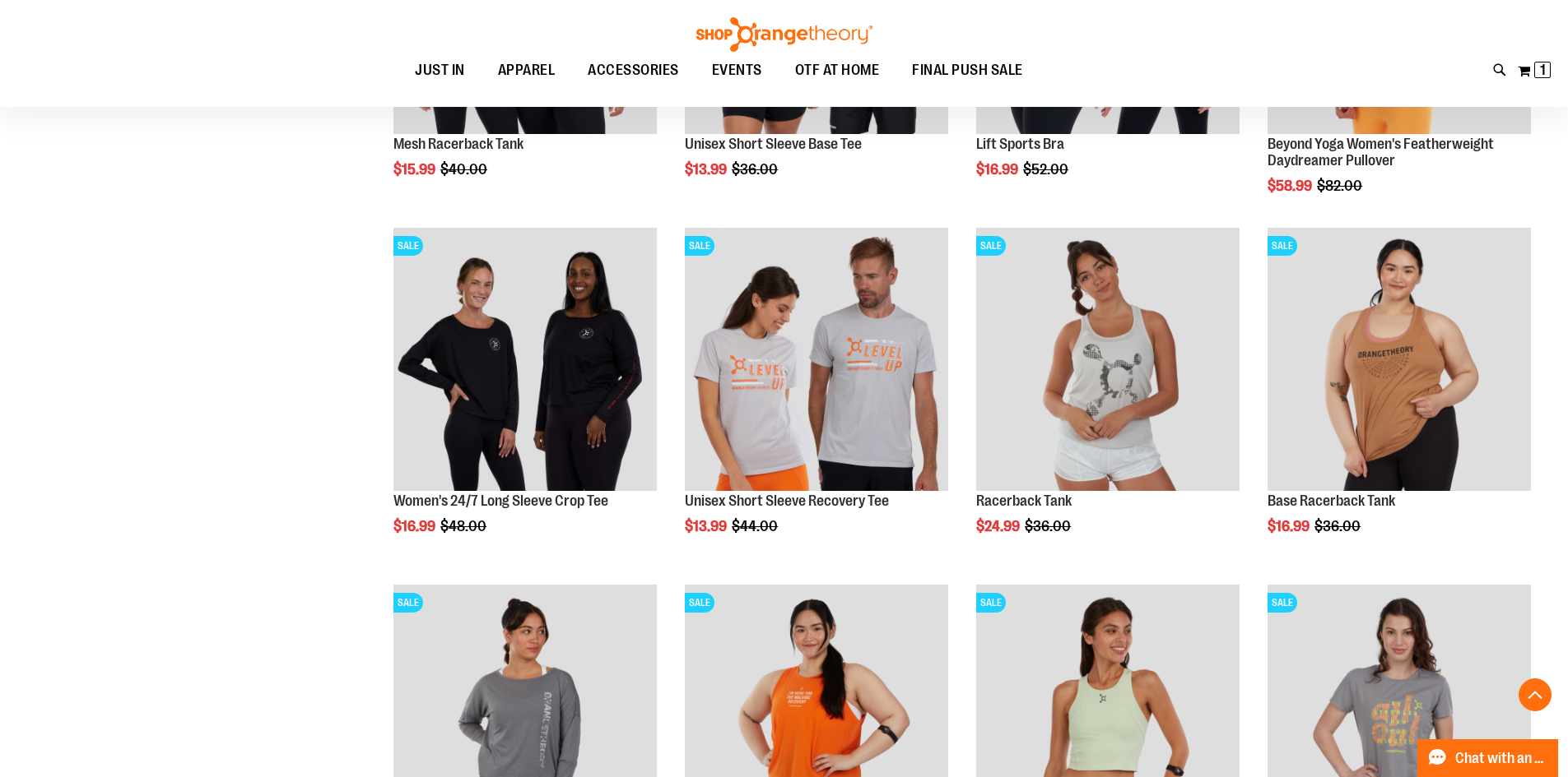
scroll to position [9377, 0]
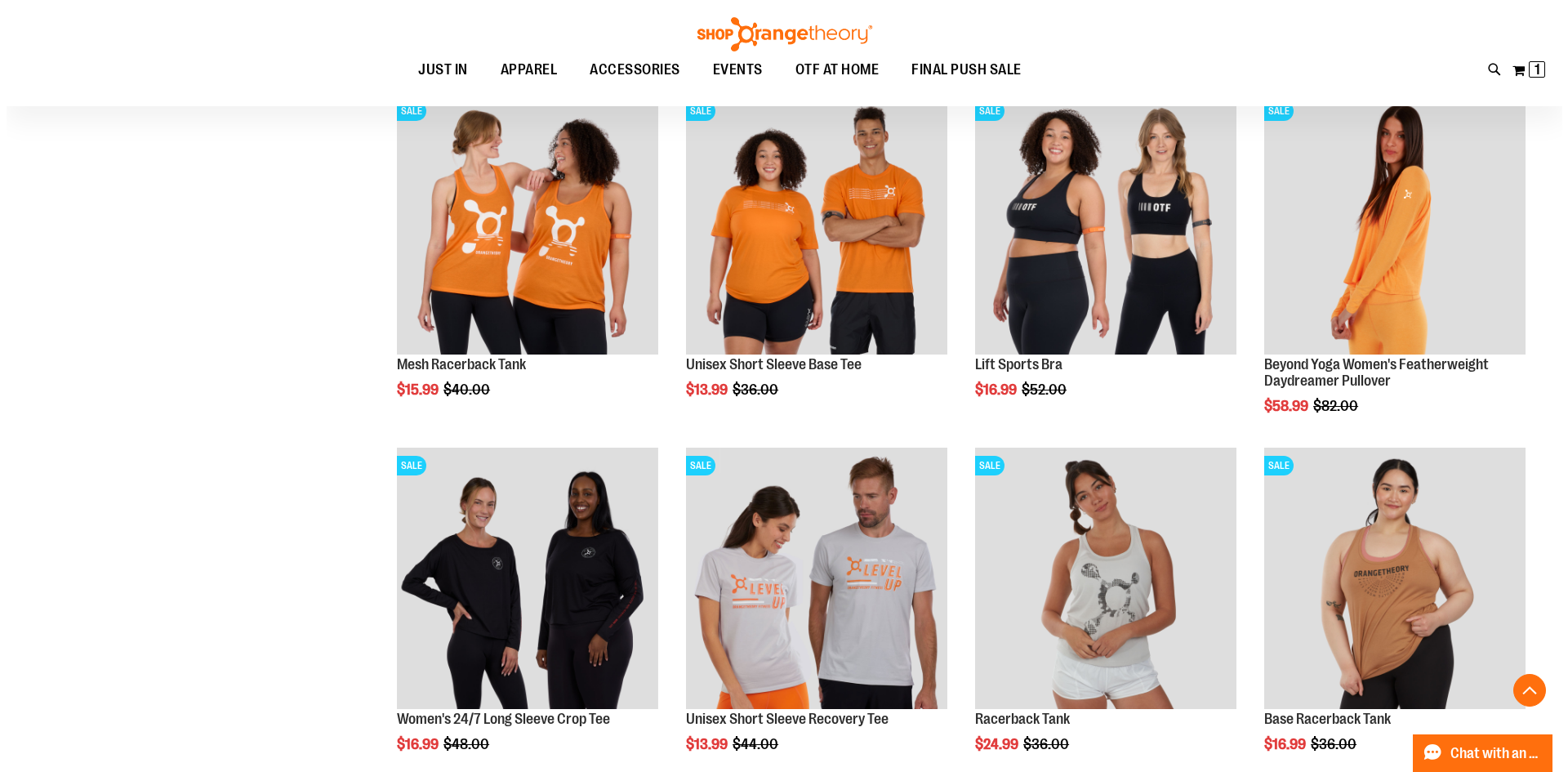
scroll to position [9071, 0]
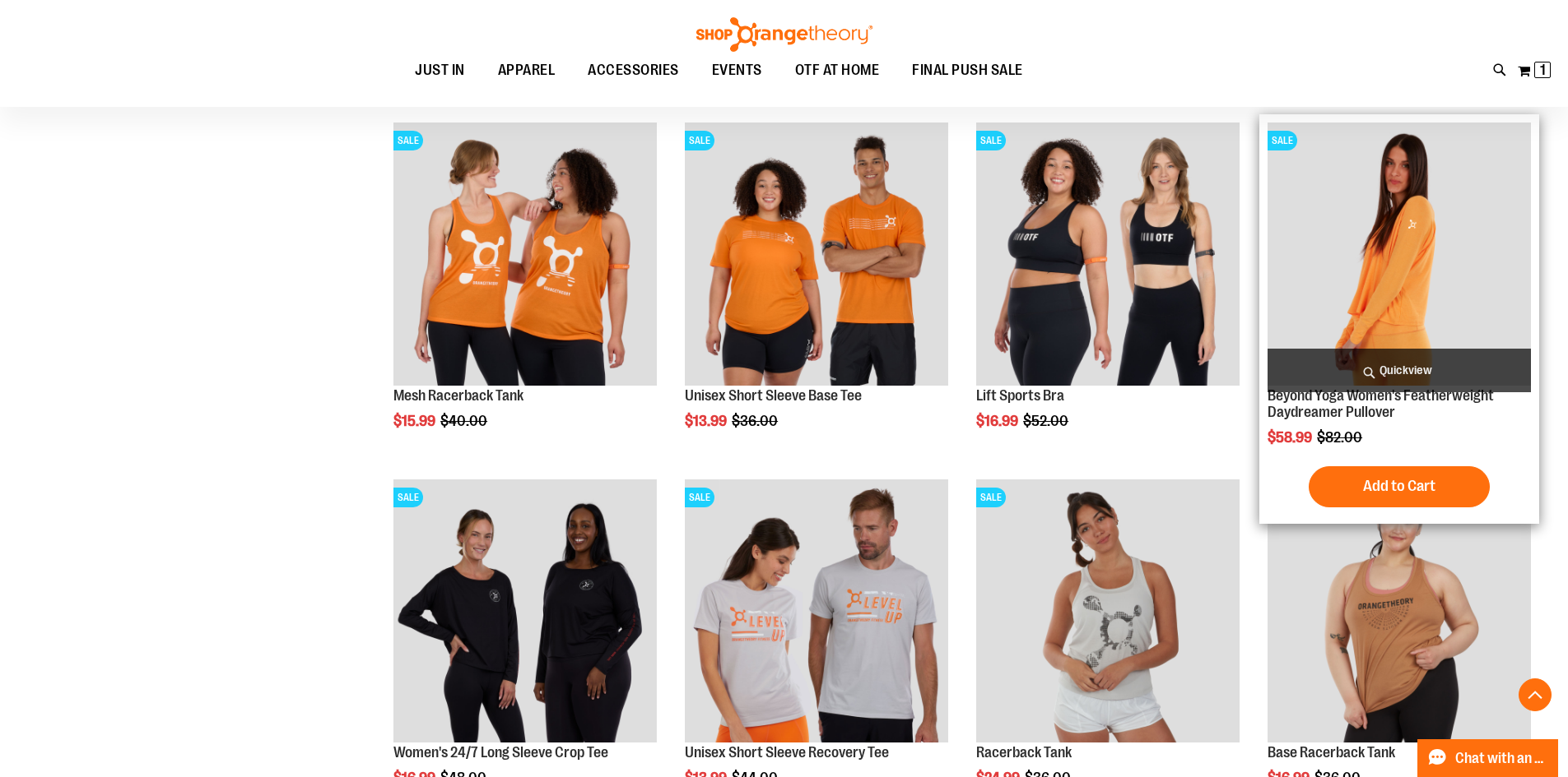
click at [1374, 377] on span "Quickview" at bounding box center [1398, 370] width 263 height 43
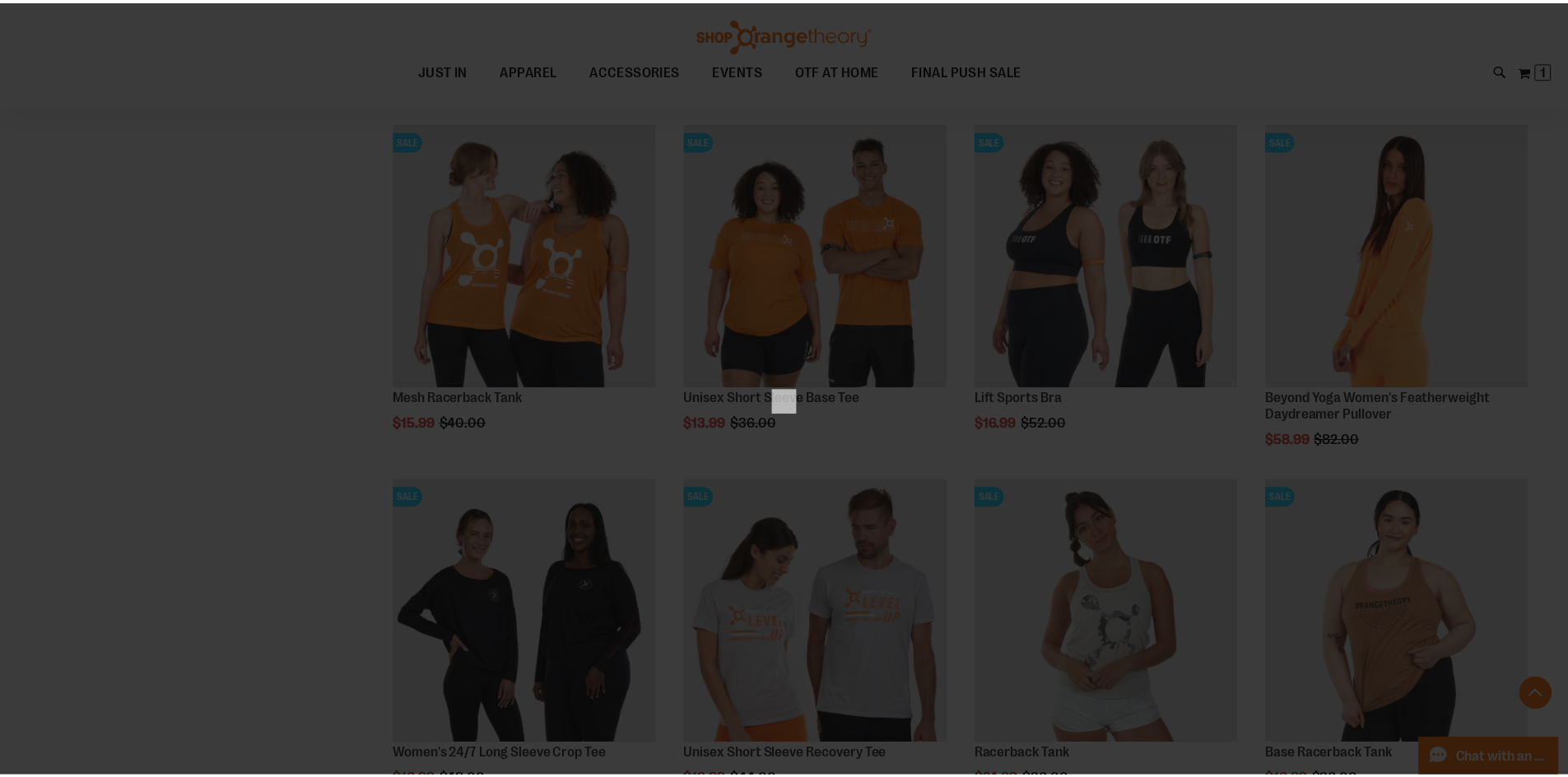
scroll to position [0, 0]
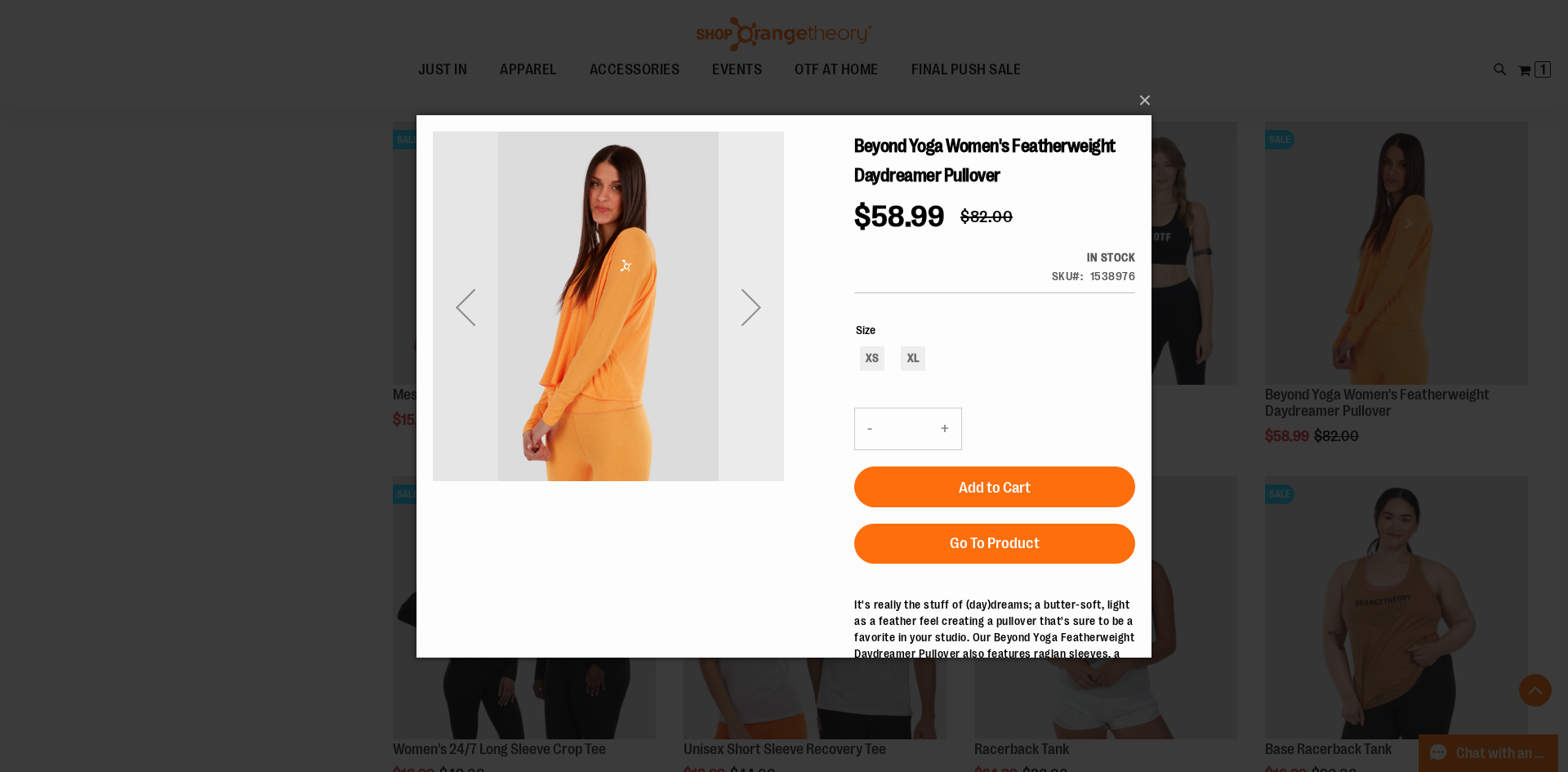
click at [747, 357] on div "Next" at bounding box center [751, 306] width 66 height 351
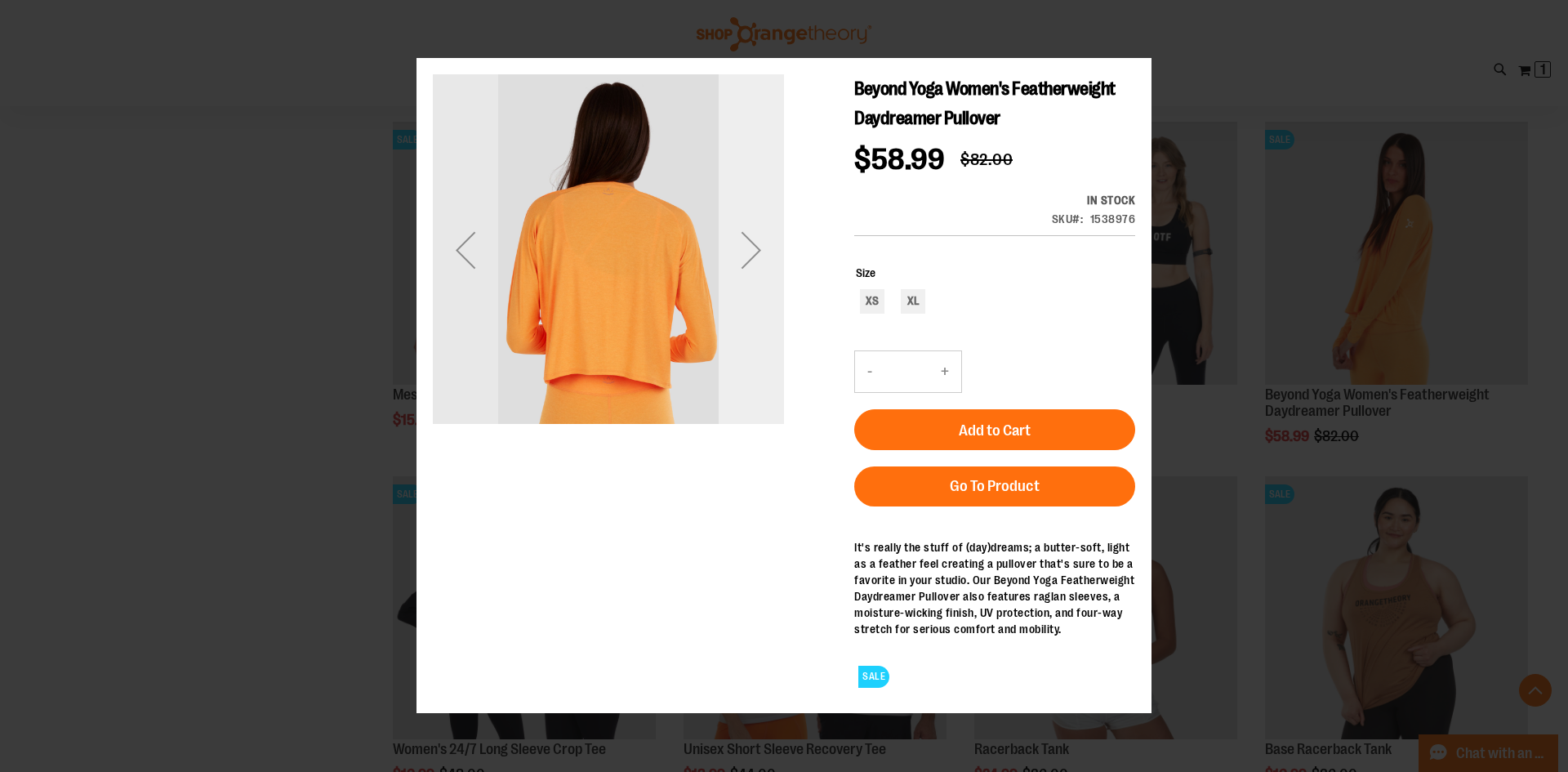
click at [747, 334] on div "Next" at bounding box center [751, 250] width 66 height 351
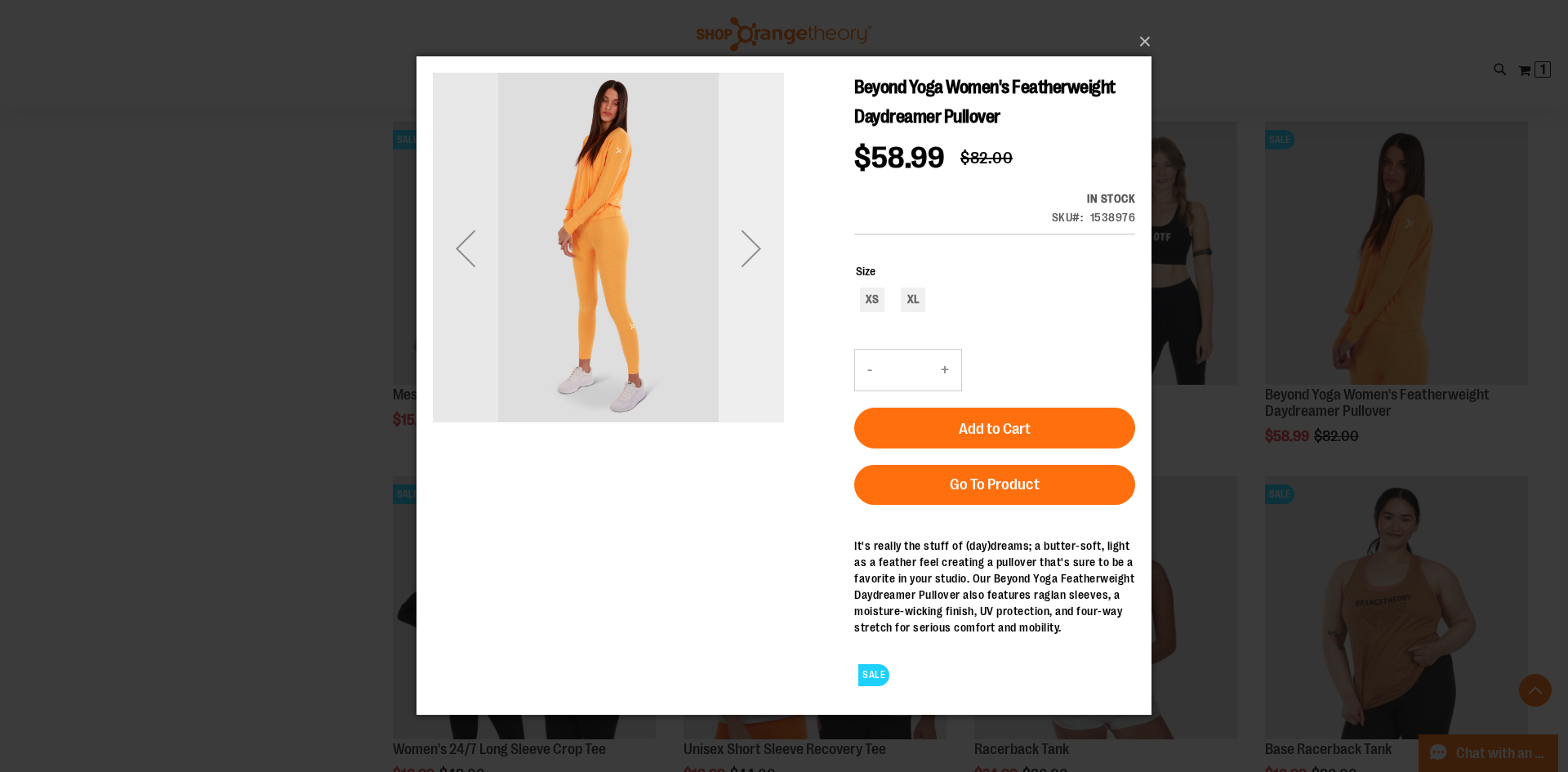
click at [747, 332] on div "Next" at bounding box center [751, 248] width 66 height 351
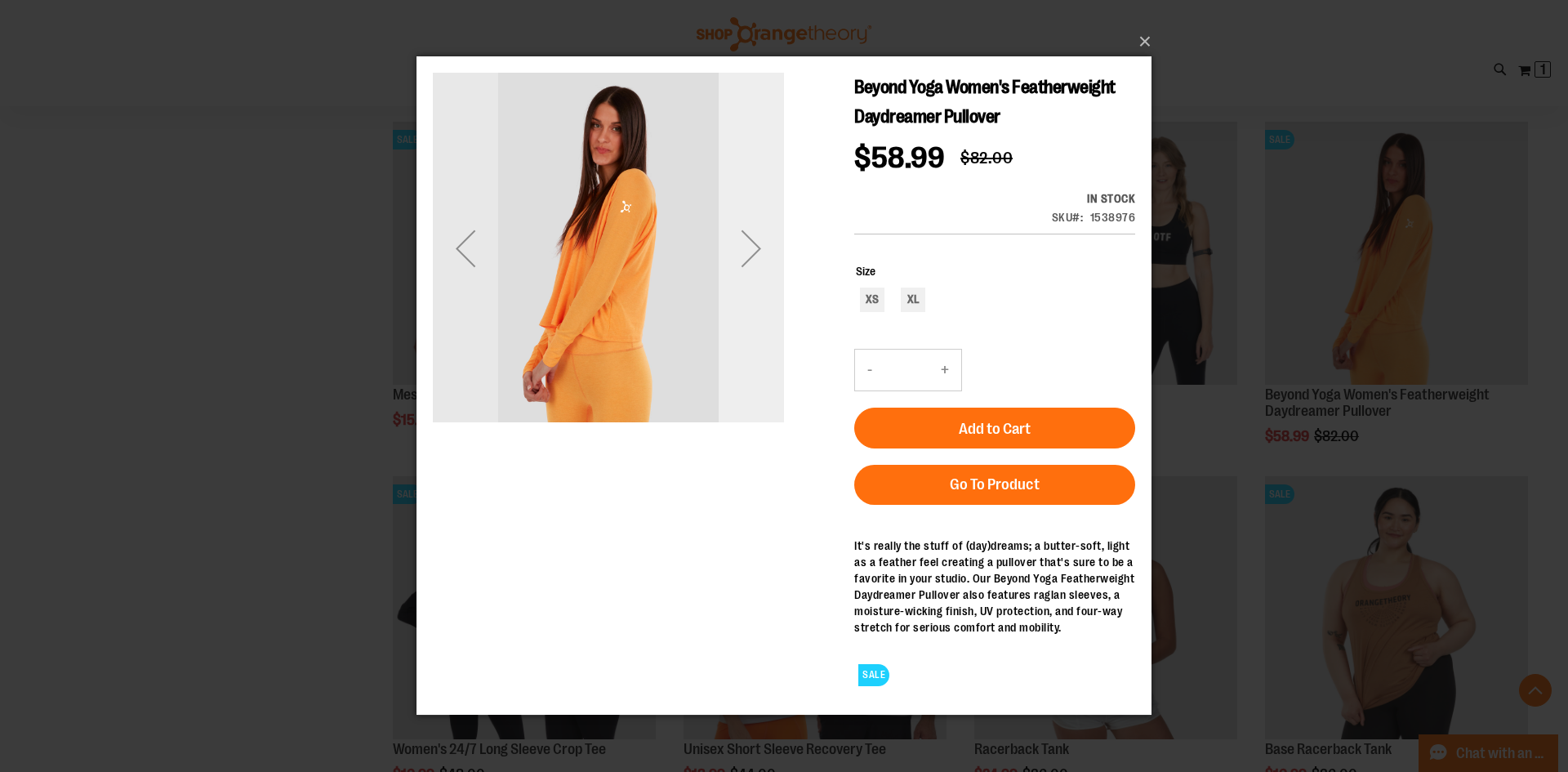
click at [747, 332] on div "Next" at bounding box center [751, 248] width 66 height 351
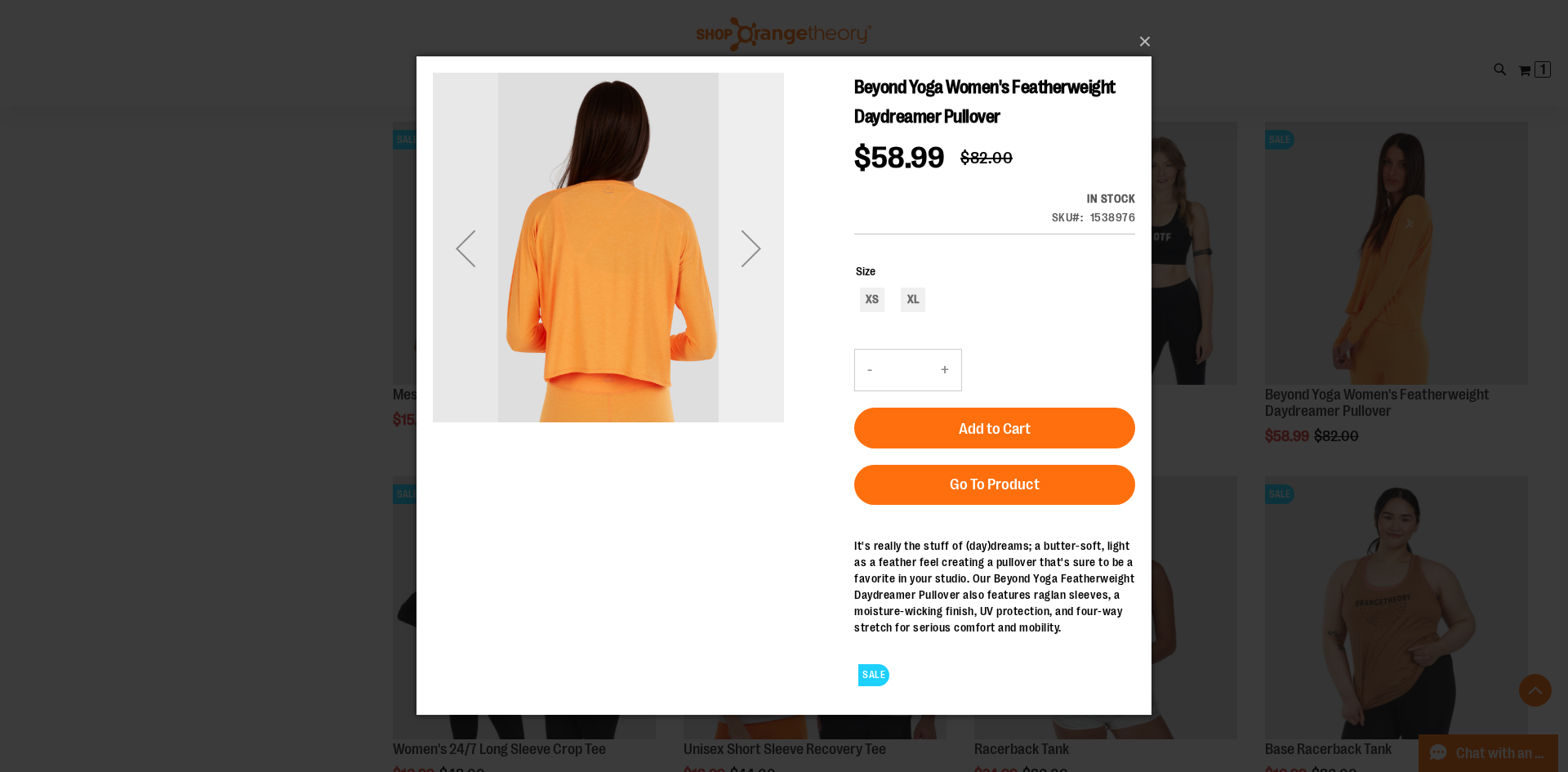
click at [747, 332] on div "Next" at bounding box center [751, 248] width 66 height 351
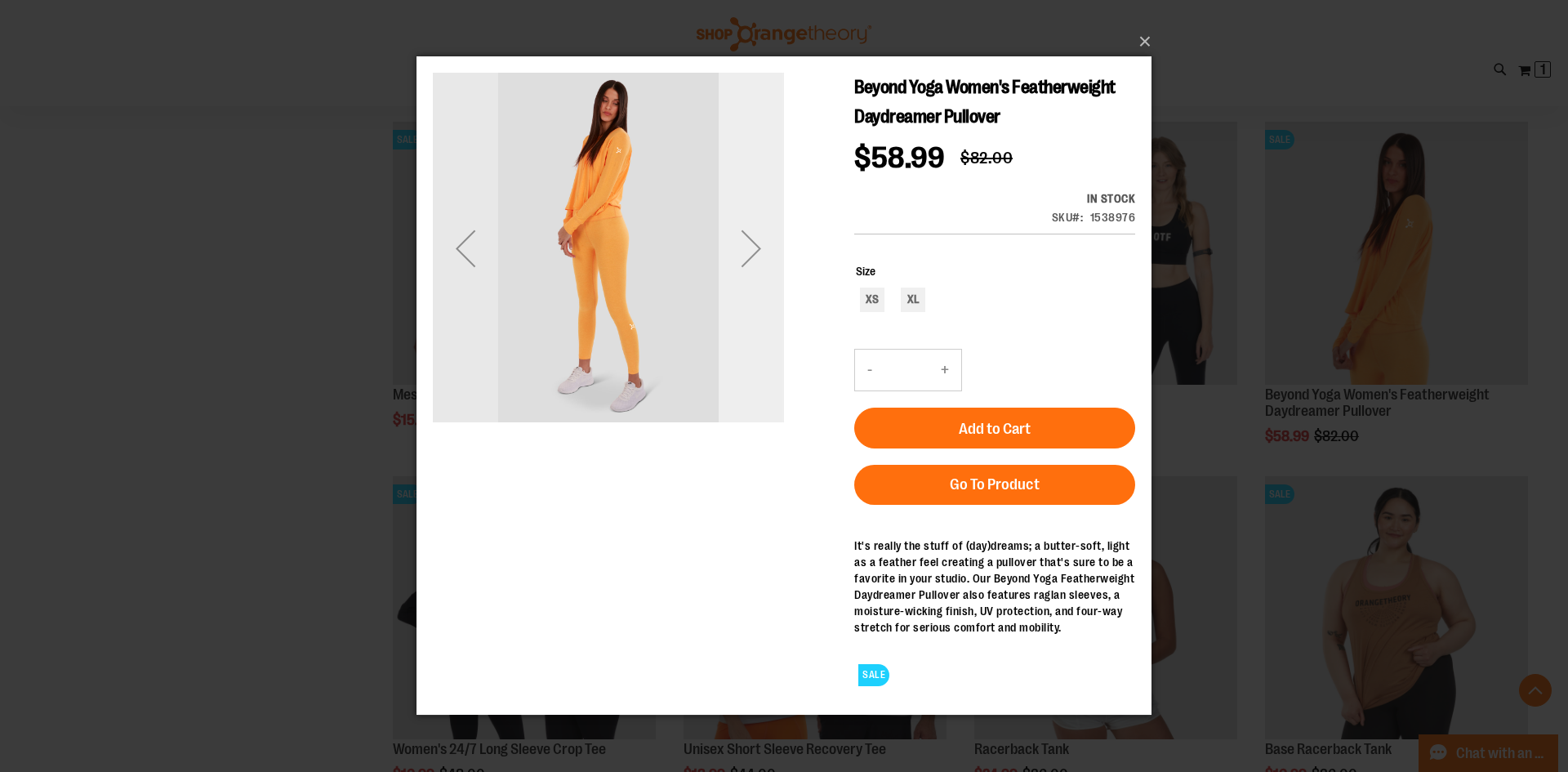
click at [747, 332] on div "Next" at bounding box center [751, 248] width 66 height 351
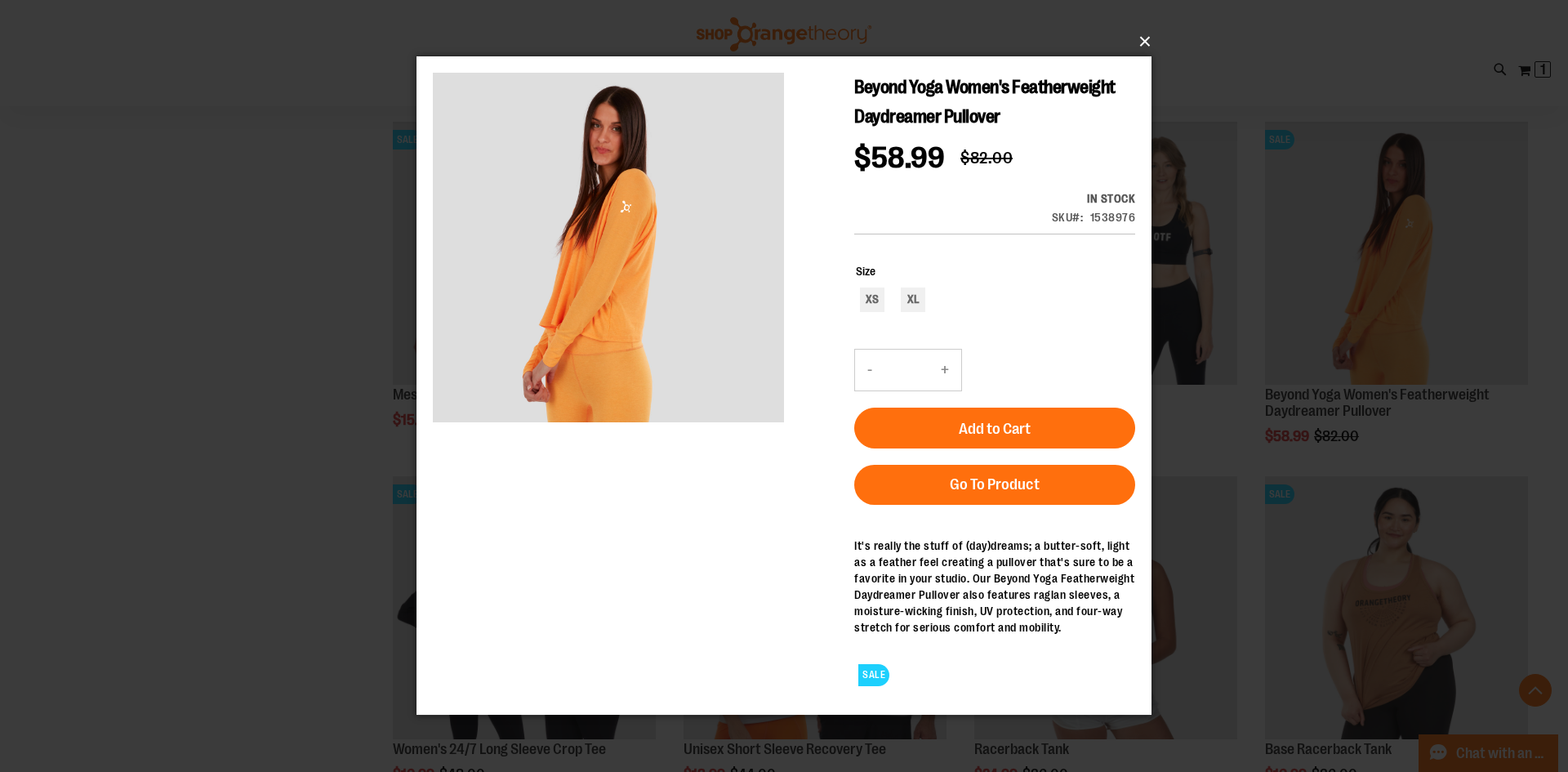
click at [1149, 43] on button "×" at bounding box center [789, 42] width 735 height 36
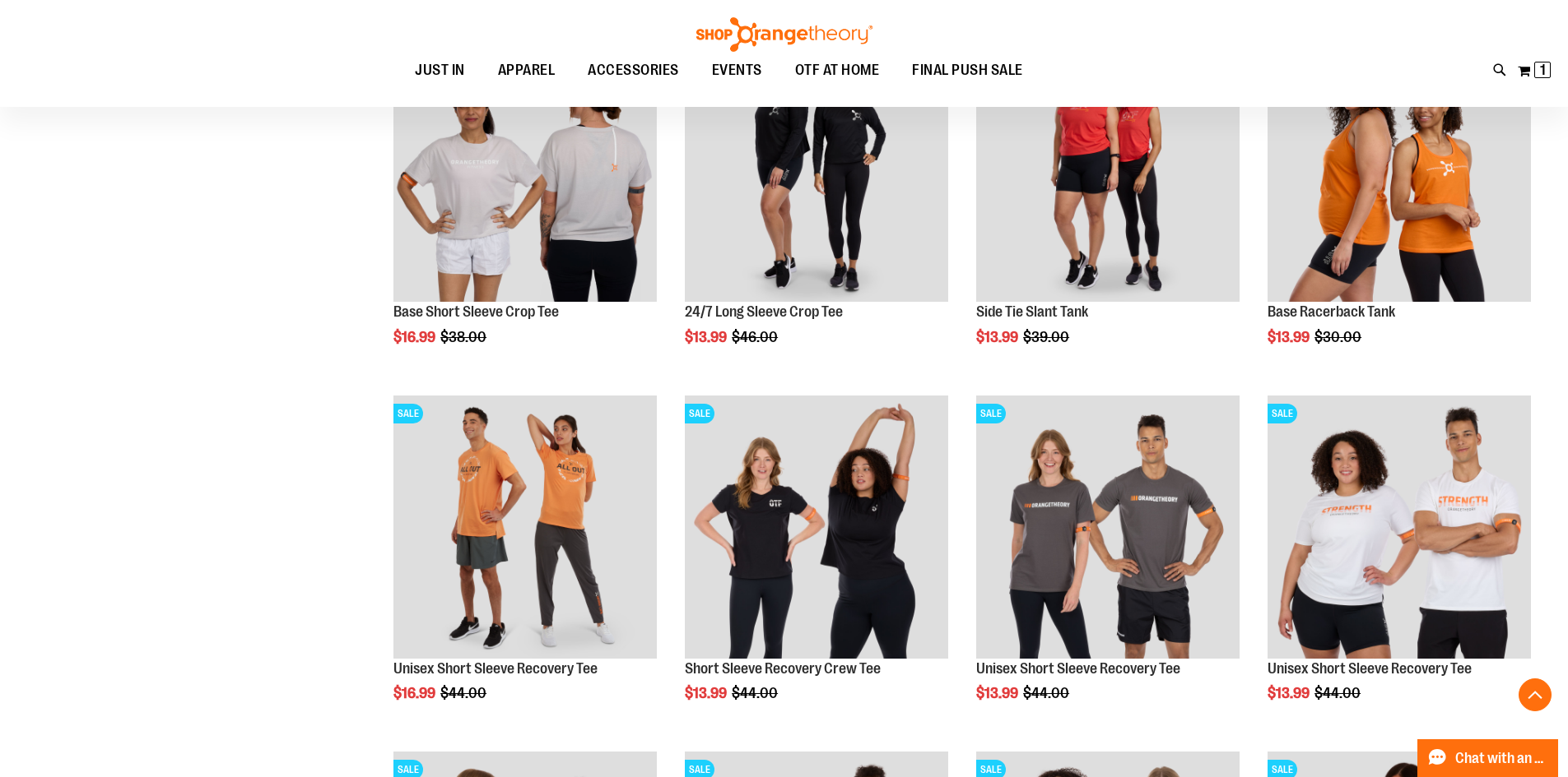
scroll to position [8472, 0]
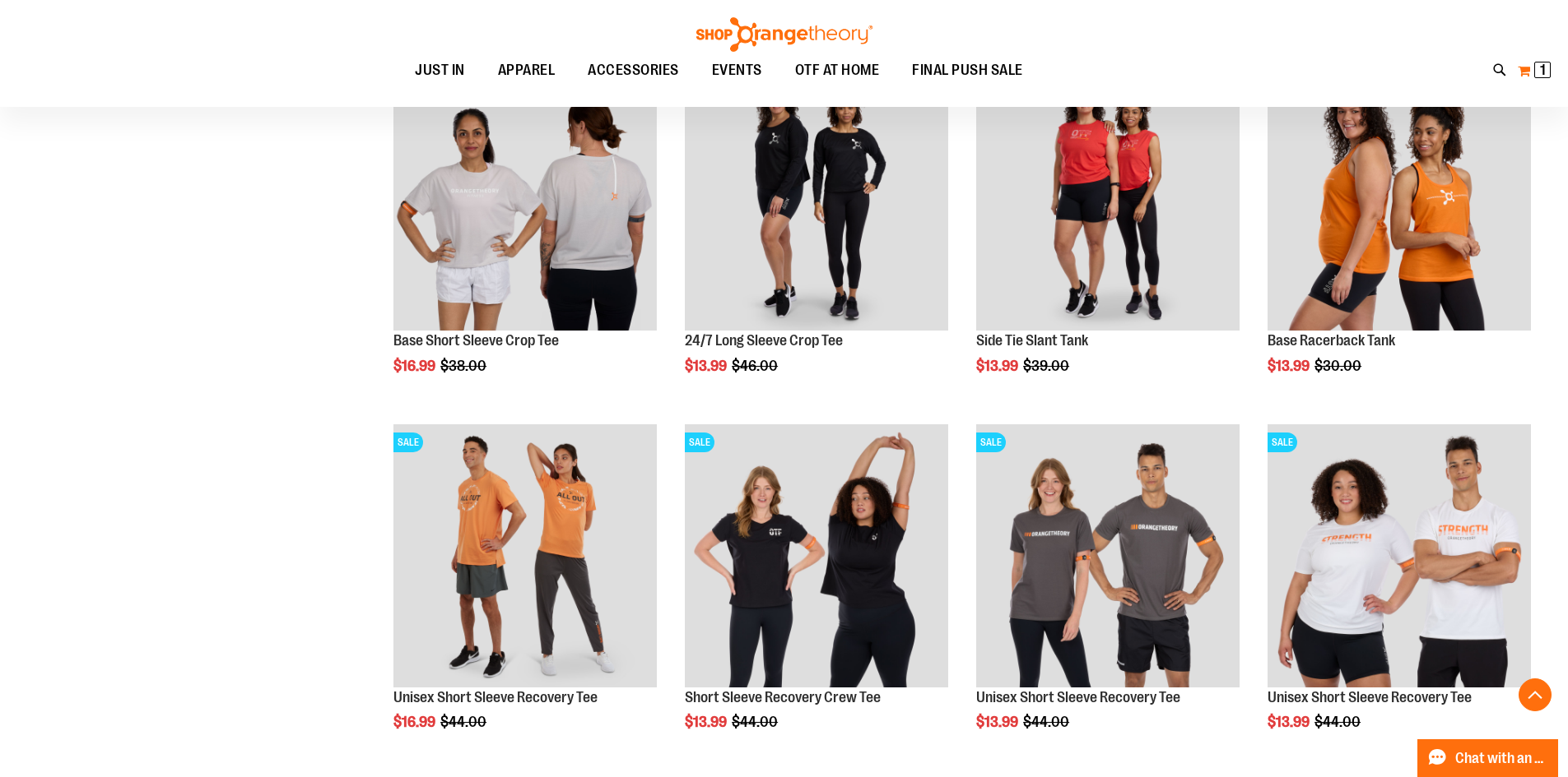
click at [1541, 63] on span "1" at bounding box center [1542, 70] width 6 height 17
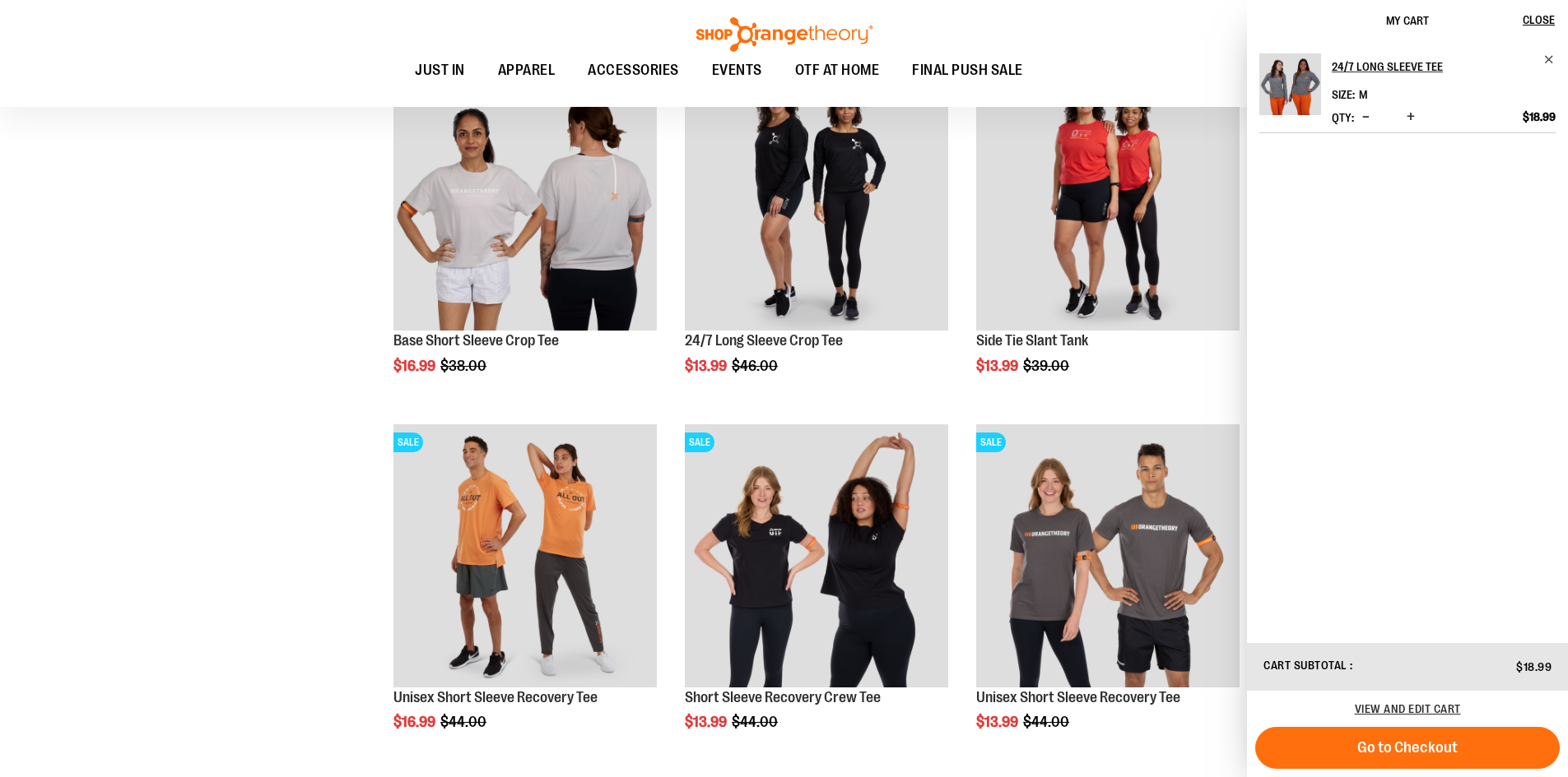
click at [1305, 74] on img "Product" at bounding box center [1290, 84] width 62 height 62
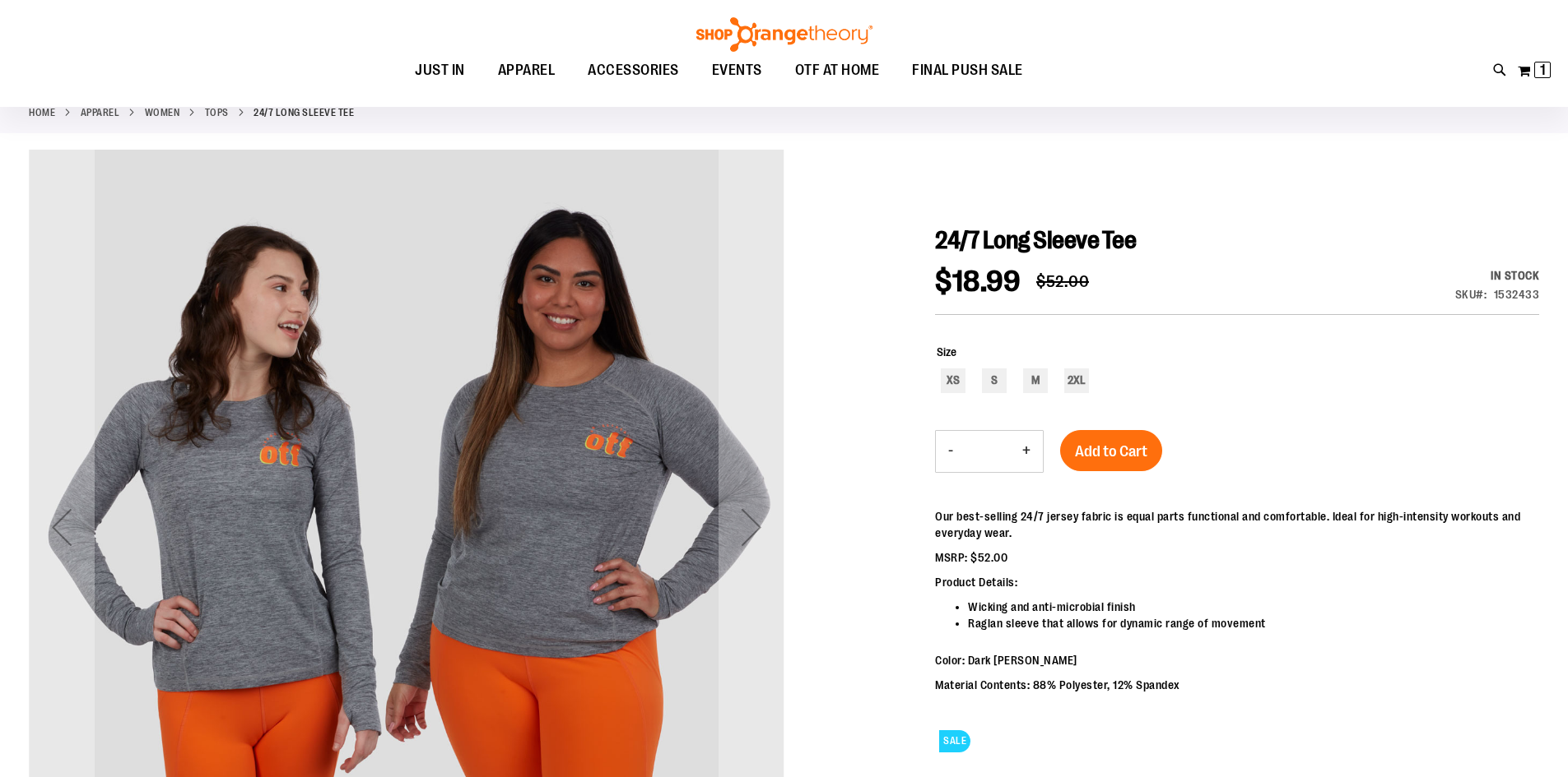
scroll to position [164, 0]
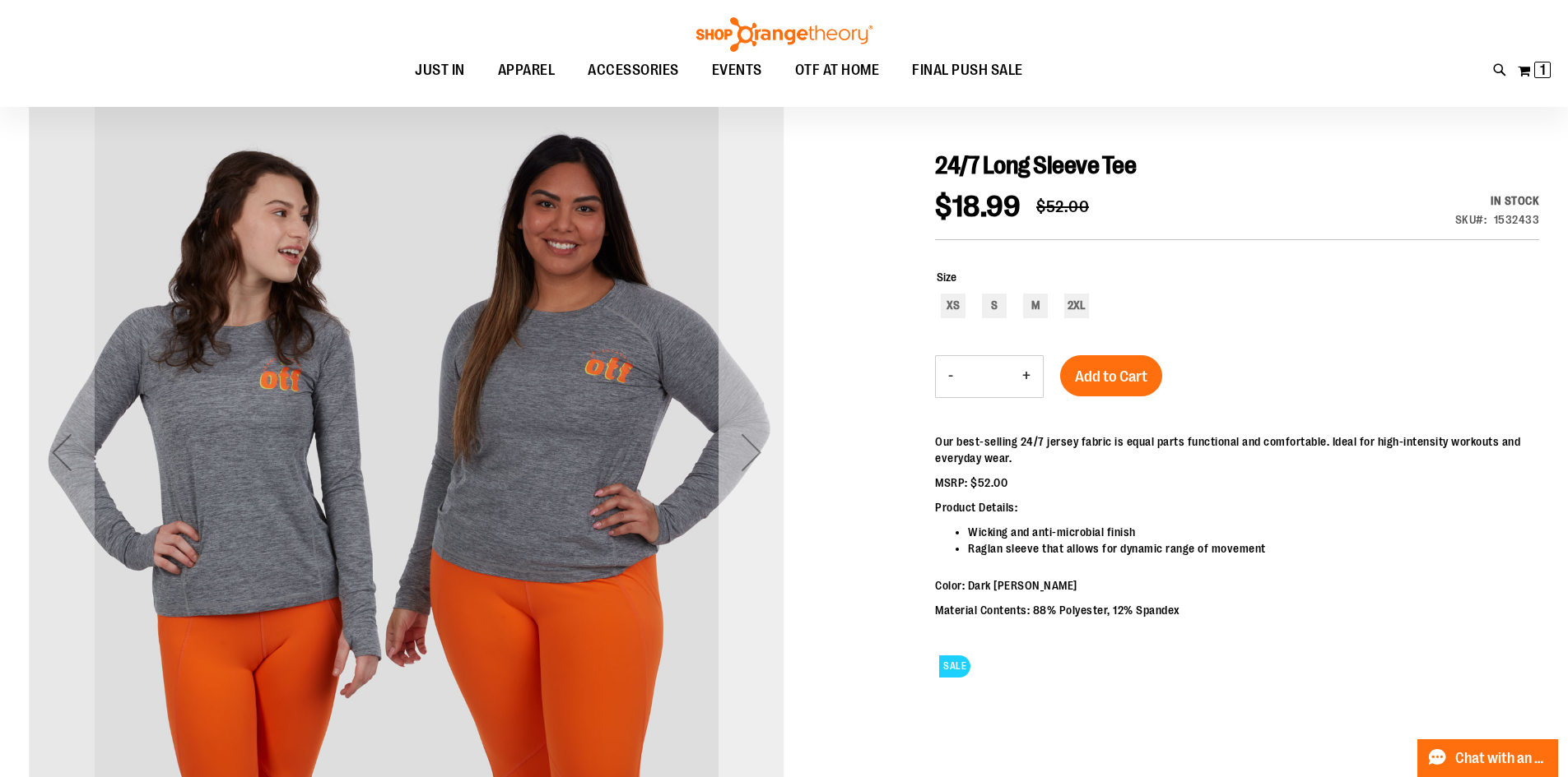
click at [756, 364] on div "Next" at bounding box center [751, 453] width 66 height 755
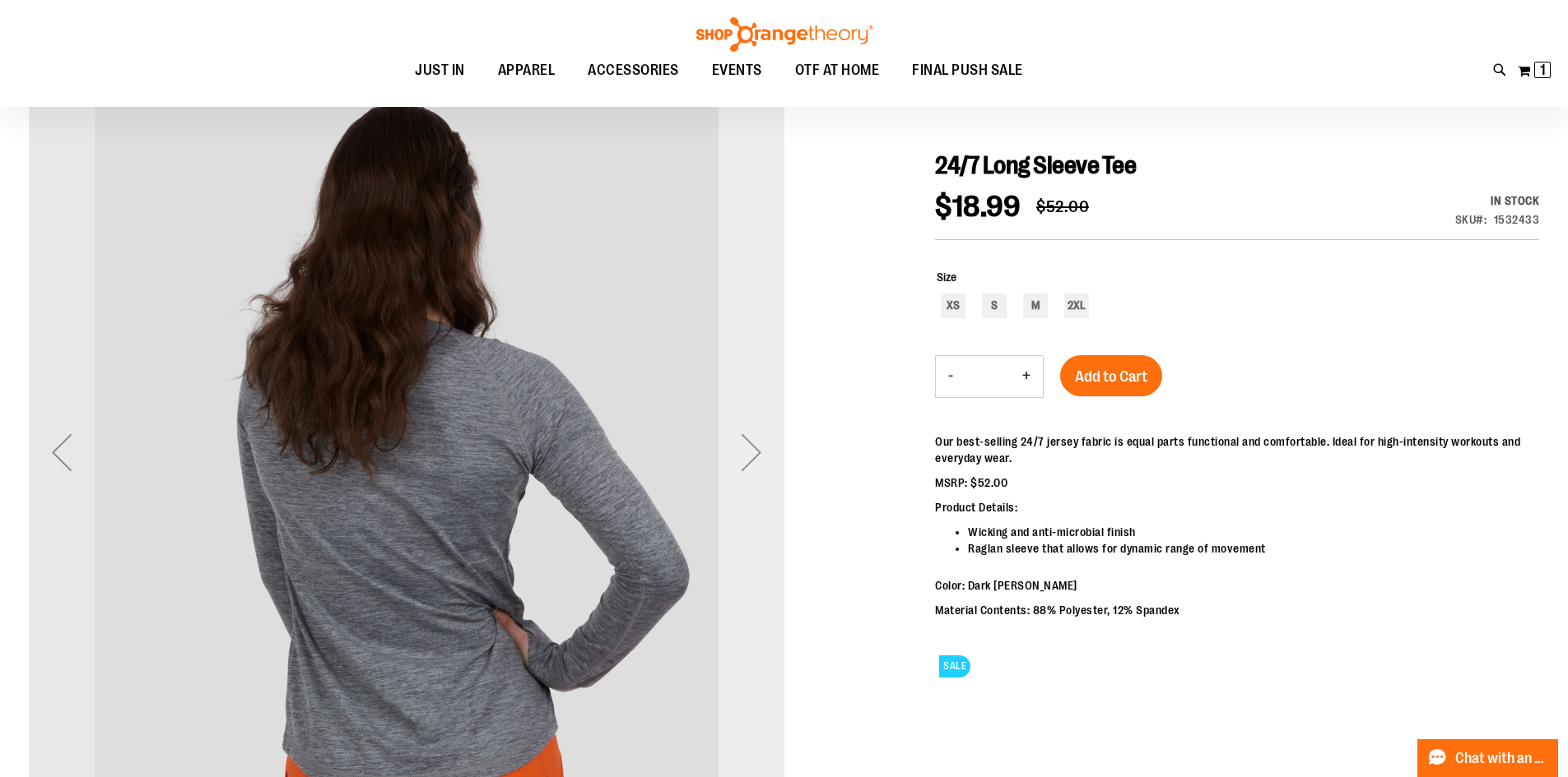
click at [756, 364] on div "Next" at bounding box center [751, 453] width 66 height 755
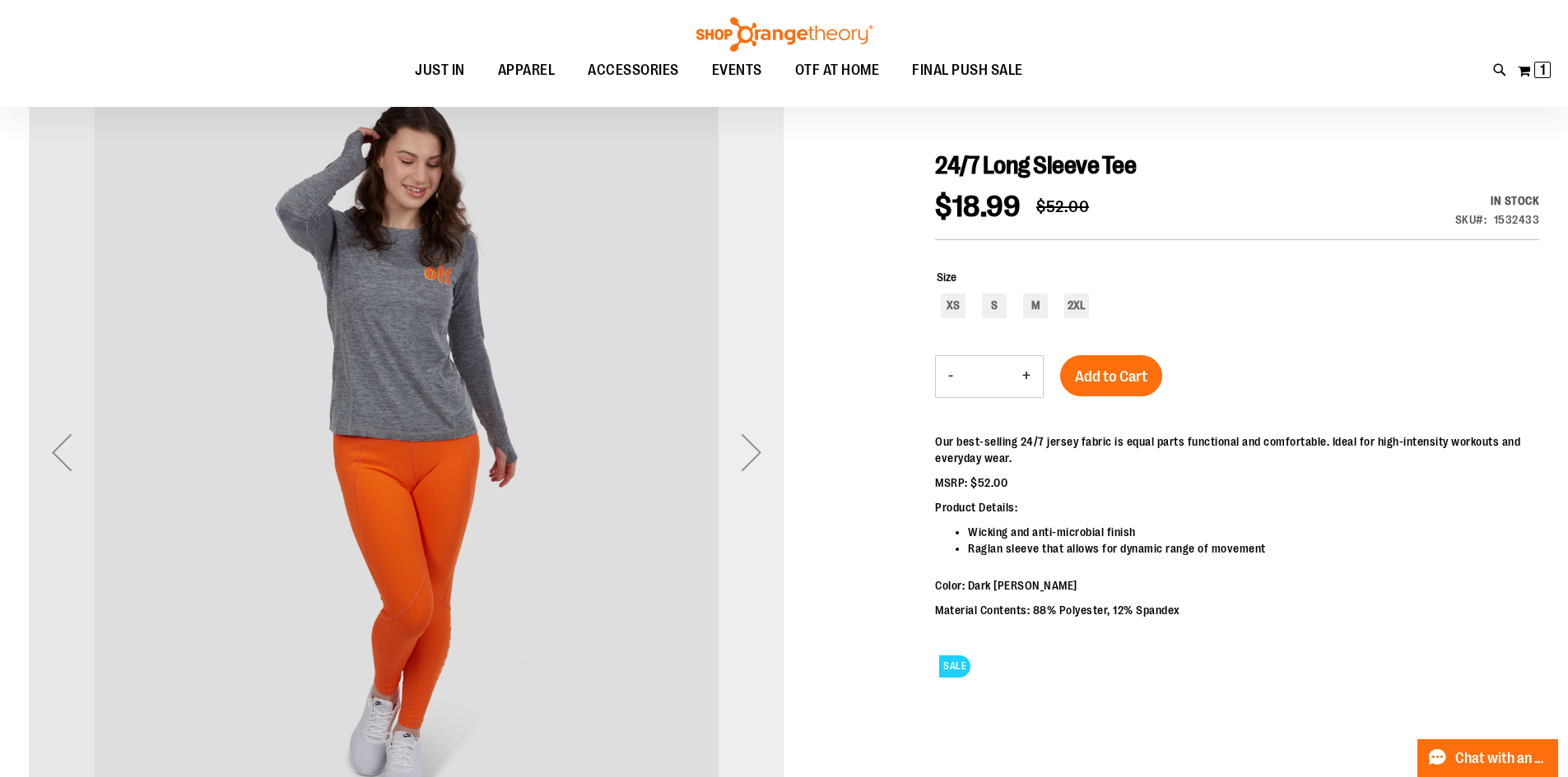
click at [756, 364] on div "Next" at bounding box center [751, 453] width 66 height 755
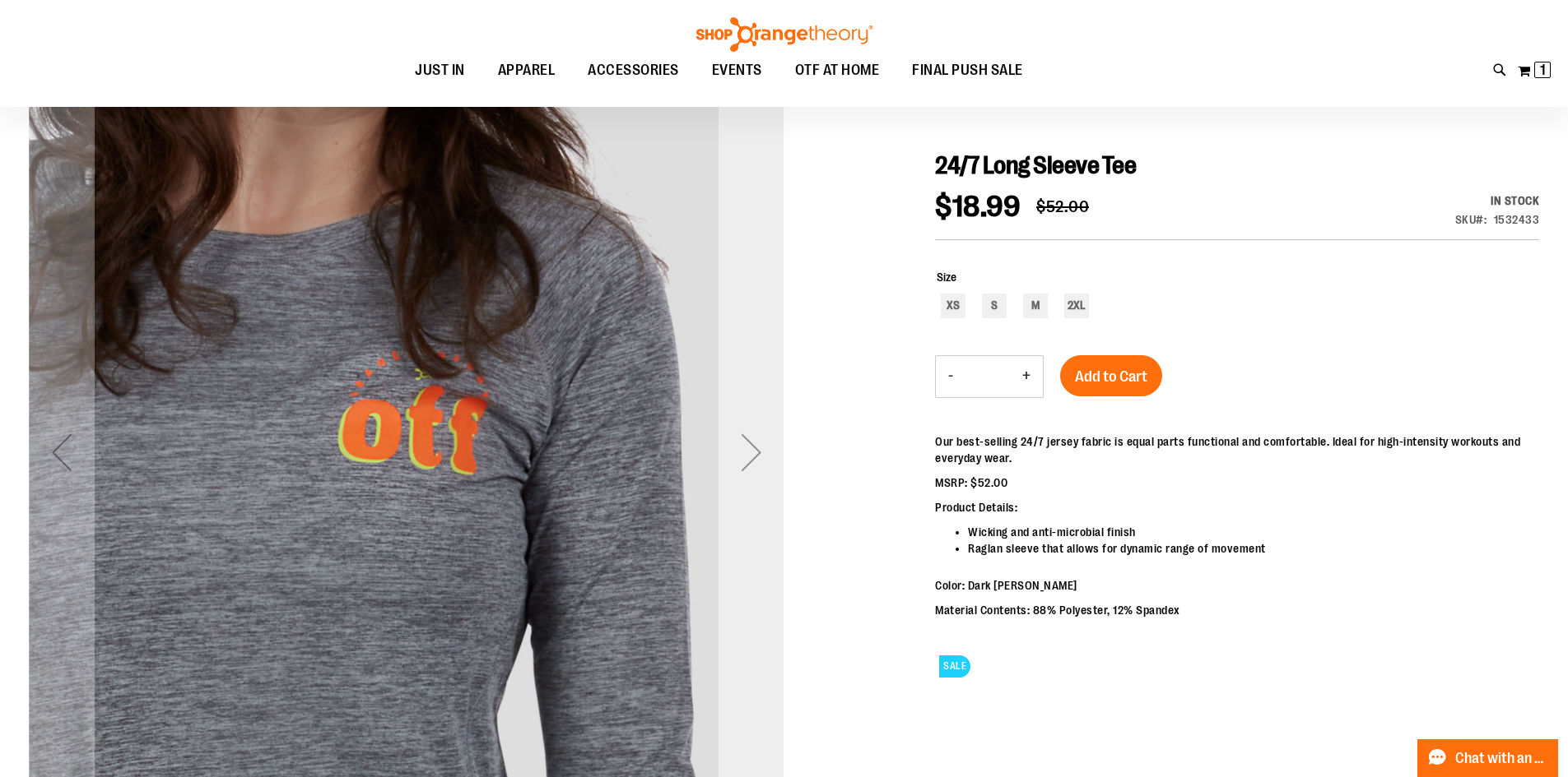
click at [756, 364] on div "Next" at bounding box center [751, 453] width 66 height 755
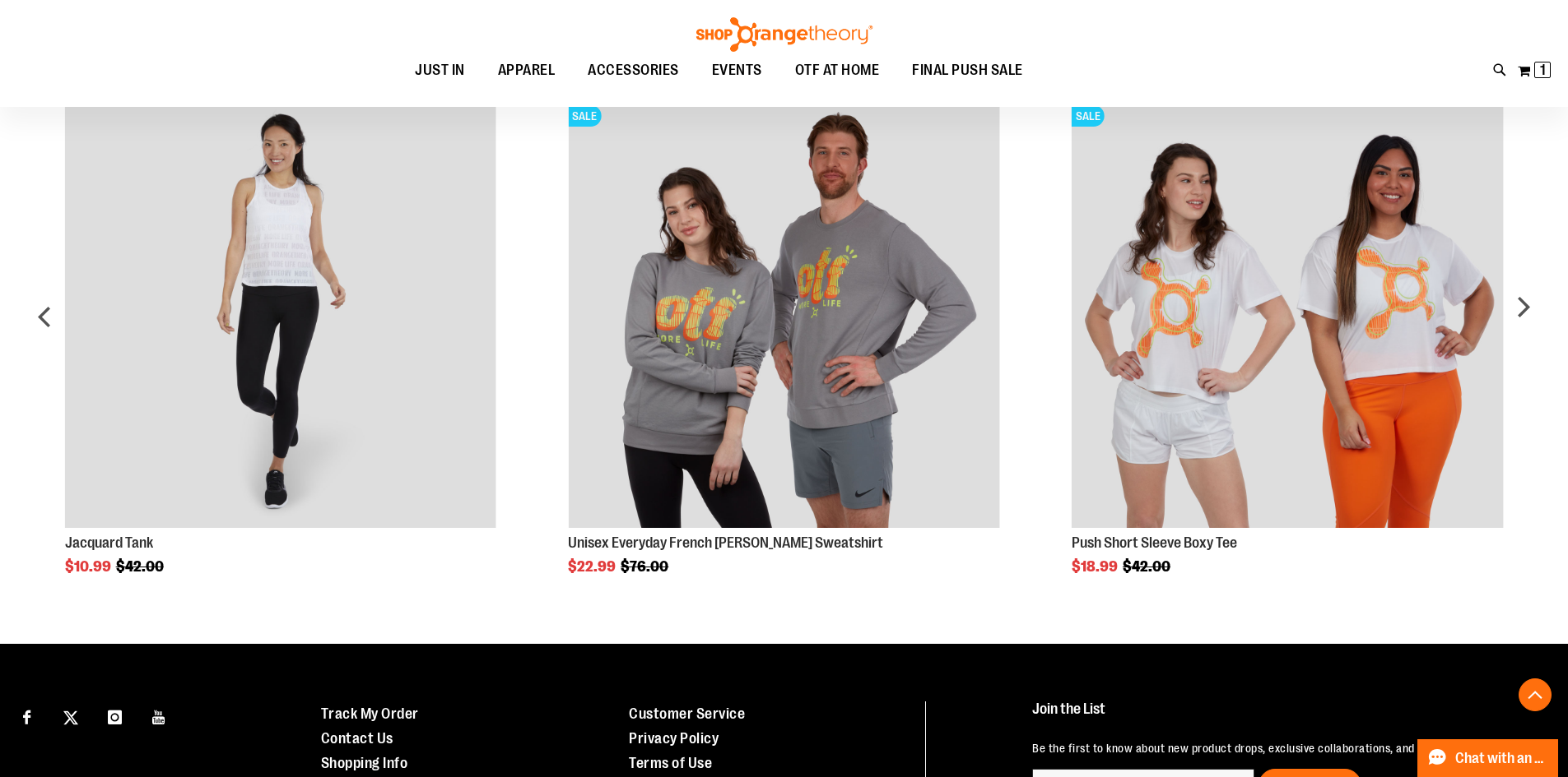
scroll to position [904, 0]
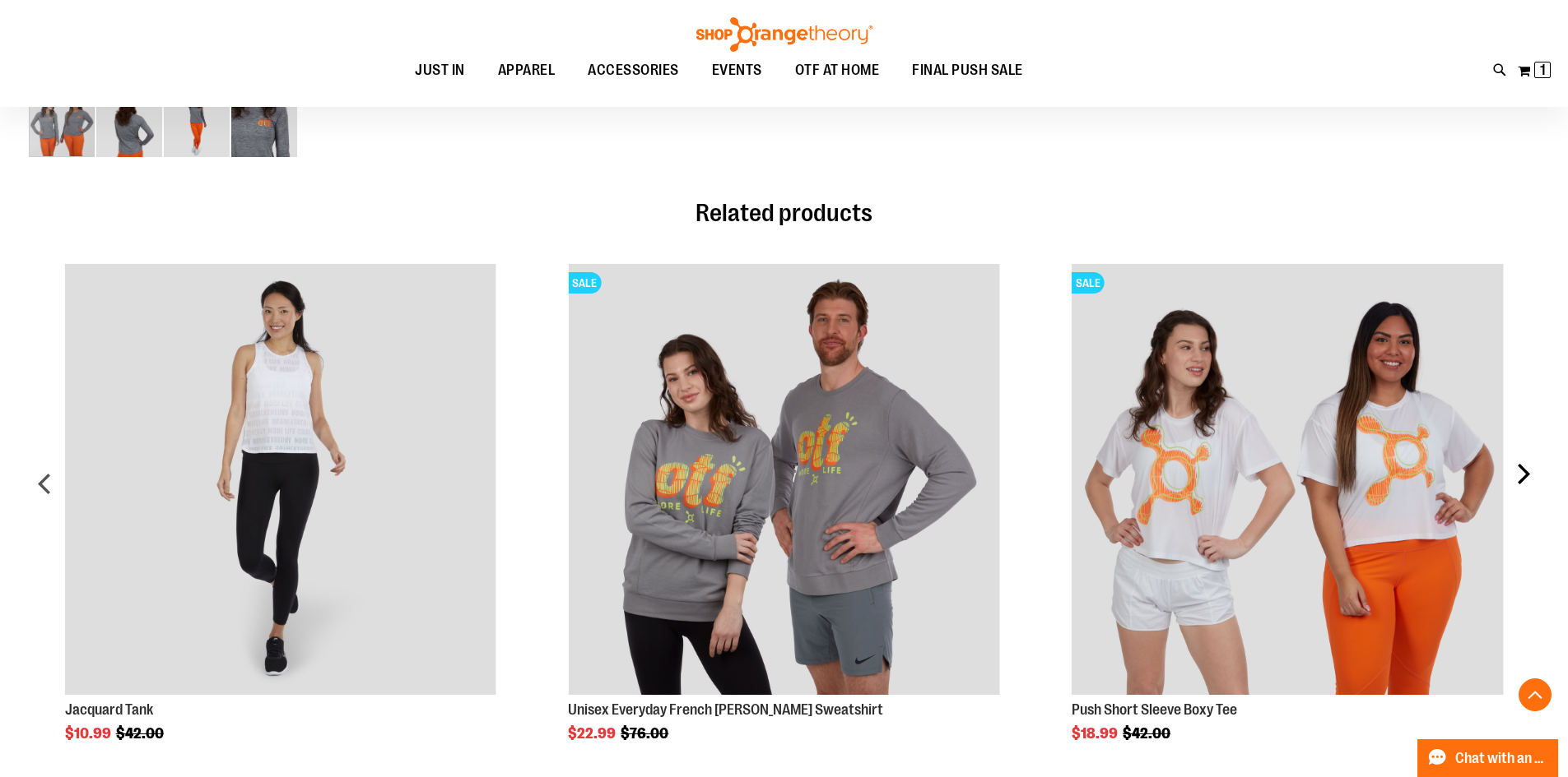
click at [1515, 474] on div "next" at bounding box center [1522, 490] width 33 height 502
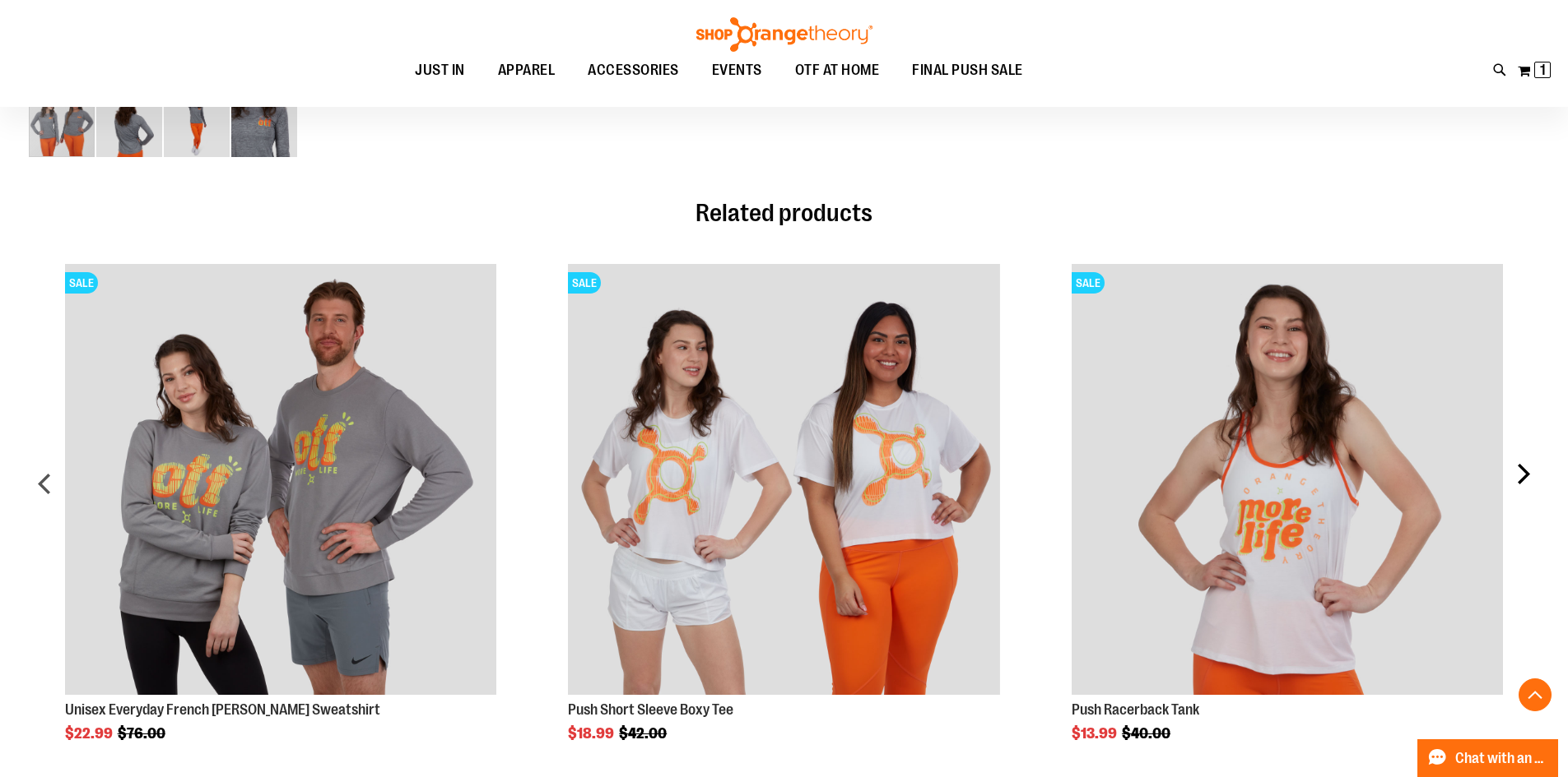
click at [1515, 474] on div "next" at bounding box center [1522, 490] width 33 height 502
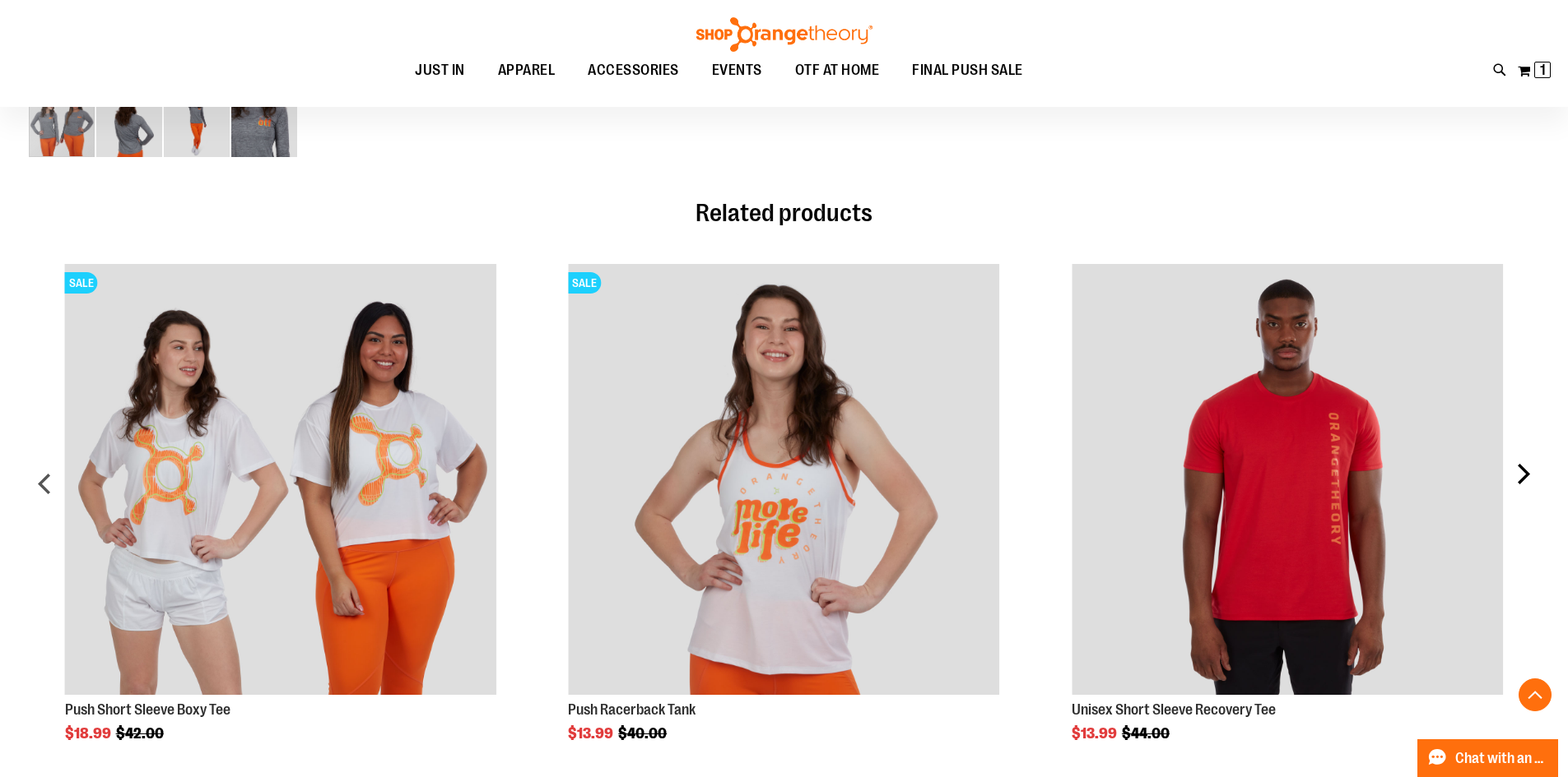
click at [1515, 474] on div "next" at bounding box center [1522, 490] width 33 height 502
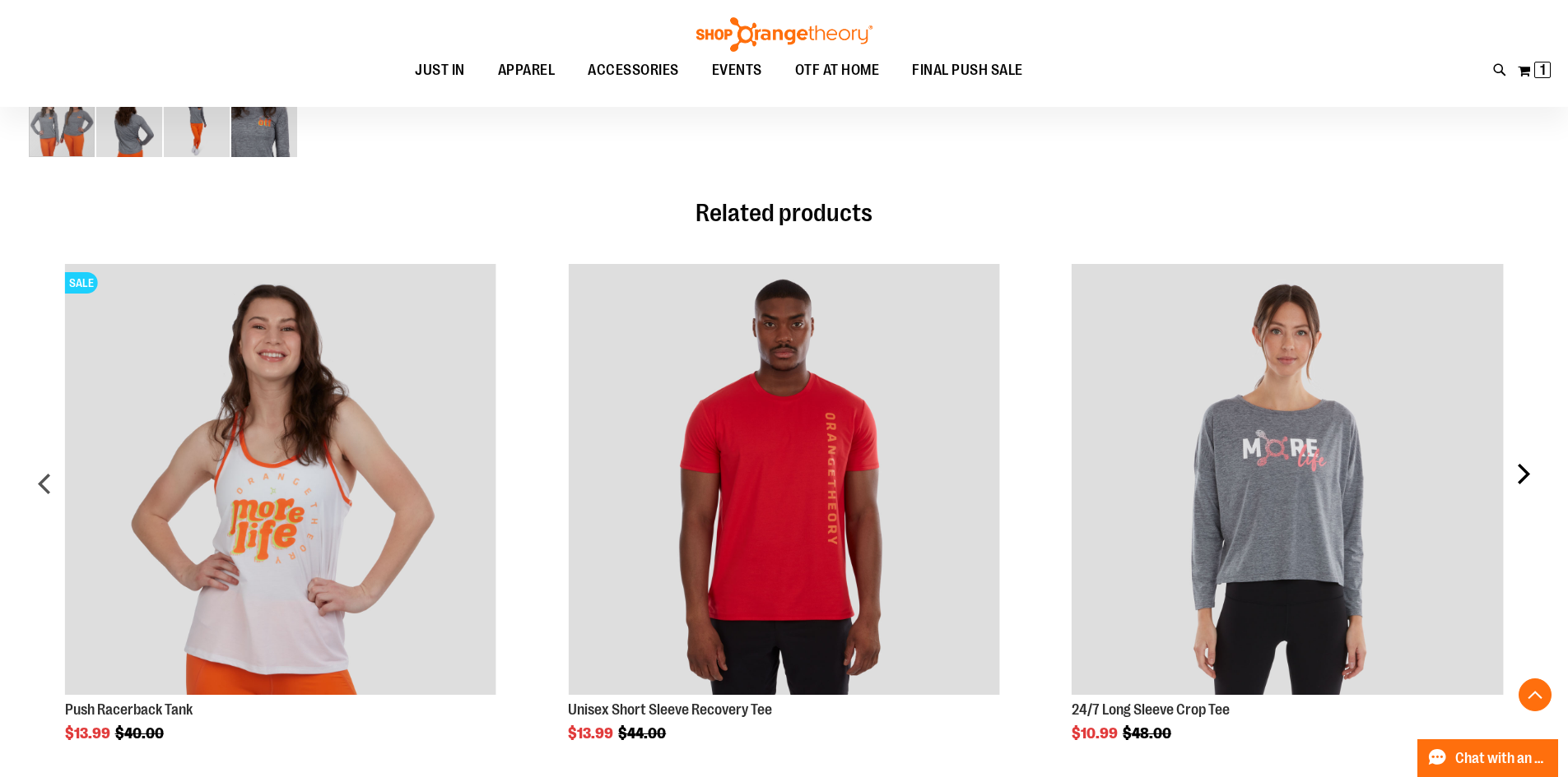
click at [1514, 476] on div "next" at bounding box center [1522, 490] width 33 height 502
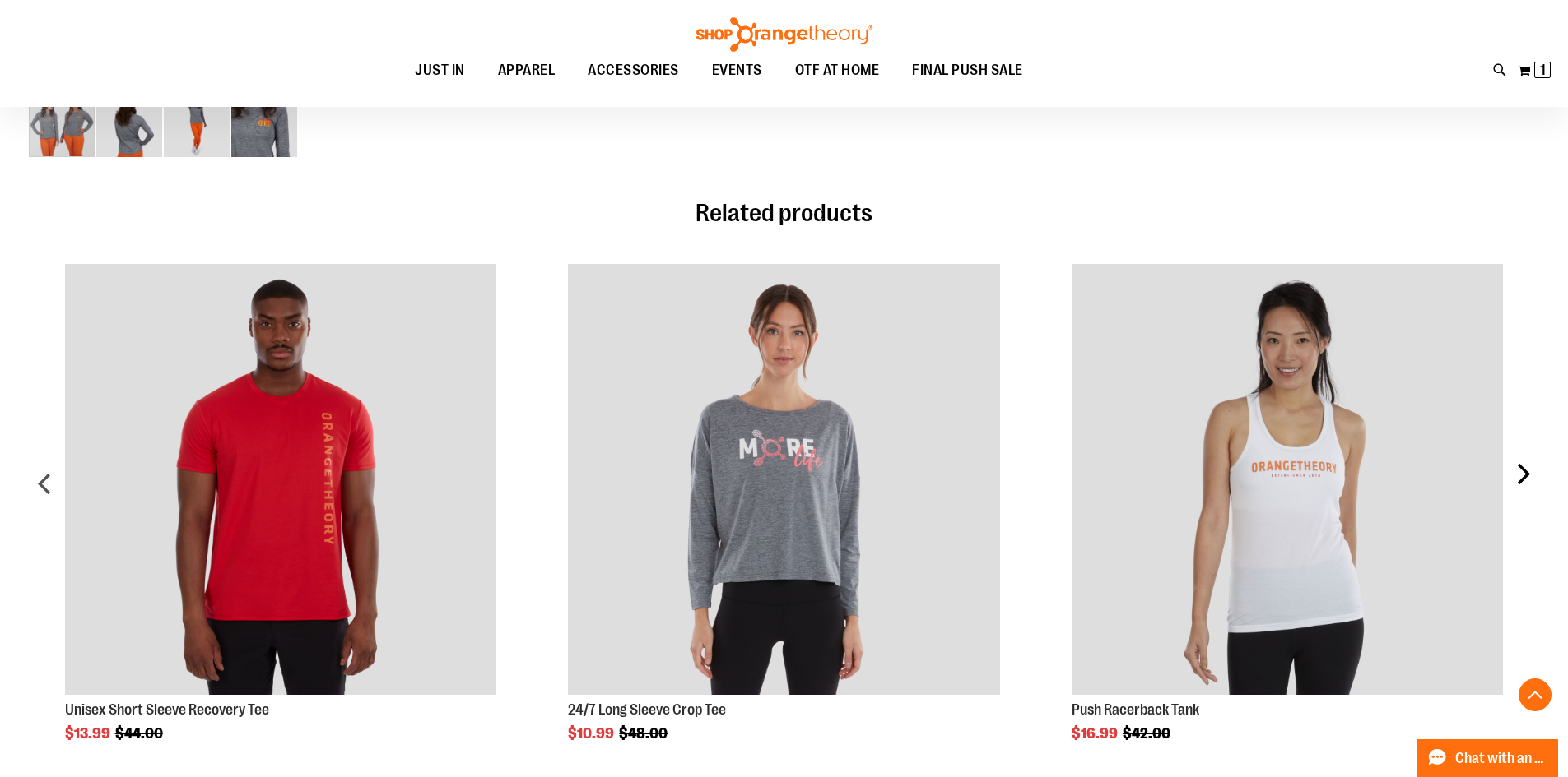
click at [1515, 475] on div "next" at bounding box center [1522, 490] width 33 height 502
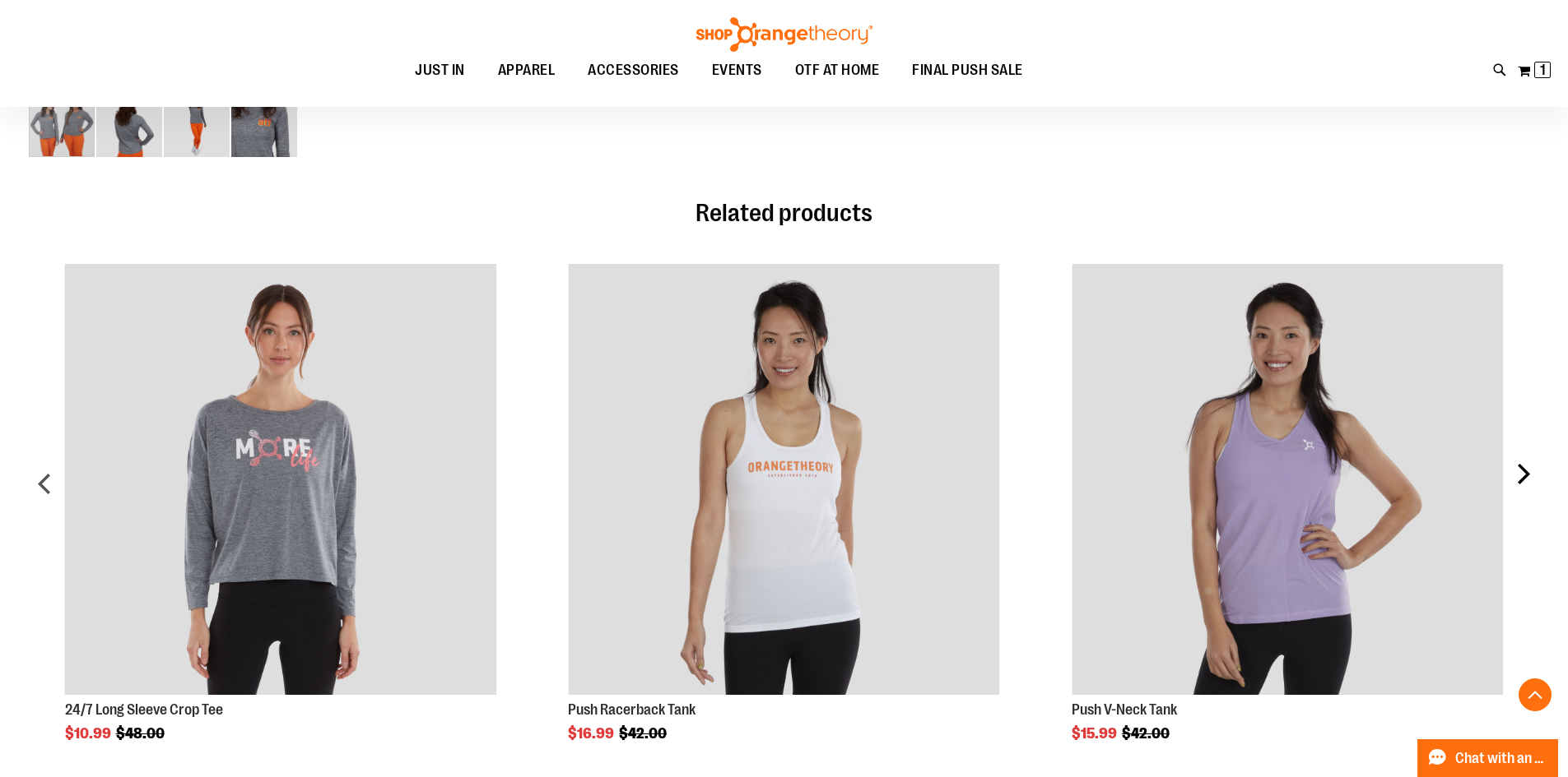
click at [1515, 475] on div "next" at bounding box center [1522, 490] width 33 height 502
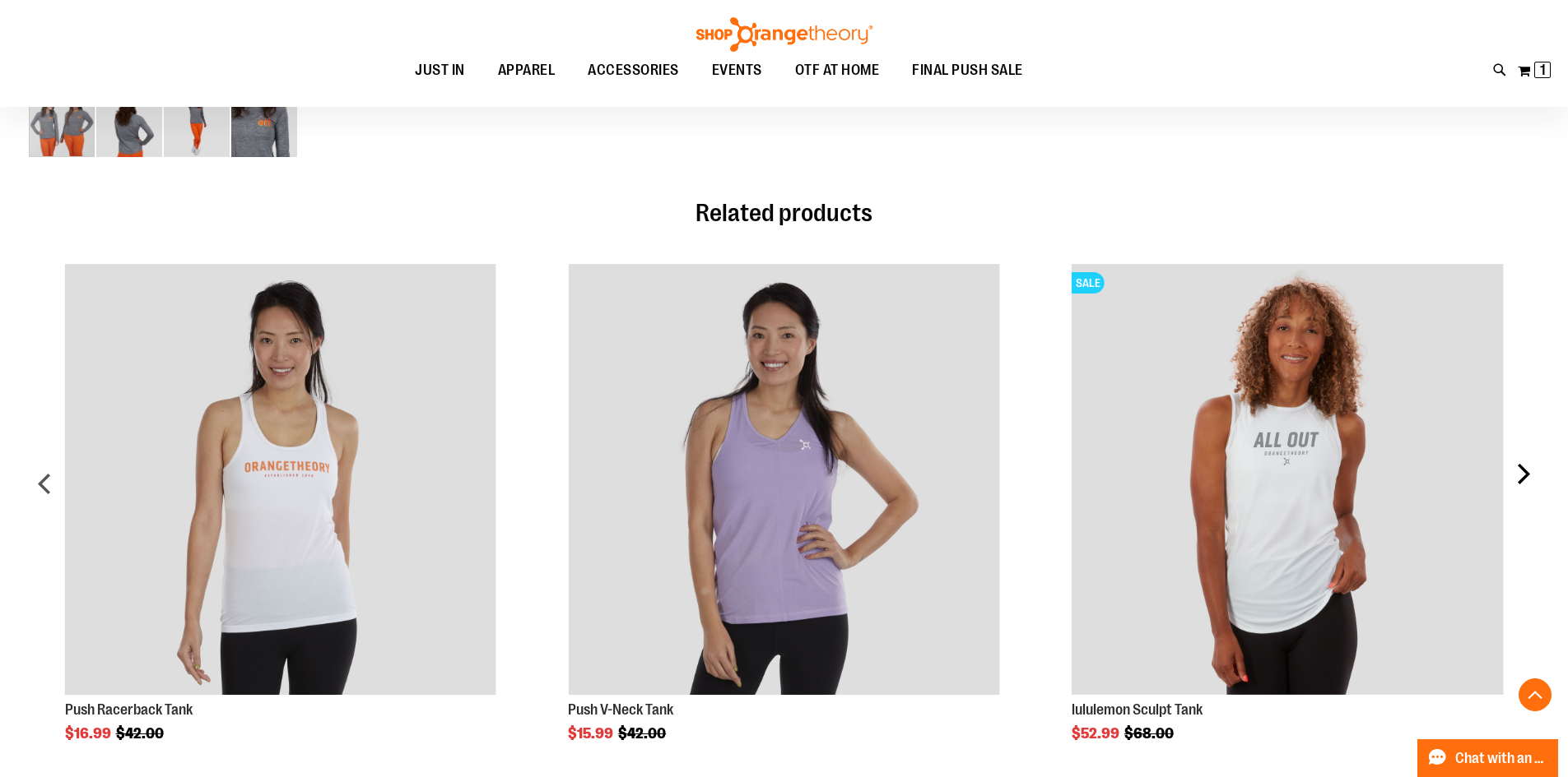
click at [1515, 475] on div "next" at bounding box center [1522, 490] width 33 height 502
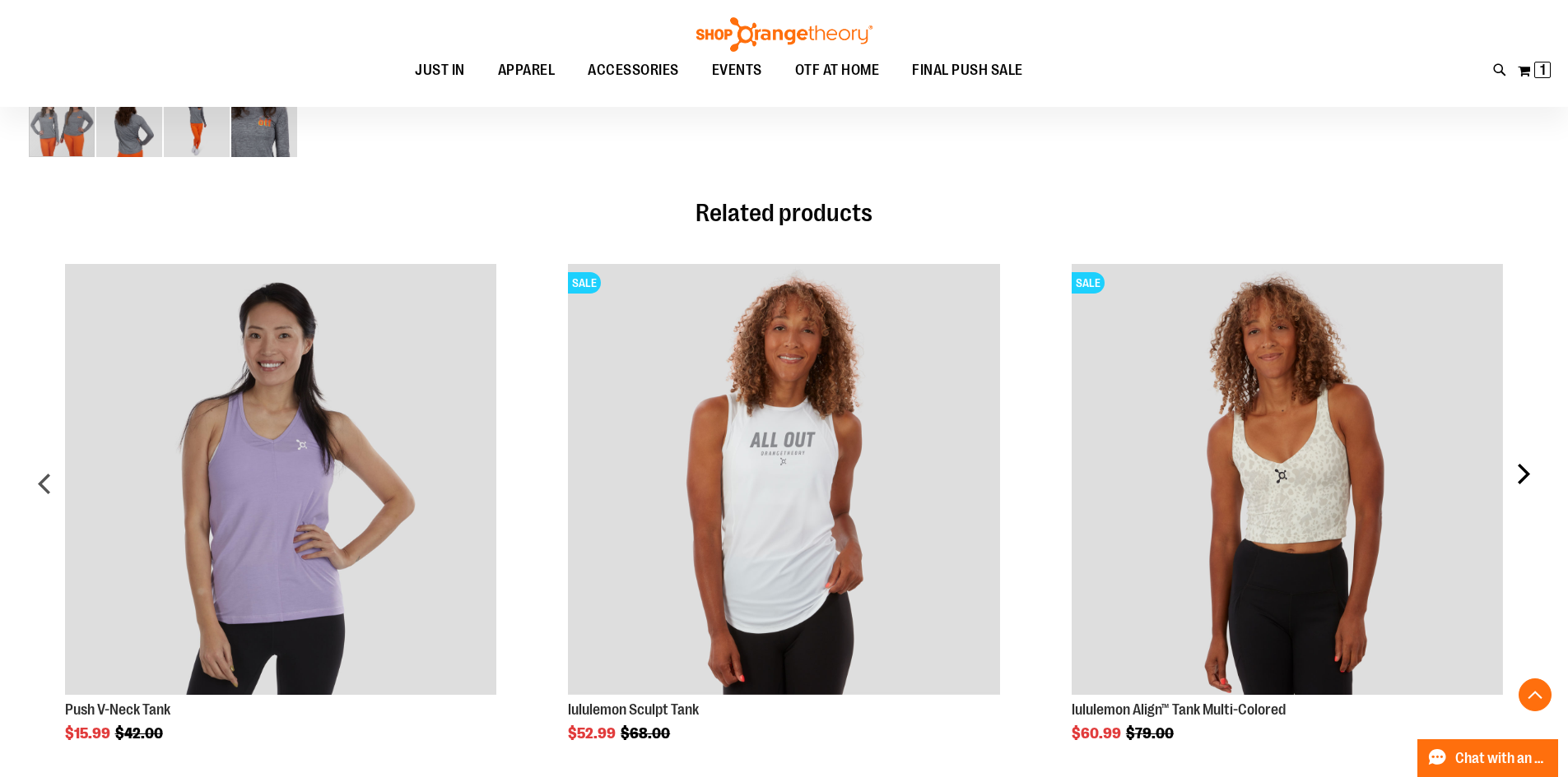
click at [1515, 475] on div "next" at bounding box center [1522, 490] width 33 height 502
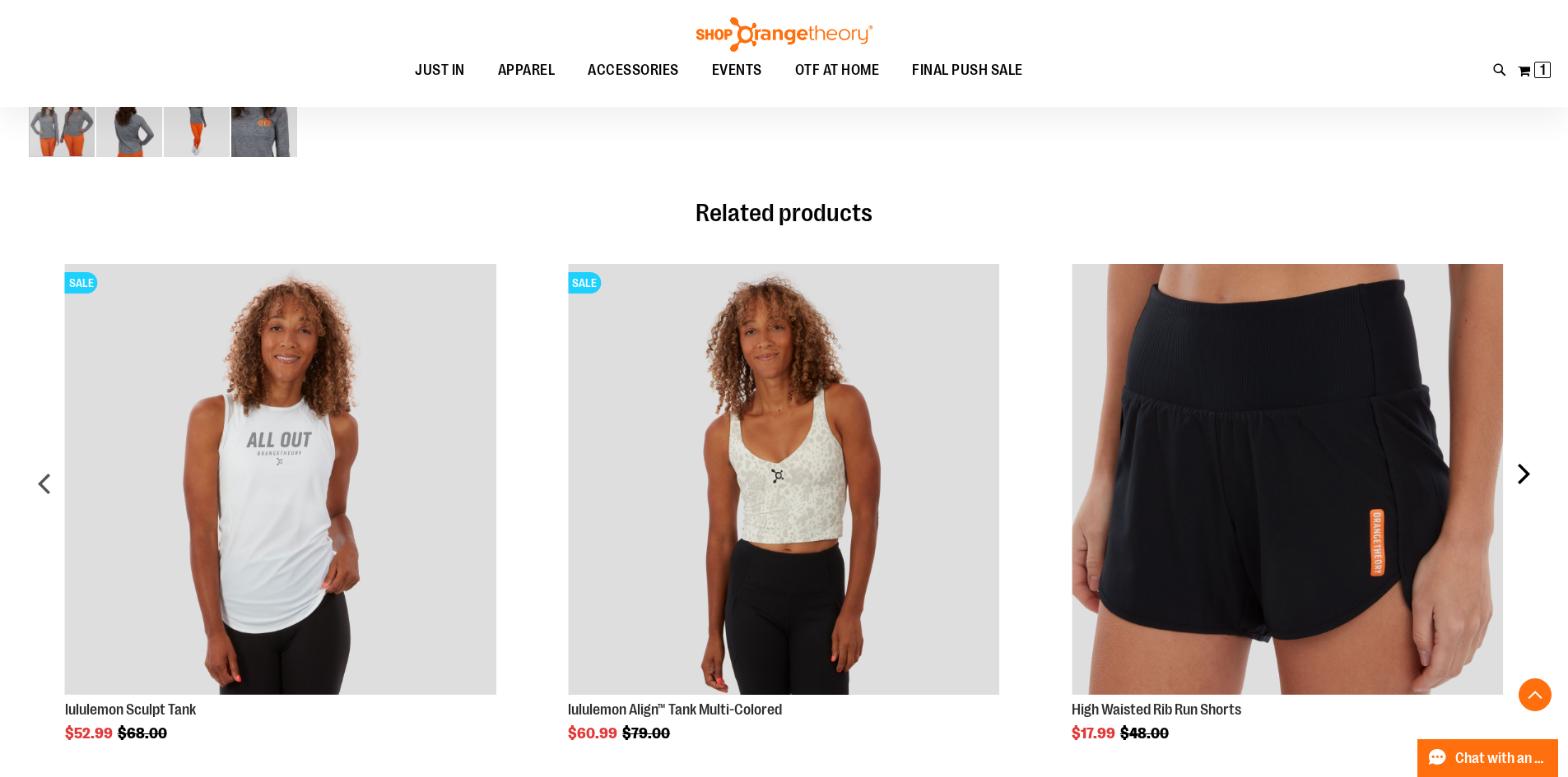
click at [1515, 475] on div "next" at bounding box center [1522, 490] width 33 height 502
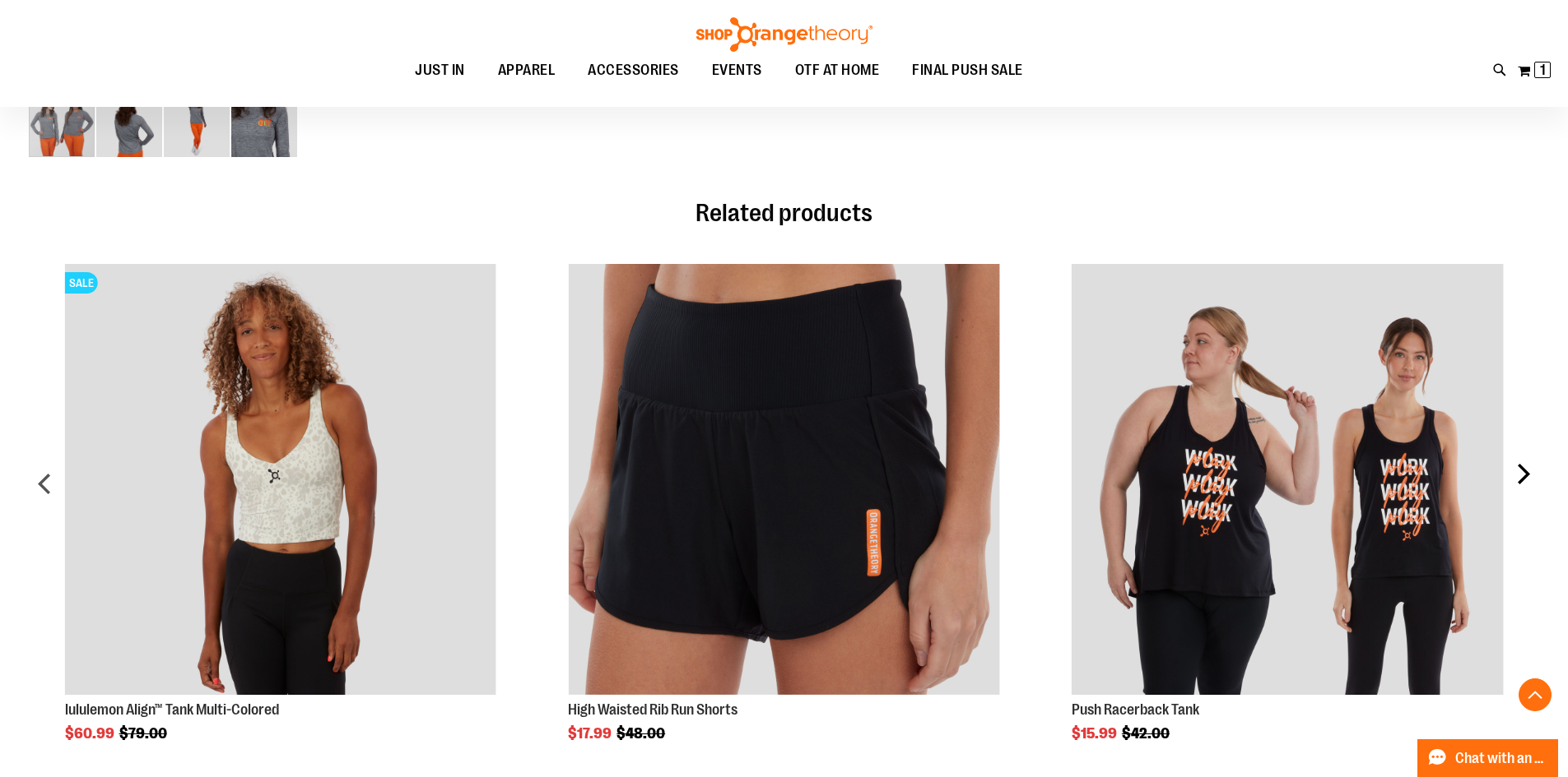
click at [1515, 475] on div "next" at bounding box center [1522, 490] width 33 height 502
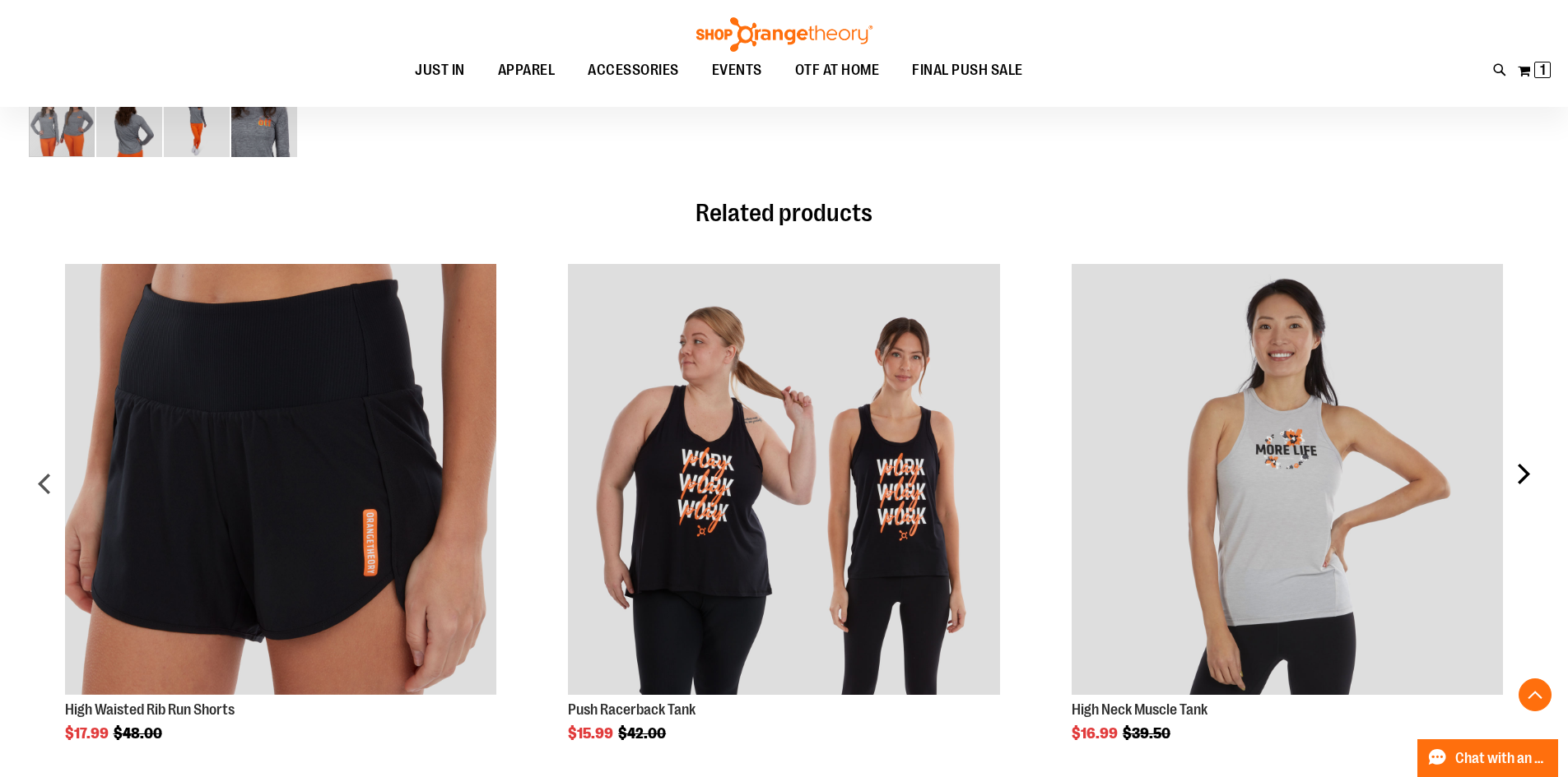
click at [1515, 475] on div "next" at bounding box center [1522, 490] width 33 height 502
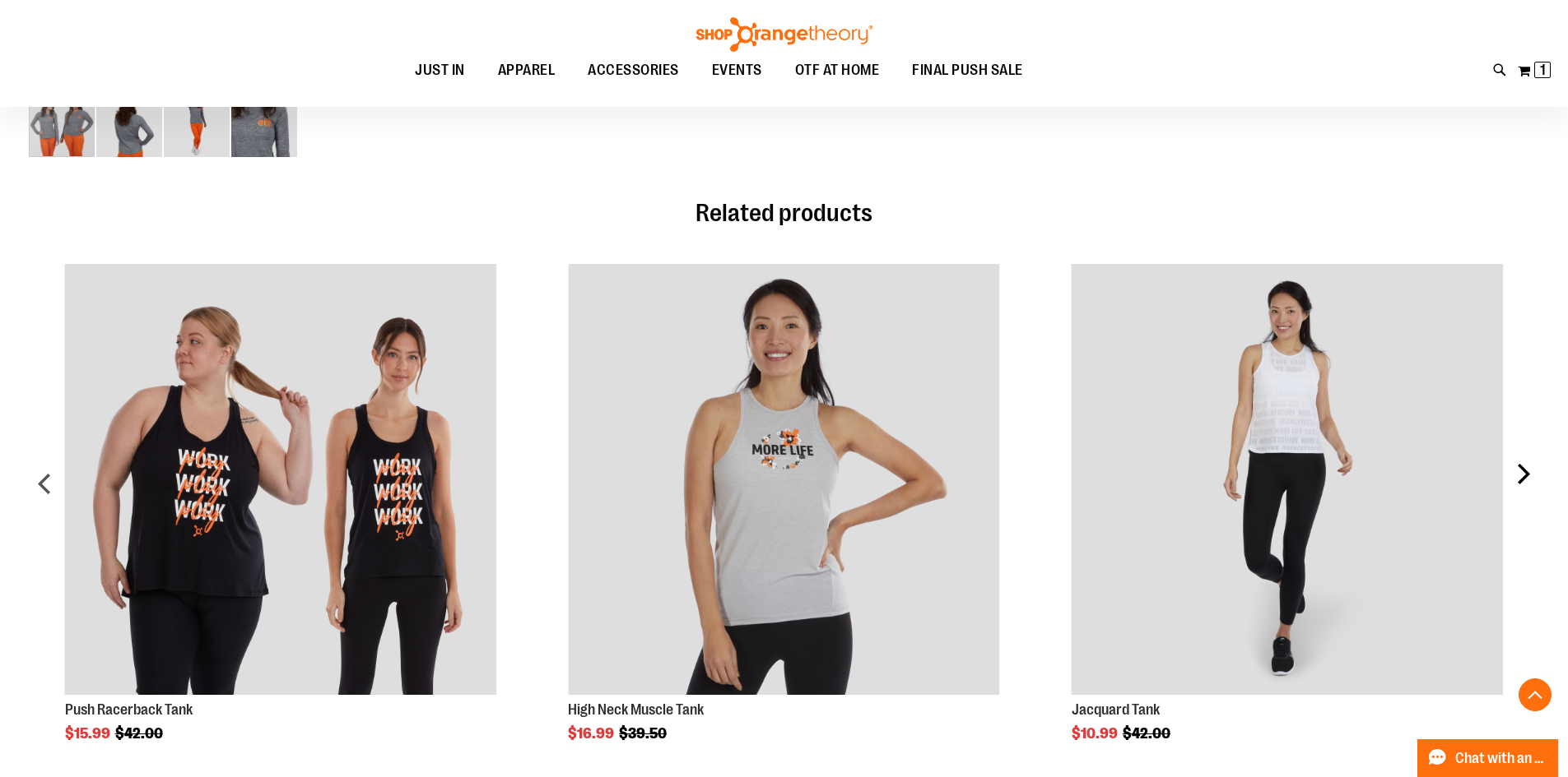
click at [1515, 475] on div "next" at bounding box center [1522, 490] width 33 height 502
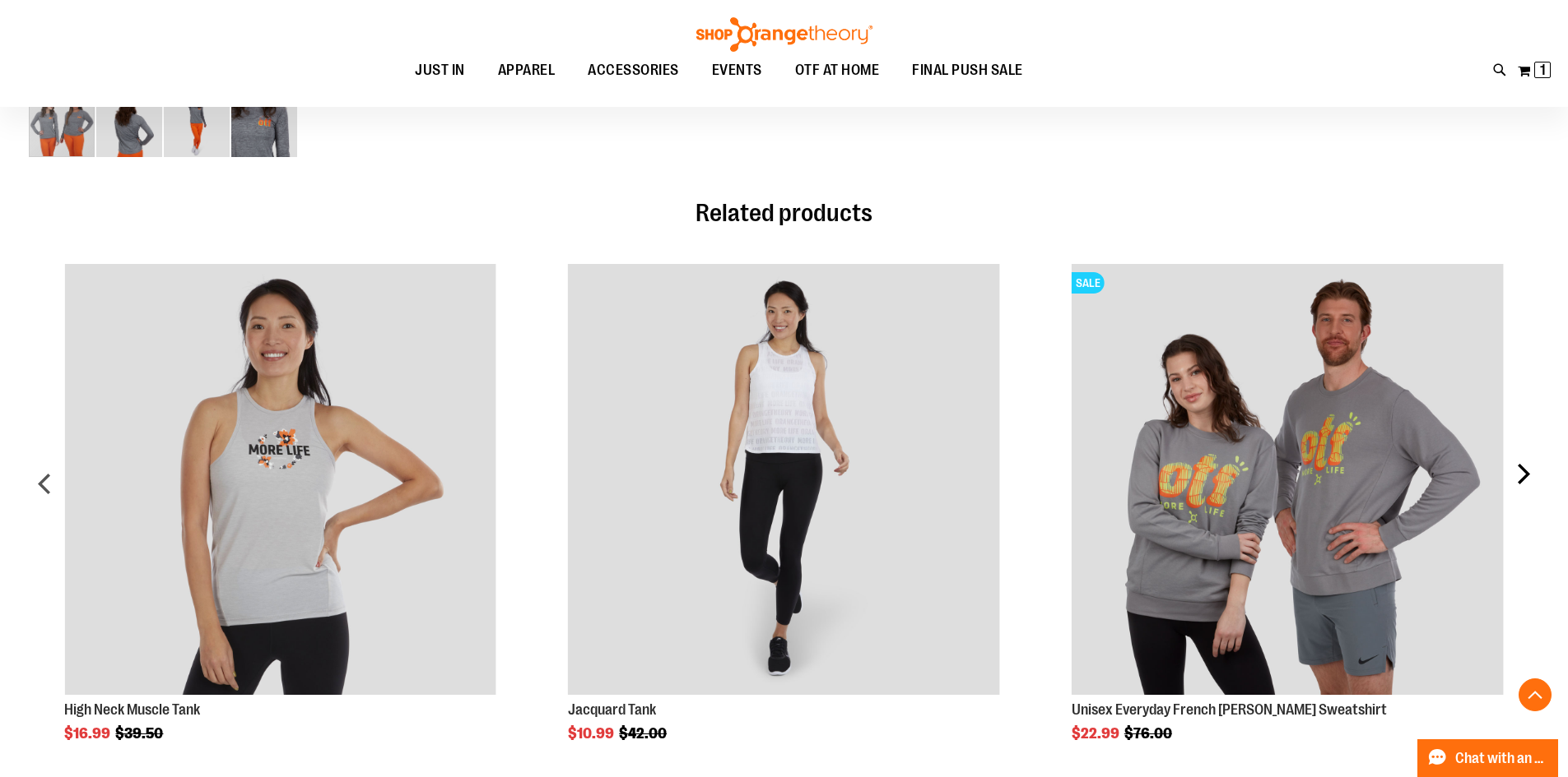
click at [1515, 475] on div "next" at bounding box center [1522, 490] width 33 height 502
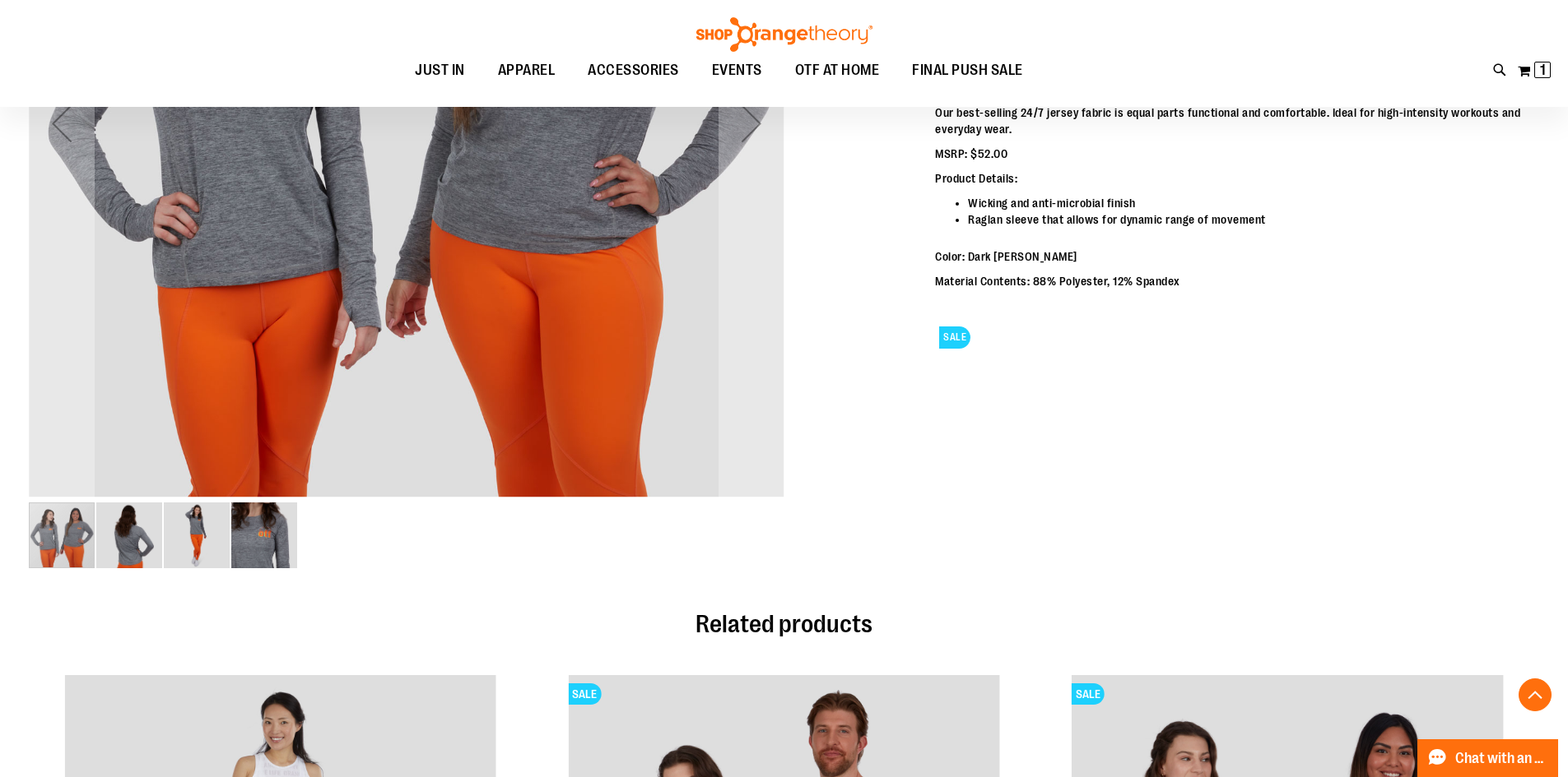
scroll to position [81, 0]
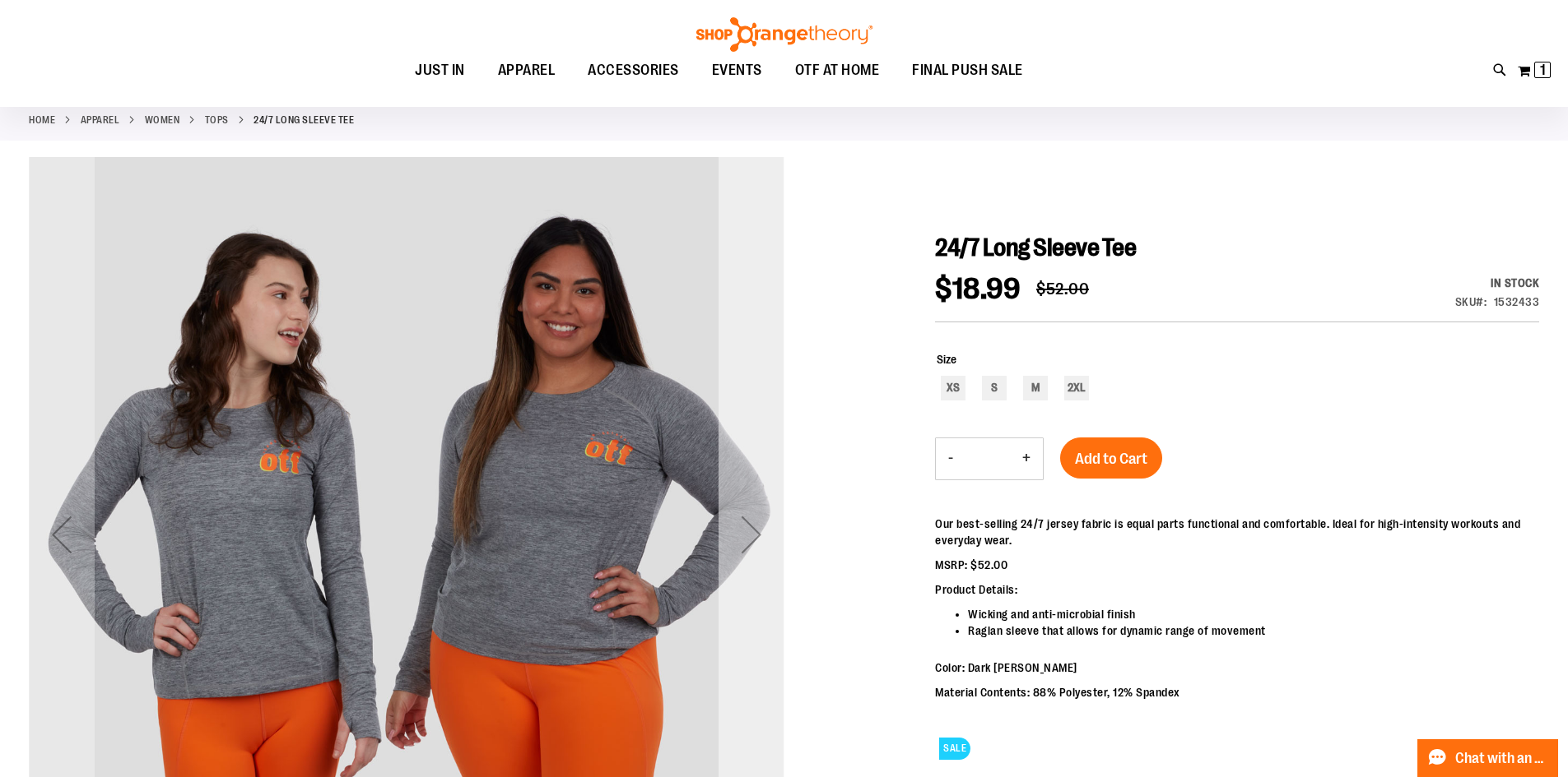
click at [759, 493] on div "Next" at bounding box center [751, 535] width 66 height 755
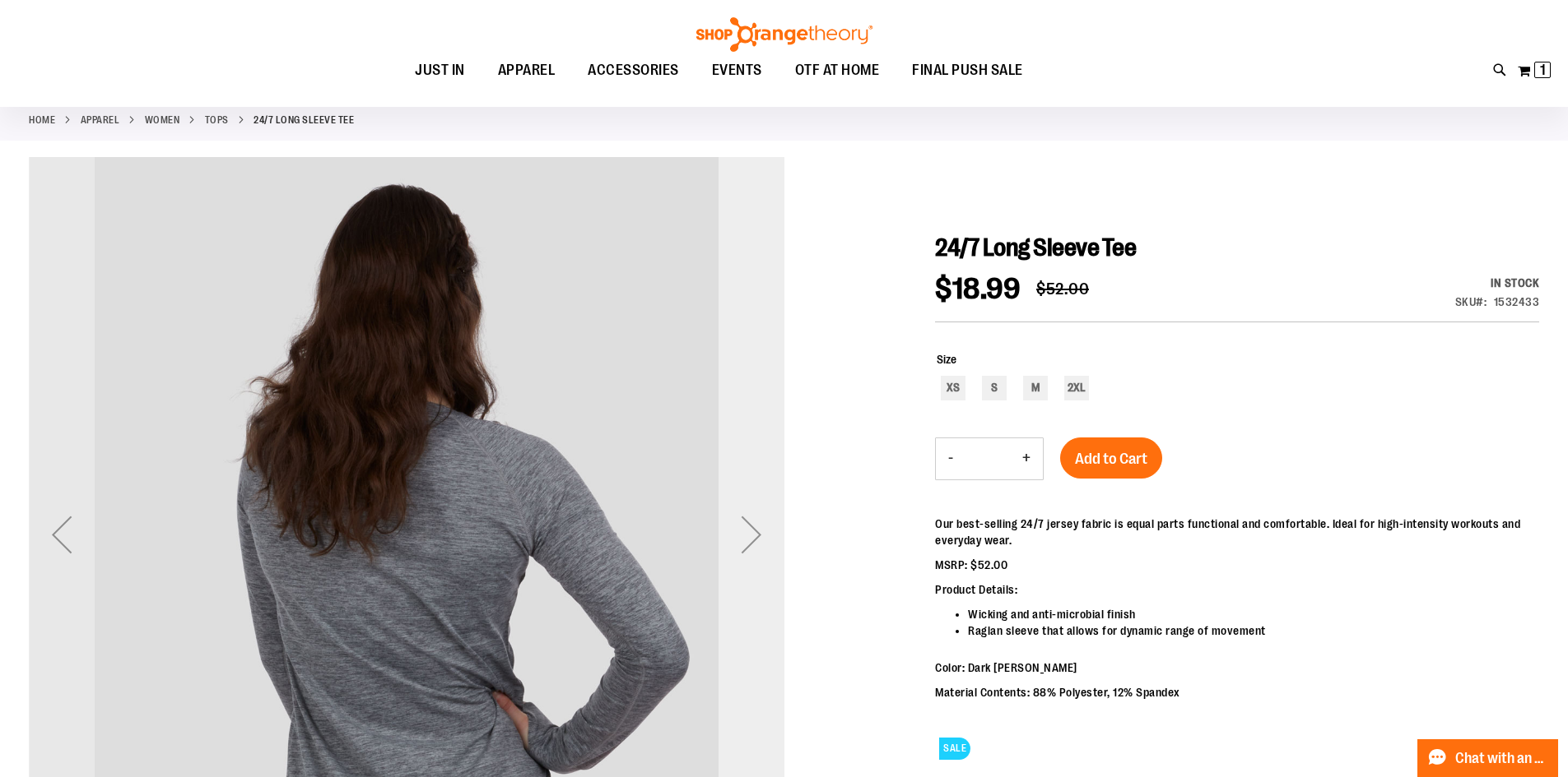
click at [759, 493] on div "Next" at bounding box center [751, 535] width 66 height 755
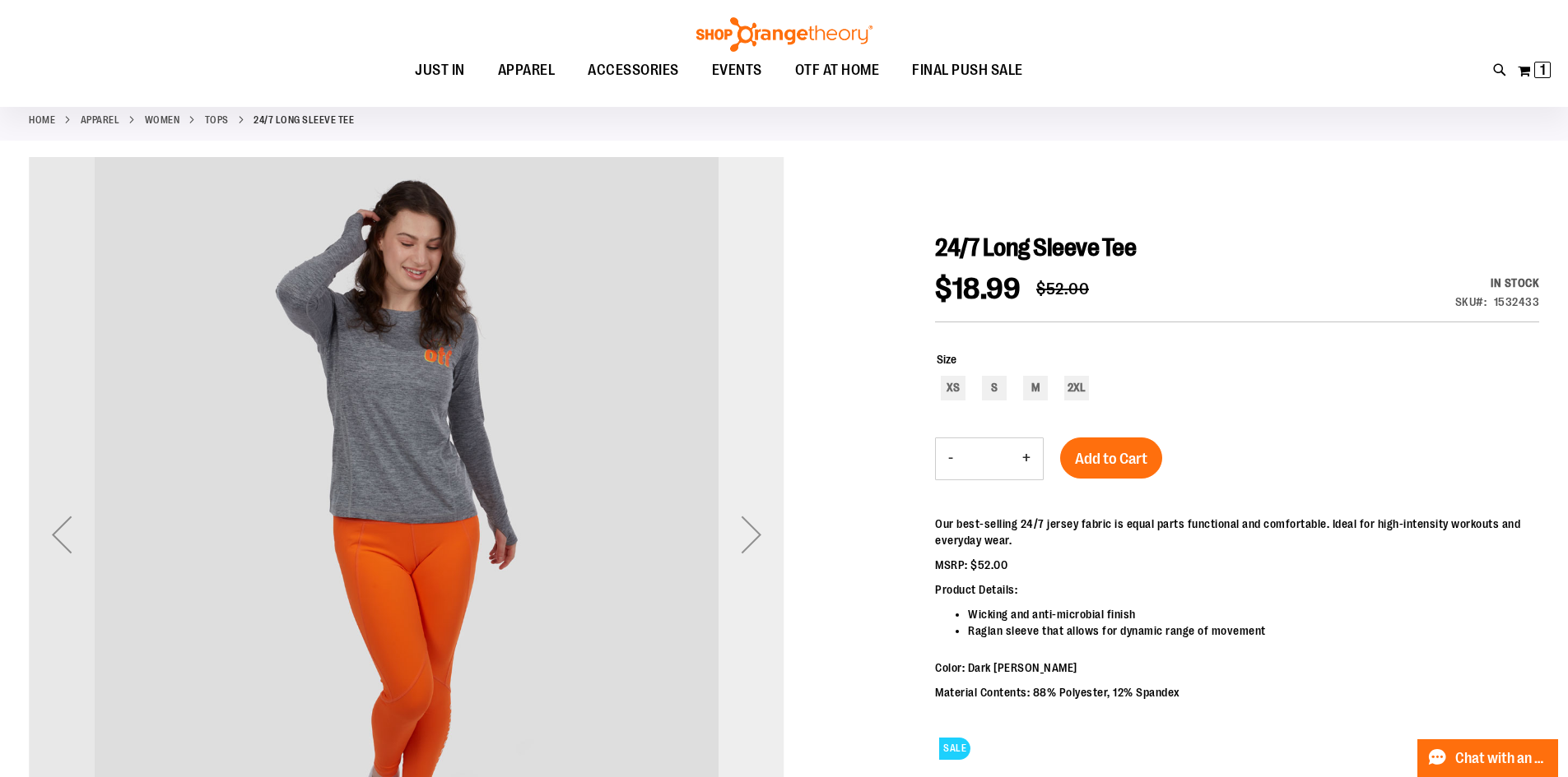
click at [759, 493] on div "Next" at bounding box center [751, 535] width 66 height 755
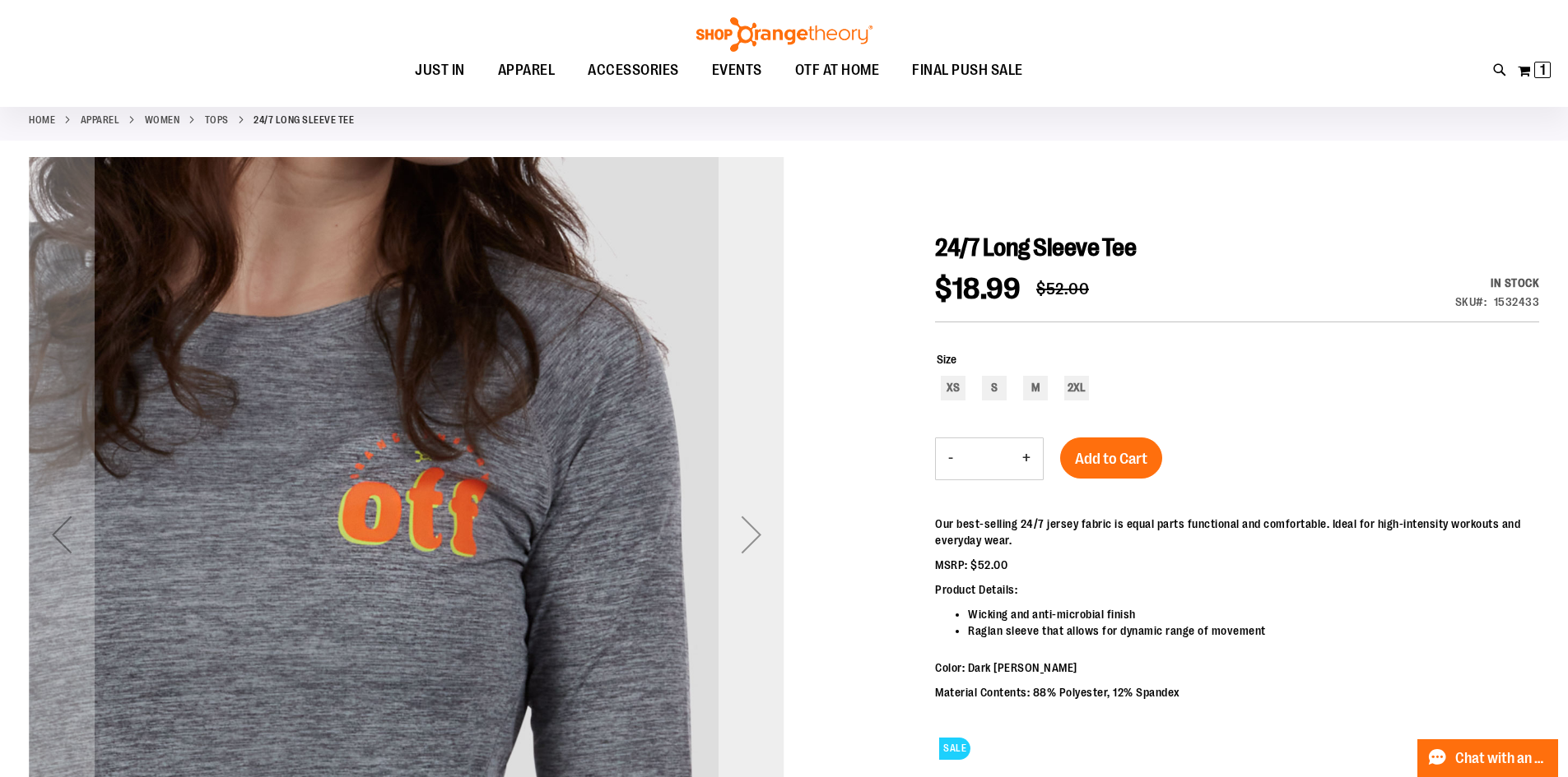
click at [759, 493] on div "Next" at bounding box center [751, 535] width 66 height 755
